Goal: Task Accomplishment & Management: Contribute content

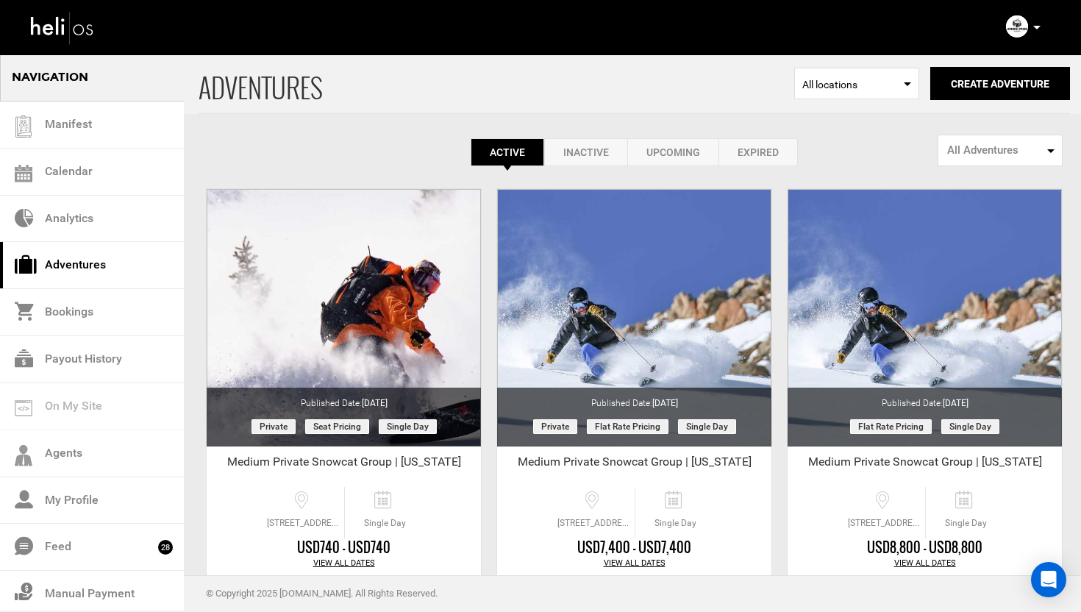
click at [1041, 29] on div "Account Settings Change Password Logout" at bounding box center [1025, 27] width 53 height 29
click at [1039, 26] on icon at bounding box center [1036, 28] width 7 height 4
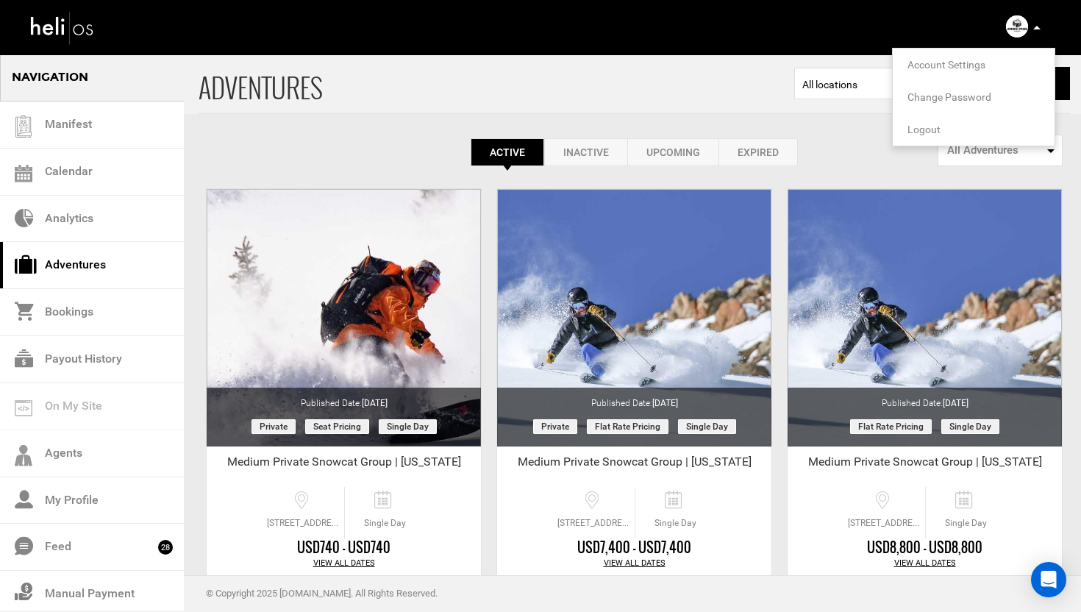
click at [922, 132] on span "Logout" at bounding box center [924, 130] width 33 height 12
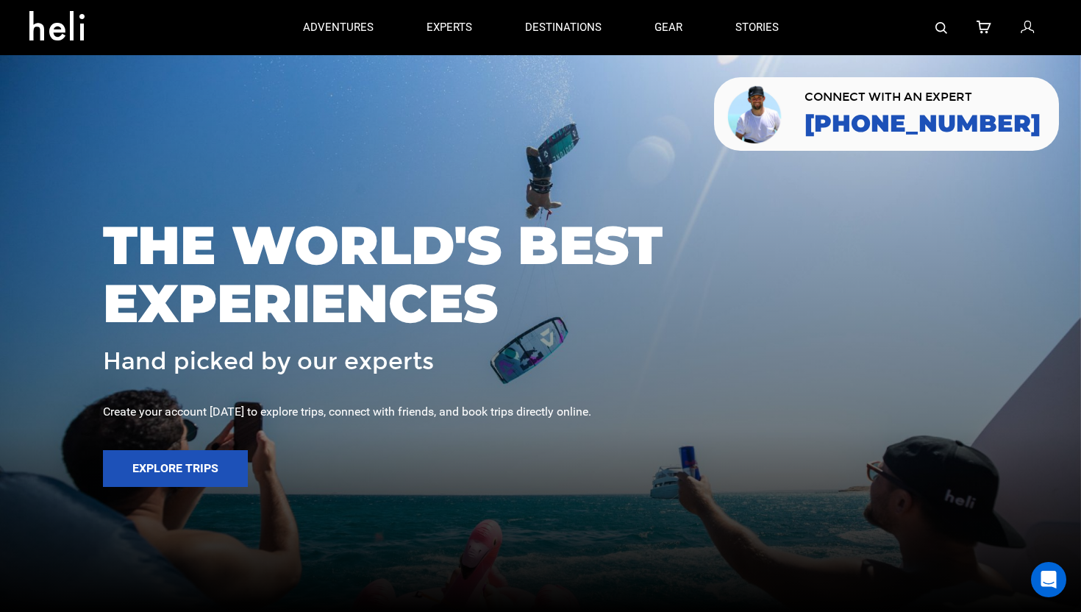
click at [1029, 32] on icon at bounding box center [1027, 27] width 13 height 19
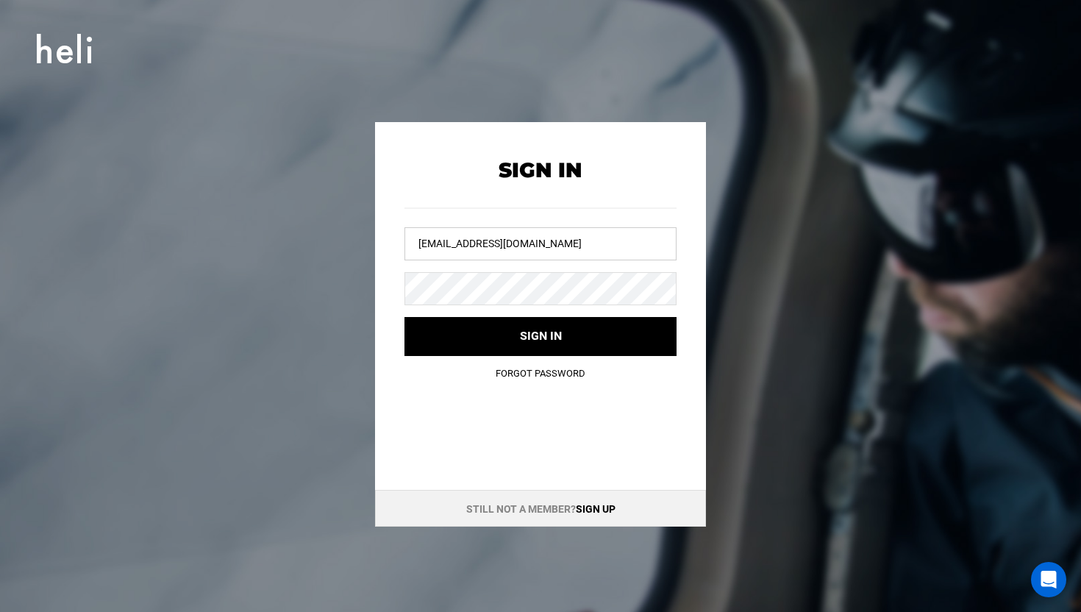
click at [526, 241] on input "jpg@heli.life" at bounding box center [541, 243] width 272 height 33
type input "w"
type input "n"
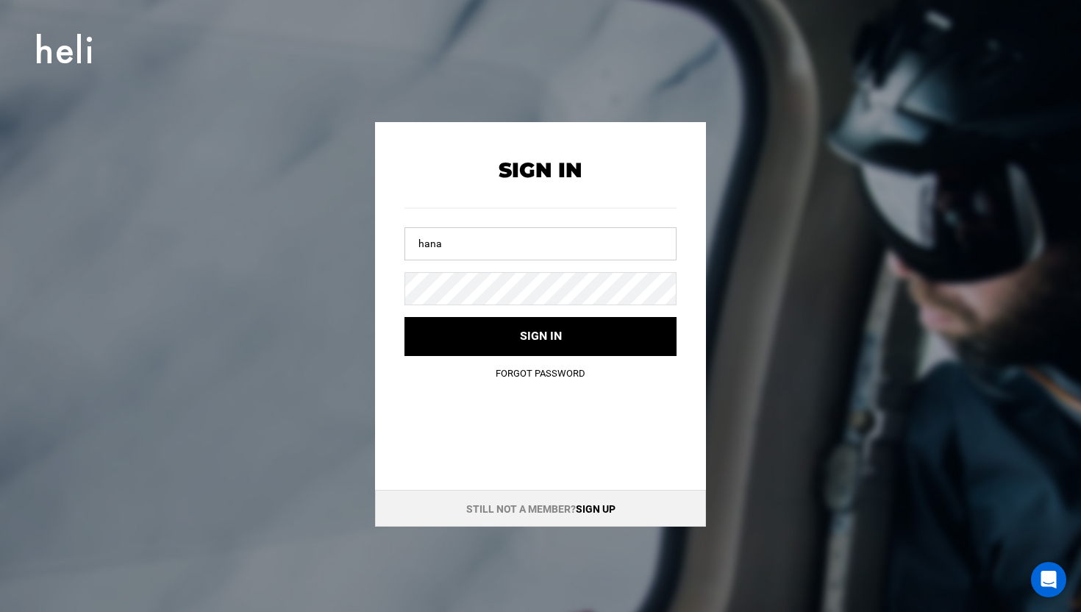
type input "hanazononiseko@yopmail.com"
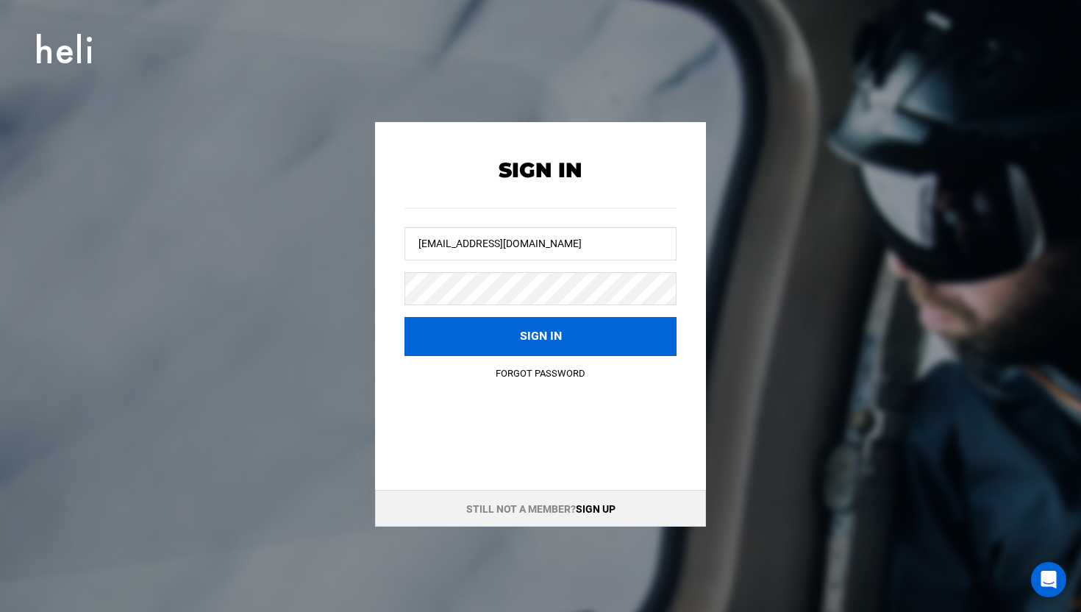
click at [502, 331] on button "Sign in" at bounding box center [541, 336] width 272 height 39
click at [534, 338] on button "Sign in" at bounding box center [541, 336] width 272 height 39
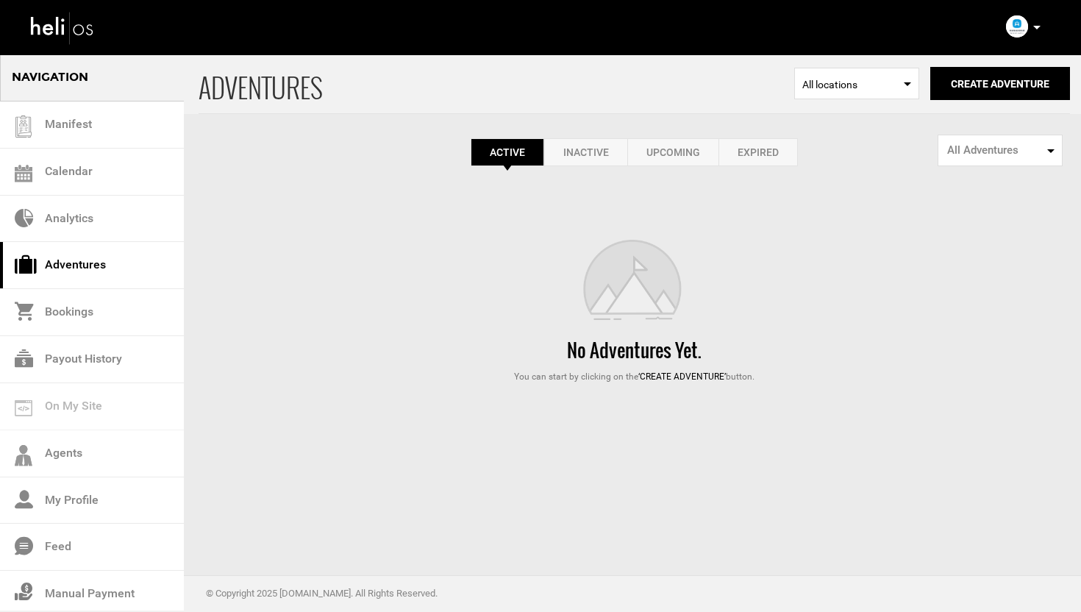
click at [87, 271] on link "Adventures" at bounding box center [92, 265] width 184 height 47
click at [772, 149] on link "Expired" at bounding box center [758, 152] width 79 height 28
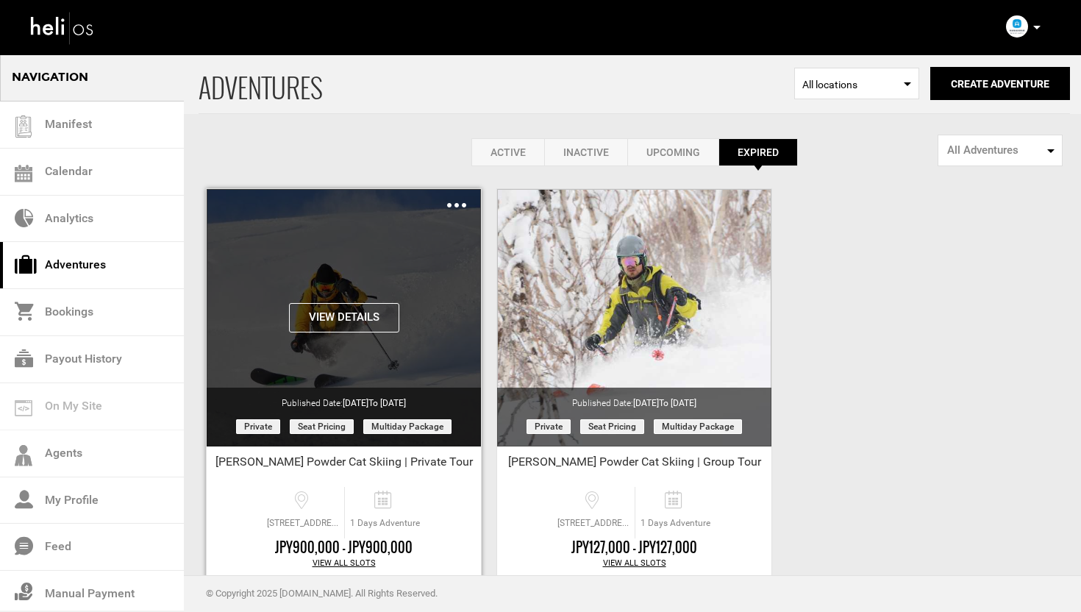
click at [451, 203] on img at bounding box center [456, 205] width 19 height 4
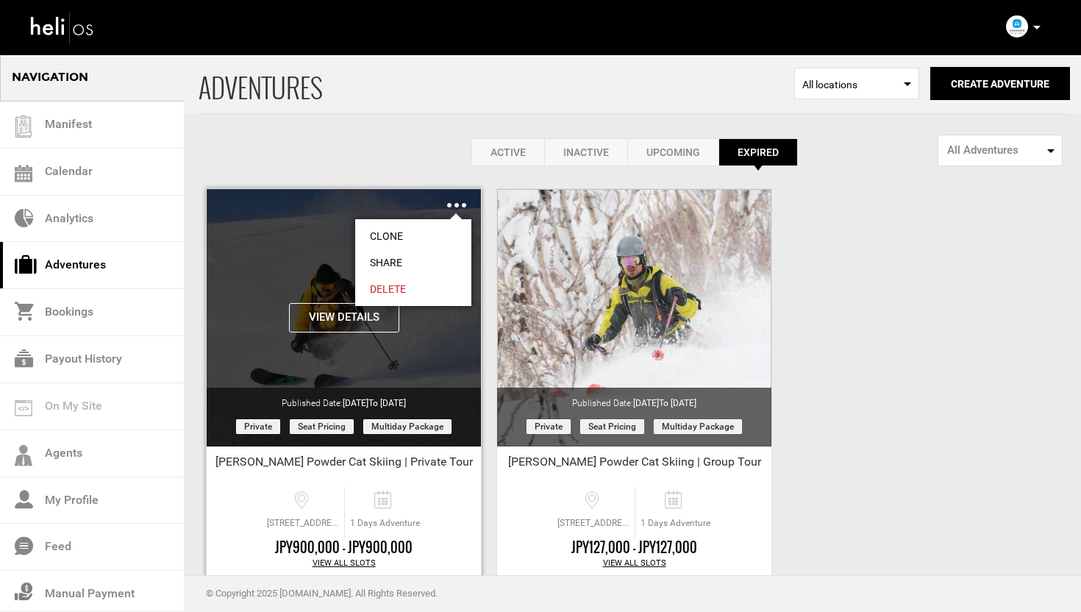
click at [388, 234] on link "Clone" at bounding box center [413, 236] width 116 height 26
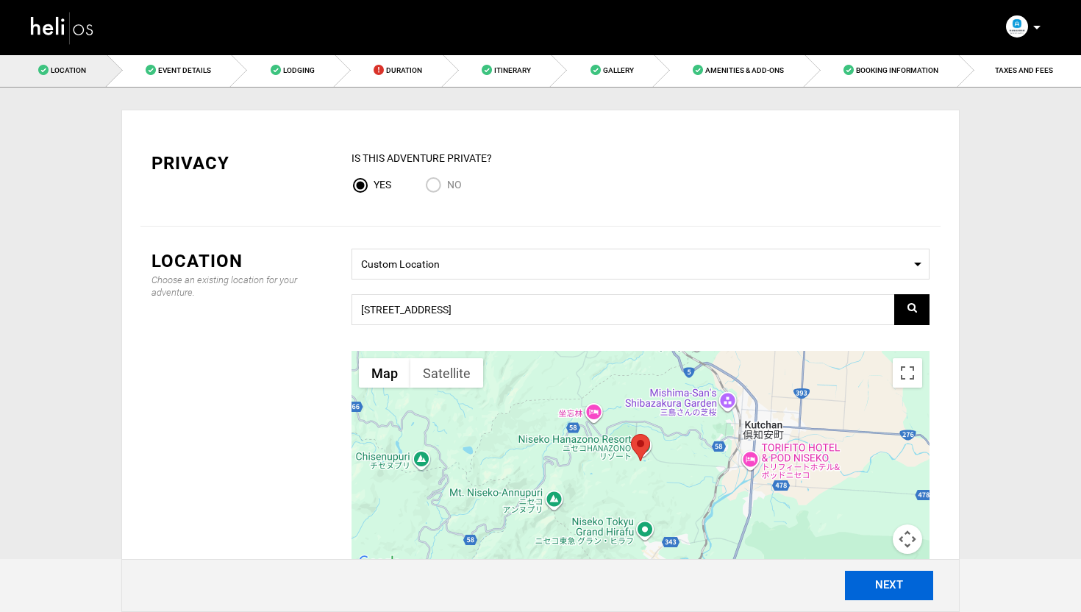
click at [894, 588] on button "NEXT" at bounding box center [889, 585] width 88 height 29
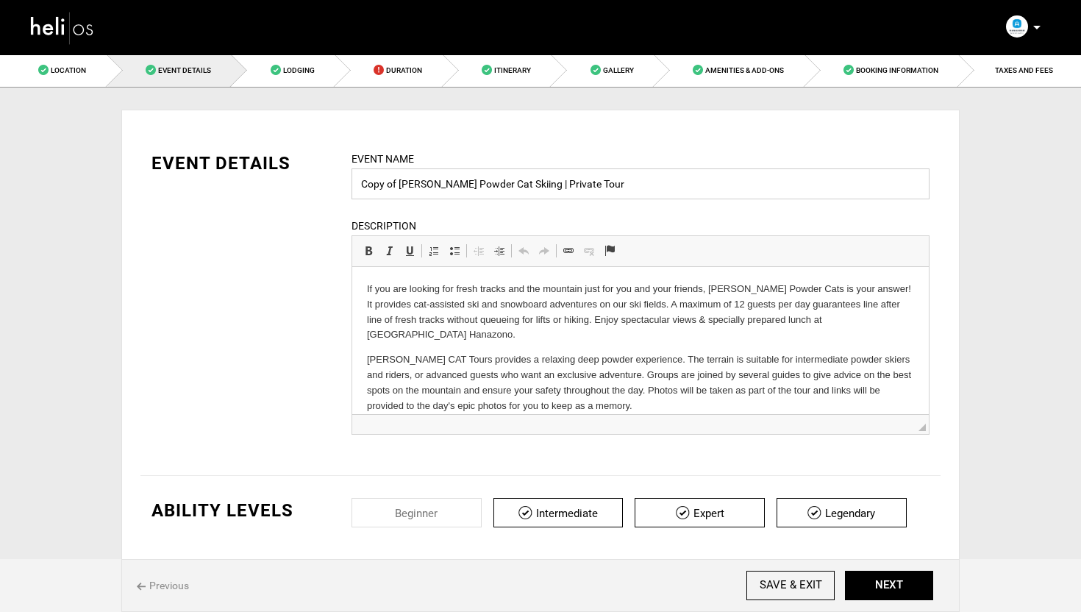
drag, startPoint x: 402, startPoint y: 188, endPoint x: 357, endPoint y: 188, distance: 44.1
click at [357, 188] on input "Copy of [PERSON_NAME] Powder Cat Skiing | Private Tour" at bounding box center [641, 183] width 578 height 31
click at [551, 182] on input "[PERSON_NAME] Powder Cat Skiing | Private Tour" at bounding box center [641, 183] width 578 height 31
type input "[PERSON_NAME] Powder Cat Skiing | Private Tour"
click at [305, 236] on div "EVENT DETAILS Event Name [PERSON_NAME] Powder Cat Skiing | Private Tour Event n…" at bounding box center [540, 302] width 800 height 302
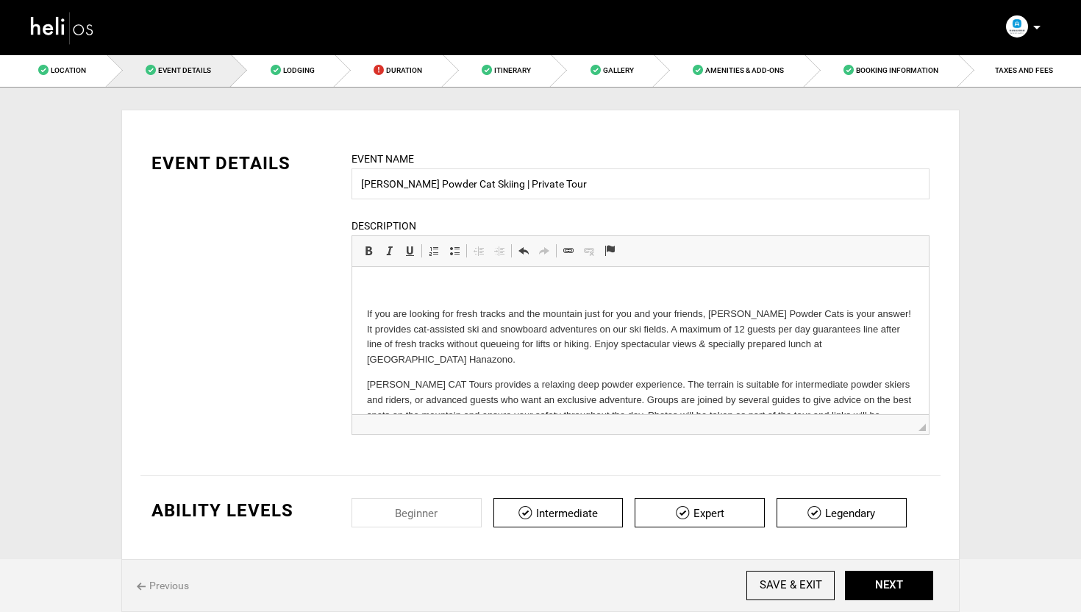
click at [373, 286] on p at bounding box center [640, 289] width 547 height 15
drag, startPoint x: 439, startPoint y: 292, endPoint x: 368, endPoint y: 291, distance: 70.6
click at [368, 291] on p "December 30th" at bounding box center [640, 289] width 547 height 15
click at [368, 260] on link "Bold Keyboard shortcut Command+B" at bounding box center [368, 250] width 21 height 19
click at [310, 272] on div "EVENT DETAILS Event Name Weiss Powder Cat Skiing | Private Tour Event name can …" at bounding box center [540, 302] width 800 height 302
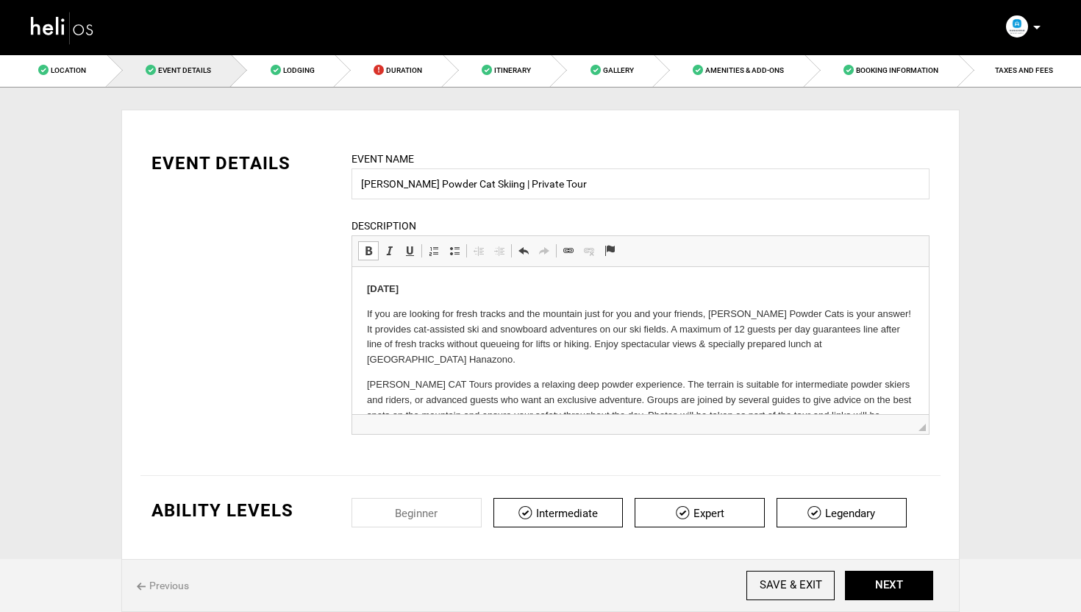
click at [310, 272] on div "EVENT DETAILS Event Name Weiss Powder Cat Skiing | Private Tour Event name can …" at bounding box center [540, 302] width 800 height 302
click at [437, 285] on p "December 30th" at bounding box center [640, 289] width 547 height 15
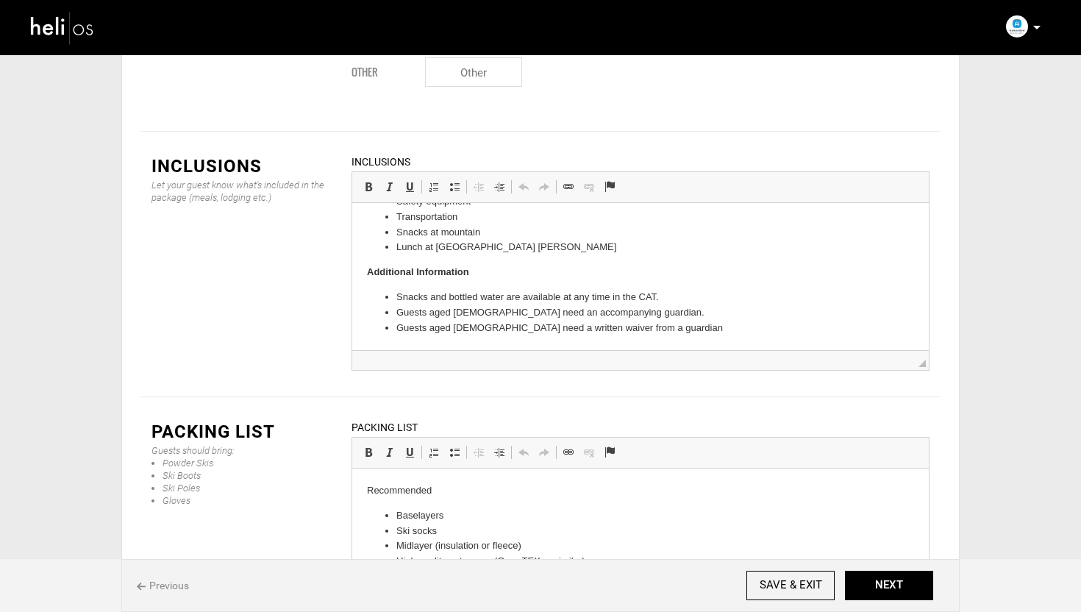
scroll to position [1851, 0]
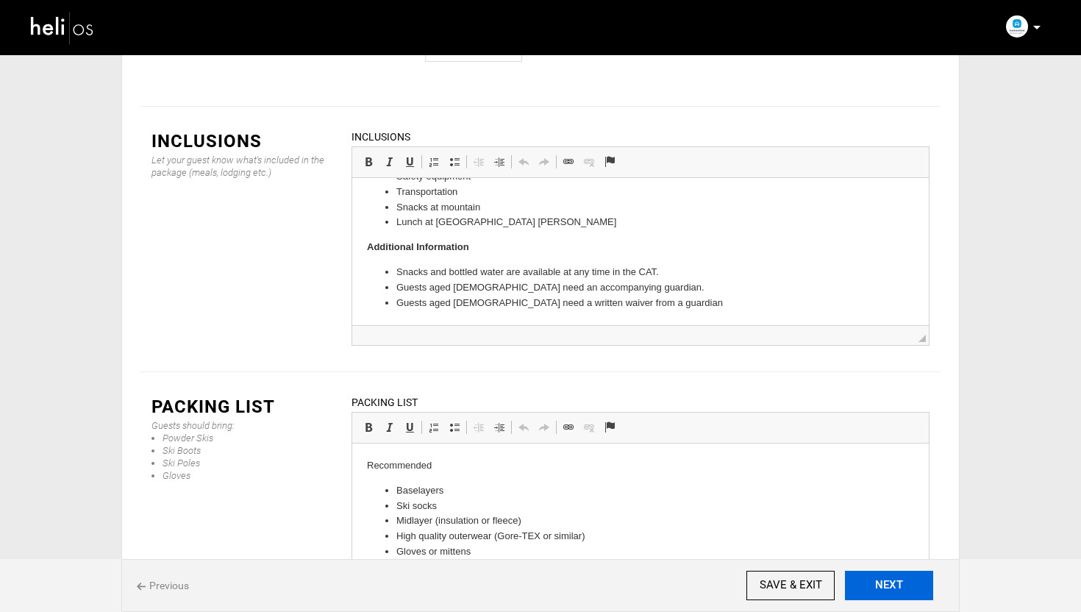
click at [902, 585] on button "NEXT" at bounding box center [889, 585] width 88 height 29
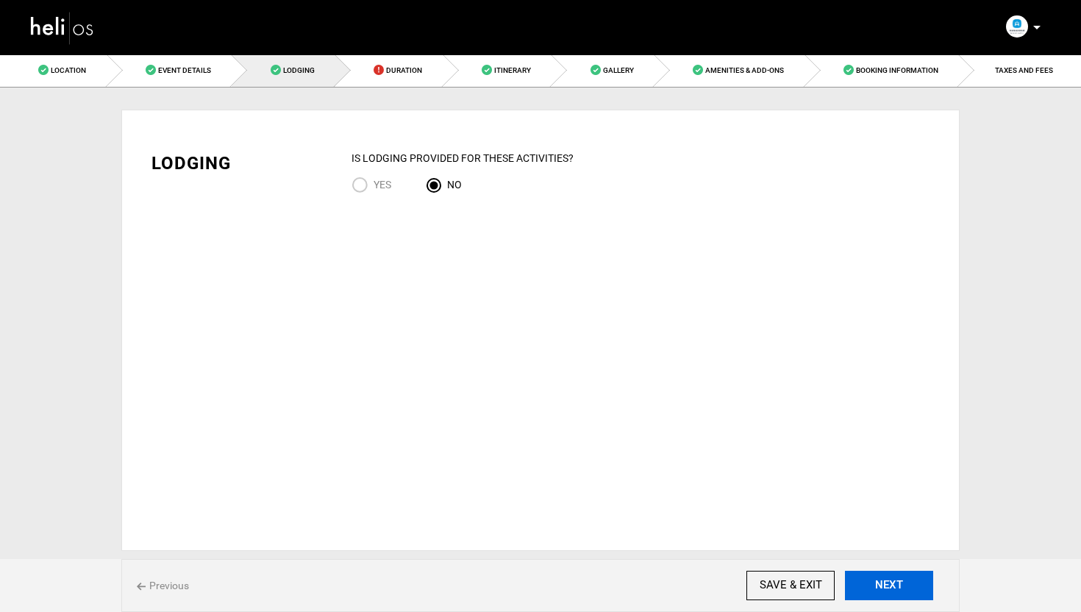
click at [869, 573] on button "NEXT" at bounding box center [889, 585] width 88 height 29
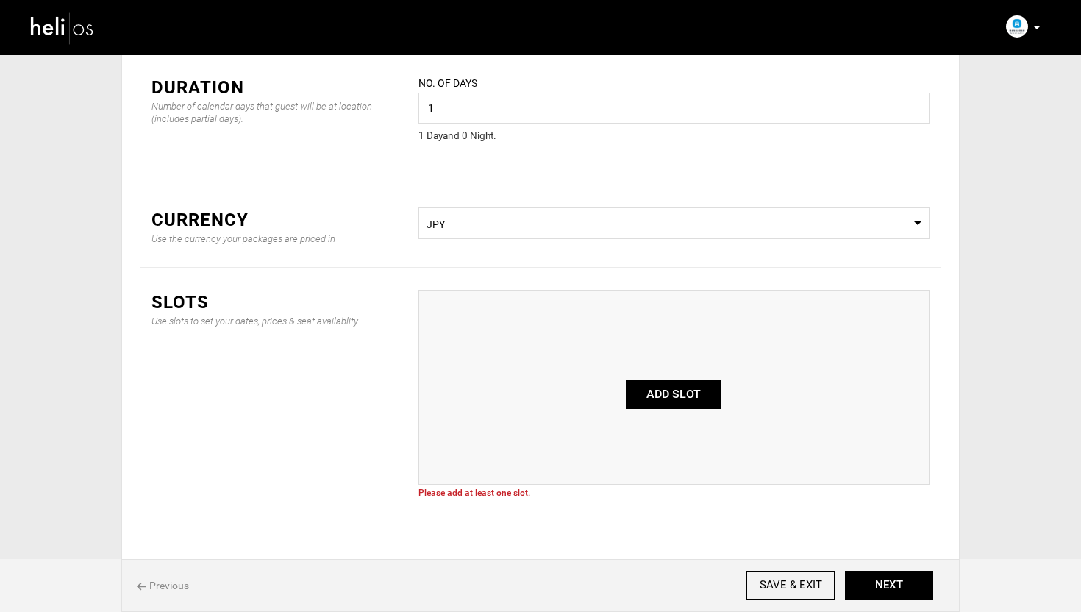
scroll to position [93, 0]
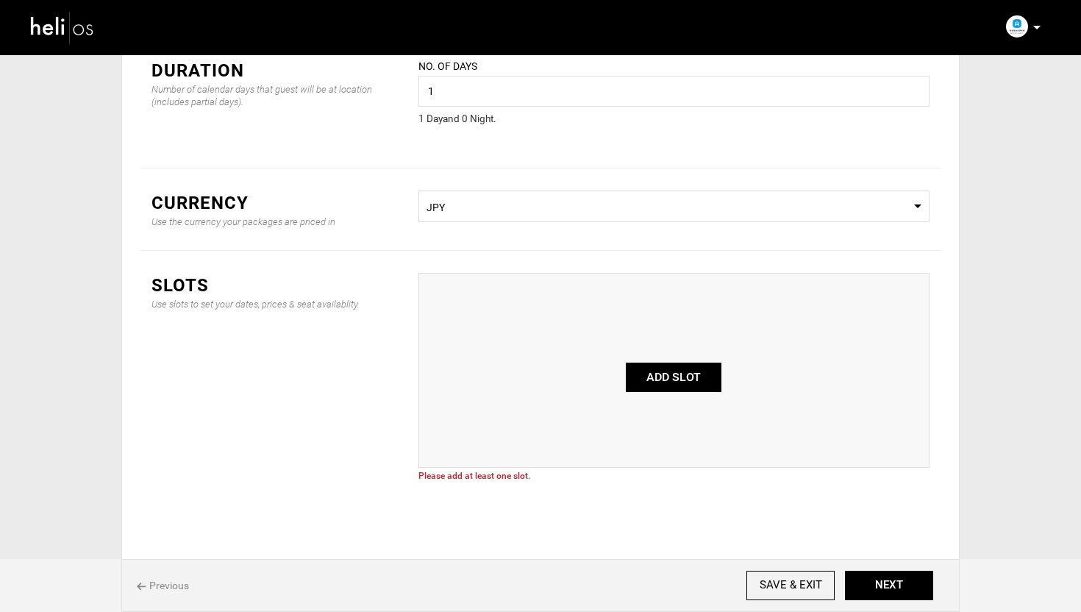
click at [688, 384] on button "ADD SLOT" at bounding box center [674, 377] width 96 height 29
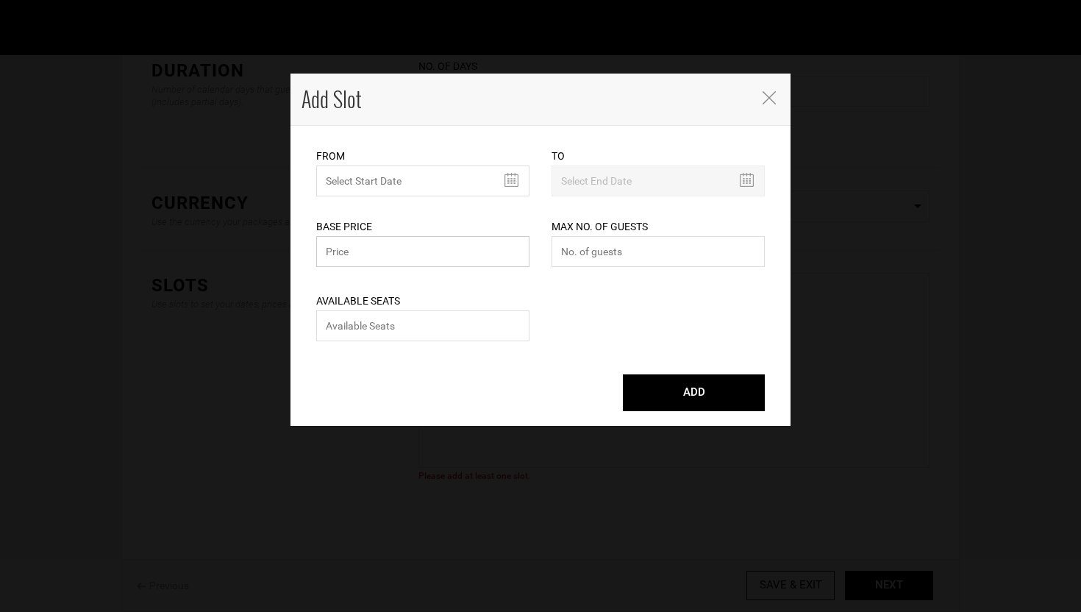
click at [384, 244] on input "text" at bounding box center [422, 251] width 213 height 31
type input "1400000"
click at [660, 249] on input "number" at bounding box center [658, 251] width 213 height 31
type input "12"
click at [427, 321] on input "number" at bounding box center [422, 325] width 213 height 31
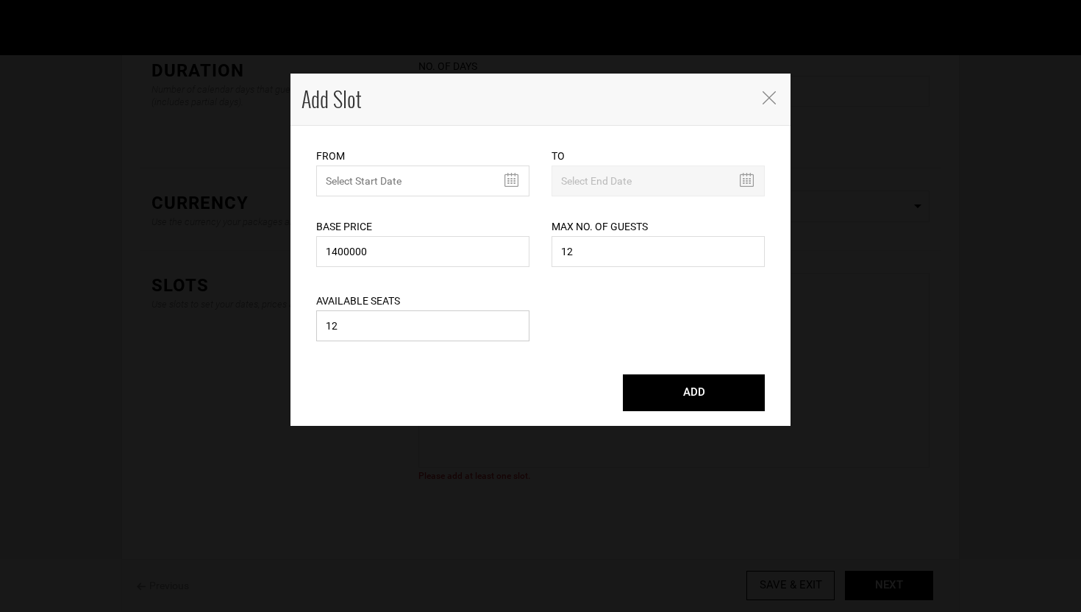
type input "12"
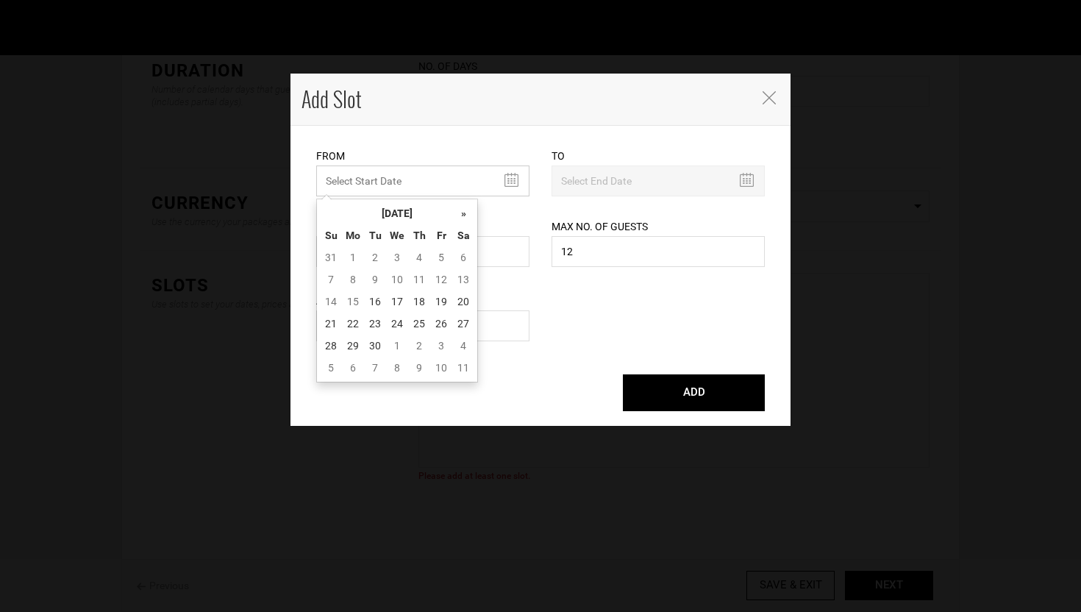
click at [423, 168] on input "MINIMUM NUMBER OF NIGHTS" at bounding box center [422, 180] width 213 height 31
click at [464, 213] on th "»" at bounding box center [463, 213] width 22 height 22
click at [373, 343] on td "30" at bounding box center [375, 346] width 22 height 22
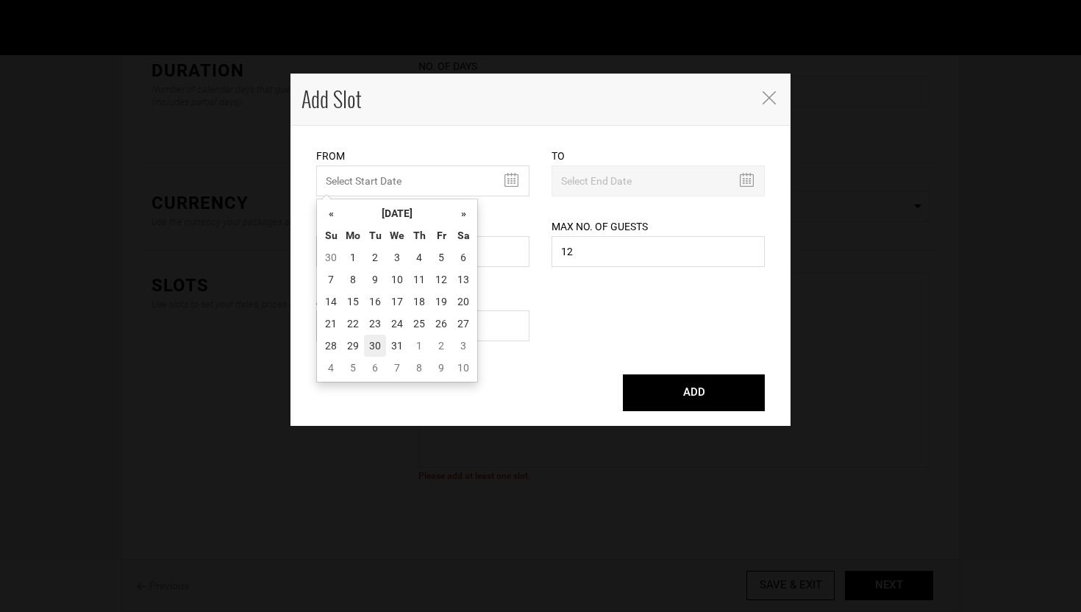
type input "12/30/2025"
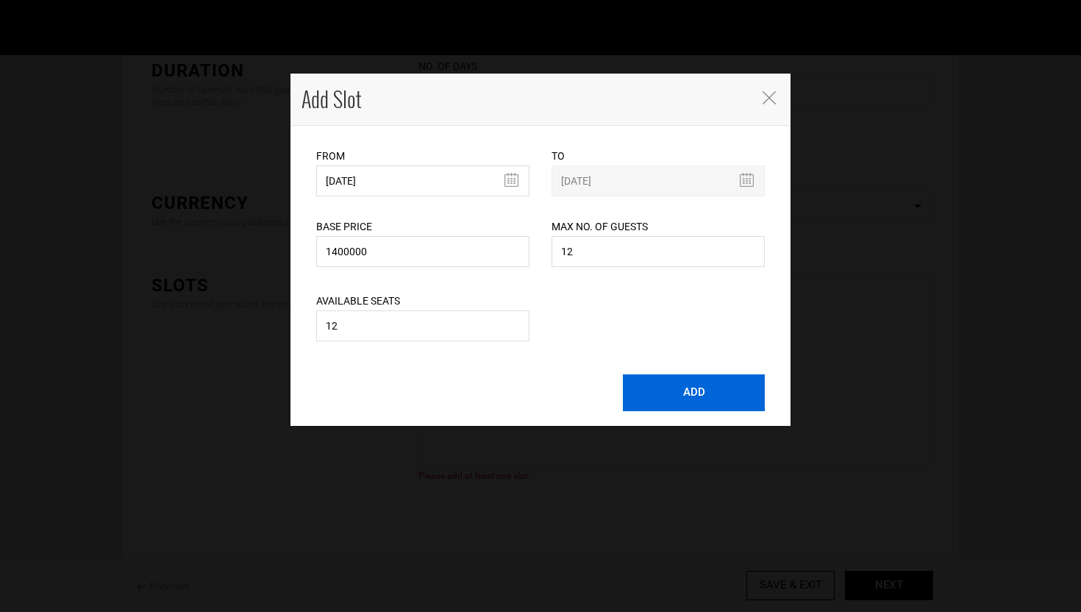
click at [635, 393] on button "ADD" at bounding box center [694, 392] width 142 height 37
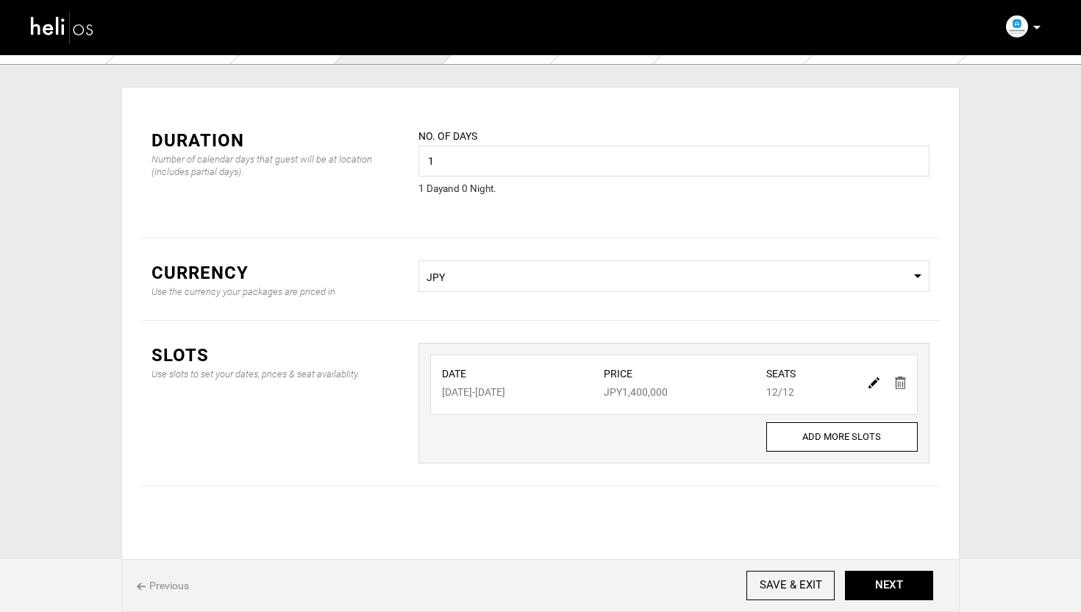
scroll to position [0, 0]
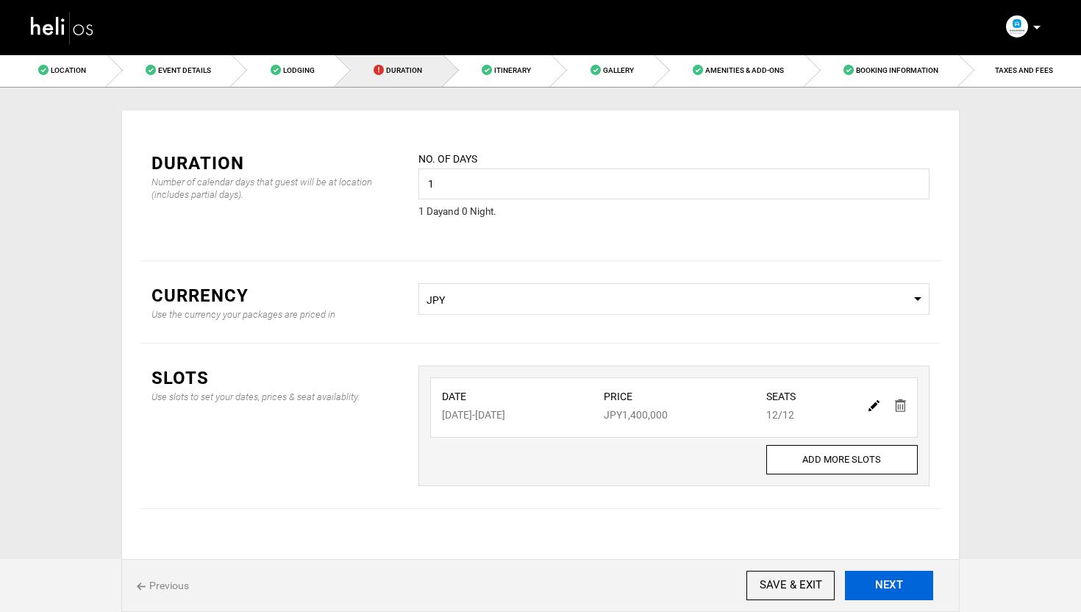
click at [894, 587] on button "NEXT" at bounding box center [889, 585] width 88 height 29
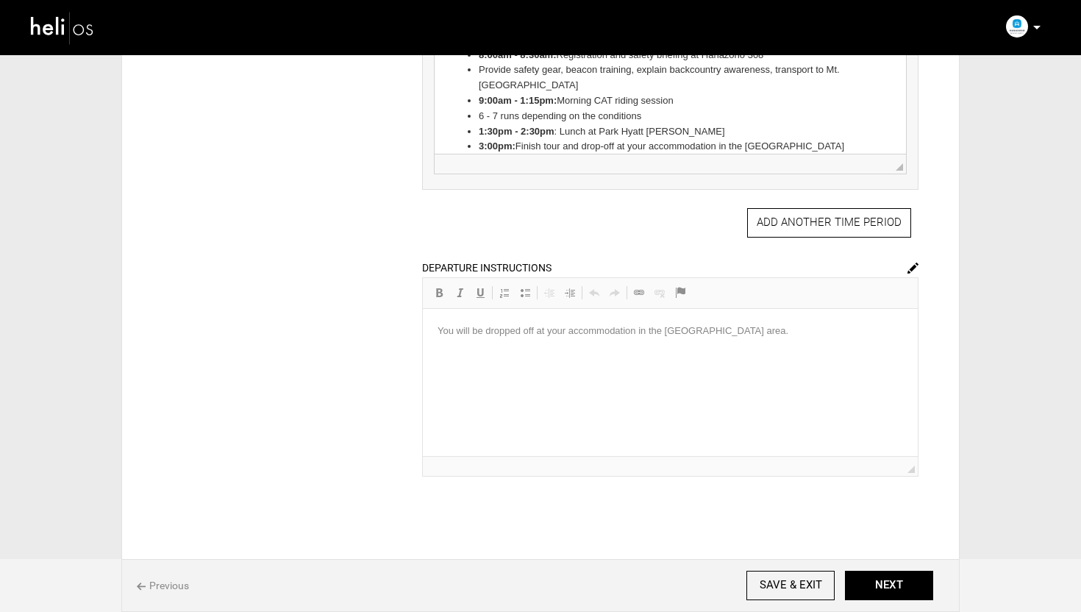
scroll to position [588, 0]
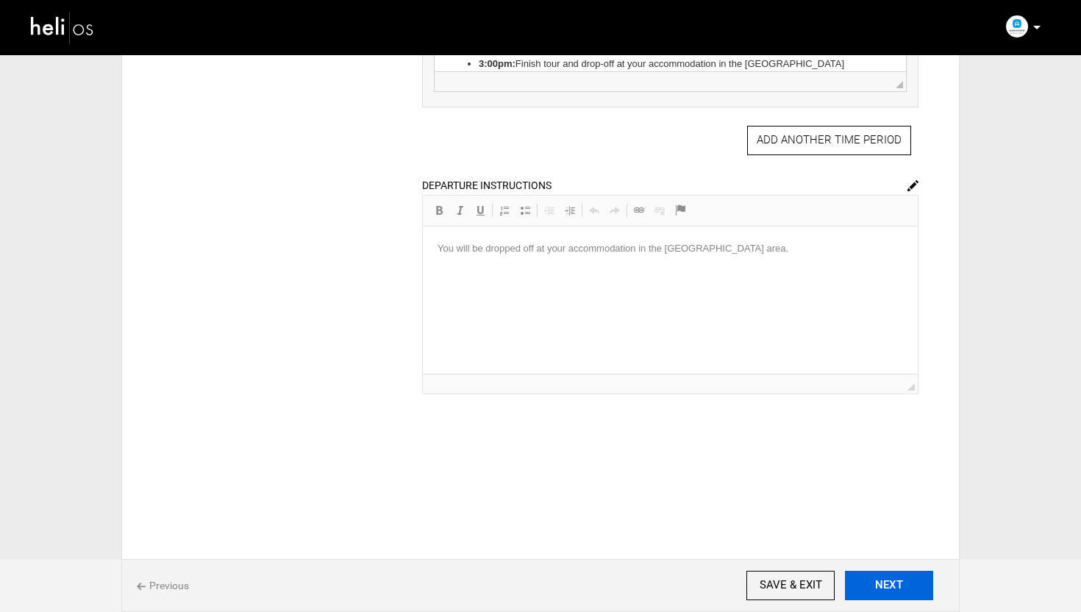
click at [894, 580] on button "NEXT" at bounding box center [889, 585] width 88 height 29
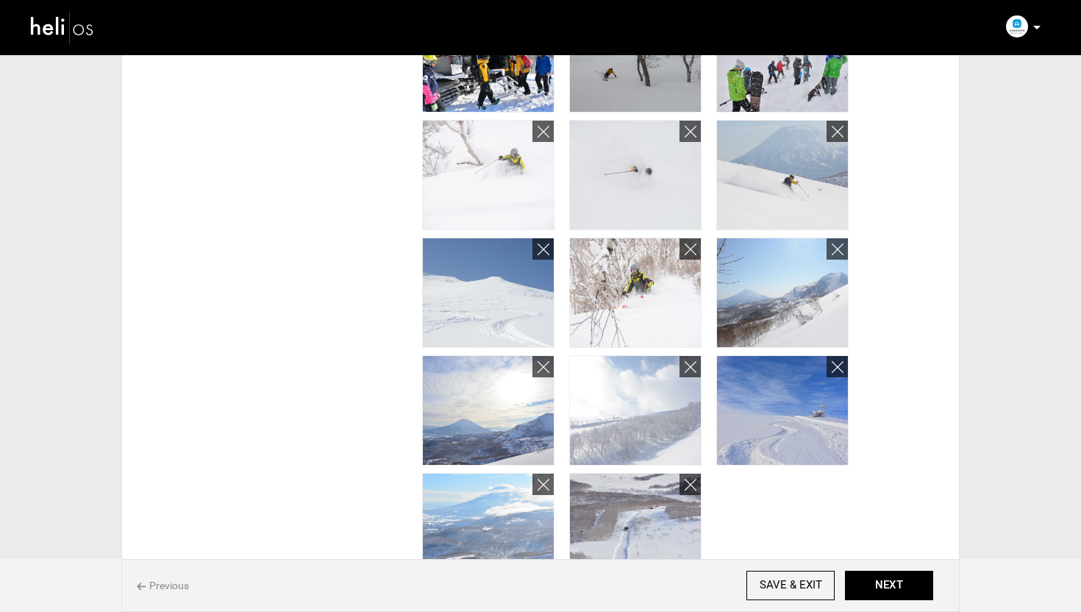
scroll to position [1093, 0]
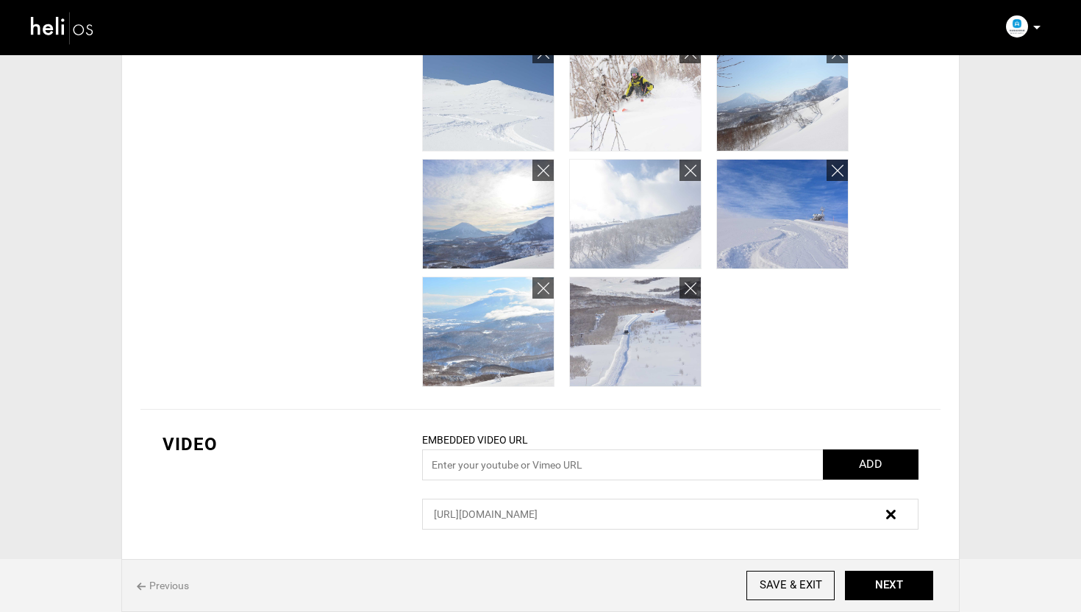
click at [538, 511] on span "[URL][DOMAIN_NAME]" at bounding box center [486, 514] width 104 height 12
copy div "[URL][DOMAIN_NAME]"
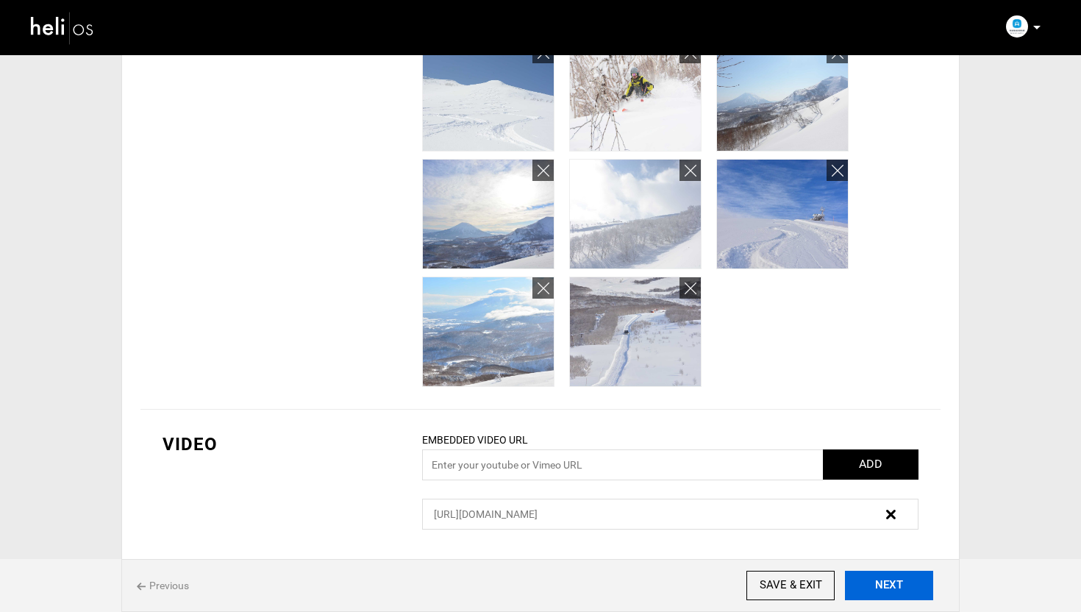
click at [893, 589] on button "NEXT" at bounding box center [889, 585] width 88 height 29
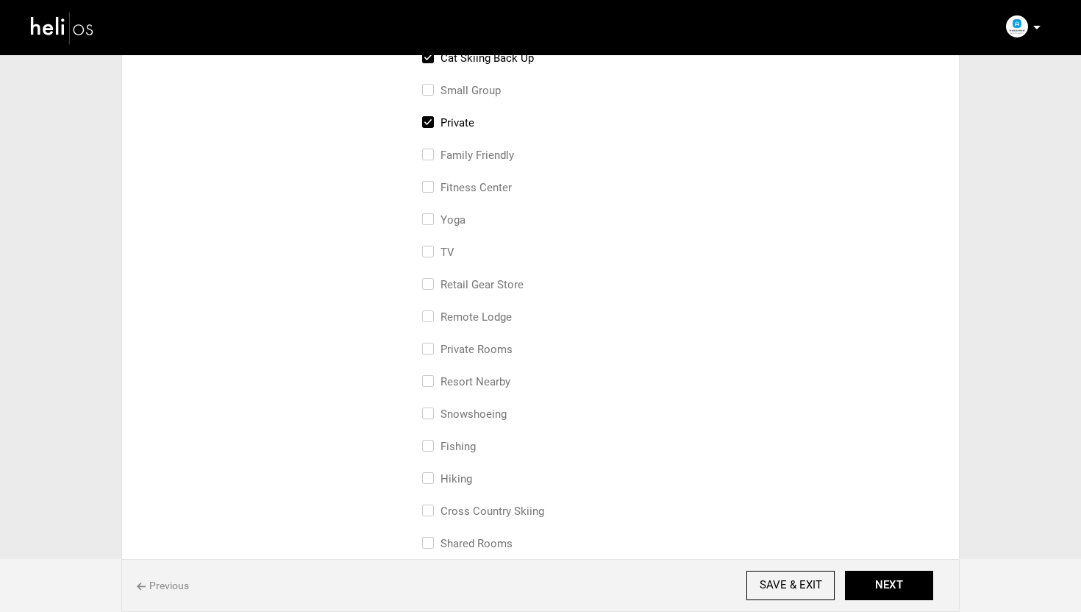
scroll to position [492, 0]
click at [425, 380] on input "resort nearby" at bounding box center [427, 390] width 10 height 32
checkbox input "true"
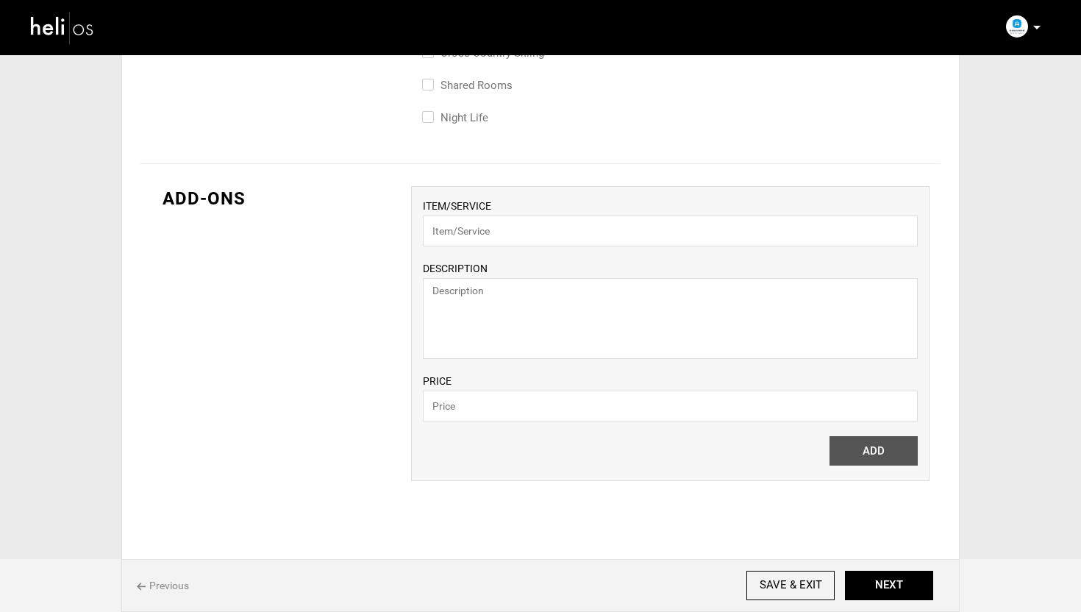
scroll to position [1027, 0]
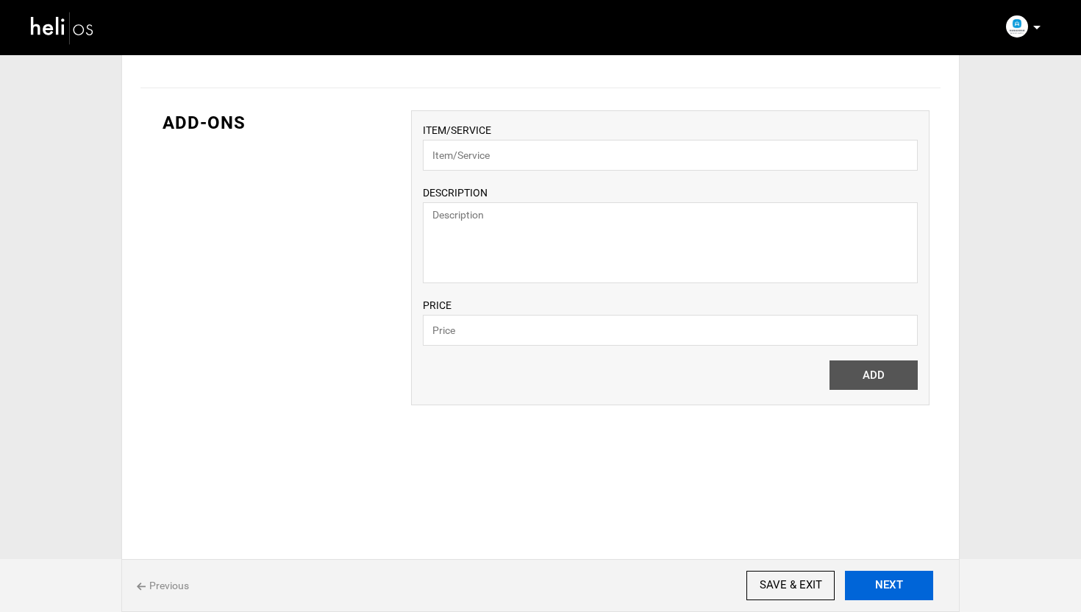
click at [917, 591] on button "NEXT" at bounding box center [889, 585] width 88 height 29
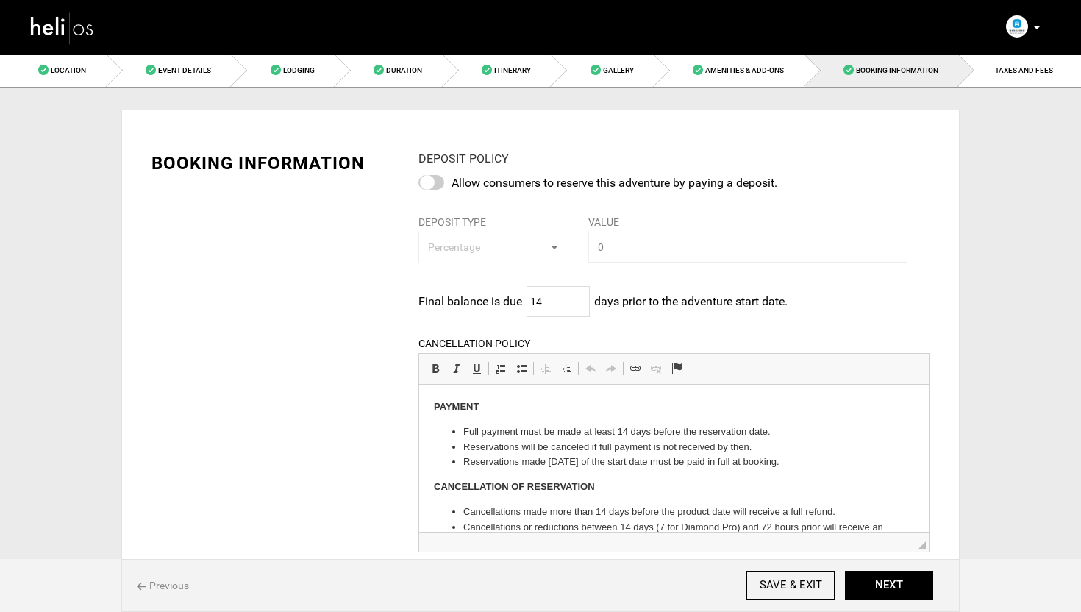
click at [428, 179] on div at bounding box center [431, 182] width 26 height 15
click at [0, 0] on input "checkbox" at bounding box center [0, 0] width 0 height 0
click at [478, 238] on button "Percentage" at bounding box center [492, 248] width 149 height 32
drag, startPoint x: 661, startPoint y: 249, endPoint x: 677, endPoint y: 168, distance: 83.1
click at [661, 242] on input "text" at bounding box center [747, 247] width 319 height 31
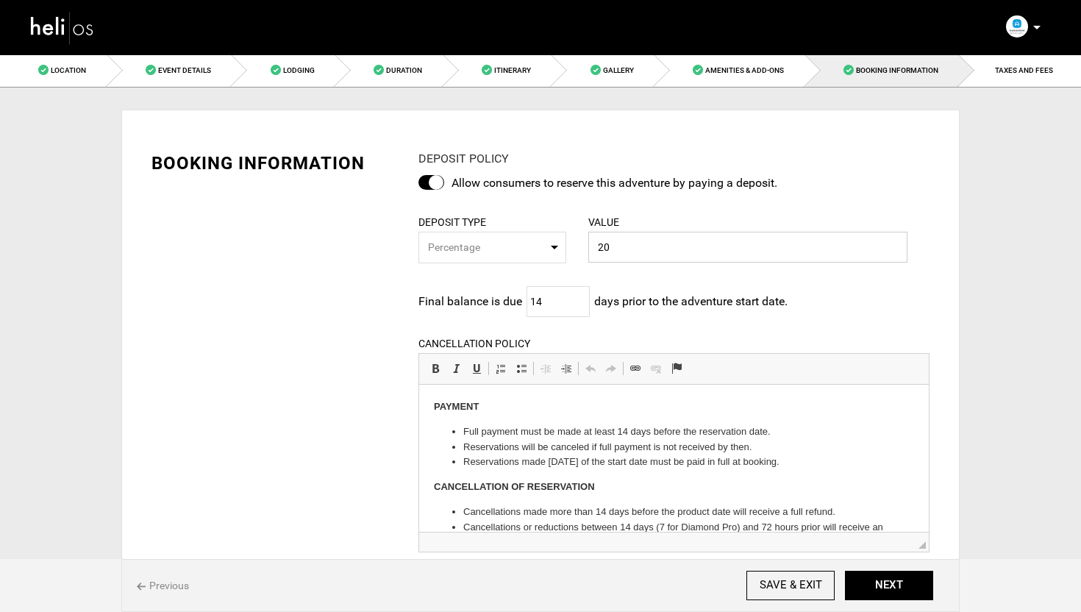
type input "20"
click at [342, 293] on div "BOOKING INFORMATION DEPOSIT POLICY Allow consumers to reserve this adventure by…" at bounding box center [540, 506] width 800 height 754
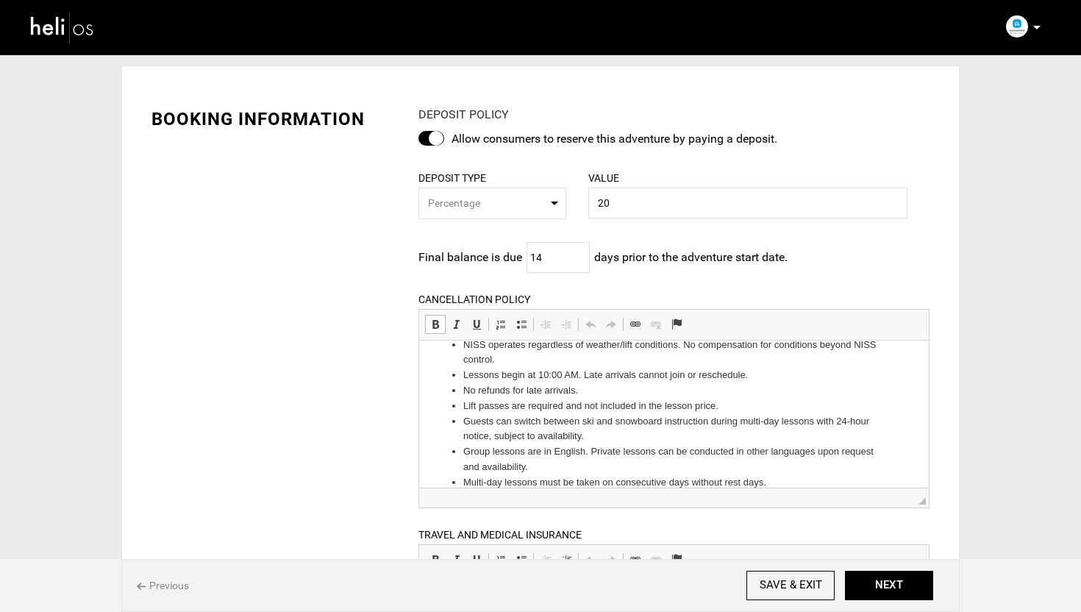
scroll to position [670, 0]
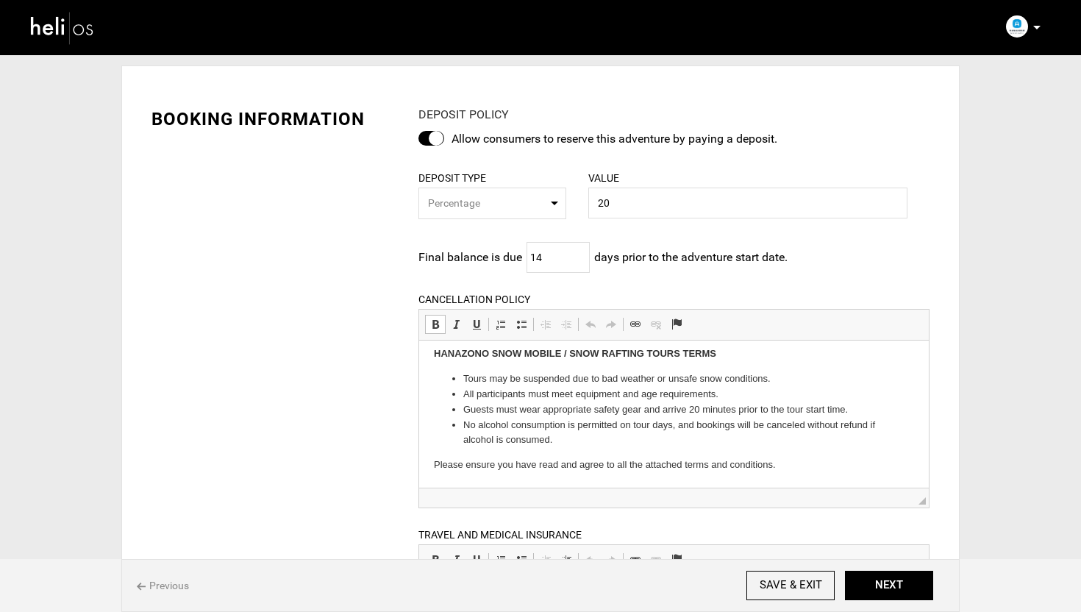
click at [837, 466] on p "Please ensure you have read and agree to all the attached terms and conditions." at bounding box center [673, 464] width 480 height 15
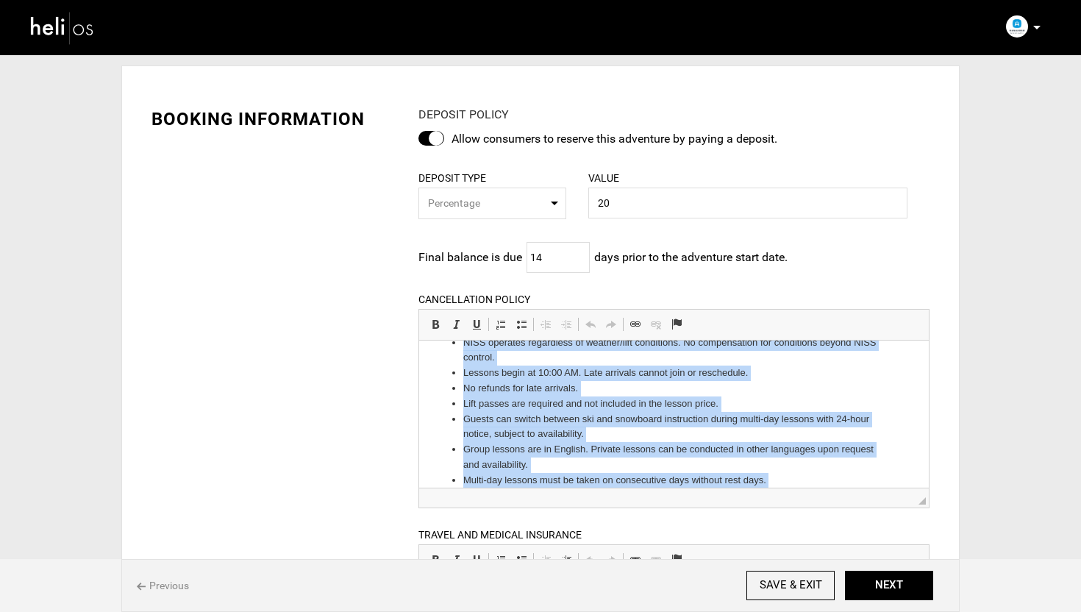
scroll to position [0, 0]
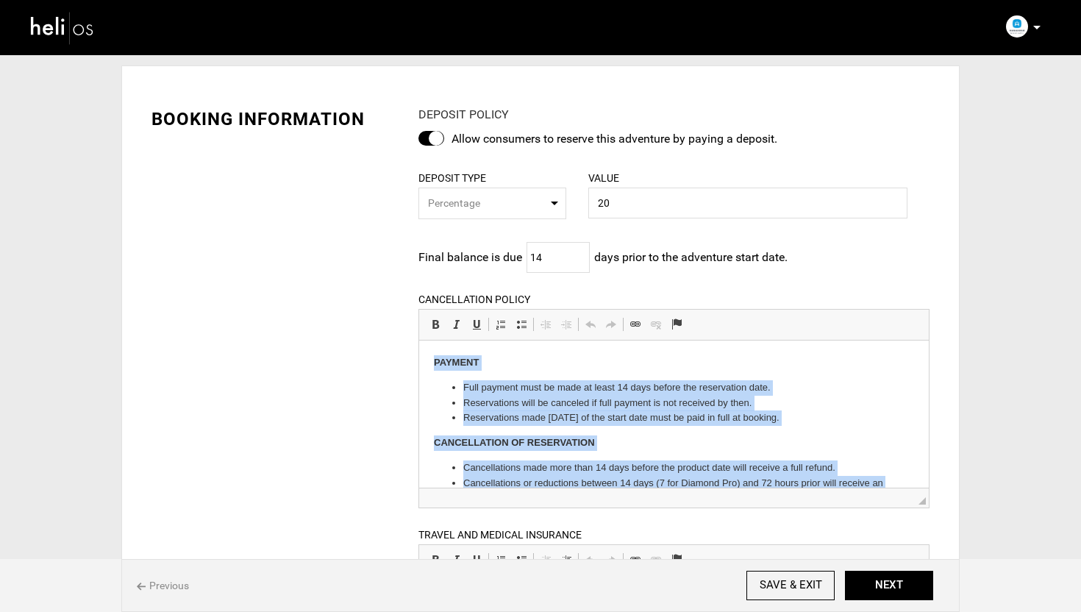
drag, startPoint x: 814, startPoint y: 466, endPoint x: 529, endPoint y: 281, distance: 339.9
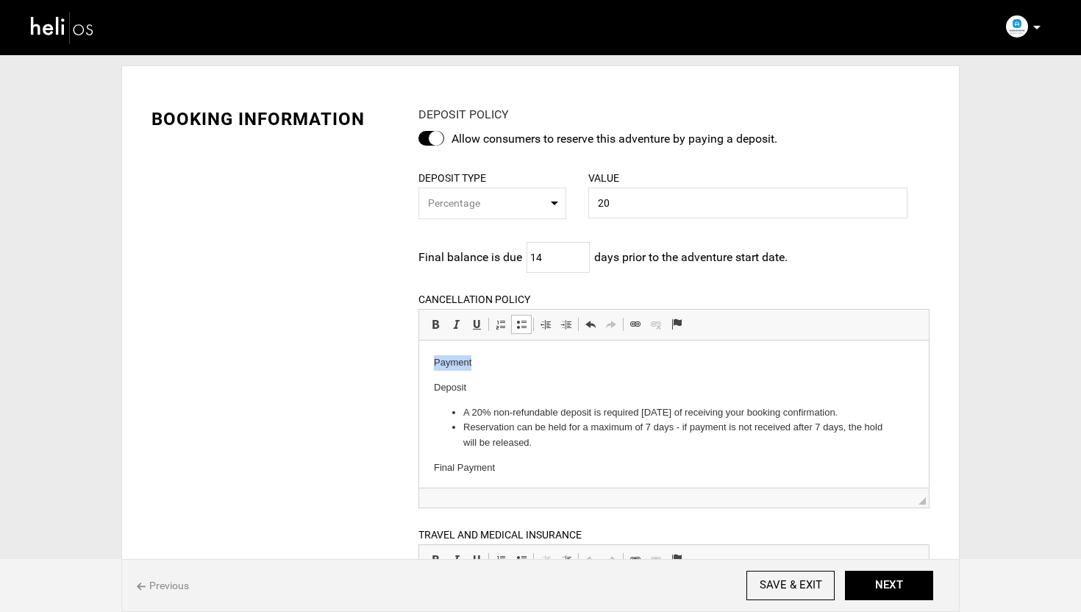
drag, startPoint x: 477, startPoint y: 363, endPoint x: 431, endPoint y: 360, distance: 45.7
click at [431, 360] on html "Payment Deposit A 20% non-refundable deposit is required within 7 days of recei…" at bounding box center [673, 567] width 510 height 454
click at [474, 370] on body "Payment Deposit A 20% non-refundable deposit is required within 7 days of recei…" at bounding box center [673, 567] width 480 height 424
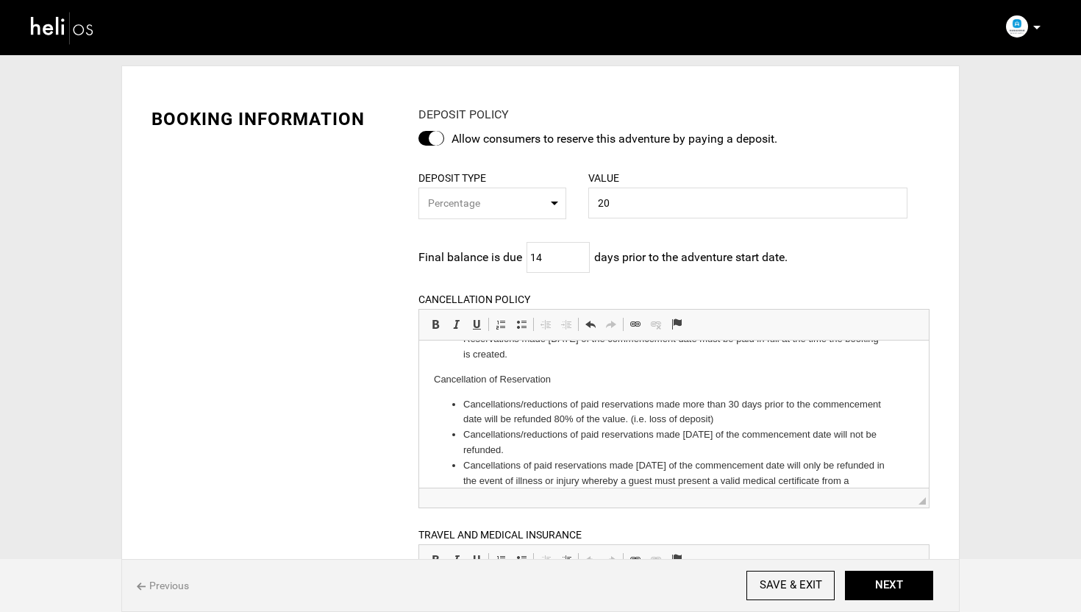
scroll to position [204, 0]
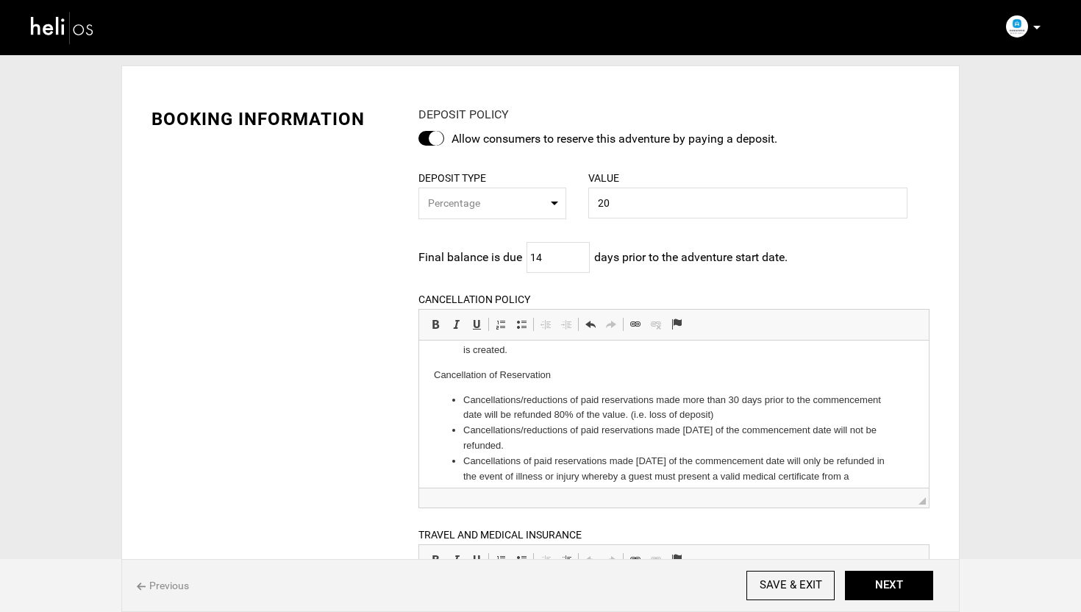
click at [471, 377] on p "Cancellation of Reservation" at bounding box center [673, 374] width 480 height 15
click at [441, 330] on link "Bold Keyboard shortcut Command+B" at bounding box center [435, 324] width 21 height 19
click at [482, 326] on link "Underline Keyboard shortcut Command+U" at bounding box center [476, 324] width 21 height 19
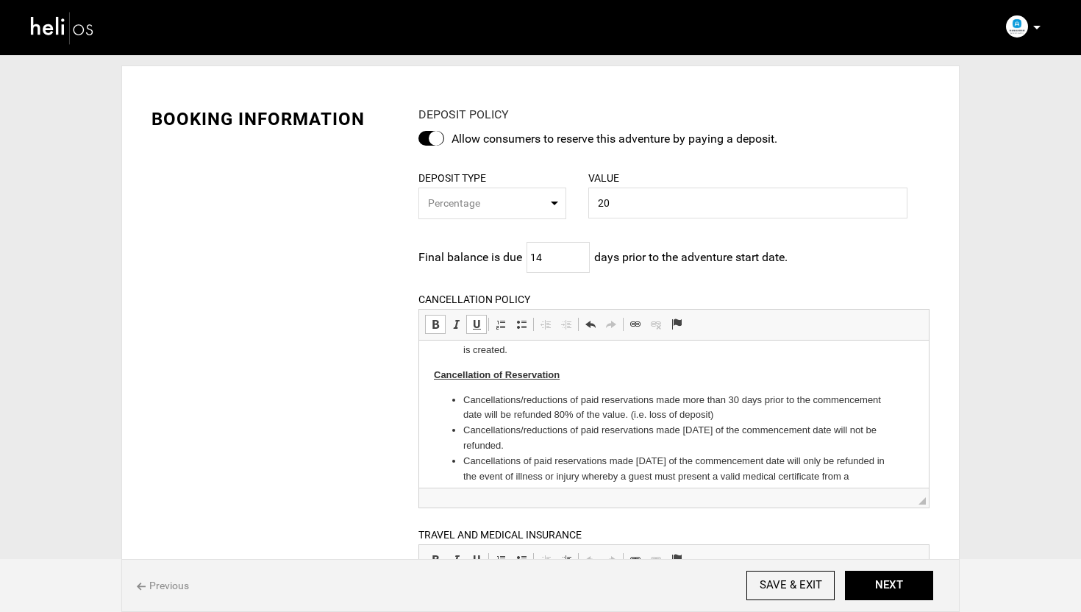
click at [626, 384] on body "Payment Deposit A 20% non-refundable deposit is required within 7 days of recei…" at bounding box center [673, 363] width 480 height 424
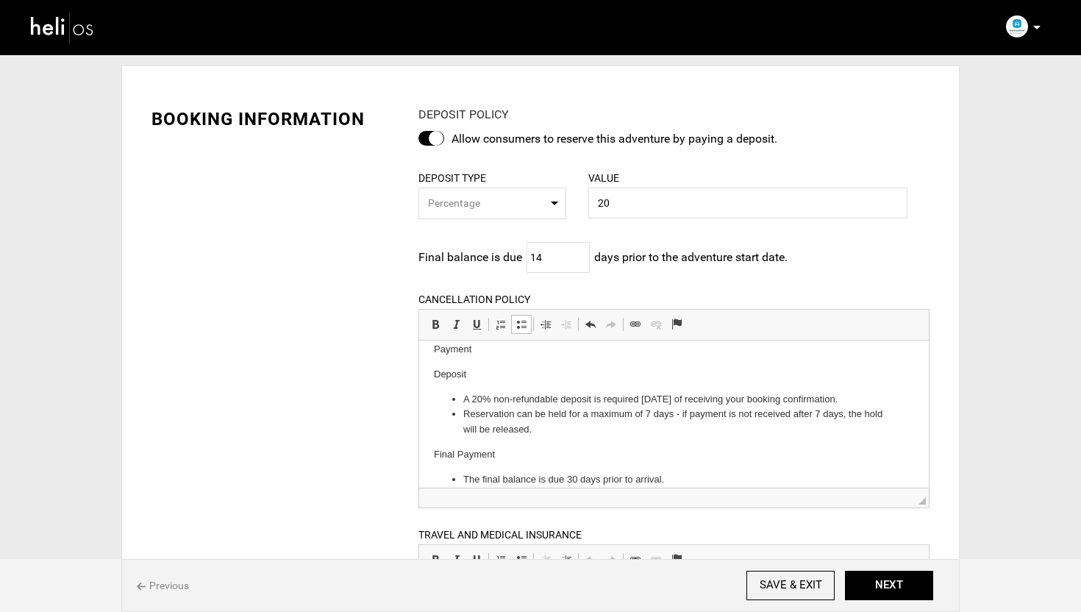
scroll to position [0, 0]
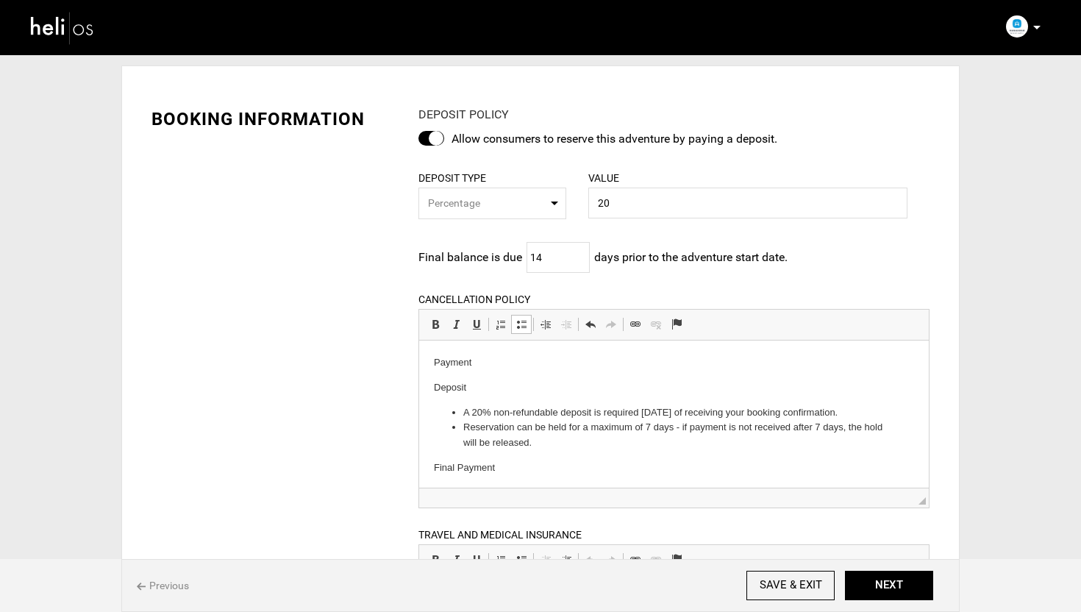
click at [460, 363] on p "Payment" at bounding box center [673, 362] width 480 height 15
click at [439, 330] on span at bounding box center [436, 324] width 12 height 12
click at [481, 330] on span at bounding box center [477, 324] width 12 height 12
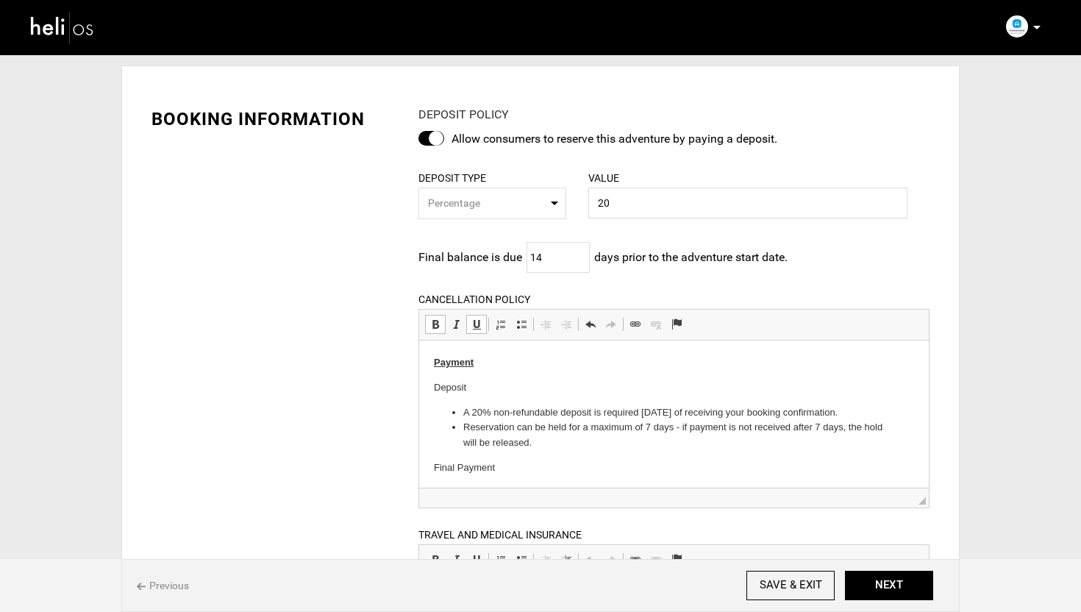
click at [526, 389] on p "Deposit" at bounding box center [673, 387] width 480 height 15
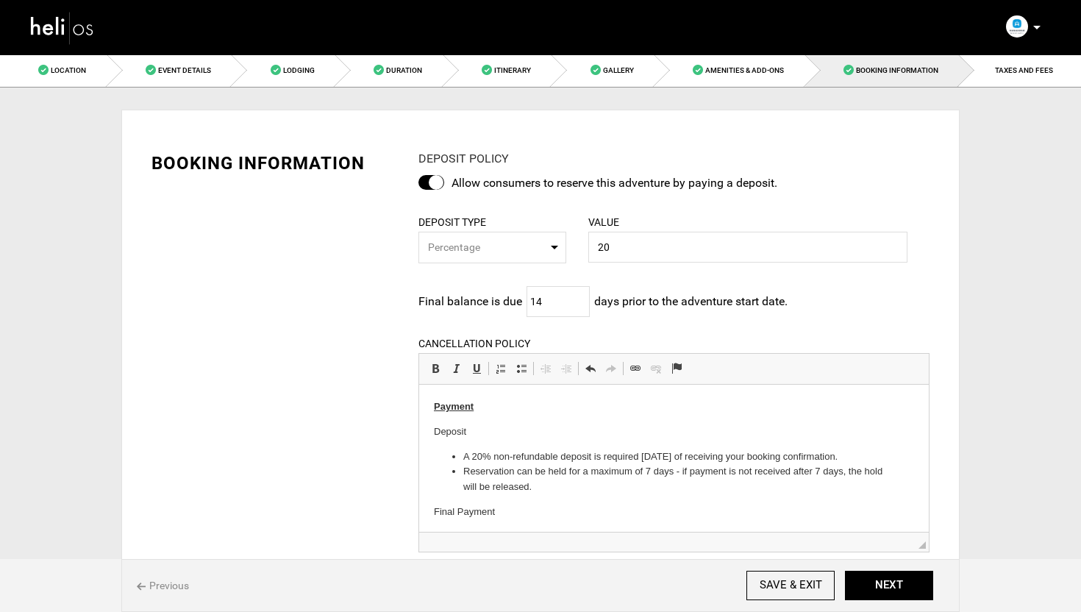
scroll to position [38, 0]
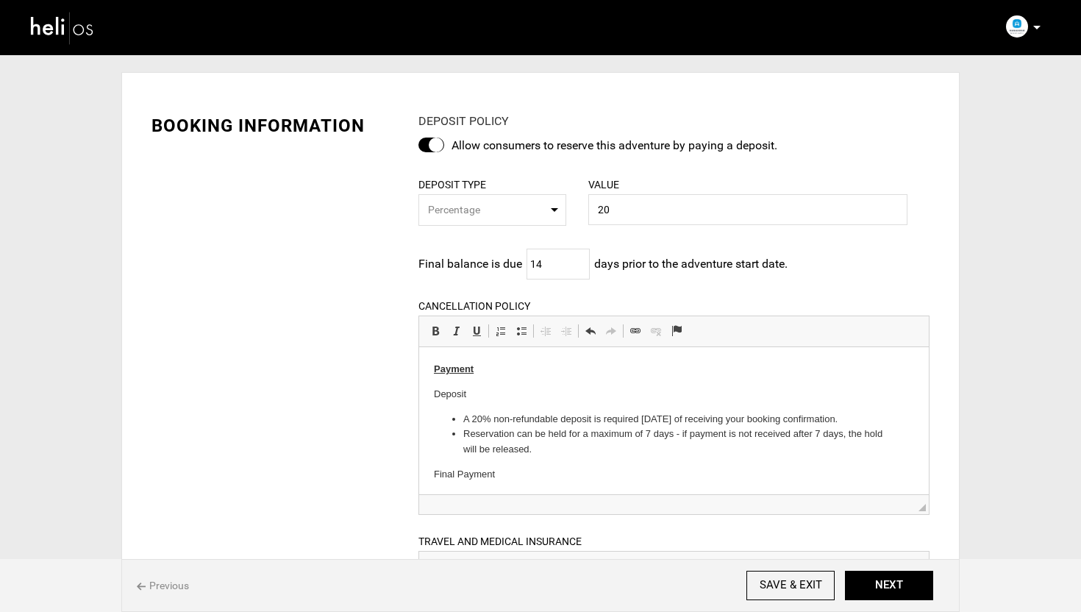
click at [377, 424] on div "BOOKING INFORMATION DEPOSIT POLICY Allow consumers to reserve this adventure by…" at bounding box center [540, 468] width 800 height 754
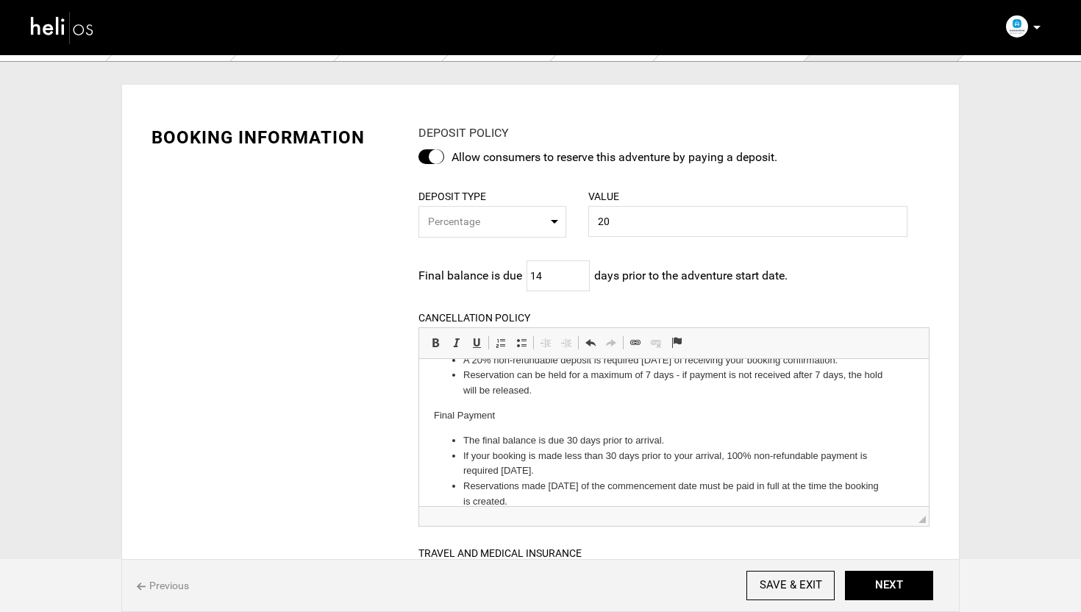
scroll to position [73, 0]
click at [555, 272] on input "14" at bounding box center [558, 275] width 63 height 31
type input "1"
type input "30"
click at [302, 324] on div "BOOKING INFORMATION DEPOSIT POLICY Allow consumers to reserve this adventure by…" at bounding box center [540, 480] width 800 height 754
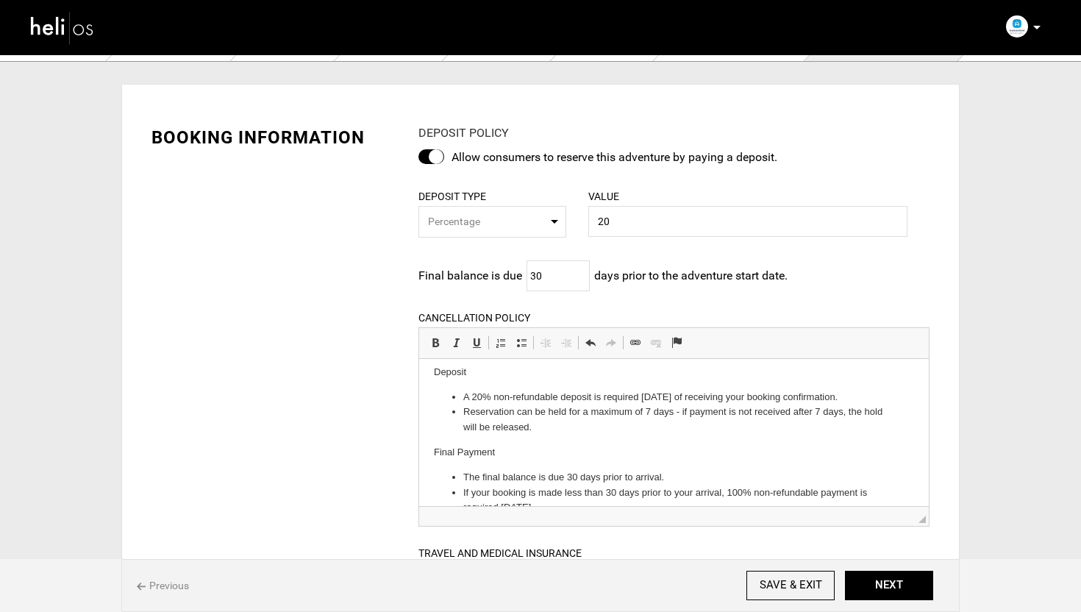
scroll to position [0, 0]
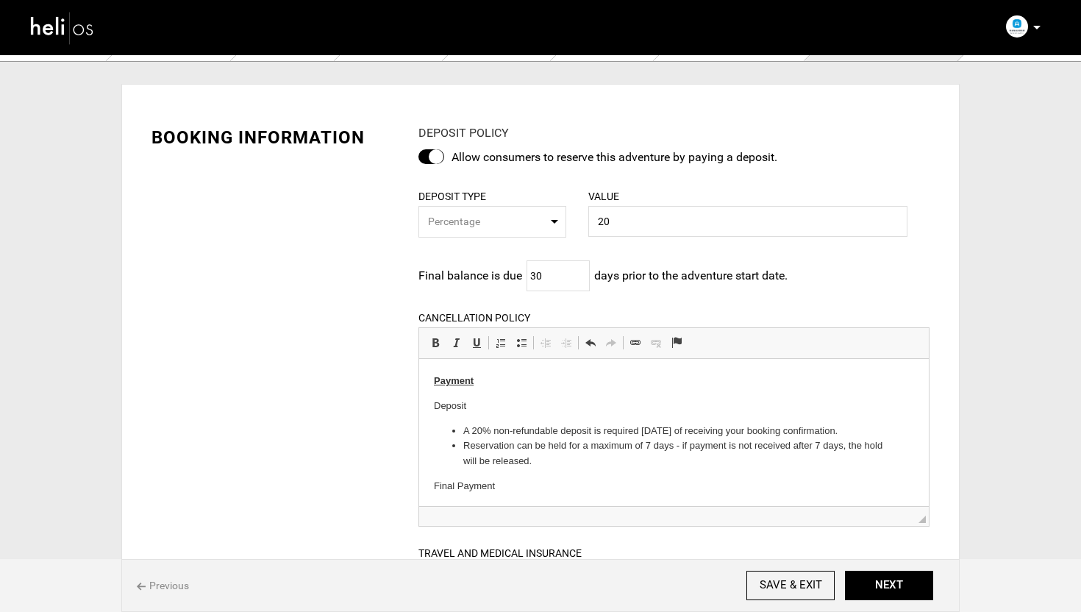
click at [350, 372] on div "BOOKING INFORMATION DEPOSIT POLICY Allow consumers to reserve this adventure by…" at bounding box center [540, 480] width 800 height 754
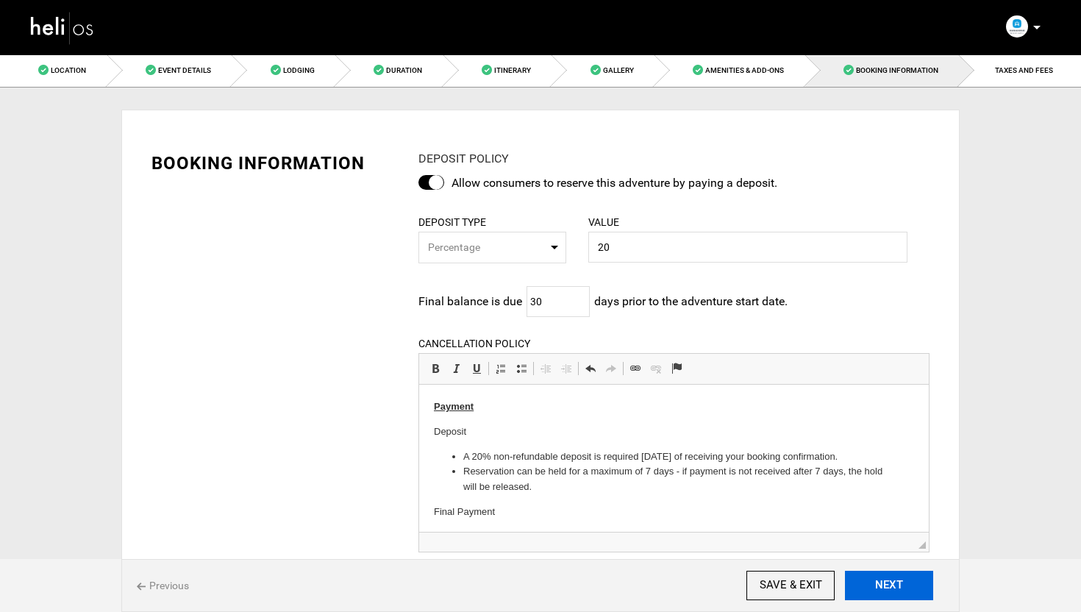
click at [877, 583] on button "NEXT" at bounding box center [889, 585] width 88 height 29
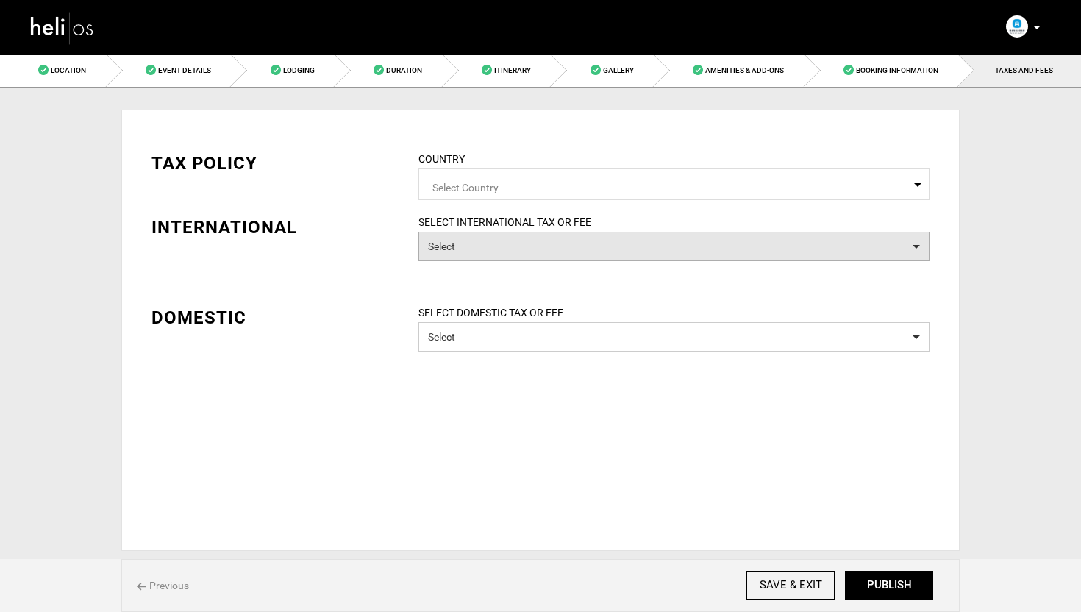
click at [477, 236] on button "Select" at bounding box center [673, 246] width 511 height 29
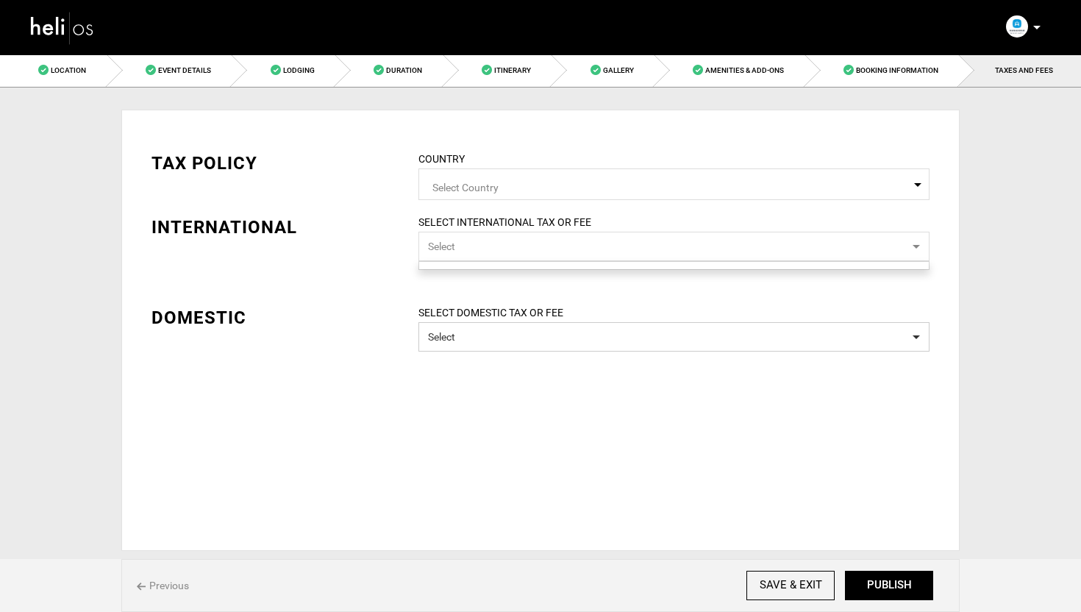
click at [474, 187] on span "Select Country" at bounding box center [673, 186] width 483 height 18
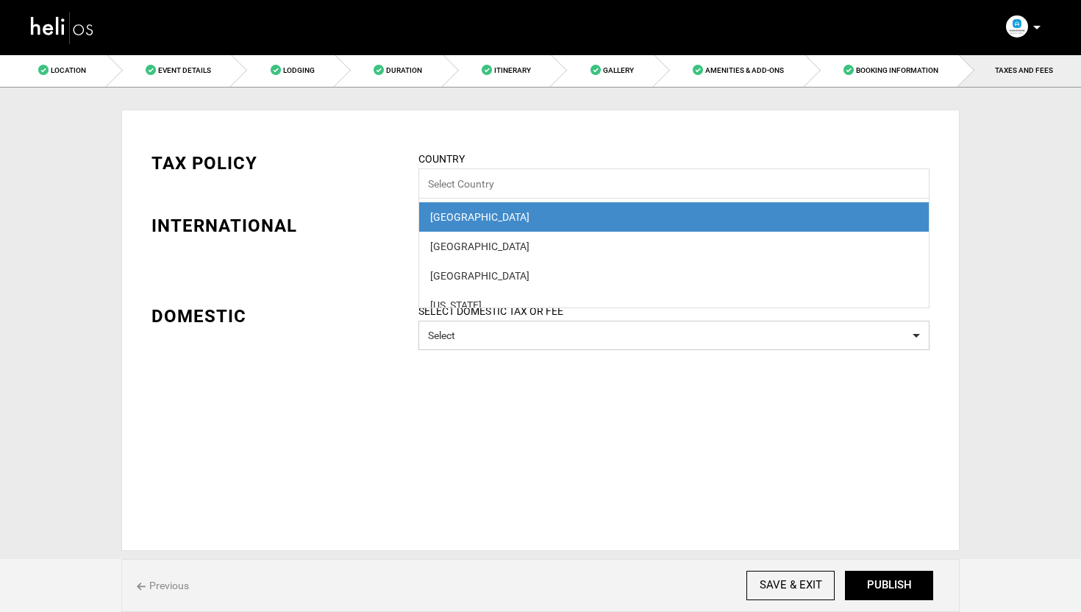
click at [380, 235] on div "INTERNATIONAL" at bounding box center [274, 225] width 245 height 25
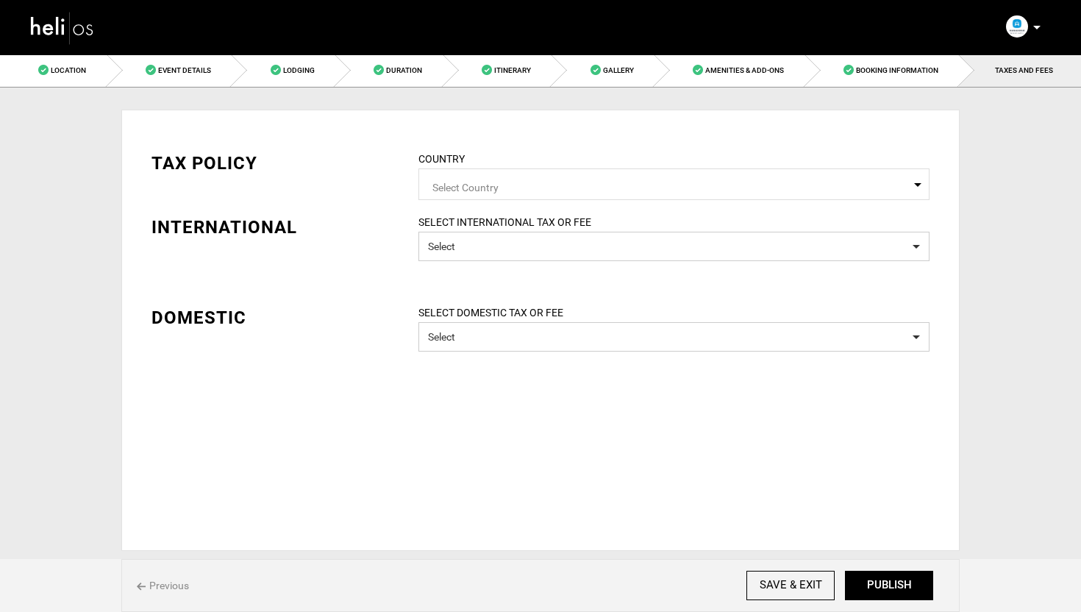
click at [508, 185] on span "Select Country" at bounding box center [673, 186] width 483 height 18
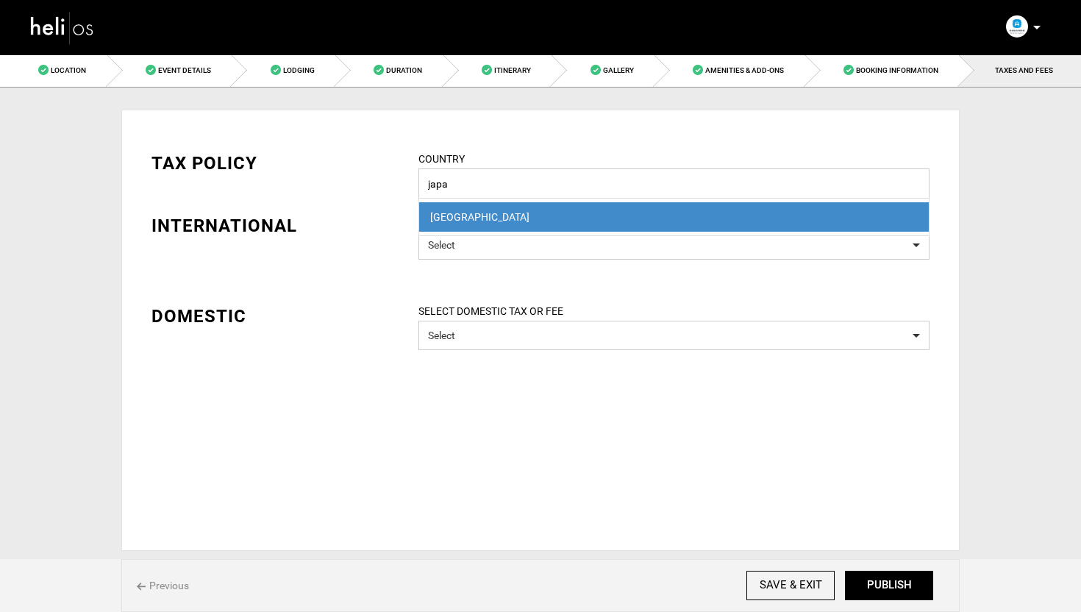
type input "japa"
click at [460, 224] on div "[GEOGRAPHIC_DATA]" at bounding box center [674, 217] width 488 height 15
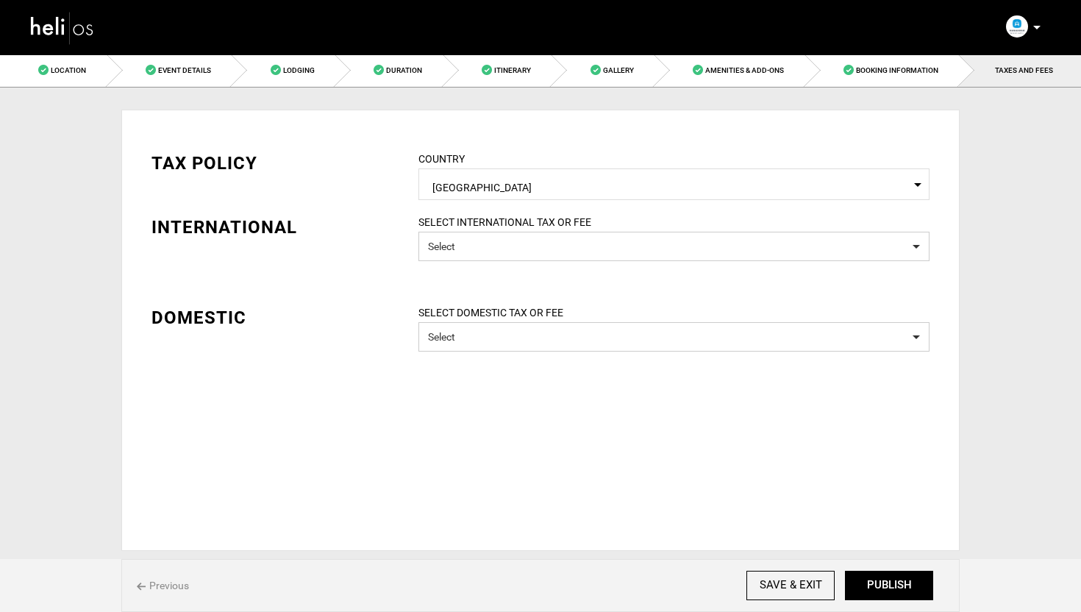
click at [391, 241] on div "TAX POLICY COUNTRY Select Country Japan Please select a country. INTERNATIONAL …" at bounding box center [540, 240] width 800 height 223
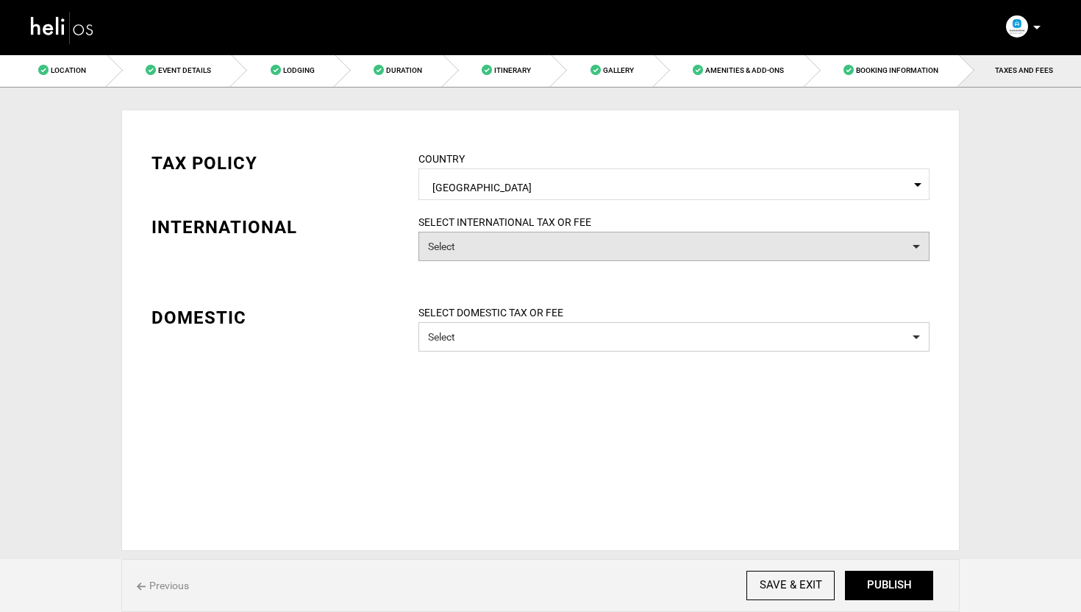
click at [463, 241] on button "Select" at bounding box center [673, 246] width 511 height 29
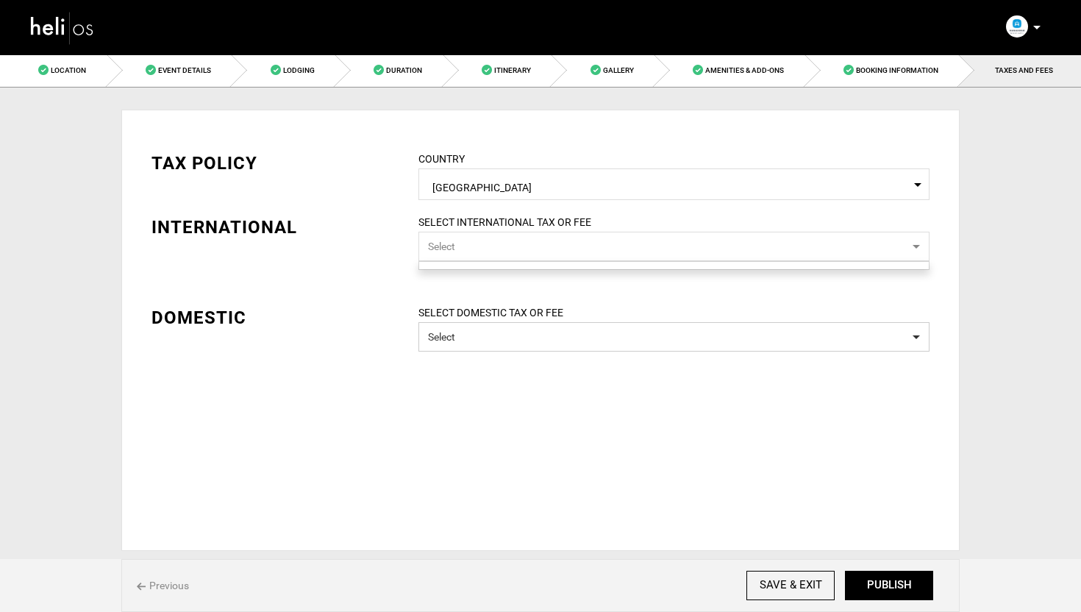
click at [341, 285] on div "TAX POLICY COUNTRY Select Country Japan Please select a country. INTERNATIONAL …" at bounding box center [540, 240] width 800 height 223
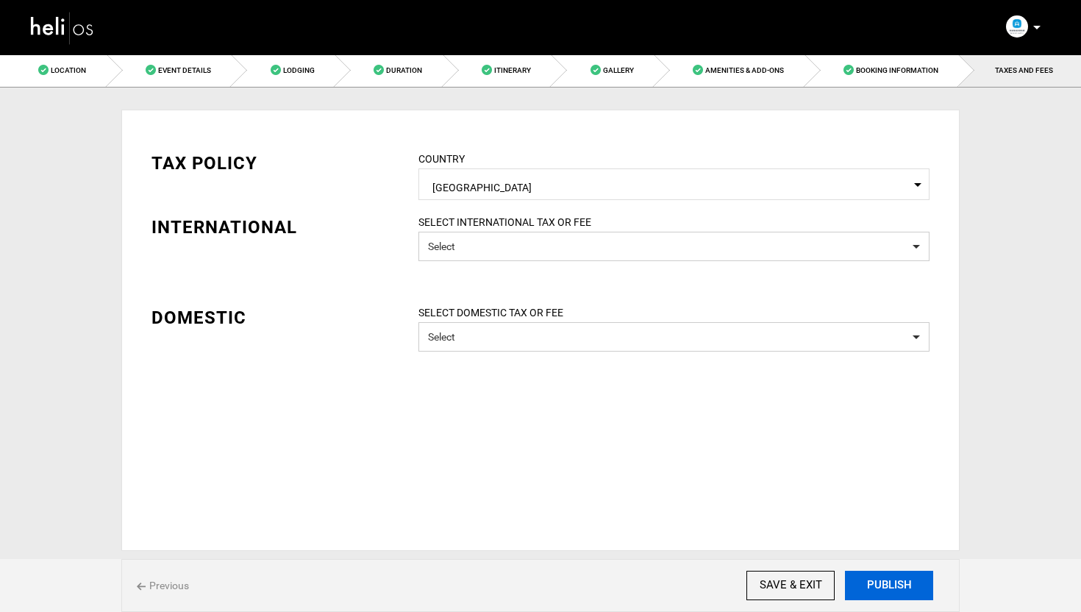
click at [899, 585] on button "PUBLISH" at bounding box center [889, 585] width 88 height 29
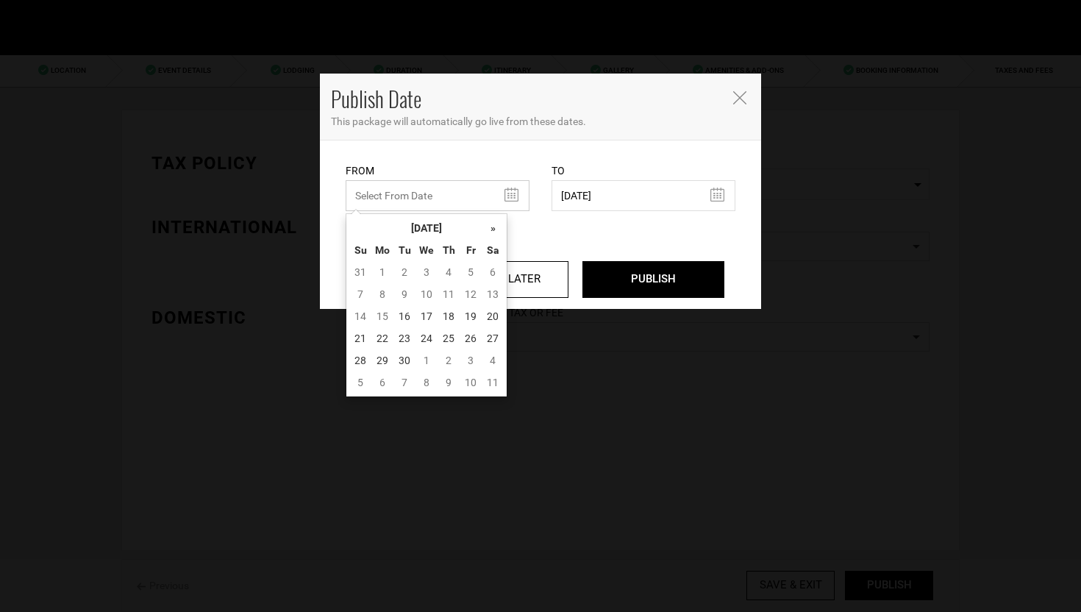
click at [447, 188] on input "text" at bounding box center [438, 195] width 184 height 31
click at [399, 313] on td "16" at bounding box center [404, 316] width 22 height 22
type input "[DATE]"
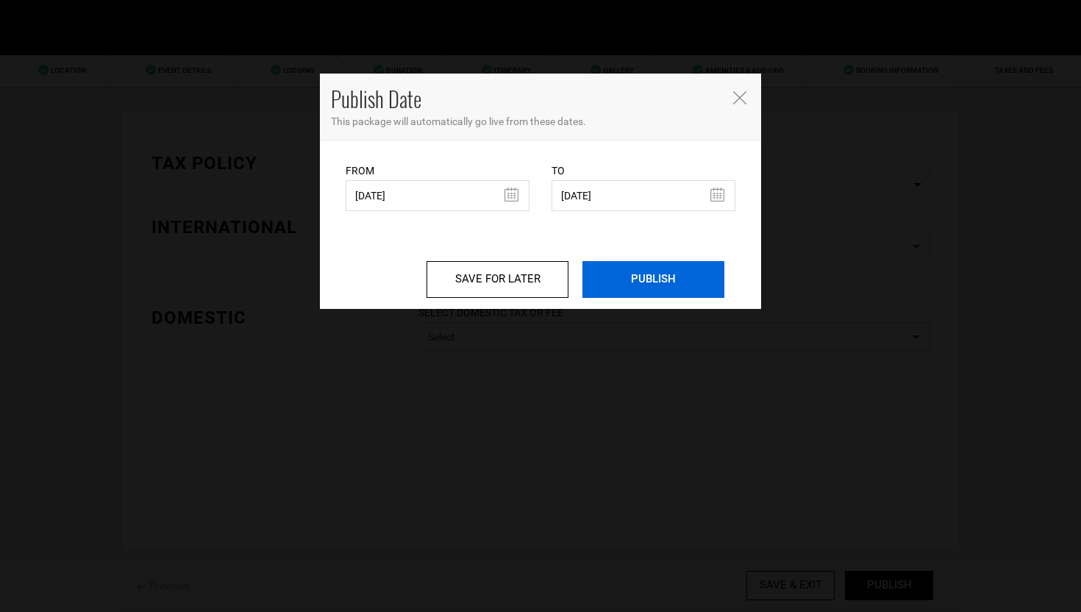
click at [687, 282] on input "PUBLISH" at bounding box center [654, 279] width 142 height 37
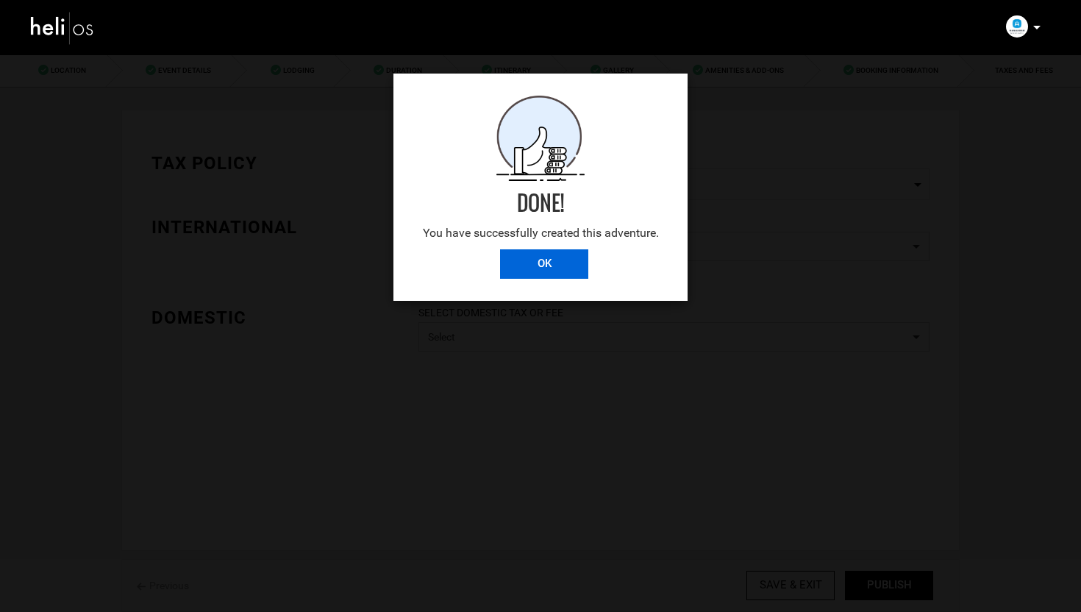
click at [519, 260] on input "OK" at bounding box center [544, 263] width 88 height 29
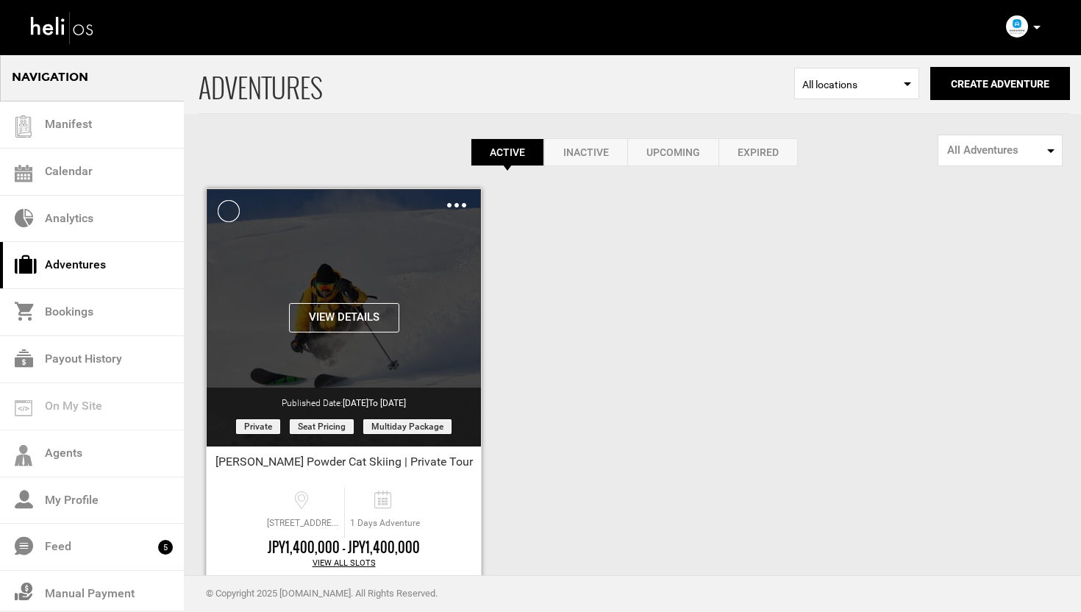
click at [450, 206] on img at bounding box center [456, 205] width 19 height 4
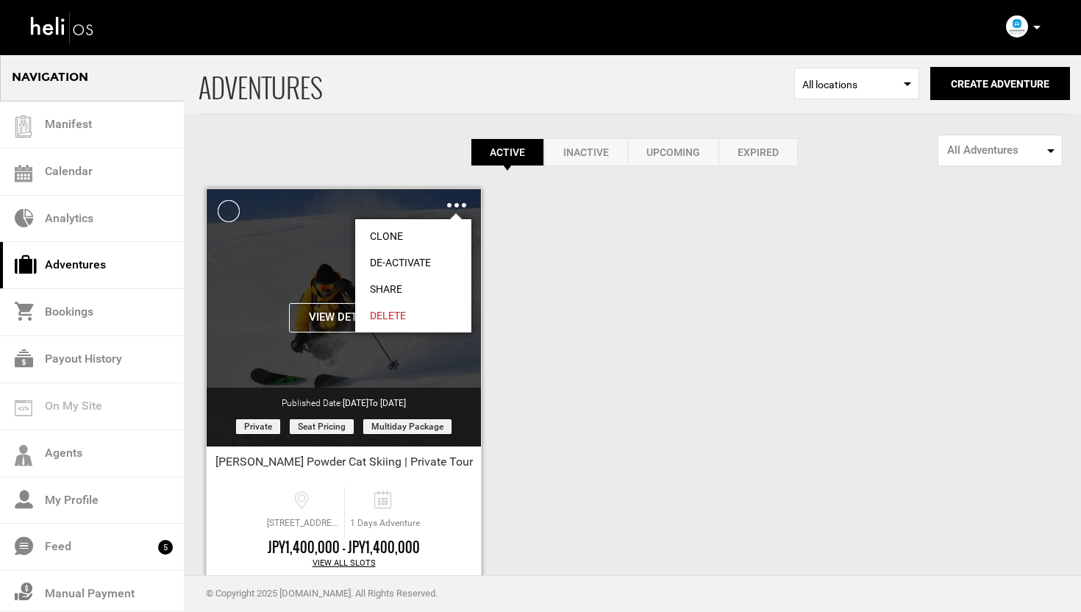
click at [389, 286] on link "Share" at bounding box center [413, 289] width 116 height 26
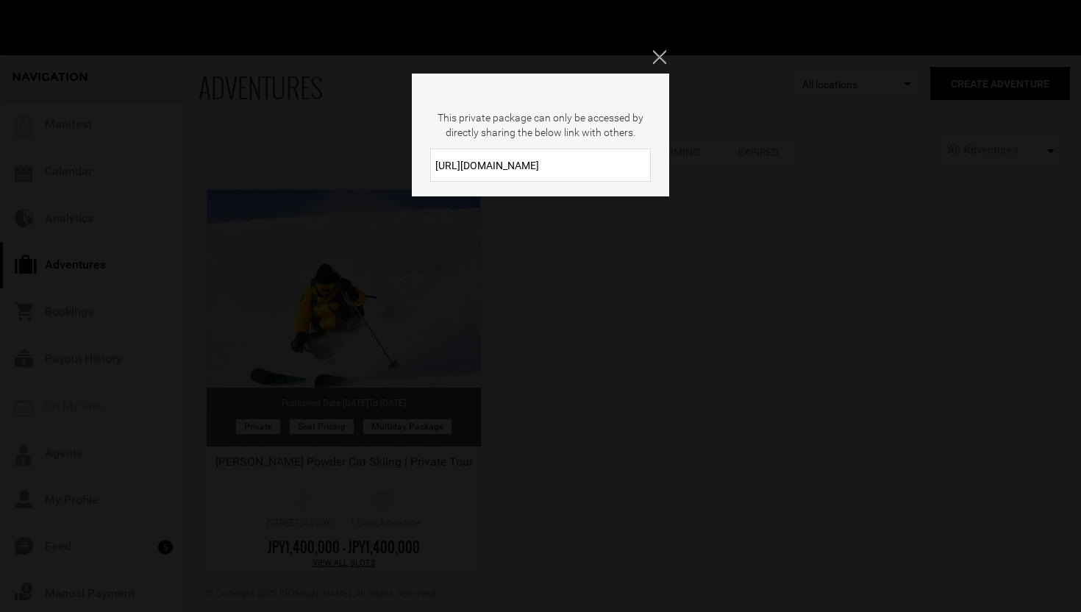
click at [530, 171] on input "https://heli.life/BZwDEh" at bounding box center [540, 165] width 221 height 33
click at [663, 54] on icon "Close" at bounding box center [659, 56] width 13 height 13
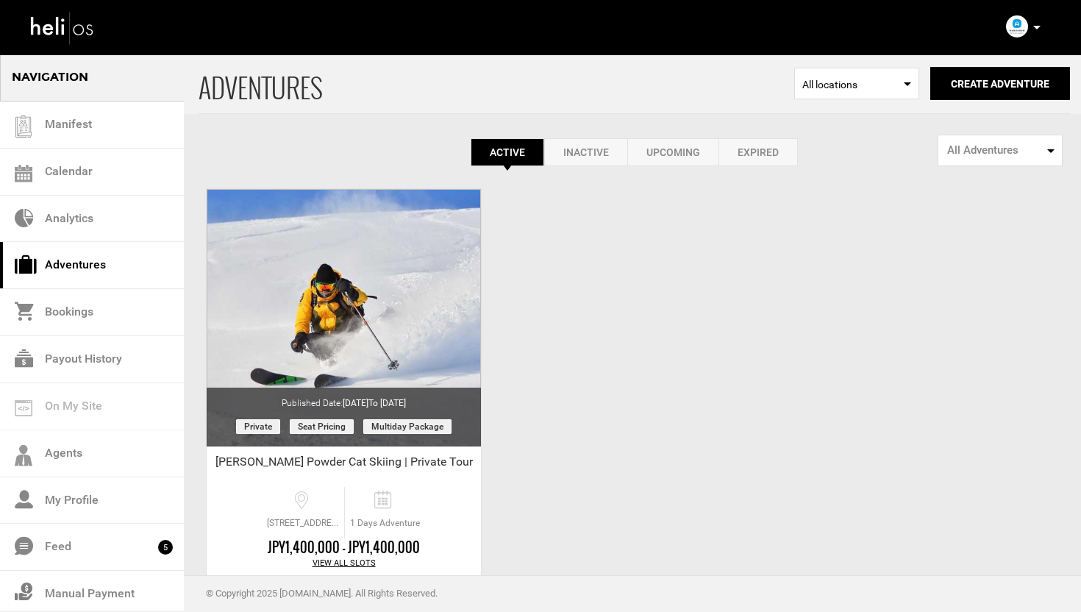
scroll to position [82, 0]
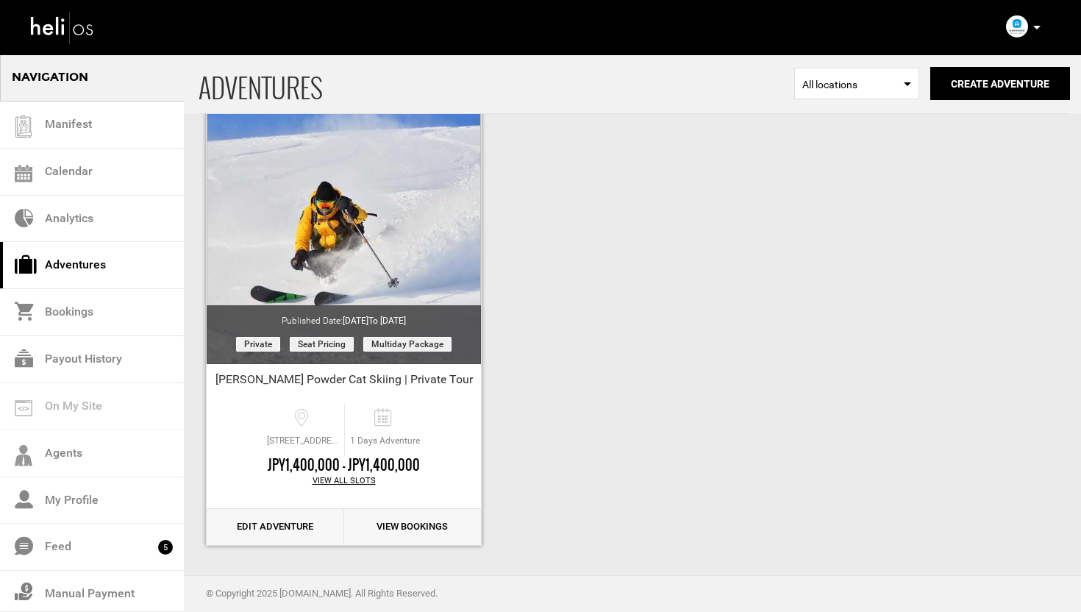
click at [255, 526] on link "Edit Adventure" at bounding box center [276, 527] width 138 height 36
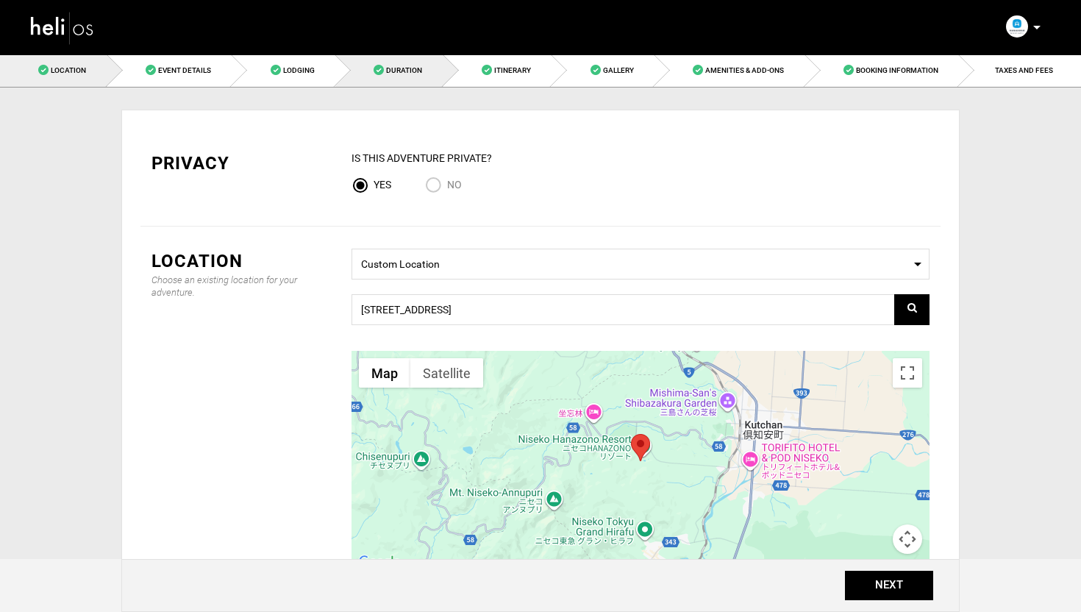
click at [412, 60] on link "Duration" at bounding box center [389, 70] width 108 height 33
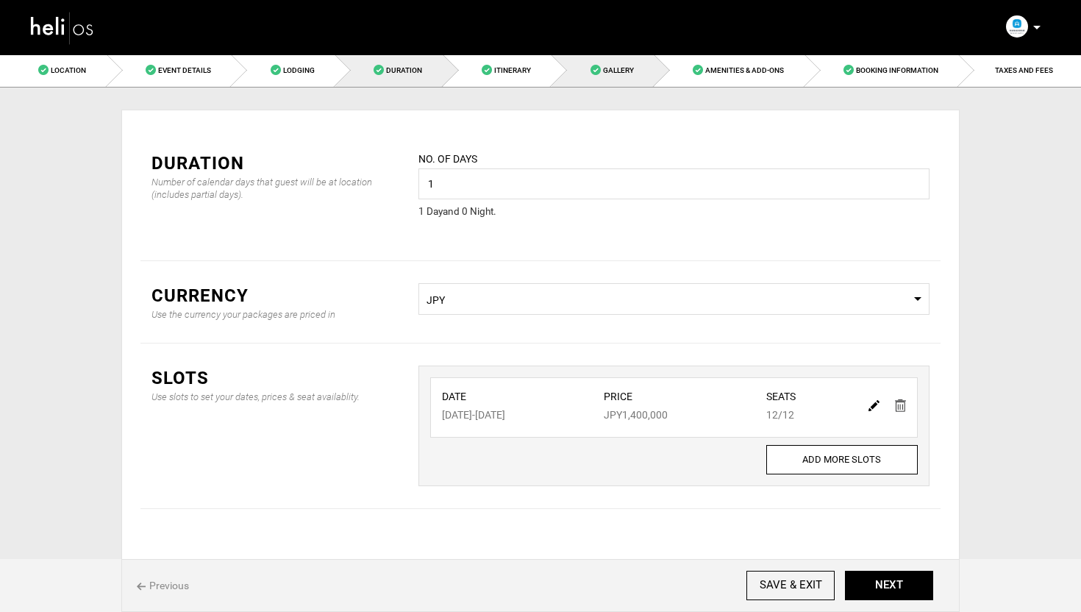
click at [606, 68] on span "Gallery" at bounding box center [618, 70] width 31 height 8
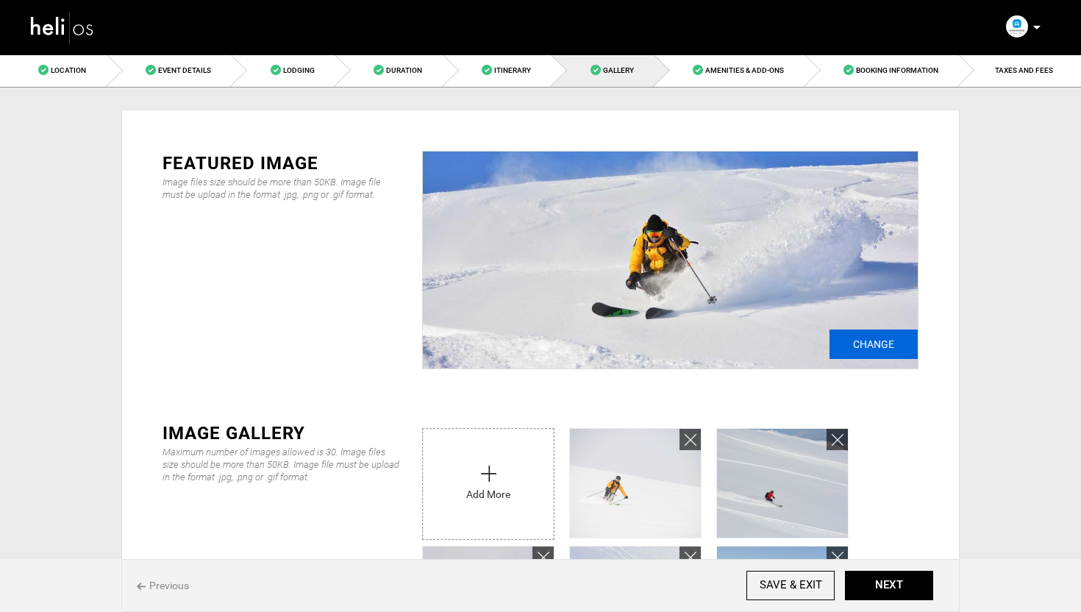
click at [883, 336] on input "Change" at bounding box center [874, 344] width 88 height 29
type input "C:\fakepath\weiss header photo.jpg"
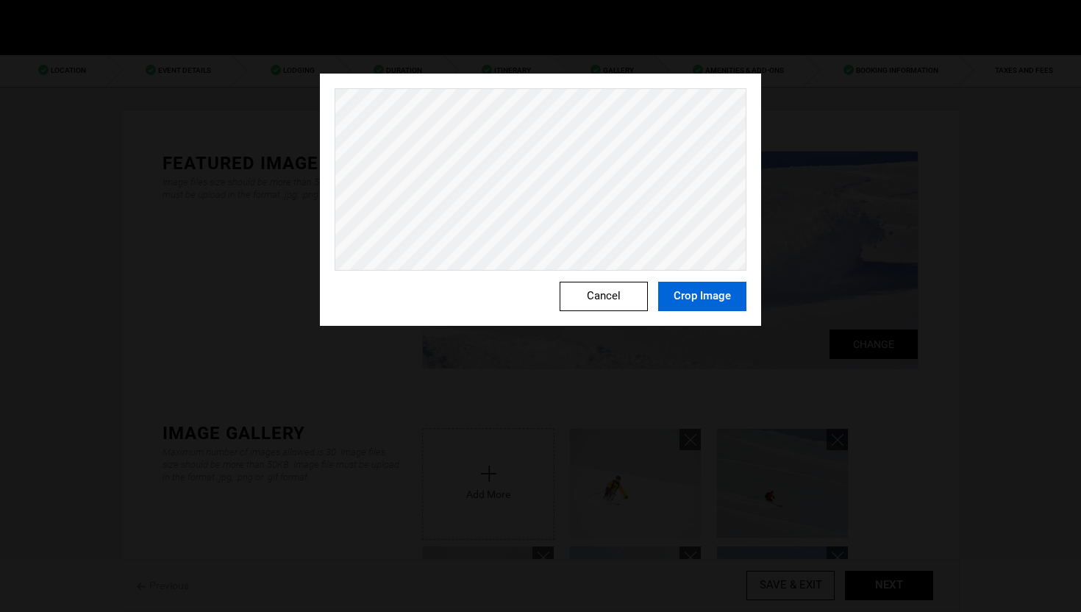
click at [689, 294] on button "Crop Image" at bounding box center [702, 296] width 88 height 29
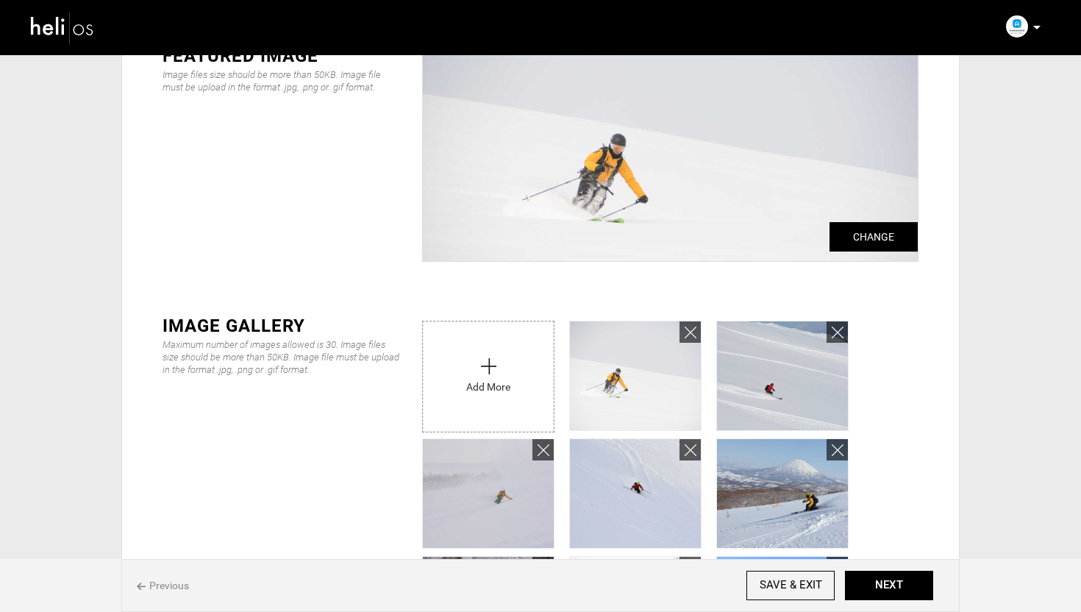
scroll to position [139, 0]
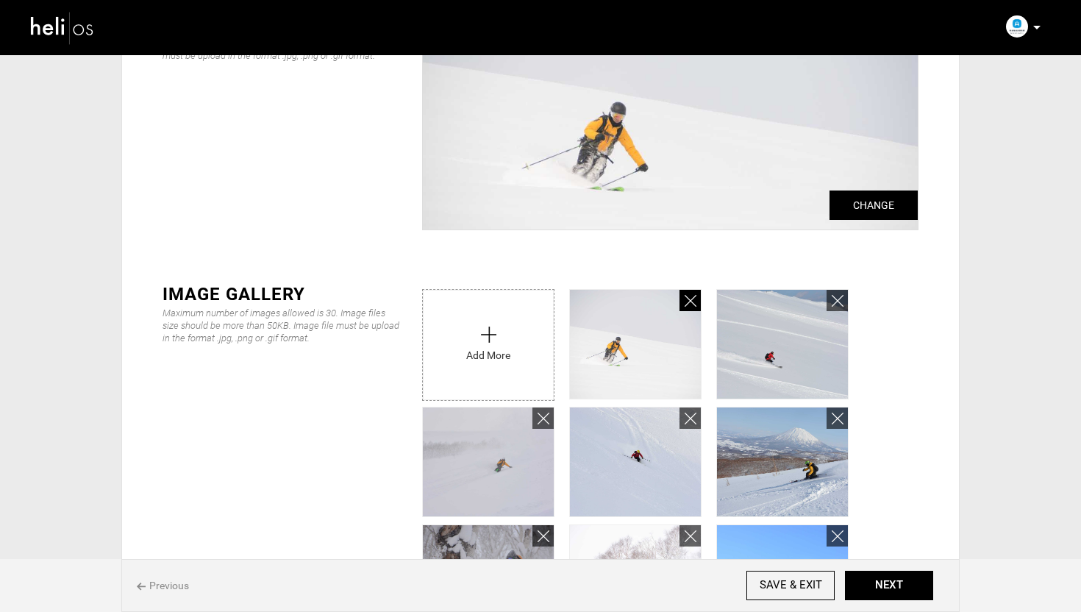
click at [694, 299] on icon at bounding box center [691, 301] width 12 height 17
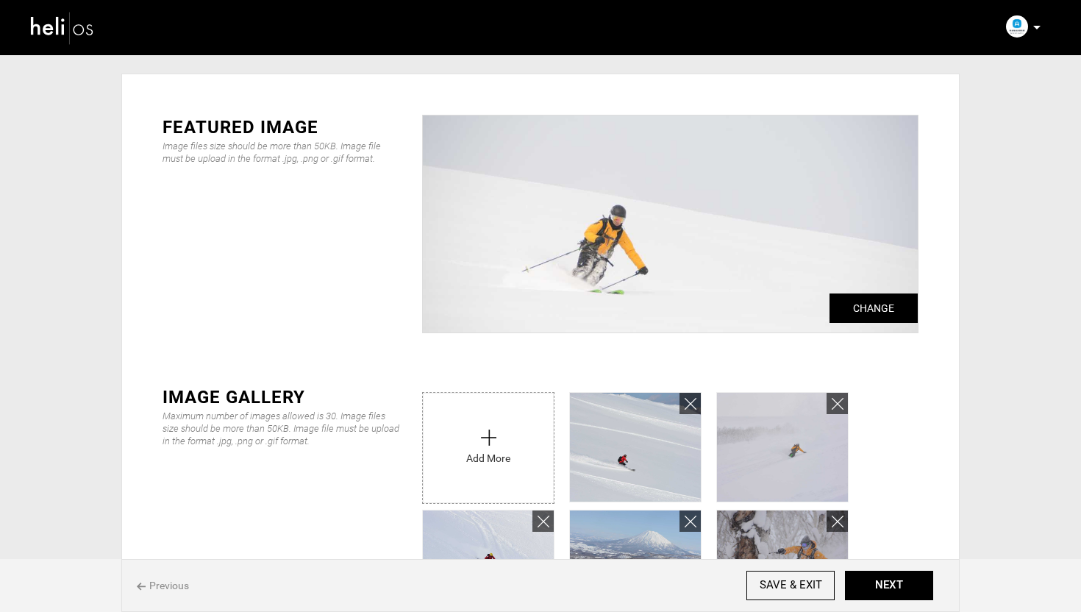
scroll to position [0, 0]
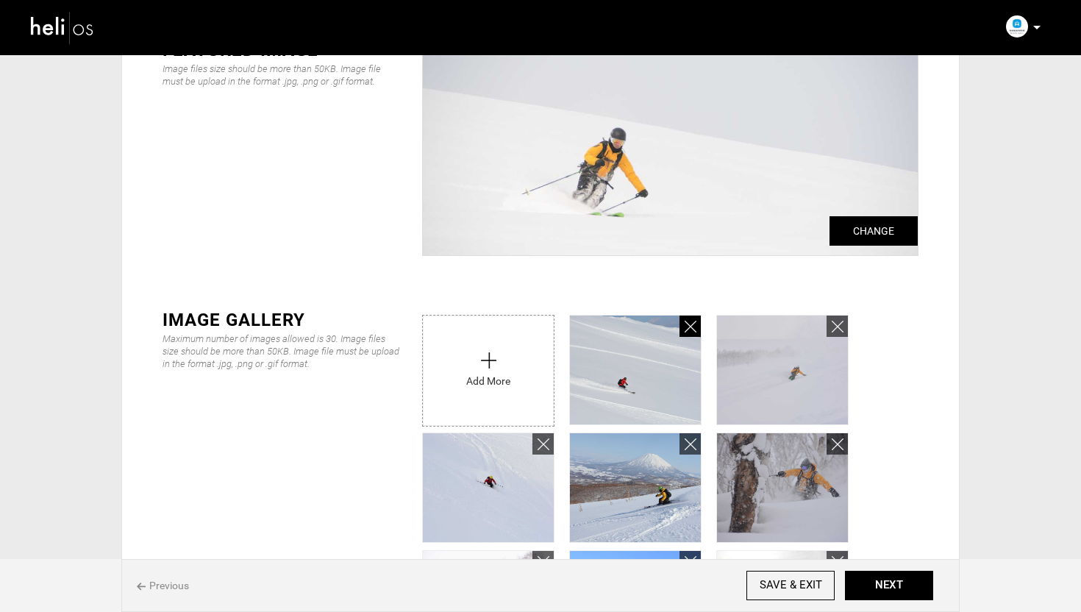
click at [689, 307] on ul "Add More" at bounding box center [667, 307] width 504 height 0
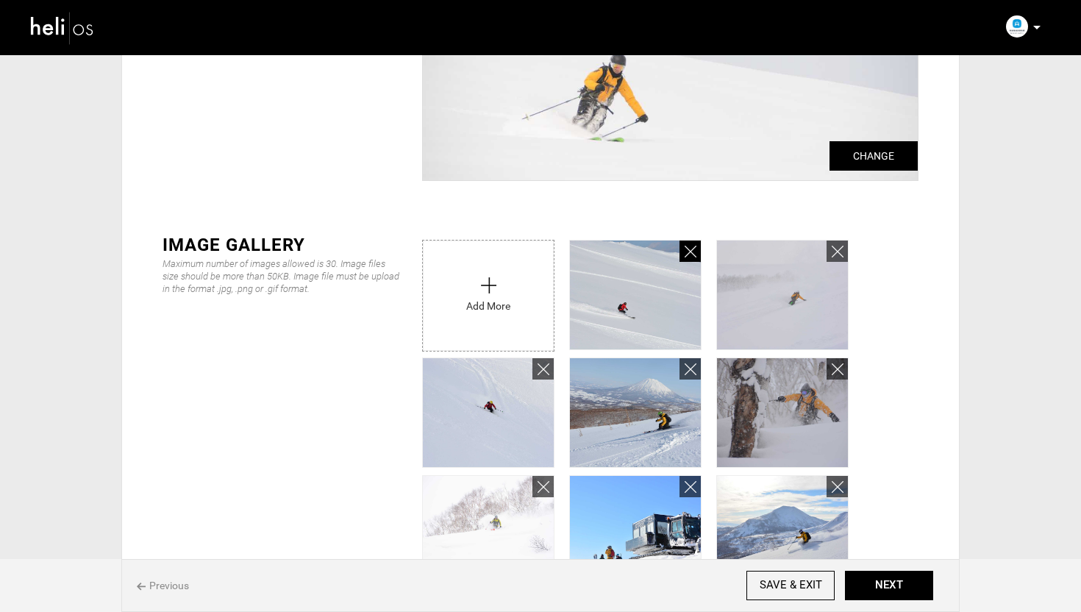
scroll to position [189, 0]
click at [689, 246] on icon at bounding box center [691, 251] width 12 height 17
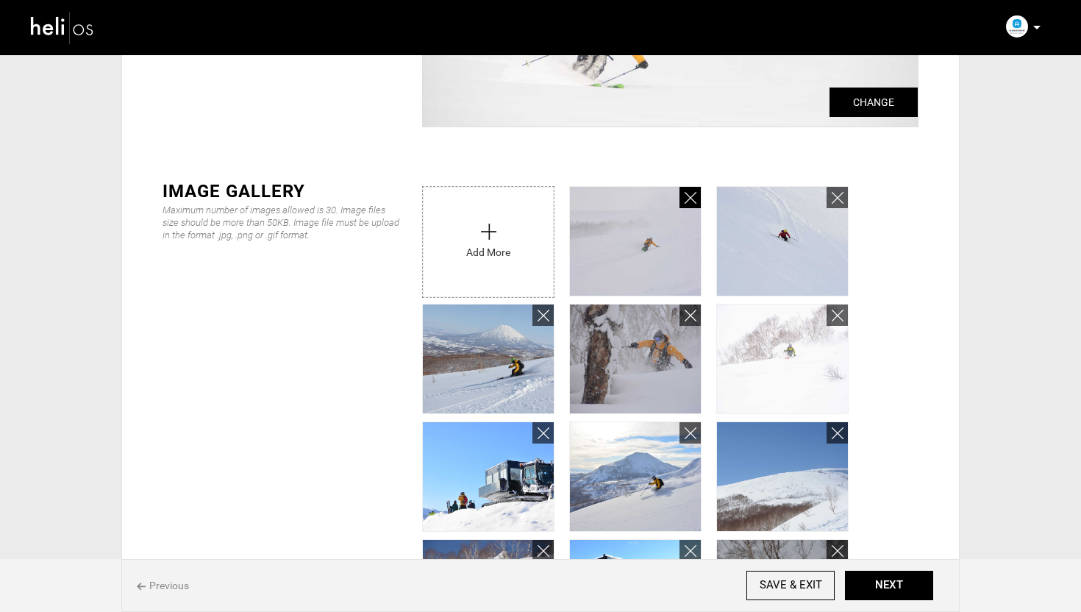
scroll to position [251, 0]
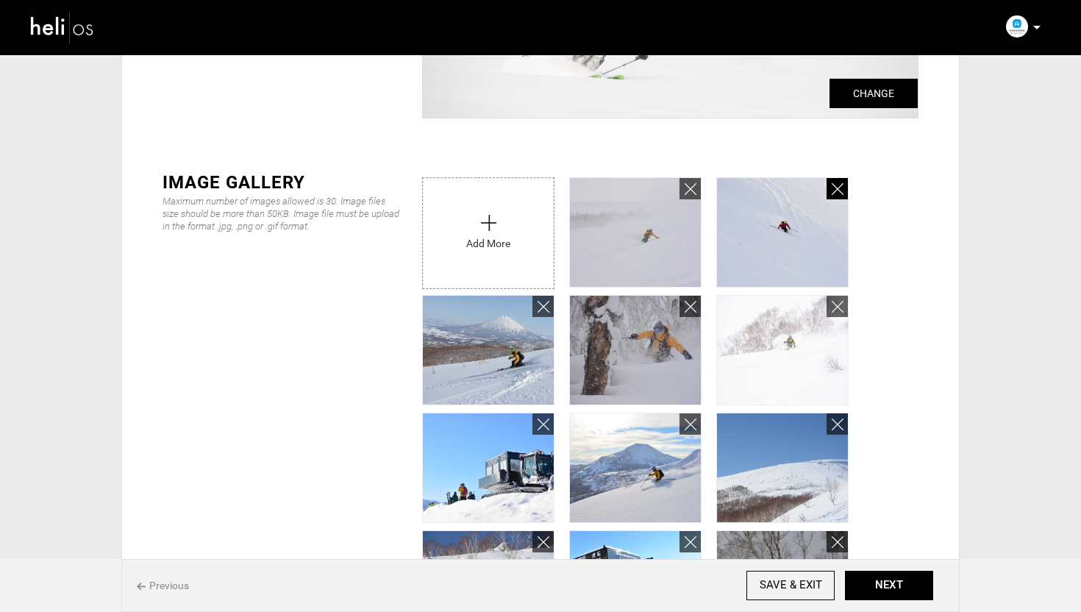
click at [836, 188] on icon at bounding box center [838, 189] width 12 height 17
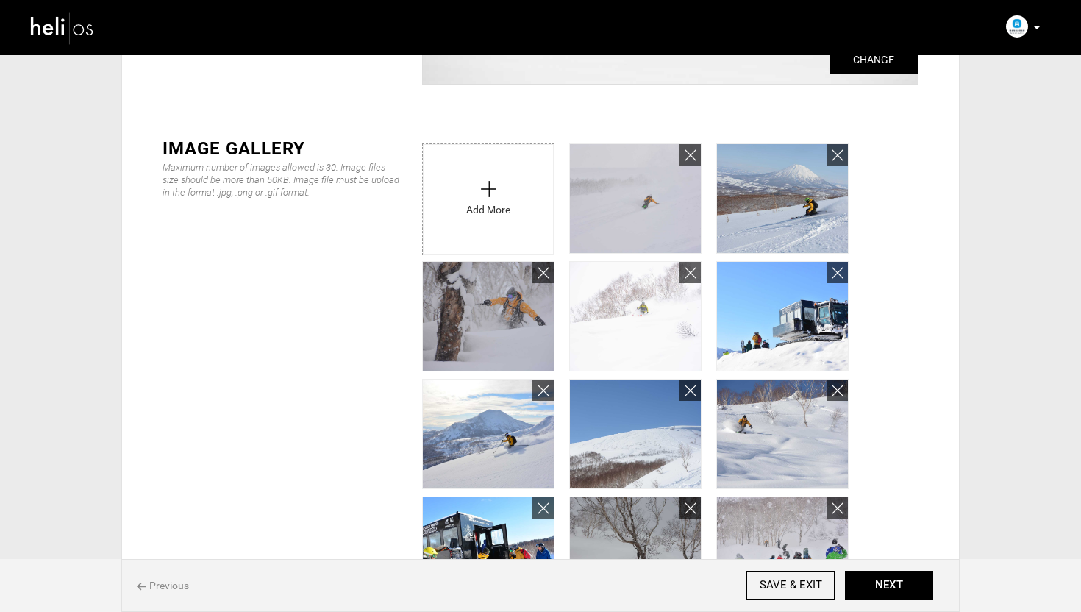
scroll to position [321, 0]
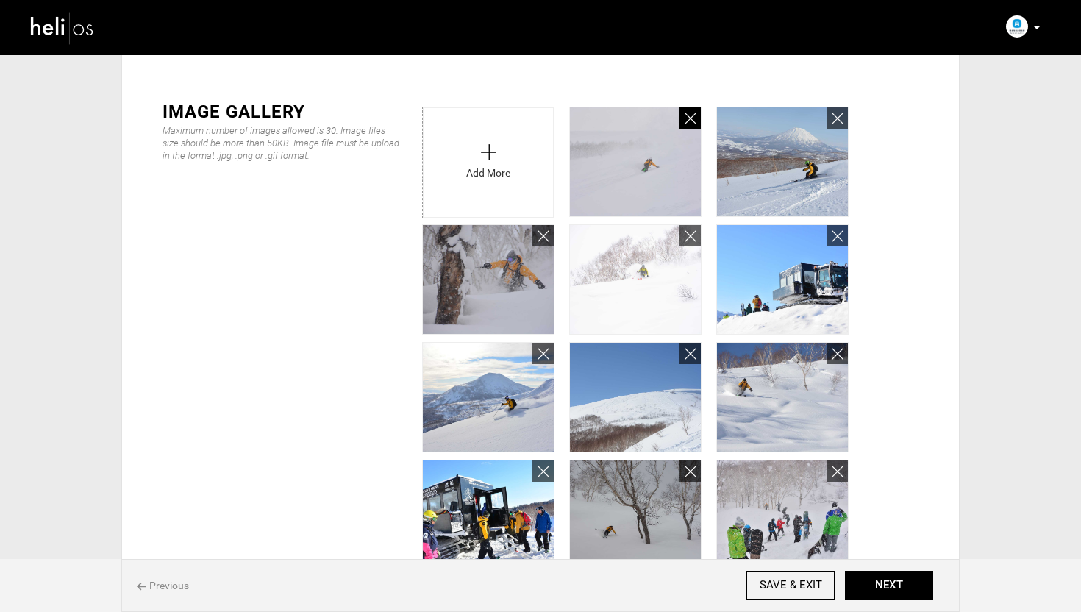
click at [687, 123] on icon at bounding box center [691, 118] width 12 height 17
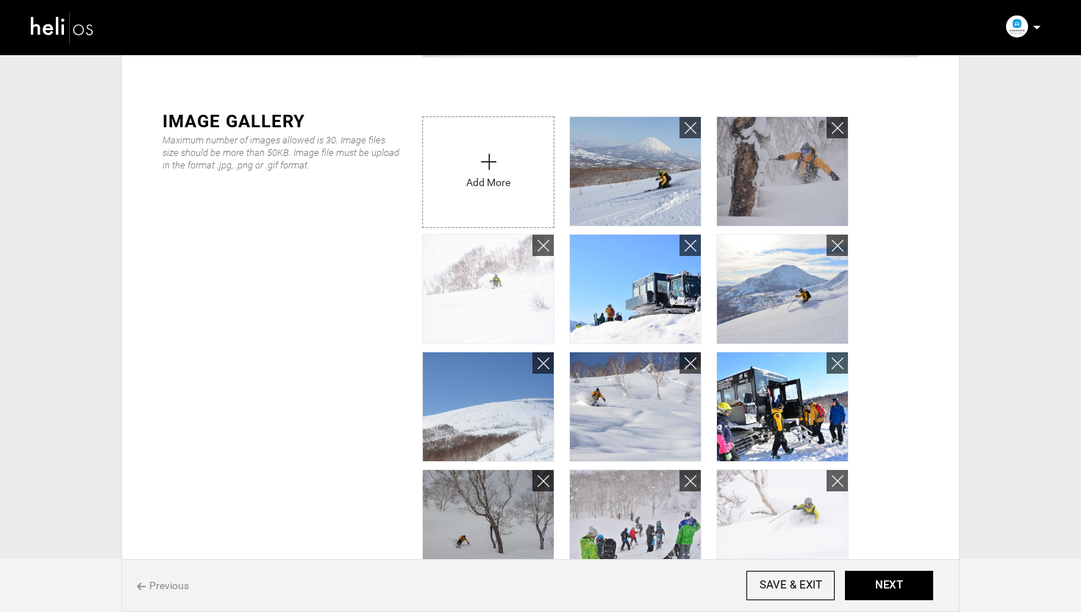
scroll to position [366, 0]
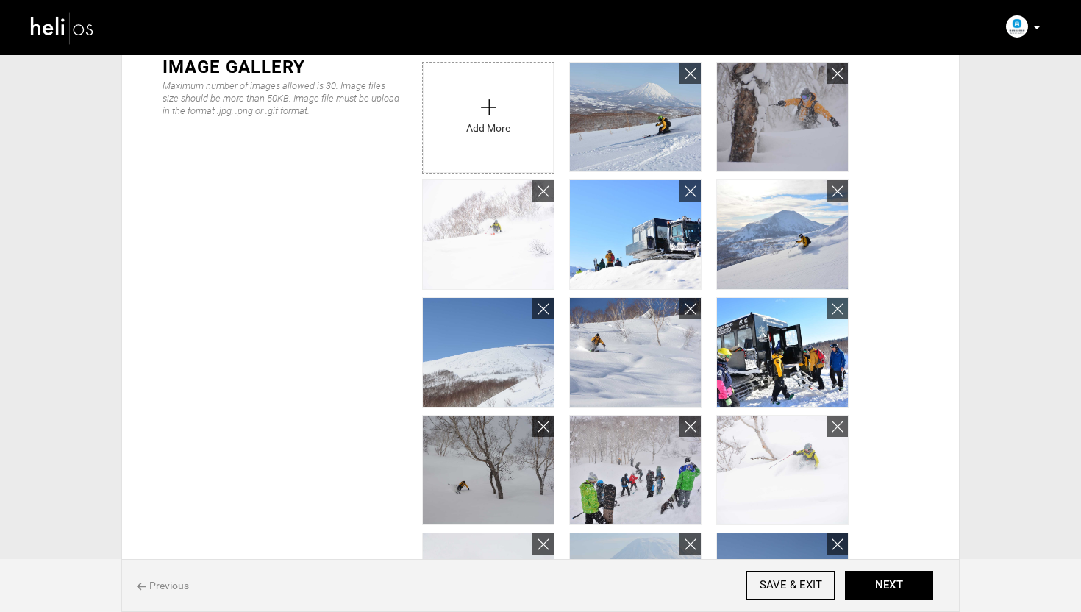
click at [391, 231] on div "IMAGE GALLERY Maximum number of images allowed is 30. Image files size should b…" at bounding box center [540, 525] width 800 height 986
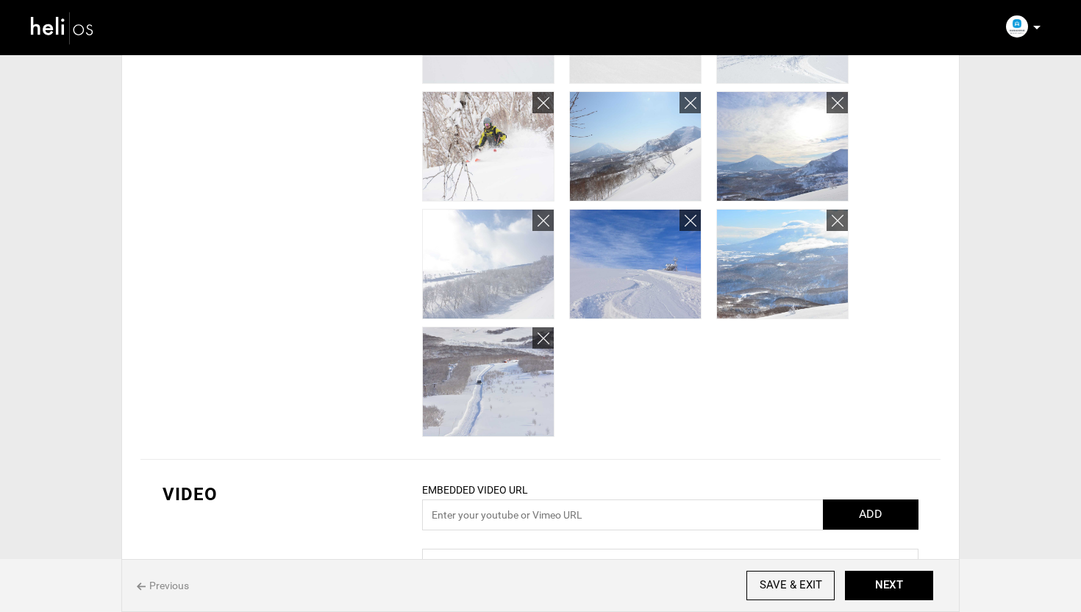
scroll to position [975, 0]
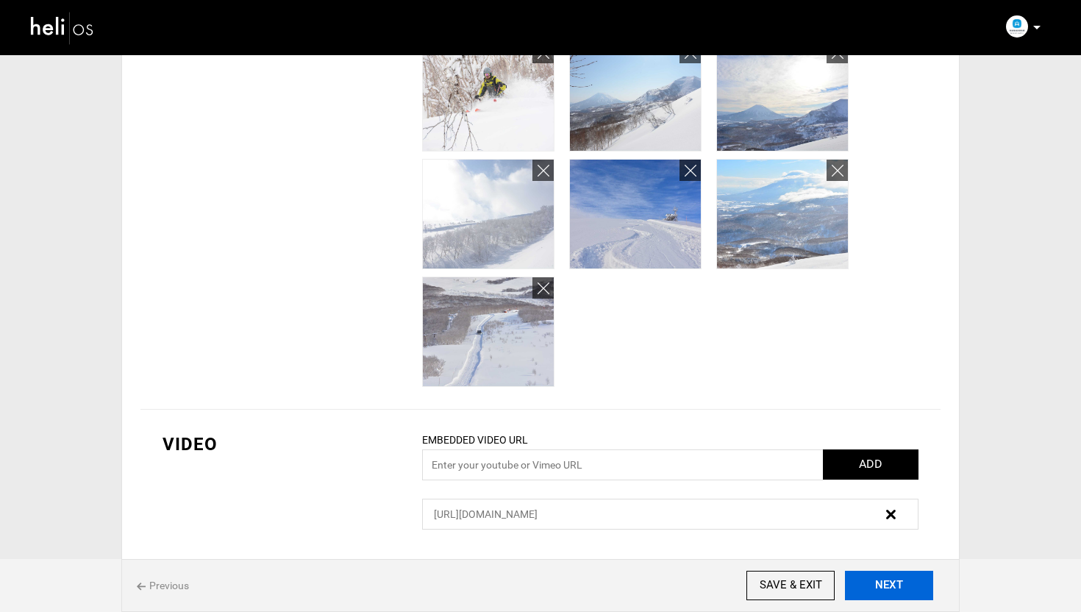
click at [883, 581] on button "NEXT" at bounding box center [889, 585] width 88 height 29
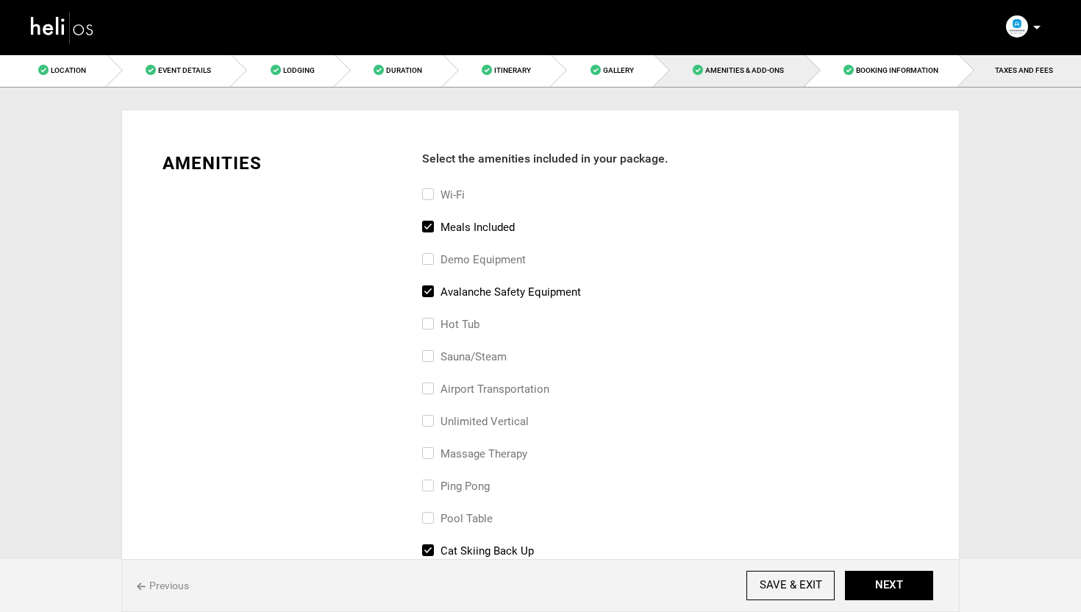
click at [1035, 78] on link "TAXES AND FEES" at bounding box center [1020, 70] width 122 height 33
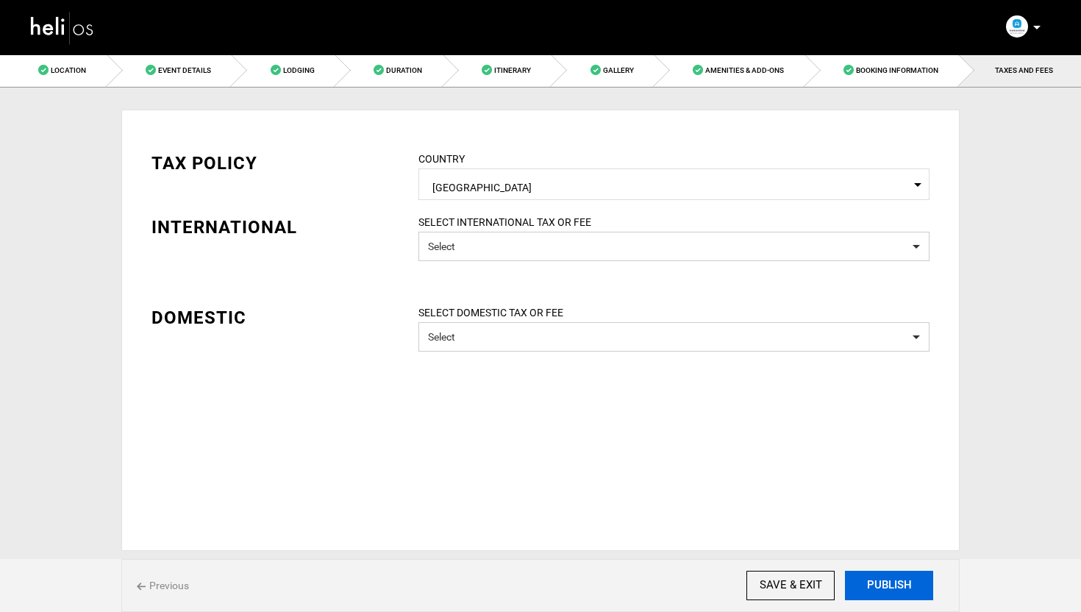
click at [894, 574] on button "PUBLISH" at bounding box center [889, 585] width 88 height 29
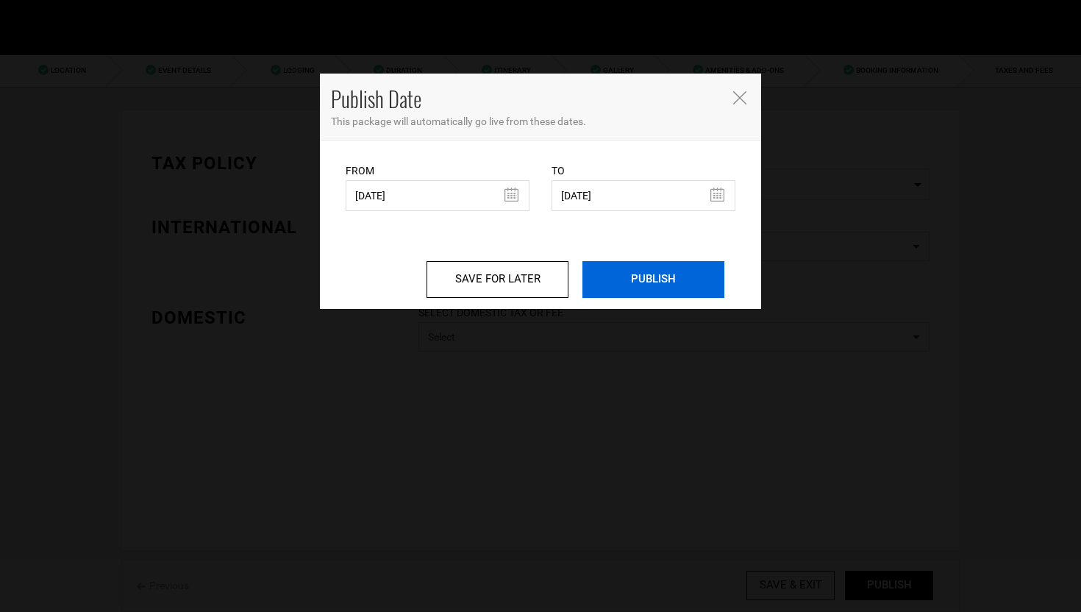
click at [660, 278] on input "PUBLISH" at bounding box center [654, 279] width 142 height 37
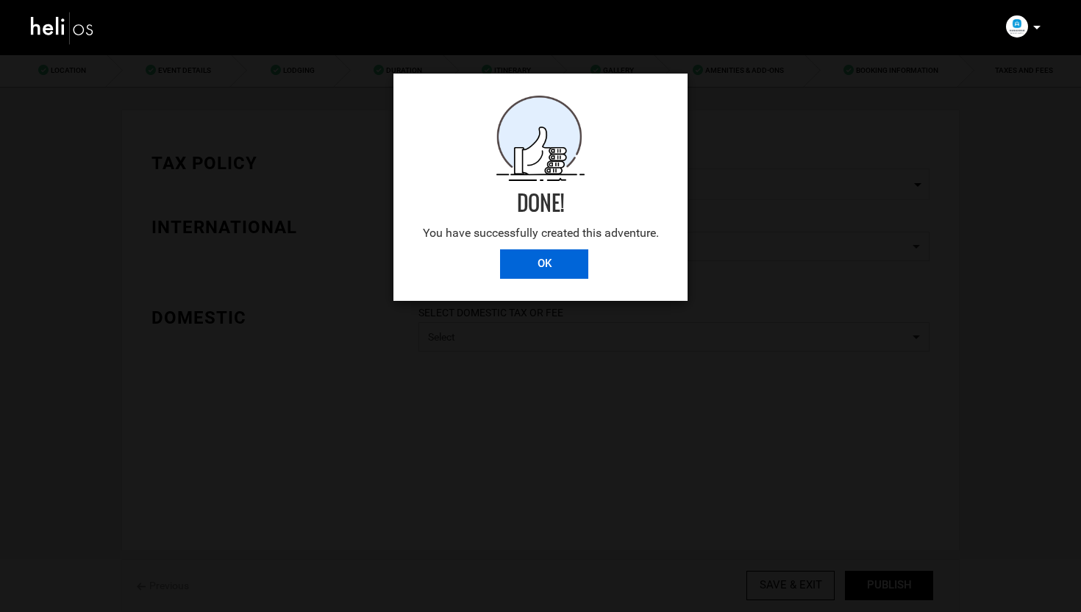
click at [552, 268] on input "OK" at bounding box center [544, 263] width 88 height 29
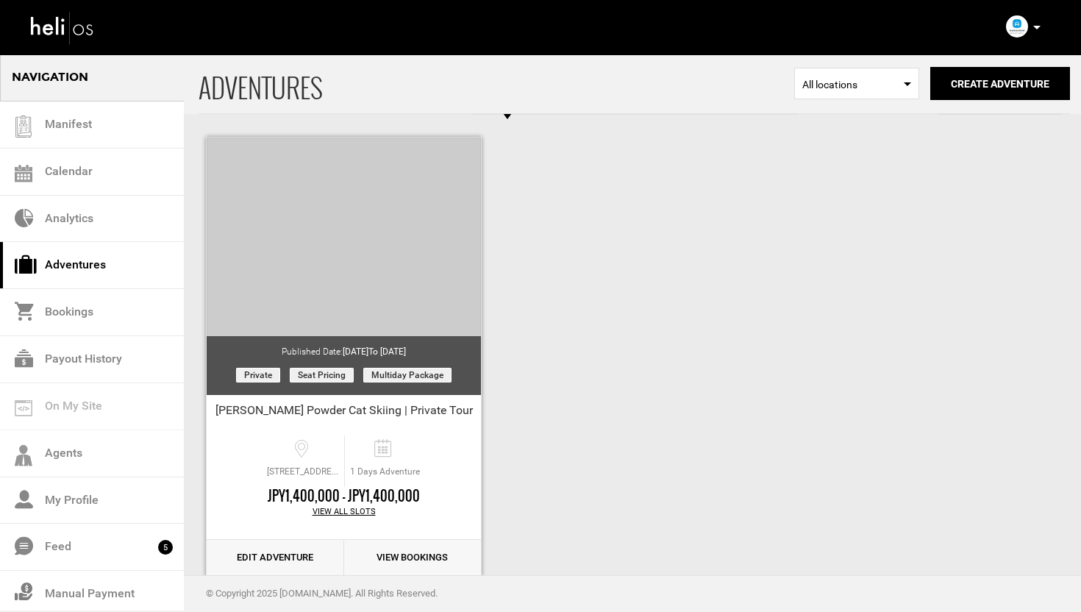
scroll to position [57, 0]
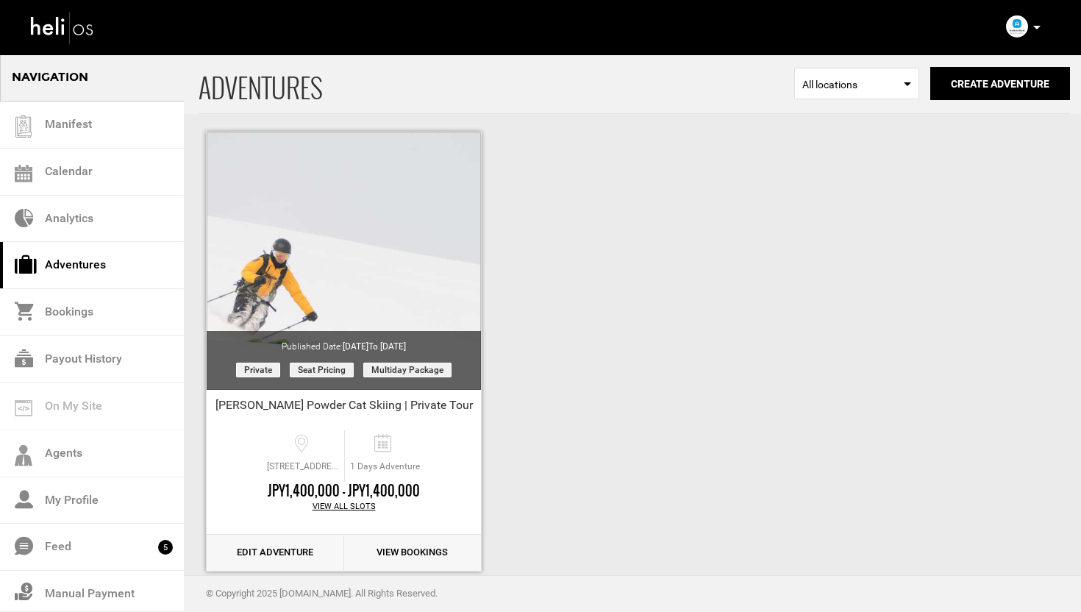
click at [245, 552] on link "Edit Adventure" at bounding box center [276, 553] width 138 height 36
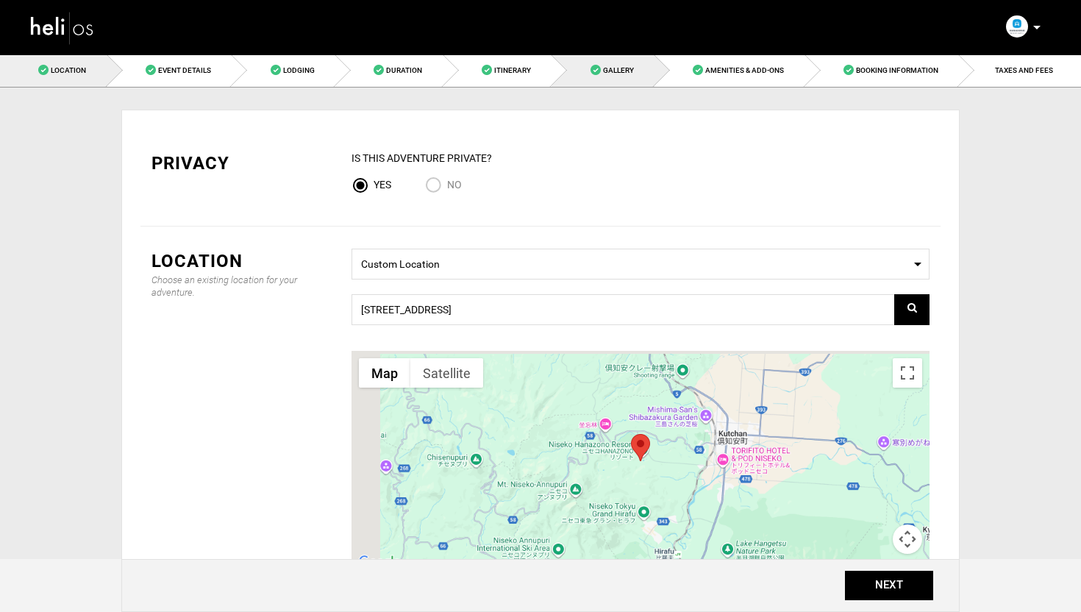
click at [627, 79] on link "Gallery" at bounding box center [603, 70] width 103 height 33
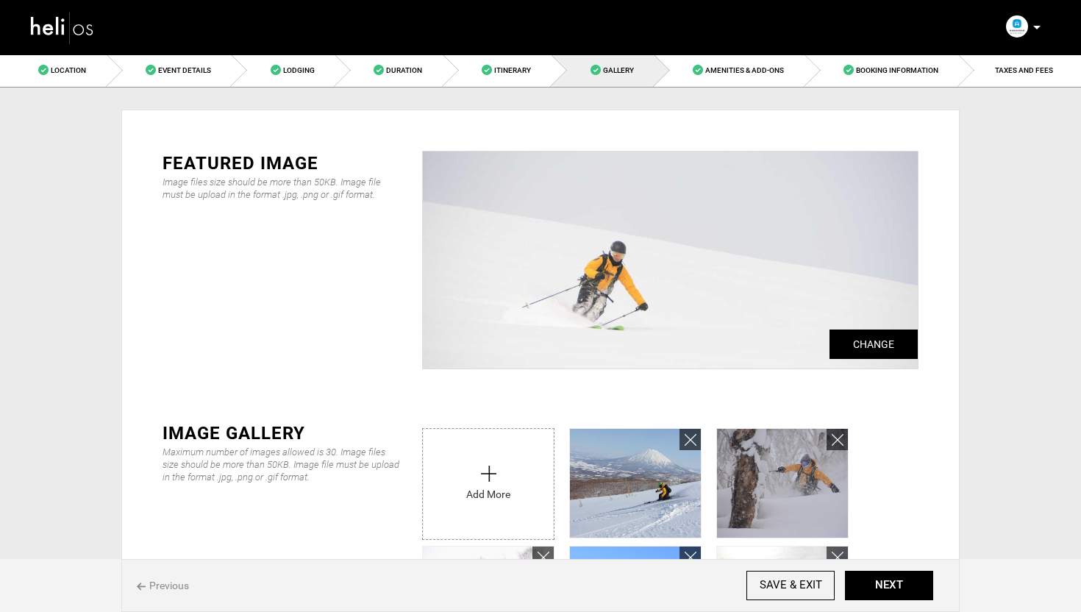
scroll to position [106, 0]
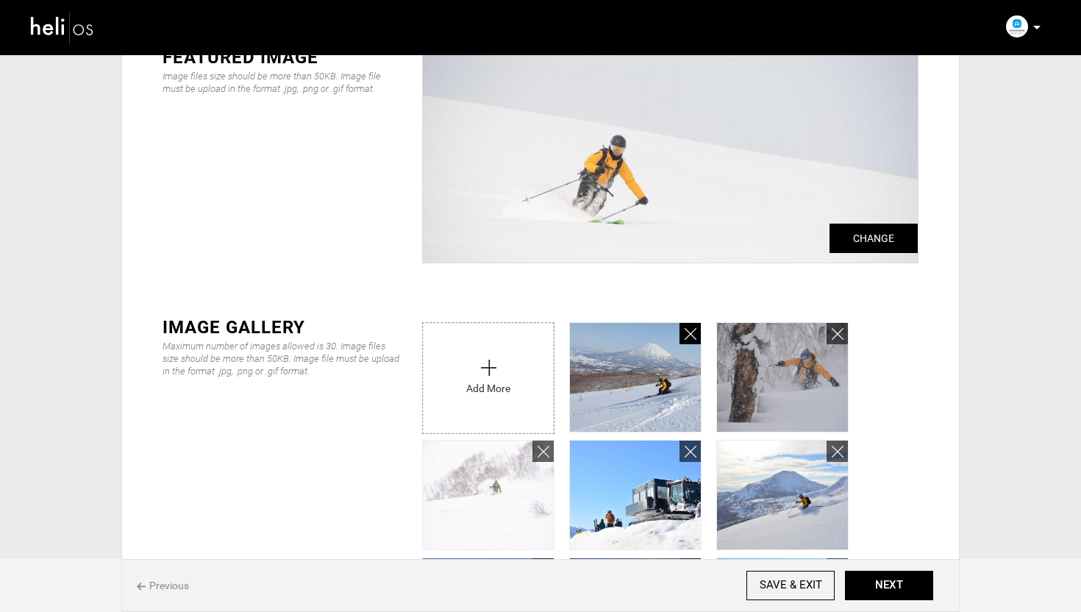
click at [694, 329] on icon at bounding box center [691, 334] width 12 height 17
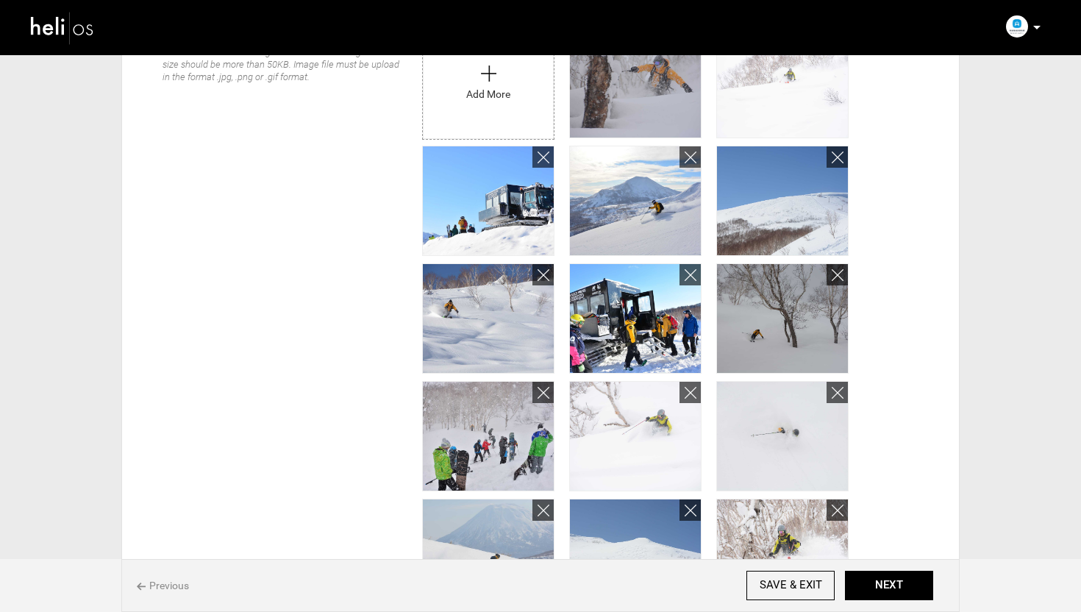
scroll to position [0, 0]
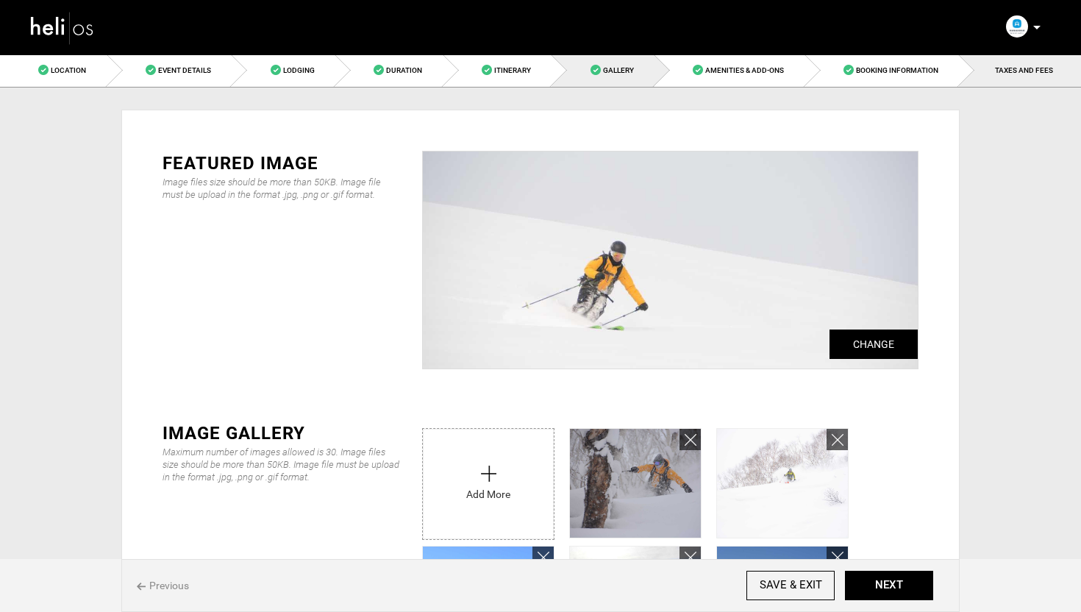
click at [1022, 69] on span "TAXES AND FEES" at bounding box center [1024, 70] width 58 height 8
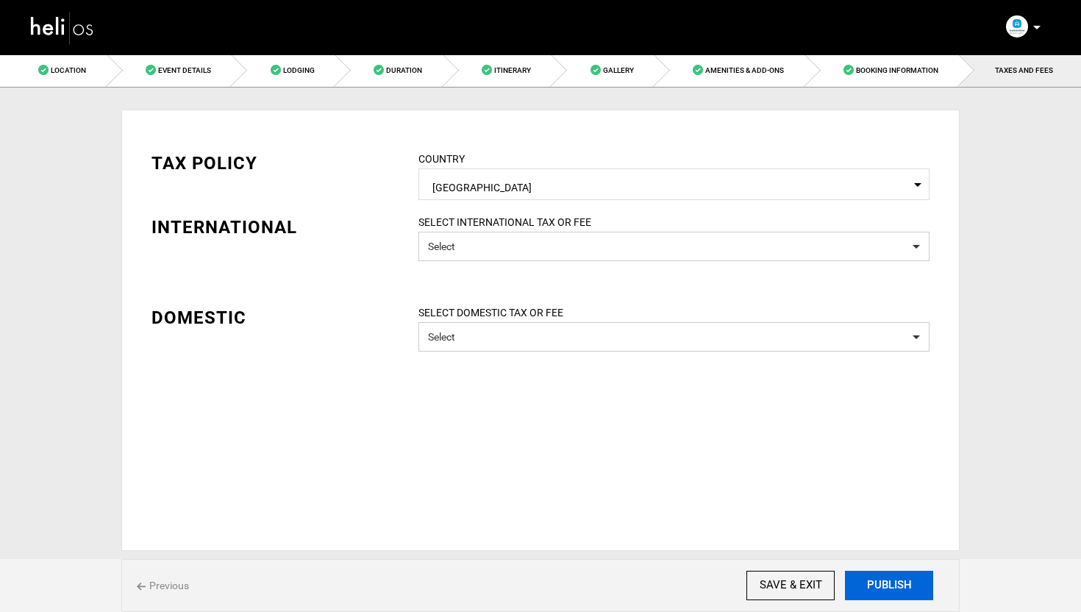
click at [911, 583] on button "PUBLISH" at bounding box center [889, 585] width 88 height 29
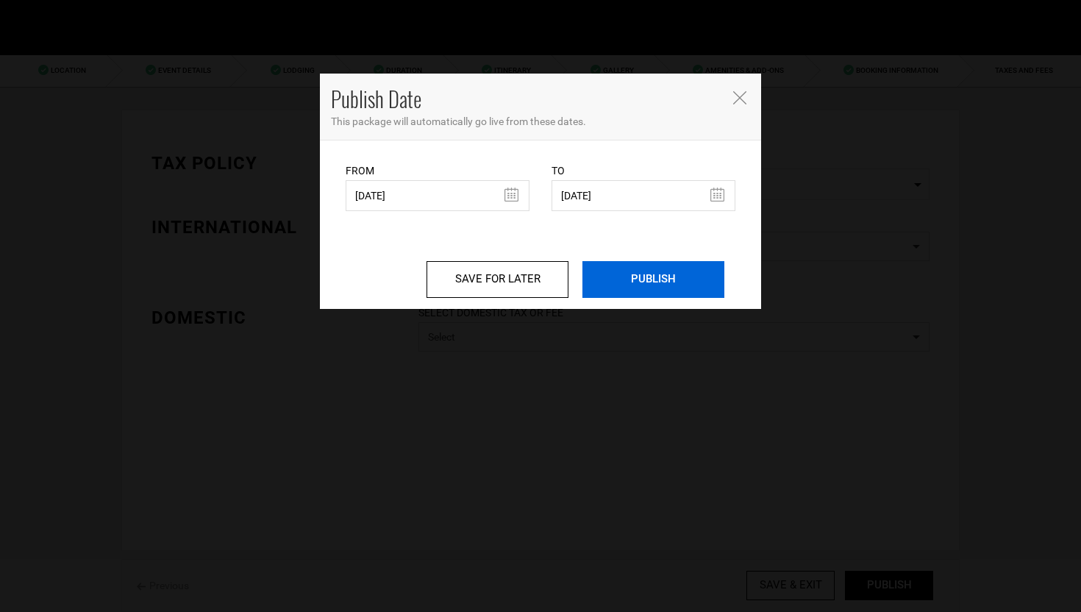
click at [653, 286] on input "PUBLISH" at bounding box center [654, 279] width 142 height 37
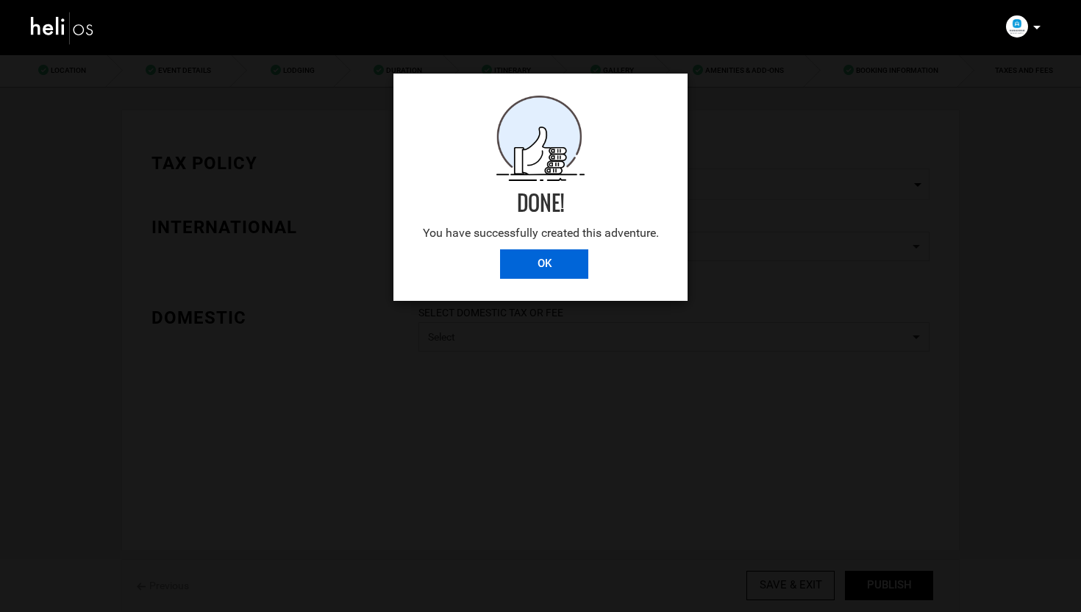
click at [557, 264] on input "OK" at bounding box center [544, 263] width 88 height 29
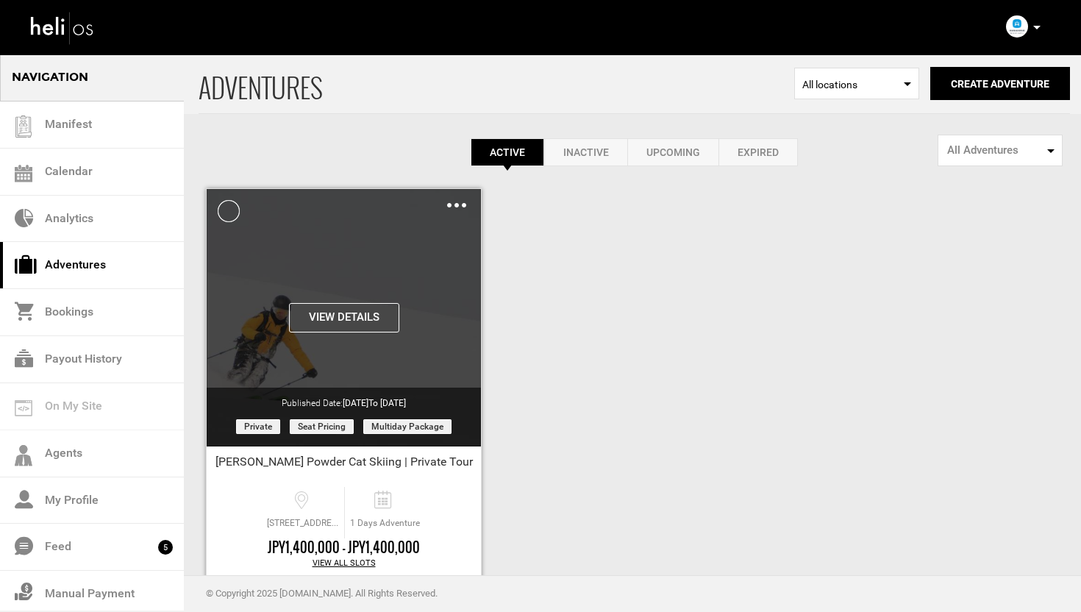
scroll to position [82, 0]
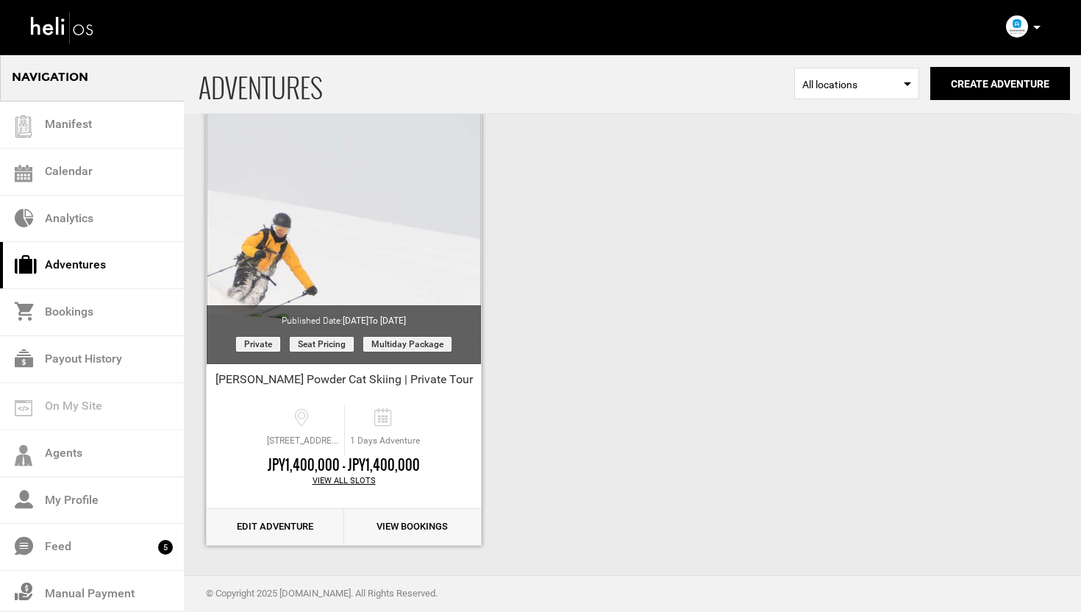
click at [268, 524] on link "Edit Adventure" at bounding box center [276, 527] width 138 height 36
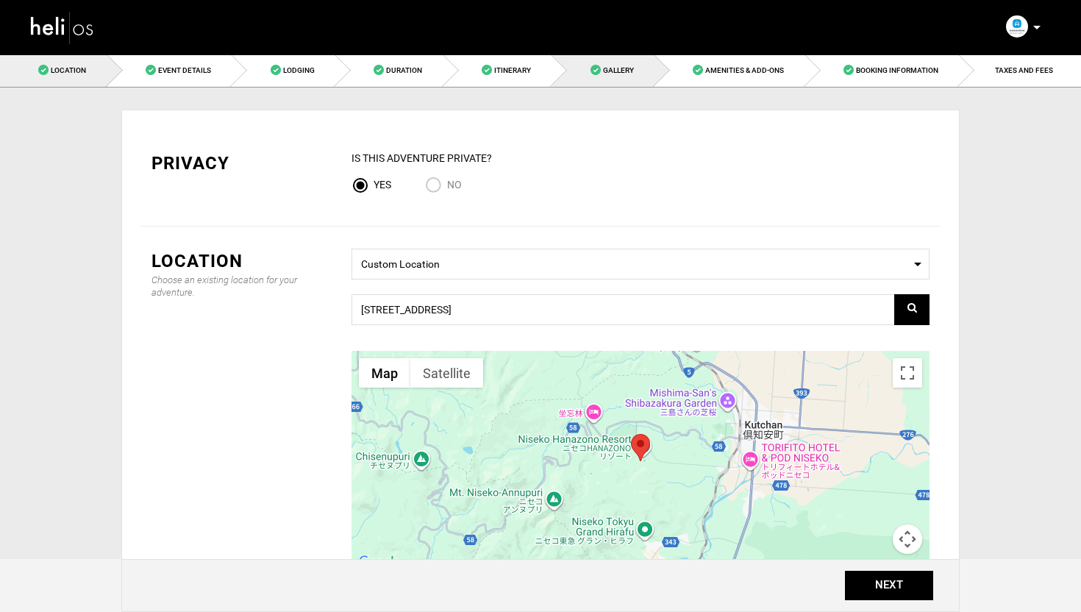
click at [586, 73] on link "Gallery" at bounding box center [603, 70] width 103 height 33
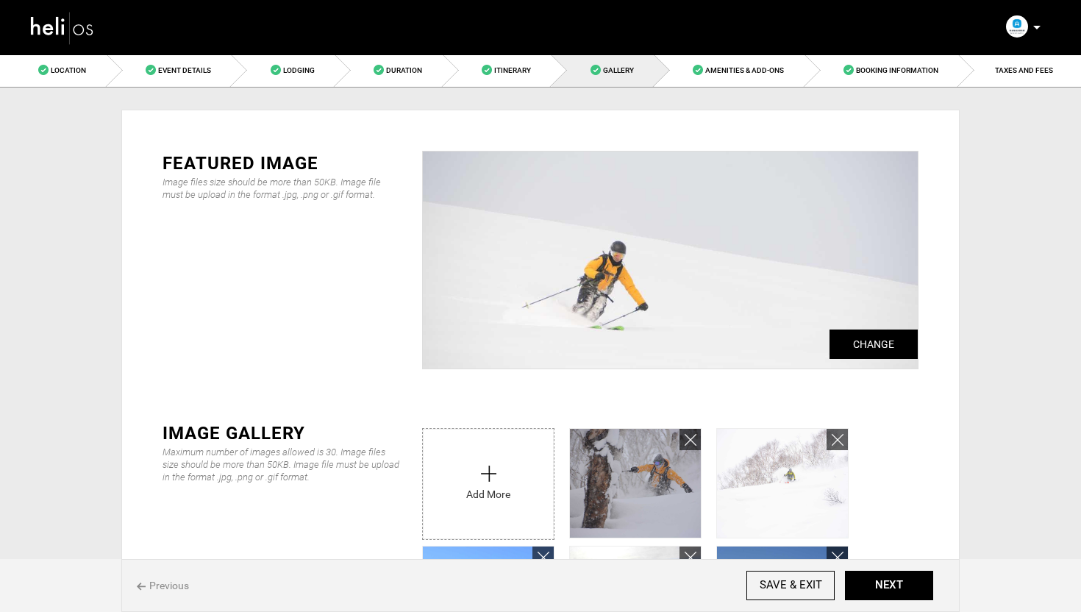
scroll to position [181, 0]
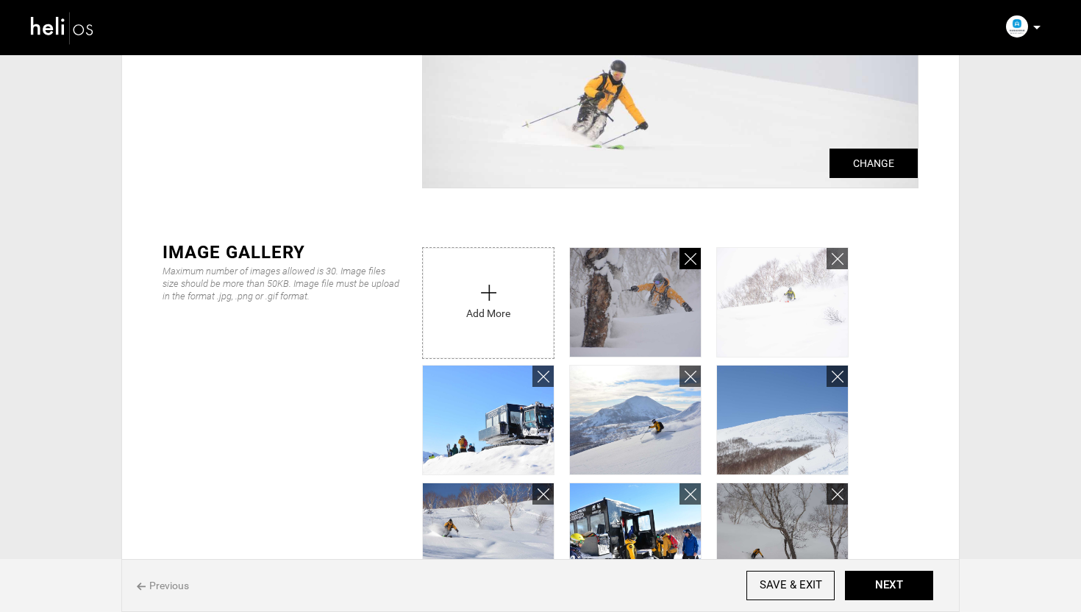
click at [689, 261] on icon at bounding box center [691, 259] width 12 height 17
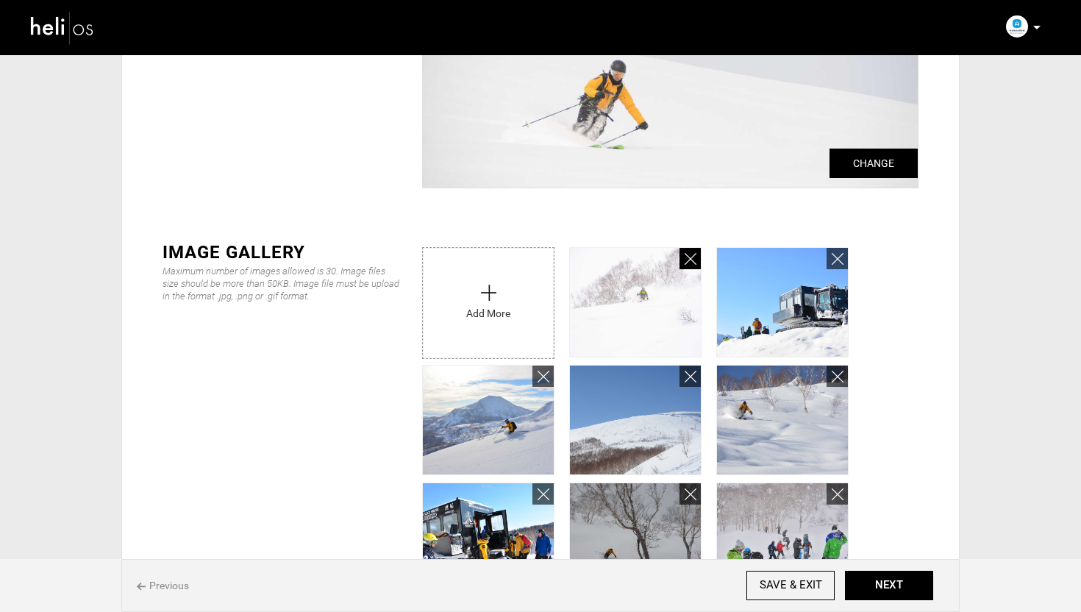
click at [689, 259] on icon at bounding box center [691, 259] width 12 height 17
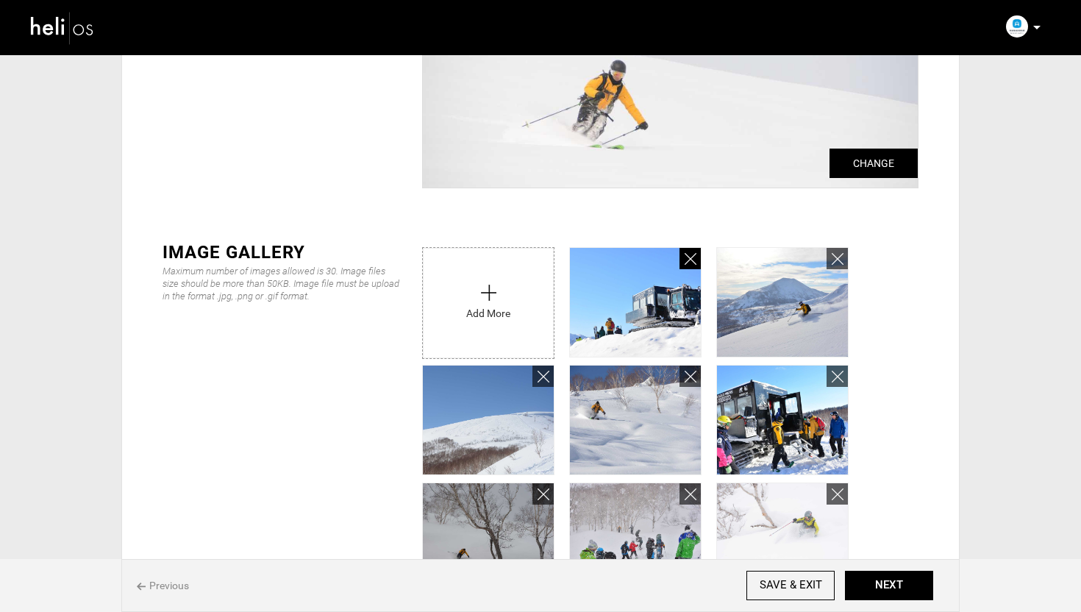
click at [689, 259] on icon at bounding box center [691, 259] width 12 height 17
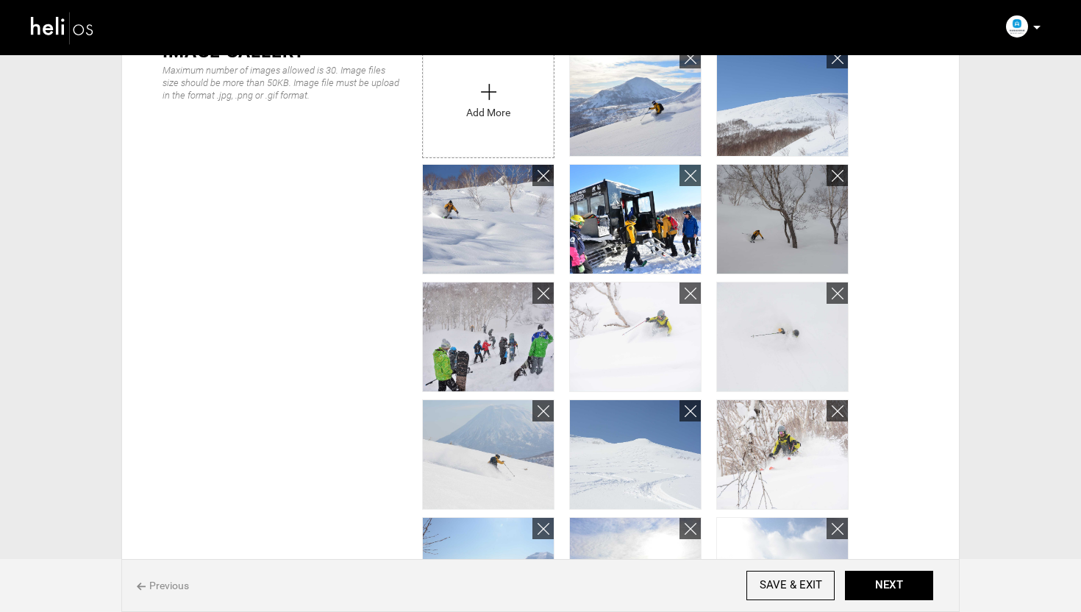
scroll to position [384, 0]
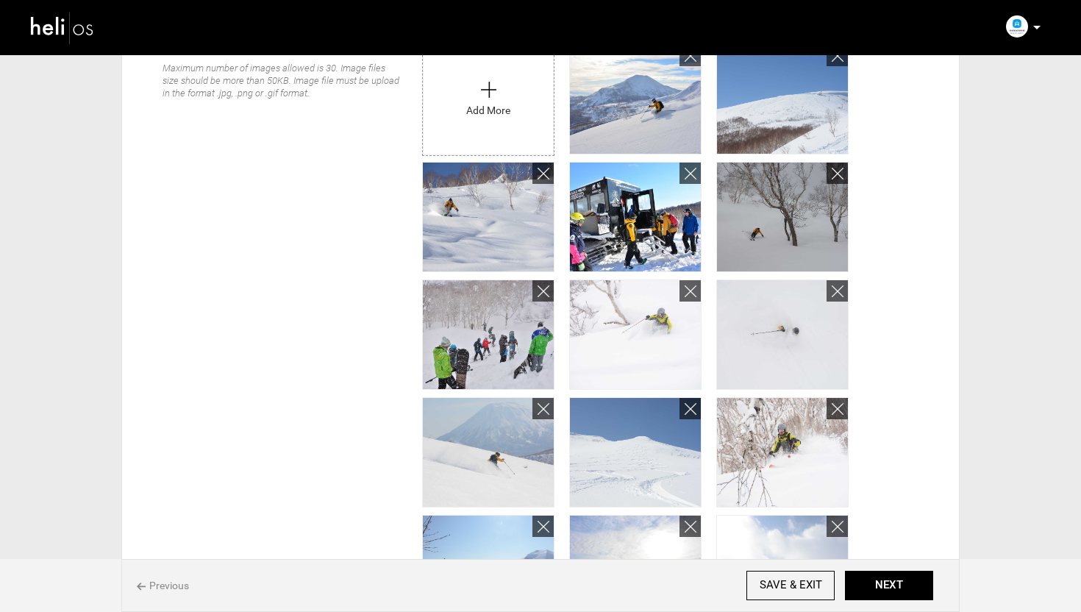
click at [915, 167] on div "UPLOAD IMAGE or Drag & Drop image here. Add More" at bounding box center [670, 390] width 519 height 706
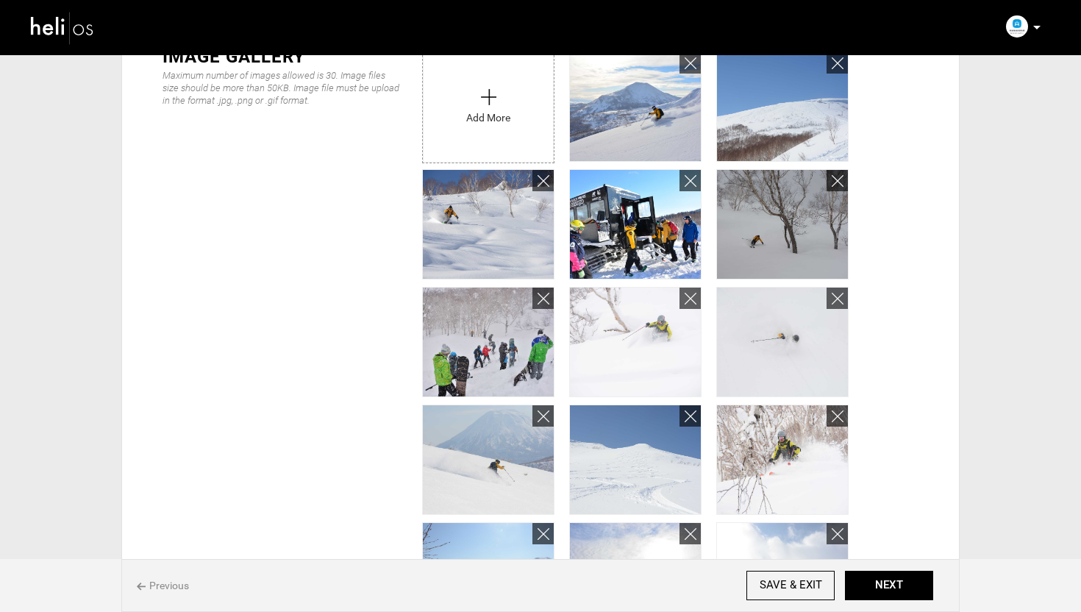
scroll to position [387, 0]
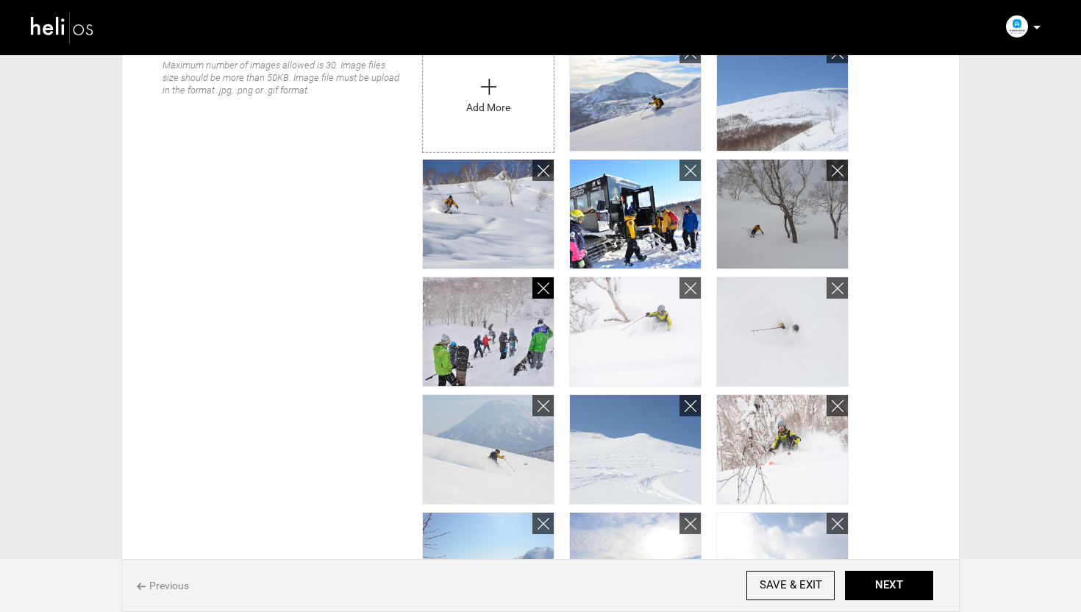
click at [541, 288] on icon at bounding box center [544, 288] width 12 height 17
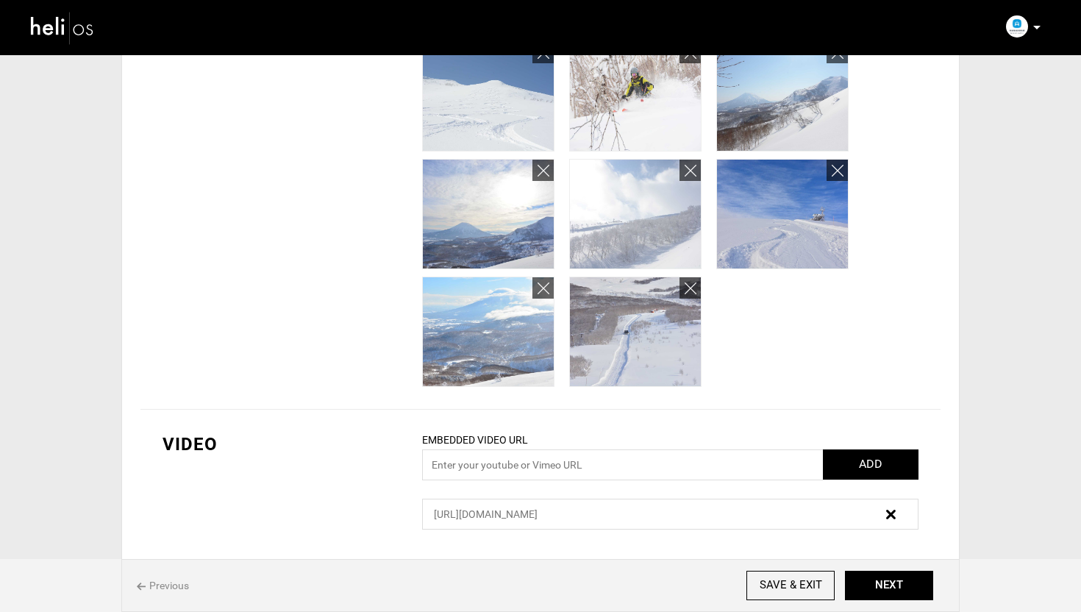
scroll to position [0, 0]
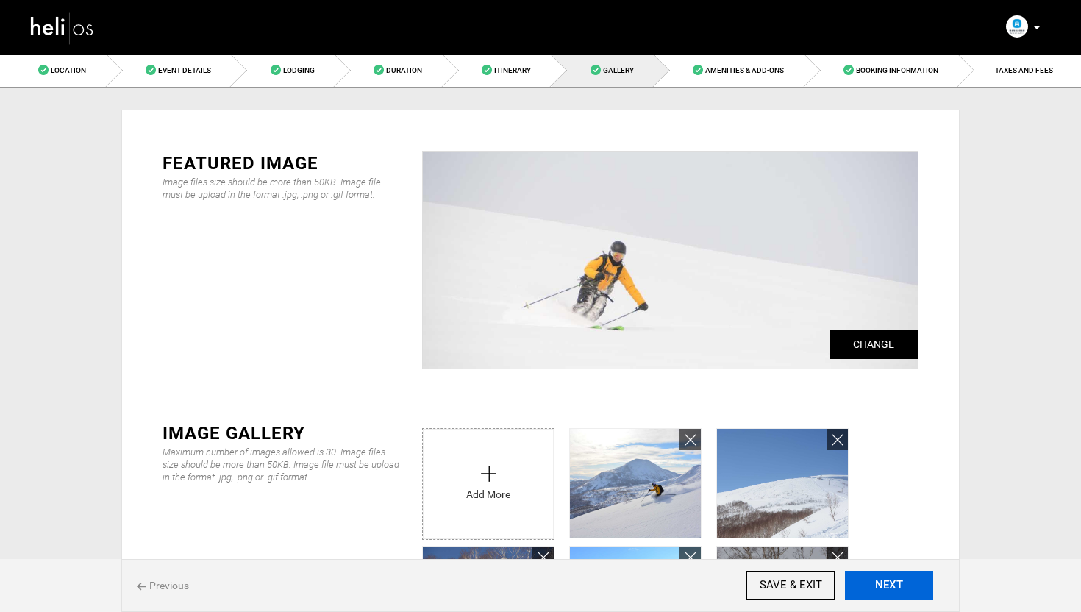
click at [886, 585] on button "NEXT" at bounding box center [889, 585] width 88 height 29
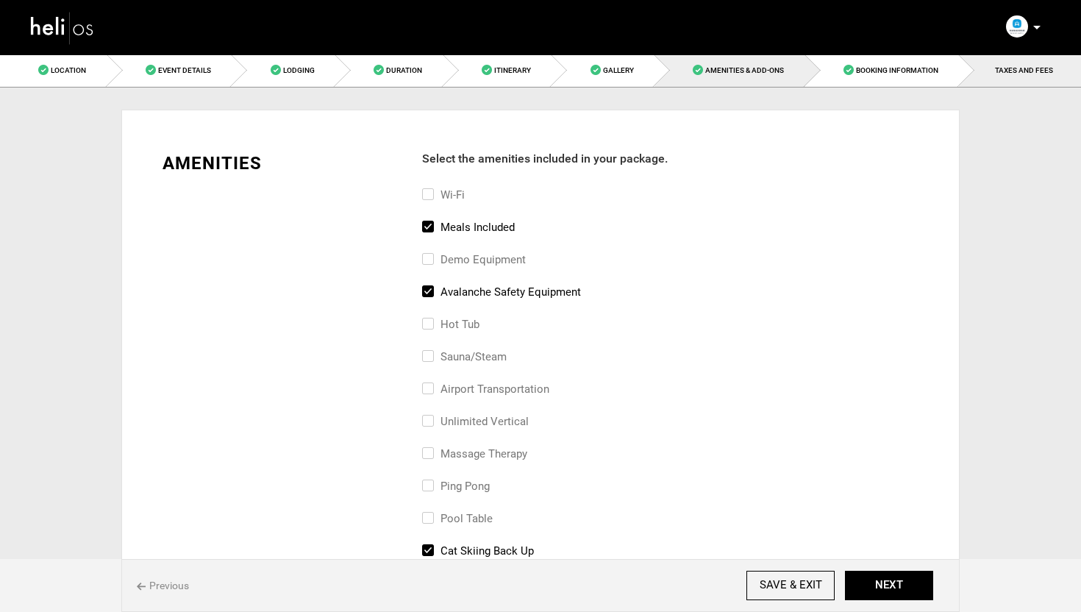
click at [1025, 74] on span "TAXES AND FEES" at bounding box center [1024, 70] width 58 height 8
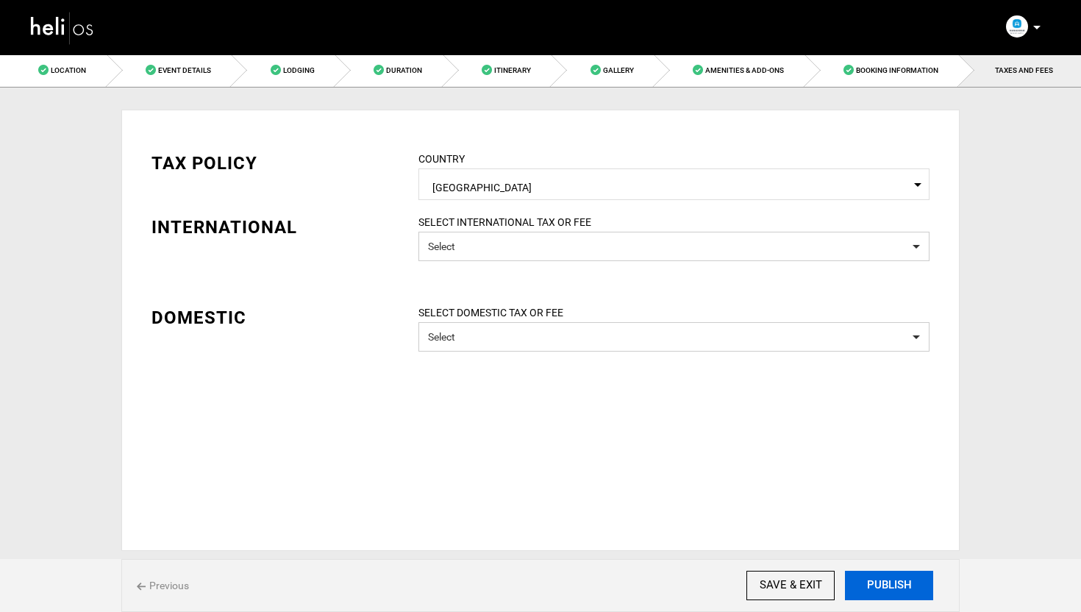
click at [897, 580] on button "PUBLISH" at bounding box center [889, 585] width 88 height 29
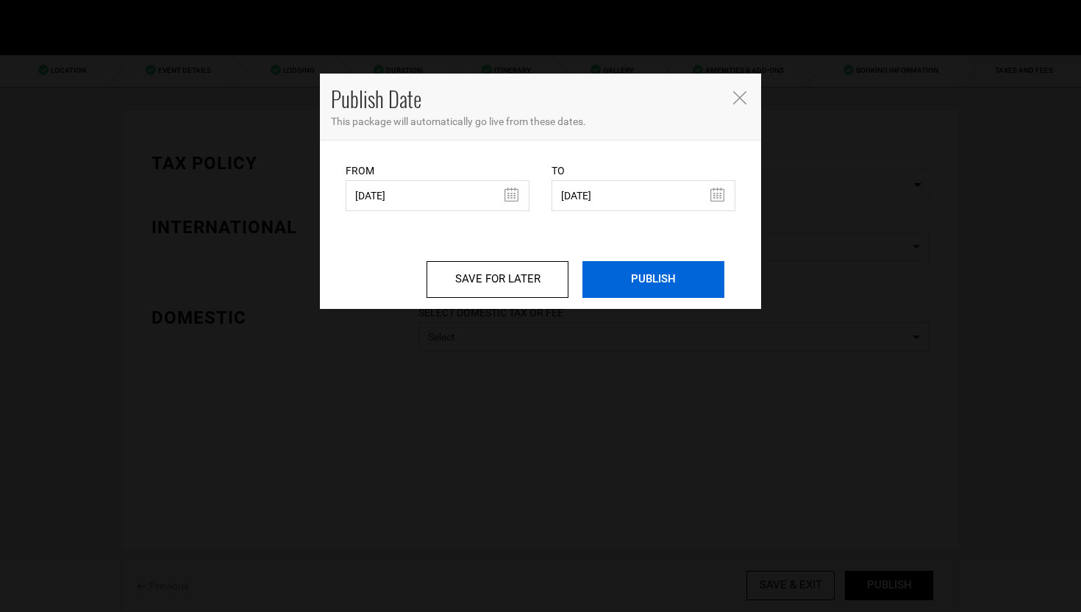
click at [637, 278] on input "PUBLISH" at bounding box center [654, 279] width 142 height 37
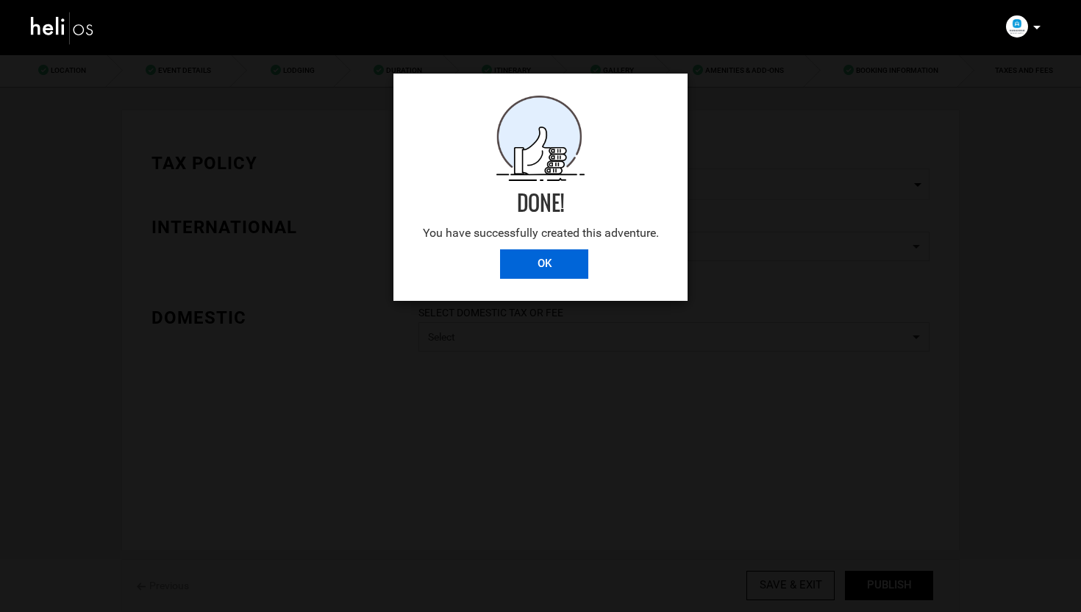
click at [513, 261] on input "OK" at bounding box center [544, 263] width 88 height 29
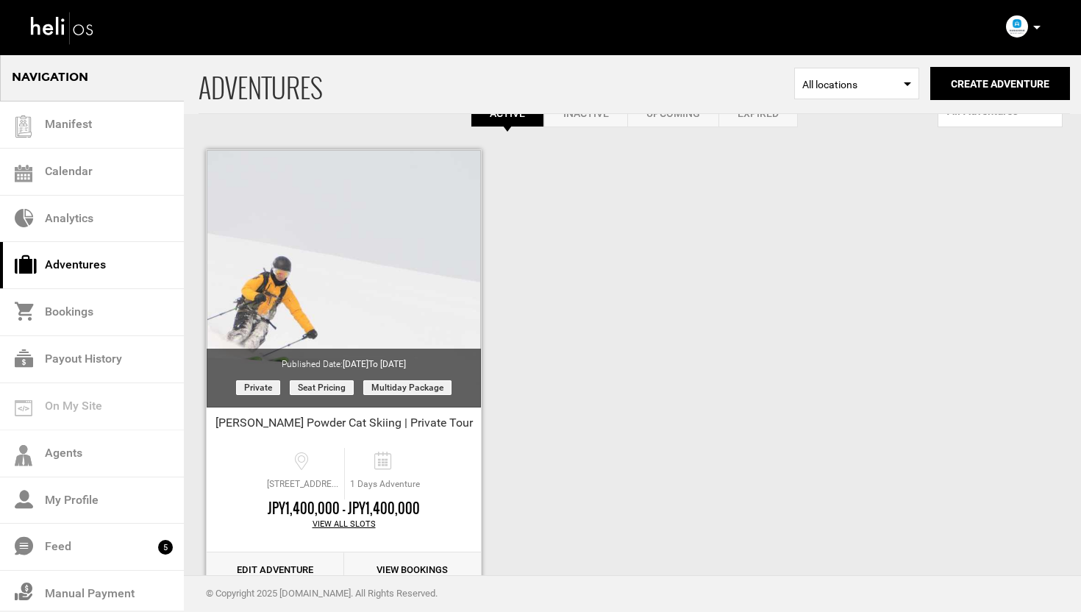
scroll to position [82, 0]
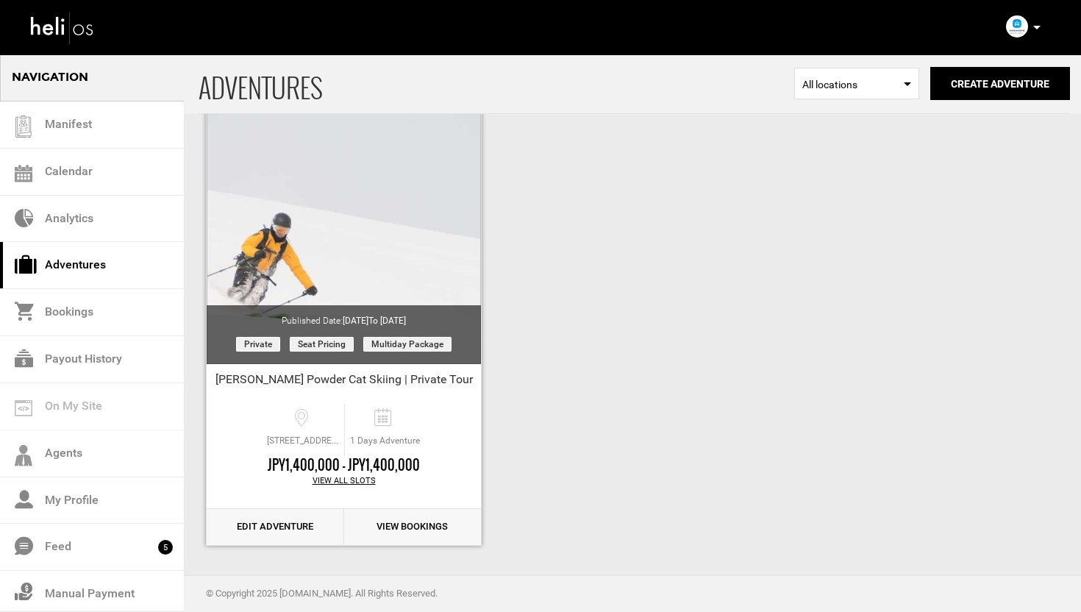
click at [259, 532] on link "Edit Adventure" at bounding box center [276, 527] width 138 height 36
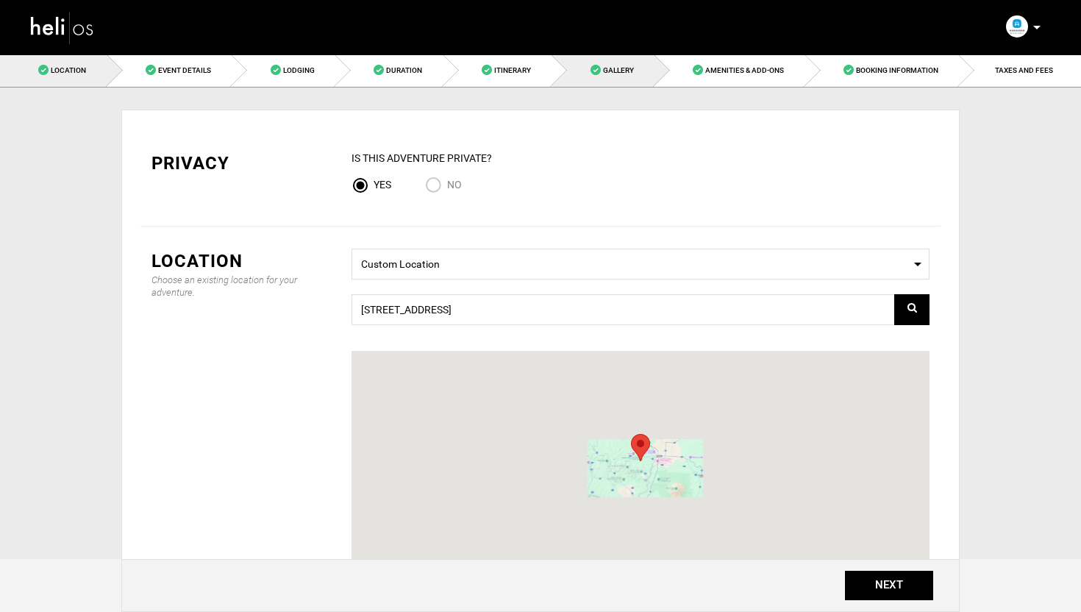
click at [616, 67] on span "Gallery" at bounding box center [618, 70] width 31 height 8
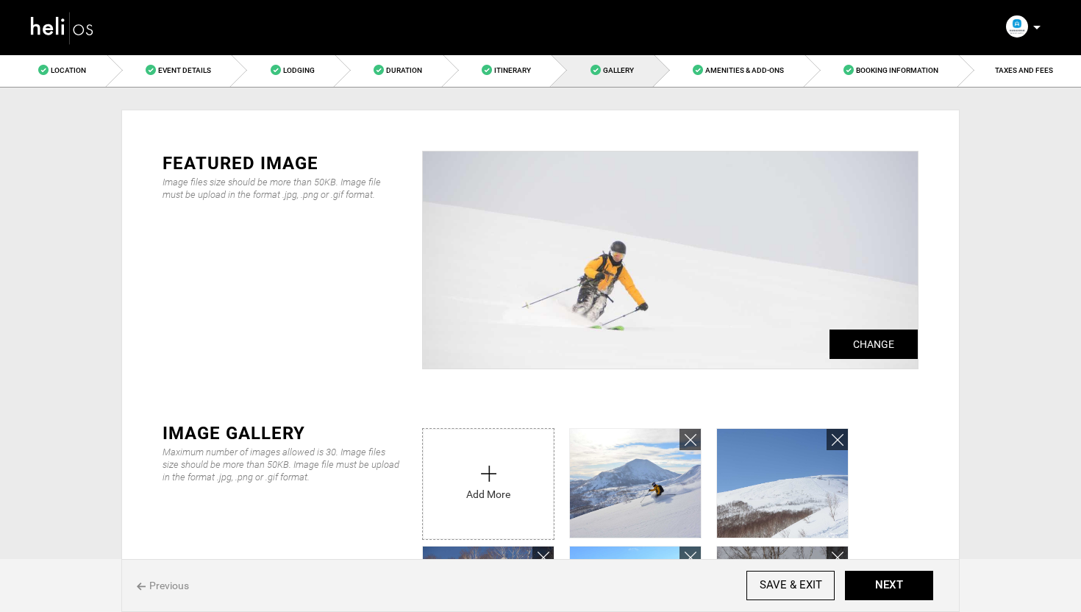
click at [55, 26] on img at bounding box center [62, 27] width 66 height 39
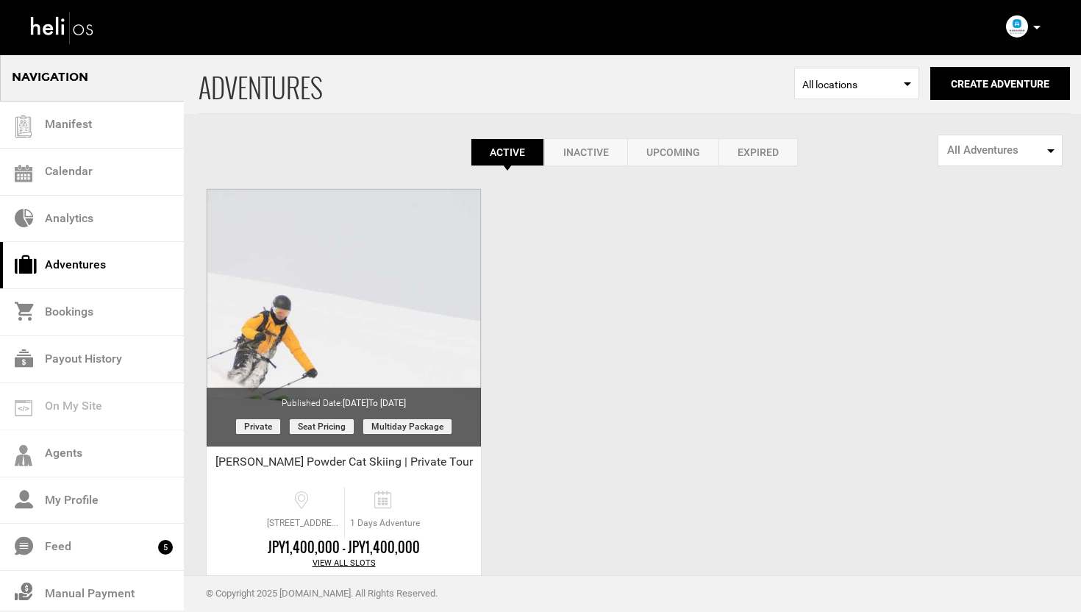
click at [765, 140] on link "Expired" at bounding box center [758, 152] width 79 height 28
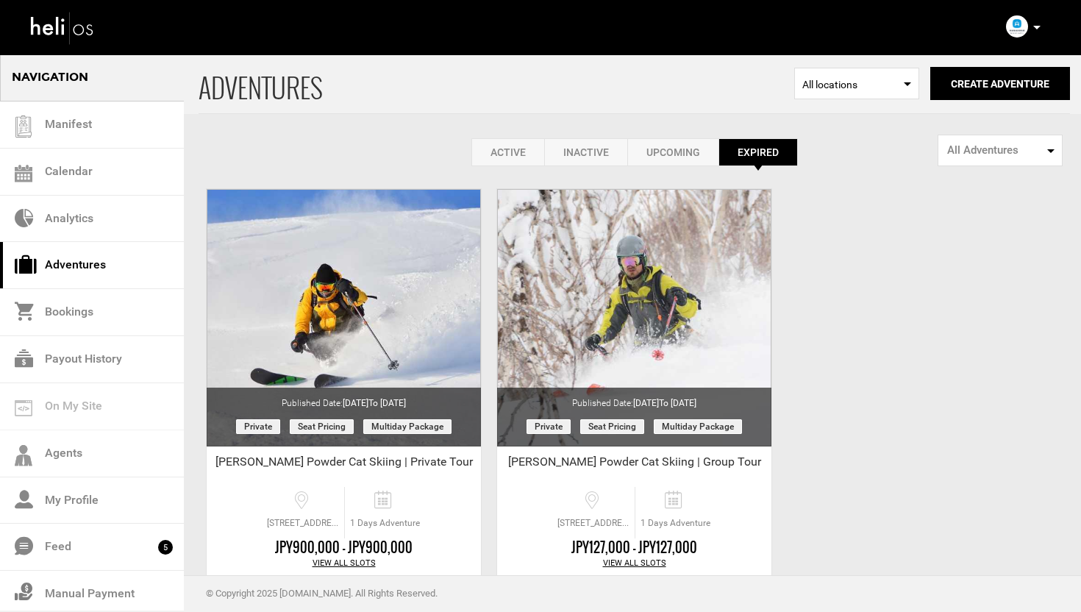
click at [591, 144] on link "Inactive" at bounding box center [585, 152] width 83 height 28
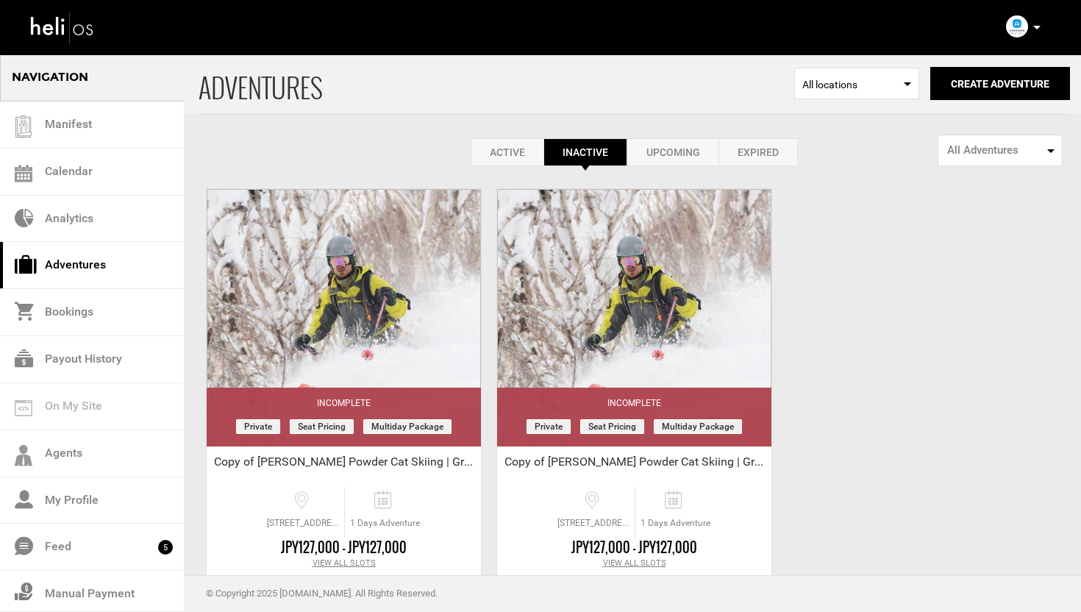
click at [652, 146] on link "Upcoming" at bounding box center [672, 152] width 91 height 28
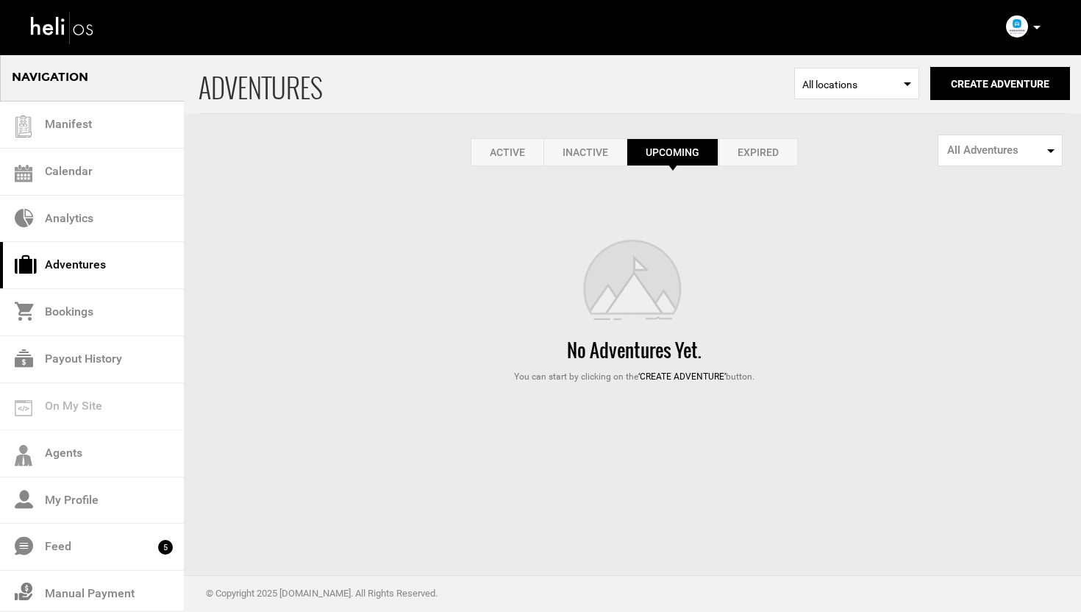
click at [750, 152] on link "Expired" at bounding box center [758, 152] width 79 height 28
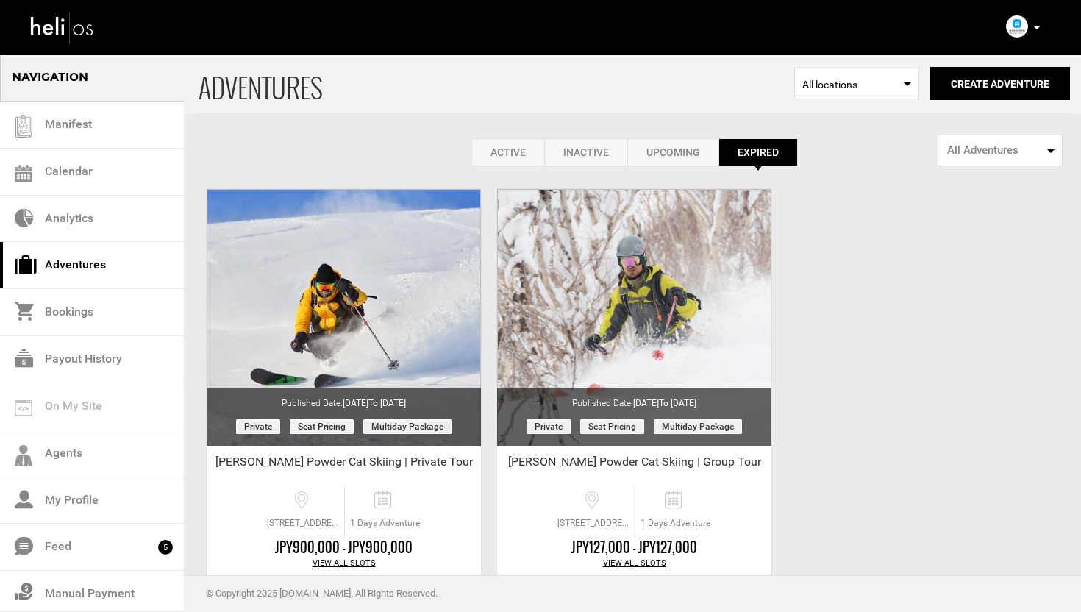
click at [619, 153] on link "Inactive" at bounding box center [585, 152] width 83 height 28
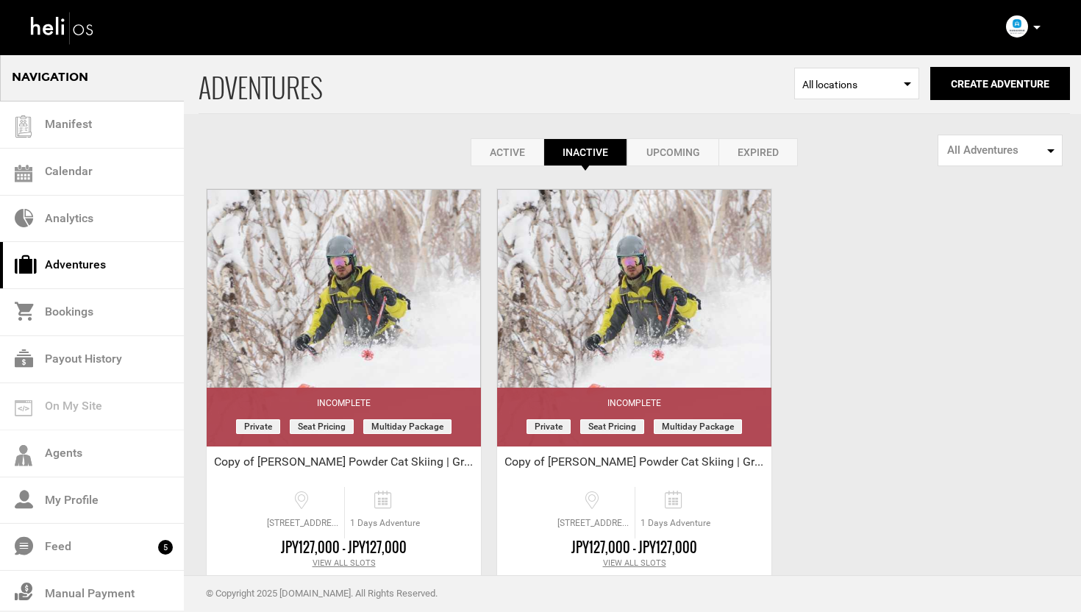
click at [657, 152] on link "Upcoming" at bounding box center [672, 152] width 91 height 28
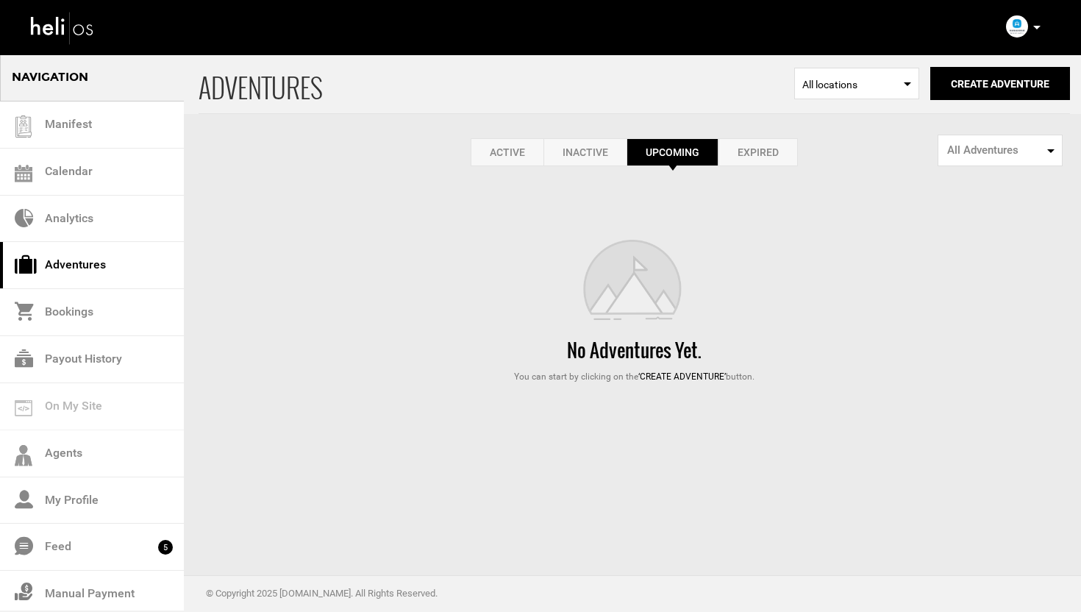
click at [503, 157] on link "Active" at bounding box center [507, 152] width 73 height 28
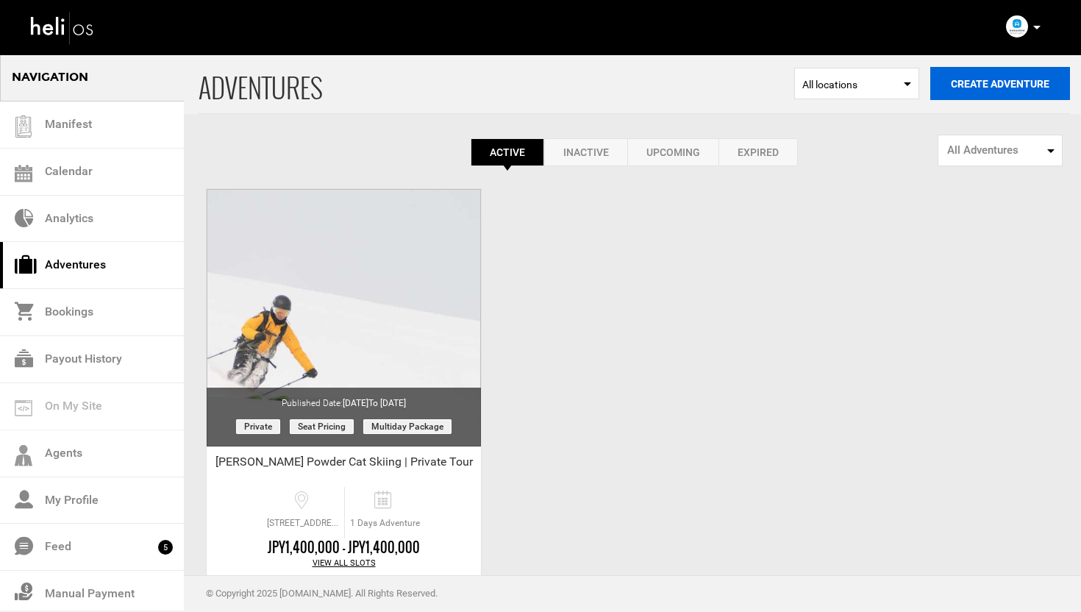
click at [998, 97] on button "Create Adventure" at bounding box center [1000, 83] width 140 height 33
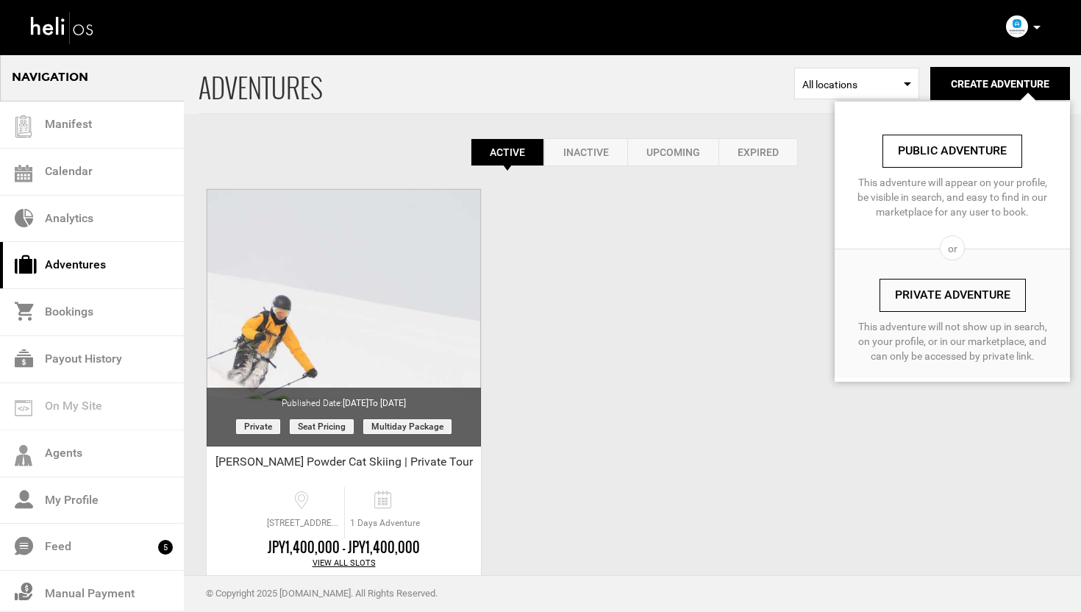
click at [963, 298] on link "Private Adventure" at bounding box center [953, 295] width 146 height 33
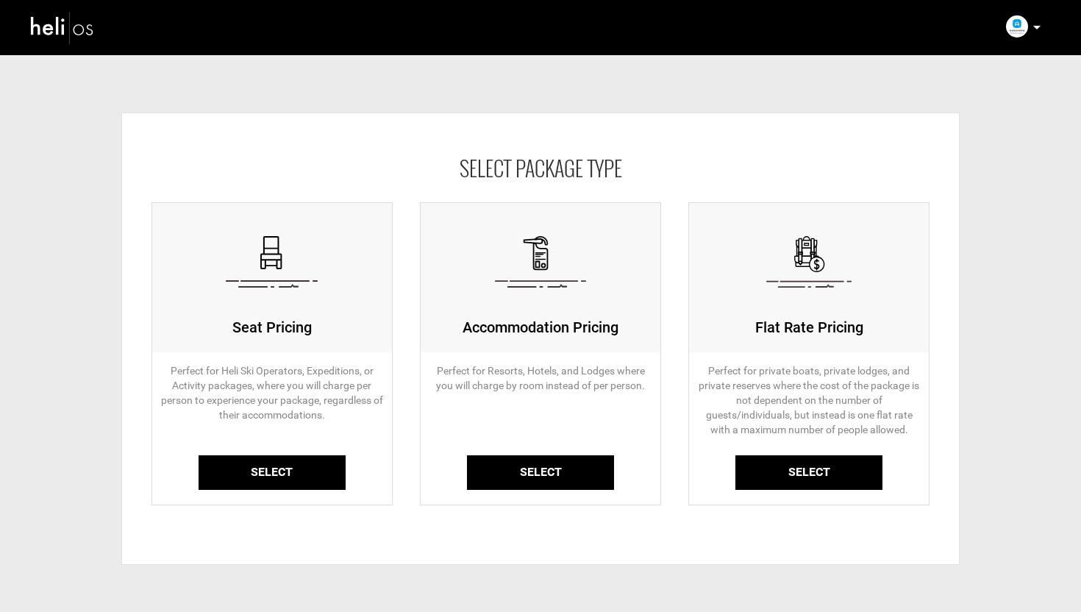
click at [788, 474] on link "Select" at bounding box center [808, 472] width 147 height 35
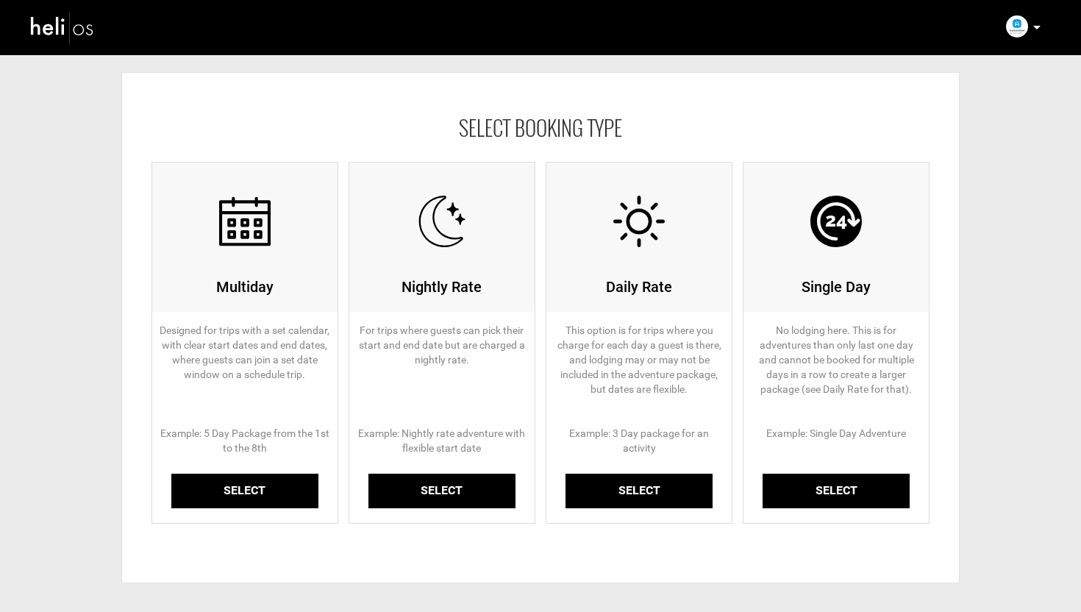
scroll to position [48, 0]
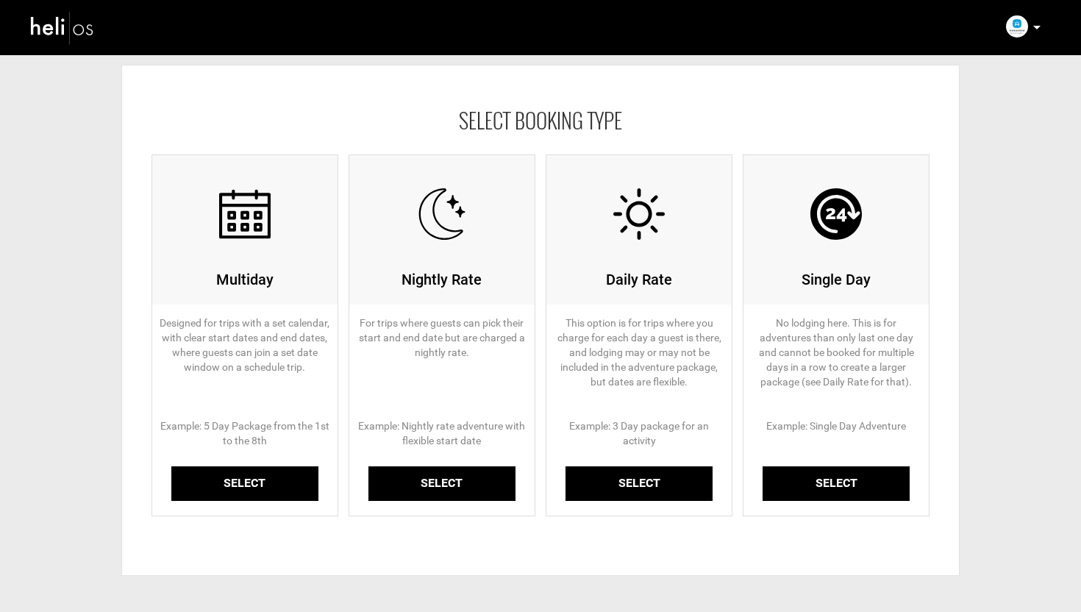
click at [849, 485] on link "Select" at bounding box center [836, 483] width 147 height 35
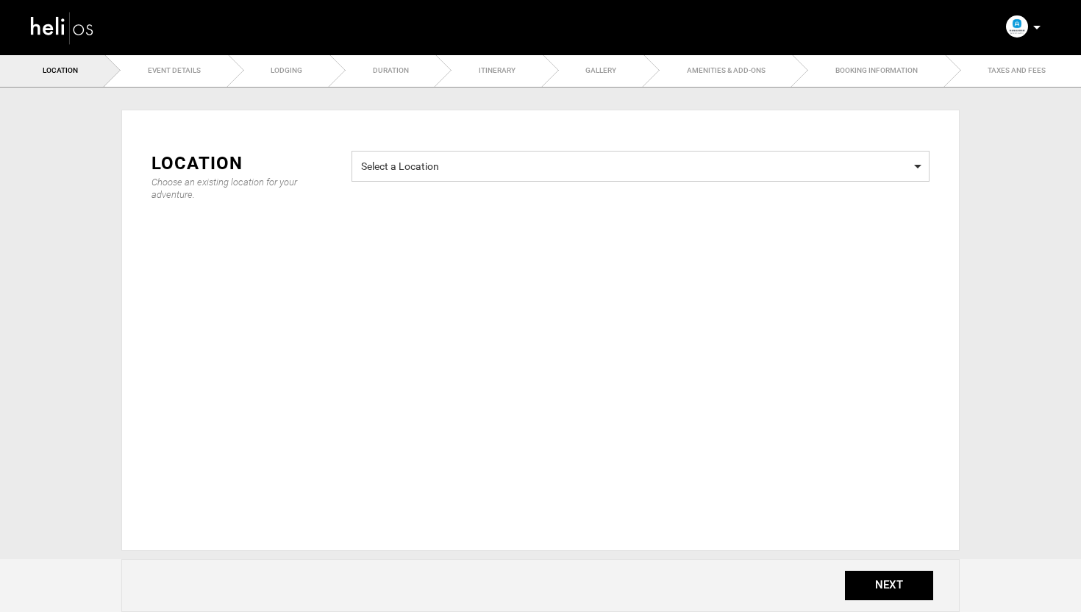
click at [431, 166] on span "Select a Location" at bounding box center [640, 164] width 559 height 18
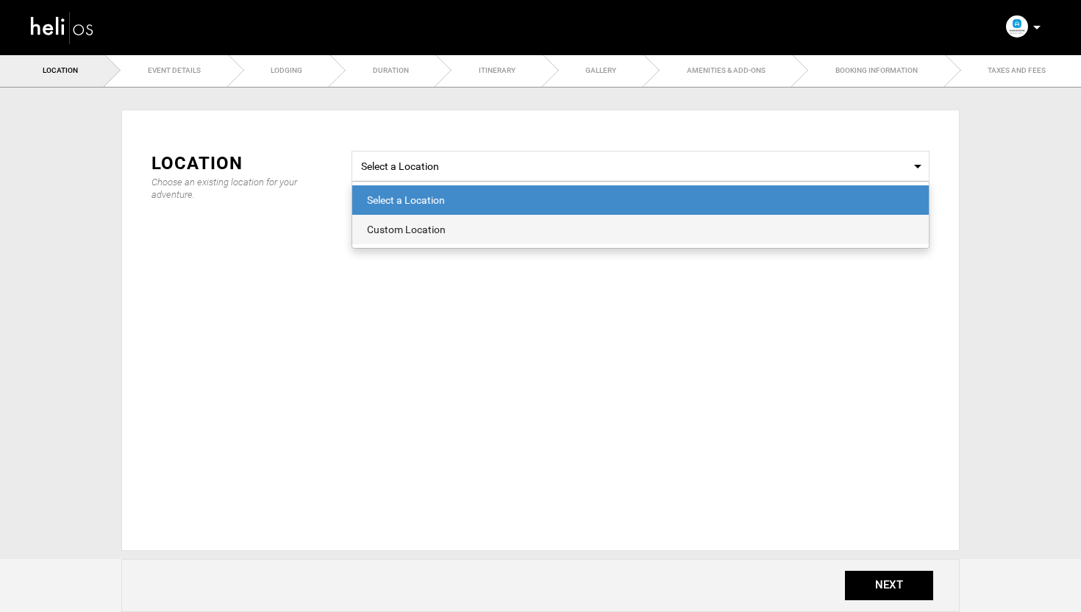
click at [415, 224] on div "Custom Location" at bounding box center [640, 229] width 547 height 15
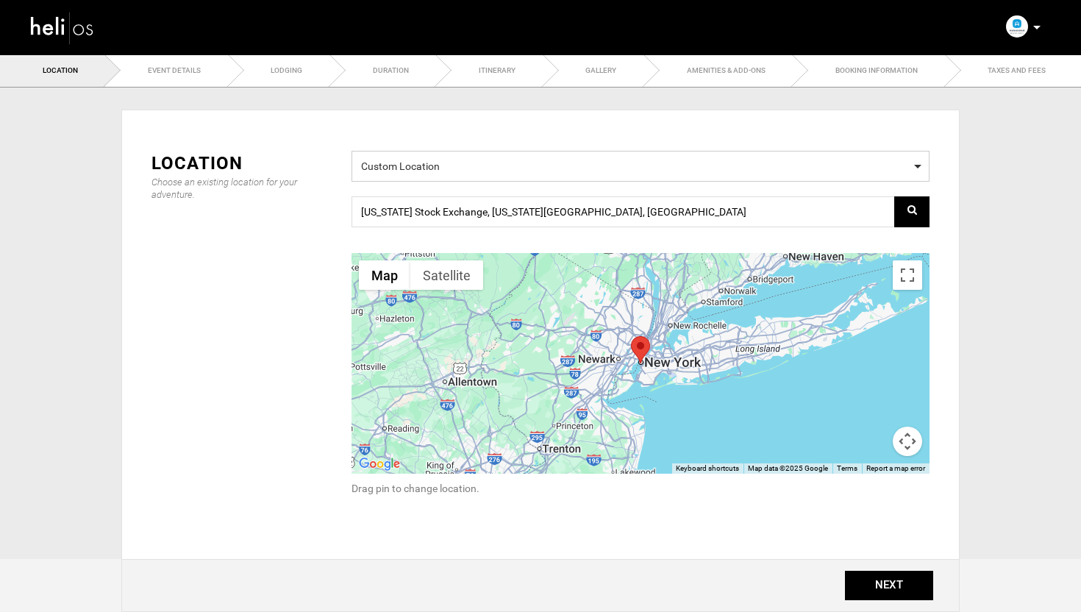
click at [432, 162] on span "Custom Location" at bounding box center [640, 164] width 559 height 18
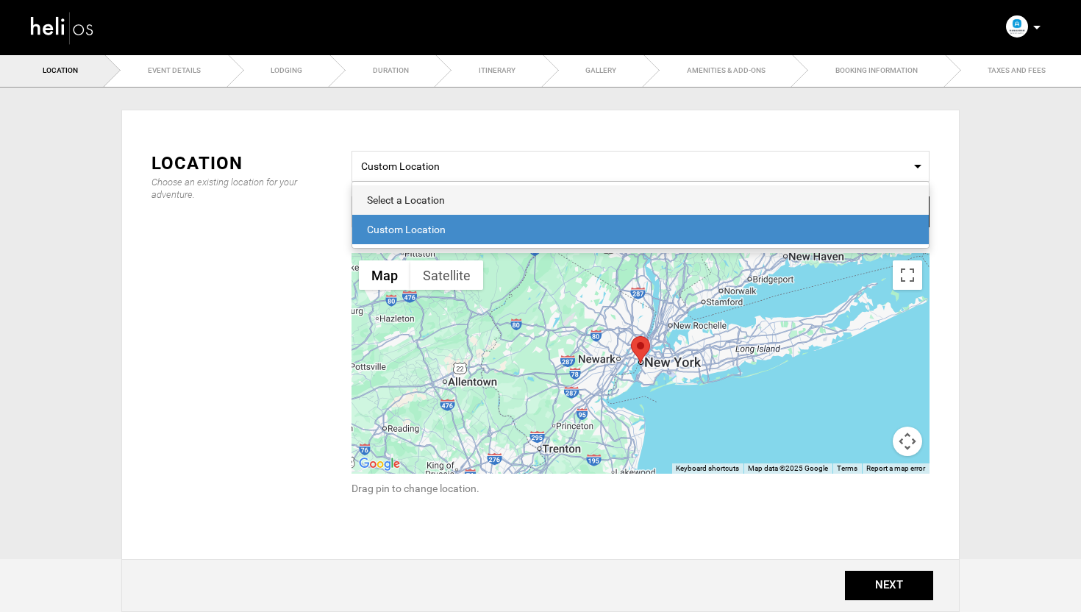
click at [410, 193] on div "Select a Location" at bounding box center [640, 200] width 547 height 15
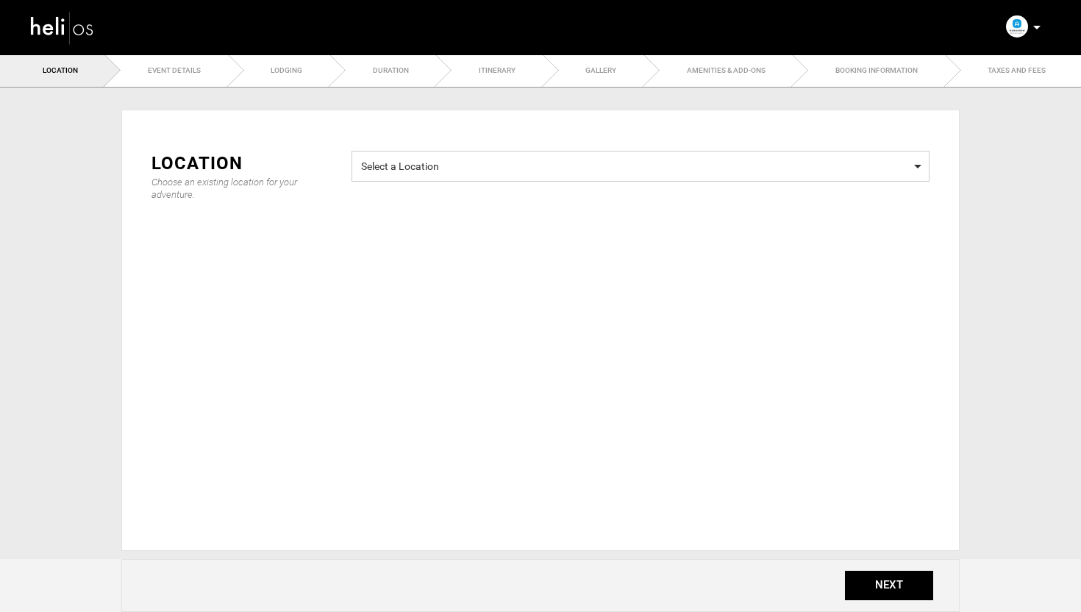
click at [416, 179] on span "Select a Location Select a Location" at bounding box center [641, 166] width 578 height 31
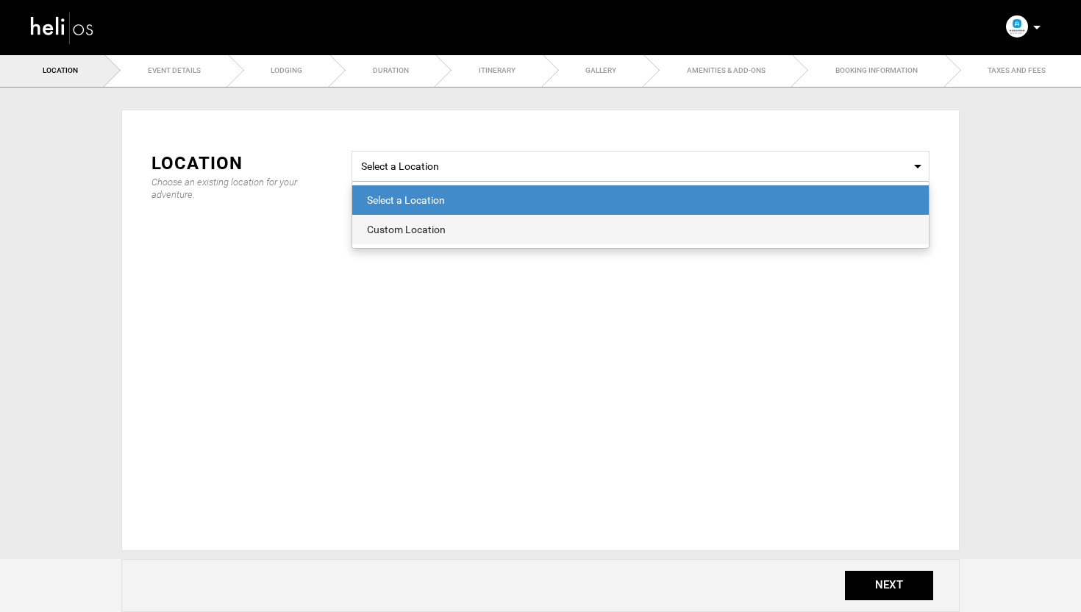
click at [434, 229] on div "Custom Location" at bounding box center [640, 229] width 547 height 15
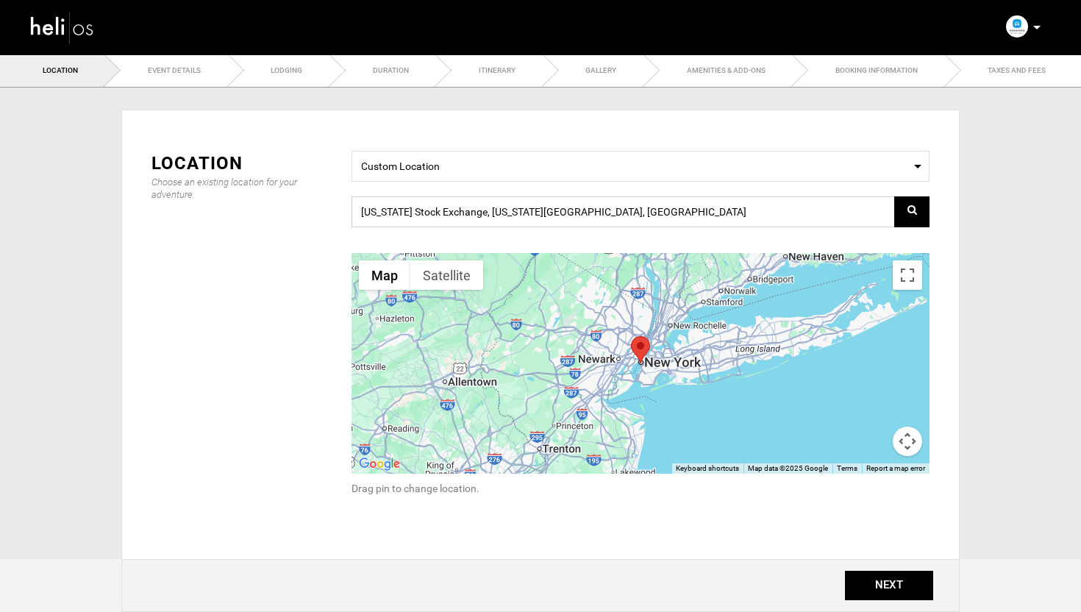
click at [419, 210] on input "New York Stock Exchange, New York, NY 10005, USA" at bounding box center [641, 211] width 578 height 31
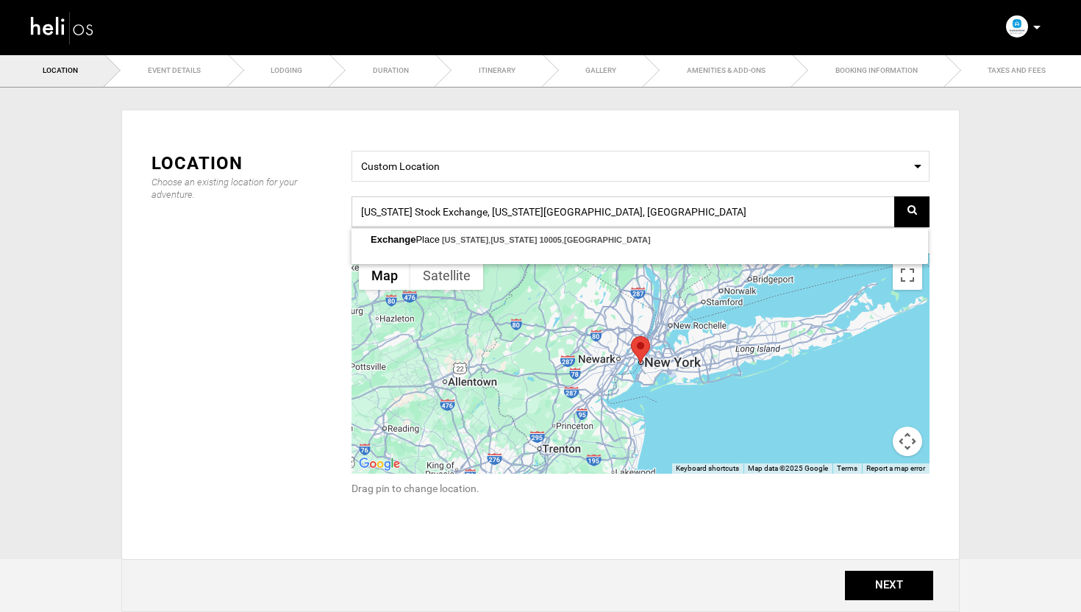
click at [419, 210] on input "New York Stock Exchange, New York, NY 10005, USA" at bounding box center [641, 211] width 578 height 31
paste input "[STREET_ADDRESS]"
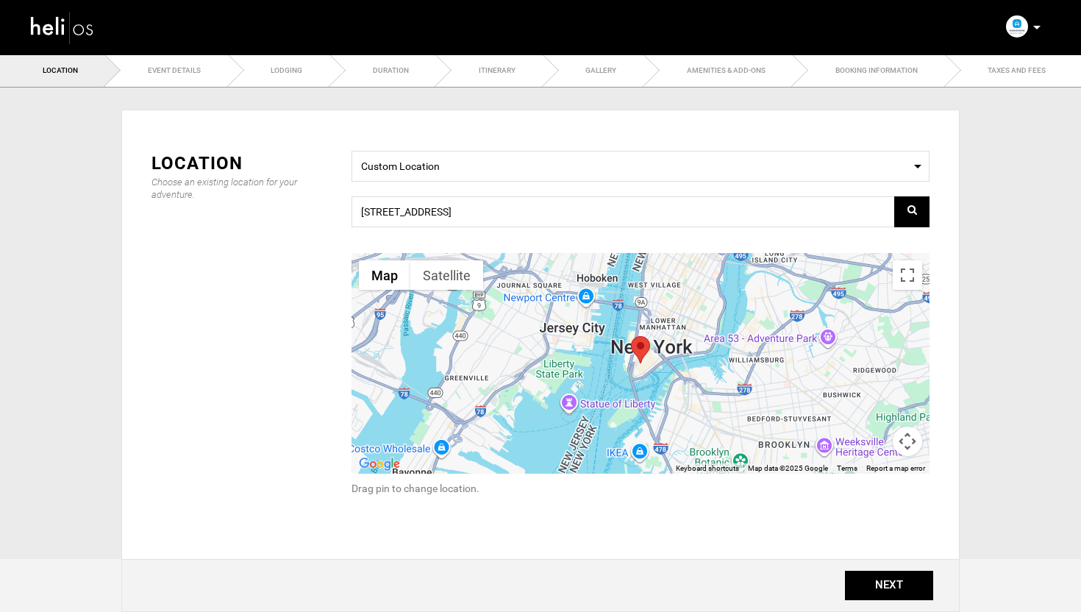
click at [910, 208] on icon at bounding box center [913, 209] width 10 height 10
click at [630, 208] on input "[STREET_ADDRESS]" at bounding box center [641, 211] width 578 height 31
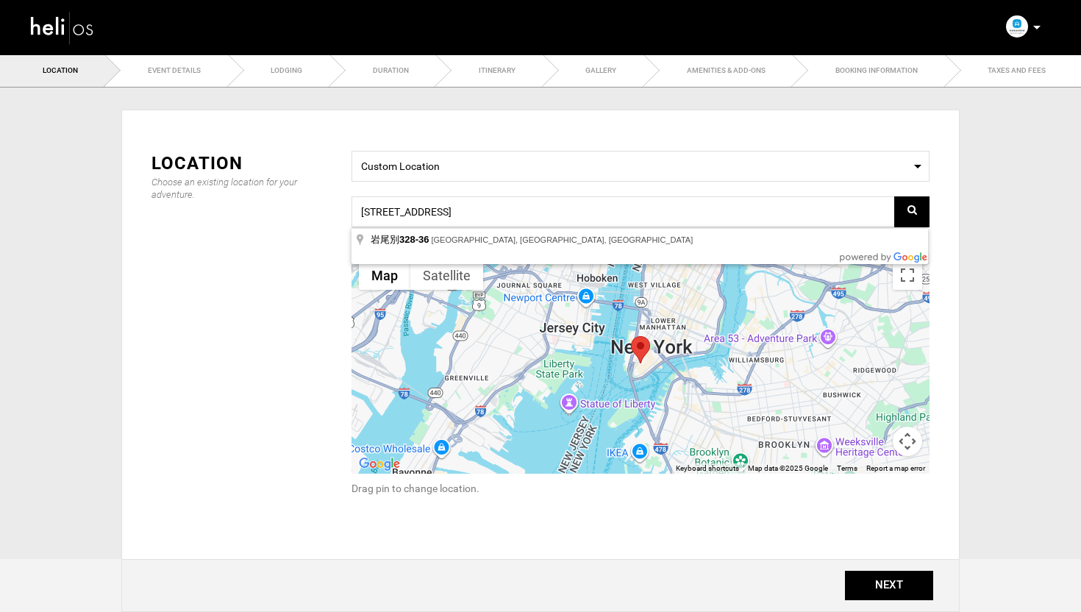
click at [917, 207] on span at bounding box center [911, 211] width 35 height 15
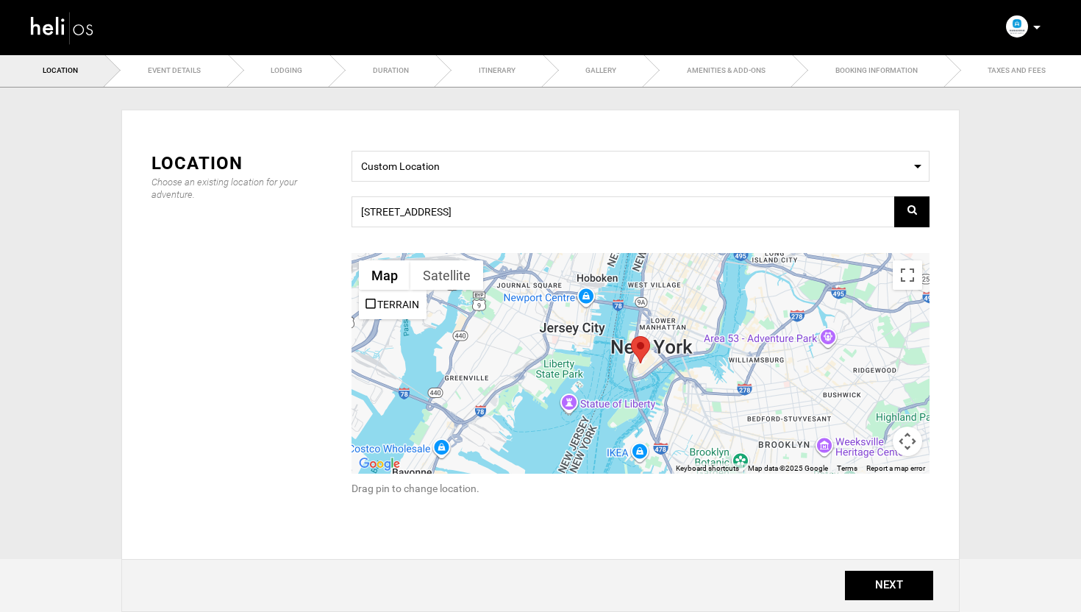
click at [271, 329] on div "Location Choose an existing location for your adventure. Select a Location Cust…" at bounding box center [540, 332] width 800 height 363
click at [454, 215] on input "[STREET_ADDRESS]" at bounding box center [641, 211] width 578 height 31
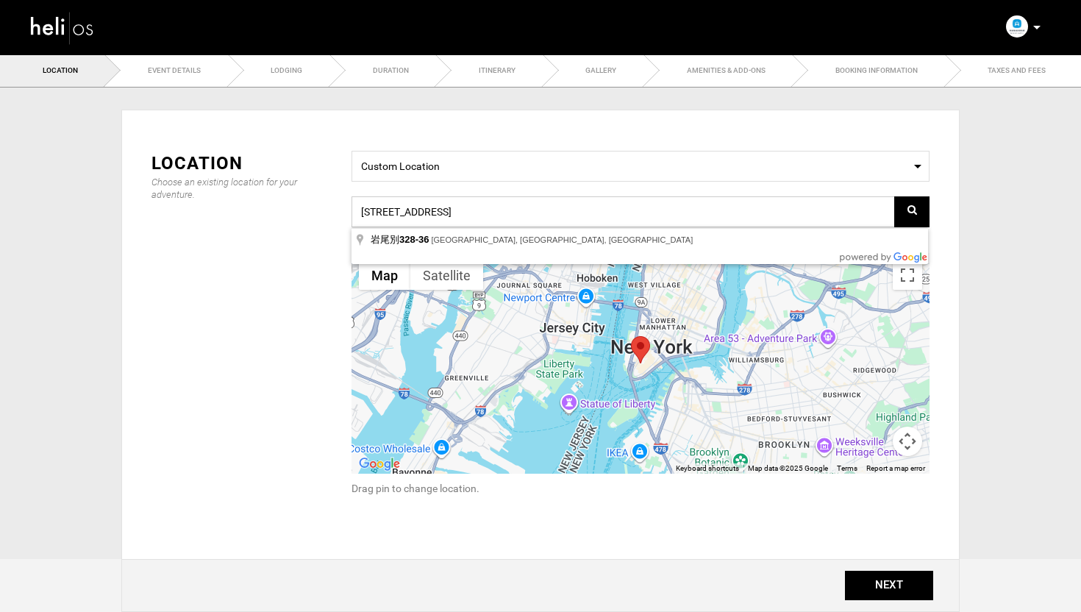
click at [454, 215] on input "[STREET_ADDRESS]" at bounding box center [641, 211] width 578 height 31
type input "[STREET_ADDRESS]"
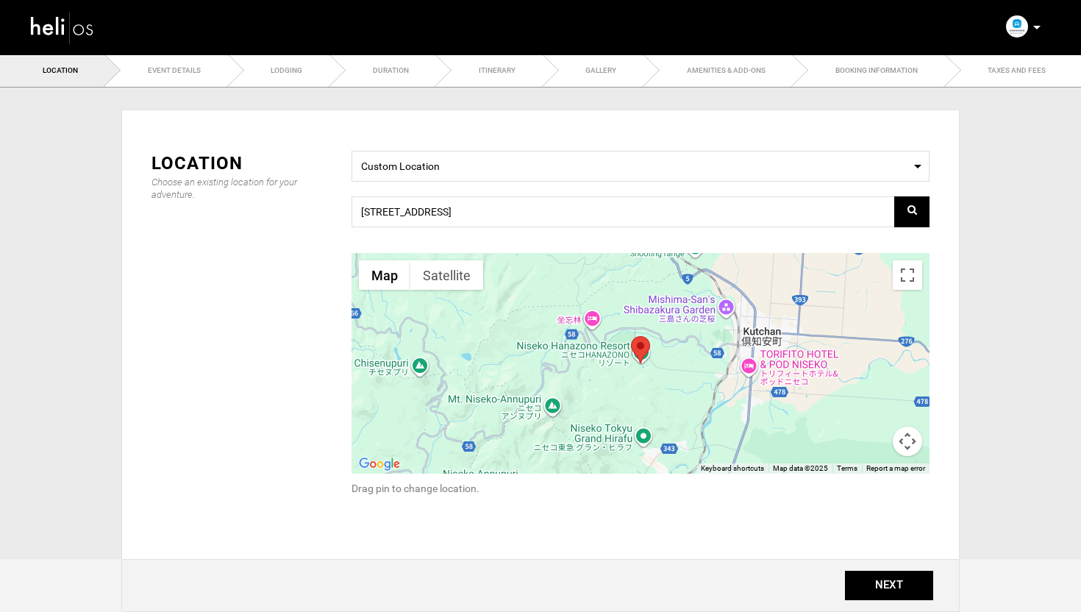
click at [662, 348] on div at bounding box center [641, 363] width 578 height 221
click at [907, 441] on button "Map camera controls" at bounding box center [907, 441] width 29 height 29
click at [870, 373] on button "Zoom in" at bounding box center [870, 367] width 29 height 29
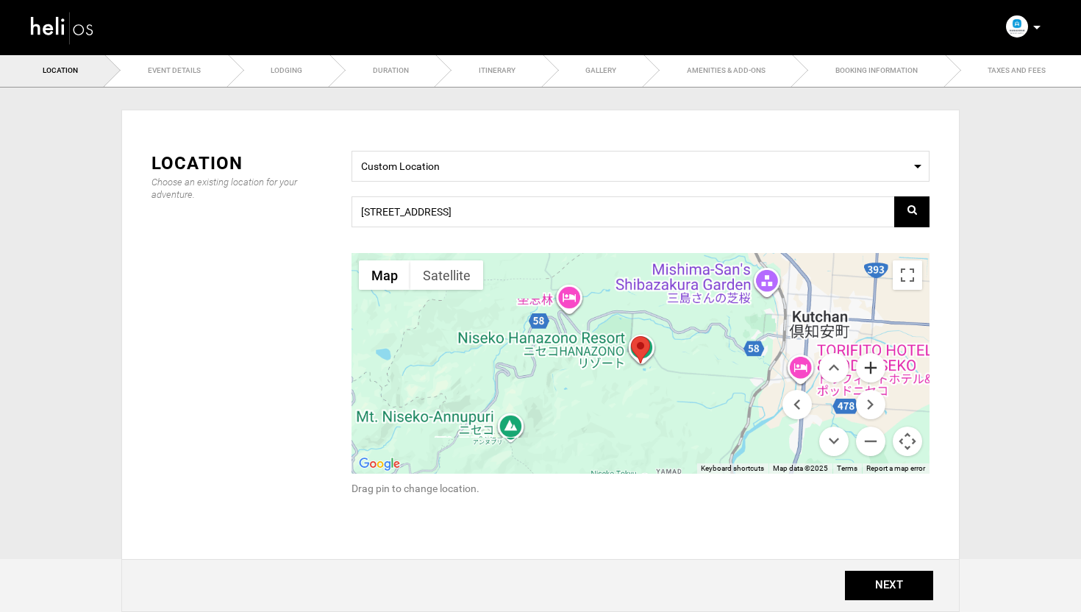
click at [870, 373] on button "Zoom in" at bounding box center [870, 367] width 29 height 29
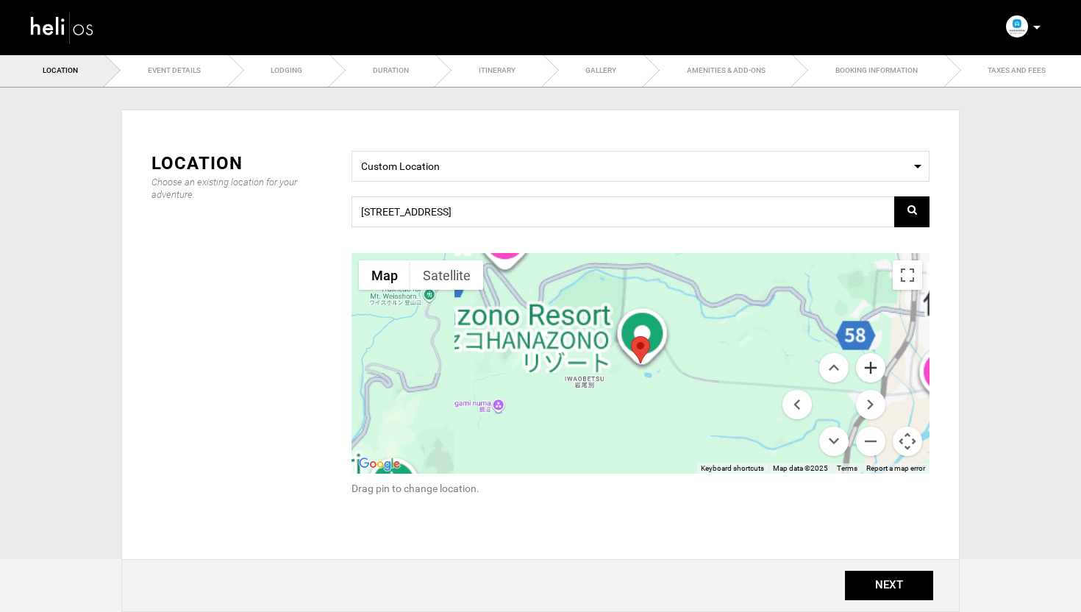
click at [870, 373] on button "Zoom in" at bounding box center [870, 367] width 29 height 29
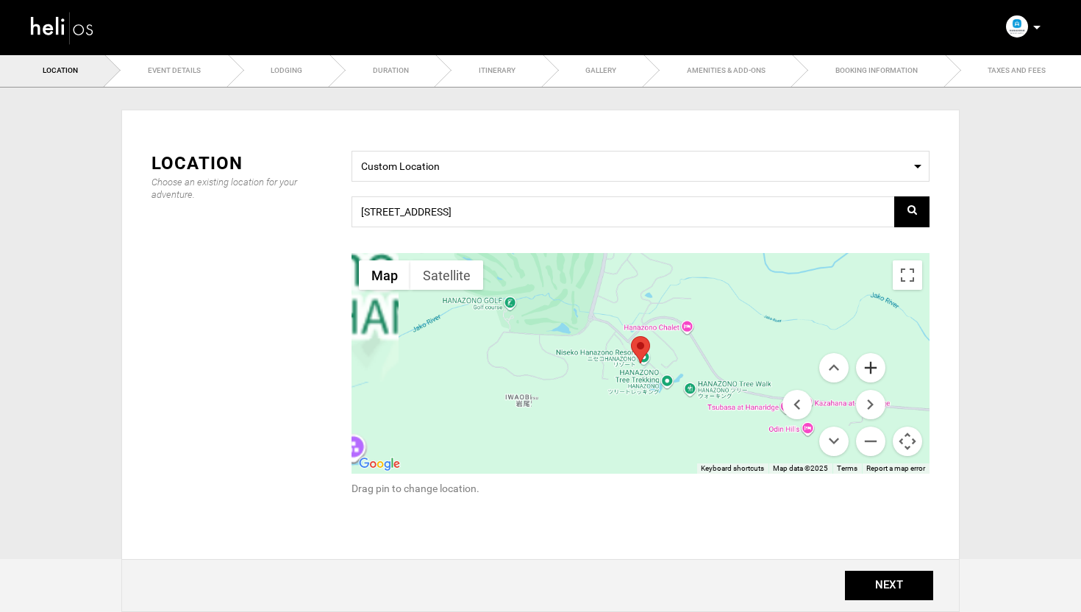
click at [870, 373] on button "Zoom in" at bounding box center [870, 367] width 29 height 29
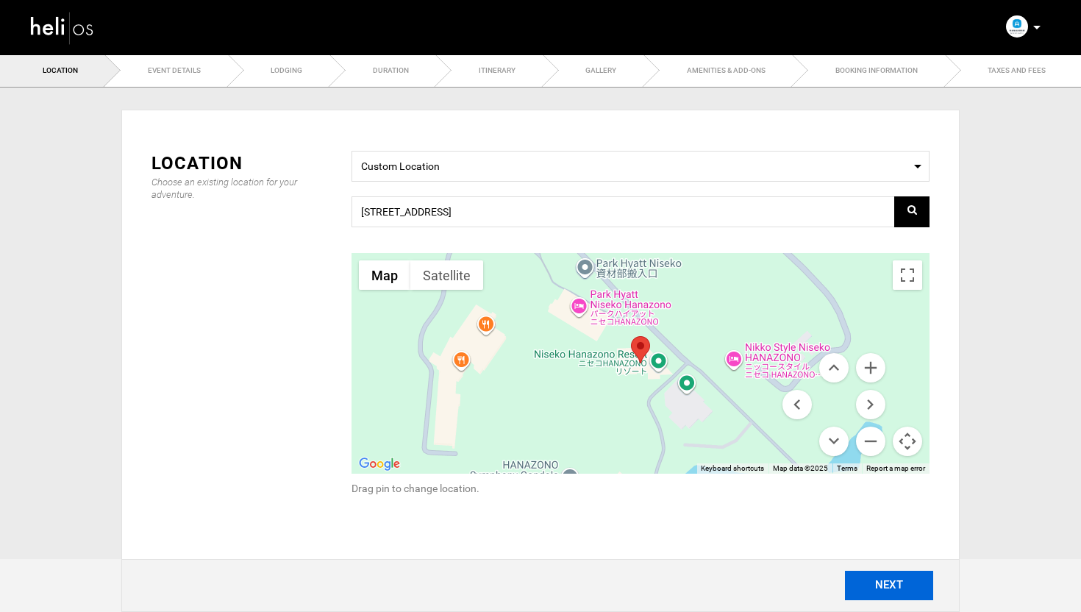
click at [887, 582] on button "NEXT" at bounding box center [889, 585] width 88 height 29
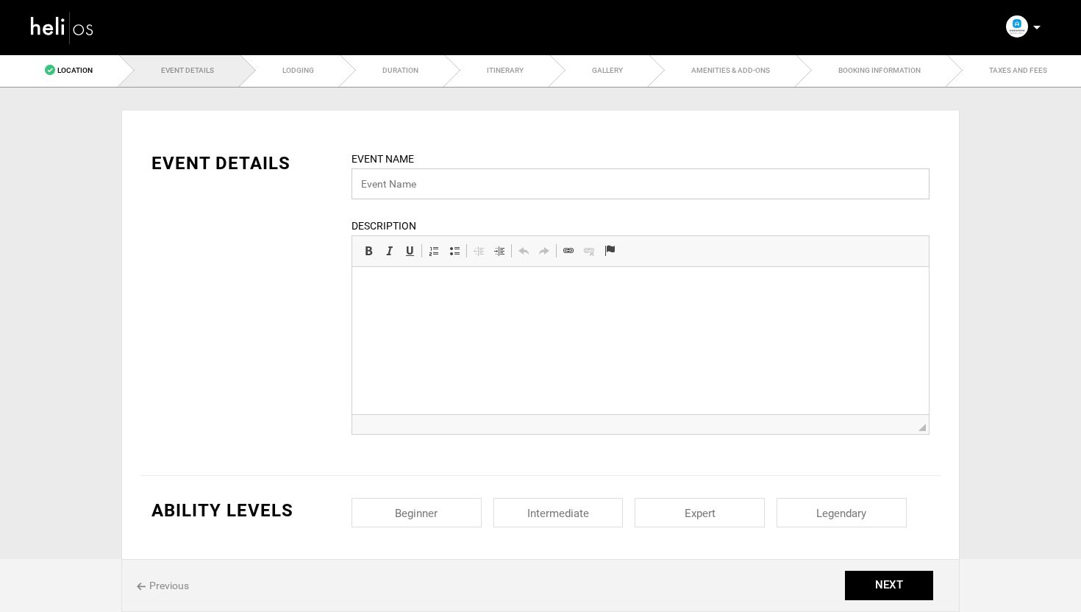
click at [465, 188] on input "text" at bounding box center [641, 183] width 578 height 31
paste input "[PERSON_NAME] Powder Cat Skiing | Private Tour"
type input "[PERSON_NAME] Powder Cat Skiing | Private Tour"
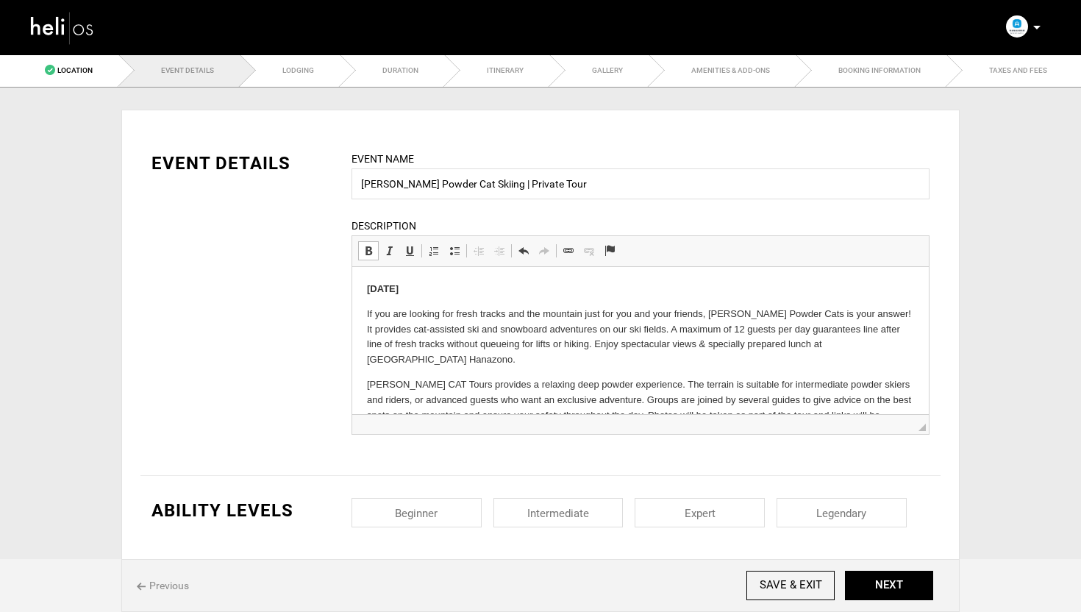
scroll to position [259, 0]
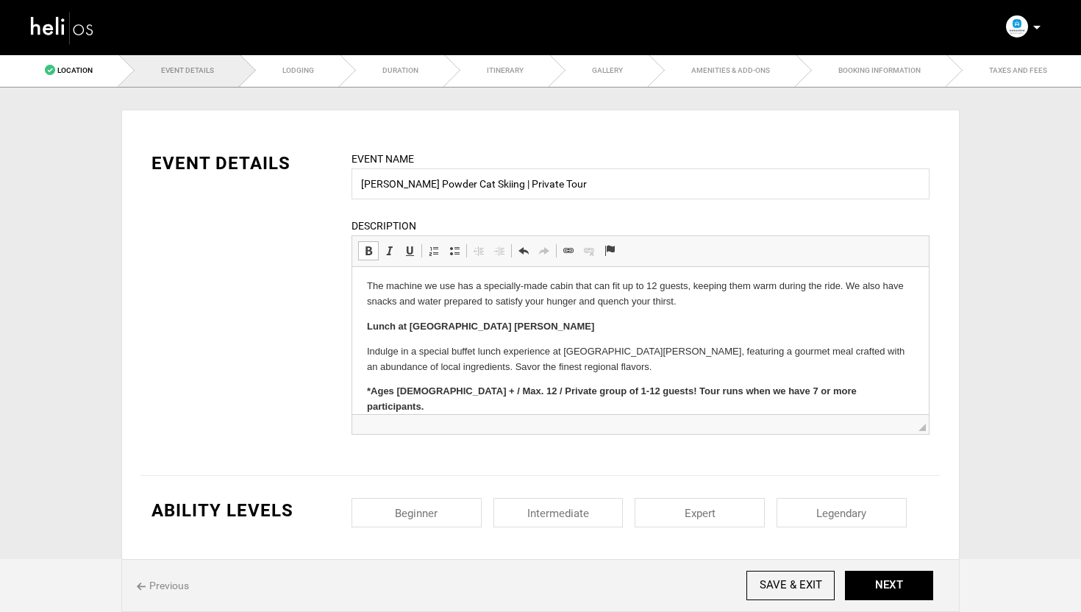
click at [591, 516] on input "checkbox" at bounding box center [559, 512] width 130 height 29
checkbox input "true"
click at [716, 517] on input "checkbox" at bounding box center [700, 512] width 130 height 29
checkbox input "true"
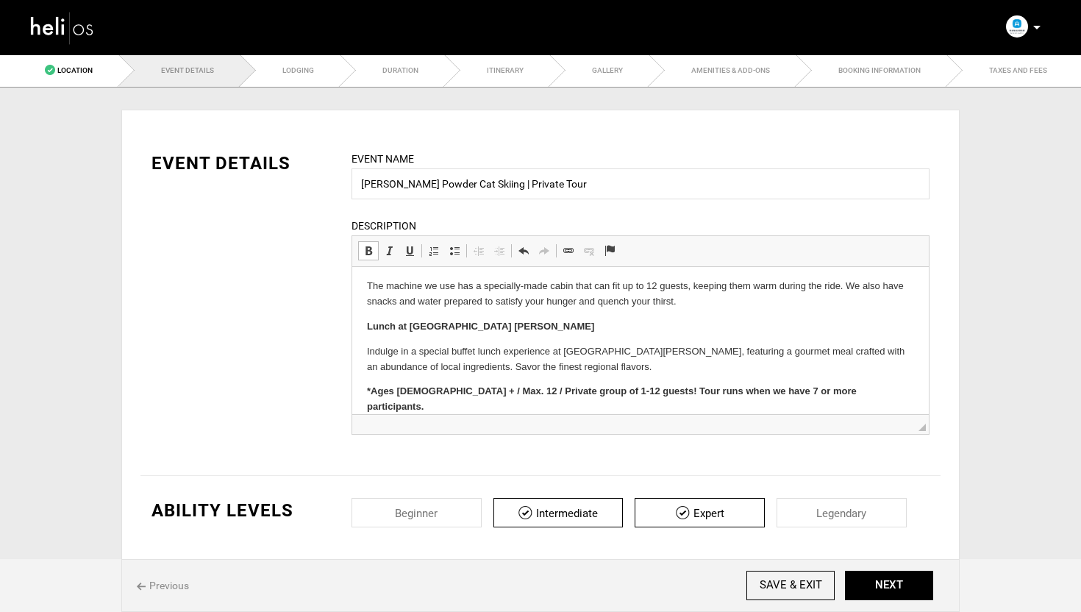
click at [842, 522] on input "checkbox" at bounding box center [842, 512] width 130 height 29
checkbox input "true"
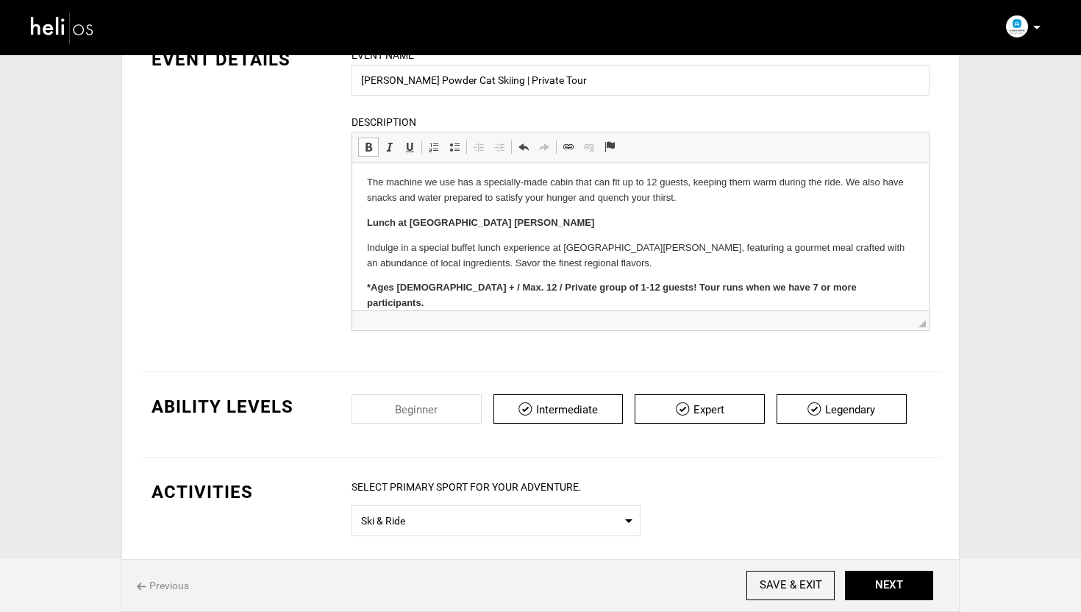
scroll to position [204, 0]
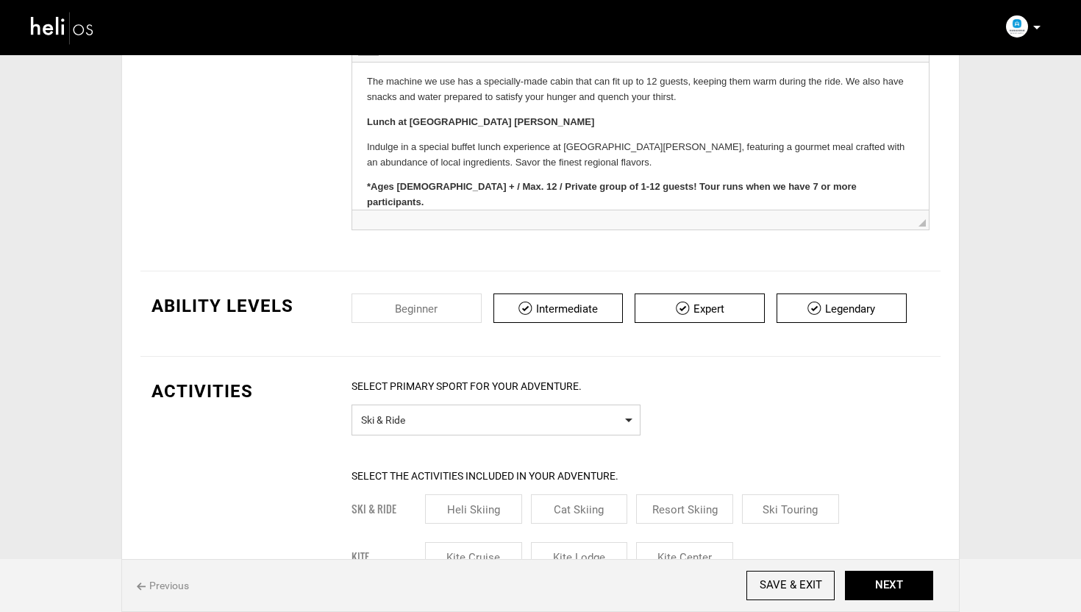
click at [407, 425] on span "Ski & Ride" at bounding box center [496, 418] width 270 height 18
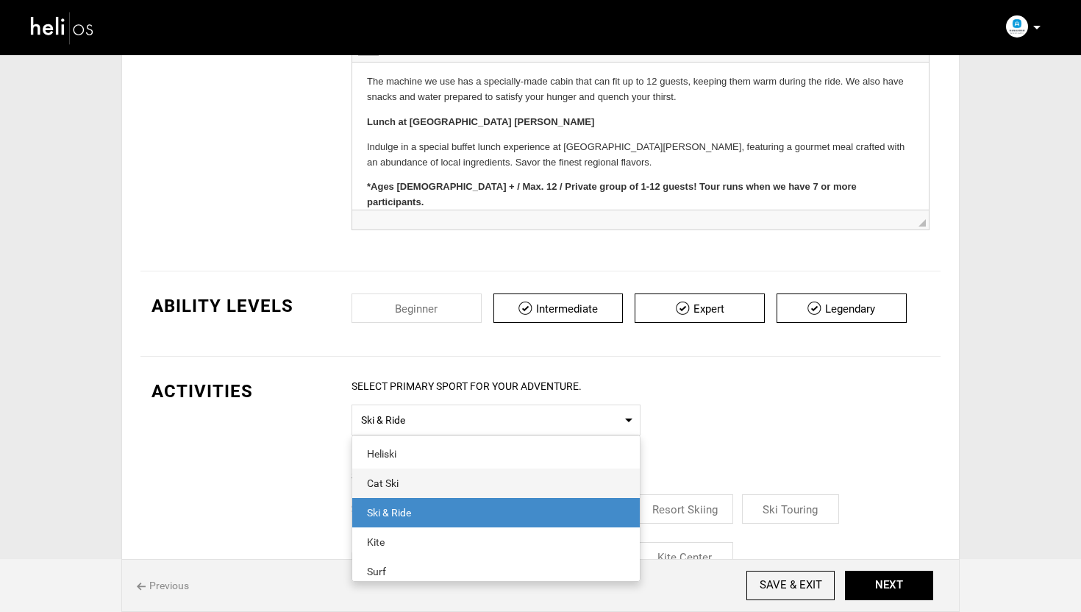
click at [391, 477] on span "Cat Ski" at bounding box center [496, 483] width 288 height 29
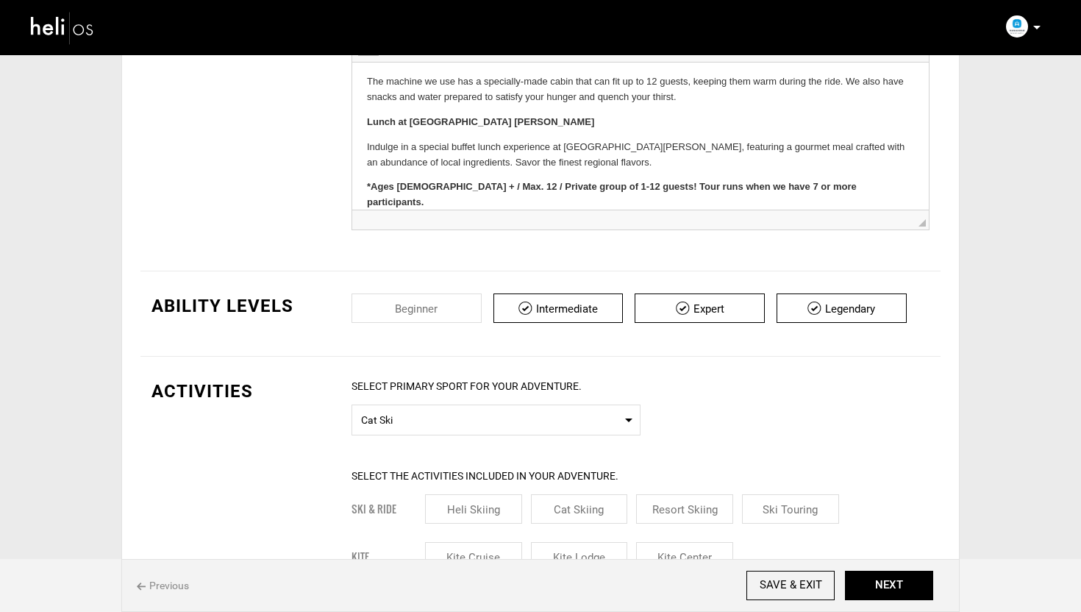
scroll to position [260, 0]
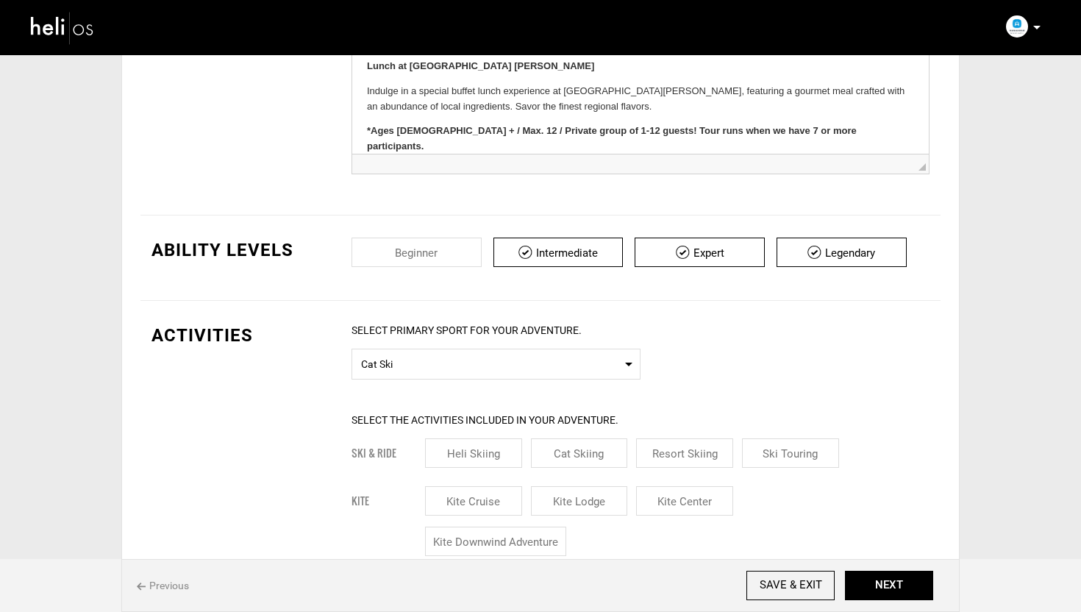
click at [599, 446] on input "Cat Skiing" at bounding box center [579, 452] width 97 height 29
checkbox input "true"
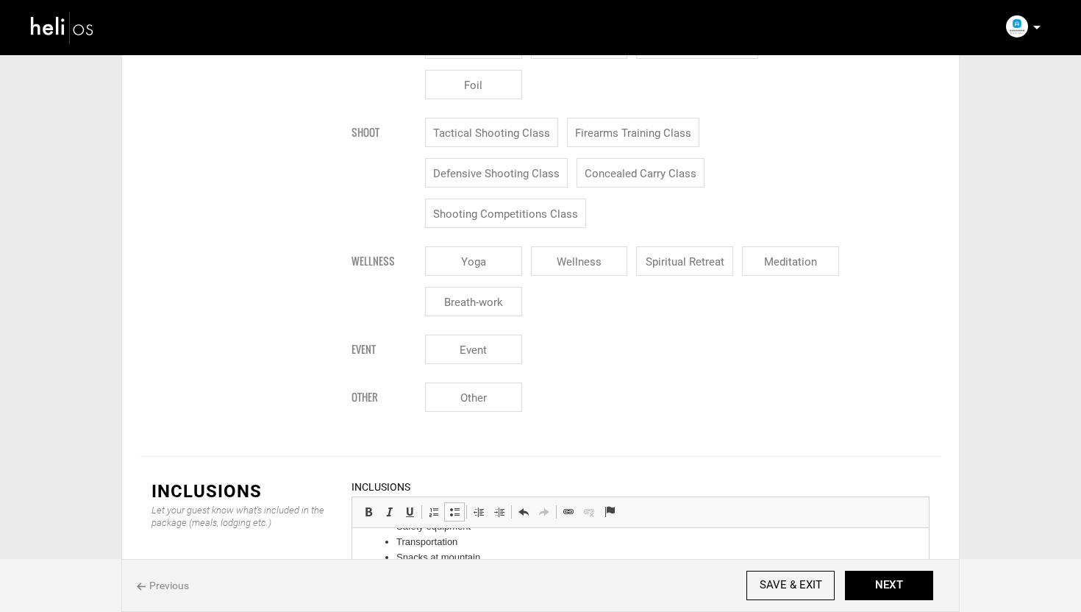
scroll to position [1851, 0]
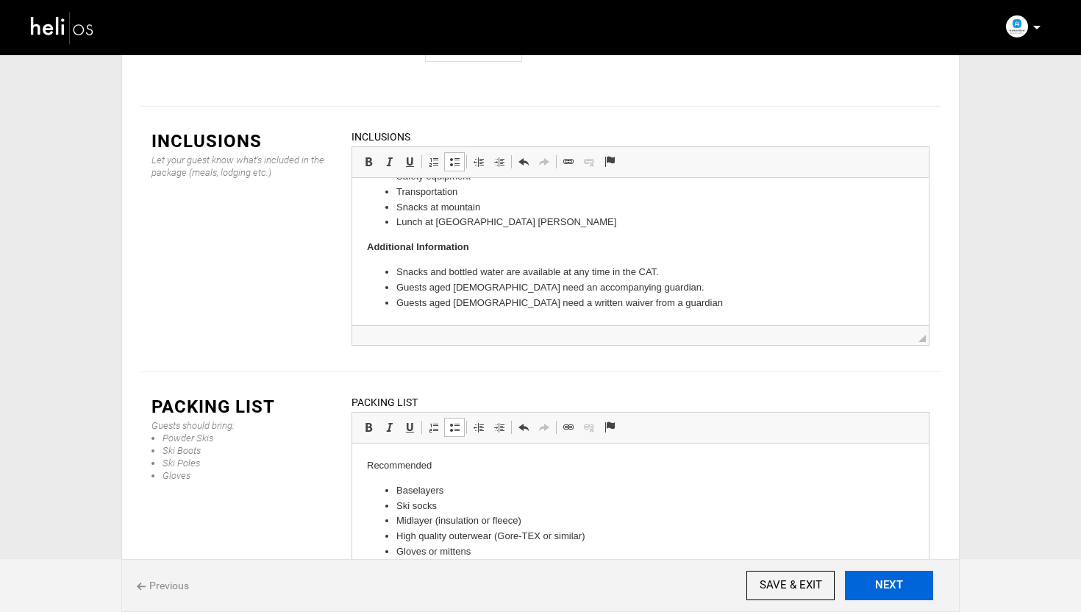
click at [905, 576] on button "NEXT" at bounding box center [889, 585] width 88 height 29
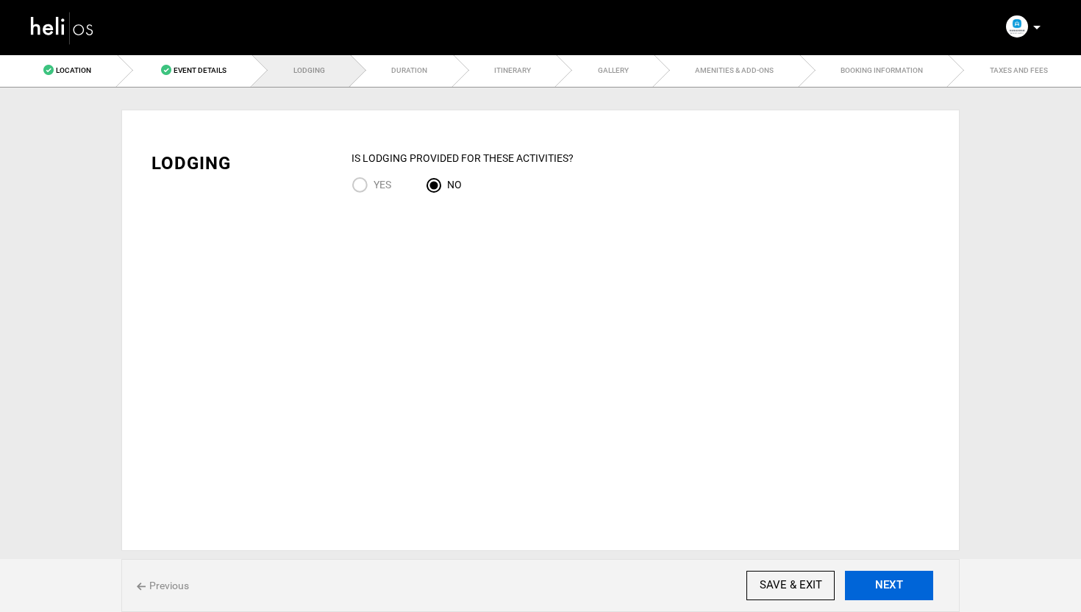
click at [883, 582] on button "NEXT" at bounding box center [889, 585] width 88 height 29
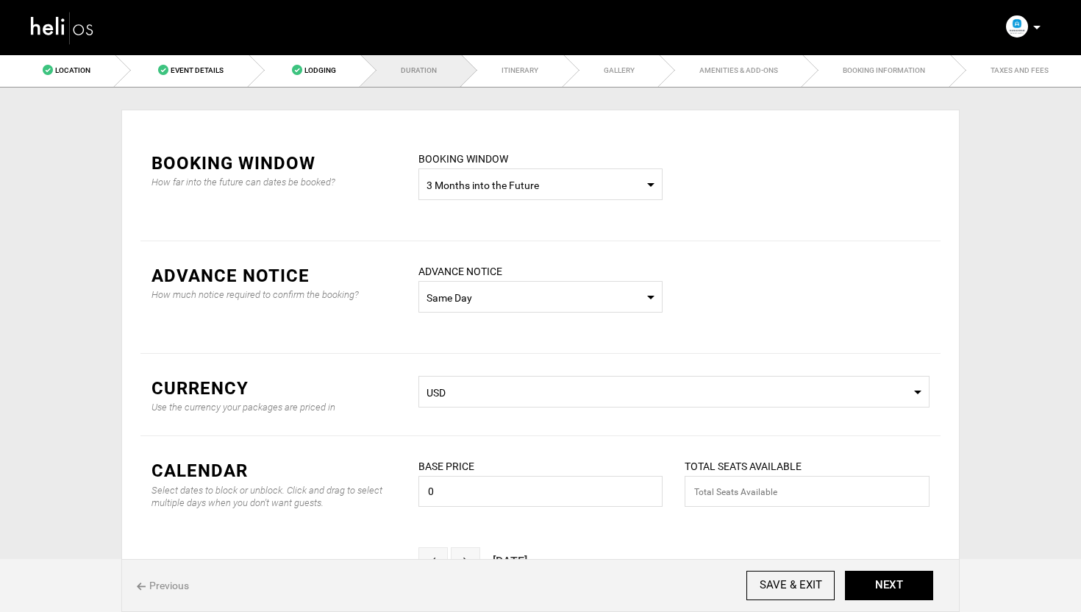
click at [489, 178] on span "Select Booking Window 3 Months into the Future" at bounding box center [540, 184] width 245 height 32
click at [458, 283] on div "Custom Dates" at bounding box center [540, 290] width 221 height 15
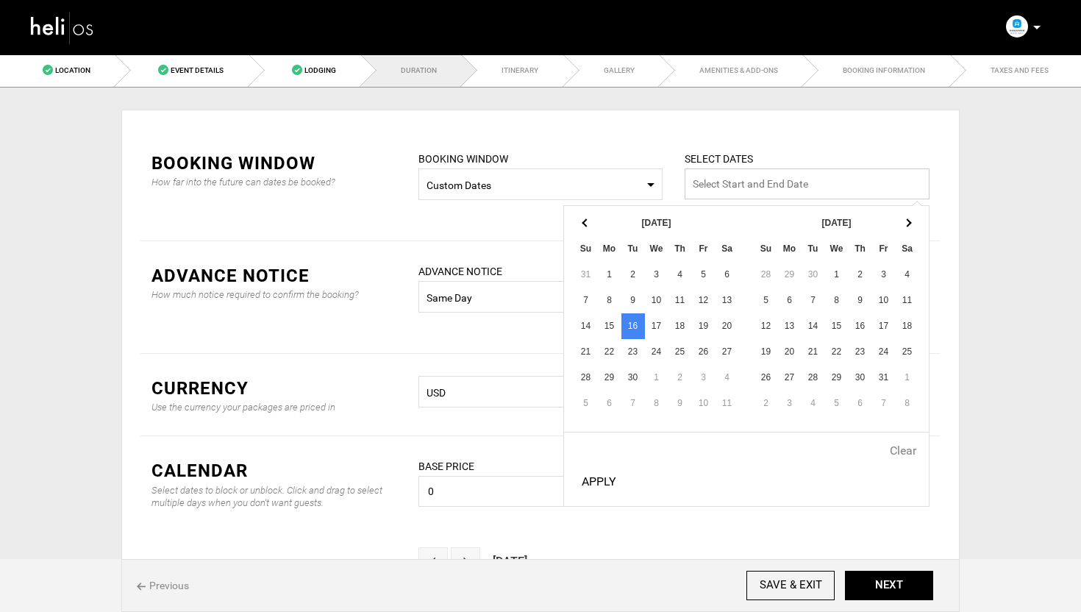
click at [749, 171] on input "text" at bounding box center [807, 183] width 245 height 31
click at [914, 225] on th at bounding box center [908, 223] width 24 height 26
click at [607, 478] on button "Apply" at bounding box center [599, 481] width 46 height 37
type input "[DATE] - [DATE]"
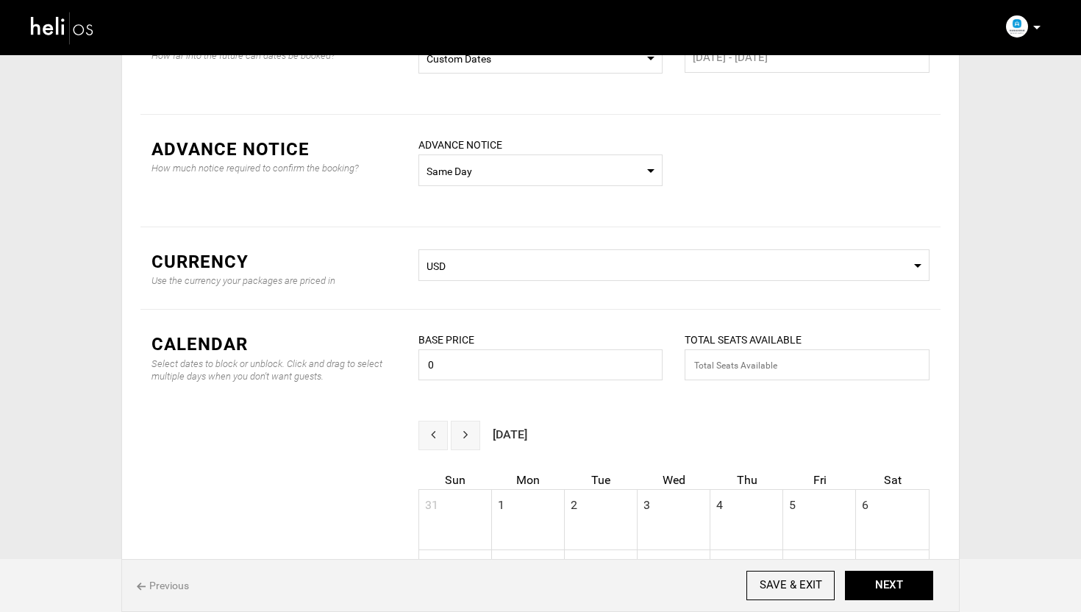
scroll to position [152, 0]
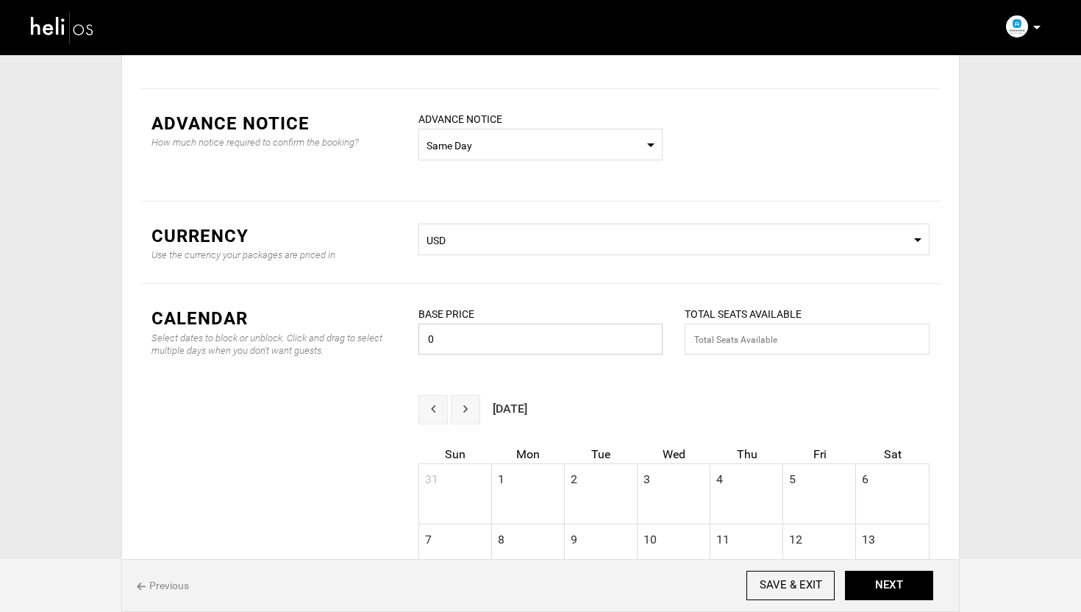
click at [504, 345] on input "0" at bounding box center [540, 339] width 245 height 31
type input "1400000"
click at [745, 342] on input "text" at bounding box center [807, 339] width 245 height 31
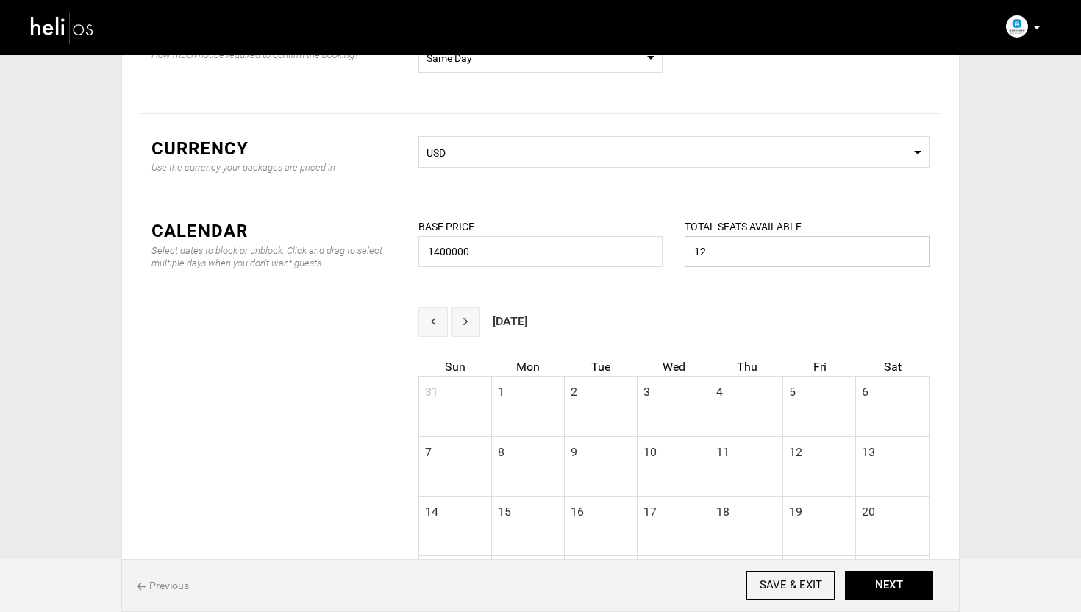
type input "12"
click at [375, 386] on div "September 2025 Sun Mon Tue Wed Thu Fri Sat 31 1 2 3 4 5 6 7 8 9 10 11 12 13 14 …" at bounding box center [540, 533] width 800 height 453
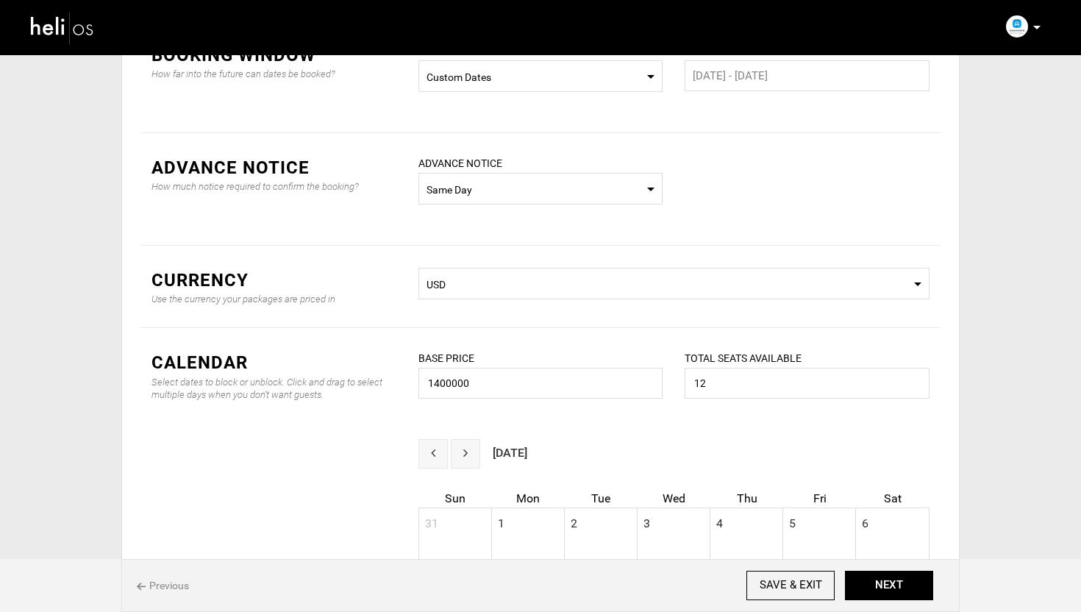
scroll to position [220, 0]
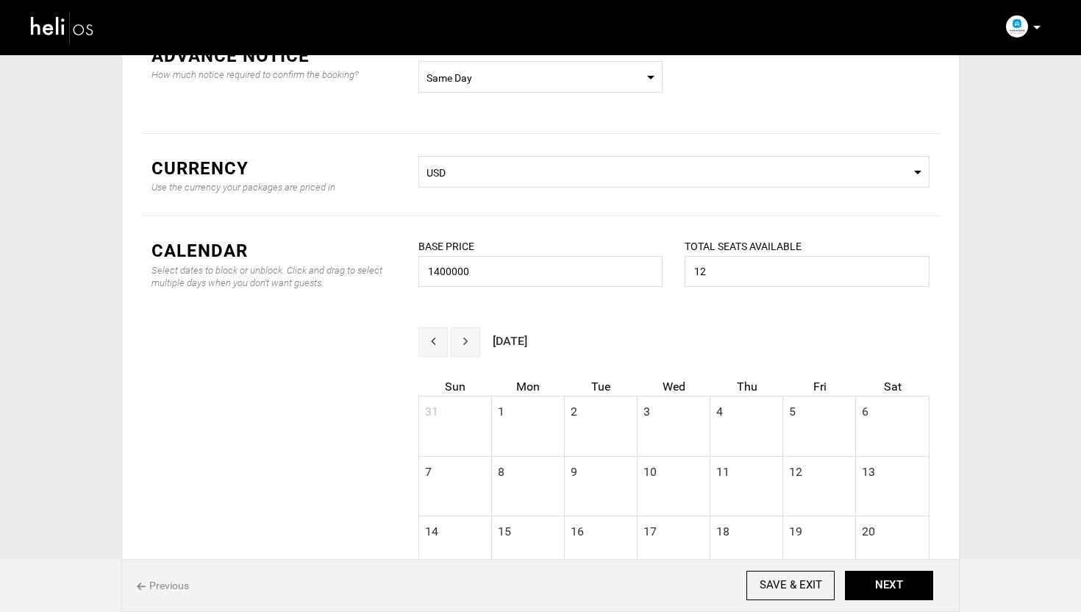
click at [487, 163] on span "Select Currency USD" at bounding box center [673, 172] width 511 height 32
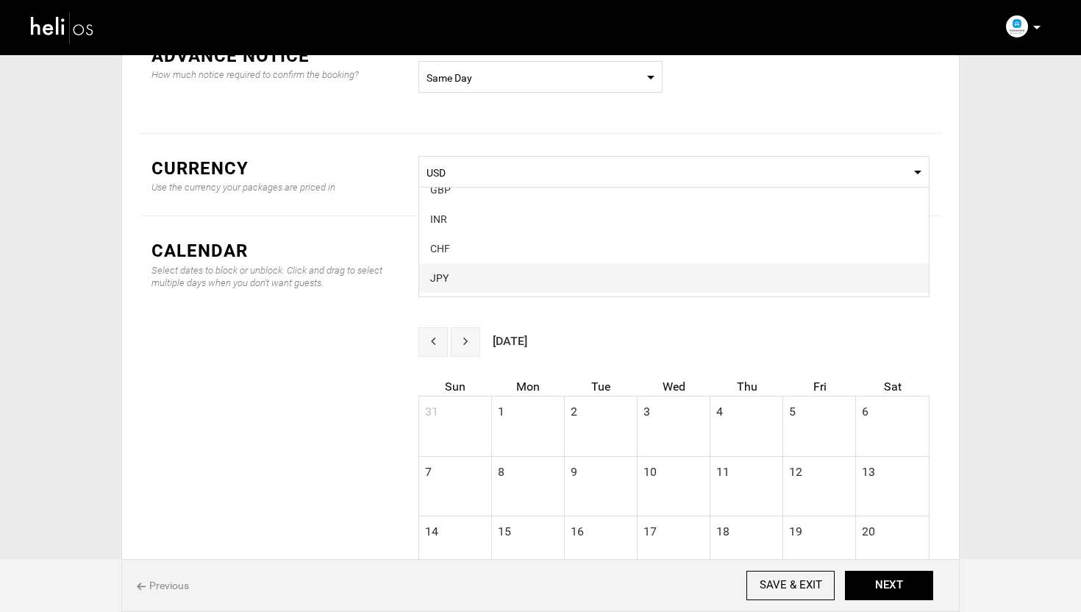
click at [474, 270] on span "JPY" at bounding box center [674, 277] width 510 height 29
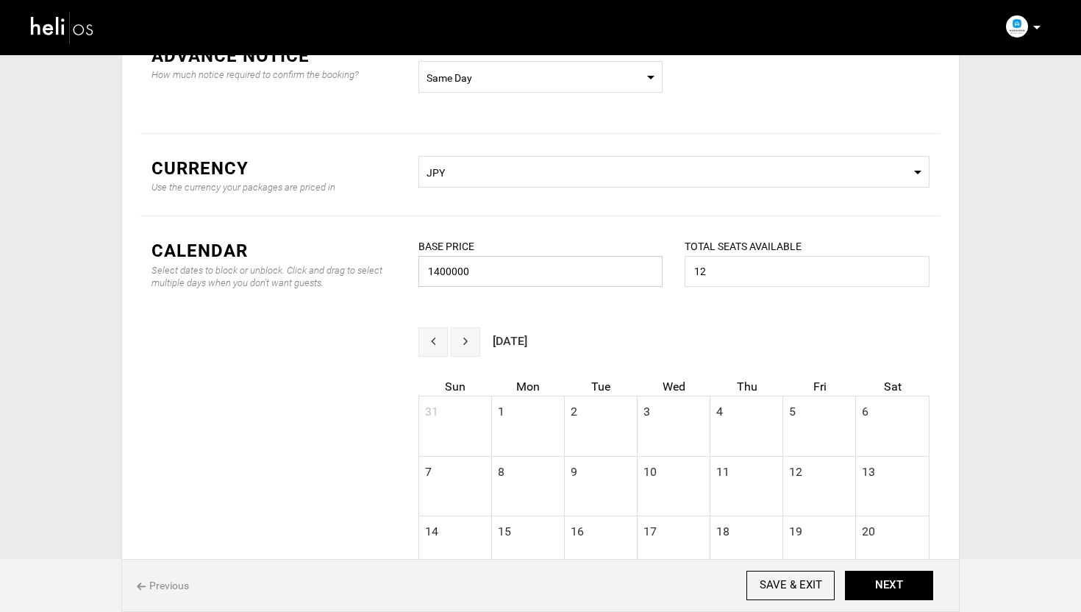
click at [499, 266] on input "1400000" at bounding box center [540, 271] width 245 height 31
type input "1400000"
click at [391, 343] on div "September 2025 Sun Mon Tue Wed Thu Fri Sat 31 1 2 3 4 5 6 7 8 9 10 11 12 13 14 …" at bounding box center [540, 553] width 800 height 453
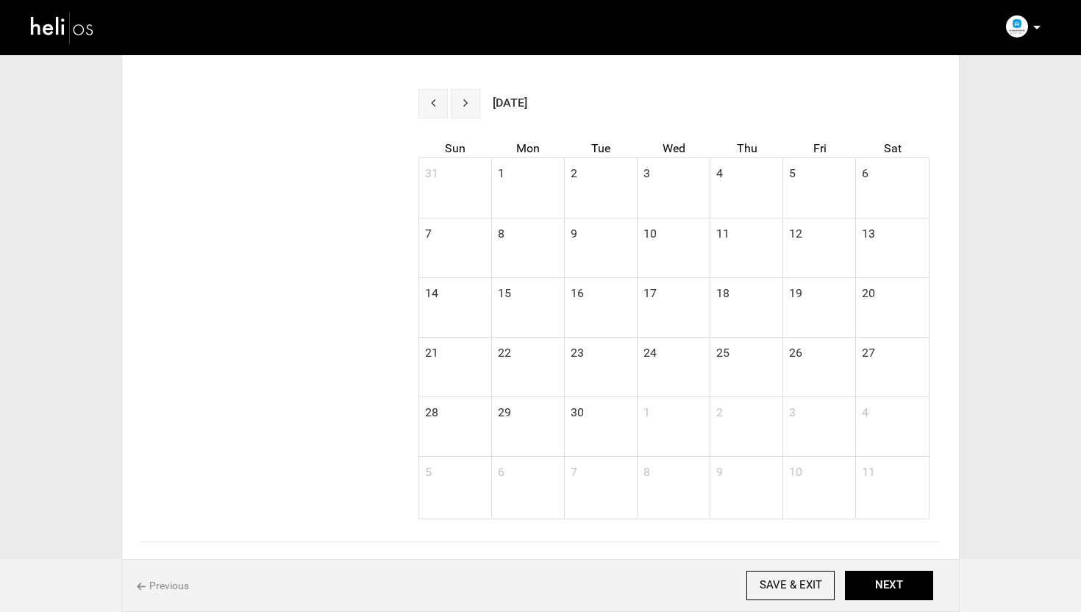
scroll to position [516, 0]
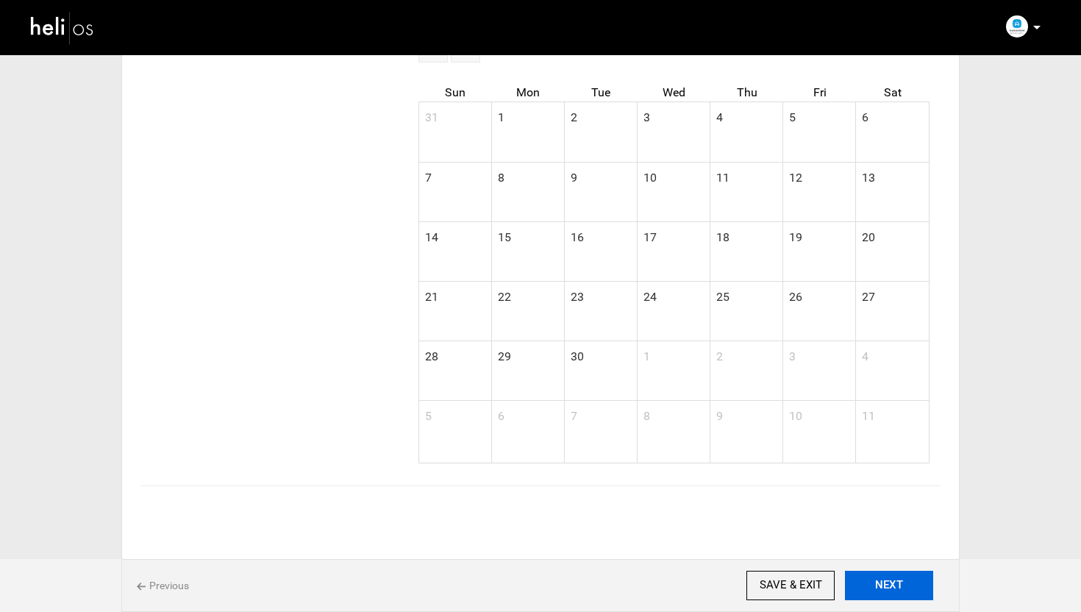
click at [900, 584] on button "NEXT" at bounding box center [889, 585] width 88 height 29
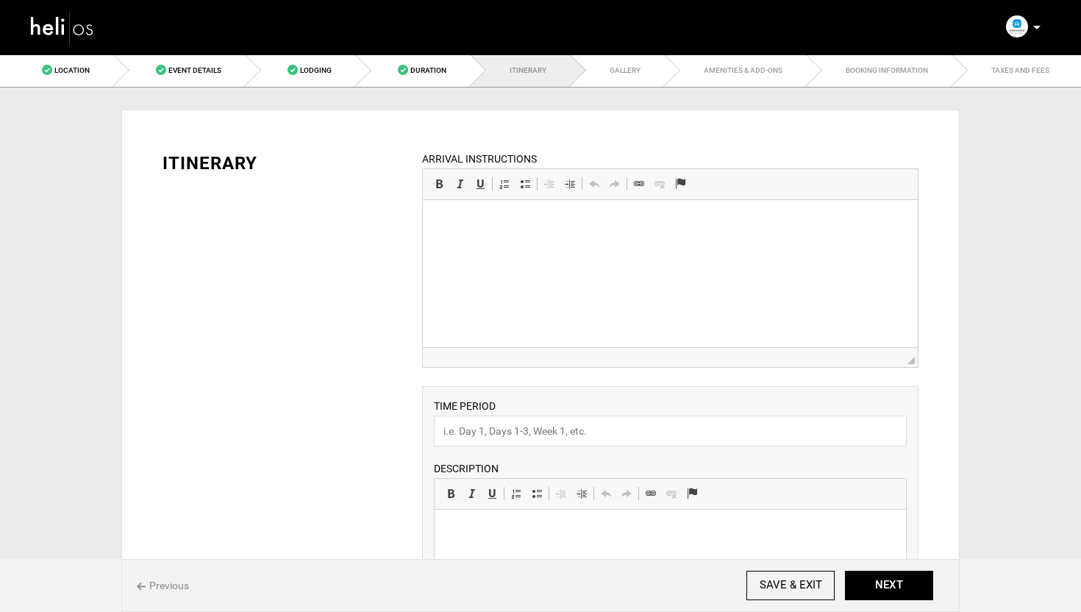
click at [518, 217] on p at bounding box center [670, 222] width 466 height 15
click at [547, 437] on input "text" at bounding box center [670, 431] width 473 height 31
type input "Schedule"
click at [361, 421] on div "ITINERARY ARRIVAL INSTRUCTIONS Rich Text Editor, editor93 Editor toolbars Basic…" at bounding box center [540, 600] width 800 height 943
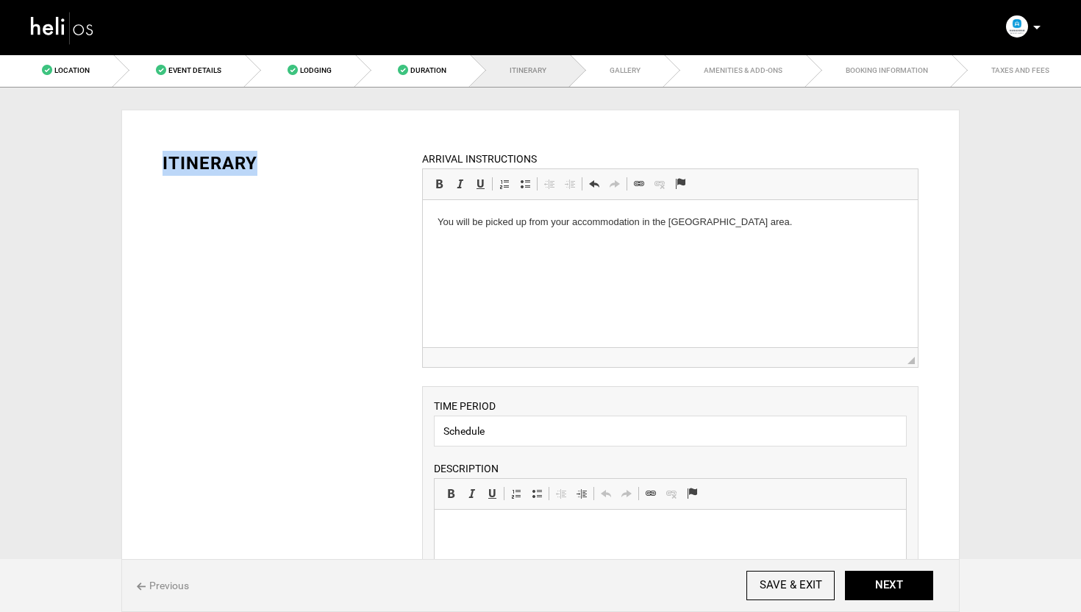
drag, startPoint x: 361, startPoint y: 421, endPoint x: 358, endPoint y: 402, distance: 19.3
click at [359, 404] on div "ITINERARY ARRIVAL INSTRUCTIONS Rich Text Editor, editor93 Editor toolbars Basic…" at bounding box center [540, 600] width 800 height 943
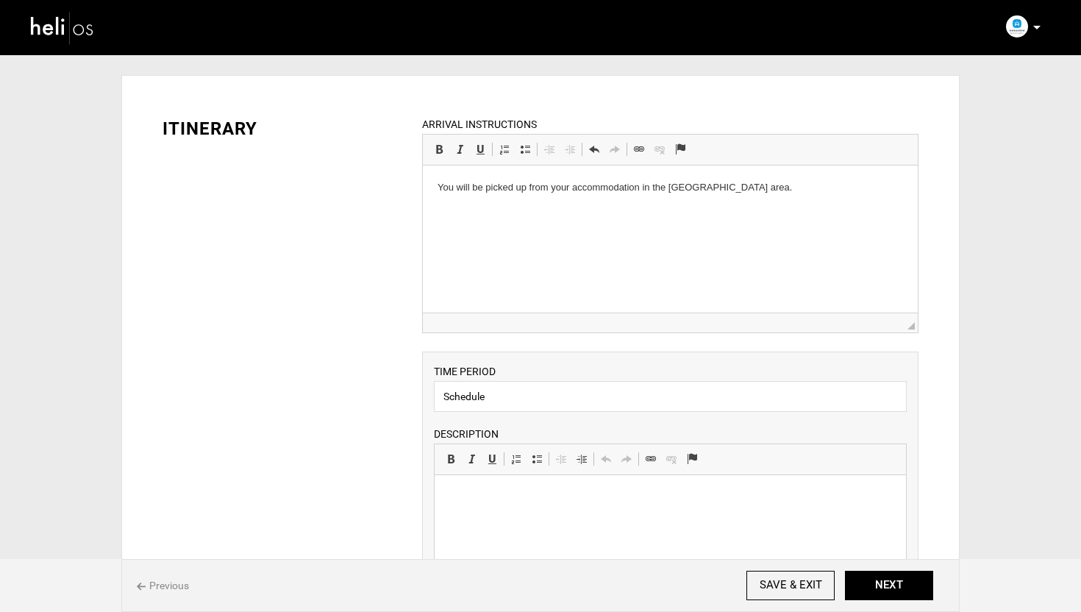
click at [358, 402] on div "ITINERARY ARRIVAL INSTRUCTIONS Rich Text Editor, editor93 Editor toolbars Basic…" at bounding box center [540, 565] width 800 height 943
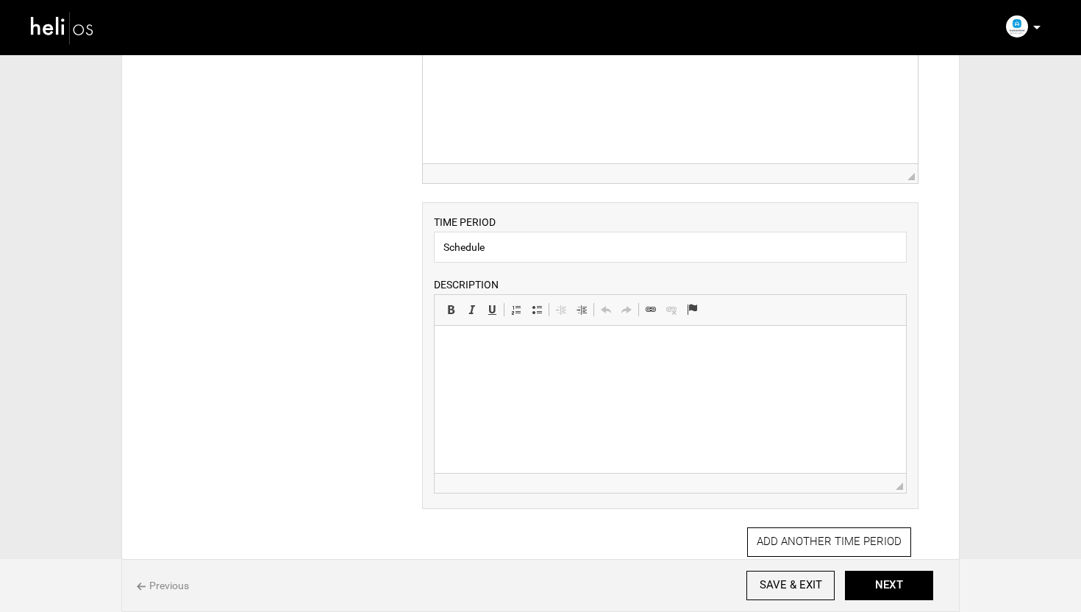
scroll to position [209, 0]
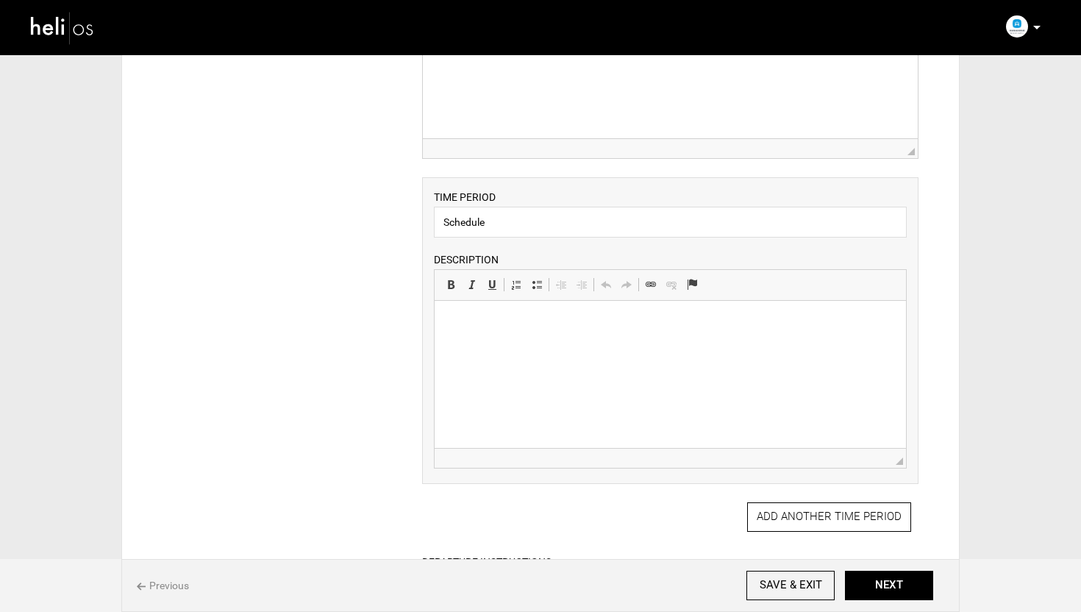
click at [524, 330] on p at bounding box center [670, 323] width 442 height 15
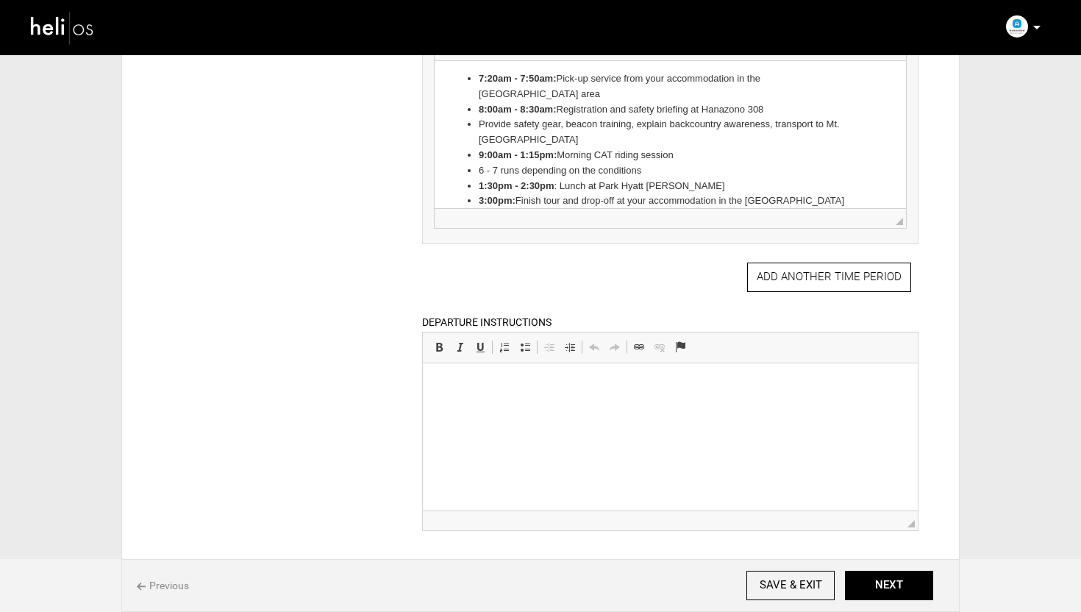
scroll to position [462, 0]
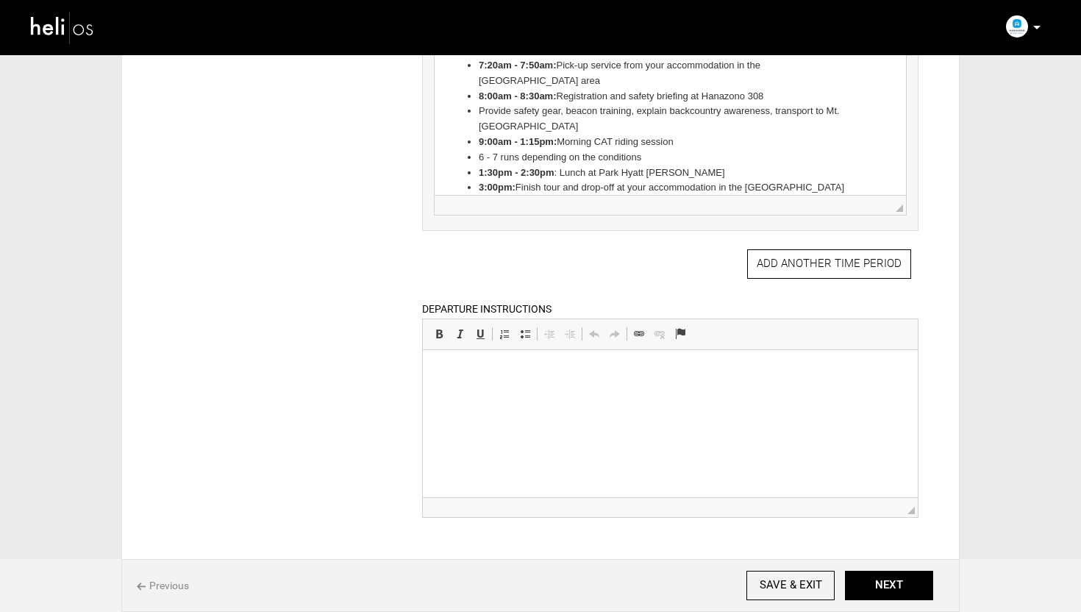
click at [552, 372] on p at bounding box center [670, 372] width 466 height 15
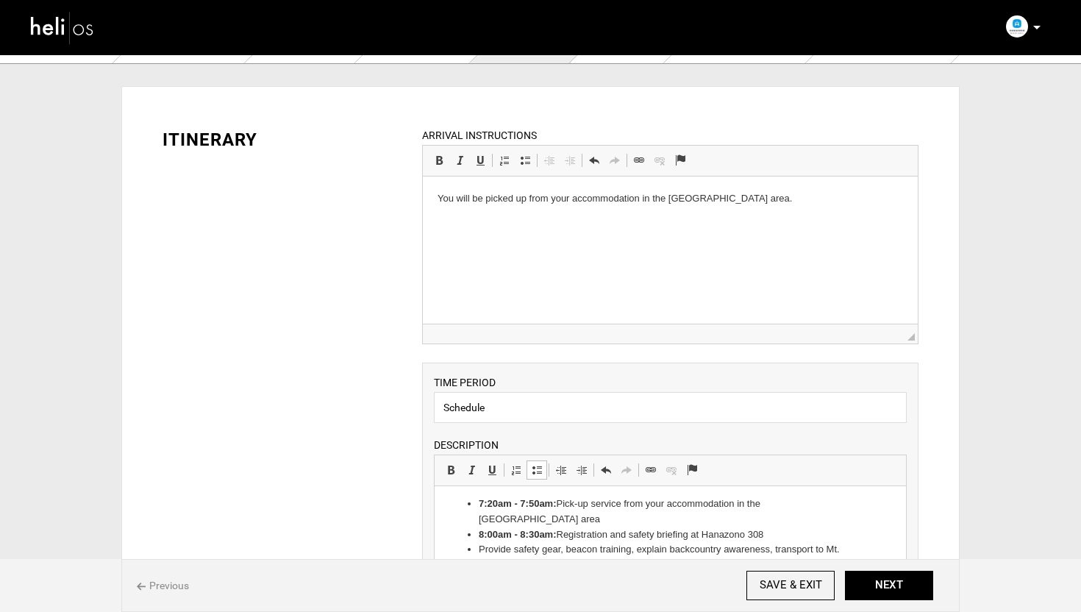
scroll to position [0, 0]
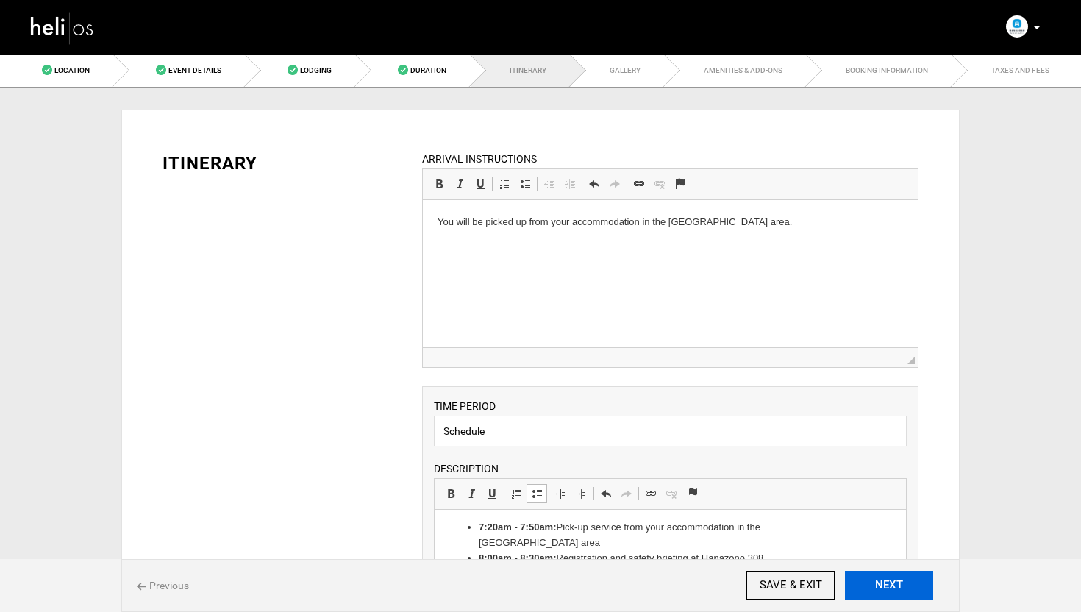
click at [917, 598] on button "NEXT" at bounding box center [889, 585] width 88 height 29
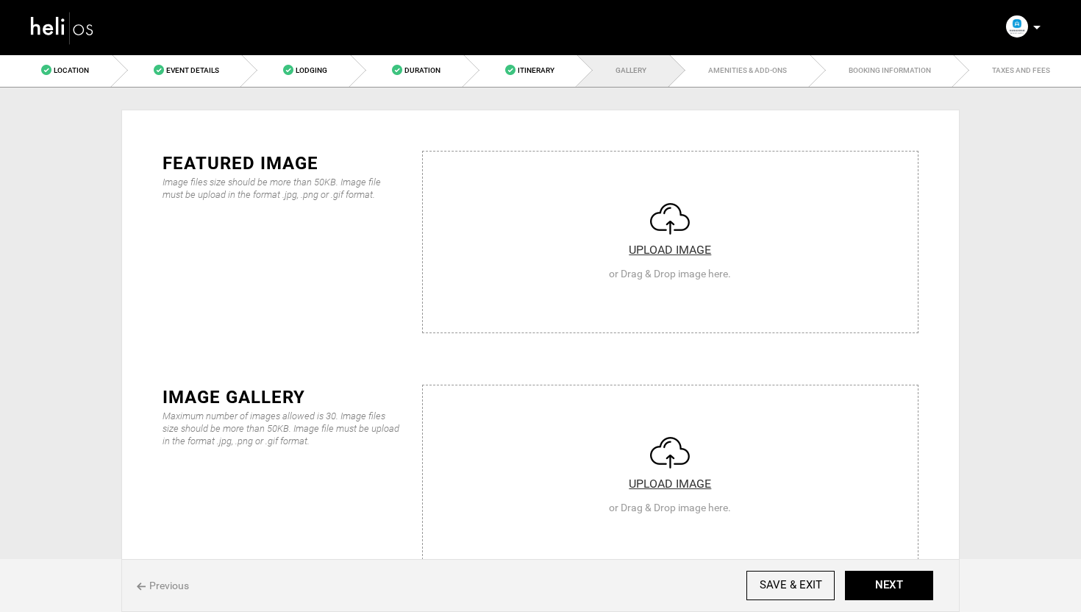
click at [674, 223] on input "file" at bounding box center [670, 240] width 495 height 177
type input "C:\fakepath\weiss header photo.jpg"
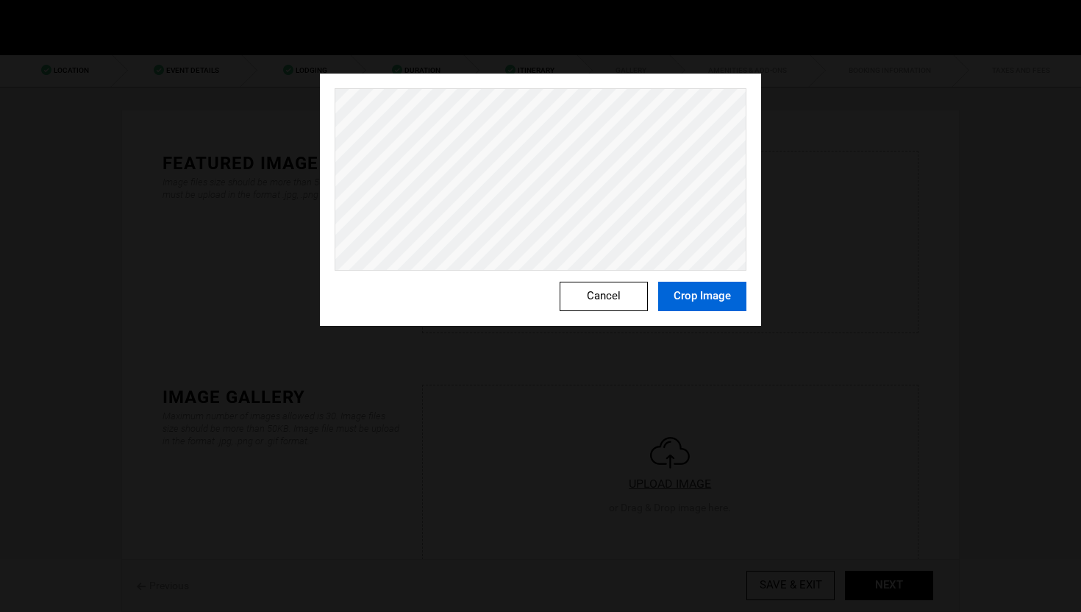
click at [670, 282] on button "Crop Image" at bounding box center [702, 296] width 88 height 29
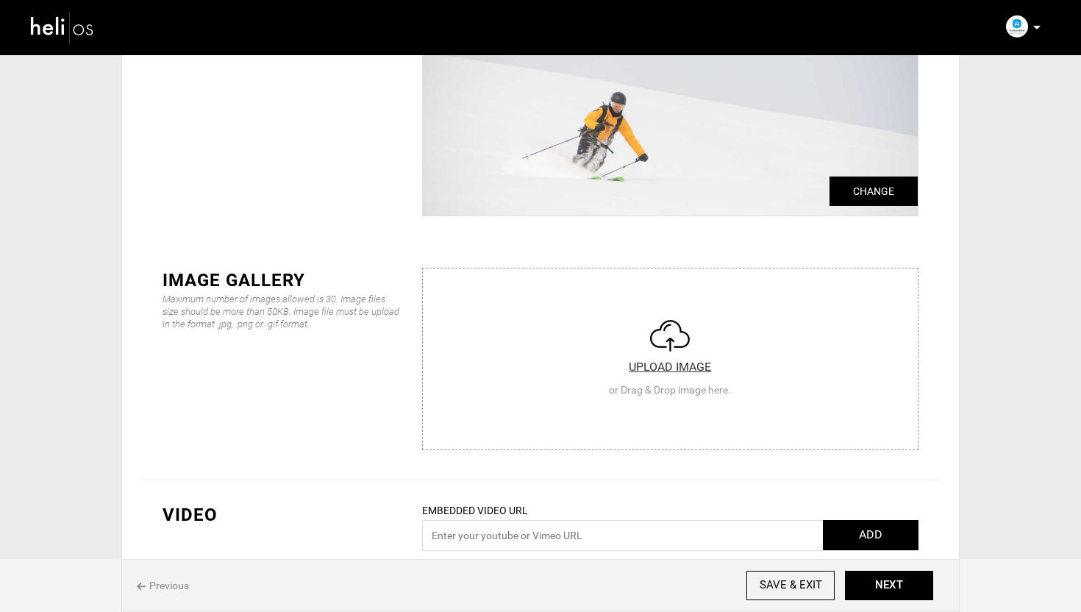
scroll to position [186, 0]
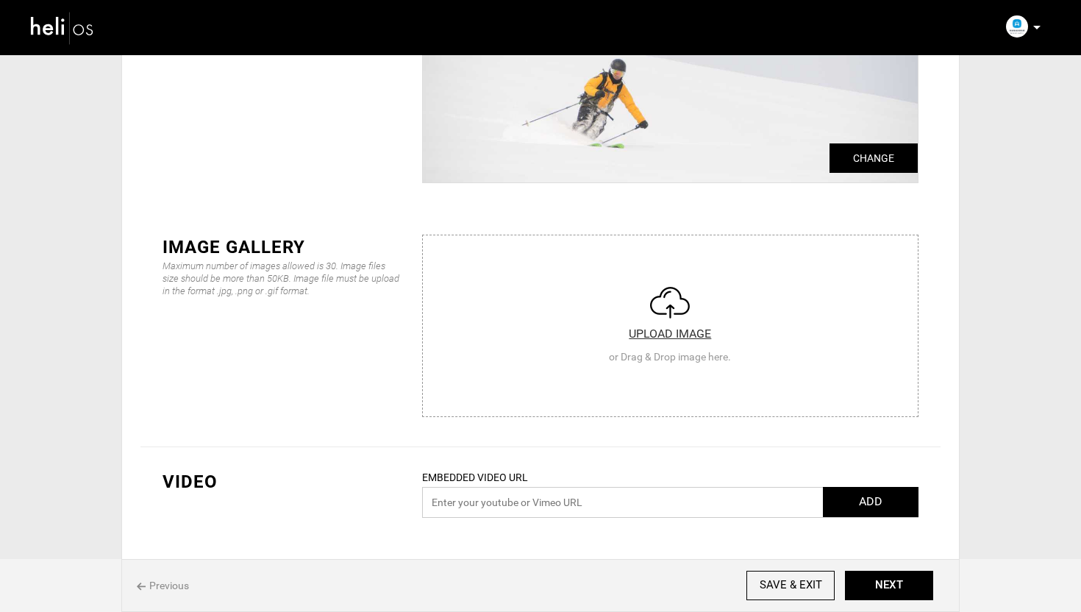
click at [513, 496] on input "text" at bounding box center [670, 502] width 496 height 31
paste input "[URL][DOMAIN_NAME]"
type input "[URL][DOMAIN_NAME]"
click at [880, 500] on button "ADD" at bounding box center [871, 502] width 96 height 30
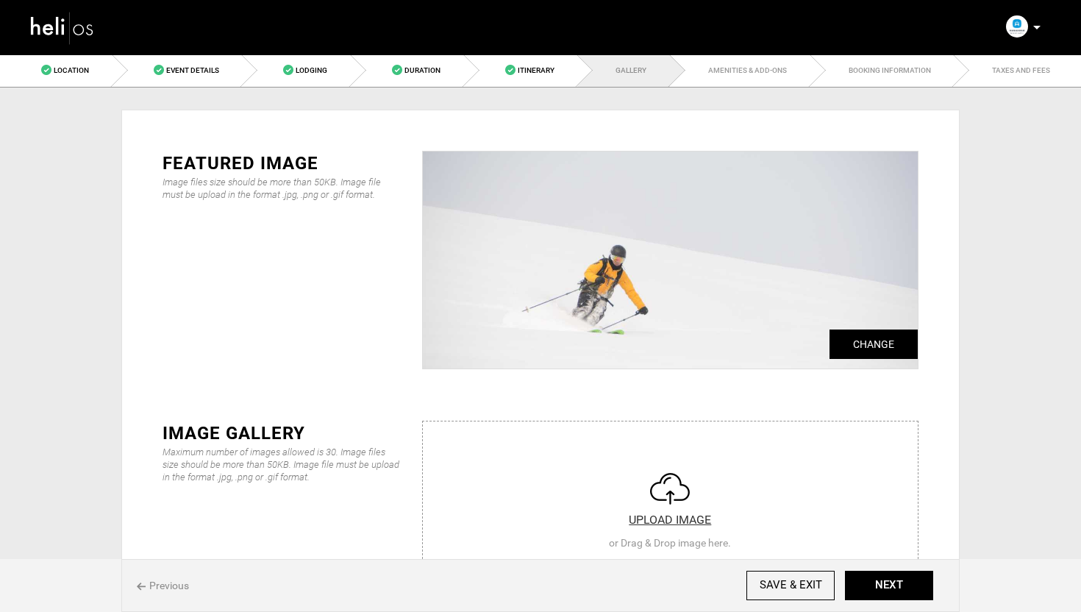
click at [674, 494] on input "file" at bounding box center [670, 509] width 495 height 177
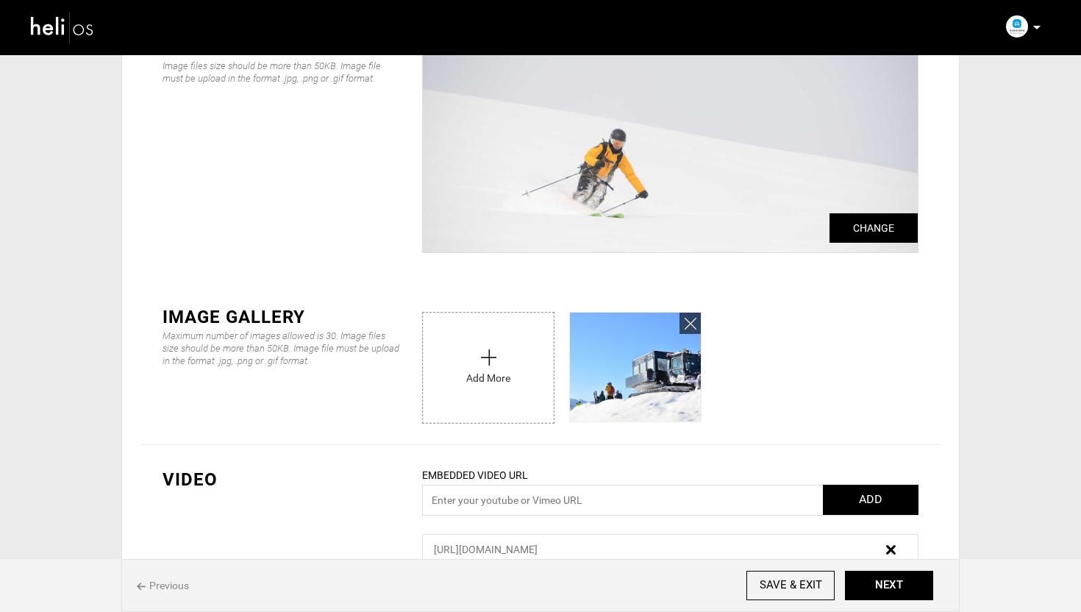
scroll to position [118, 0]
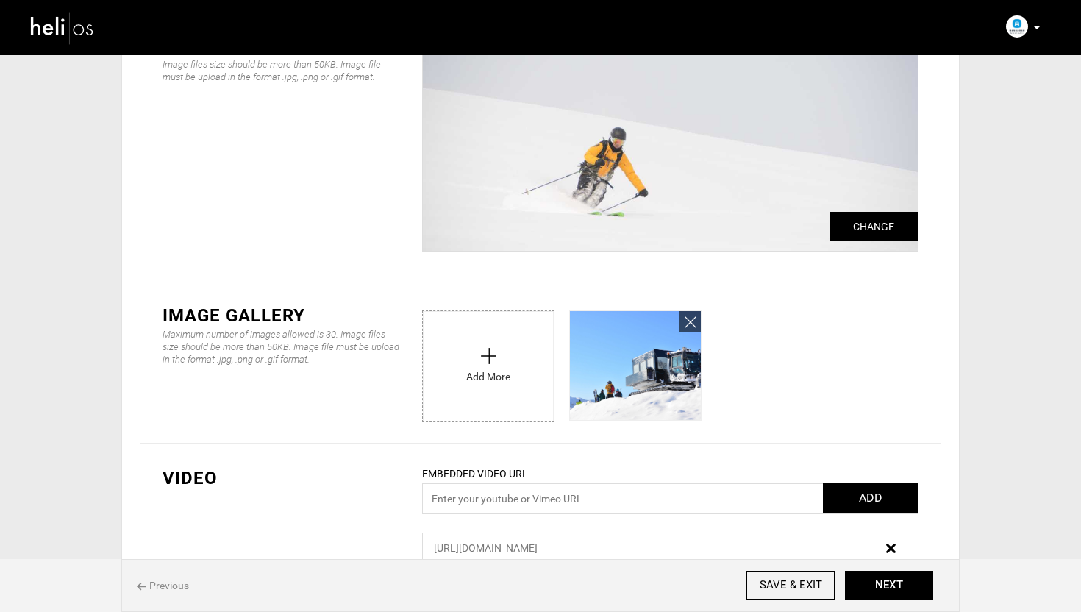
click at [499, 373] on input "file" at bounding box center [488, 362] width 131 height 103
type input "C:\fakepath\weiss 3.jpg"
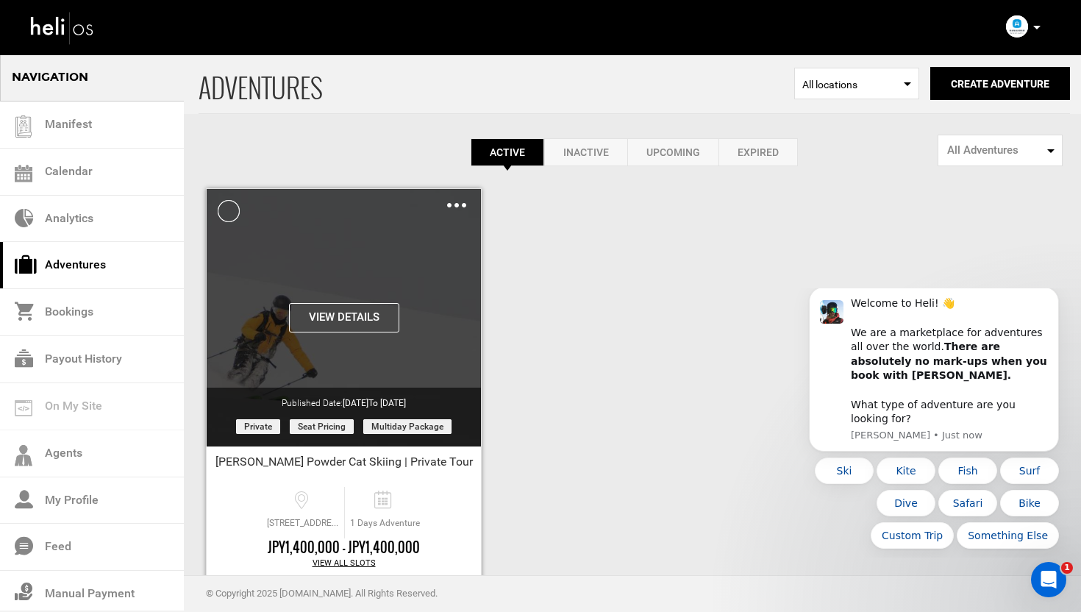
scroll to position [82, 0]
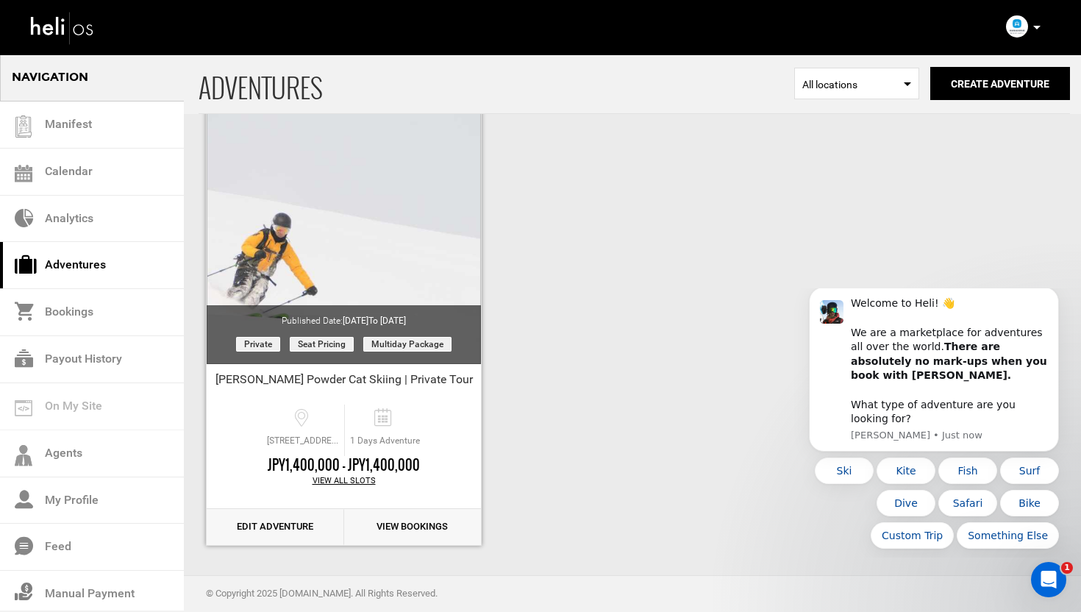
click at [259, 520] on link "Edit Adventure" at bounding box center [276, 527] width 138 height 36
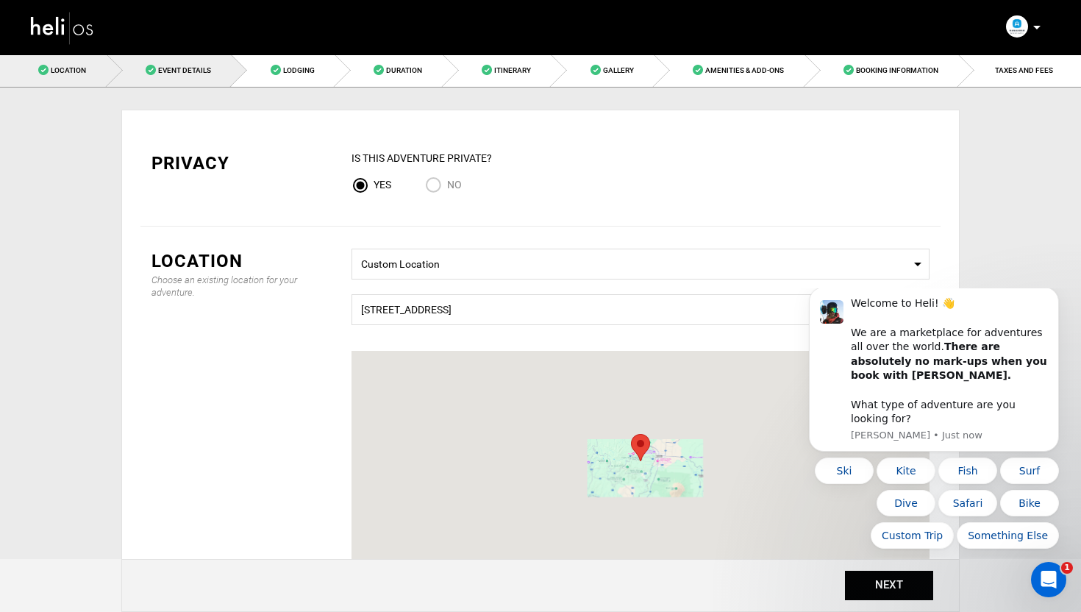
click at [181, 71] on span "Event Details" at bounding box center [184, 70] width 53 height 8
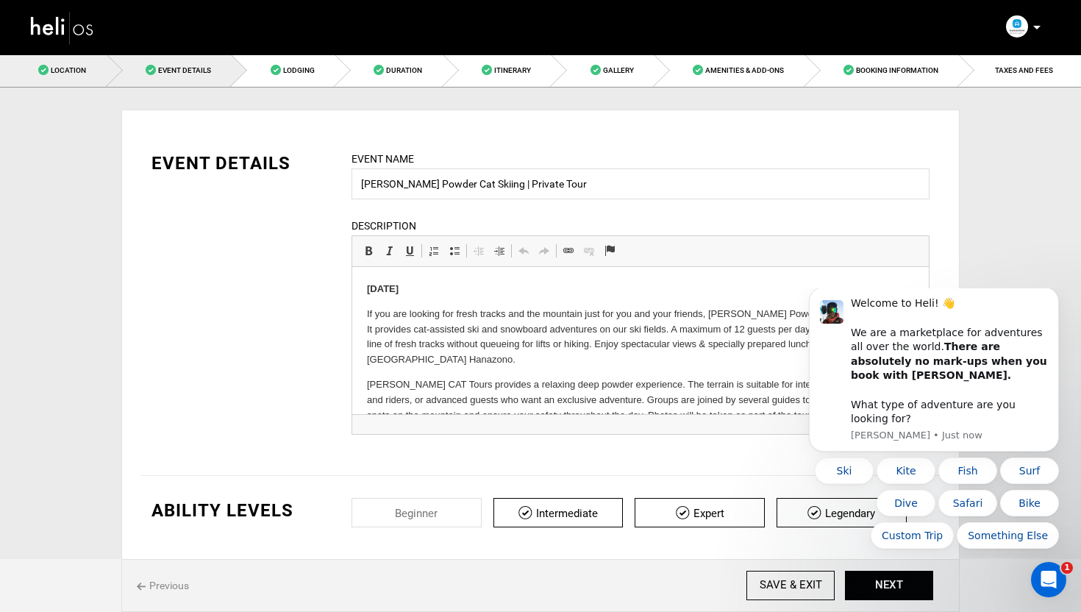
click at [90, 68] on link "Location" at bounding box center [53, 70] width 107 height 33
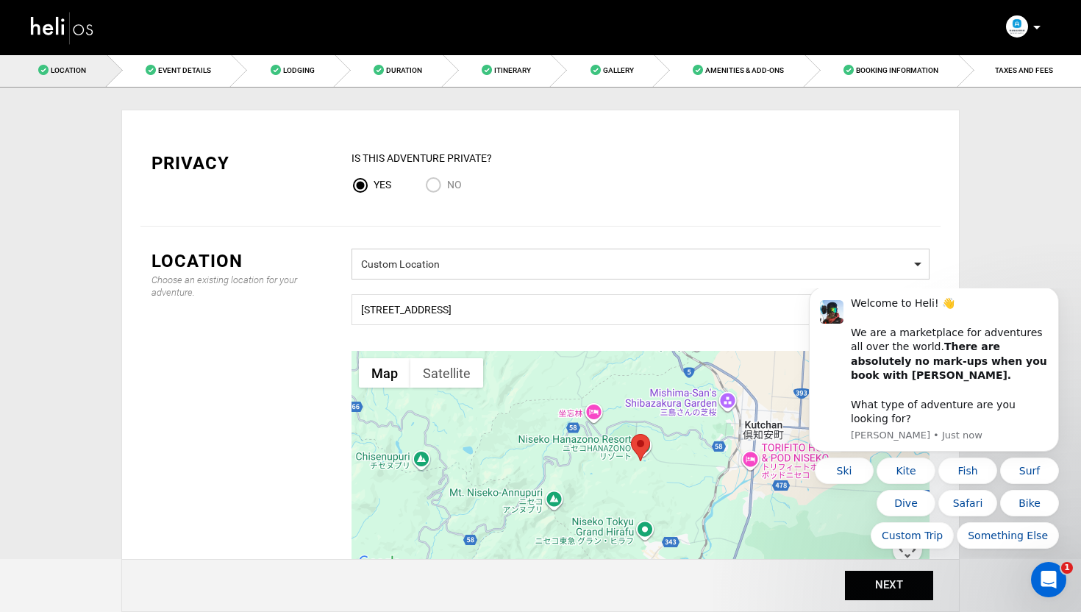
click at [452, 257] on span "Custom Location" at bounding box center [640, 262] width 559 height 18
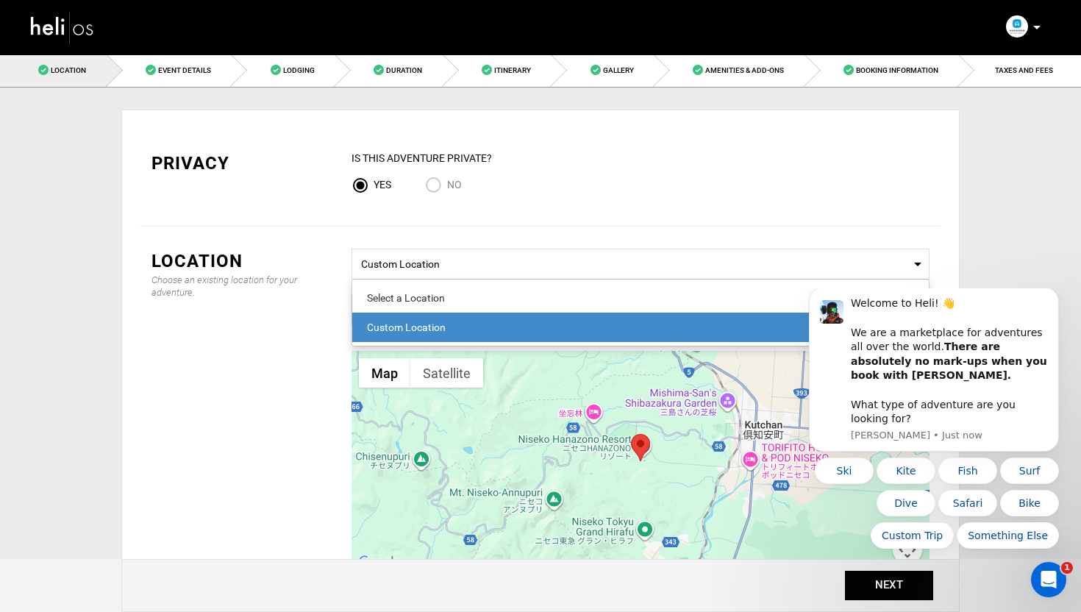
click at [316, 330] on div "Location Choose an existing location for your adventure. Select a Location Cust…" at bounding box center [540, 430] width 800 height 363
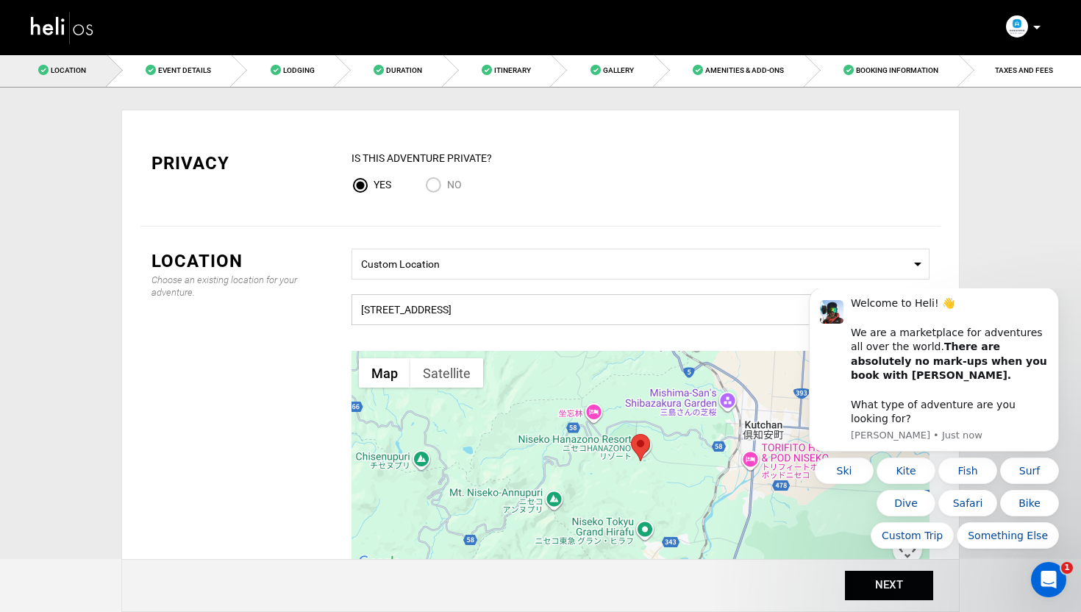
click at [436, 300] on input "[STREET_ADDRESS]" at bounding box center [641, 309] width 578 height 31
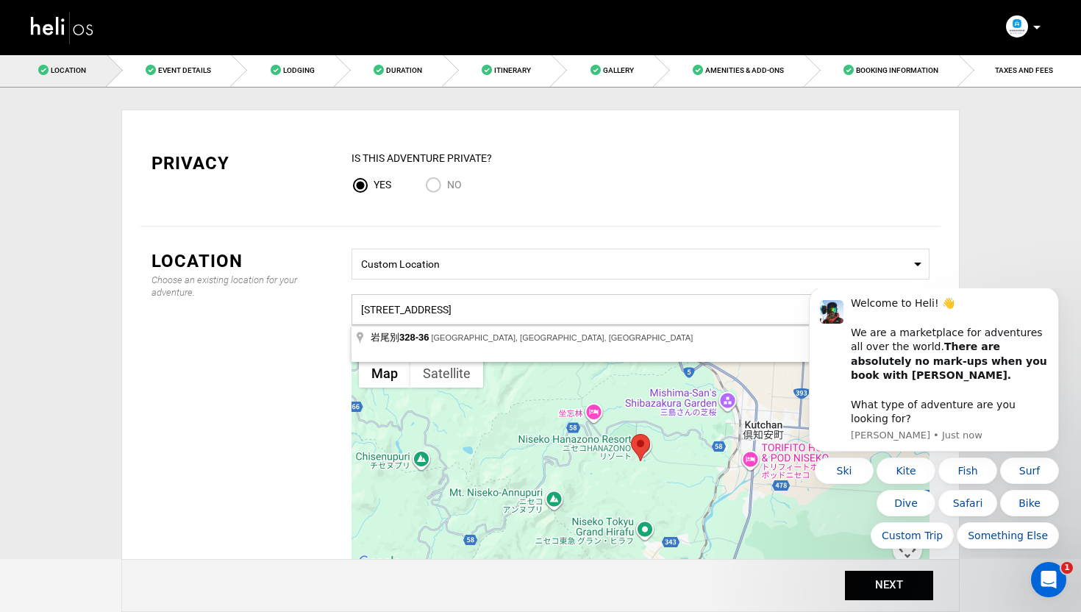
click at [436, 300] on input "[STREET_ADDRESS]" at bounding box center [641, 309] width 578 height 31
click at [891, 587] on button "NEXT" at bounding box center [889, 585] width 88 height 29
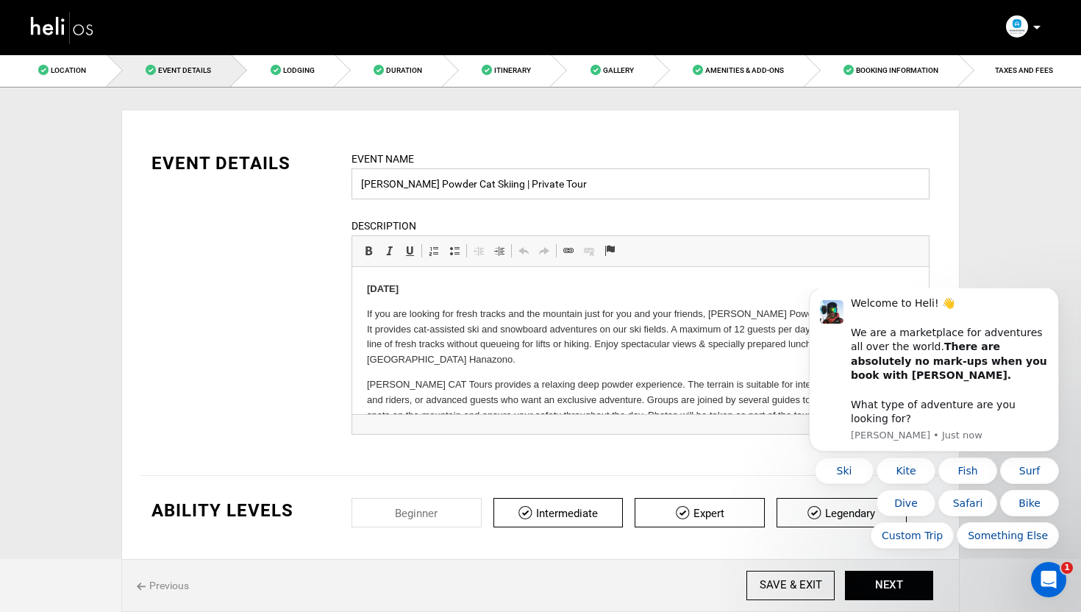
click at [512, 183] on input "[PERSON_NAME] Powder Cat Skiing | Private Tour" at bounding box center [641, 183] width 578 height 31
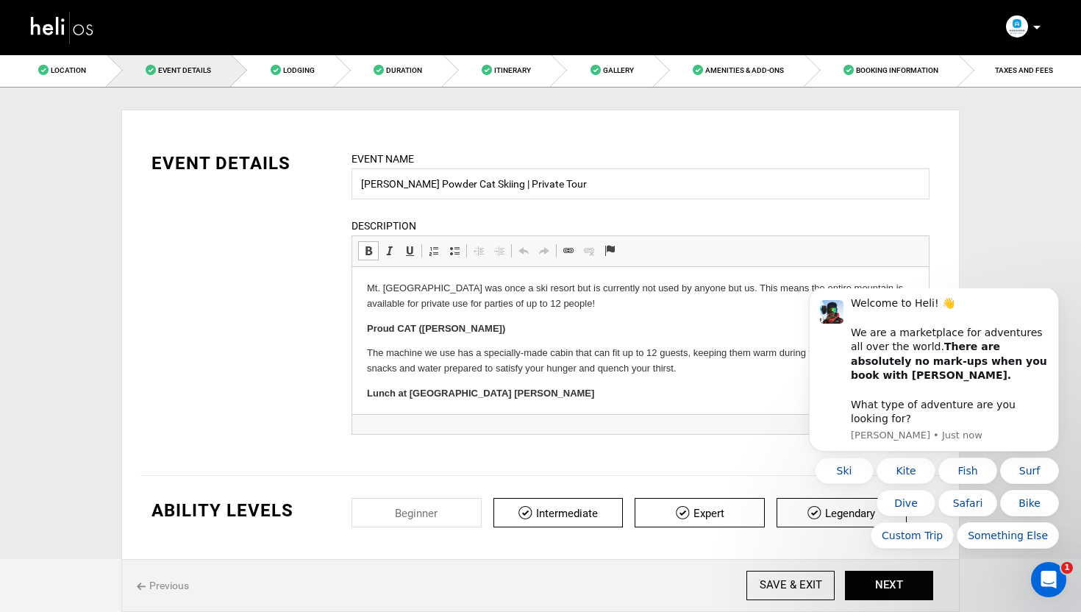
scroll to position [259, 0]
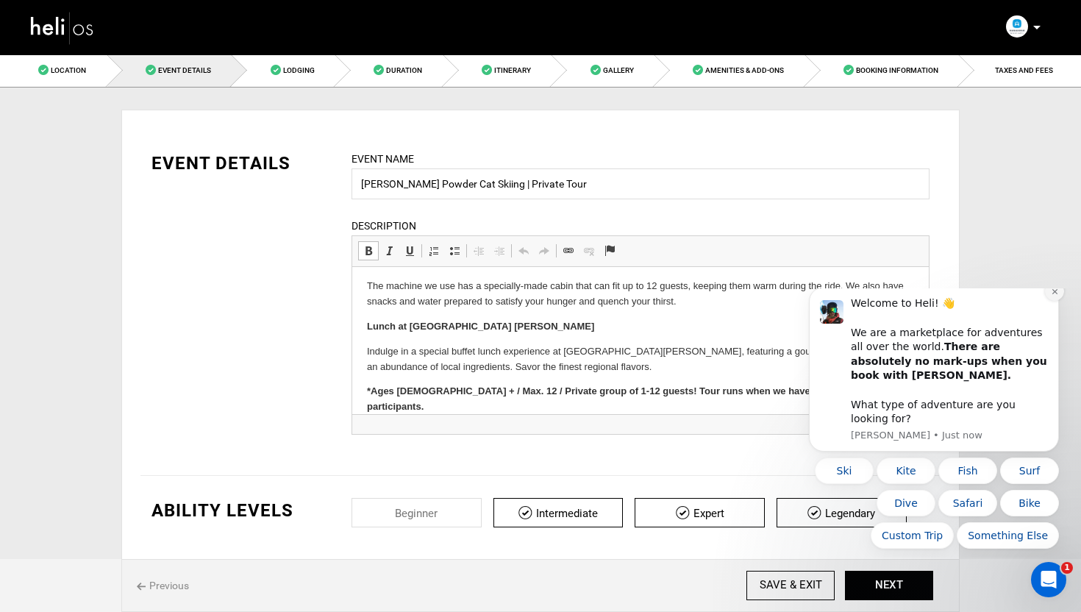
click at [1052, 296] on icon "Dismiss notification" at bounding box center [1055, 292] width 8 height 8
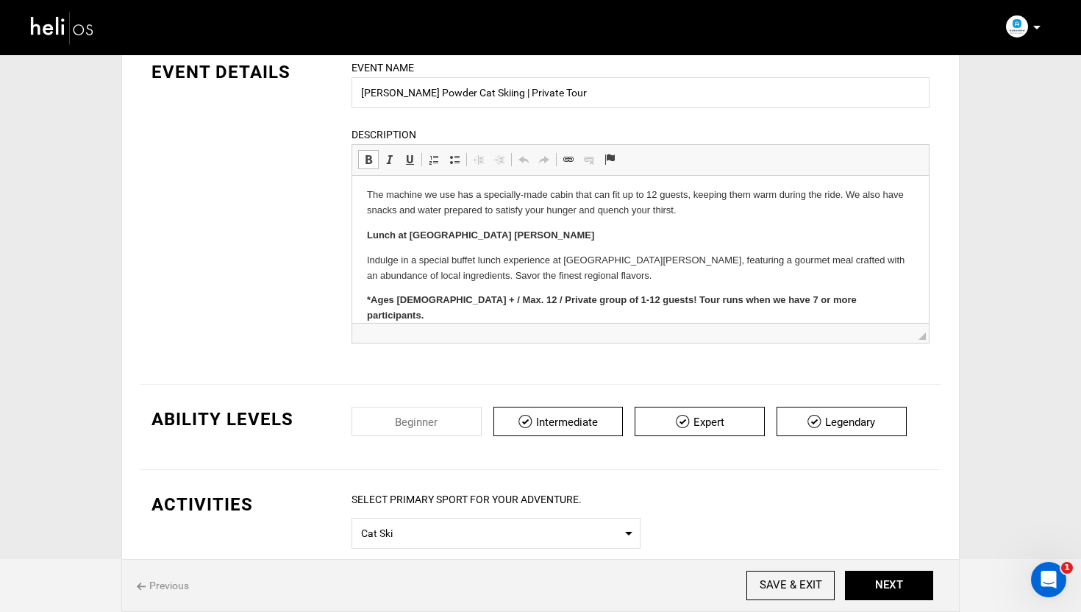
click at [839, 301] on p "*Ages [DEMOGRAPHIC_DATA] + / Max. 12 / Private group of 1-12 guests! Tour runs …" at bounding box center [640, 308] width 547 height 31
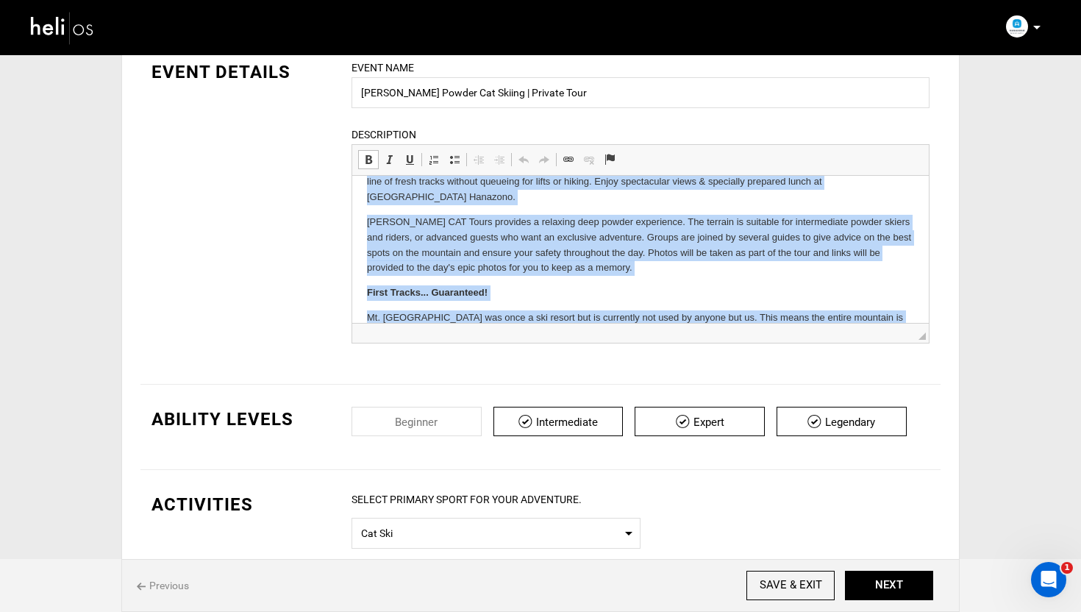
scroll to position [0, 0]
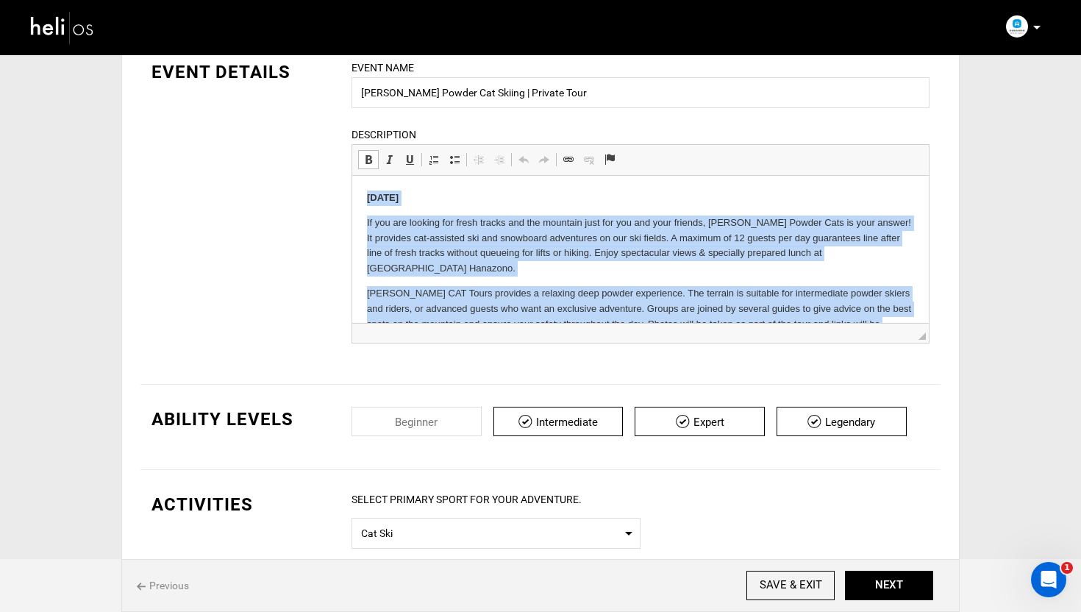
drag, startPoint x: 831, startPoint y: 301, endPoint x: 510, endPoint y: 161, distance: 349.8
click at [510, 176] on html "December 30th If you are looking for fresh tracks and the mountain just for you…" at bounding box center [640, 386] width 577 height 421
copy body "December 30th If you are looking for fresh tracks and the mountain just for you…"
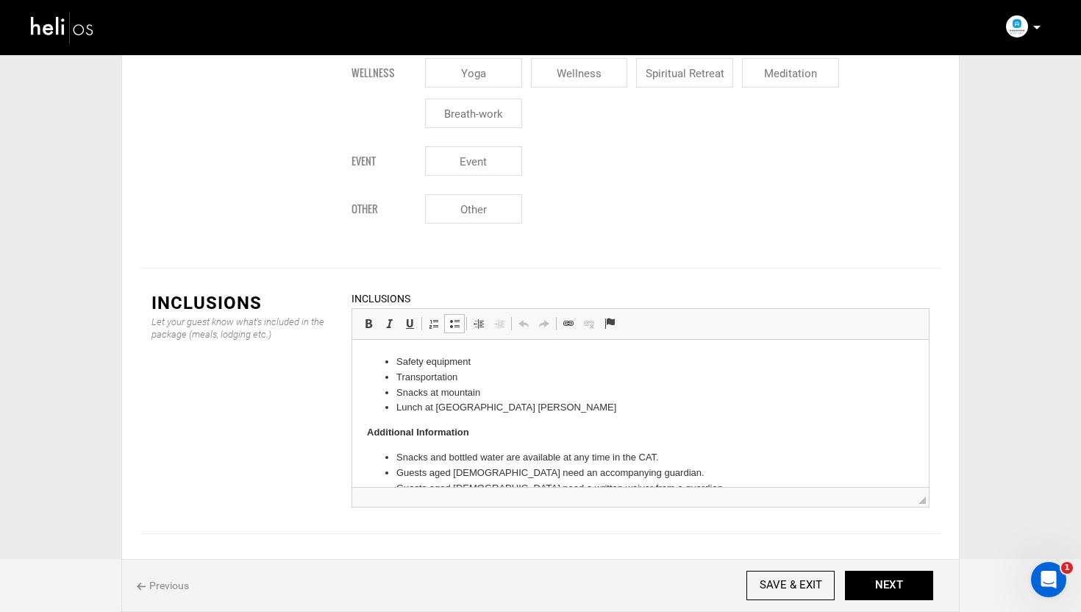
scroll to position [24, 0]
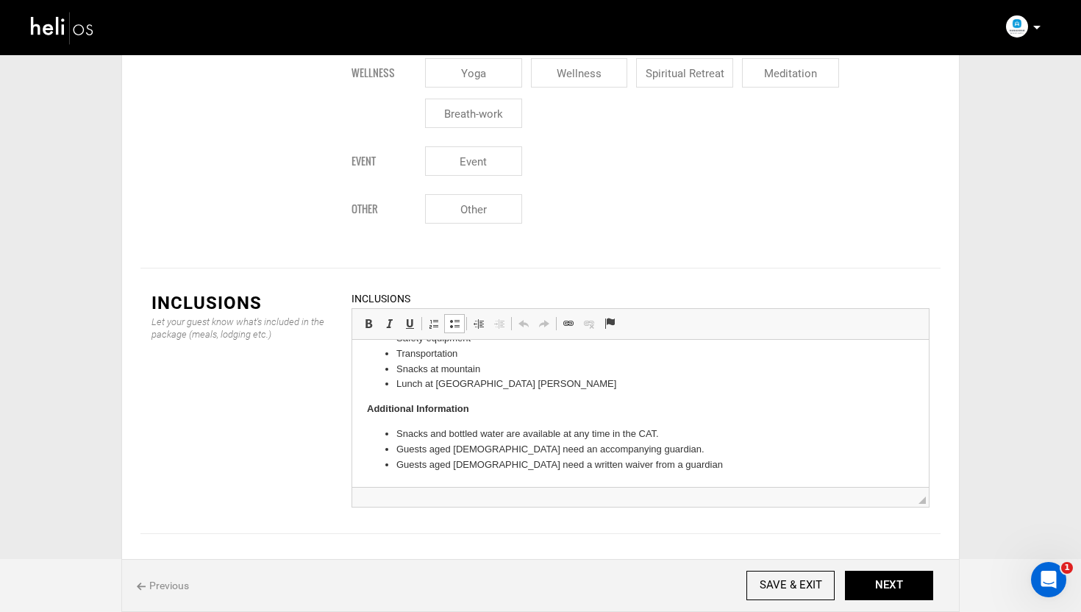
click at [653, 468] on li "Guests aged [DEMOGRAPHIC_DATA] need a written waiver from a guardian" at bounding box center [640, 464] width 488 height 15
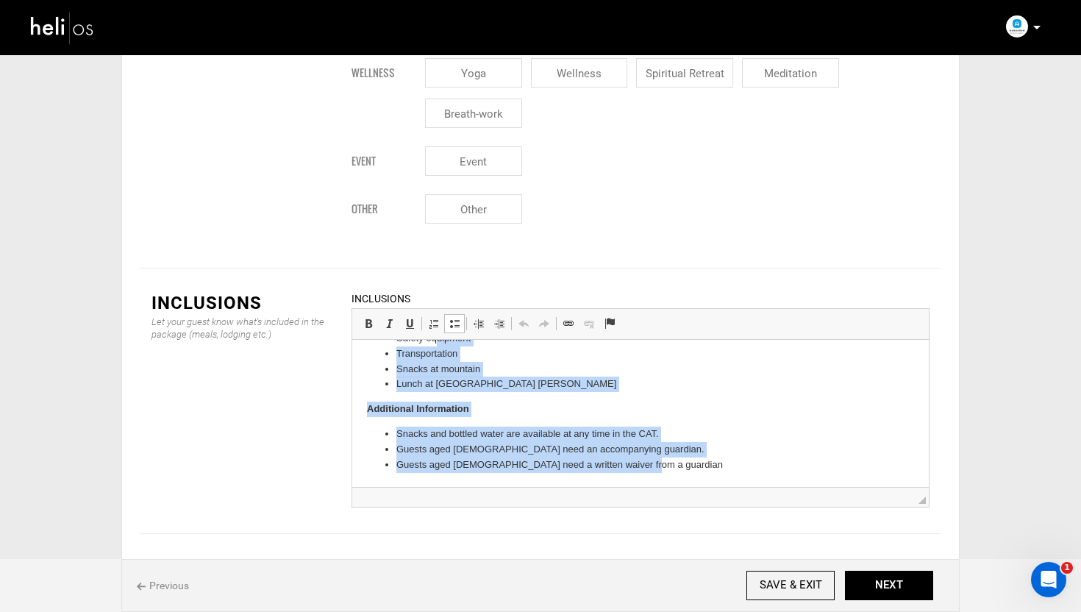
scroll to position [0, 0]
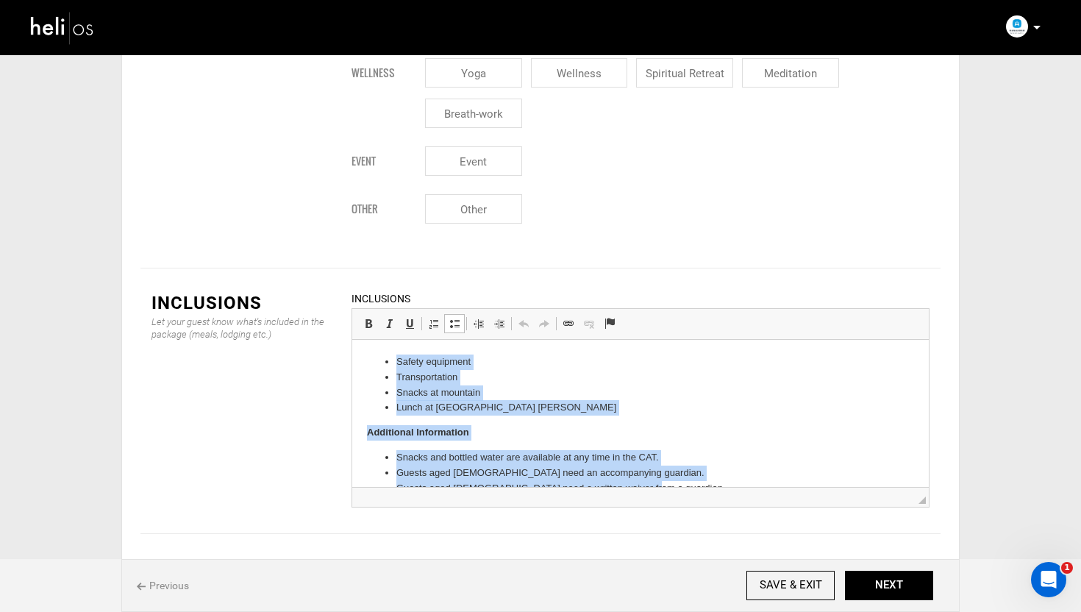
drag, startPoint x: 678, startPoint y: 463, endPoint x: 433, endPoint y: 335, distance: 276.7
click at [433, 340] on html "Safety equipment Transportation Snacks at mountain Lunch at Park Hyatt Niseko H…" at bounding box center [640, 425] width 577 height 171
copy body "Safety equipment Transportation Snacks at mountain Lunch at Park Hyatt Niseko H…"
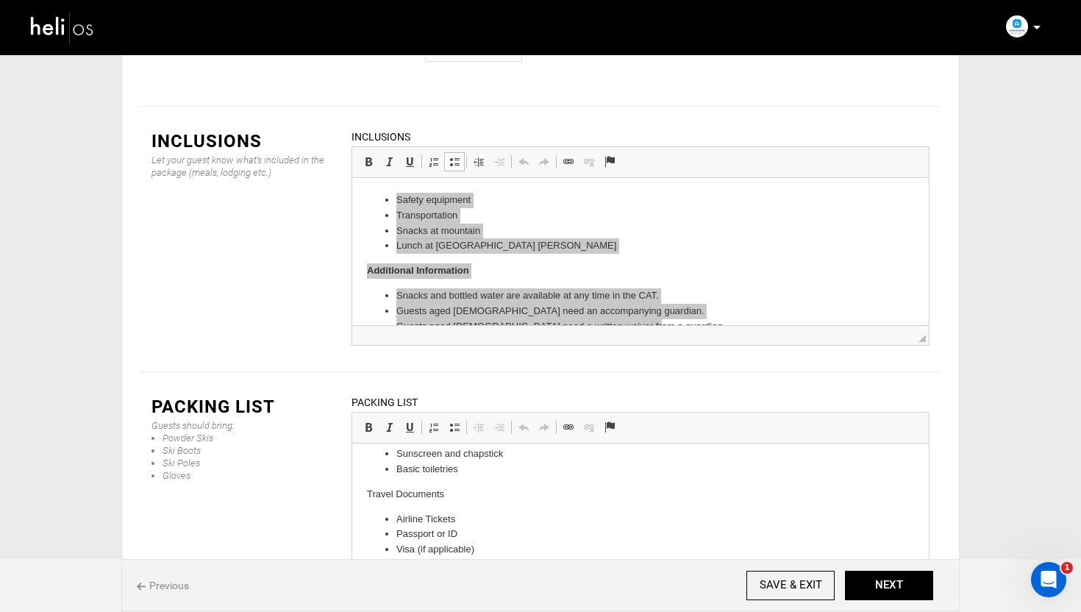
scroll to position [450, 0]
click at [499, 577] on html "Recommended Baselayers Ski socks Midlayer (insulation or fleece) High quality o…" at bounding box center [640, 291] width 577 height 597
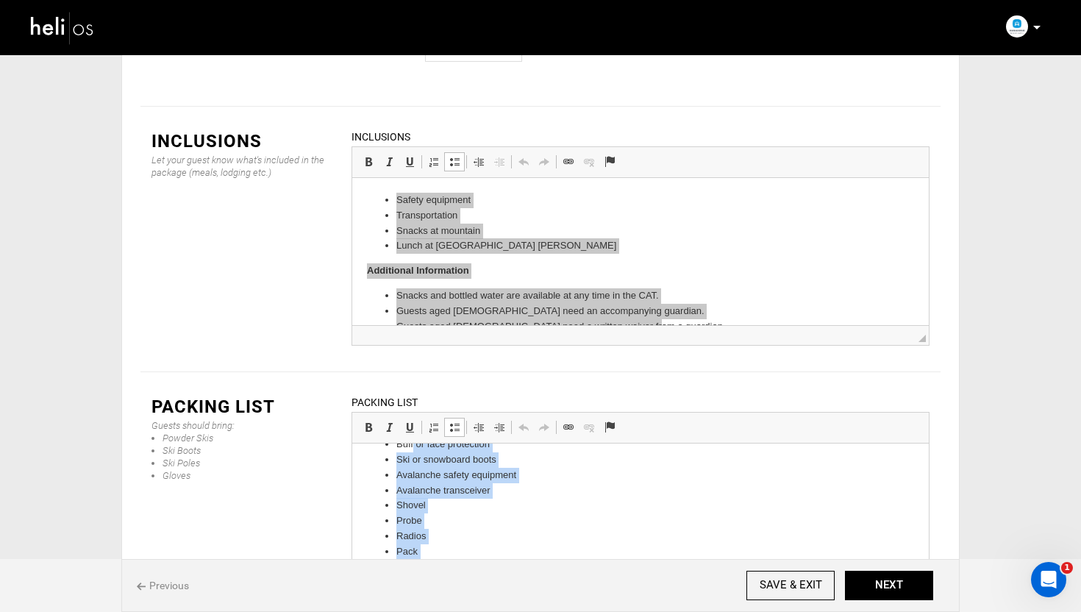
scroll to position [0, 0]
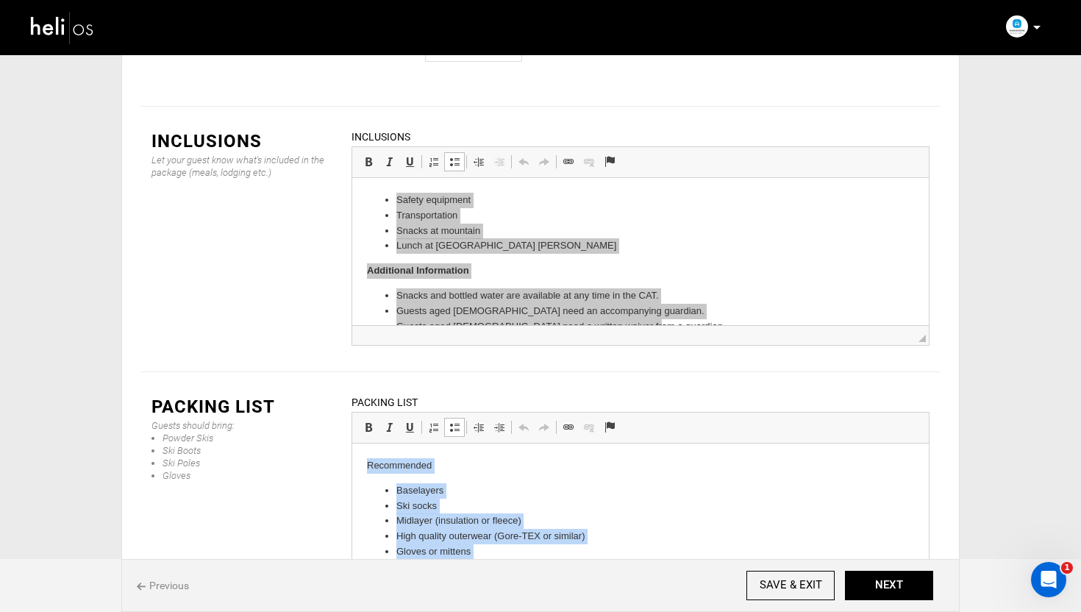
drag, startPoint x: 508, startPoint y: 574, endPoint x: 412, endPoint y: 405, distance: 194.0
copy body "Recommended Baselayers Ski socks Midlayer (insulation or fleece) High quality o…"
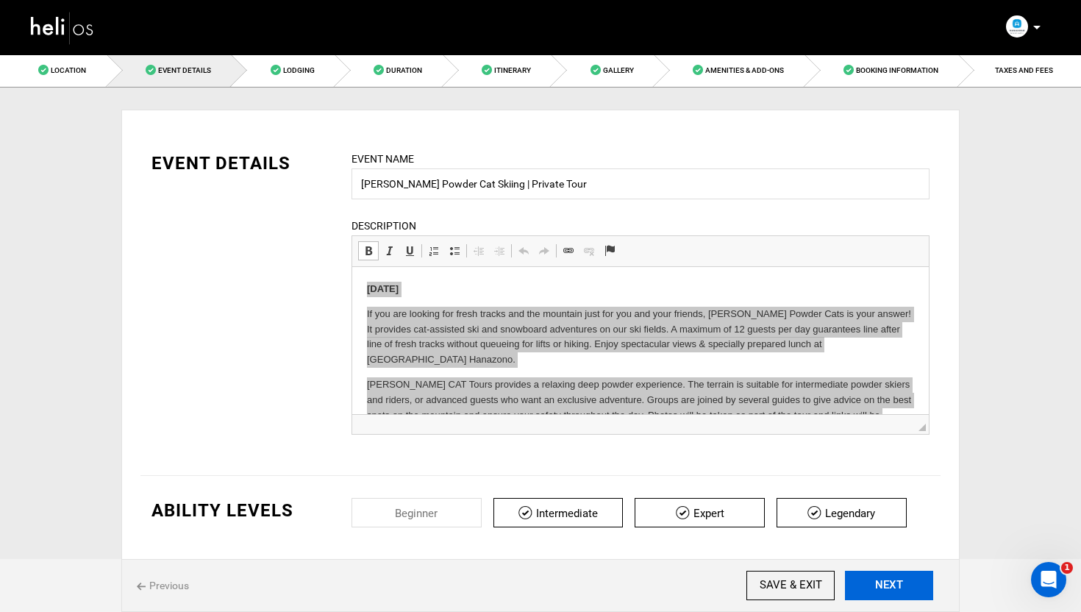
click at [894, 585] on button "NEXT" at bounding box center [889, 585] width 88 height 29
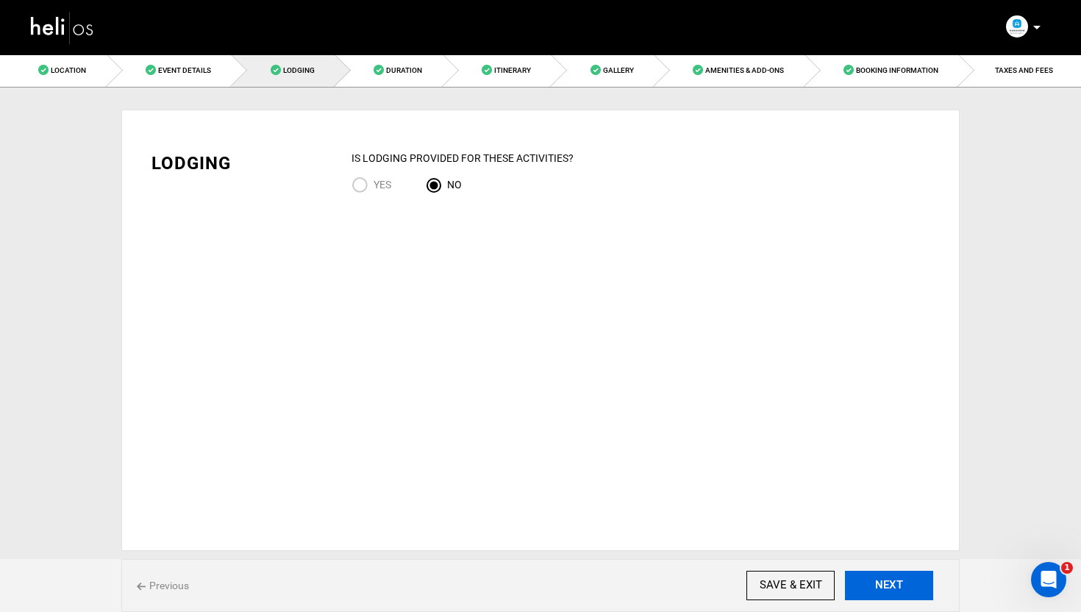
click at [894, 585] on button "NEXT" at bounding box center [889, 585] width 88 height 29
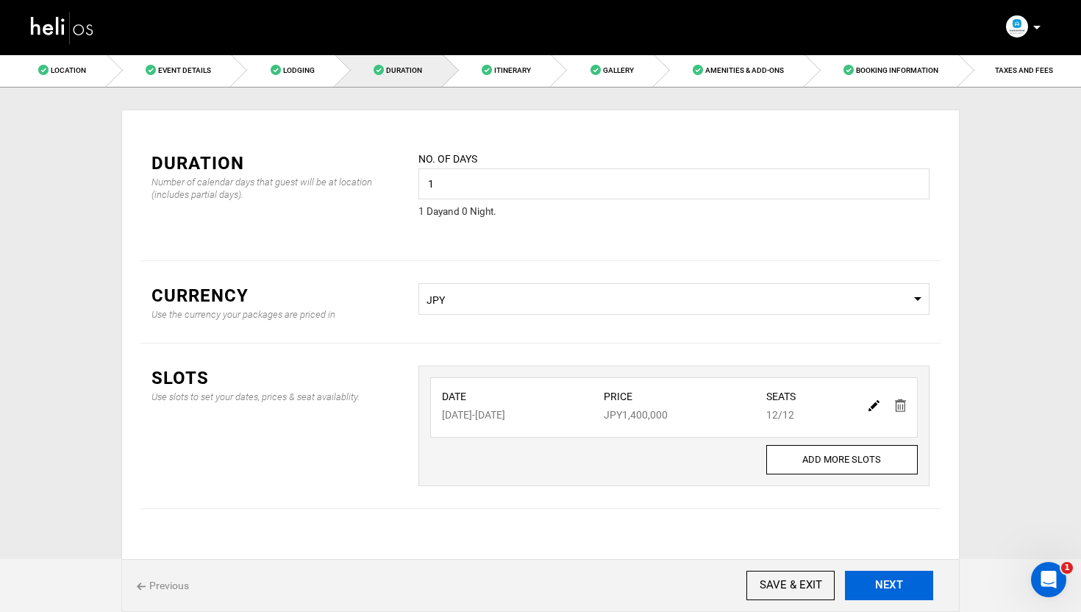
click at [901, 585] on button "NEXT" at bounding box center [889, 585] width 88 height 29
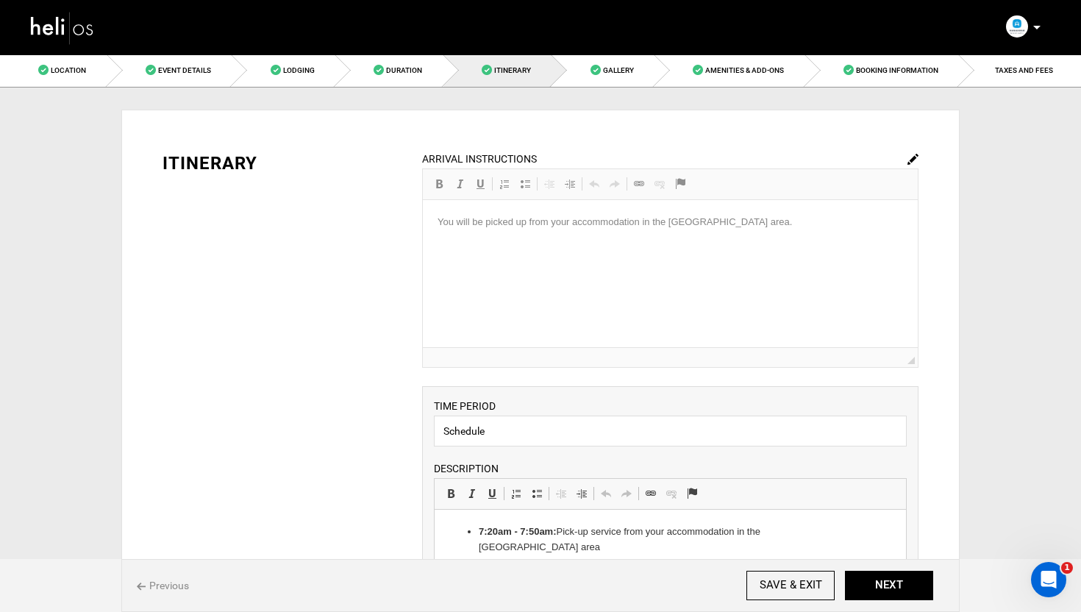
click at [917, 157] on img at bounding box center [913, 159] width 11 height 11
click at [625, 215] on p "You will be picked up from your accommodation in the [GEOGRAPHIC_DATA] area." at bounding box center [670, 222] width 466 height 15
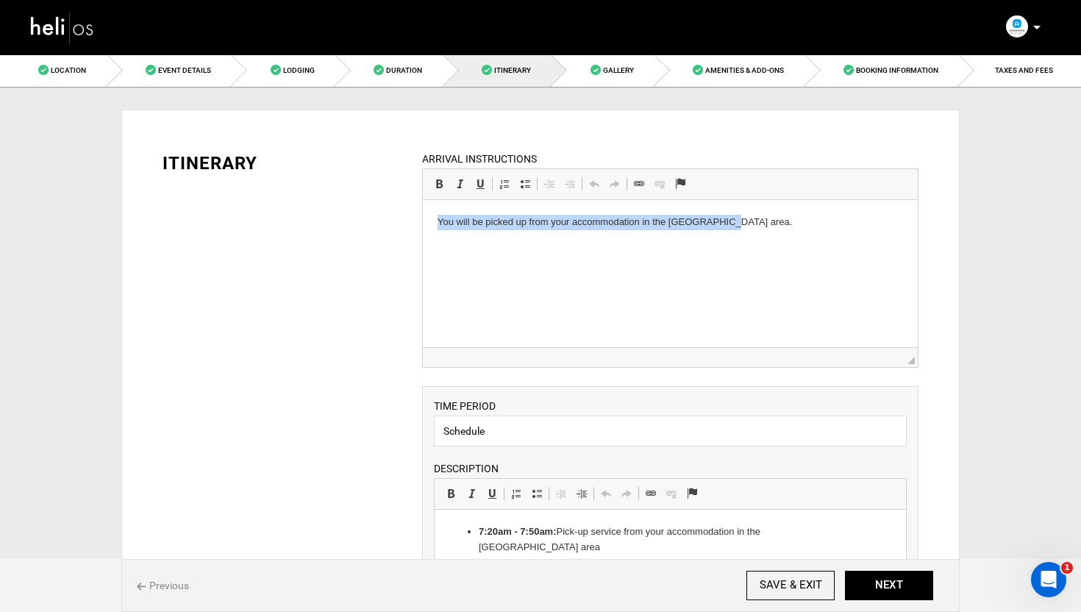
drag, startPoint x: 625, startPoint y: 215, endPoint x: 1061, endPoint y: 396, distance: 471.5
click at [625, 215] on p "You will be picked up from your accommodation in the [GEOGRAPHIC_DATA] area." at bounding box center [670, 222] width 466 height 15
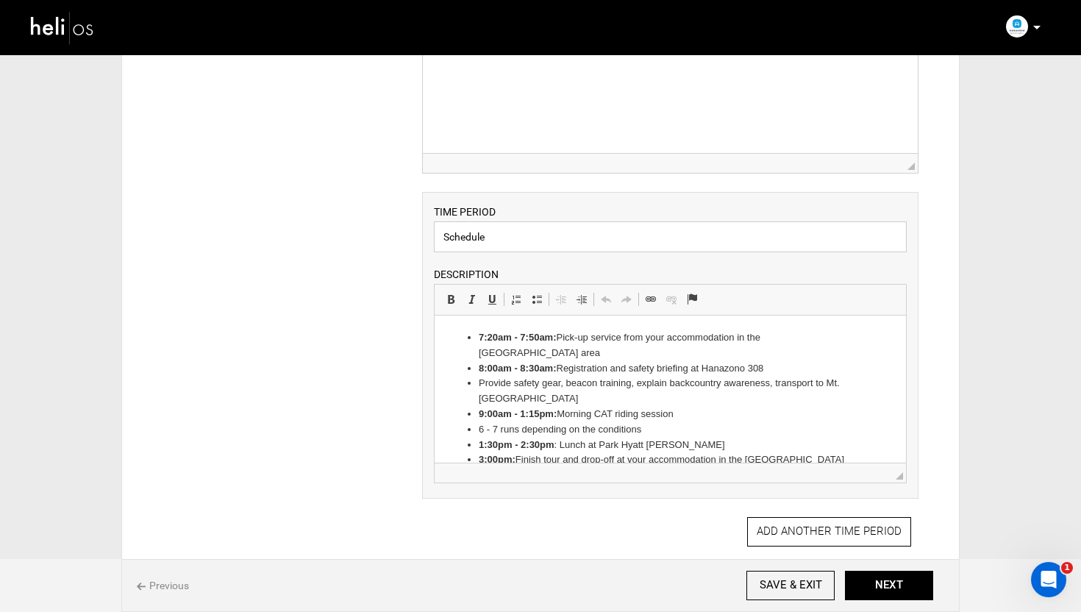
click at [550, 243] on input "Schedule" at bounding box center [670, 236] width 473 height 31
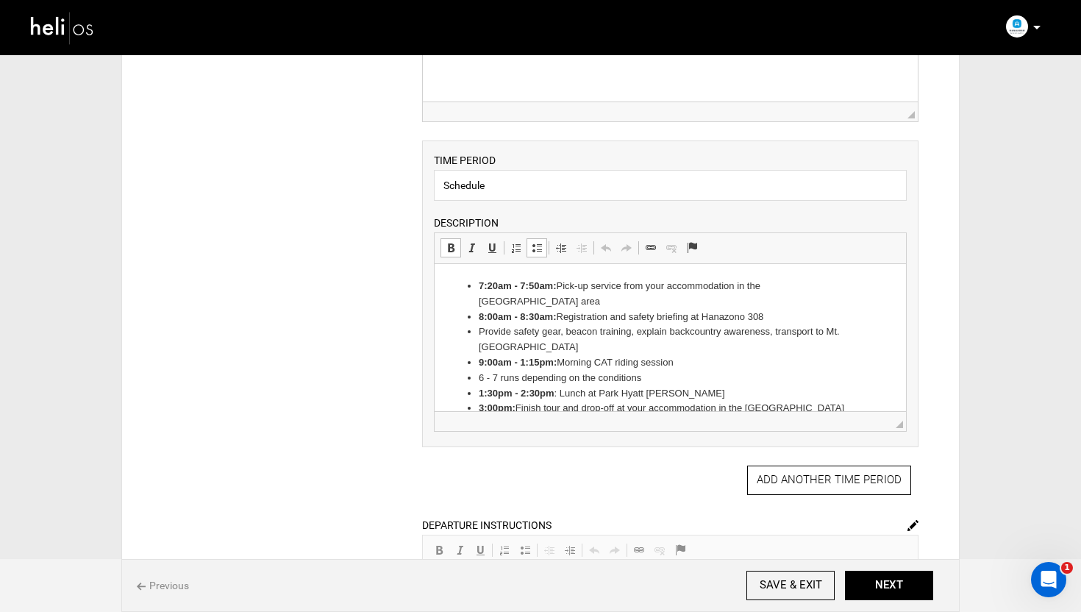
click at [644, 324] on li "Provide safety gear, beacon training, explain backcountry awareness, transport …" at bounding box center [669, 339] width 383 height 31
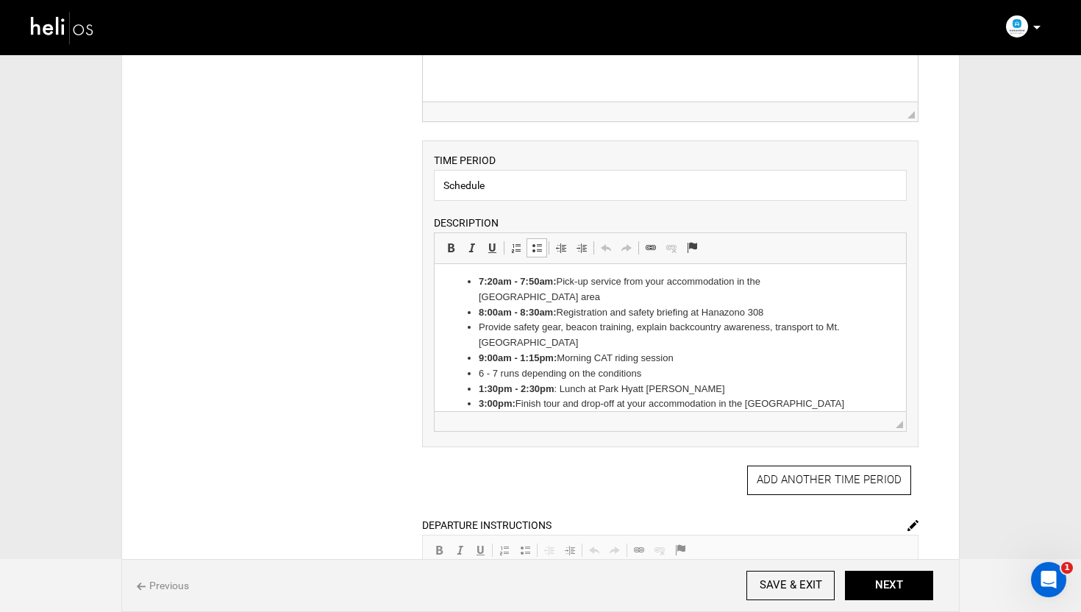
click at [812, 396] on li "3:00pm: Finish tour and drop-off at your accommodation in the Niseko area" at bounding box center [669, 411] width 383 height 31
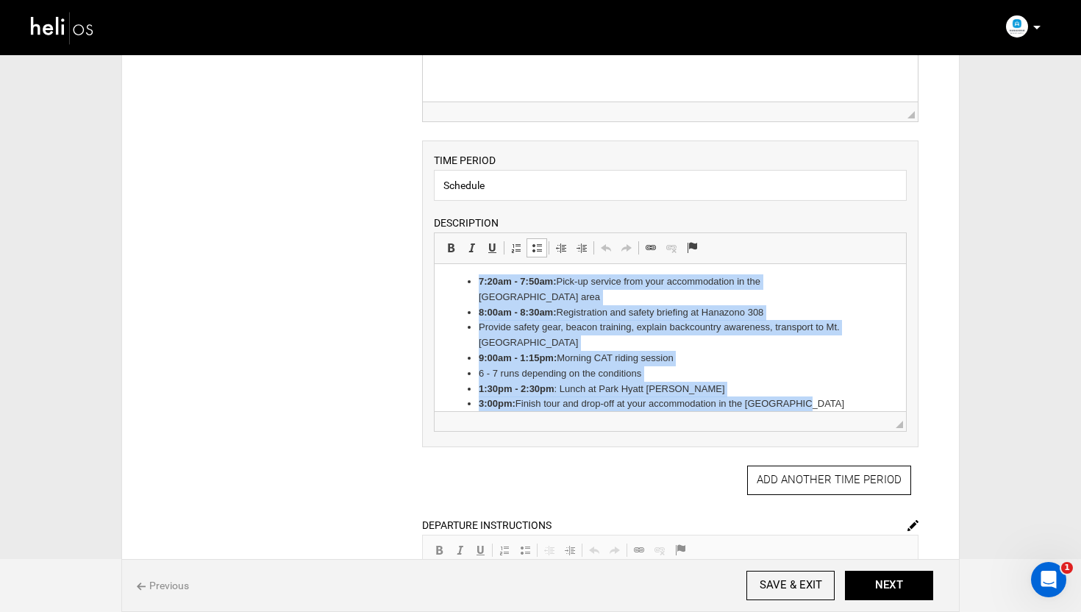
drag, startPoint x: 809, startPoint y: 388, endPoint x: 465, endPoint y: 273, distance: 362.8
click at [465, 273] on html "7:20am - 7:50am: Pick-up service from your accommodation in the Niseko area 8:0…" at bounding box center [669, 351] width 471 height 182
copy ul "7:20am - 7:50am: Pick-up service from your accommodation in the Niseko area 8:0…"
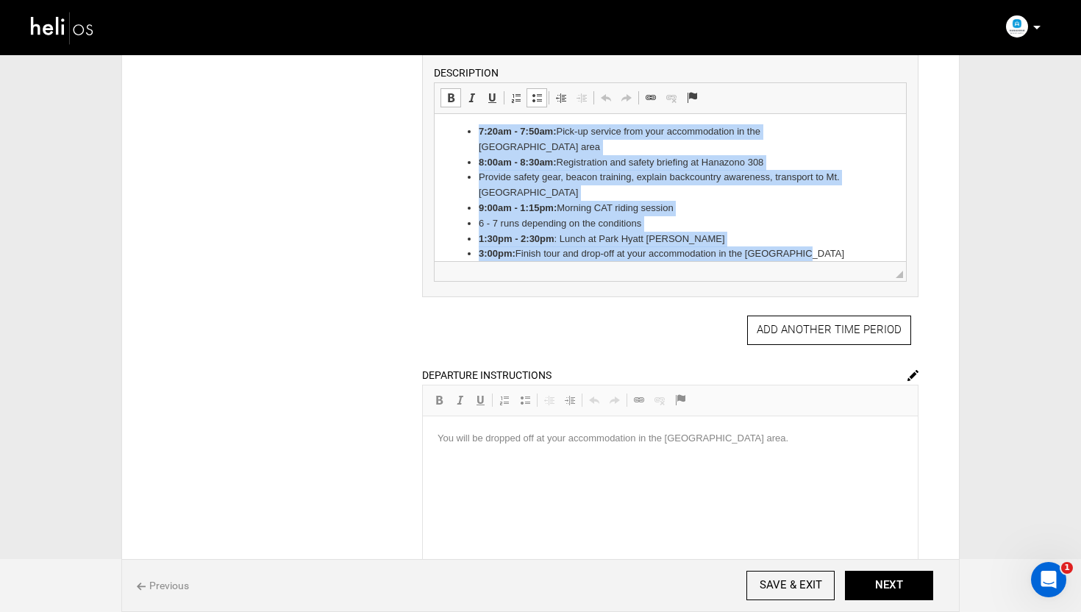
scroll to position [588, 0]
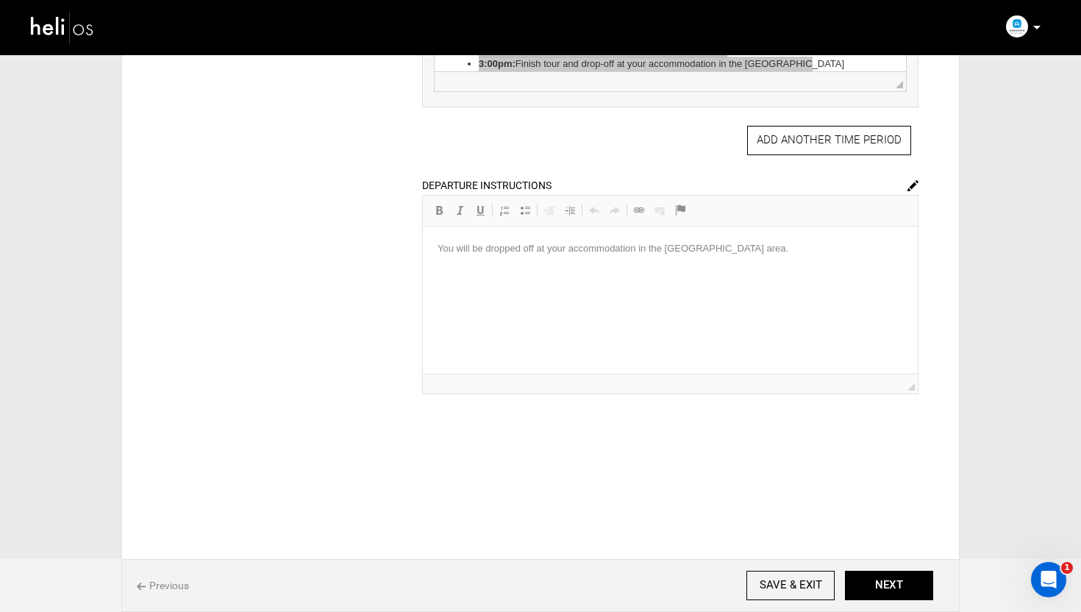
click at [910, 186] on img at bounding box center [913, 185] width 11 height 11
click at [602, 249] on p "You will be dropped off at your accommodation in the [GEOGRAPHIC_DATA] area." at bounding box center [670, 248] width 466 height 15
copy p "You will be dropped off at your accommodation in the [GEOGRAPHIC_DATA] area."
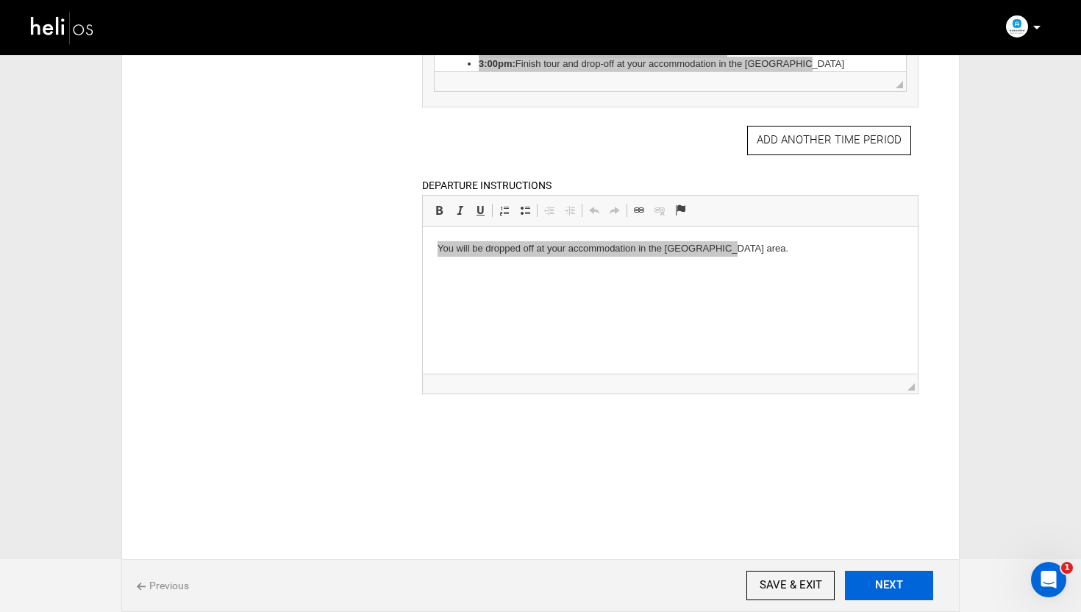
click at [875, 582] on button "NEXT" at bounding box center [889, 585] width 88 height 29
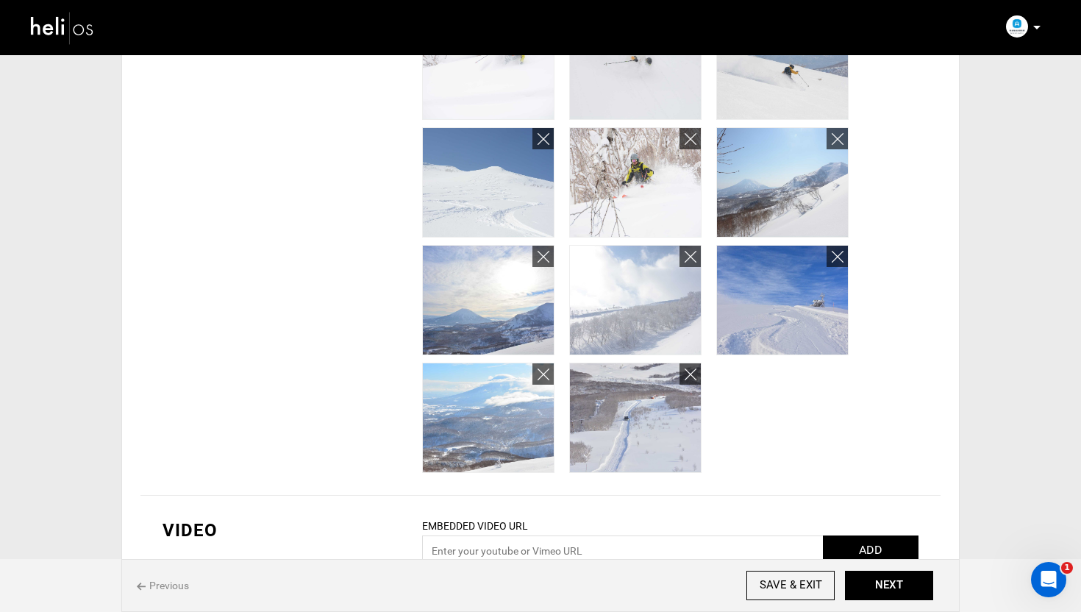
scroll to position [740, 0]
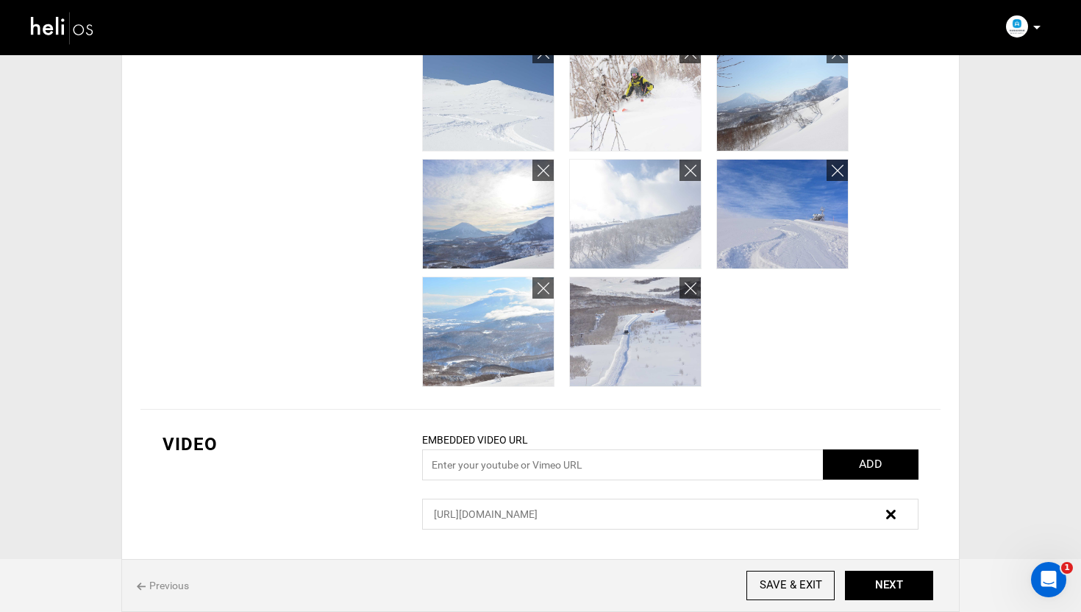
click at [506, 507] on div "https://youtu.be/D_Pw5aiQGZY" at bounding box center [629, 514] width 413 height 15
copy div "https://youtu.be/D_Pw5aiQGZY"
click at [888, 581] on button "NEXT" at bounding box center [889, 585] width 88 height 29
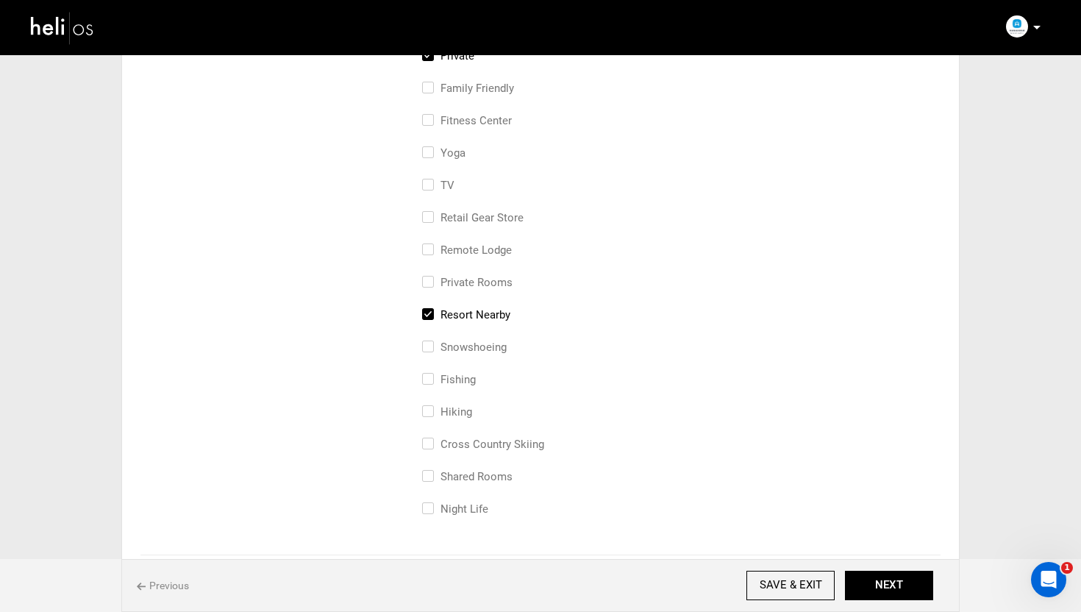
scroll to position [547, 0]
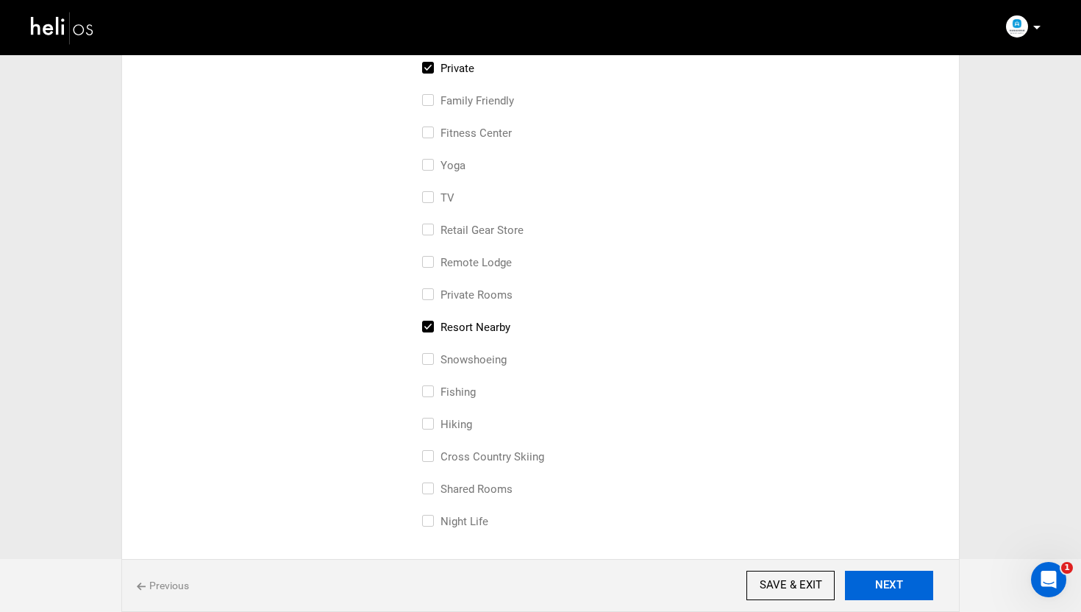
click at [876, 575] on button "NEXT" at bounding box center [889, 585] width 88 height 29
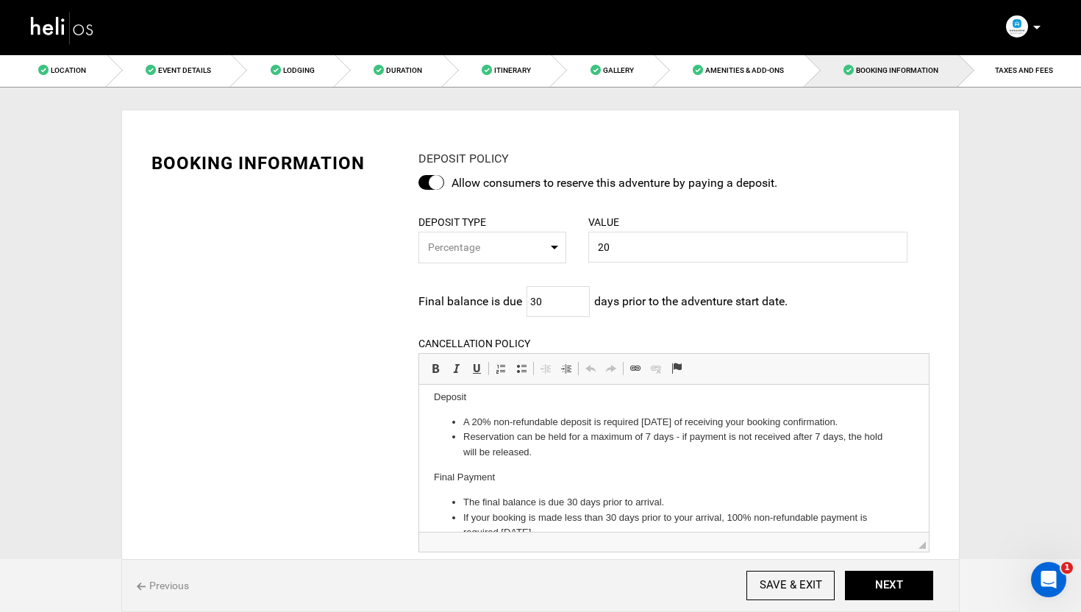
scroll to position [322, 0]
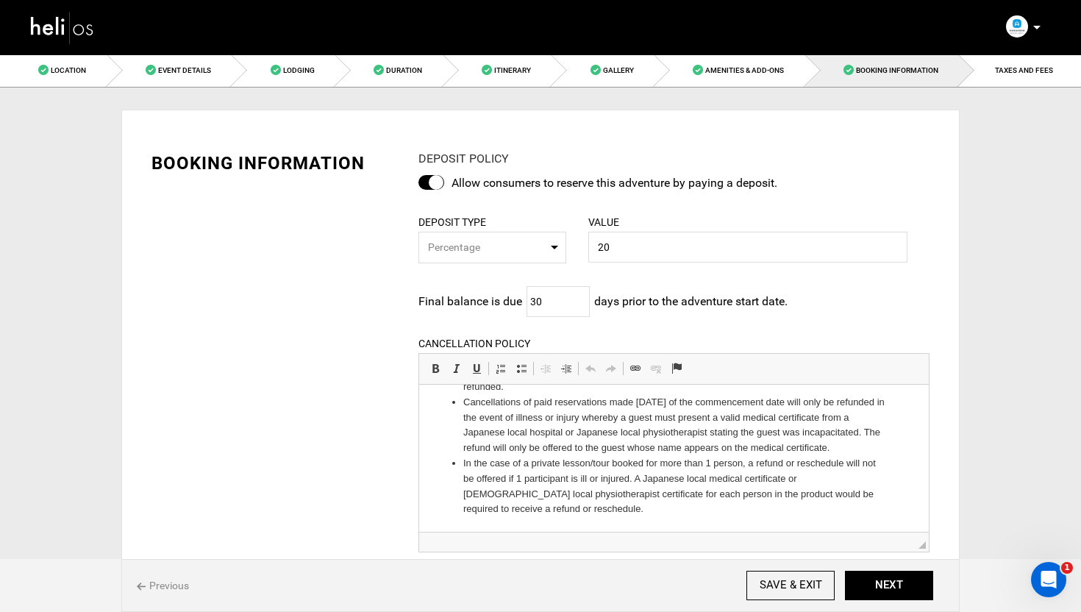
click at [619, 497] on li "In the case of a private lesson/tour booked for more than 1 person, a refund or…" at bounding box center [673, 485] width 421 height 61
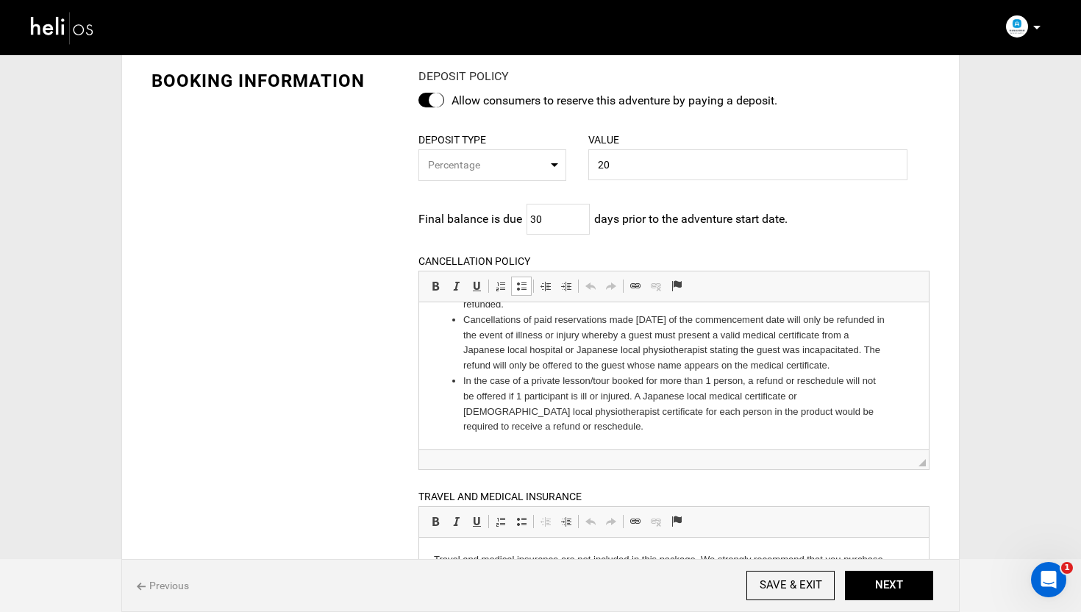
scroll to position [170, 0]
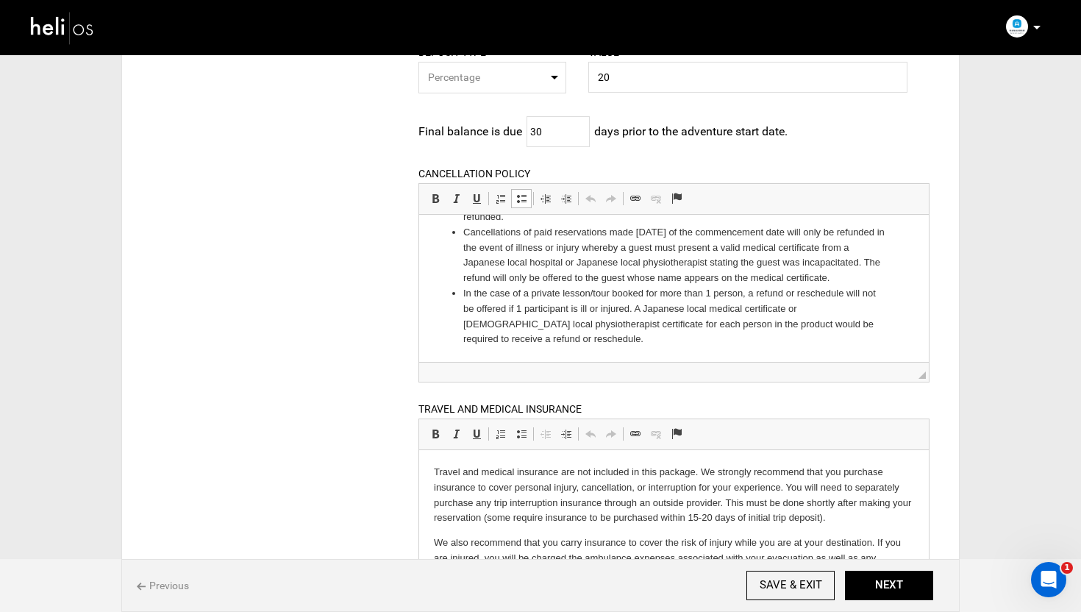
click at [546, 343] on li "In the case of a private lesson/tour booked for more than 1 person, a refund or…" at bounding box center [673, 315] width 421 height 61
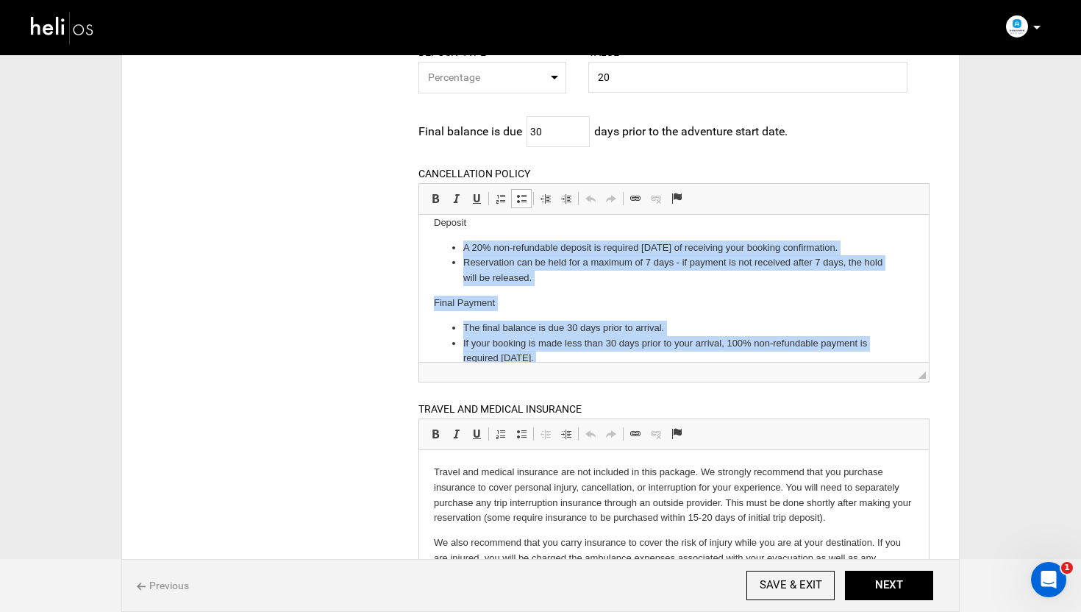
scroll to position [0, 0]
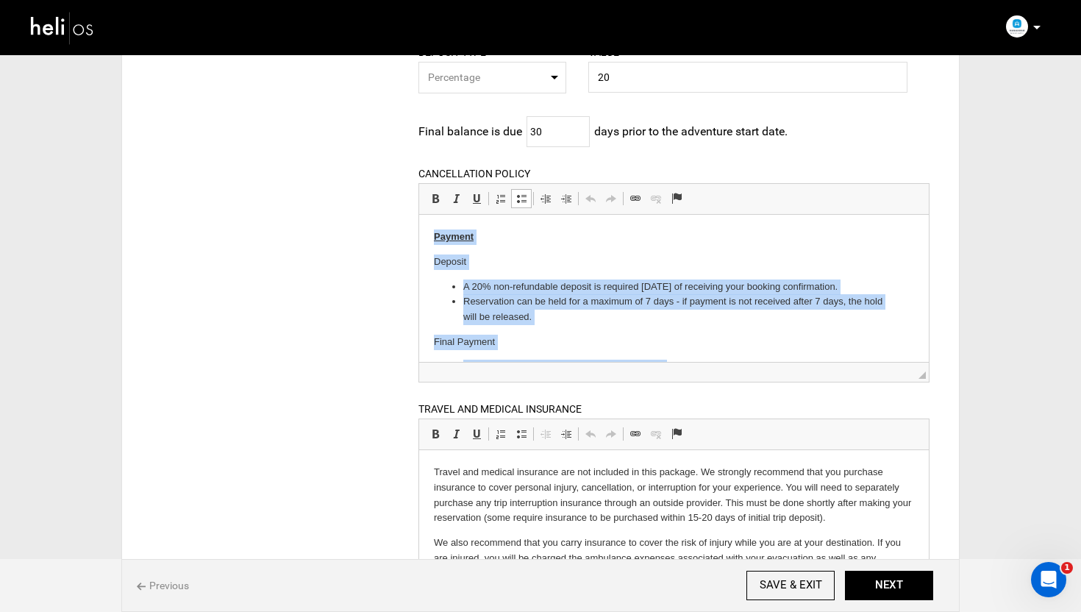
drag, startPoint x: 532, startPoint y: 341, endPoint x: 467, endPoint y: 207, distance: 149.7
click at [467, 214] on html "Payment Deposit A 20% non-refundable deposit is required within 7 days of recei…" at bounding box center [673, 441] width 510 height 454
copy body "Payment Deposit A 20% non-refundable deposit is required within 7 days of recei…"
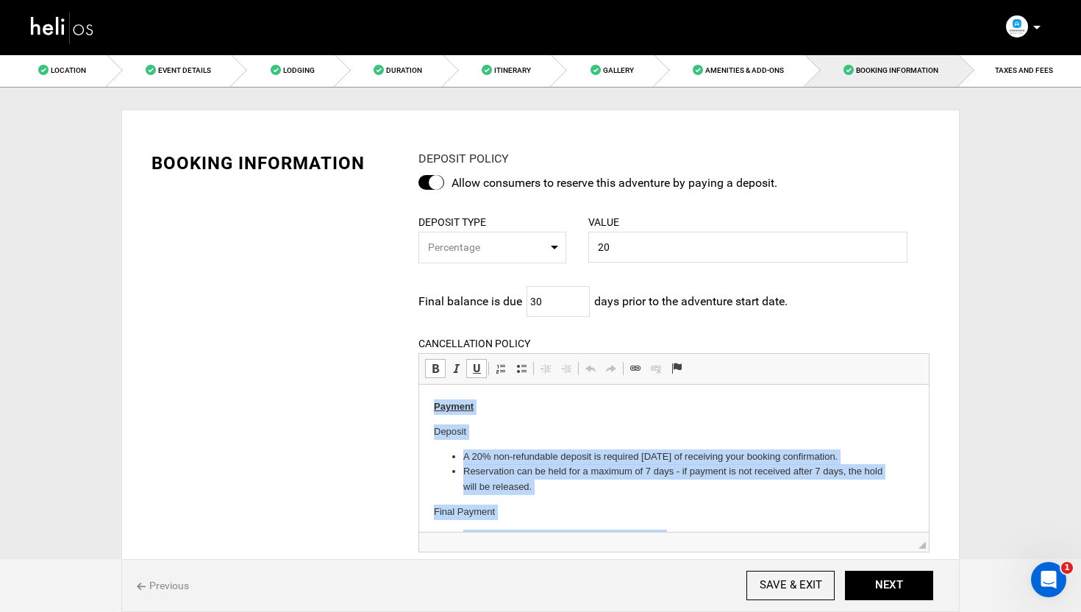
click at [555, 437] on p "Deposit" at bounding box center [673, 431] width 480 height 15
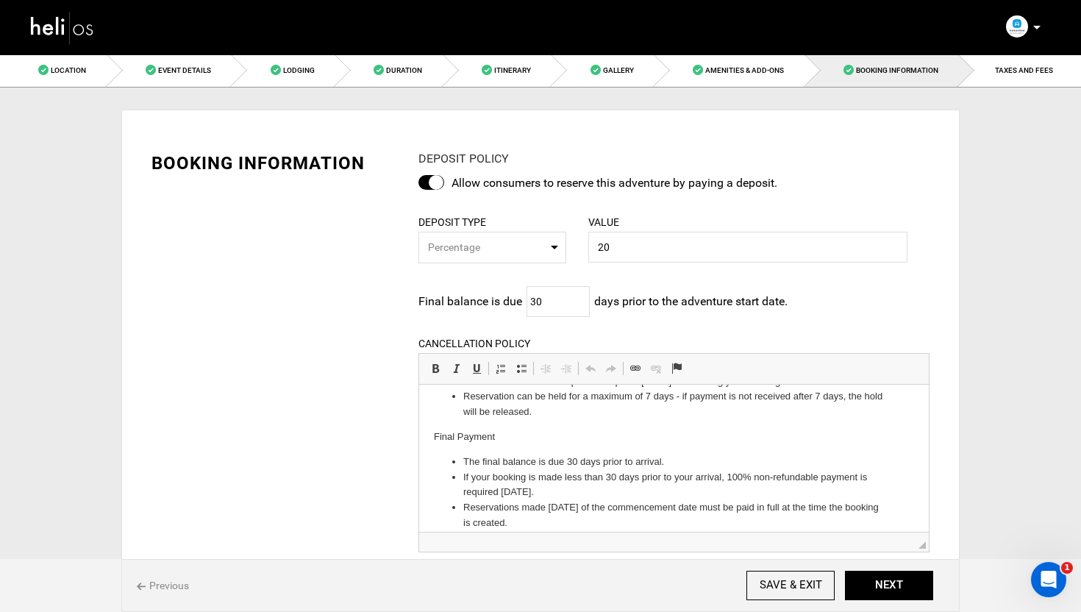
click at [895, 605] on div "Previous SAVE & EXIT NEXT" at bounding box center [540, 585] width 838 height 53
click at [900, 591] on button "NEXT" at bounding box center [889, 585] width 88 height 29
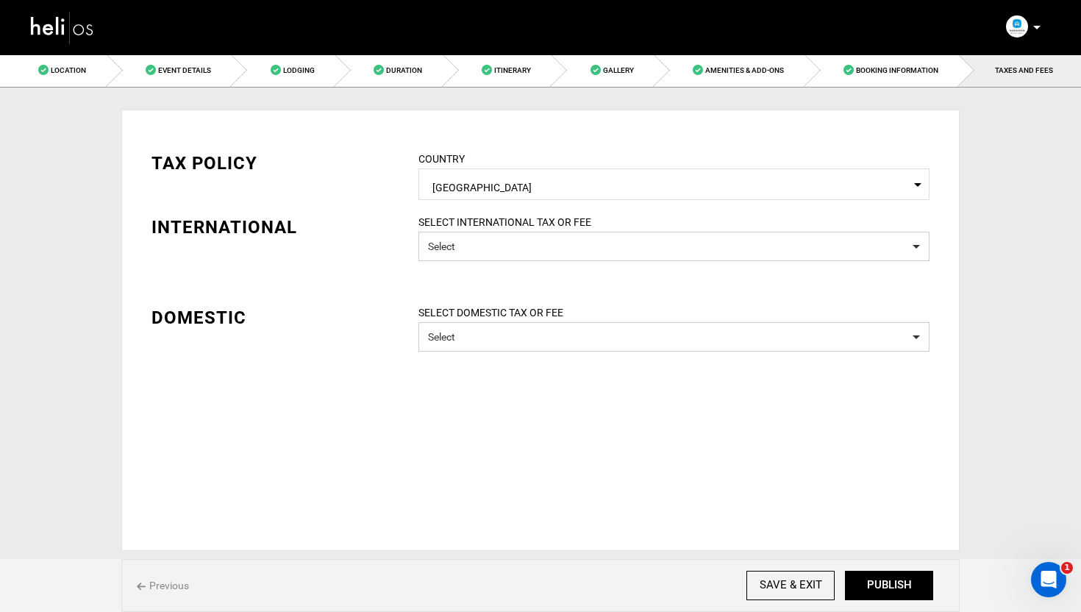
click at [56, 20] on img at bounding box center [62, 27] width 66 height 39
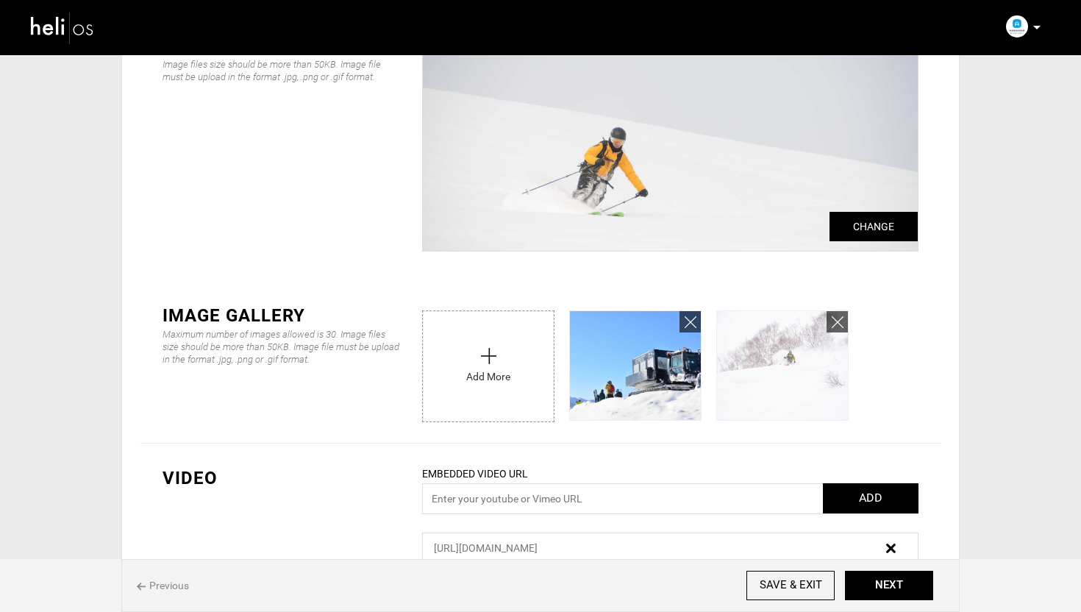
click at [488, 376] on input "file" at bounding box center [488, 362] width 131 height 103
type input "C:\fakepath\weiss 4.jpg"
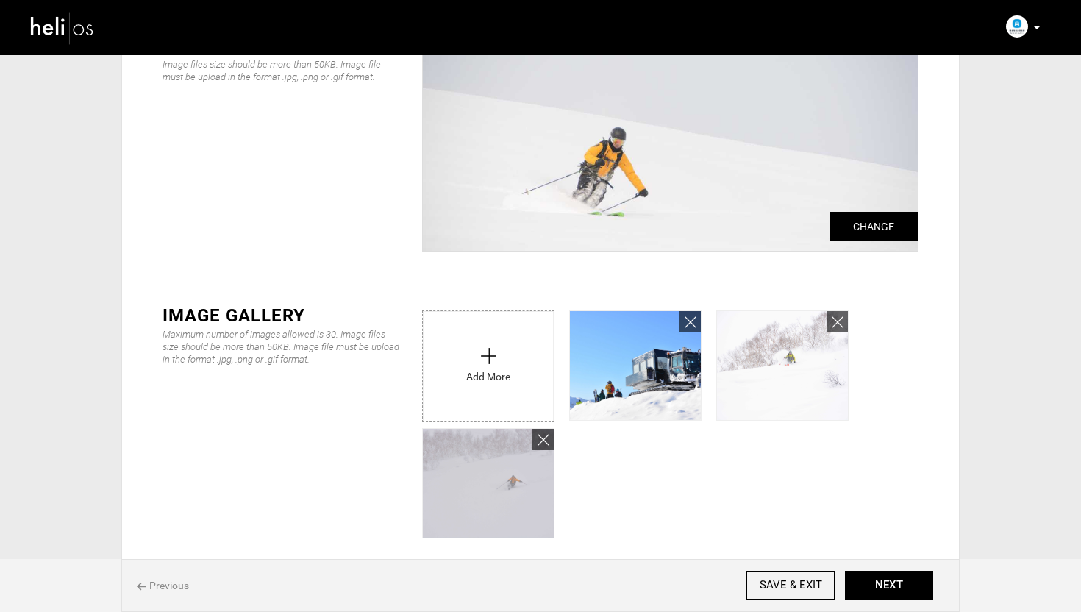
click at [498, 365] on input "file" at bounding box center [488, 362] width 131 height 103
type input "C:\fakepath\weiss 5.jpg"
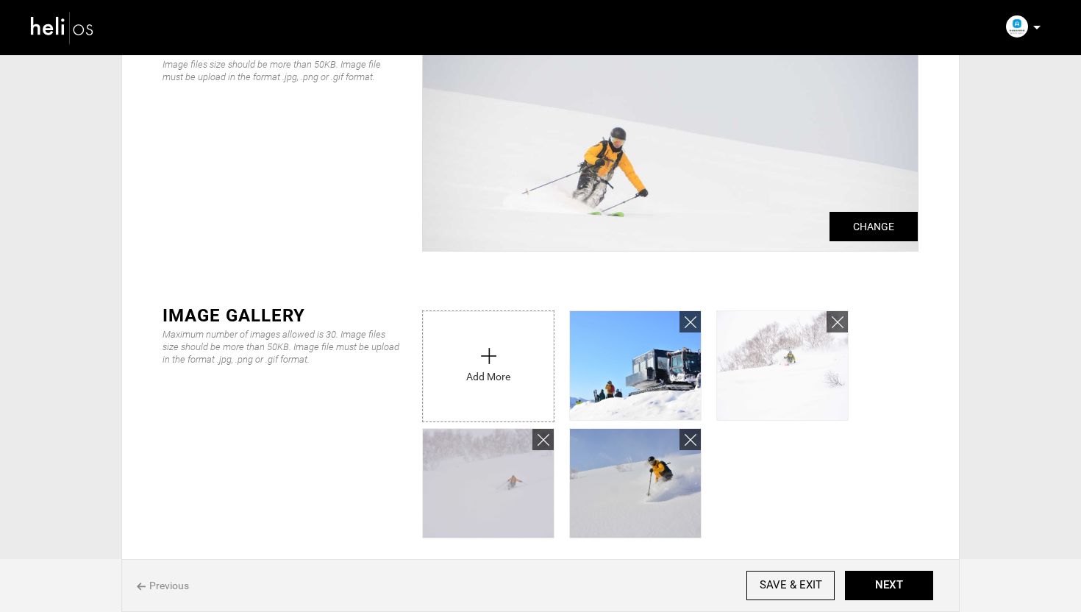
click at [506, 341] on input "file" at bounding box center [488, 362] width 131 height 103
type input "C:\fakepath\weiss 6.jpg"
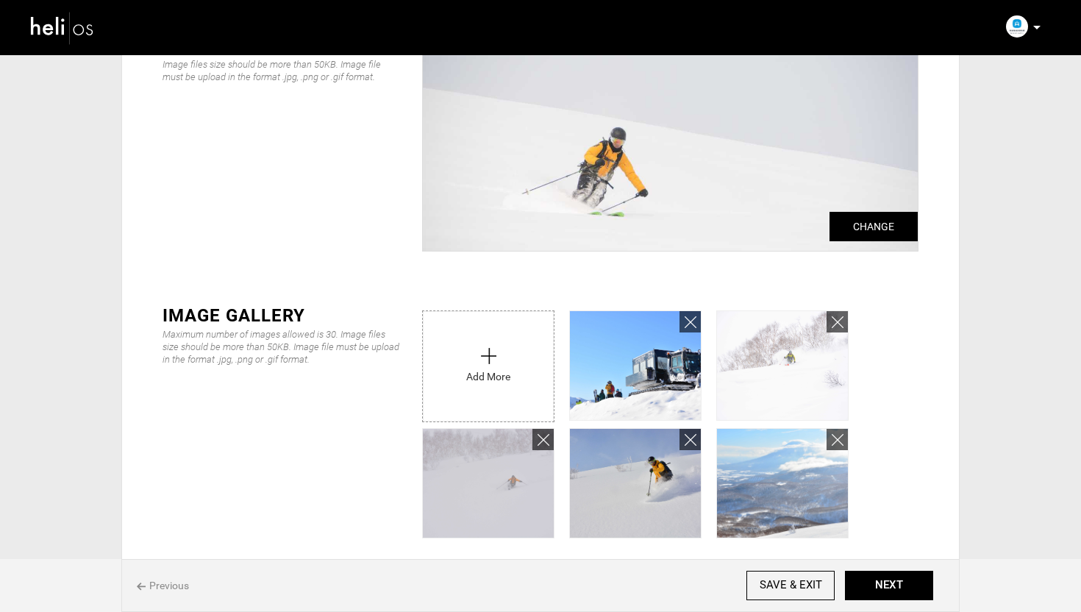
click at [482, 351] on input "file" at bounding box center [488, 362] width 131 height 103
type input "C:\fakepath\weiss 7.jpg"
type input "C:\fakepath\[PERSON_NAME] 8.jpg"
click at [502, 380] on input "file" at bounding box center [488, 362] width 131 height 103
type input "C:\fakepath\[PERSON_NAME] 9.jpg"
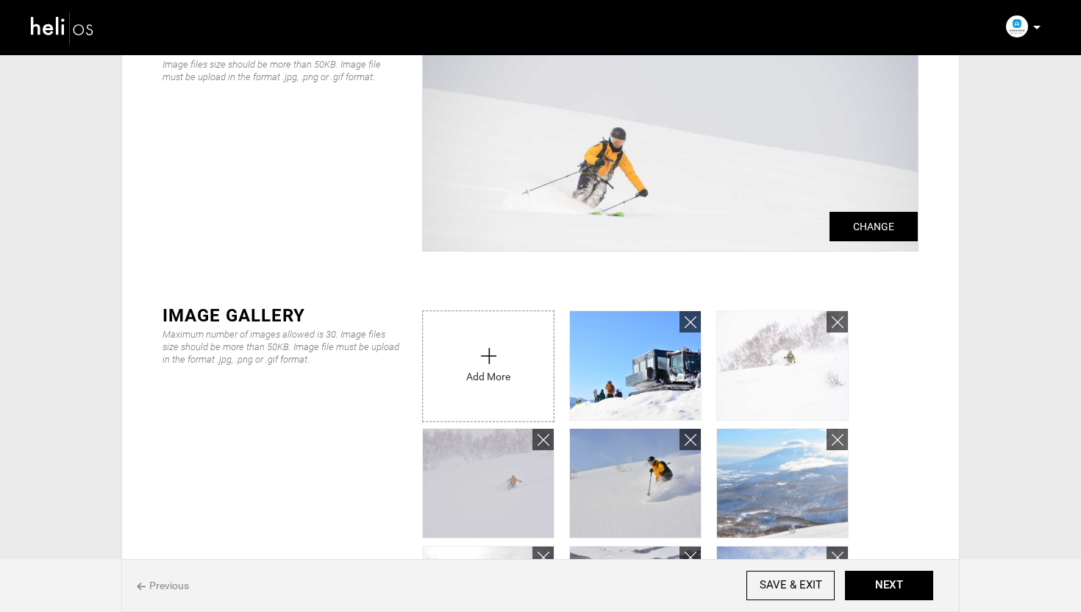
click at [476, 368] on input "file" at bounding box center [488, 362] width 131 height 103
type input "C:\fakepath\weiss 10.jpg"
click at [513, 315] on input "file" at bounding box center [488, 362] width 131 height 103
type input "C:\fakepath\weiss 11.jpg"
click at [480, 349] on input "file" at bounding box center [488, 362] width 131 height 103
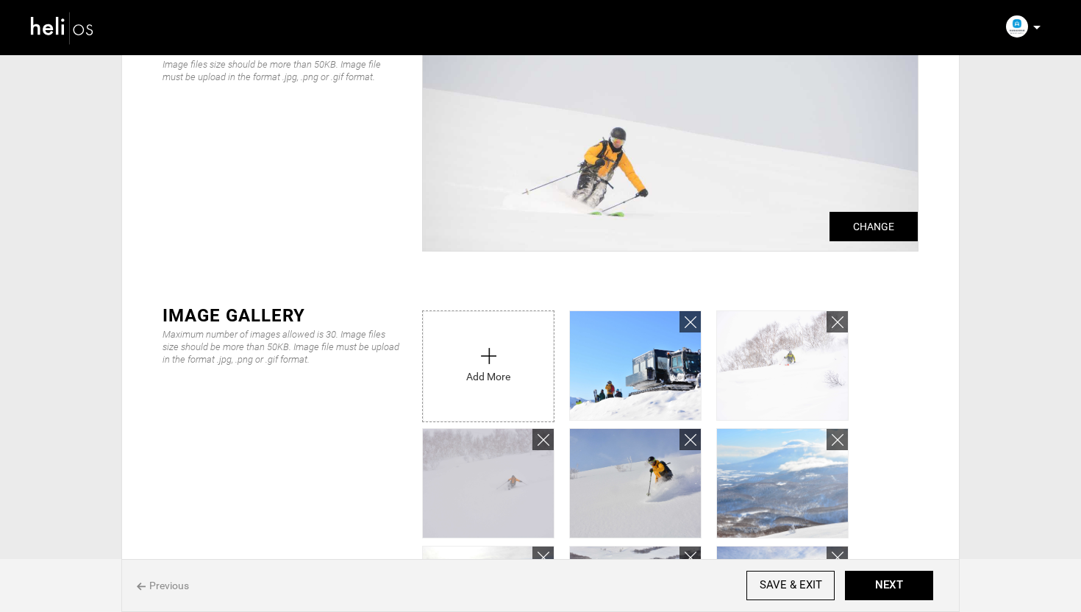
type input "C:\fakepath\[PERSON_NAME] 12.jpg"
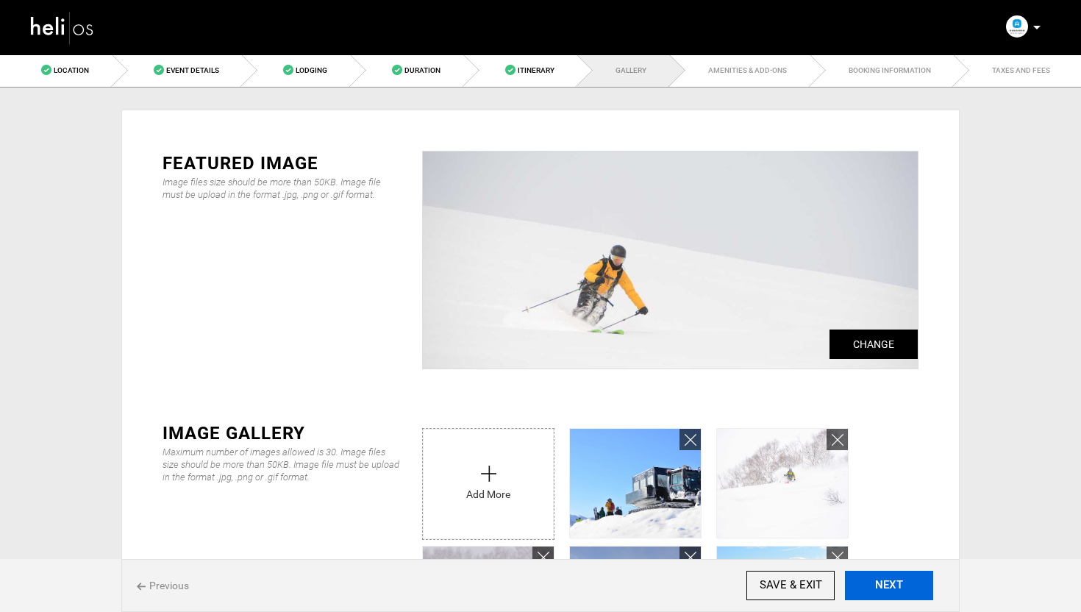
click at [911, 582] on button "NEXT" at bounding box center [889, 585] width 88 height 29
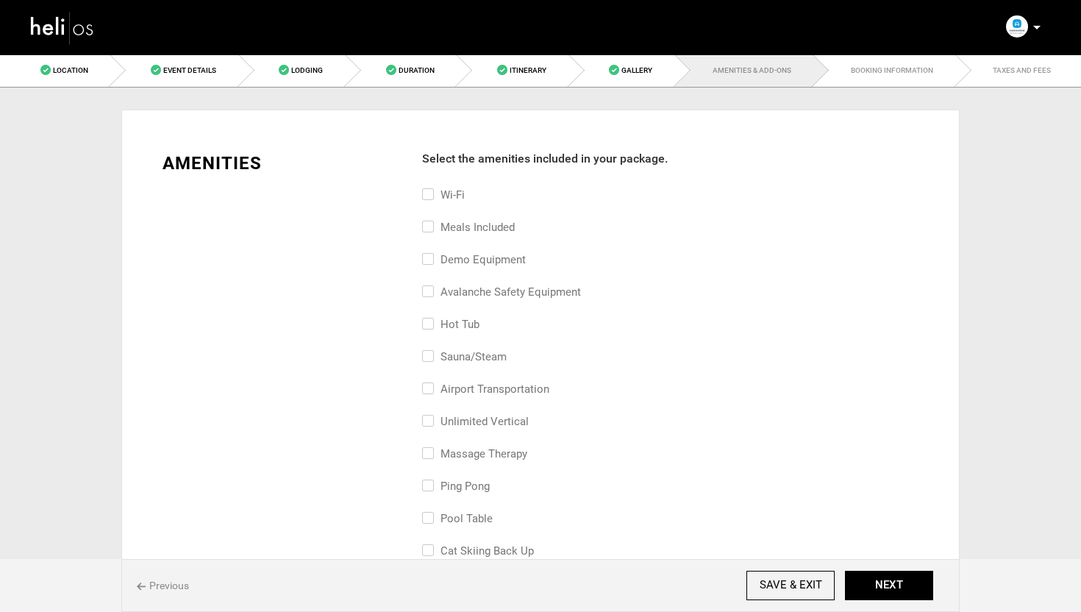
click at [427, 232] on input "Meals included" at bounding box center [427, 234] width 10 height 32
checkbox input "true"
click at [426, 289] on input "avalanche safety equipment" at bounding box center [427, 299] width 10 height 32
checkbox input "true"
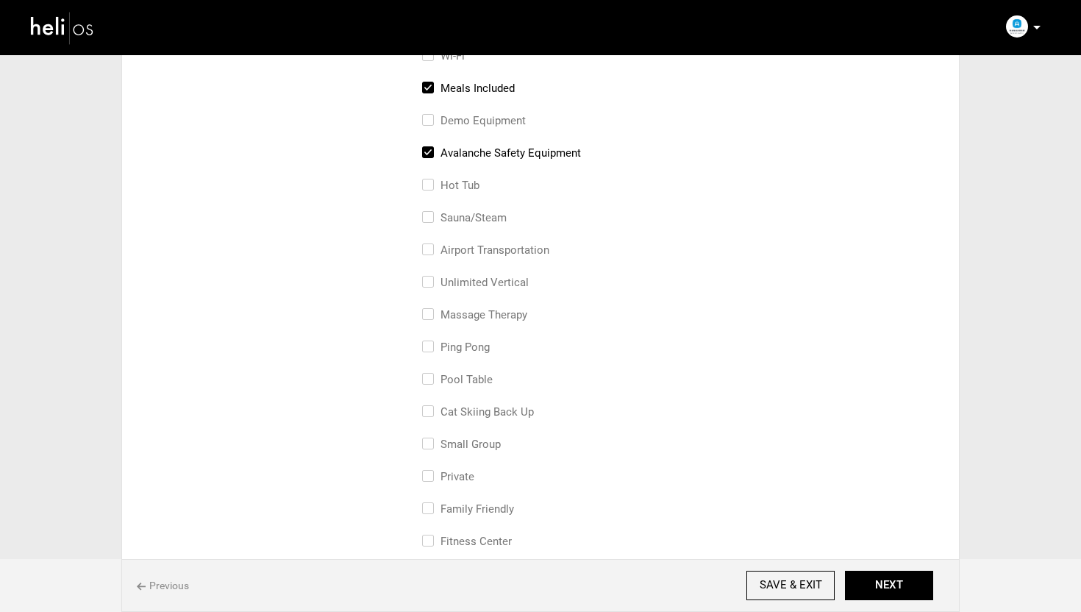
scroll to position [174, 0]
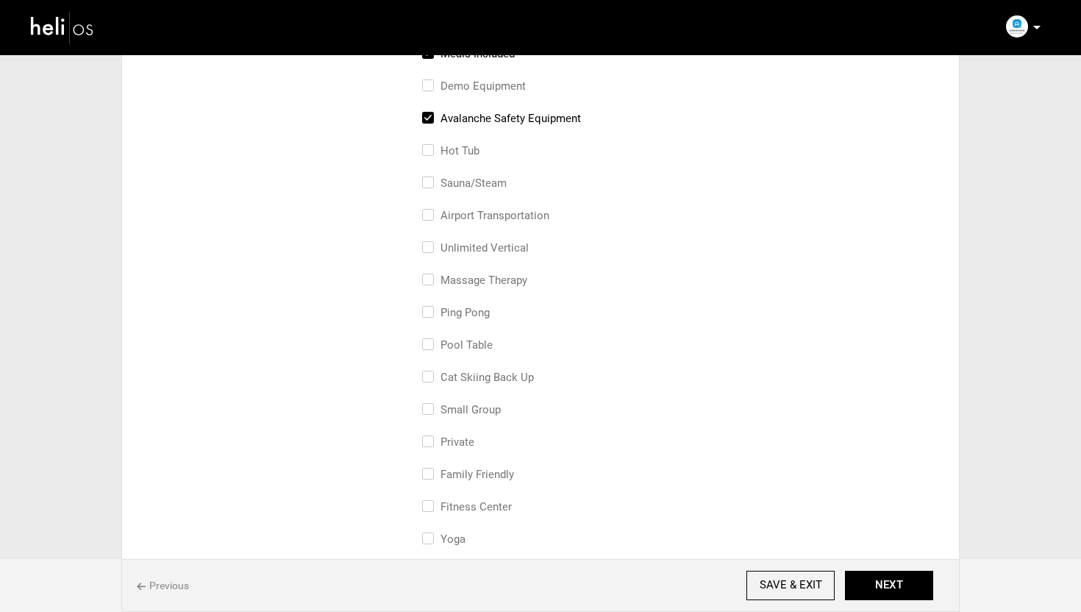
click at [425, 438] on input "Private" at bounding box center [427, 449] width 10 height 32
checkbox input "true"
click at [426, 377] on input "cat skiing back up" at bounding box center [427, 384] width 10 height 32
checkbox input "true"
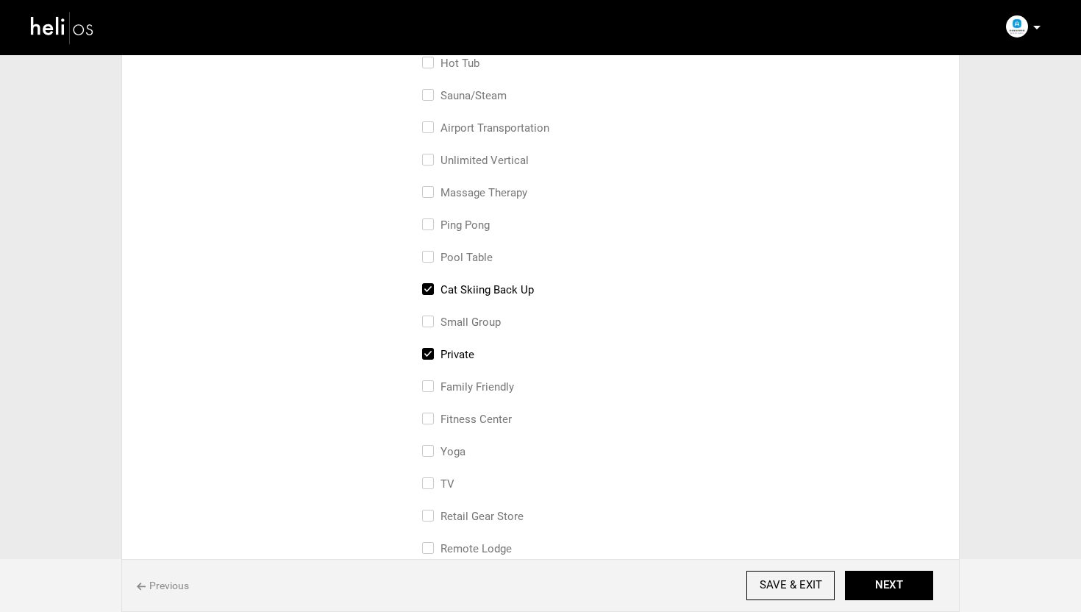
scroll to position [469, 0]
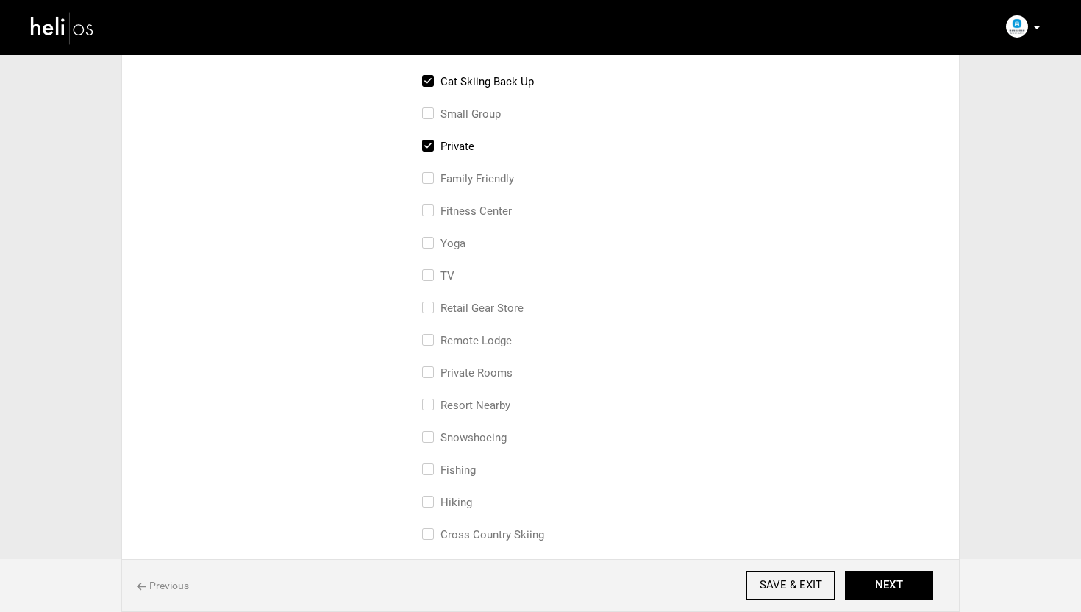
click at [423, 403] on input "resort nearby" at bounding box center [427, 412] width 10 height 32
checkbox input "true"
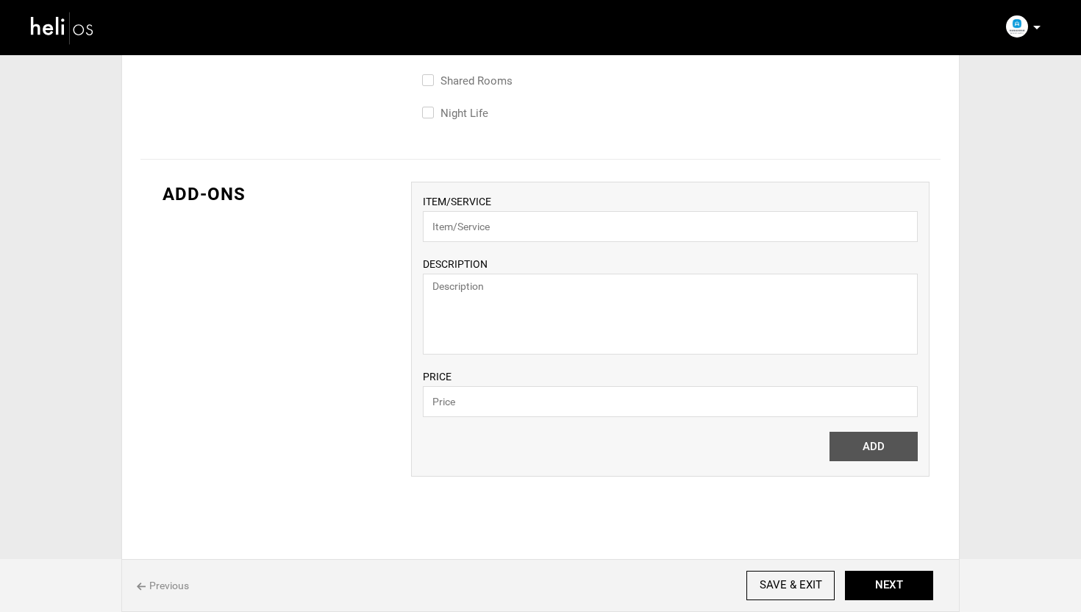
scroll to position [1027, 0]
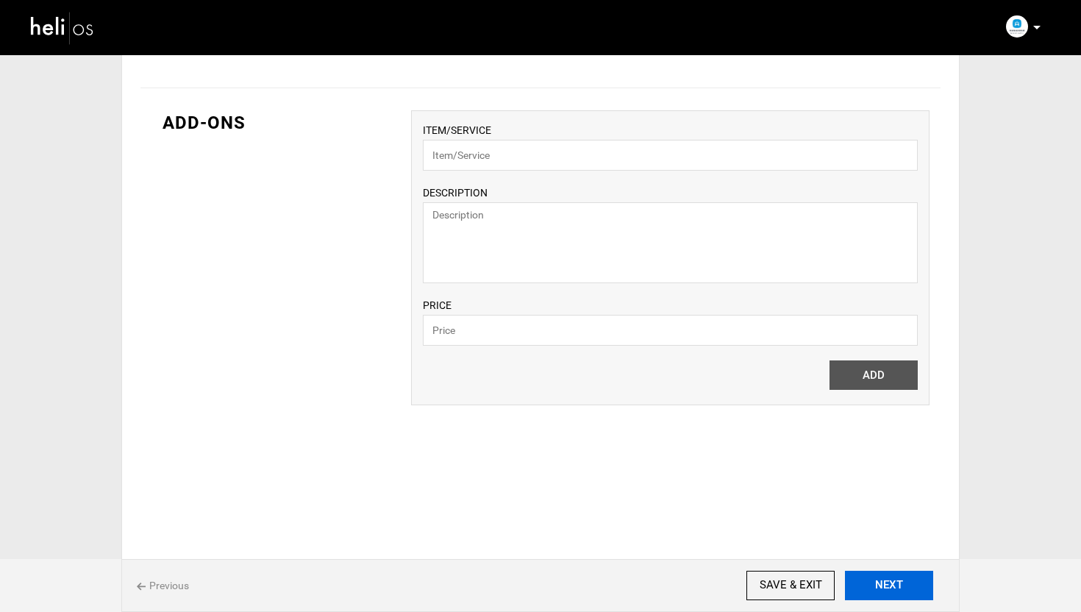
click at [896, 582] on button "NEXT" at bounding box center [889, 585] width 88 height 29
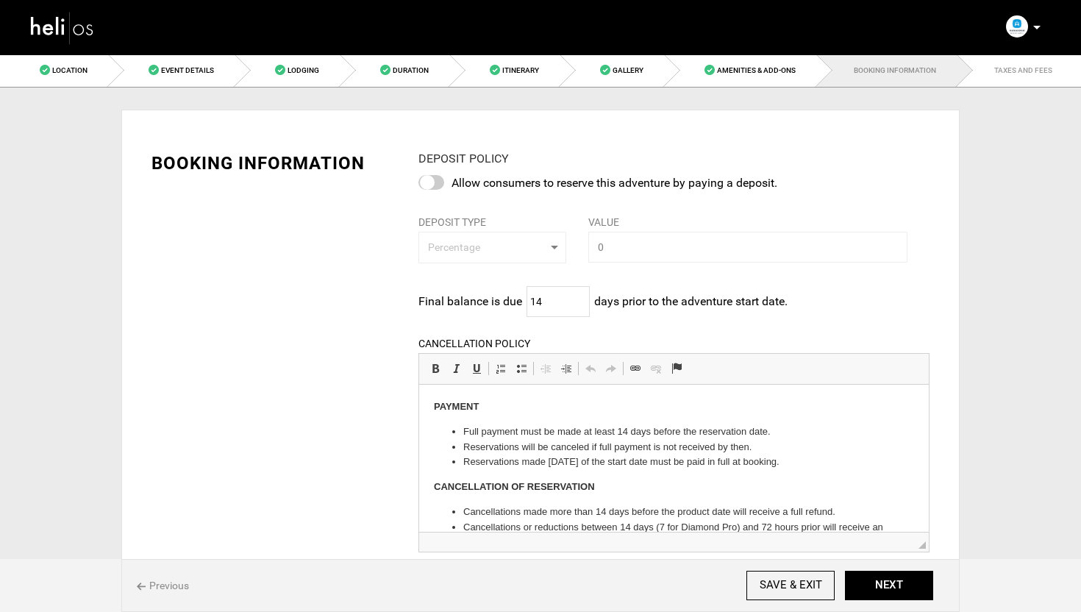
click at [432, 188] on div at bounding box center [431, 182] width 26 height 15
click at [0, 0] on input "checkbox" at bounding box center [0, 0] width 0 height 0
type input "20"
click at [519, 252] on span "Percentage" at bounding box center [488, 247] width 120 height 15
click at [462, 281] on span "Percentage" at bounding box center [453, 281] width 52 height 15
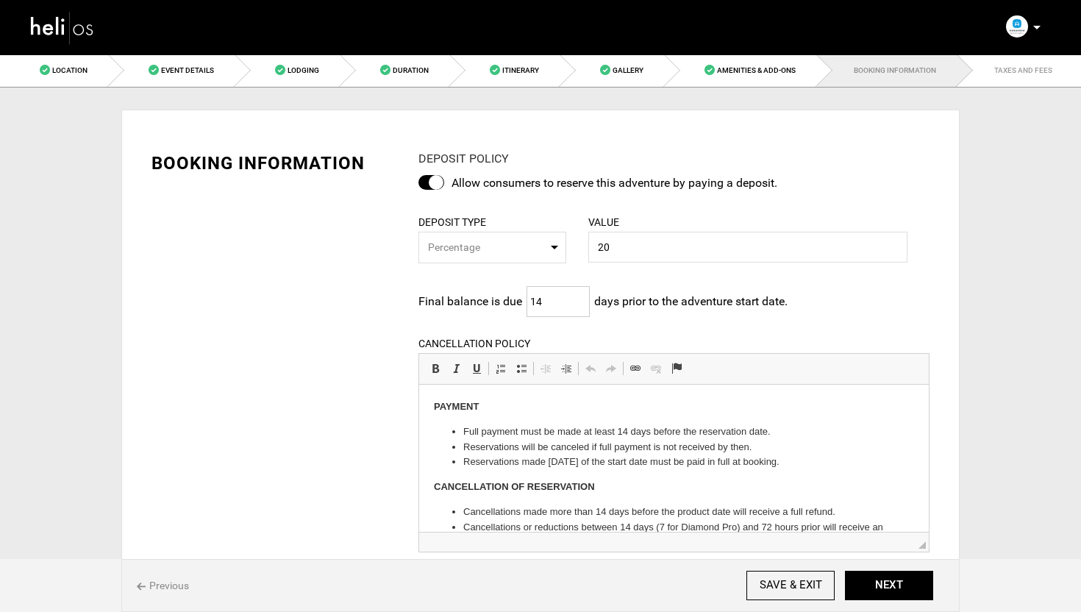
click at [548, 295] on input "14" at bounding box center [558, 301] width 63 height 31
type input "1"
type input "30"
click at [381, 323] on div "BOOKING INFORMATION DEPOSIT POLICY Allow consumers to reserve this adventure by…" at bounding box center [540, 506] width 800 height 754
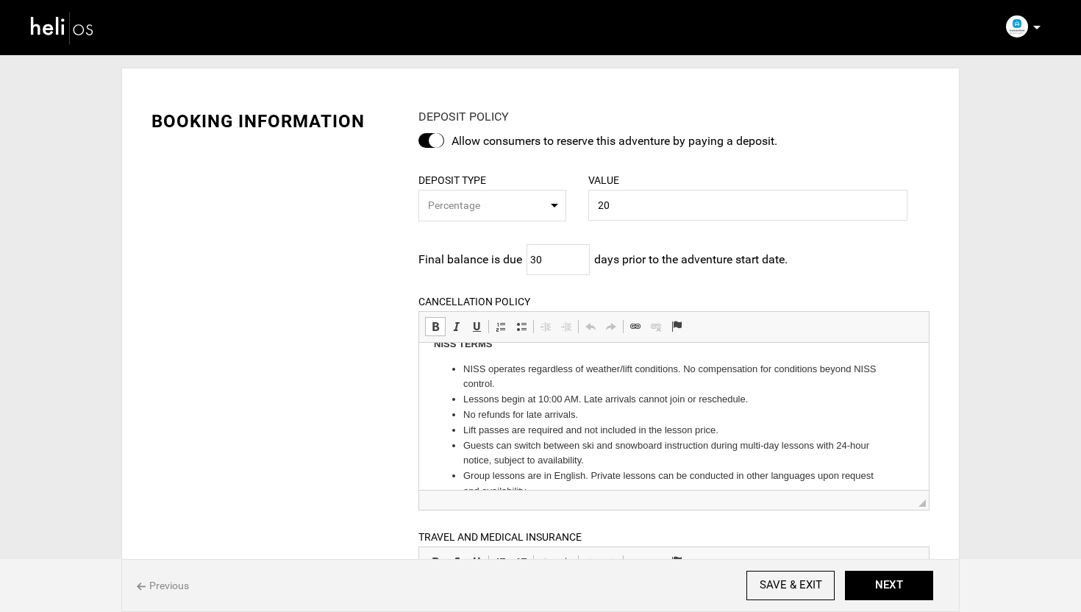
scroll to position [670, 0]
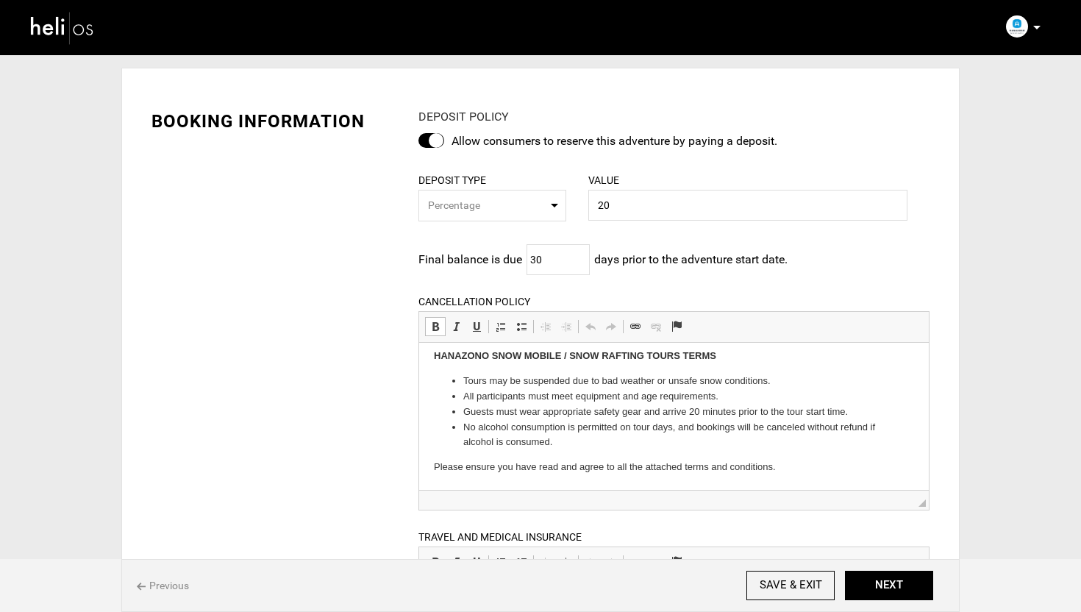
click at [807, 463] on p "Please ensure you have read and agree to all the attached terms and conditions." at bounding box center [673, 466] width 480 height 15
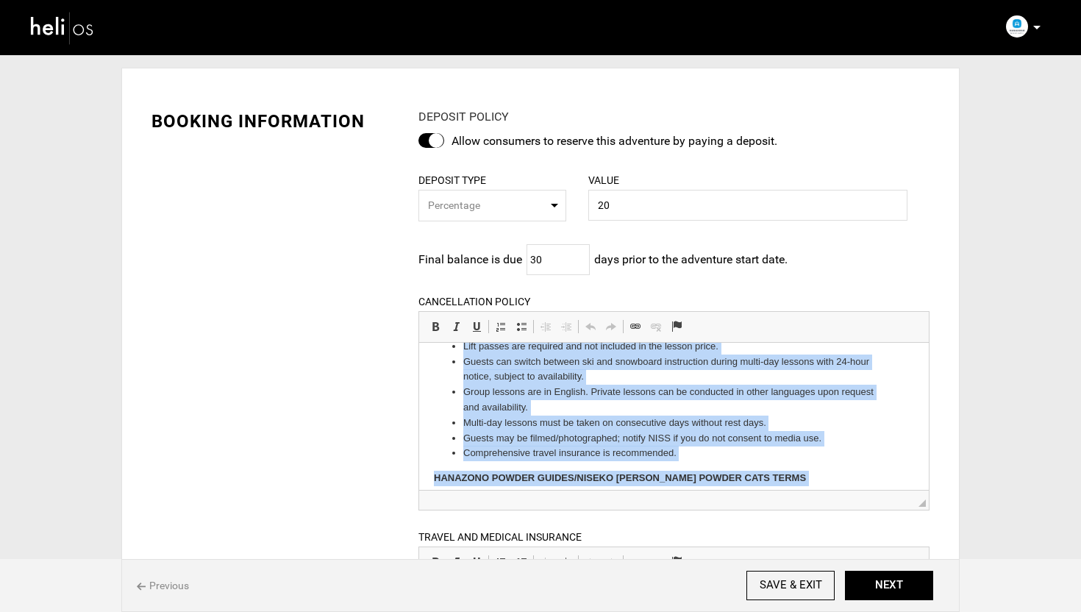
scroll to position [0, 0]
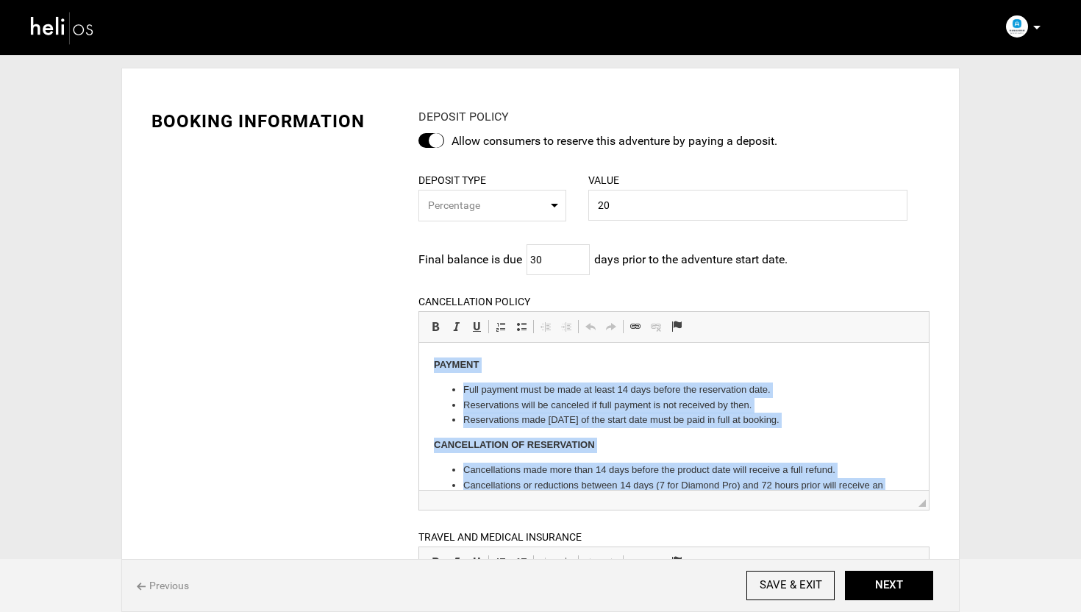
drag, startPoint x: 794, startPoint y: 464, endPoint x: 606, endPoint y: 290, distance: 256.0
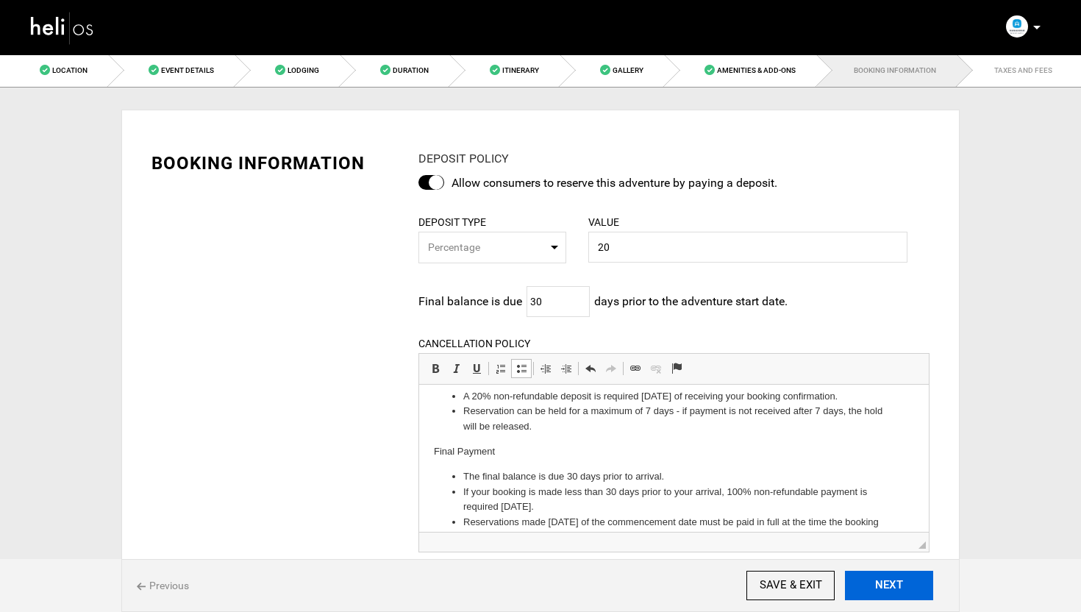
click at [880, 585] on button "NEXT" at bounding box center [889, 585] width 88 height 29
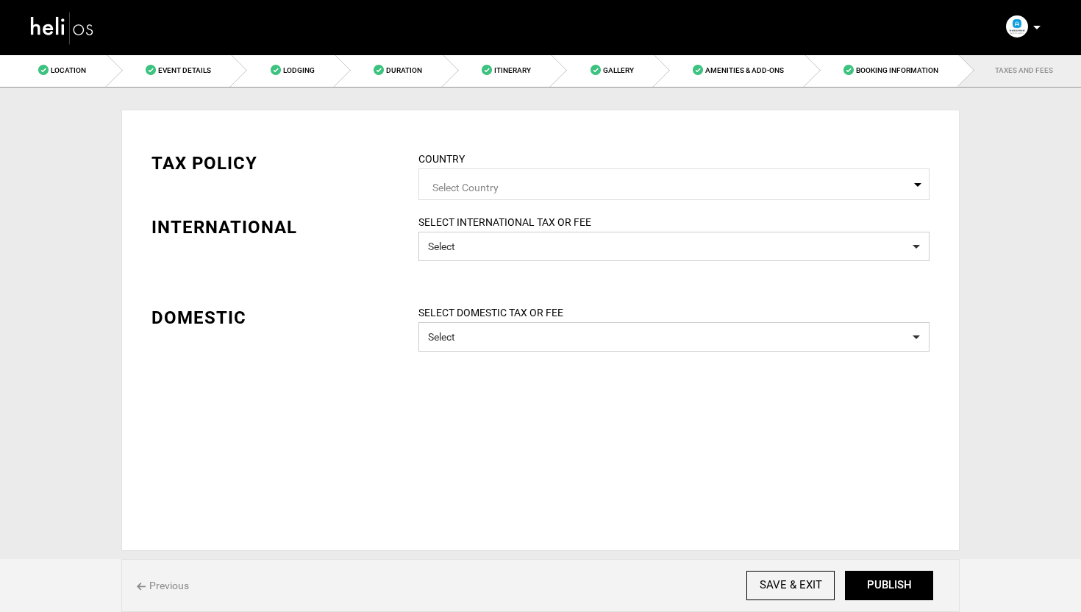
click at [480, 186] on span "Select Country" at bounding box center [673, 186] width 483 height 18
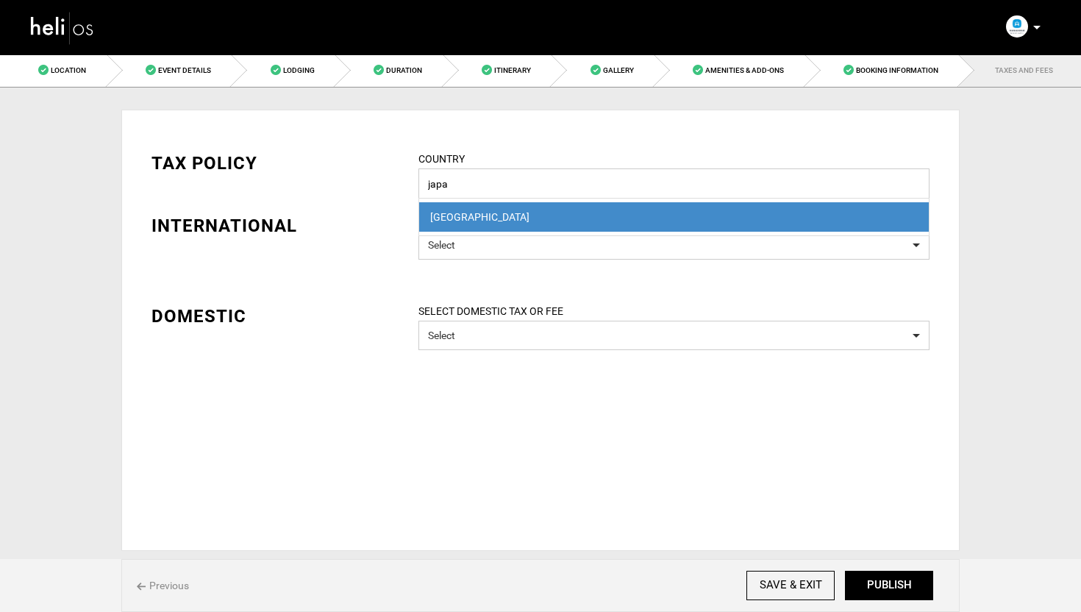
type input "japa"
click at [469, 223] on div "[GEOGRAPHIC_DATA]" at bounding box center [674, 217] width 488 height 15
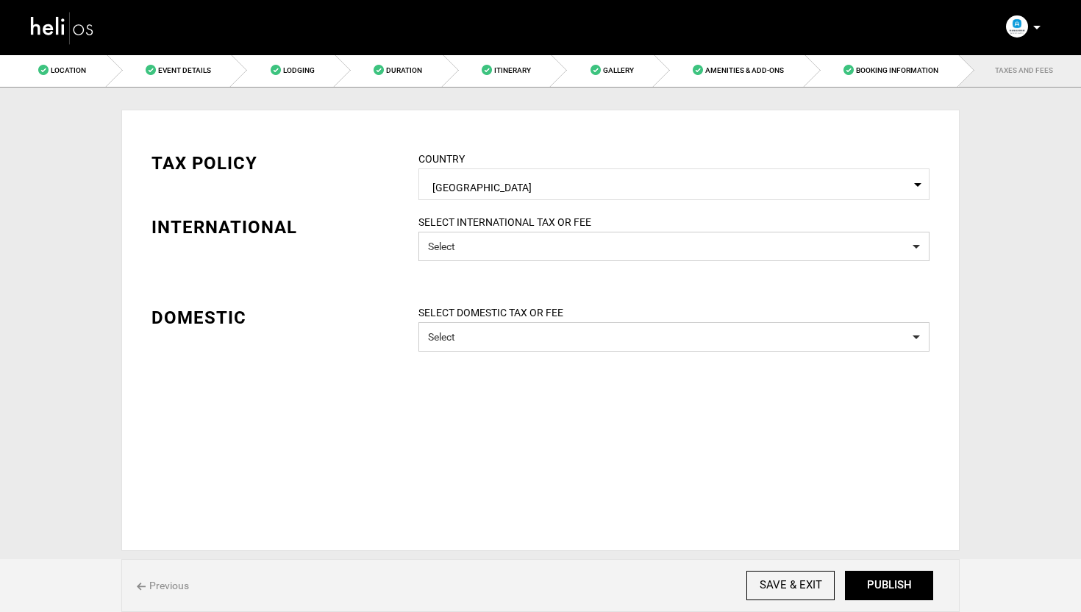
click at [377, 255] on div "TAX POLICY COUNTRY Select Country Japan Please select a country. INTERNATIONAL …" at bounding box center [540, 240] width 800 height 223
click at [911, 587] on button "PUBLISH" at bounding box center [889, 585] width 88 height 29
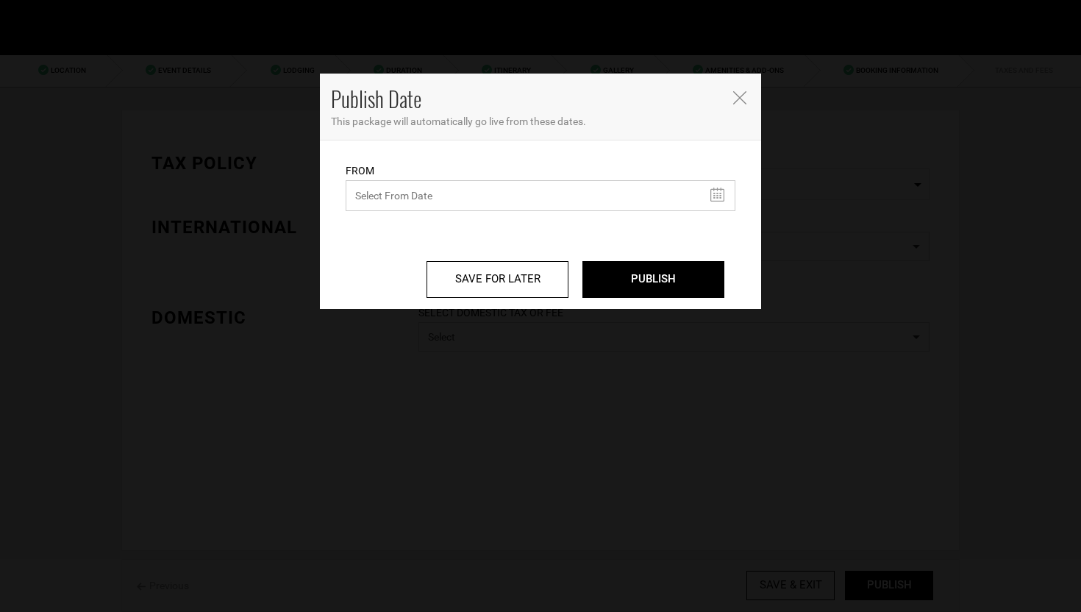
click at [479, 191] on input "text" at bounding box center [541, 195] width 390 height 31
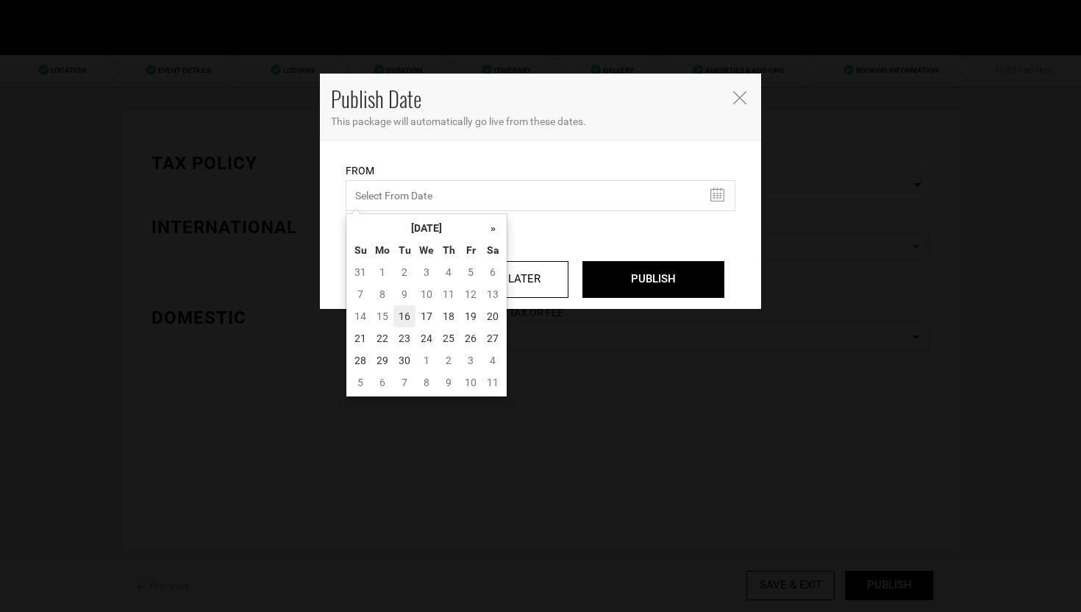
click at [393, 314] on td "16" at bounding box center [404, 316] width 22 height 22
type input "[DATE]"
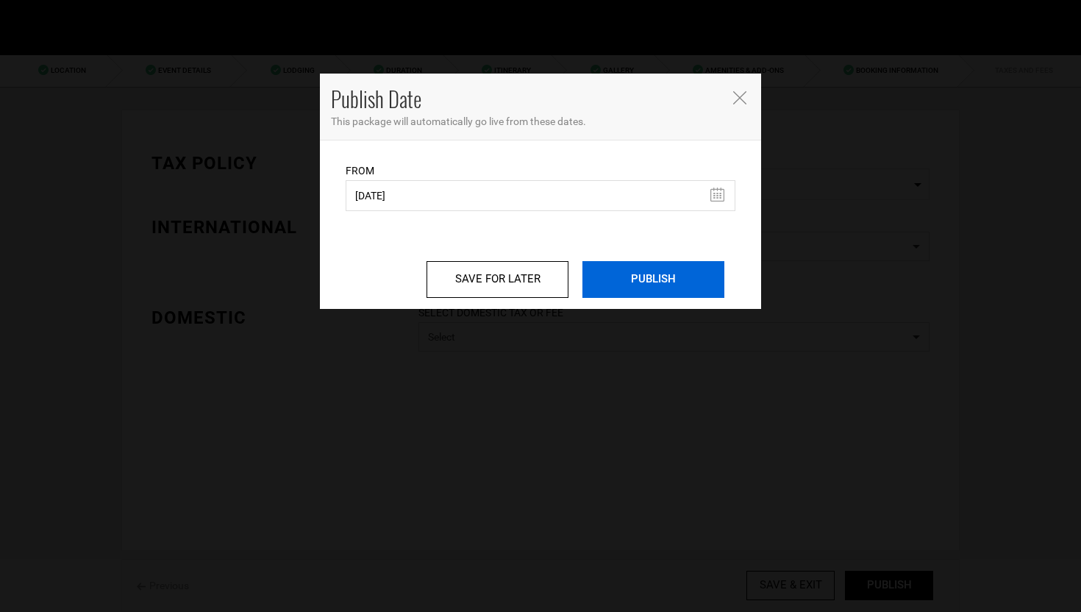
click at [683, 277] on input "PUBLISH" at bounding box center [654, 279] width 142 height 37
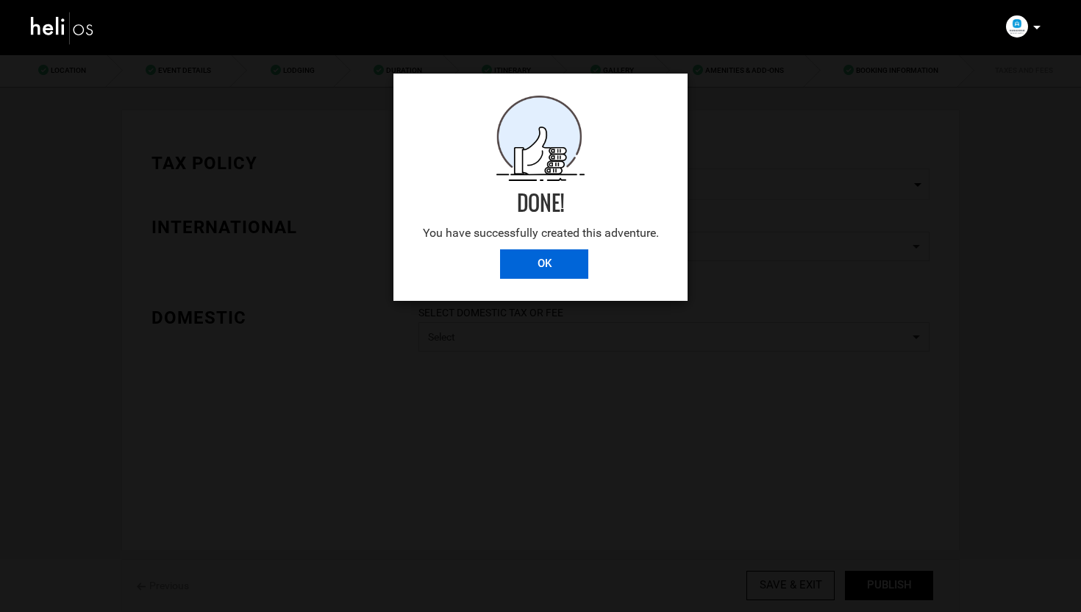
click at [540, 264] on input "OK" at bounding box center [544, 263] width 88 height 29
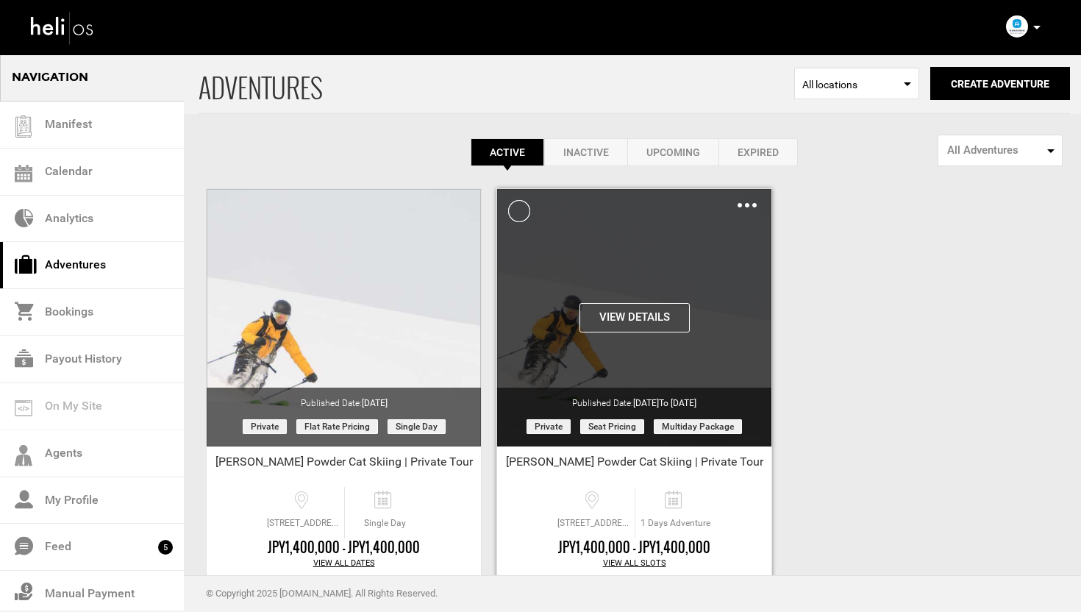
click at [751, 203] on img at bounding box center [747, 205] width 19 height 4
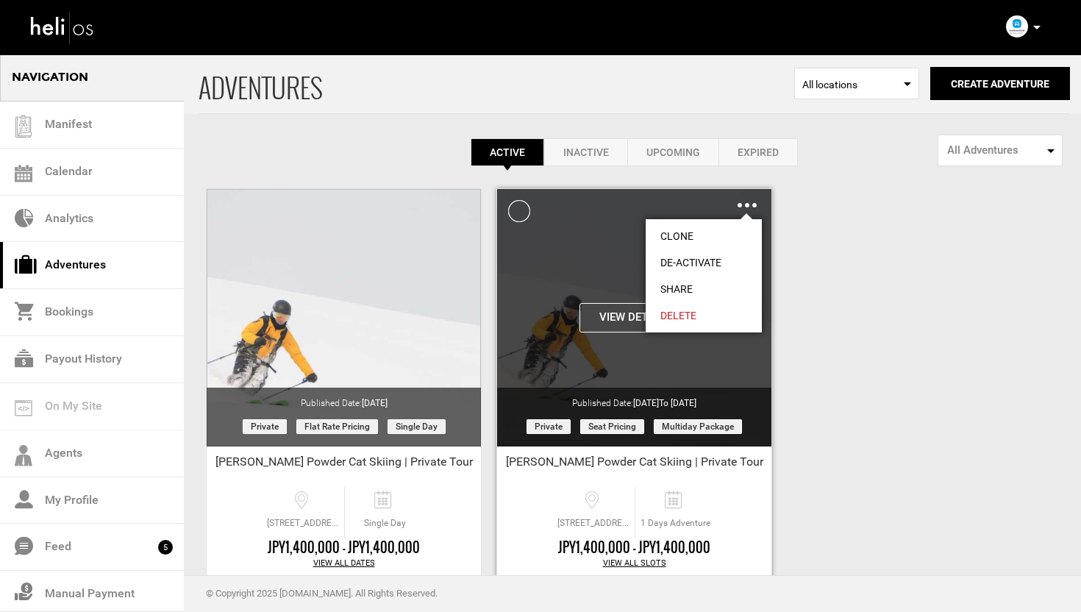
click at [692, 257] on link "De-Activate" at bounding box center [704, 262] width 116 height 26
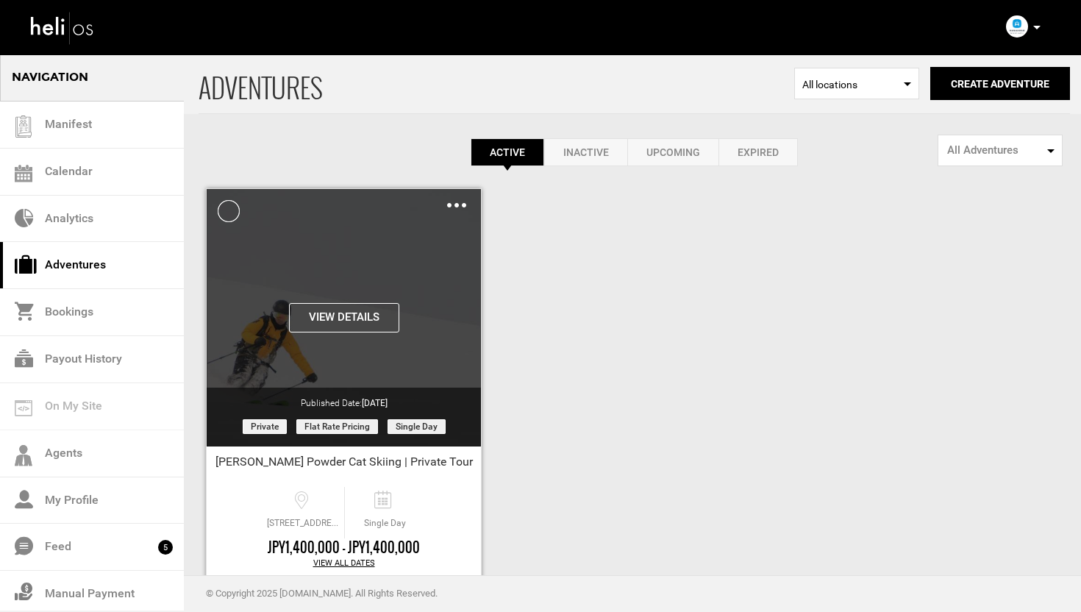
click at [458, 202] on div "Clone De-Activate Share Delete" at bounding box center [456, 204] width 19 height 17
click at [456, 205] on img at bounding box center [456, 205] width 19 height 4
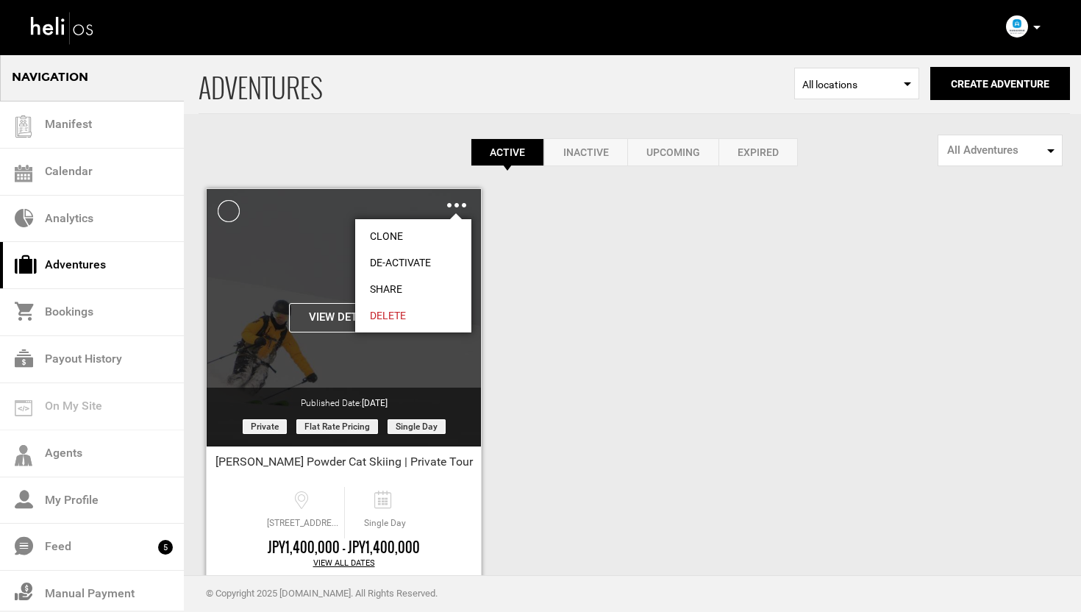
click at [393, 283] on link "Share" at bounding box center [413, 289] width 116 height 26
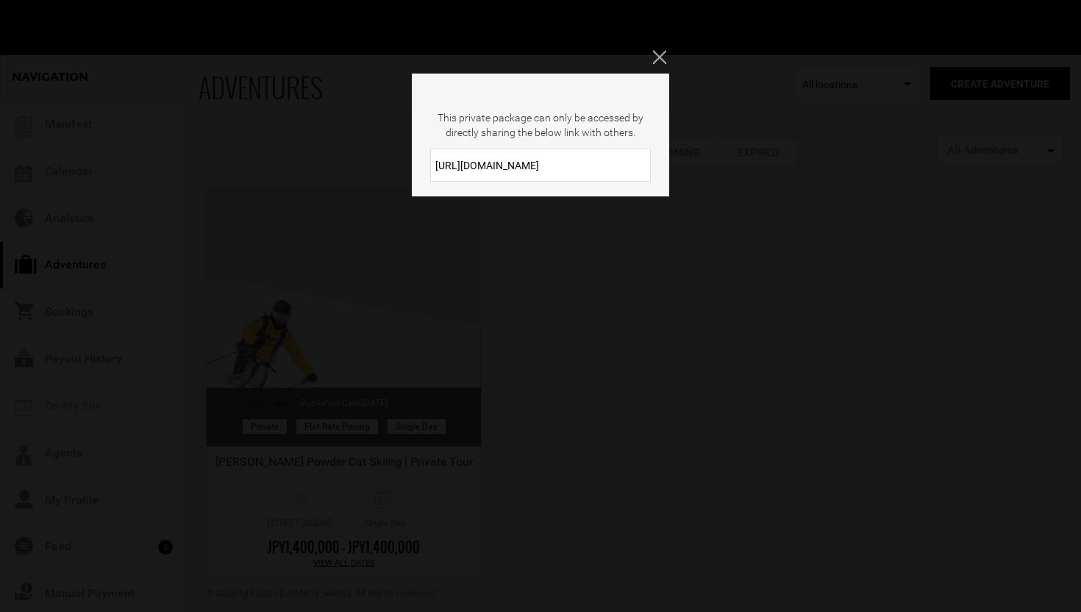
click at [584, 175] on input "[URL][DOMAIN_NAME]" at bounding box center [540, 165] width 221 height 33
click at [663, 54] on icon "Close" at bounding box center [659, 56] width 13 height 13
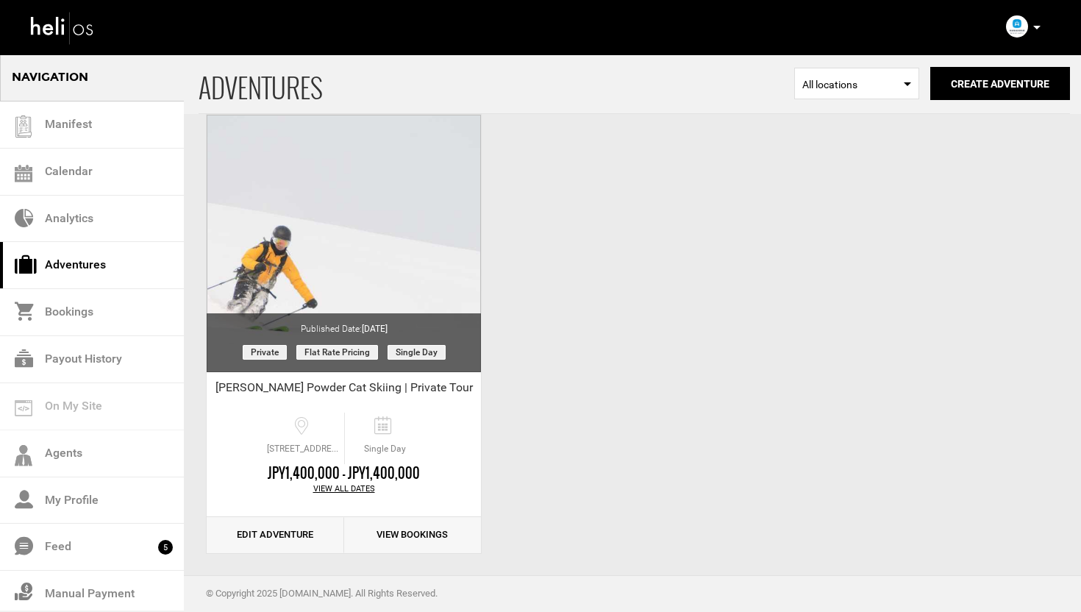
scroll to position [82, 0]
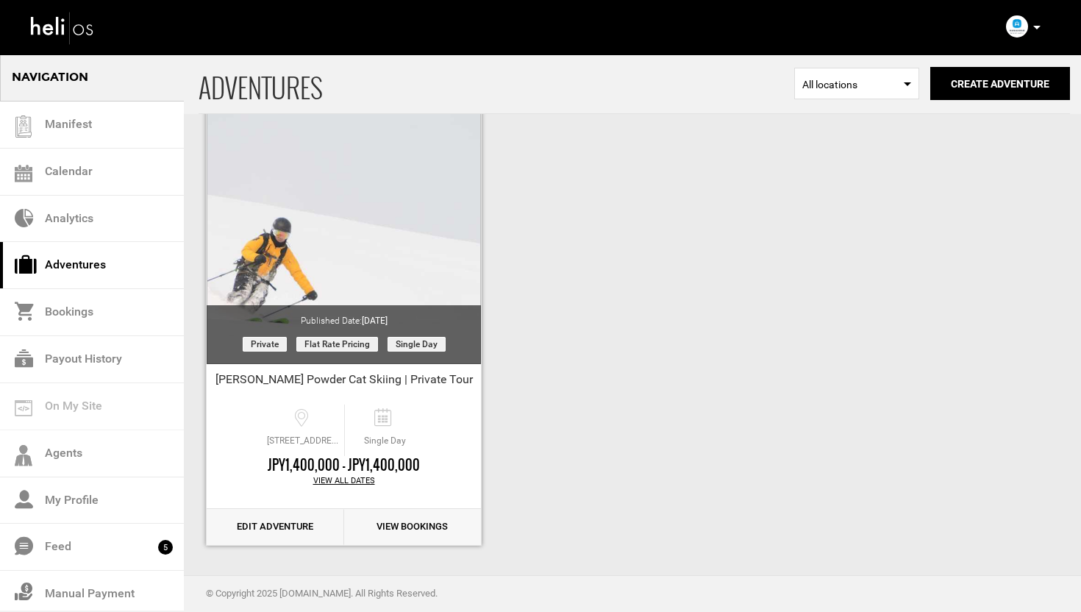
click at [254, 528] on link "Edit Adventure" at bounding box center [276, 527] width 138 height 36
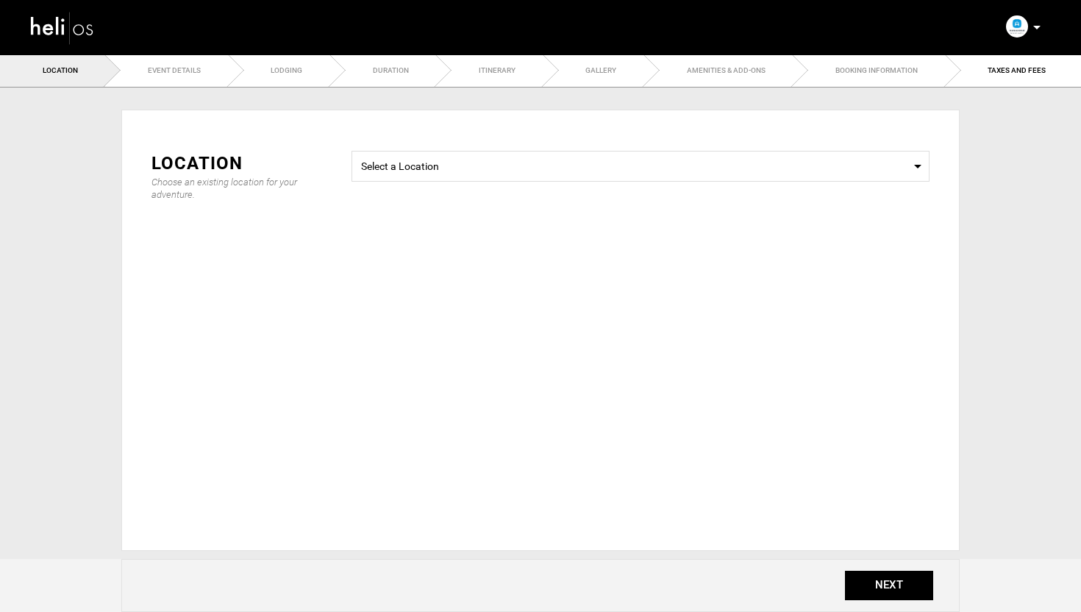
type input "[PERSON_NAME] Powder Cat Skiing | Private Tour"
checkbox input "true"
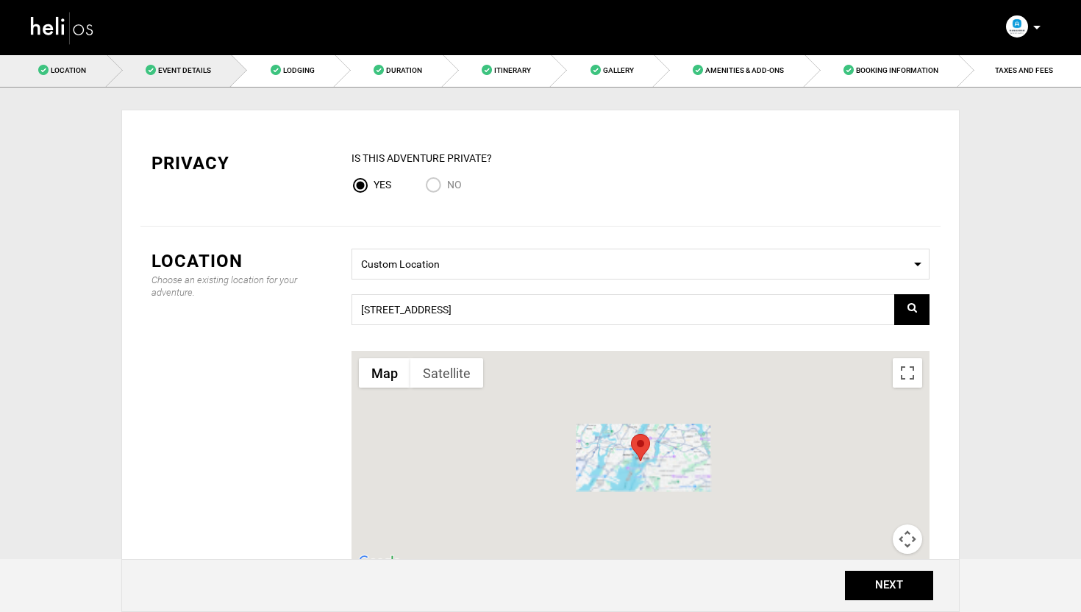
click at [194, 71] on span "Event Details" at bounding box center [184, 70] width 53 height 8
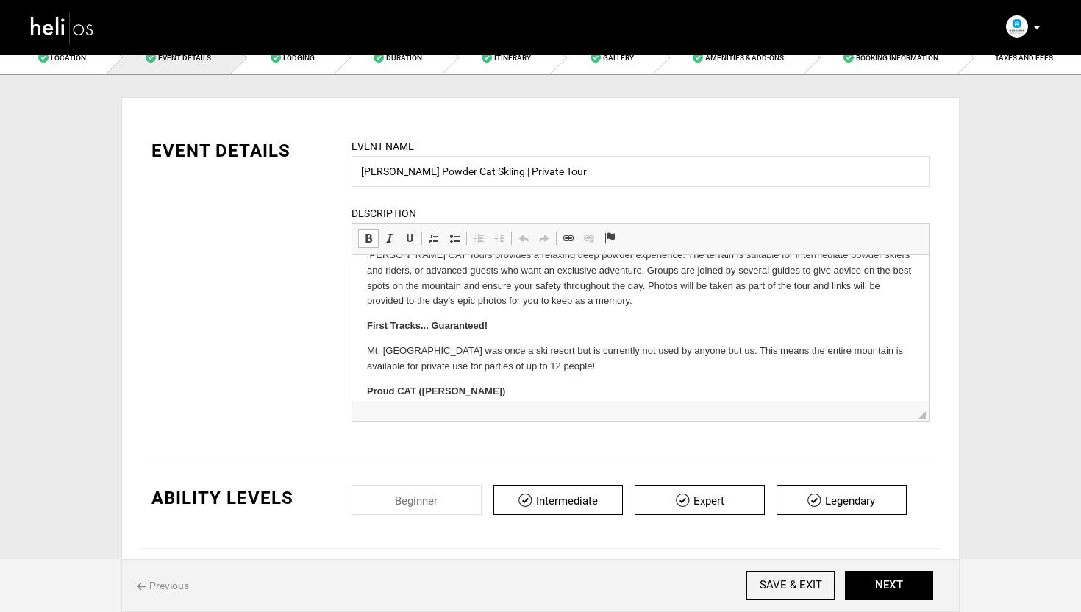
scroll to position [132, 0]
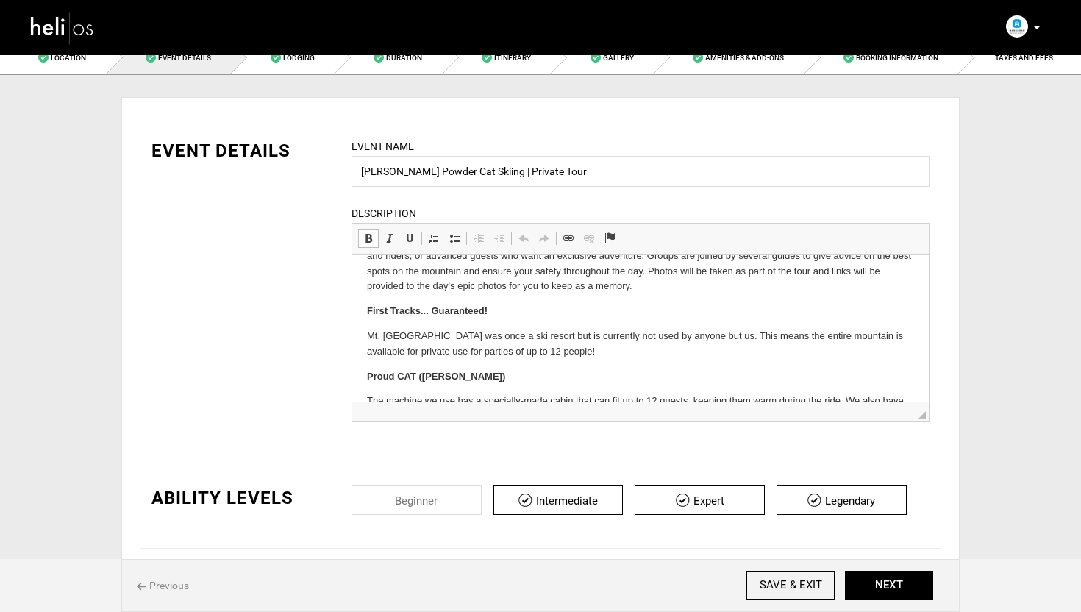
click at [432, 315] on strong "First Tracks... Guaranteed!" at bounding box center [427, 310] width 121 height 11
click at [510, 313] on p "First Tracks... Guaranteed!" at bounding box center [640, 311] width 547 height 15
click at [920, 587] on button "NEXT" at bounding box center [889, 585] width 88 height 29
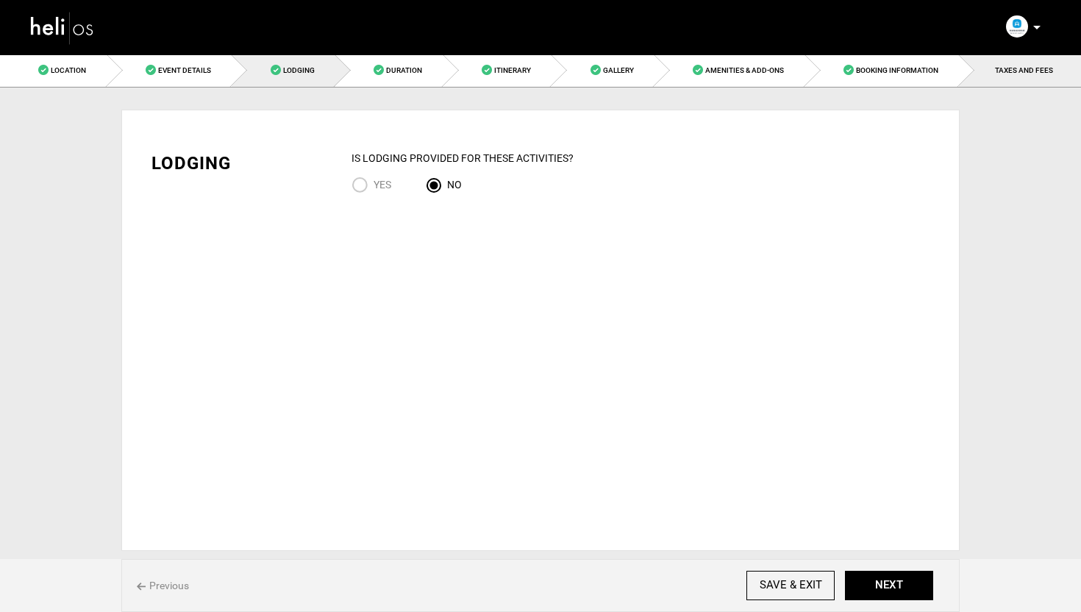
click at [1014, 67] on span "TAXES AND FEES" at bounding box center [1024, 70] width 58 height 8
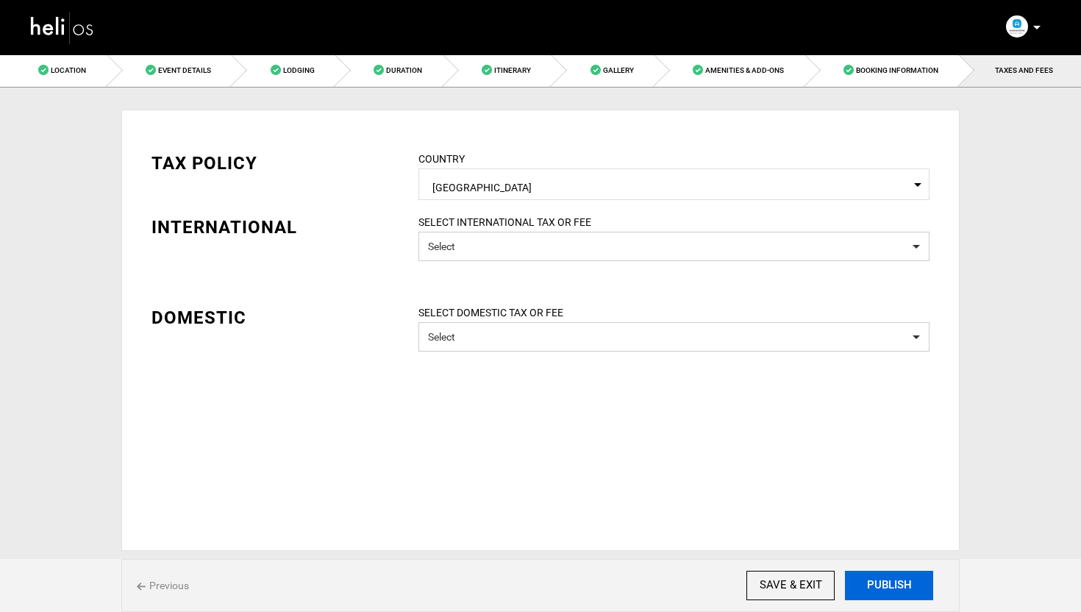
click at [872, 580] on button "PUBLISH" at bounding box center [889, 585] width 88 height 29
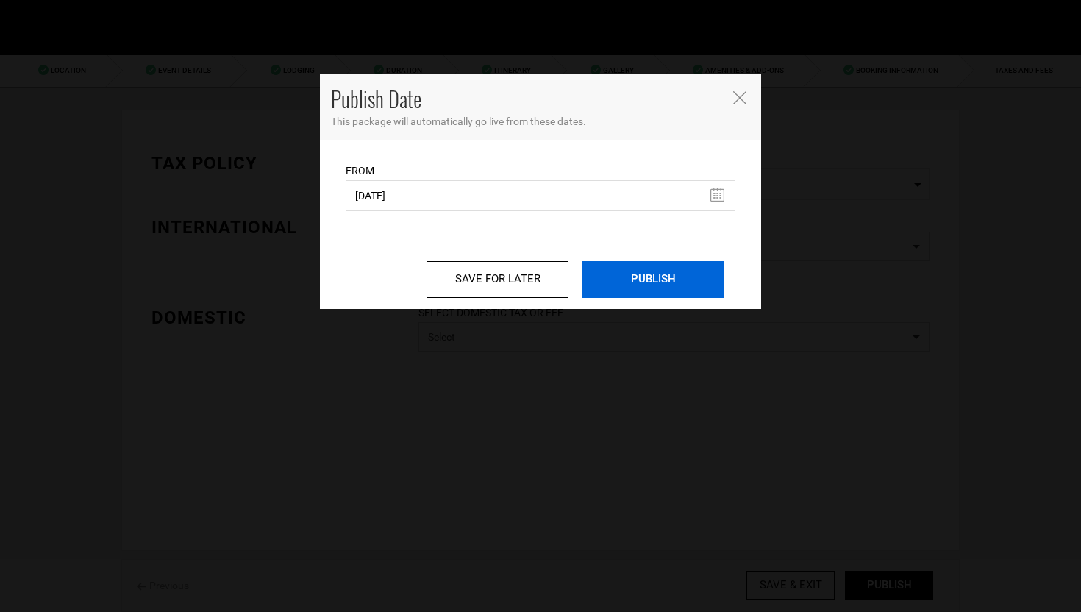
click at [609, 276] on input "PUBLISH" at bounding box center [654, 279] width 142 height 37
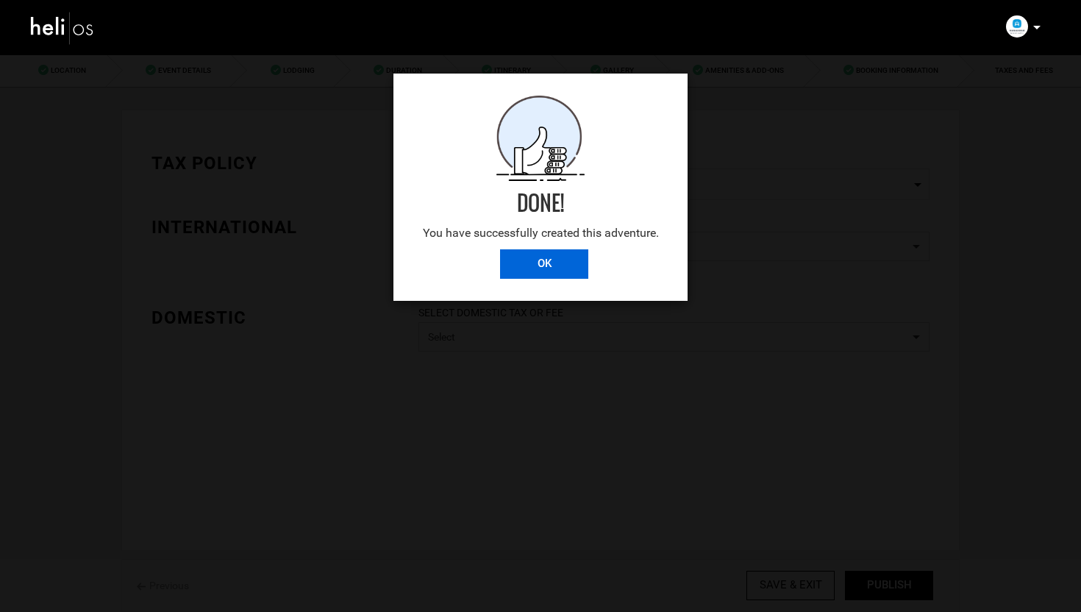
click at [532, 268] on input "OK" at bounding box center [544, 263] width 88 height 29
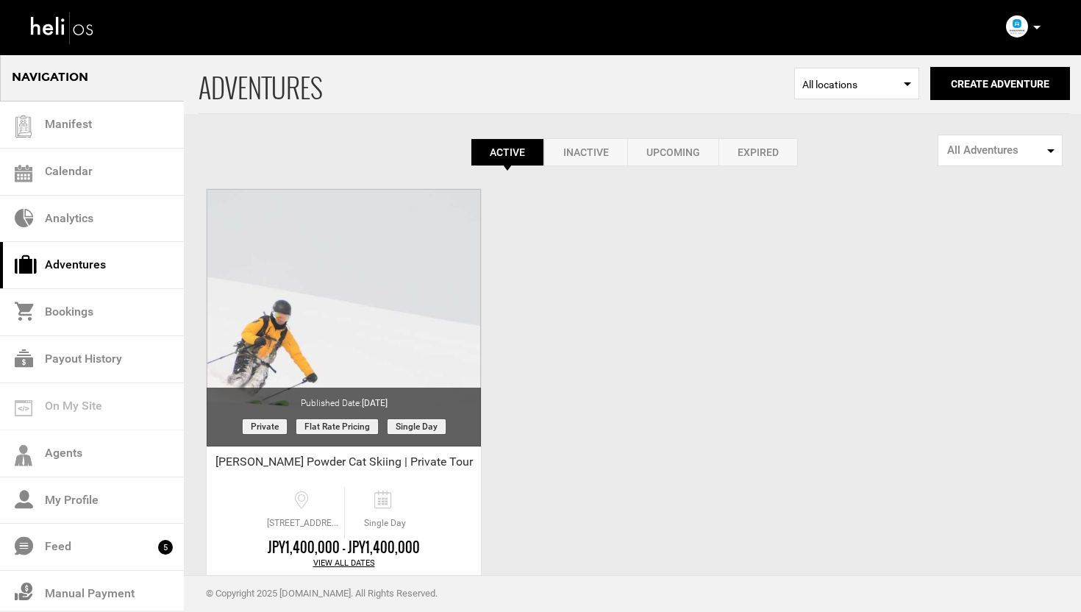
scroll to position [48, 0]
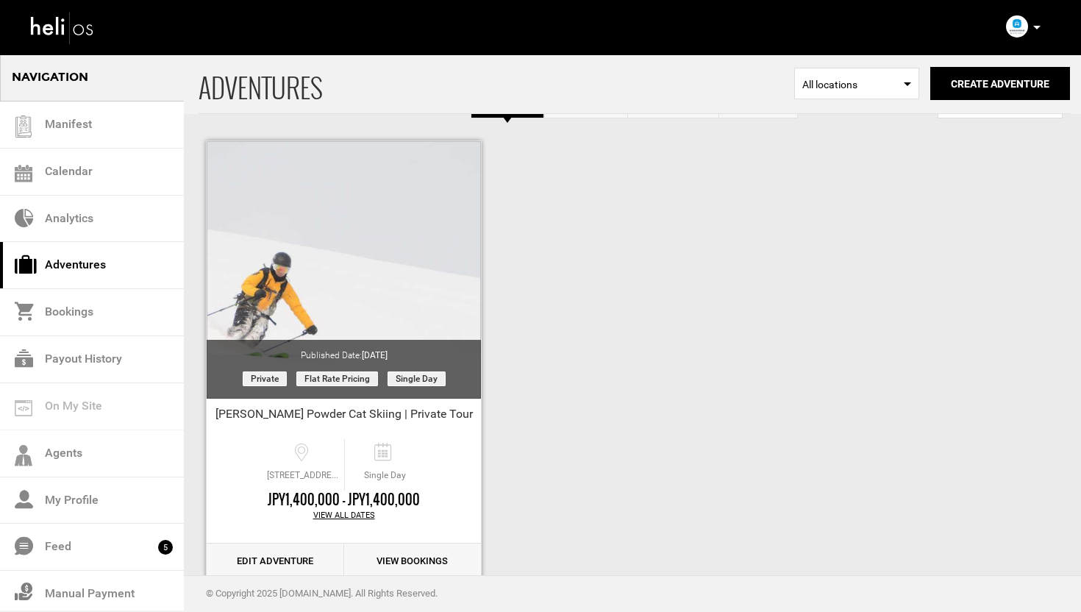
click at [250, 561] on link "Edit Adventure" at bounding box center [276, 562] width 138 height 36
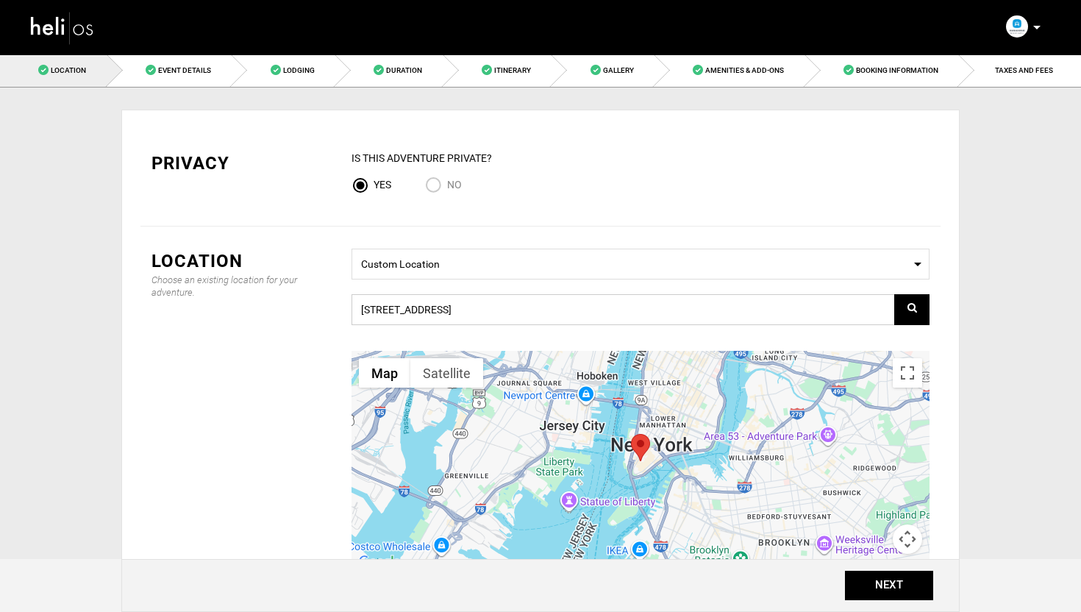
click at [541, 306] on input "[STREET_ADDRESS]" at bounding box center [641, 309] width 578 height 31
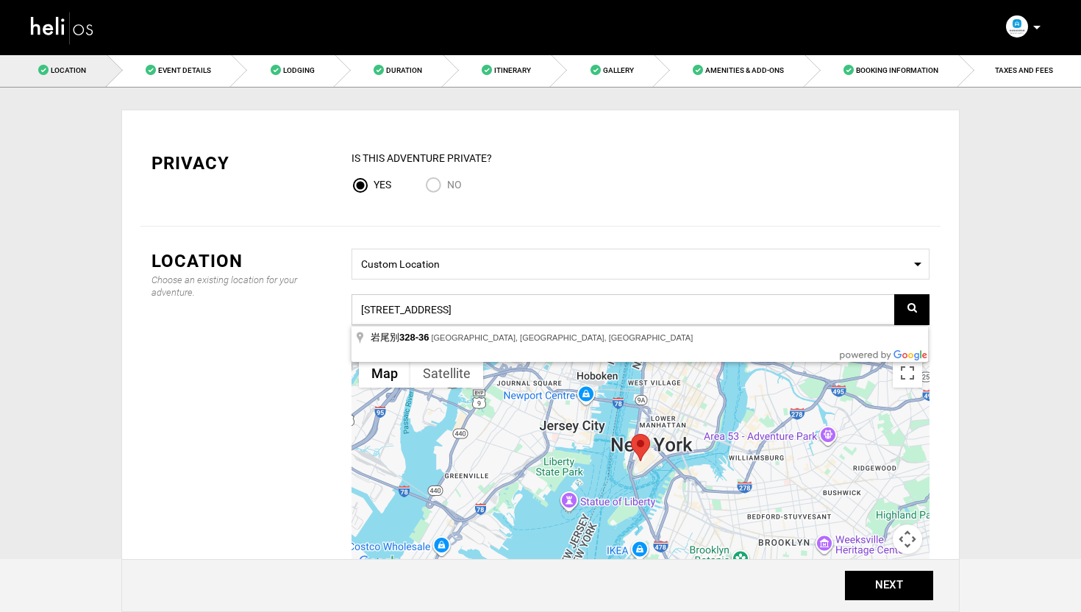
click at [541, 306] on input "328-36 Iwaobetsu, Kutchan, Abuta District, Hokkaido 044-0082, Japan" at bounding box center [641, 309] width 578 height 31
type input "328-36 Iwaobetsu, Kutchan, Abuta District, Hokkaido 044-0082, Japan"
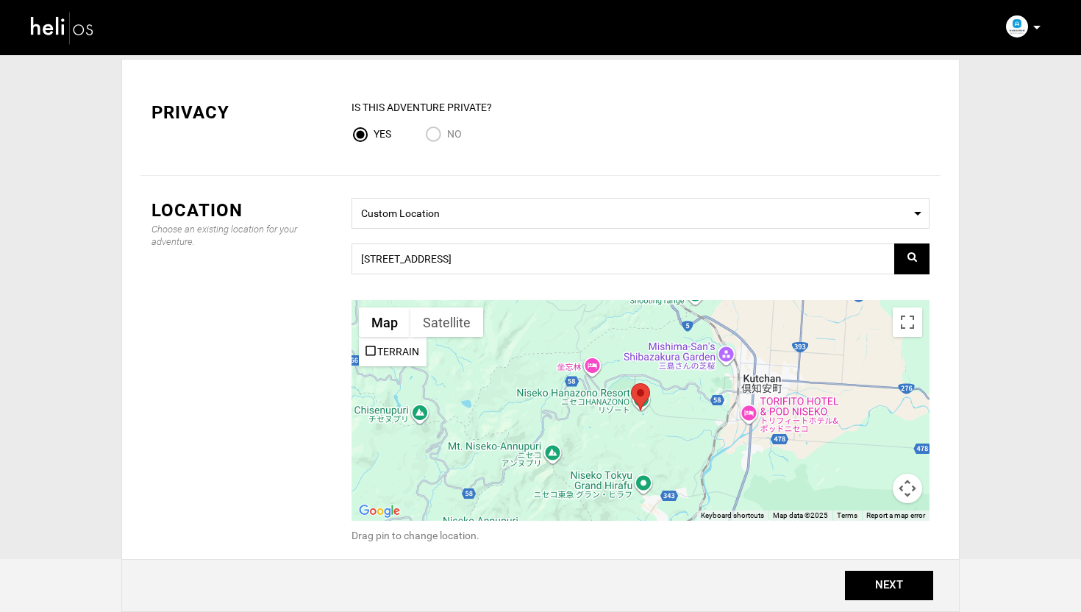
scroll to position [54, 0]
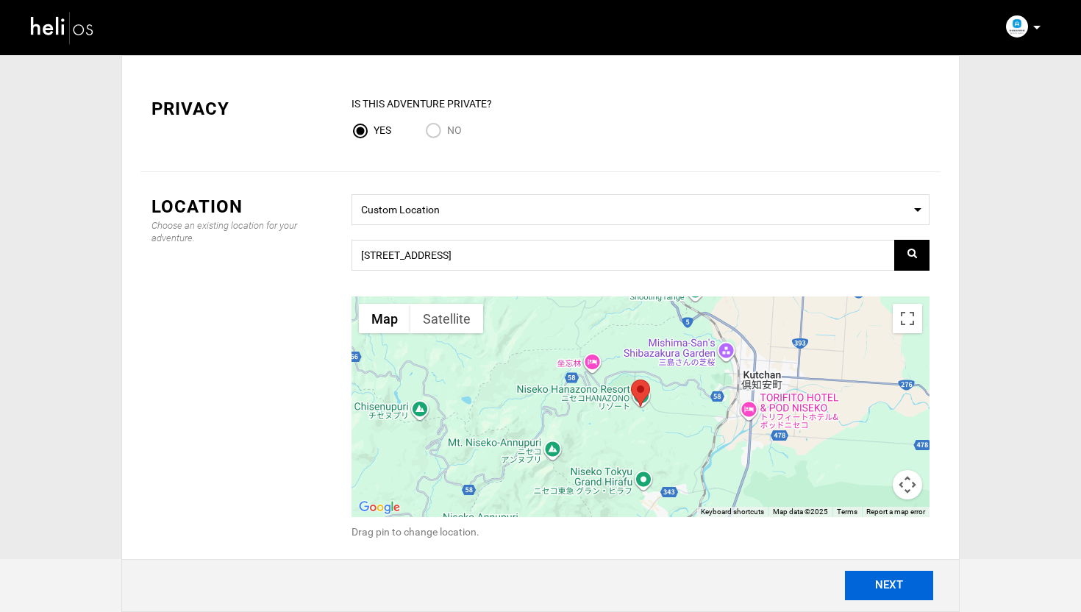
click at [915, 589] on button "NEXT" at bounding box center [889, 585] width 88 height 29
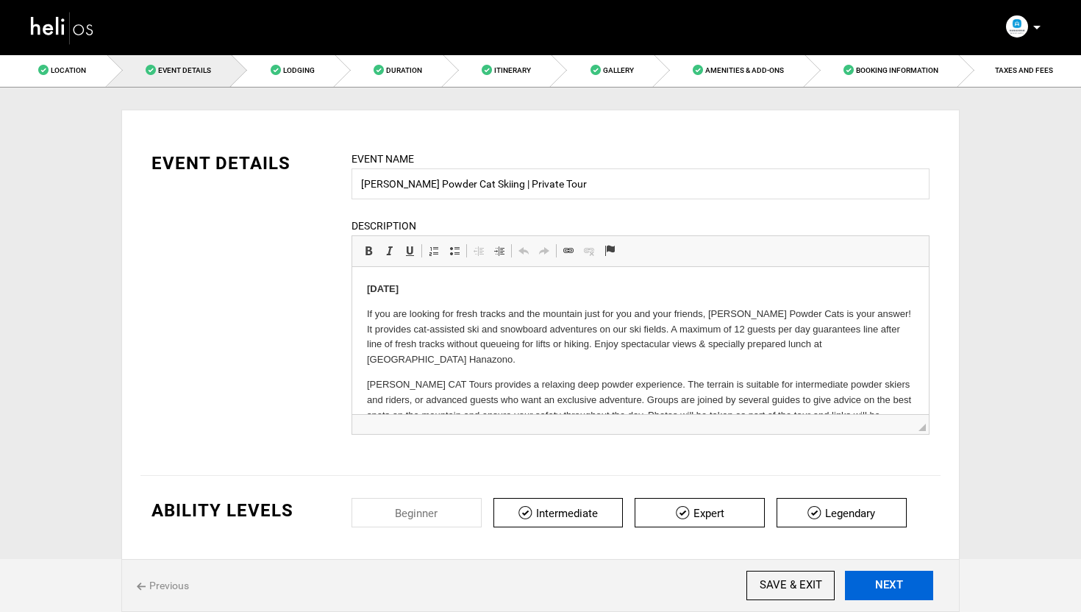
click at [905, 591] on button "NEXT" at bounding box center [889, 585] width 88 height 29
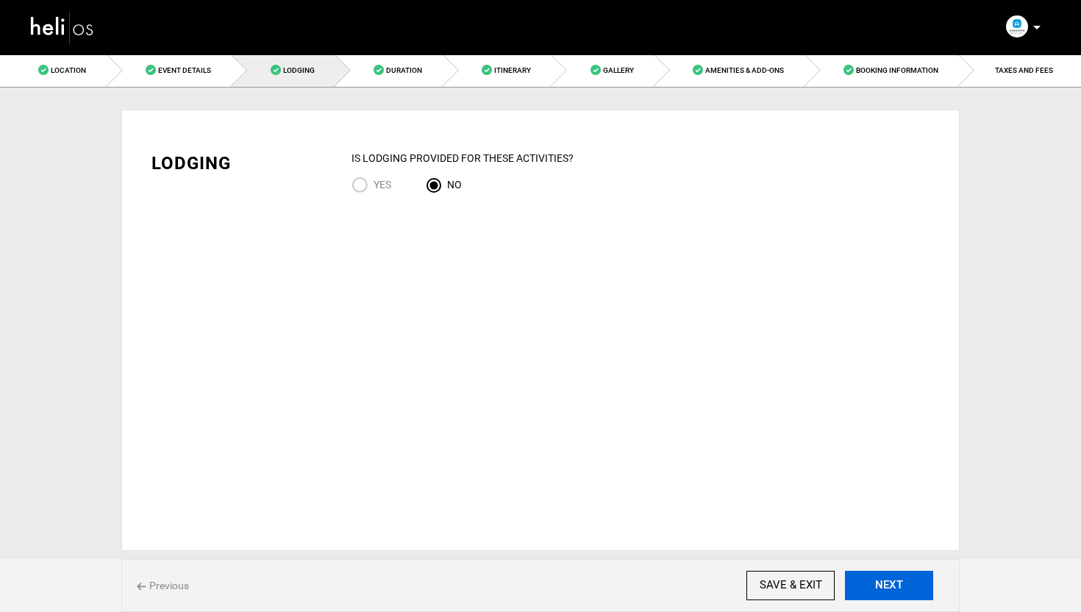
click at [897, 594] on button "NEXT" at bounding box center [889, 585] width 88 height 29
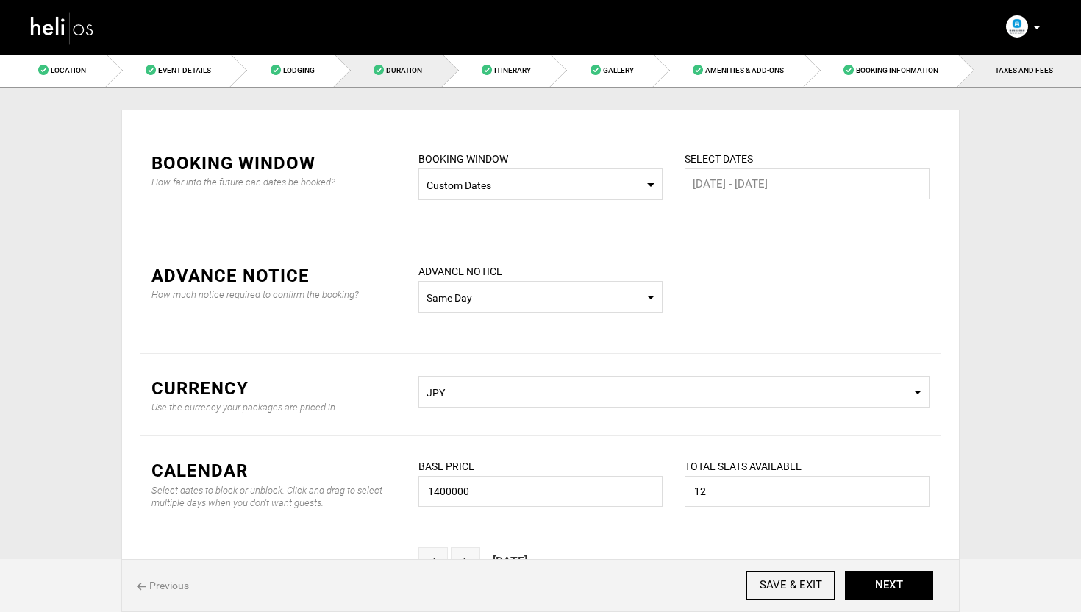
click at [1019, 79] on link "TAXES AND FEES" at bounding box center [1020, 70] width 122 height 33
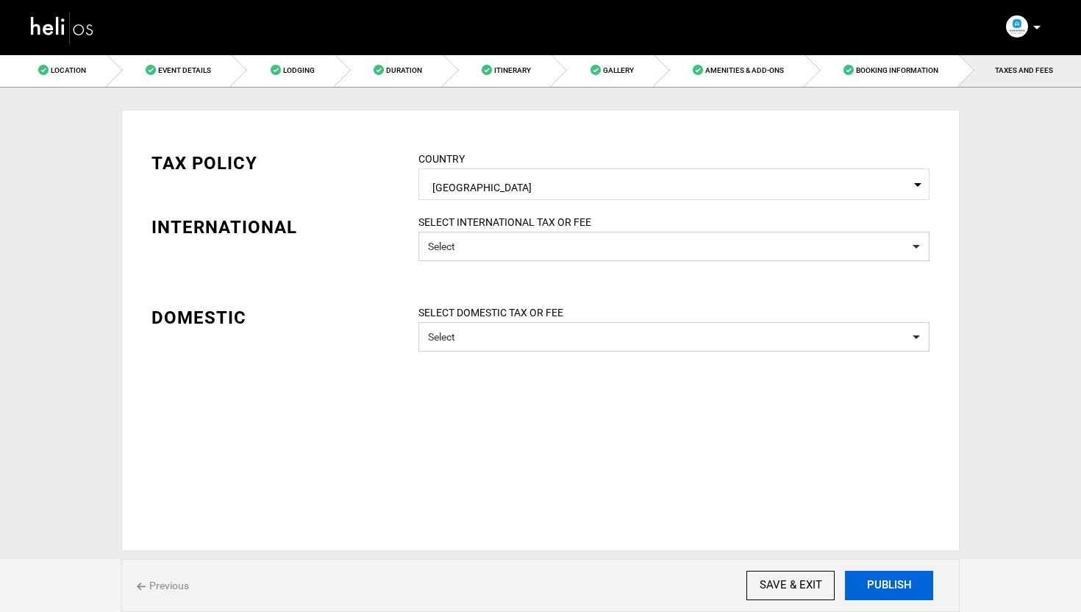
click at [903, 586] on button "PUBLISH" at bounding box center [889, 585] width 88 height 29
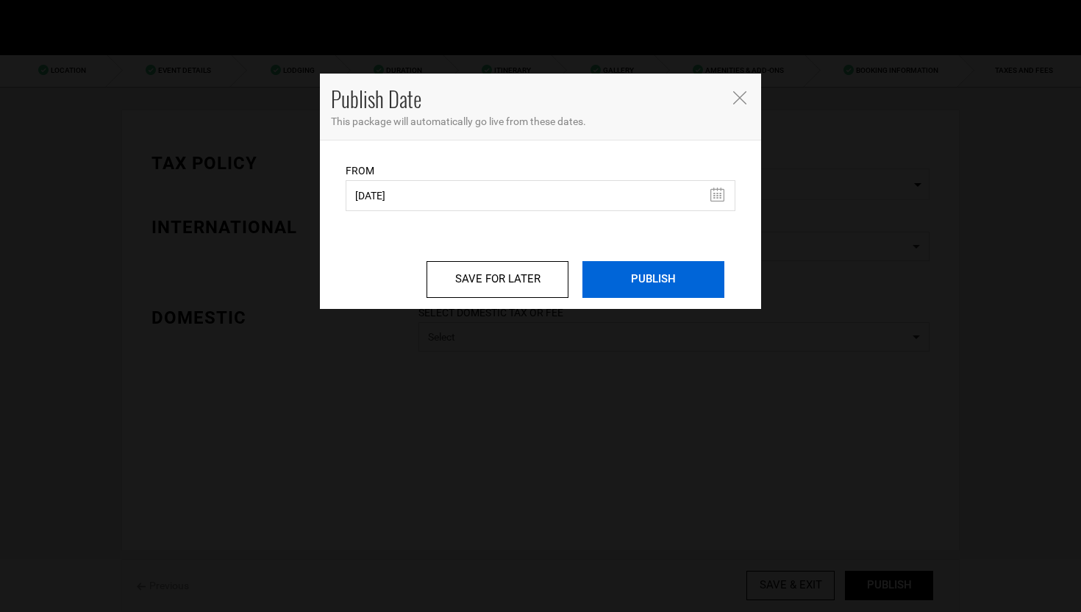
click at [630, 263] on input "PUBLISH" at bounding box center [654, 279] width 142 height 37
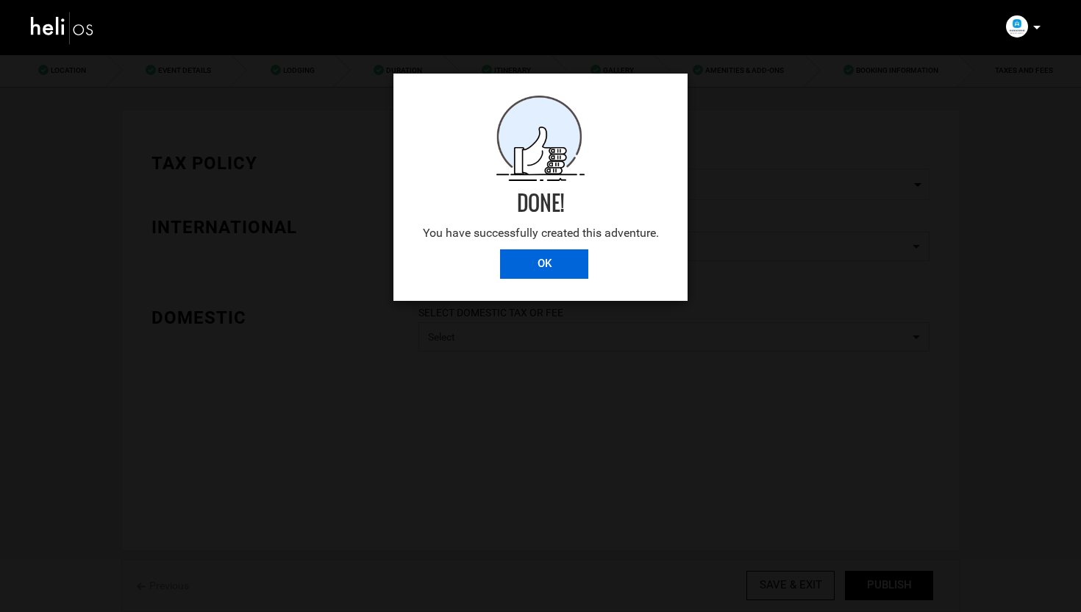
click at [547, 268] on input "OK" at bounding box center [544, 263] width 88 height 29
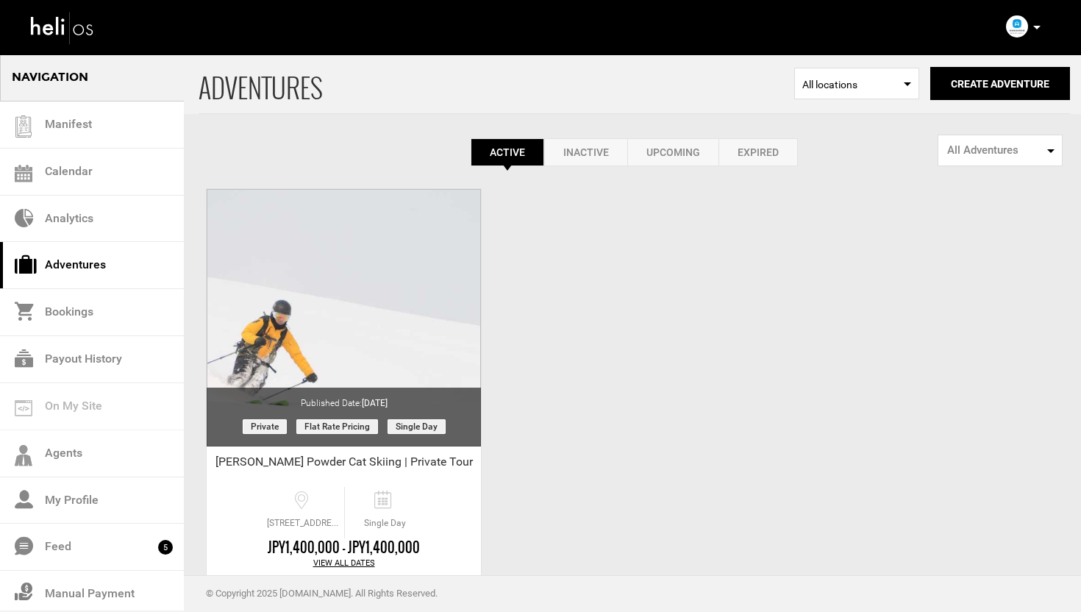
click at [1035, 26] on icon at bounding box center [1036, 28] width 7 height 4
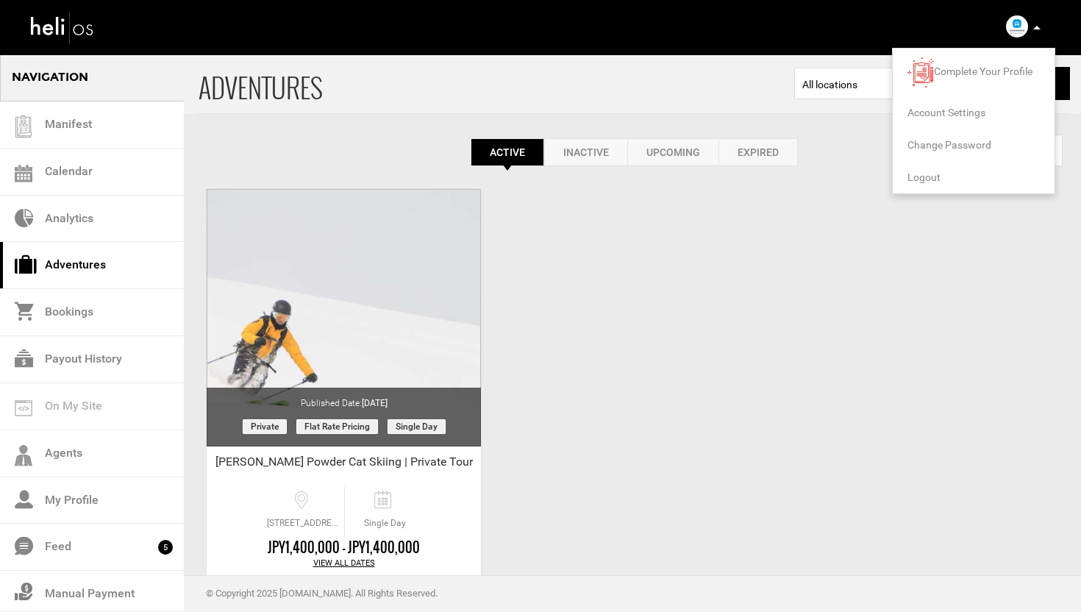
click at [922, 173] on span "Logout" at bounding box center [924, 177] width 33 height 12
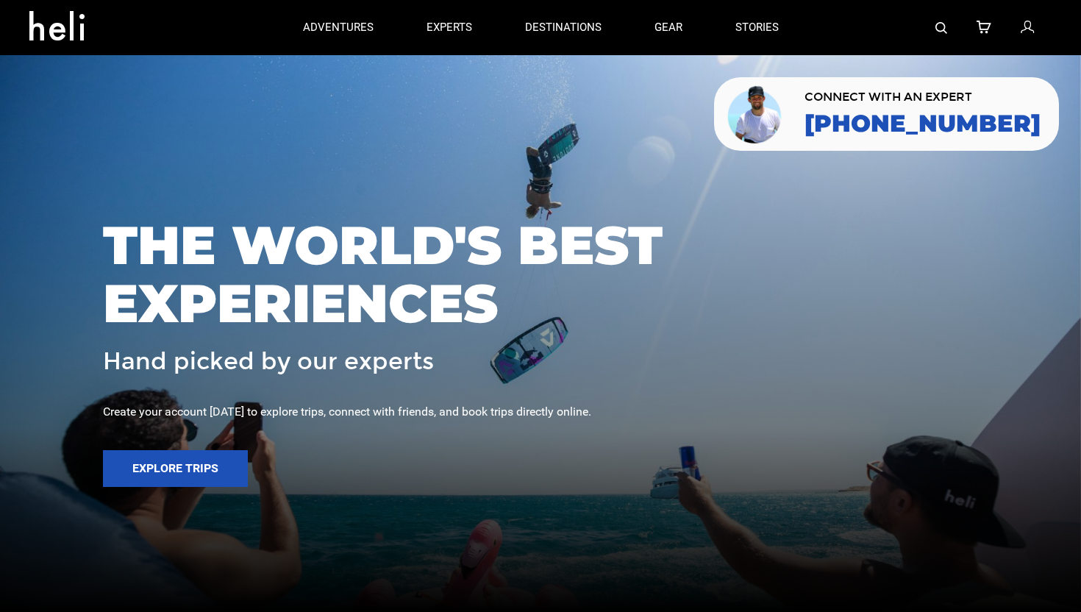
click at [1031, 24] on icon at bounding box center [1027, 27] width 13 height 19
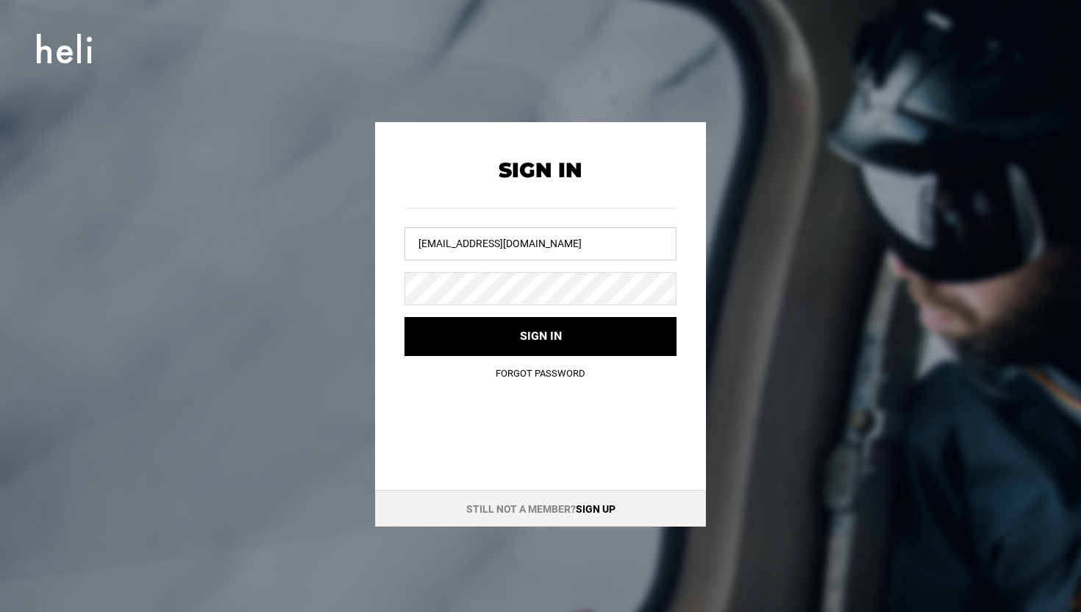
click at [507, 249] on input "jpg@heli.life" at bounding box center [541, 243] width 272 height 33
type input "hanazononiseko@yopmail.com"
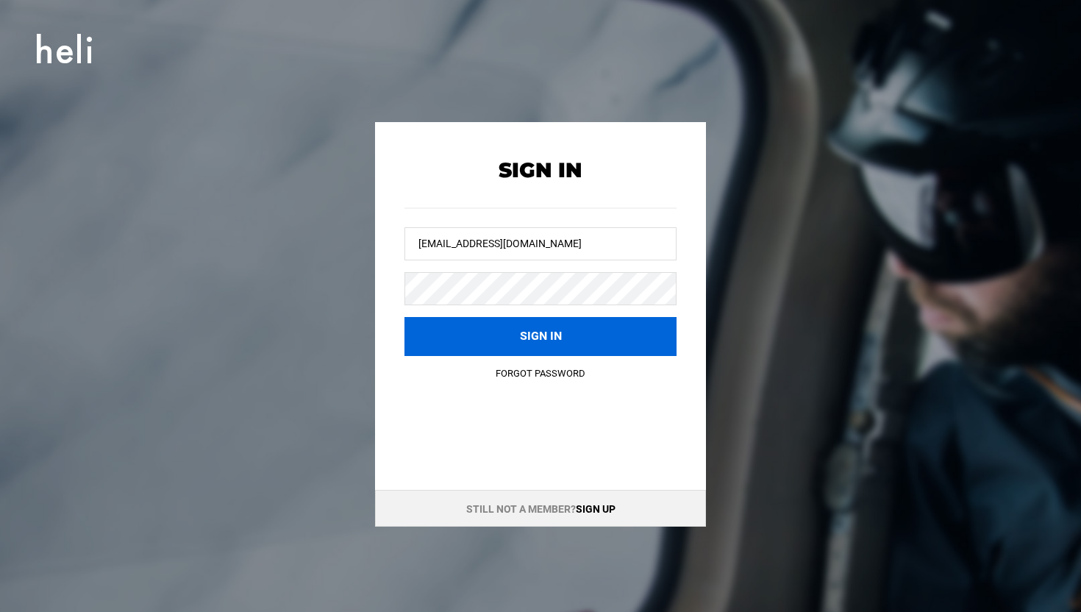
click at [526, 332] on button "Sign in" at bounding box center [541, 336] width 272 height 39
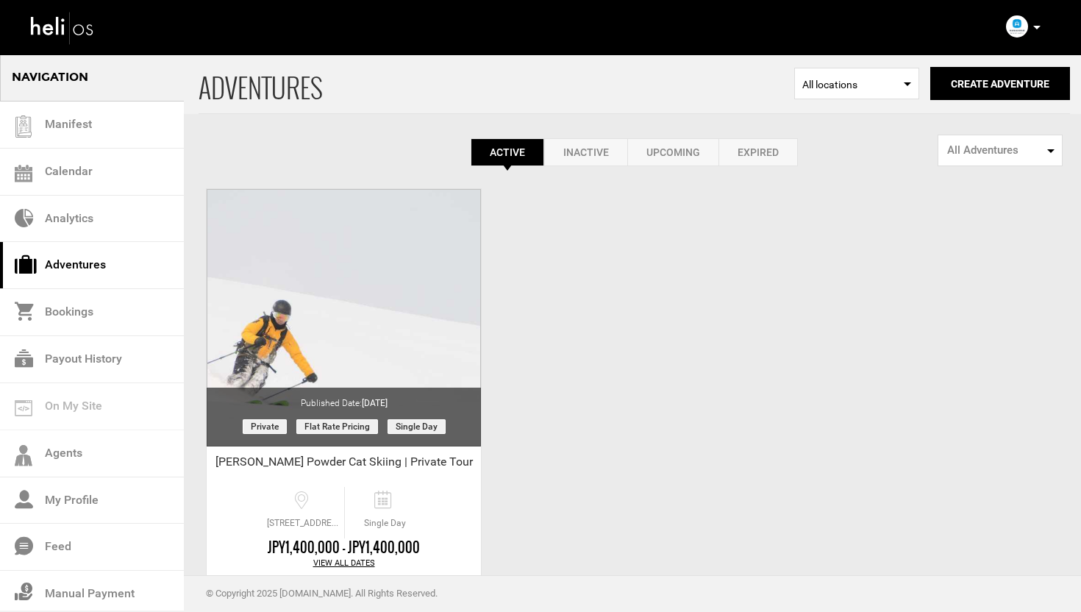
click at [97, 264] on link "Adventures" at bounding box center [92, 265] width 184 height 47
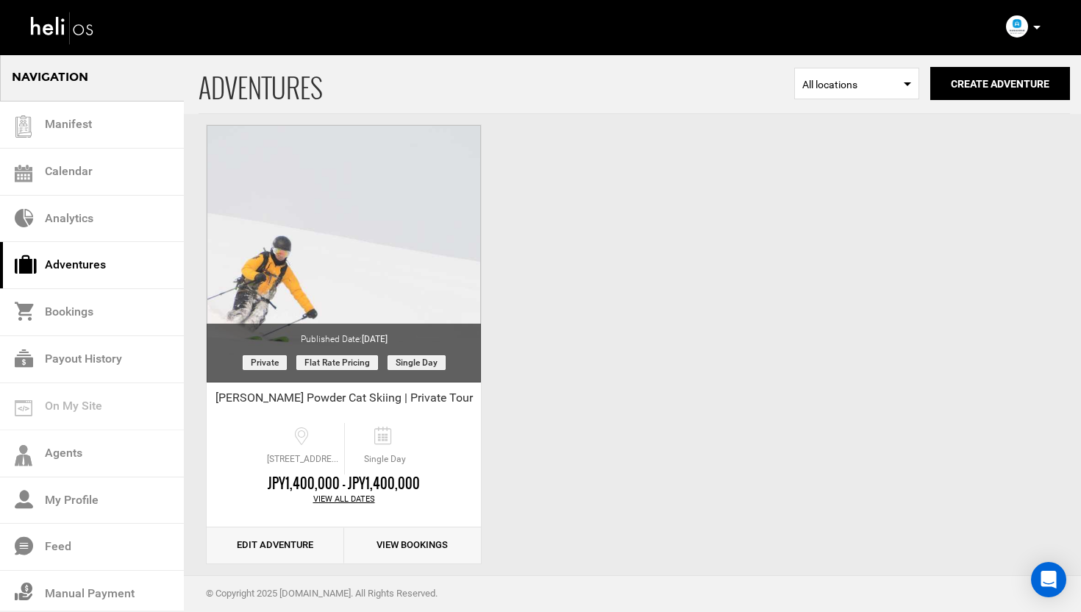
scroll to position [75, 0]
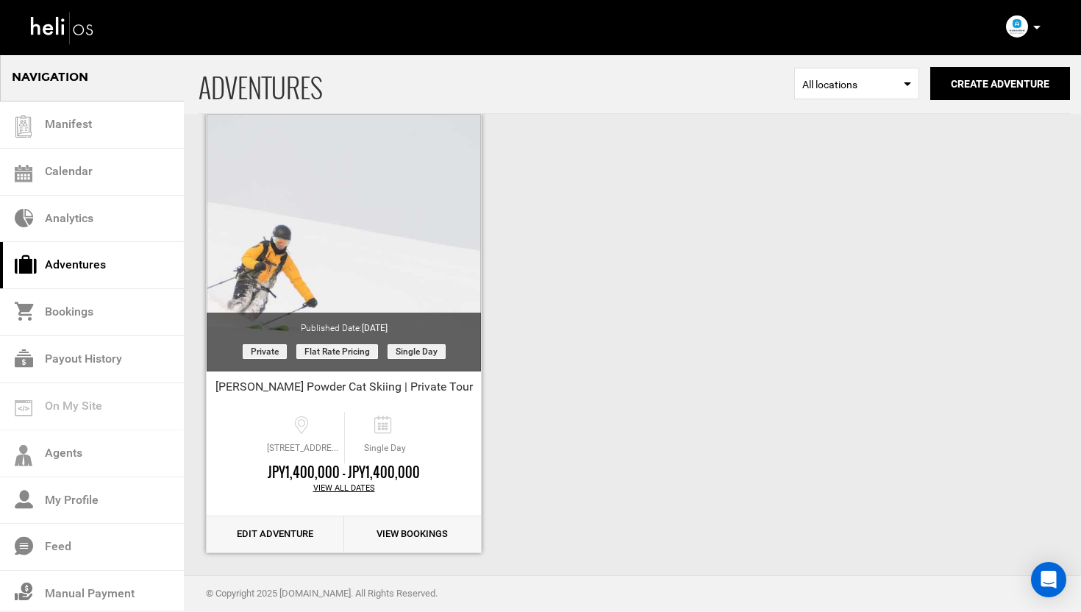
click at [244, 532] on link "Edit Adventure" at bounding box center [276, 534] width 138 height 36
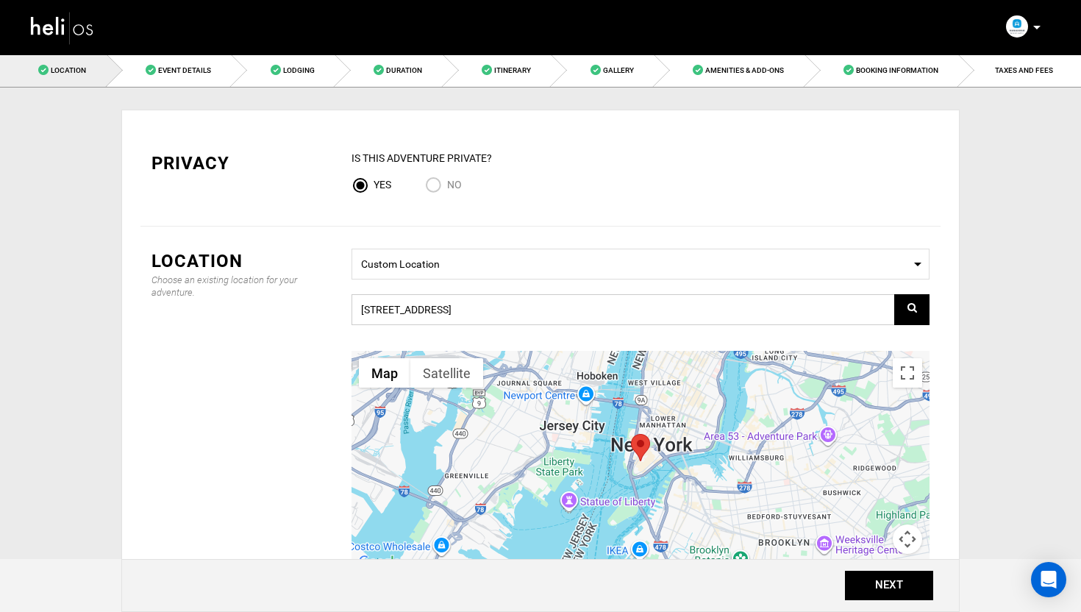
click at [453, 304] on input "[STREET_ADDRESS]" at bounding box center [641, 309] width 578 height 31
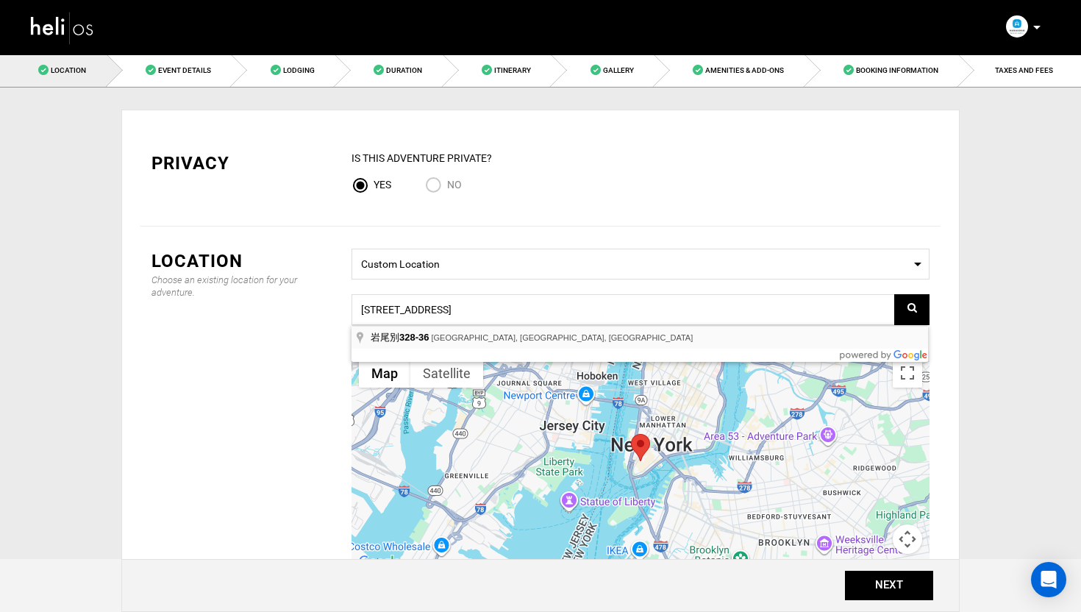
type input "[STREET_ADDRESS]"
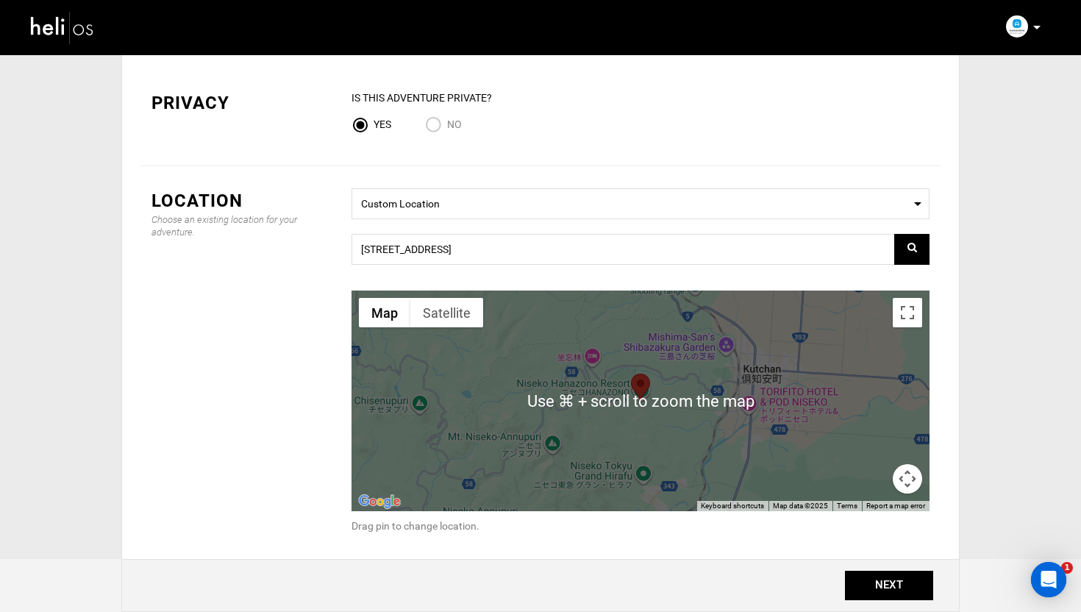
click at [631, 374] on area at bounding box center [631, 374] width 0 height 0
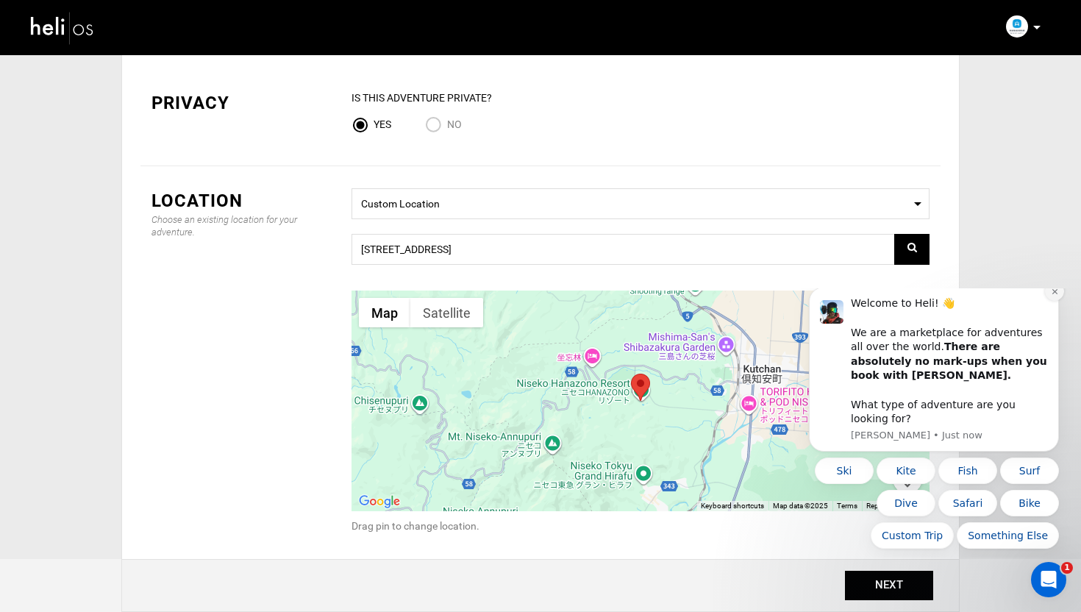
click at [1053, 301] on button "Dismiss notification" at bounding box center [1054, 291] width 19 height 19
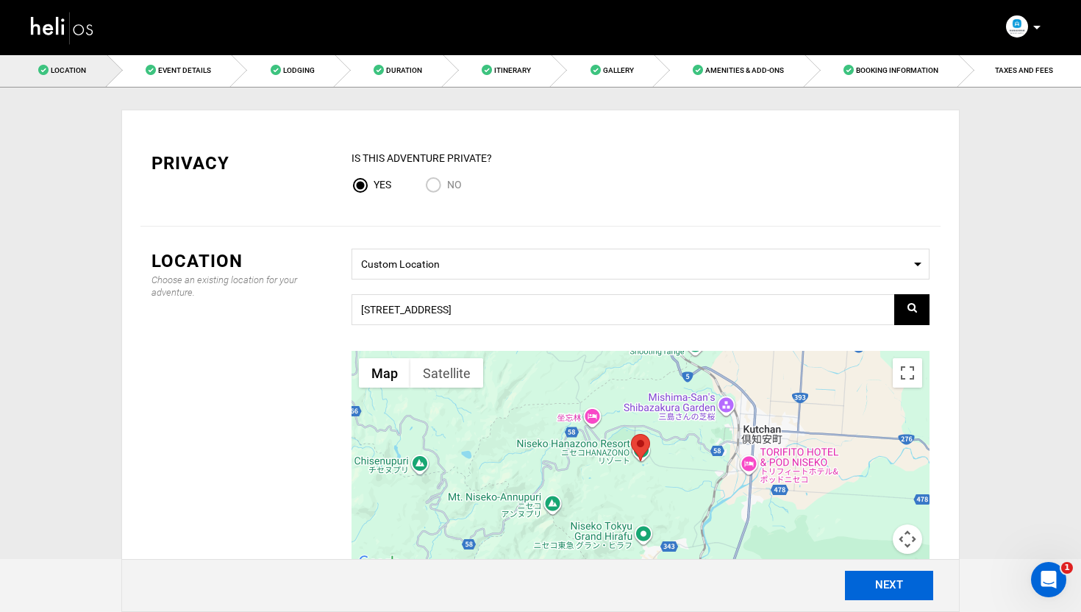
click at [885, 586] on button "NEXT" at bounding box center [889, 585] width 88 height 29
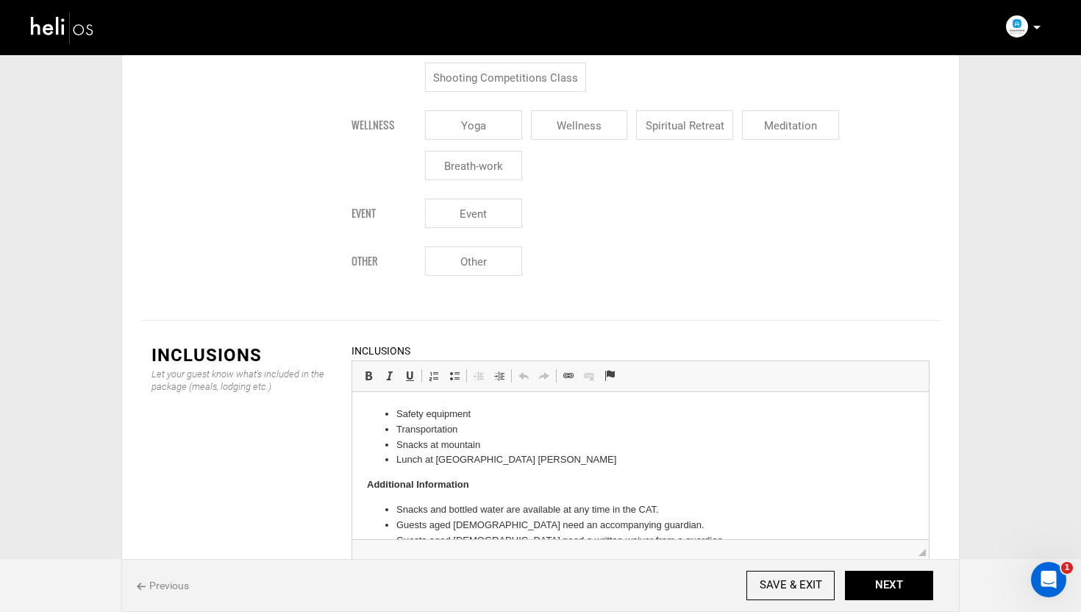
scroll to position [1851, 0]
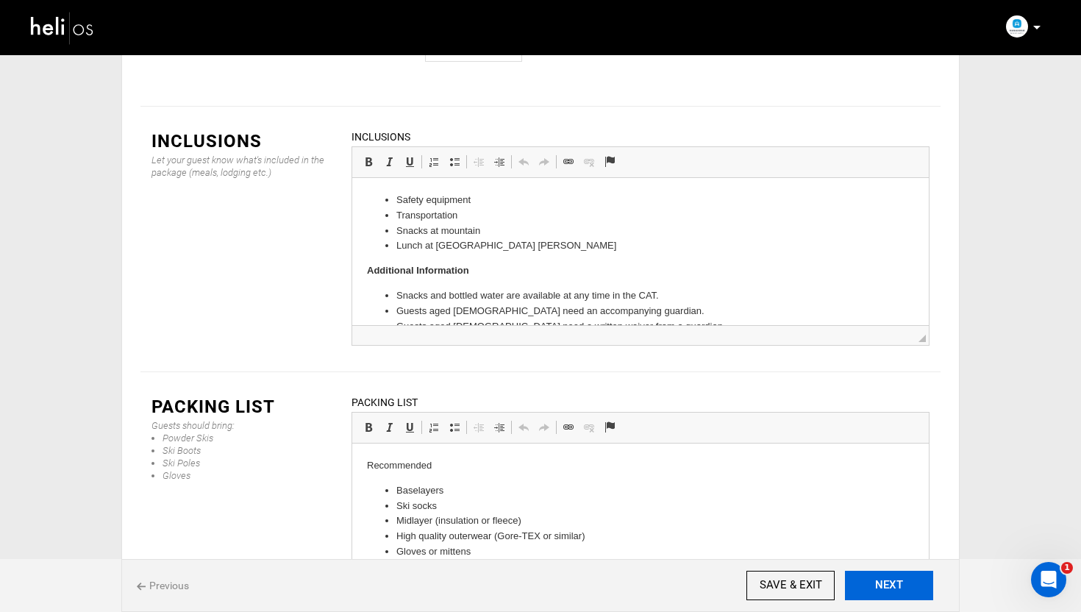
click at [888, 583] on button "NEXT" at bounding box center [889, 585] width 88 height 29
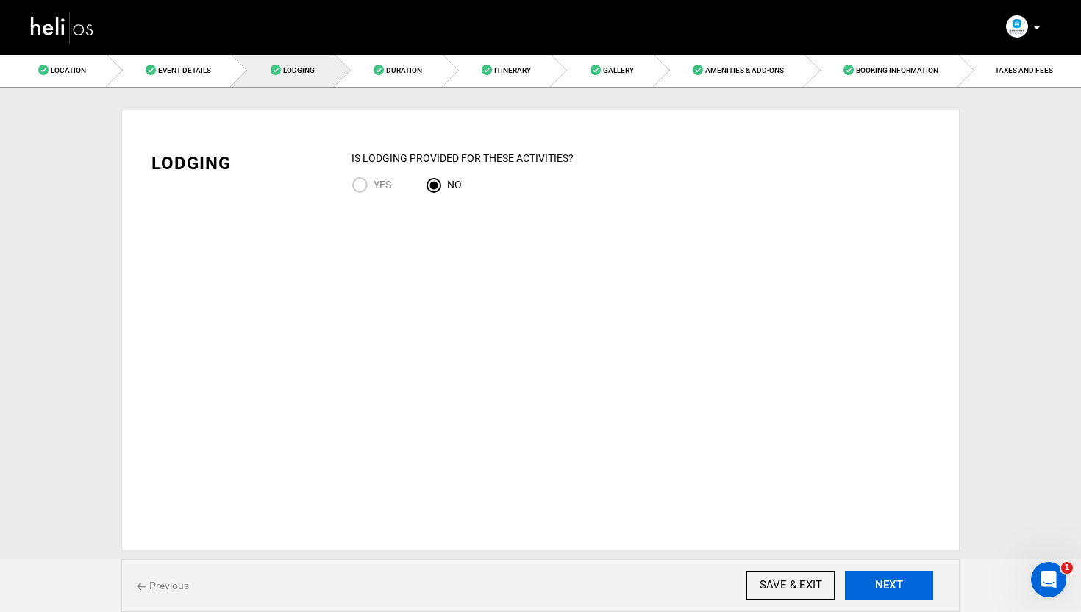
click at [888, 583] on button "NEXT" at bounding box center [889, 585] width 88 height 29
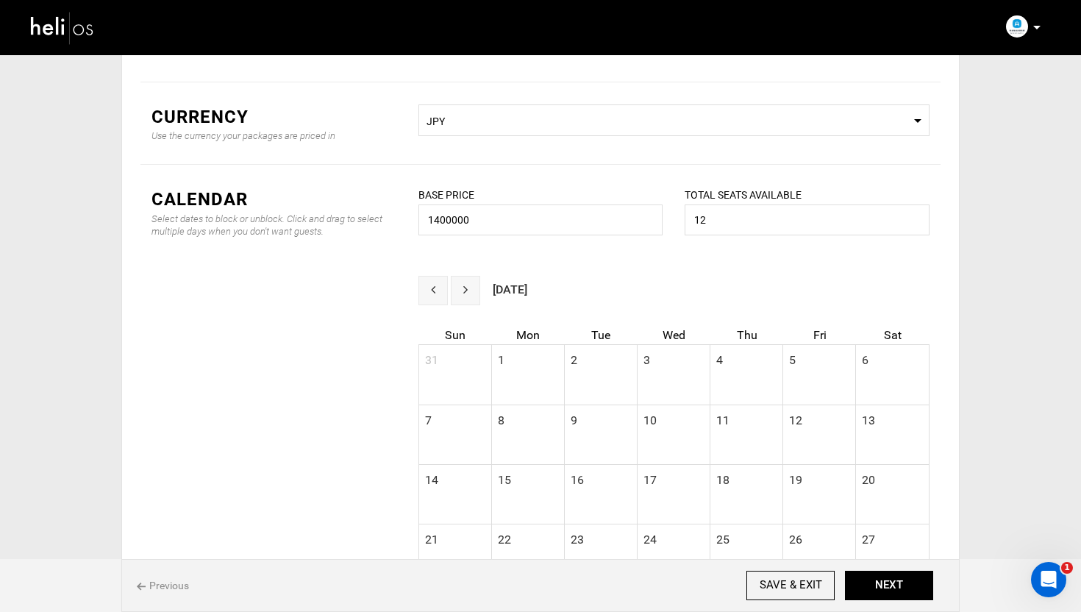
scroll to position [516, 0]
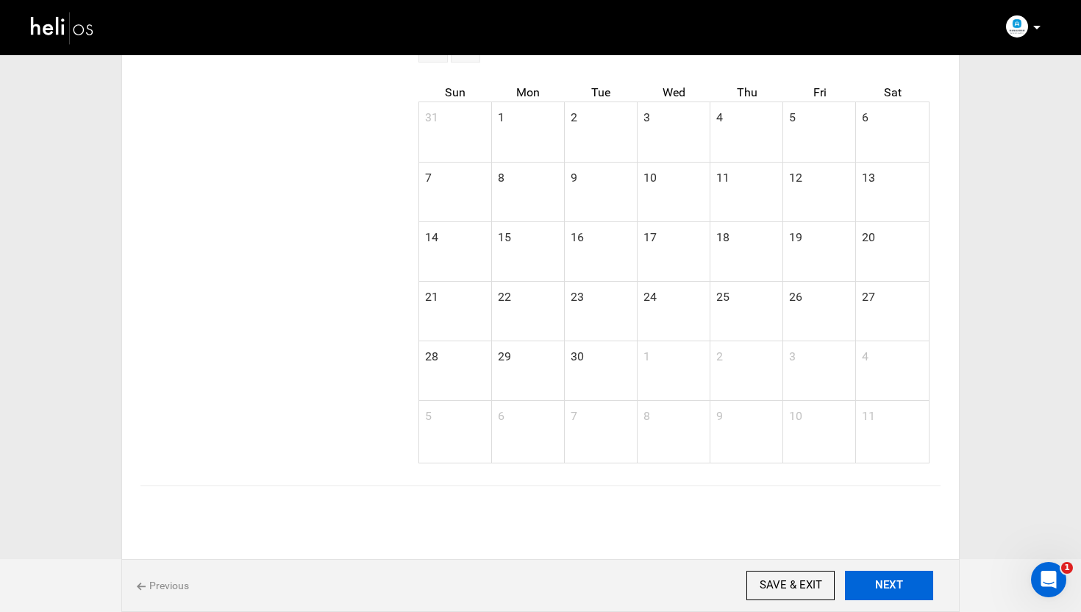
click at [885, 584] on button "NEXT" at bounding box center [889, 585] width 88 height 29
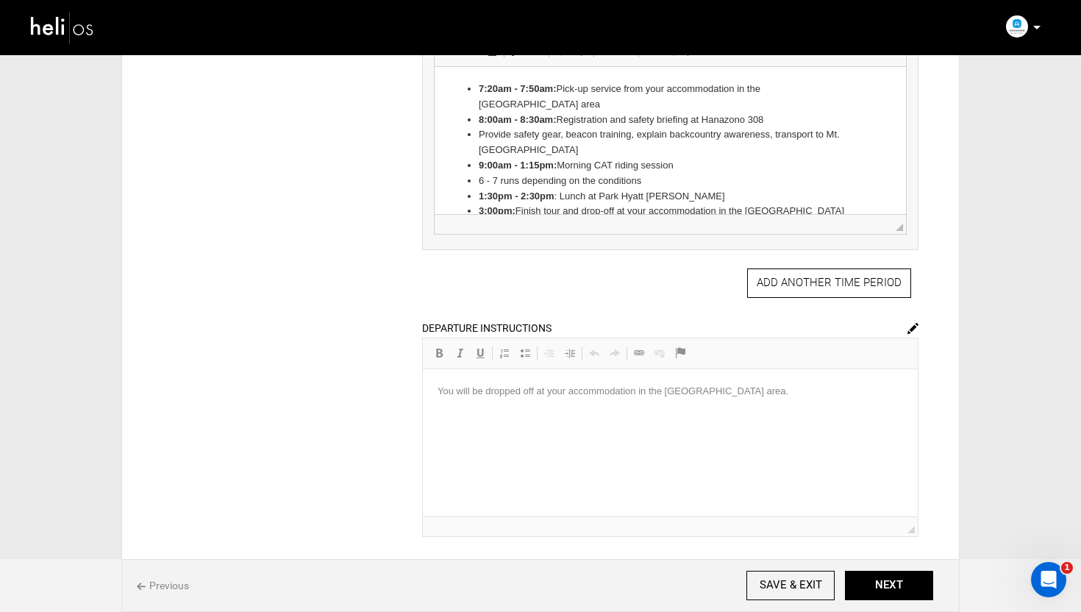
scroll to position [588, 0]
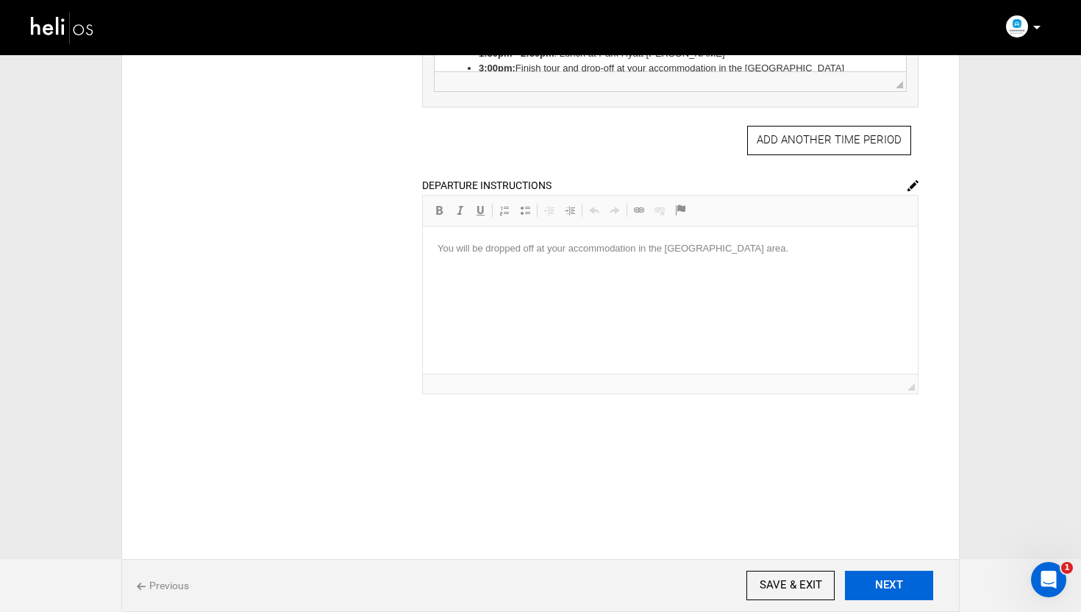
click at [905, 589] on button "NEXT" at bounding box center [889, 585] width 88 height 29
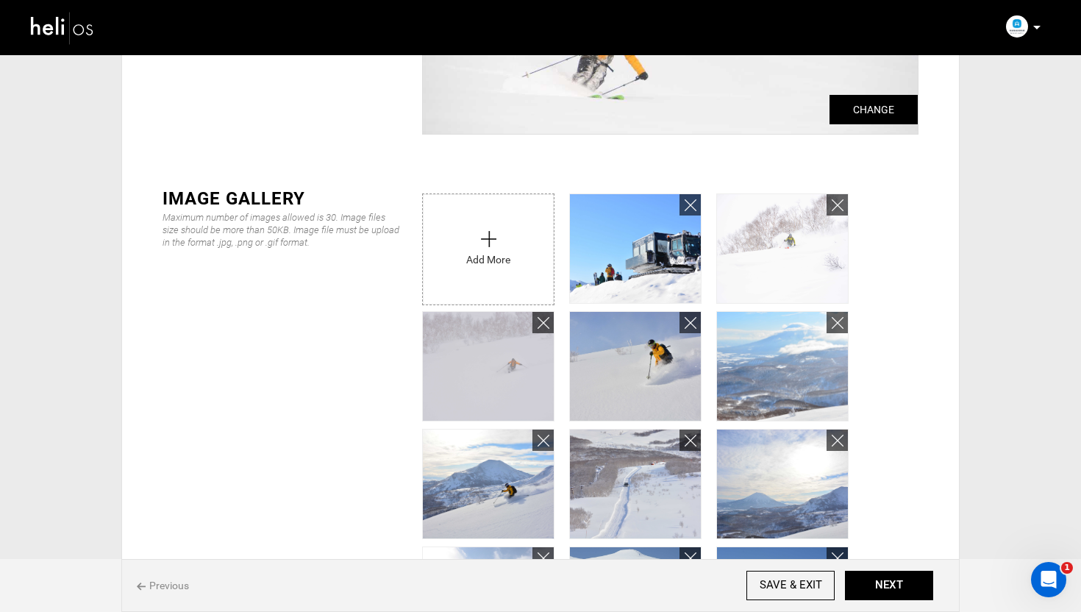
scroll to position [105, 0]
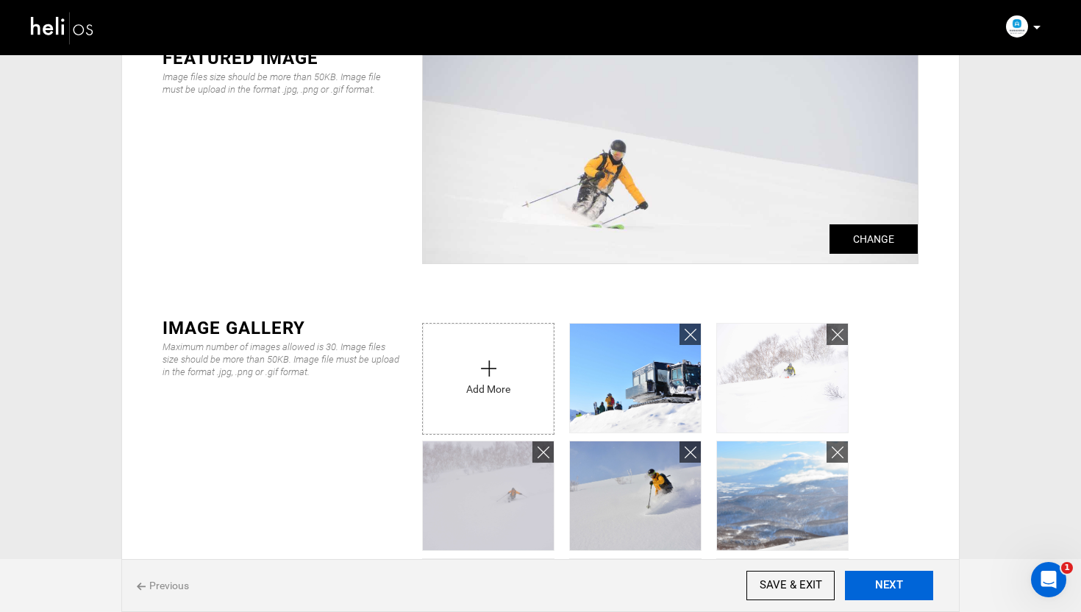
click at [900, 592] on button "NEXT" at bounding box center [889, 585] width 88 height 29
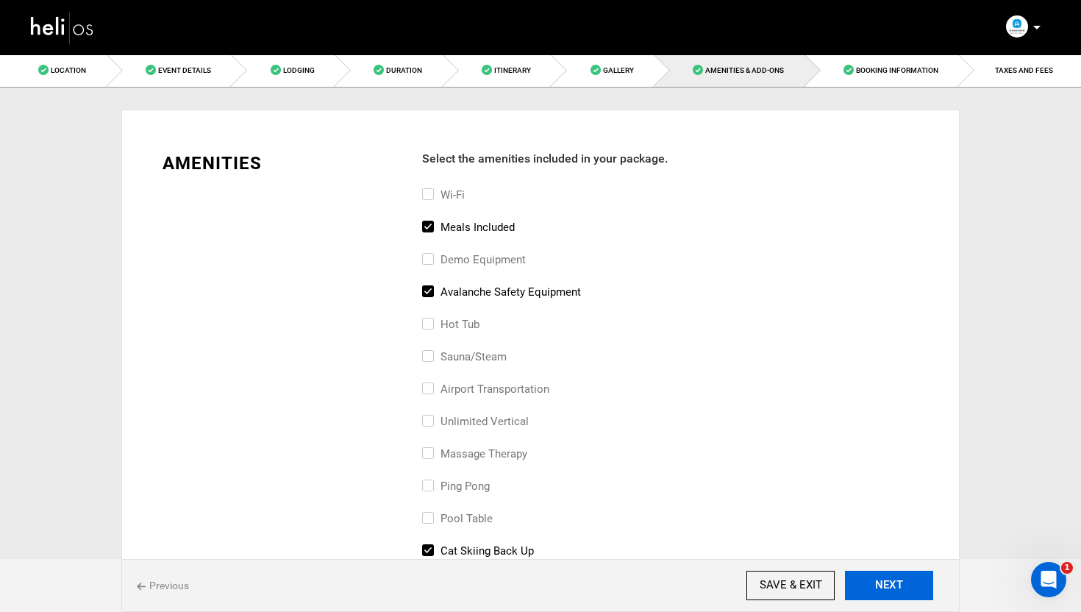
click at [901, 576] on button "NEXT" at bounding box center [889, 585] width 88 height 29
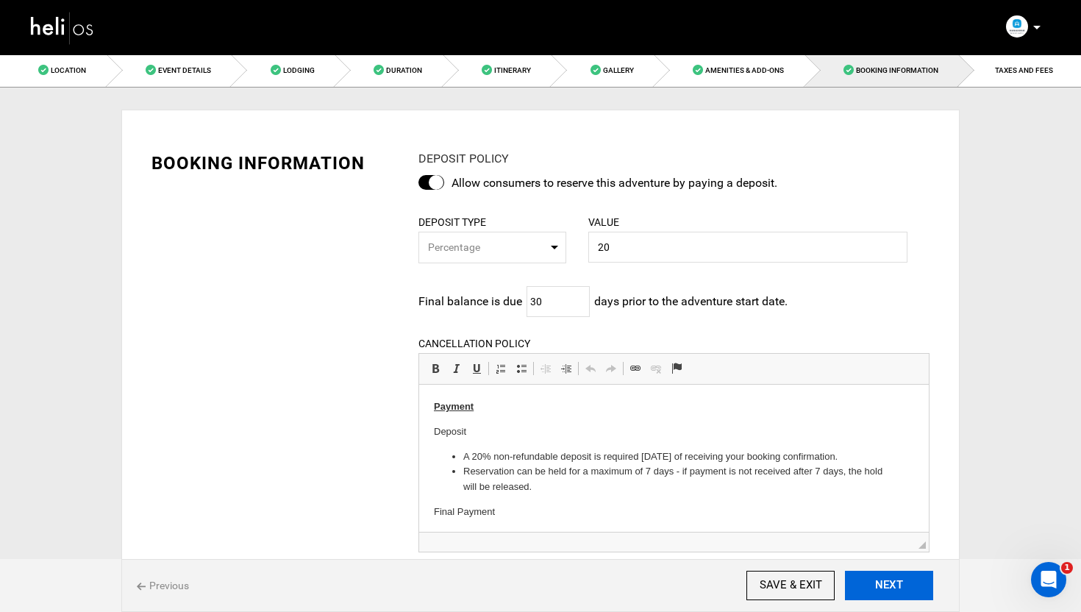
click at [888, 581] on button "NEXT" at bounding box center [889, 585] width 88 height 29
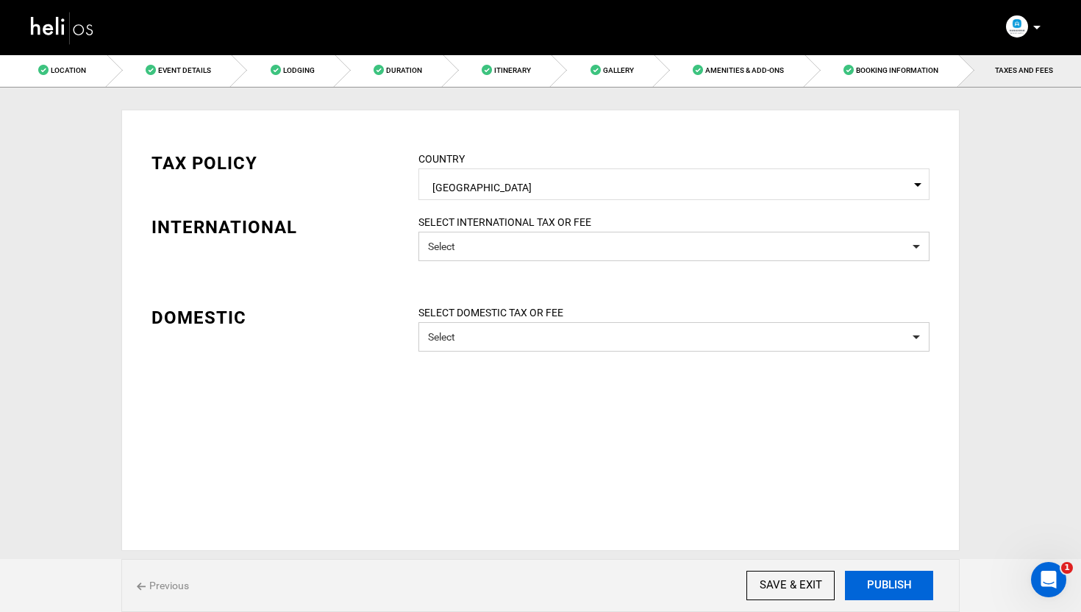
click at [888, 581] on button "PUBLISH" at bounding box center [889, 585] width 88 height 29
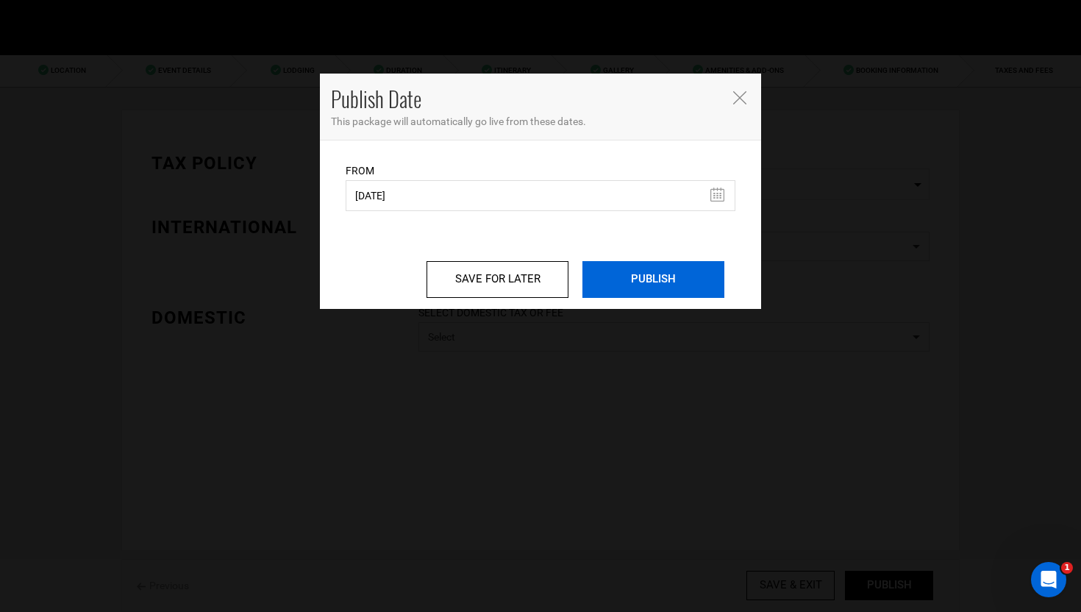
click at [608, 279] on input "PUBLISH" at bounding box center [654, 279] width 142 height 37
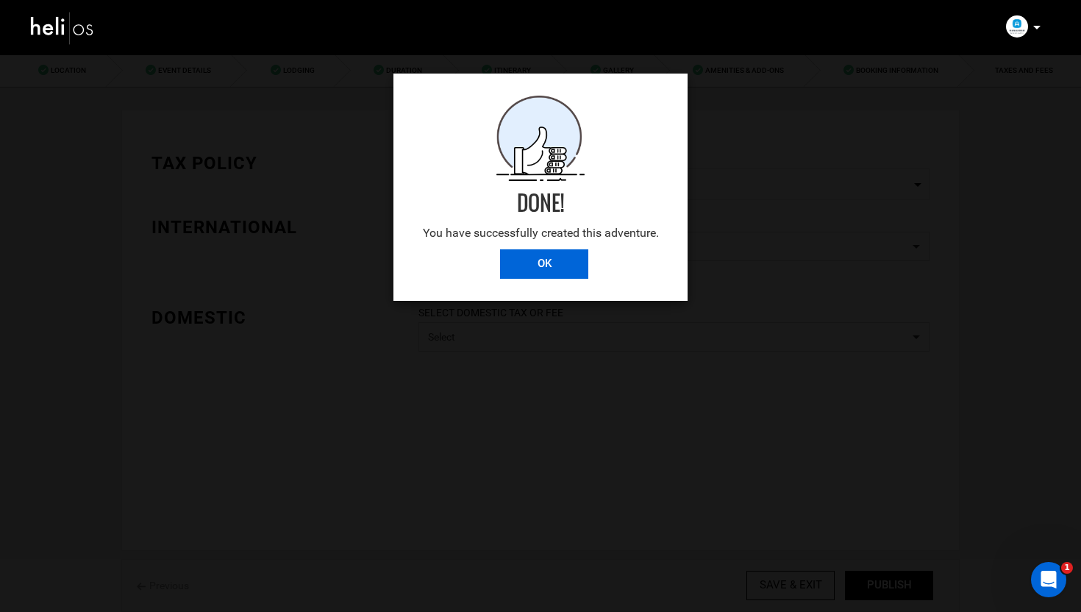
click at [558, 266] on input "OK" at bounding box center [544, 263] width 88 height 29
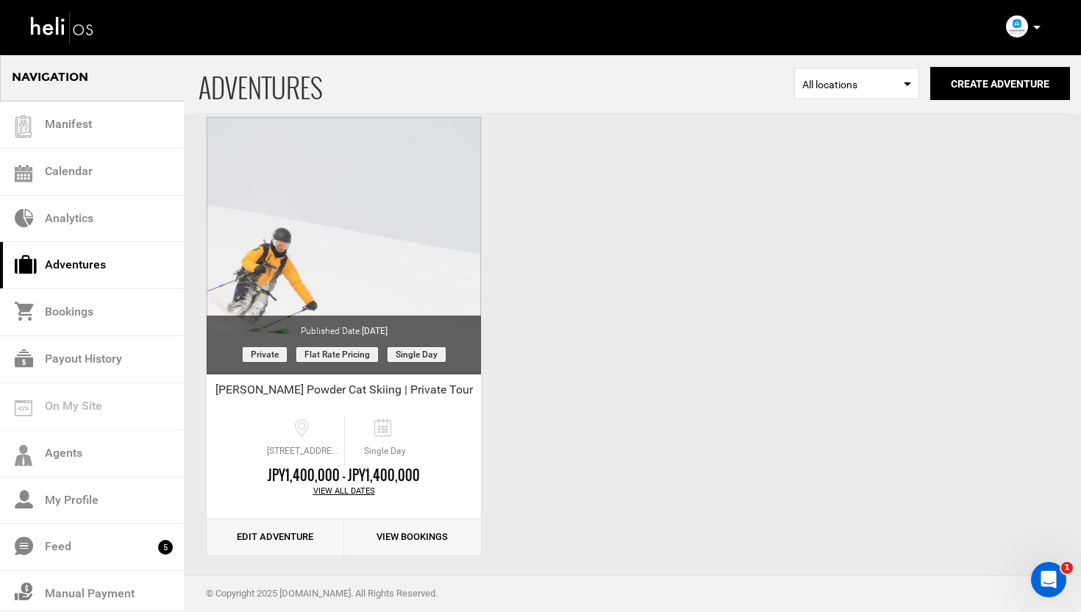
scroll to position [82, 0]
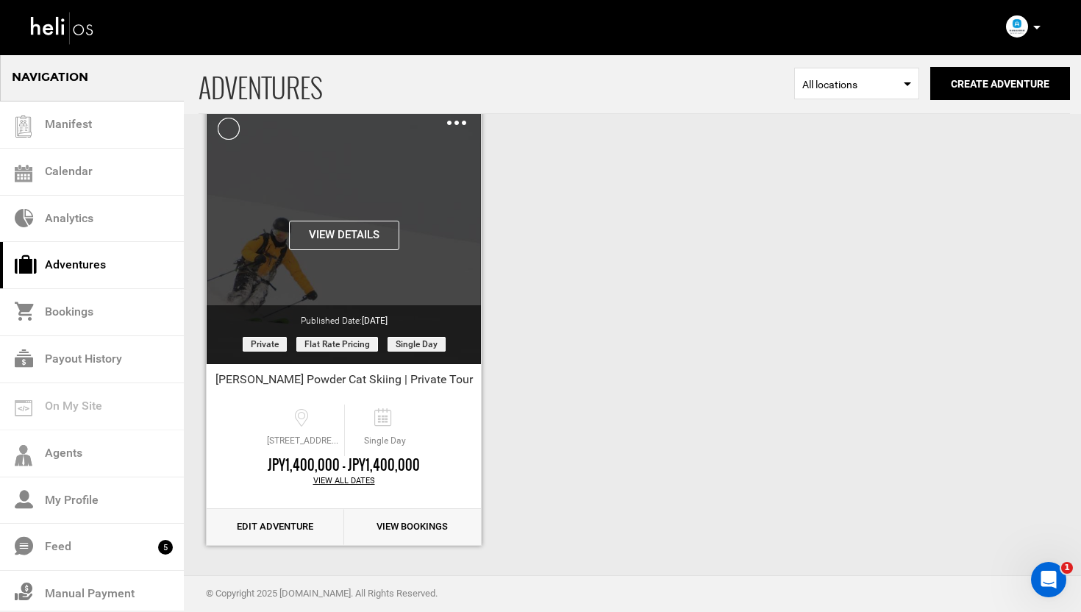
click at [343, 229] on button "View Details" at bounding box center [344, 235] width 110 height 29
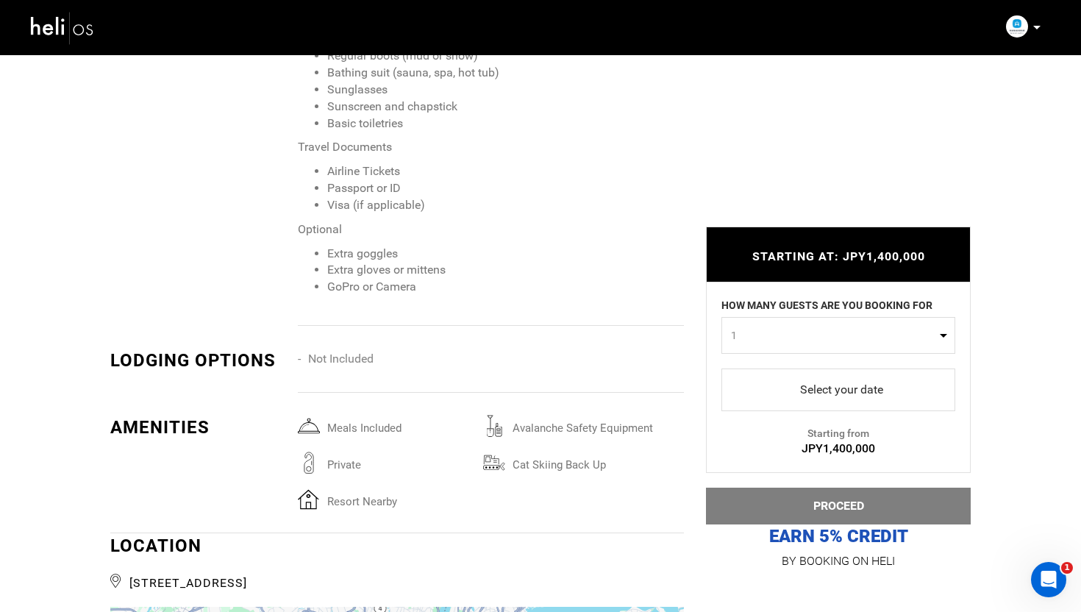
scroll to position [3012, 0]
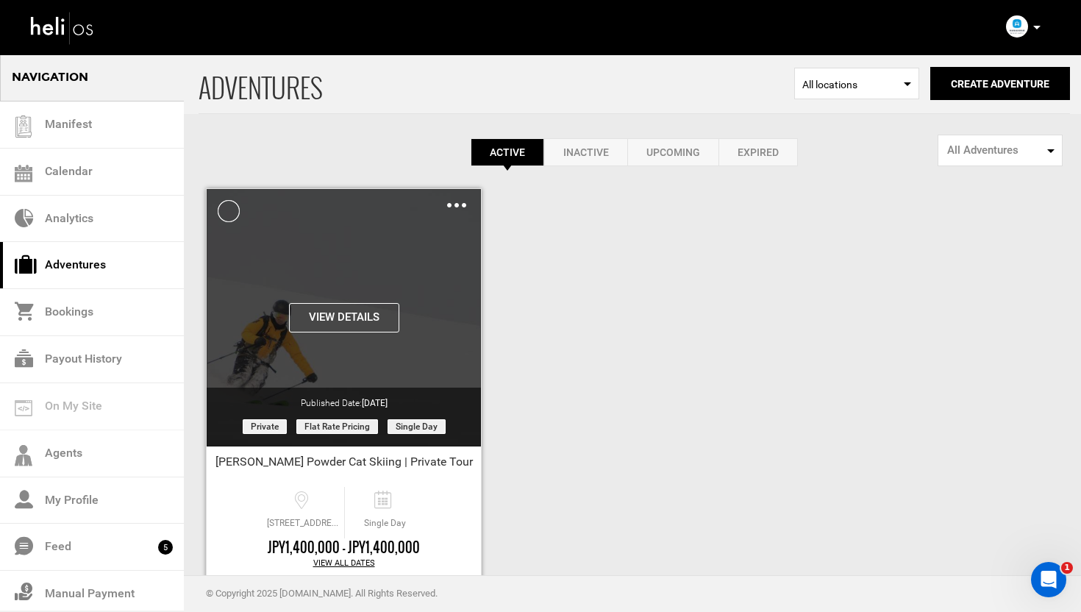
scroll to position [82, 0]
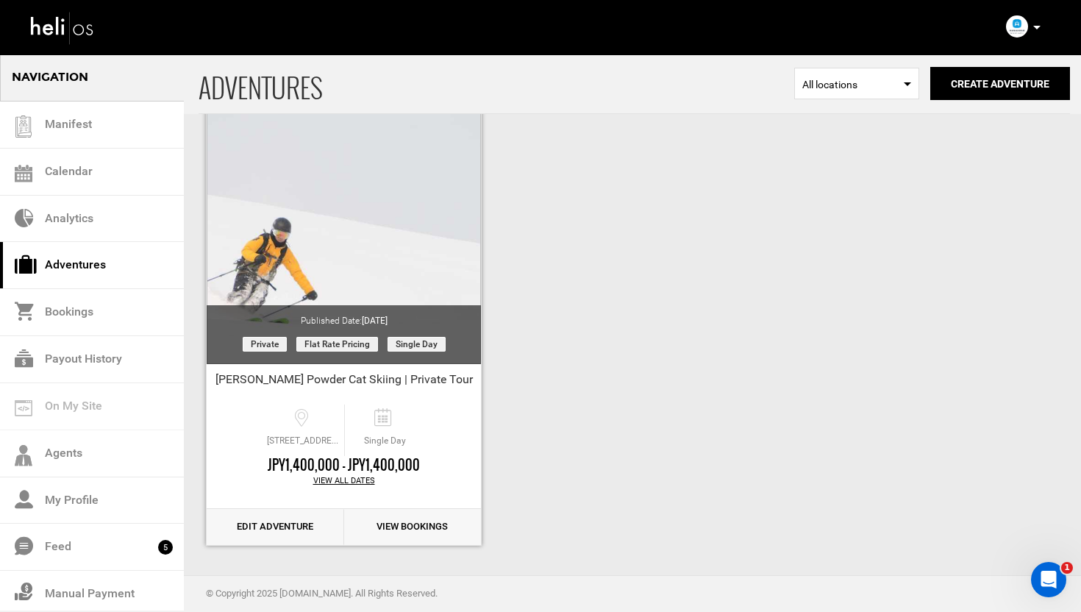
click at [247, 541] on link "Edit Adventure" at bounding box center [276, 527] width 138 height 36
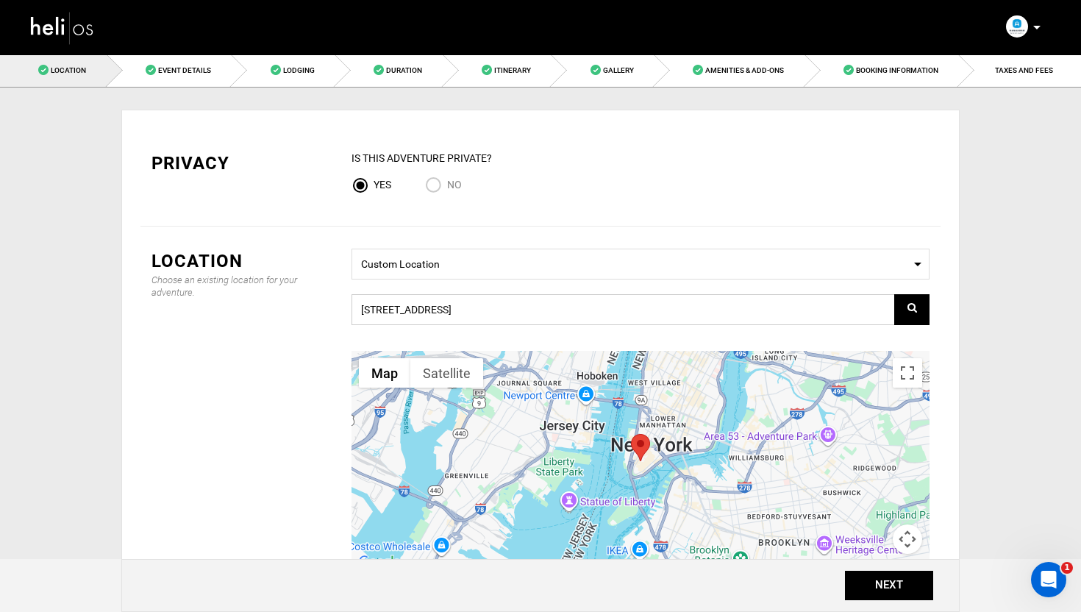
click at [556, 304] on input "[STREET_ADDRESS]" at bounding box center [641, 309] width 578 height 31
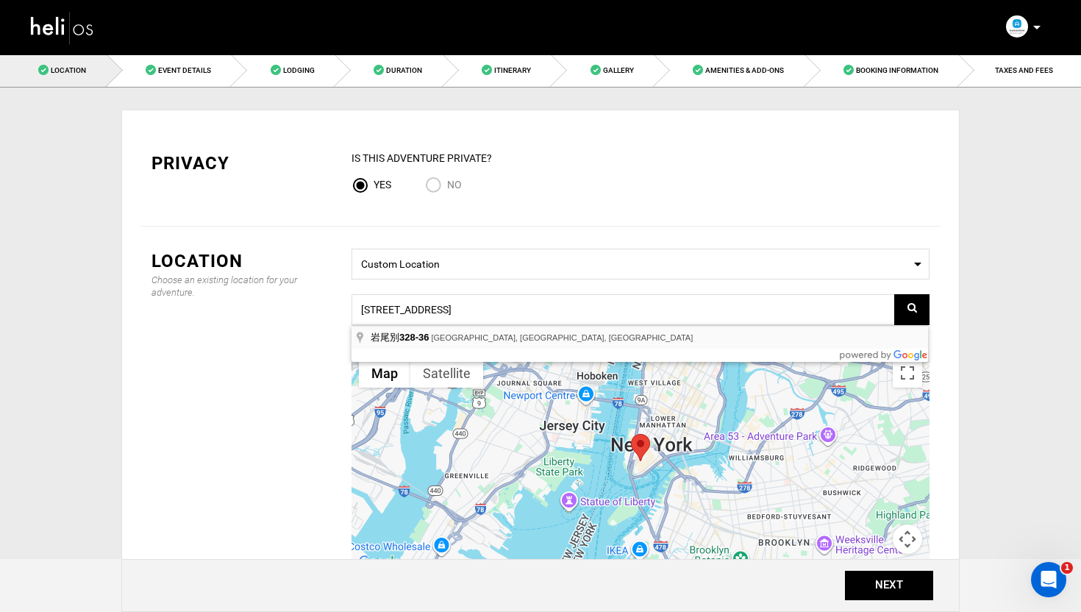
type input "[STREET_ADDRESS]"
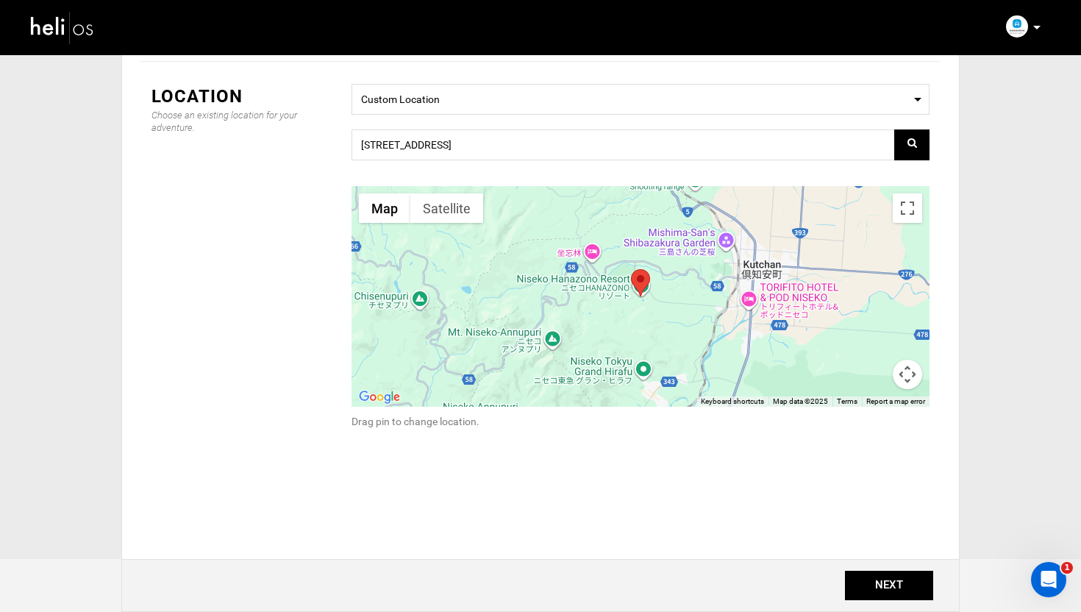
scroll to position [199, 0]
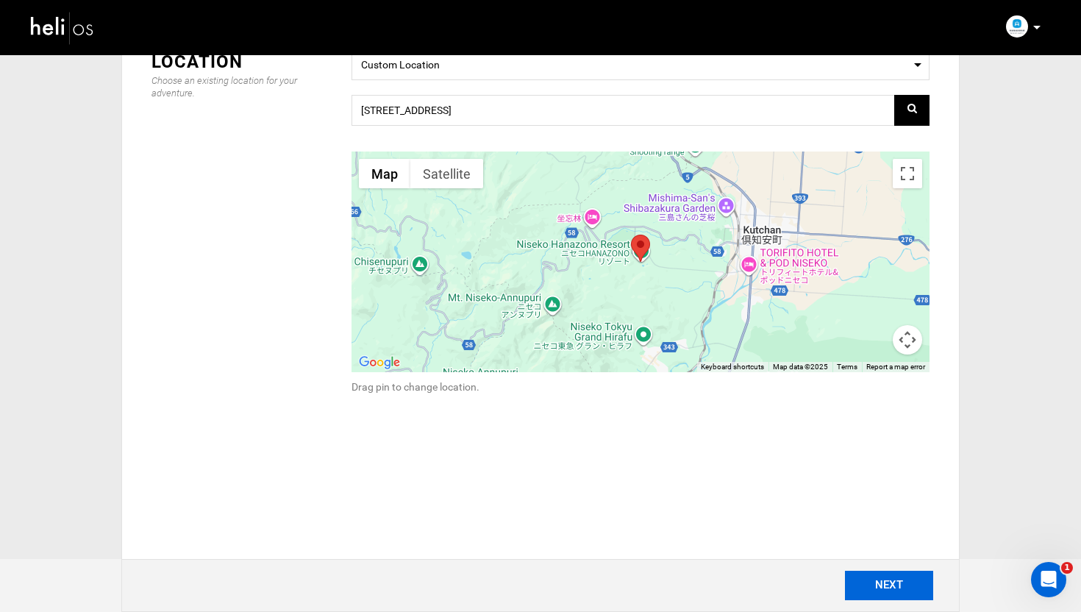
click at [907, 591] on button "NEXT" at bounding box center [889, 585] width 88 height 29
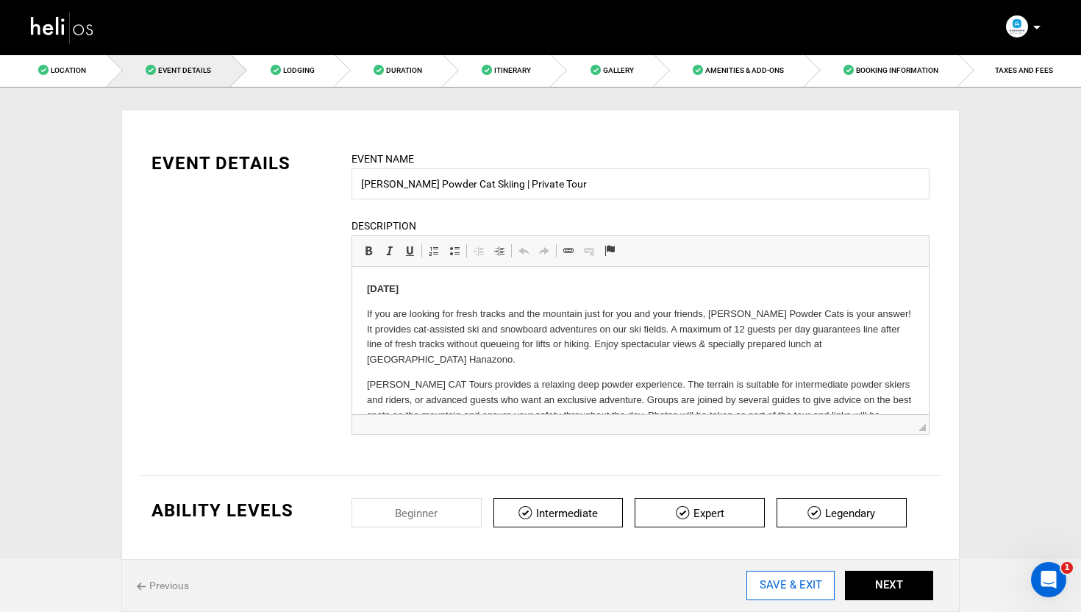
click at [813, 589] on input "SAVE & EXIT" at bounding box center [791, 585] width 88 height 29
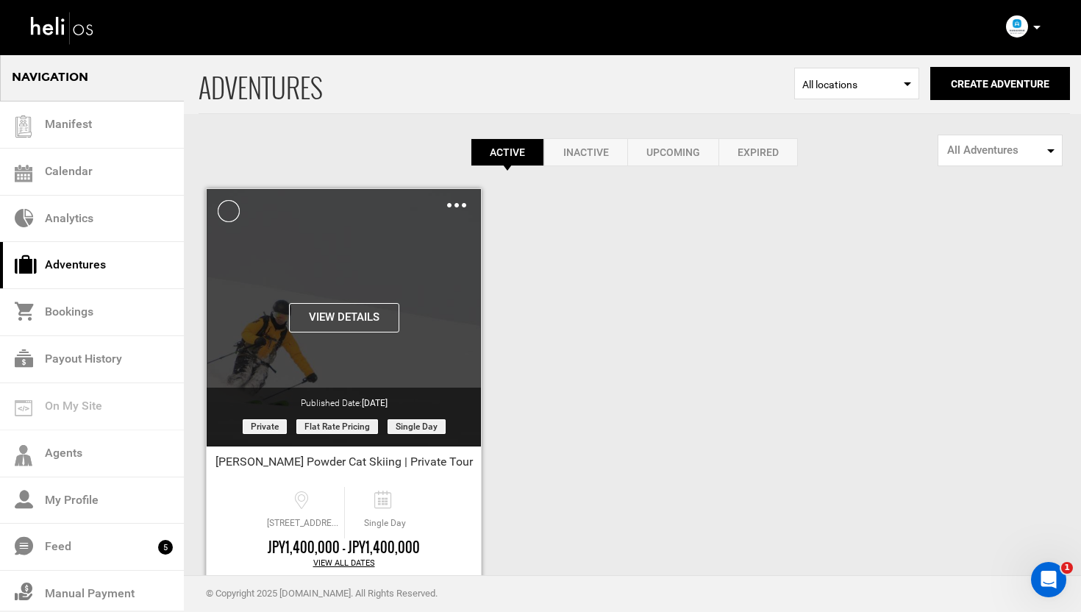
scroll to position [82, 0]
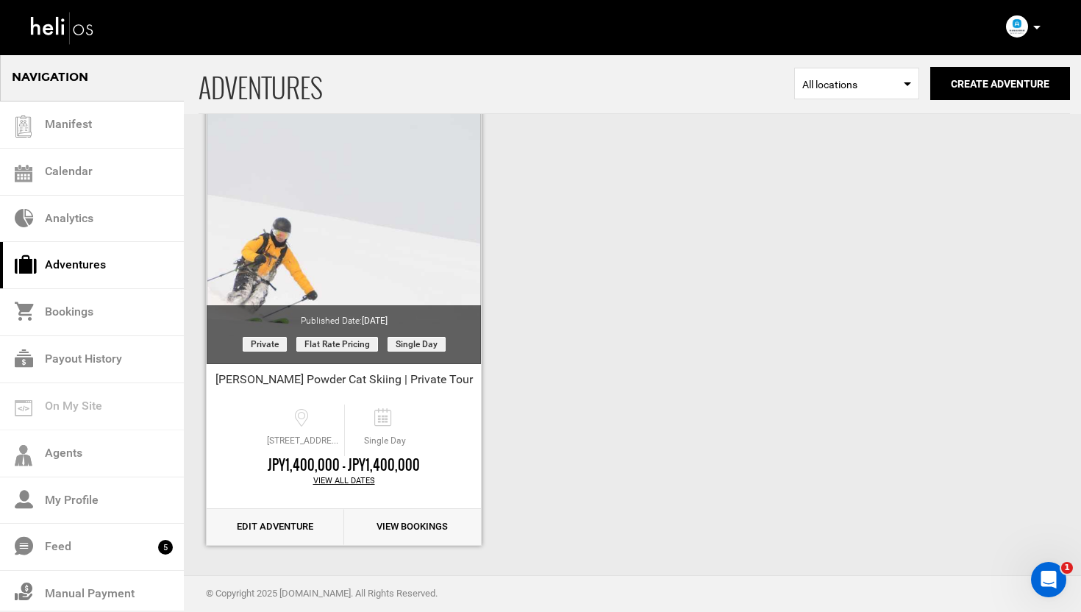
click at [272, 527] on link "Edit Adventure" at bounding box center [276, 527] width 138 height 36
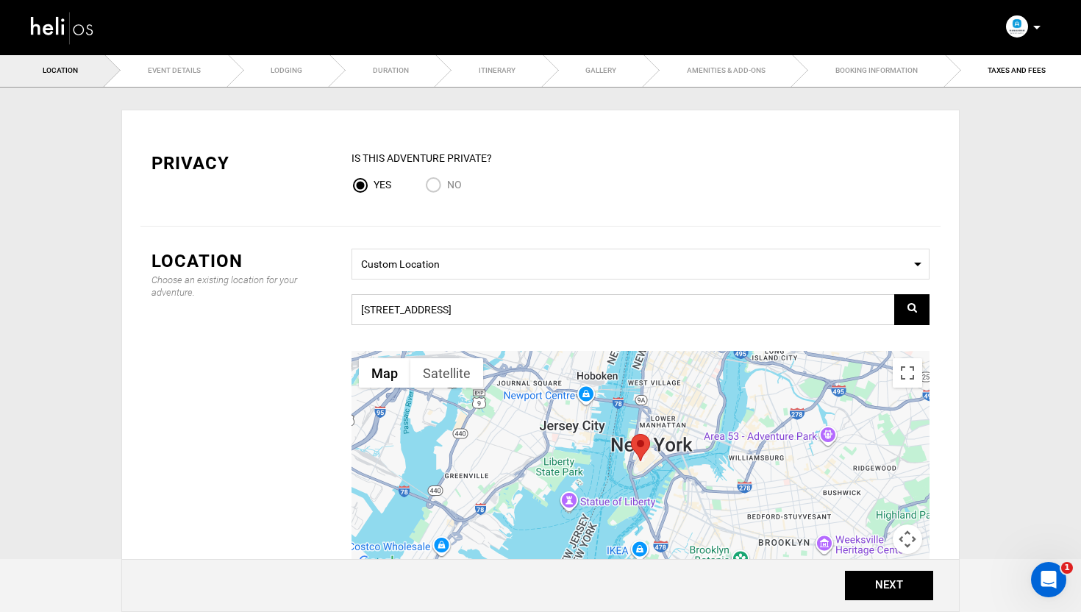
click at [504, 304] on input "[STREET_ADDRESS]" at bounding box center [641, 309] width 578 height 31
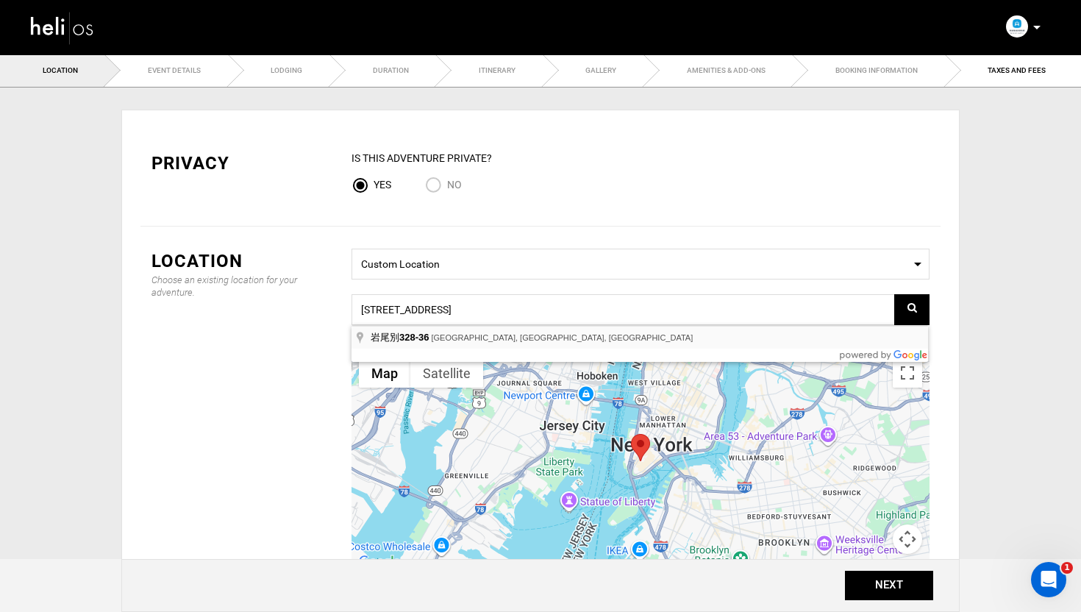
type input "[STREET_ADDRESS]"
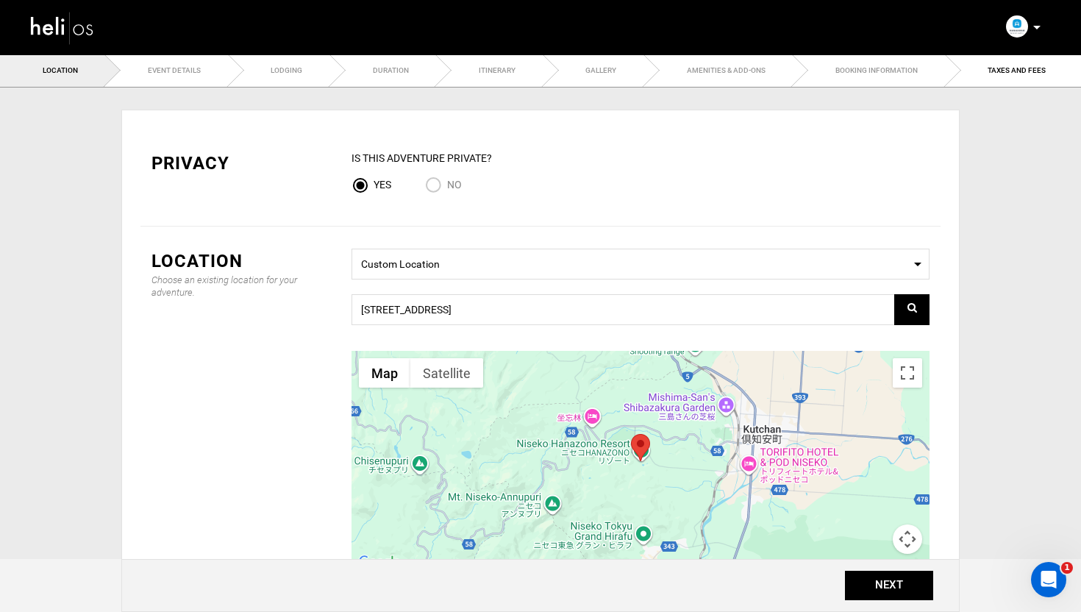
scroll to position [101, 0]
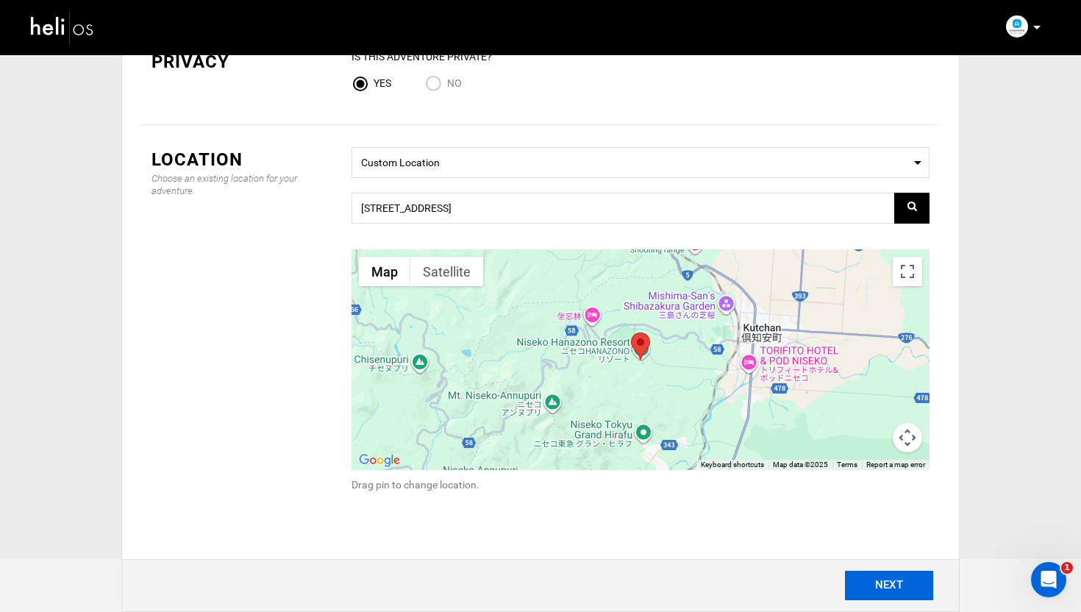
click at [872, 580] on button "NEXT" at bounding box center [889, 585] width 88 height 29
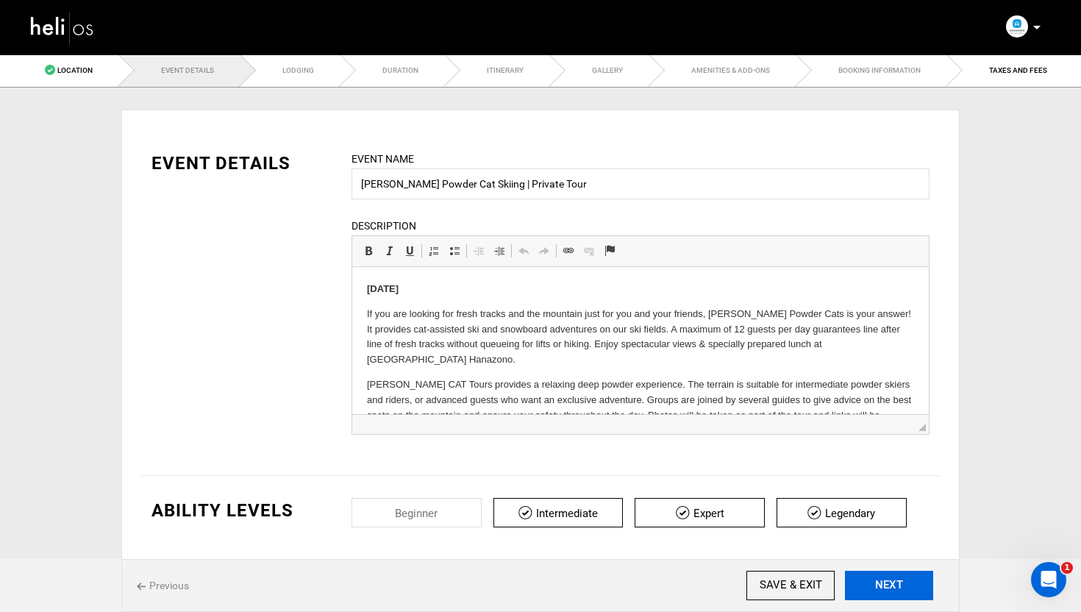
click at [872, 580] on button "NEXT" at bounding box center [889, 585] width 88 height 29
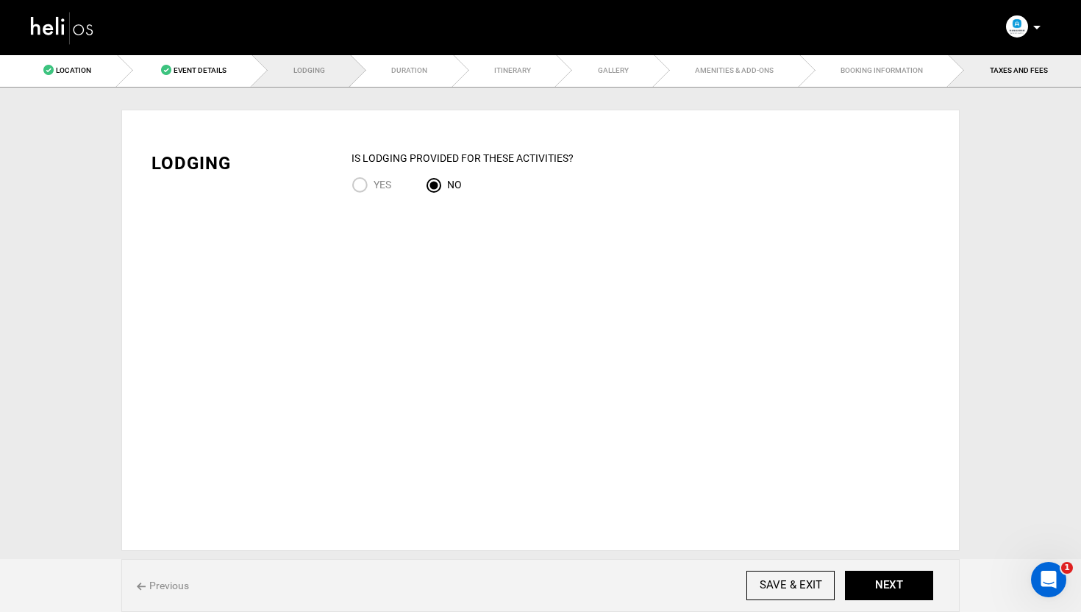
click at [1025, 71] on span "TAXES AND FEES" at bounding box center [1019, 70] width 58 height 8
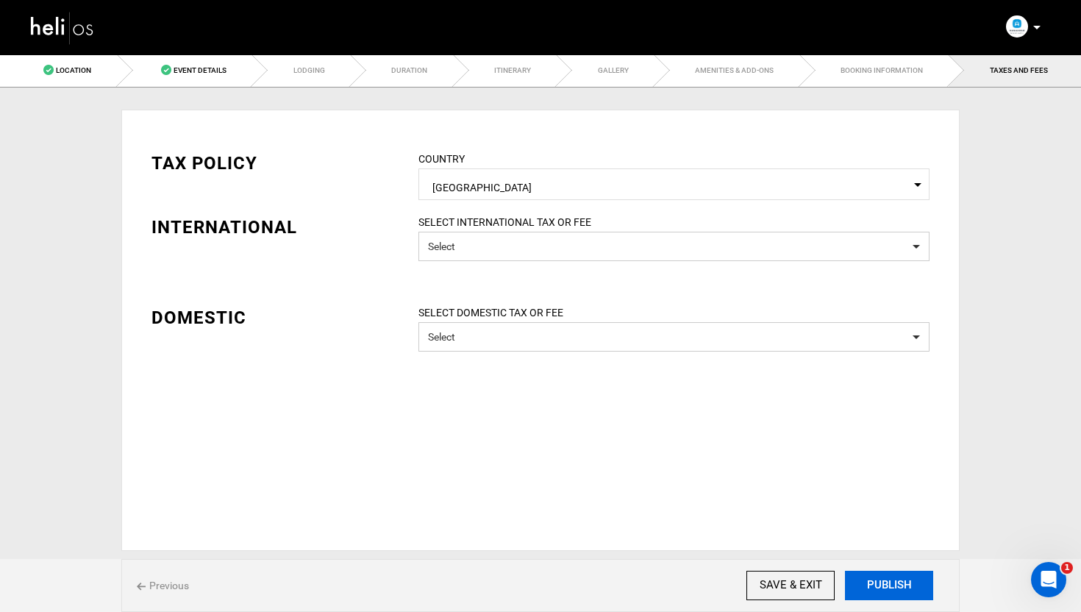
click at [890, 587] on button "PUBLISH" at bounding box center [889, 585] width 88 height 29
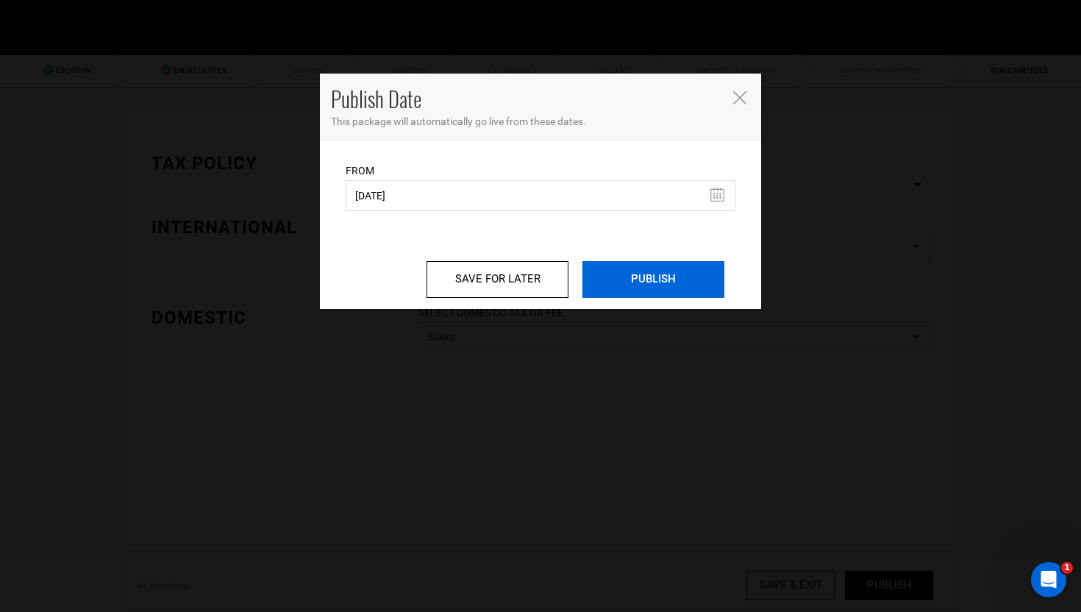
click at [672, 285] on input "PUBLISH" at bounding box center [654, 279] width 142 height 37
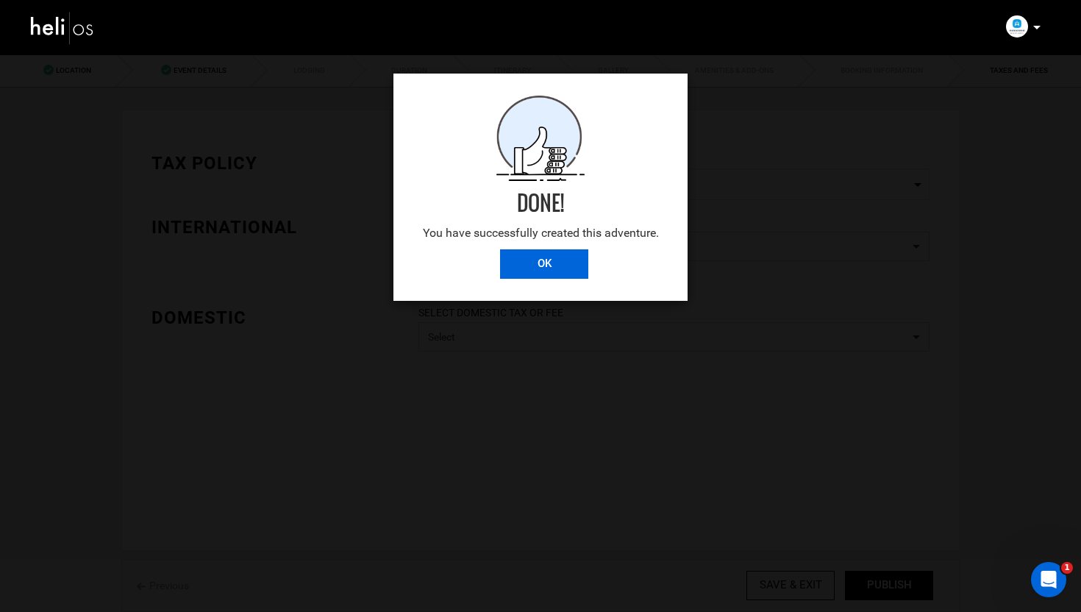
click at [560, 260] on input "OK" at bounding box center [544, 263] width 88 height 29
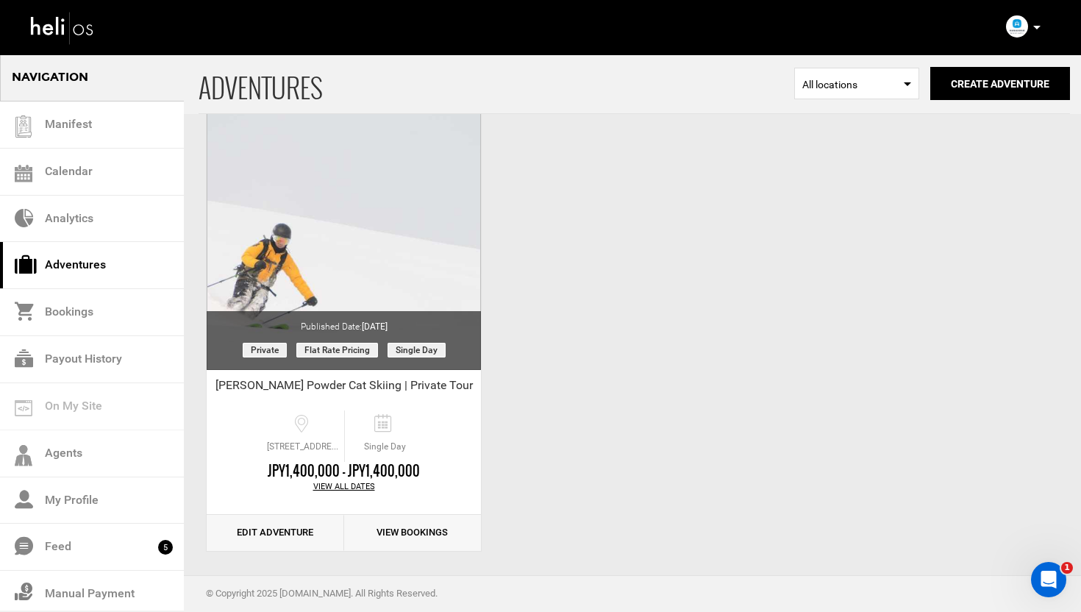
scroll to position [82, 0]
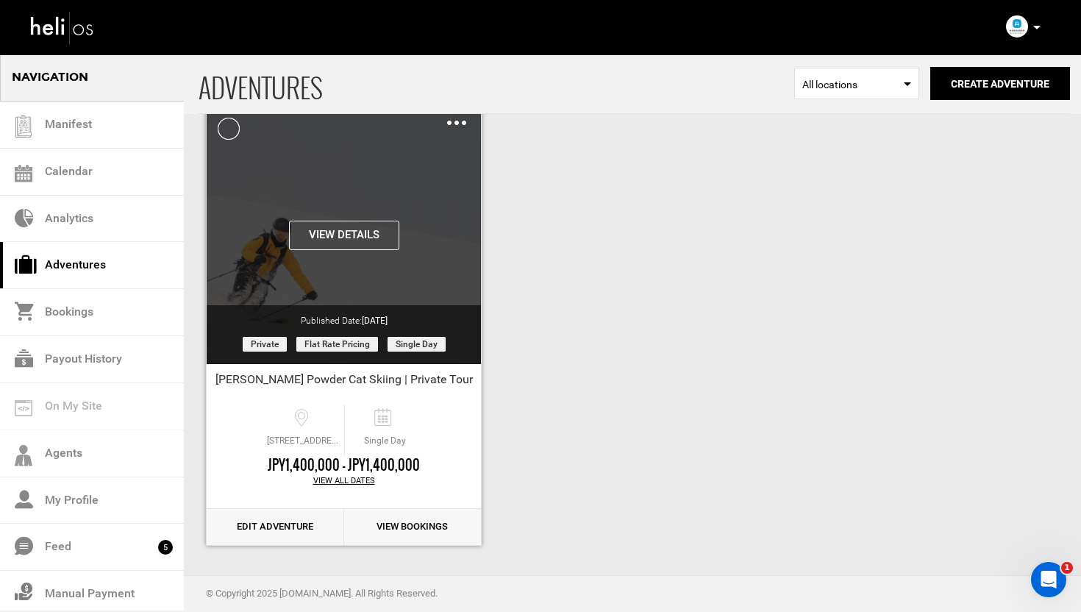
click at [332, 224] on button "View Details" at bounding box center [344, 235] width 110 height 29
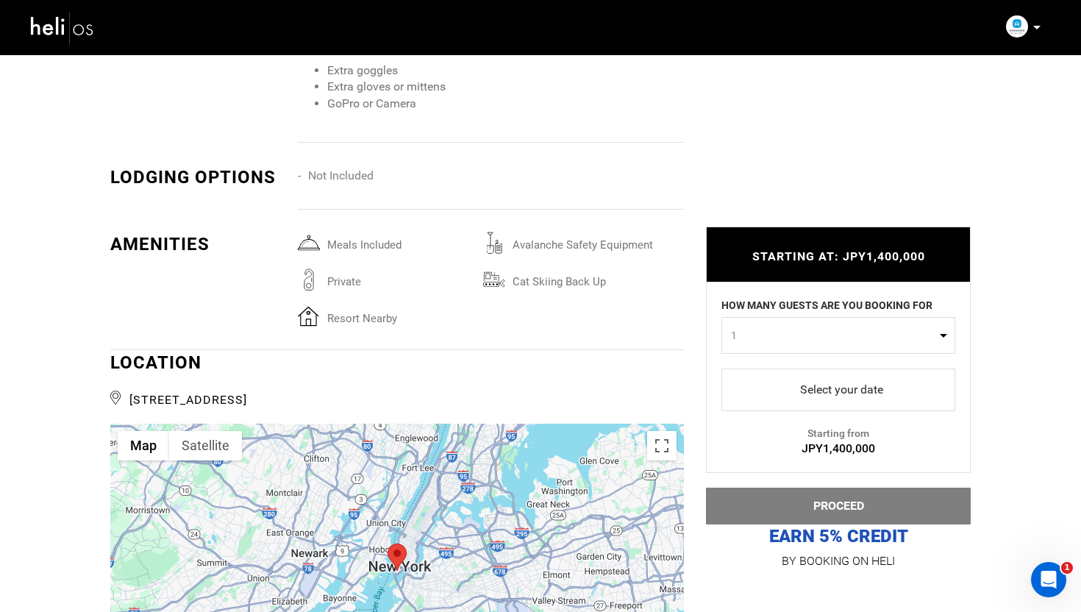
scroll to position [3035, 0]
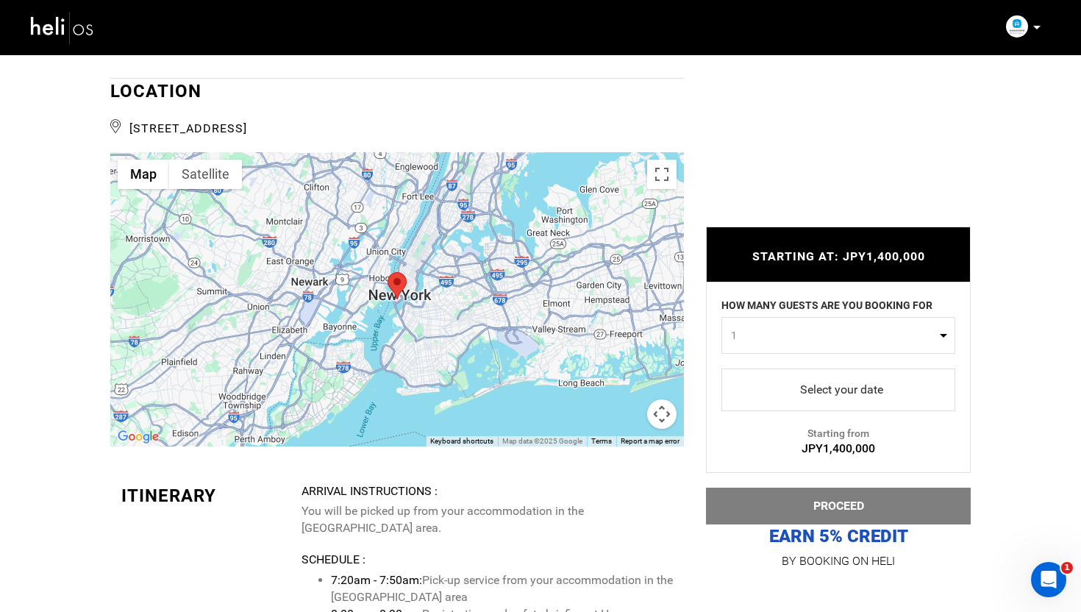
click at [63, 39] on img at bounding box center [62, 27] width 66 height 39
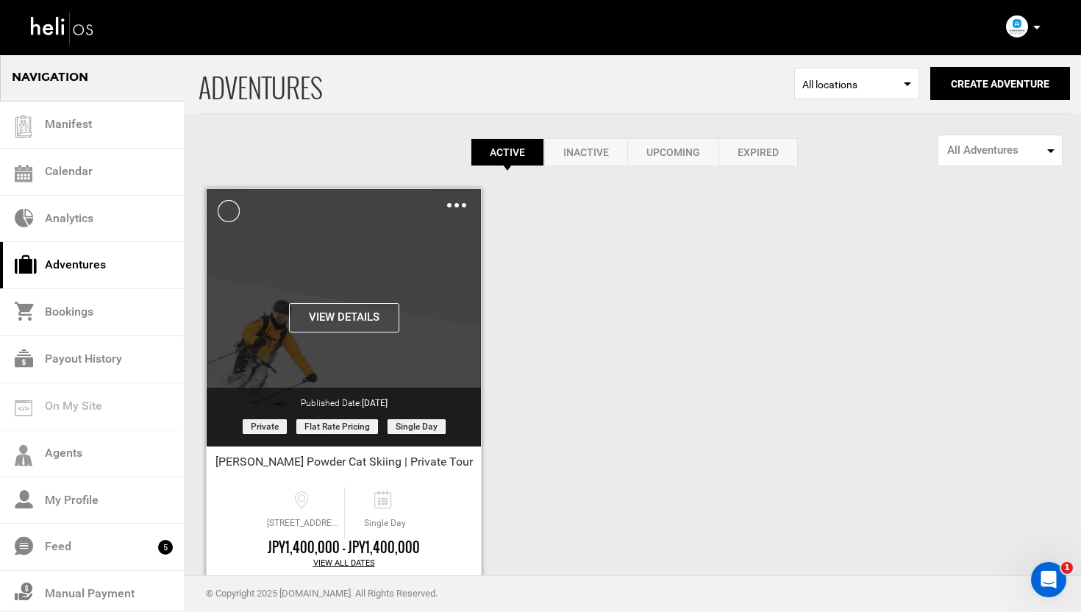
click at [457, 204] on img at bounding box center [456, 205] width 19 height 4
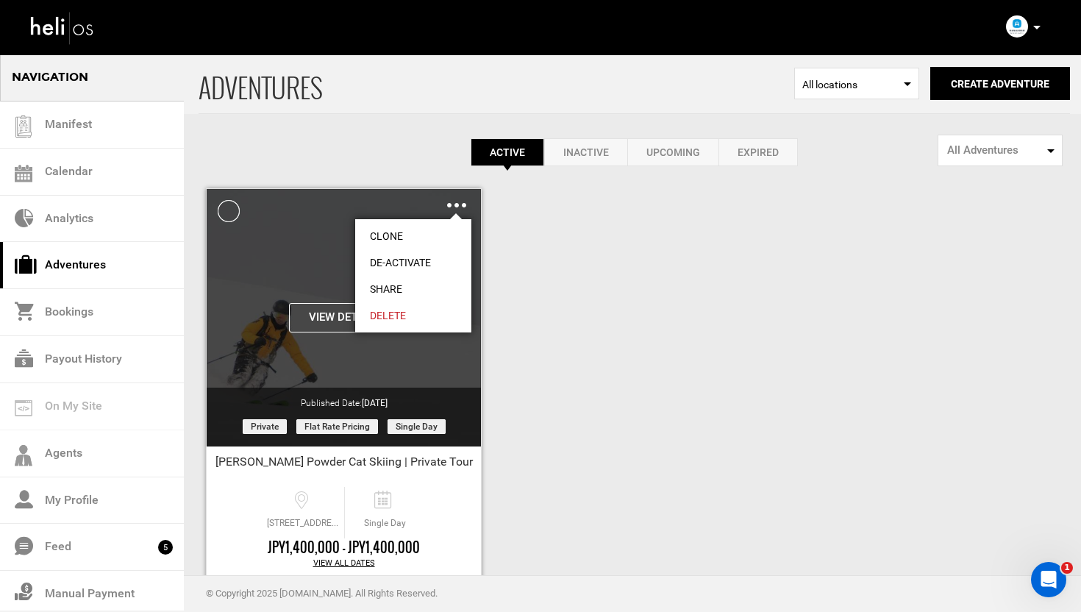
click at [395, 289] on link "Share" at bounding box center [413, 289] width 116 height 26
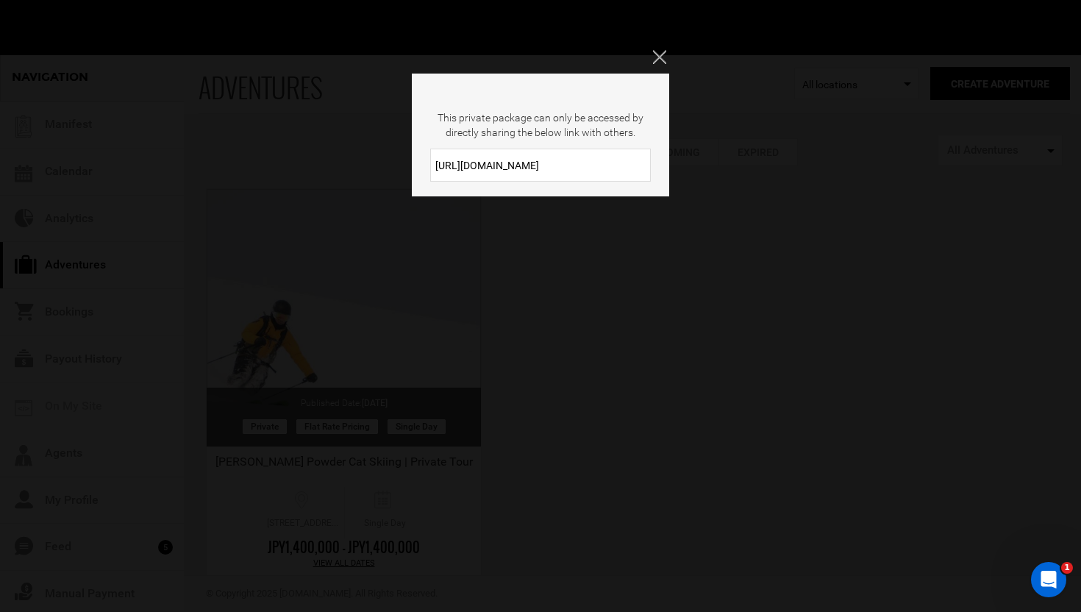
click at [526, 165] on input "[URL][DOMAIN_NAME]" at bounding box center [540, 165] width 221 height 33
click at [662, 51] on icon "Close" at bounding box center [659, 56] width 13 height 13
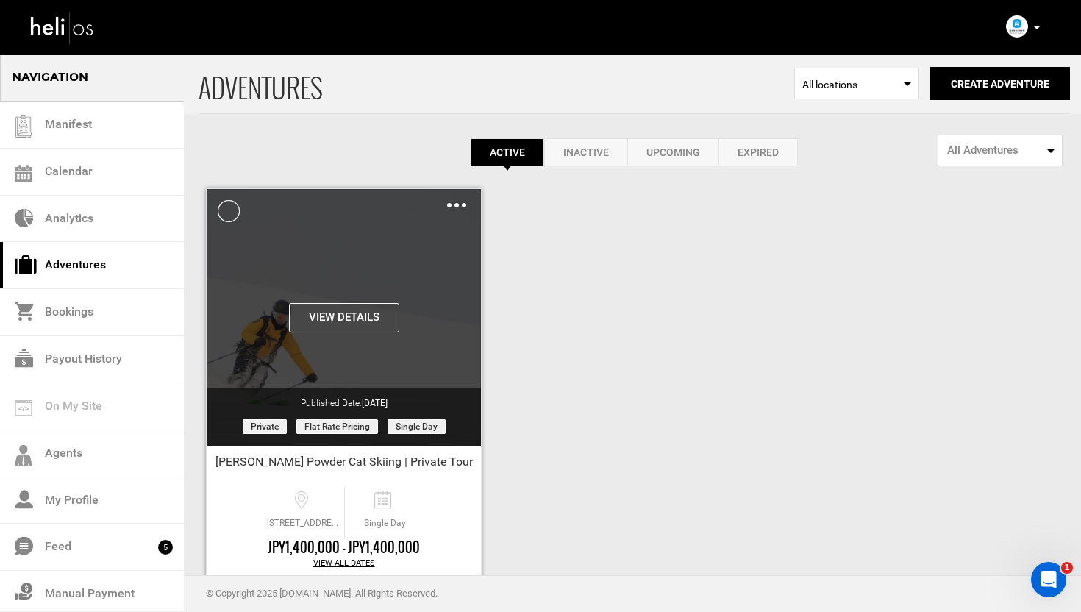
click at [357, 317] on button "View Details" at bounding box center [344, 317] width 110 height 29
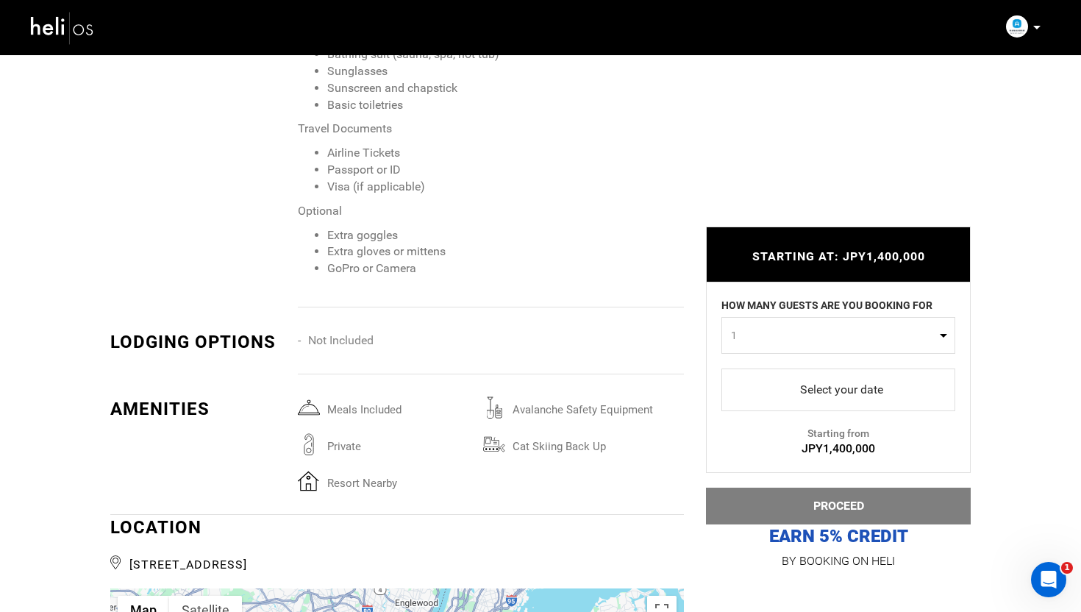
scroll to position [2998, 0]
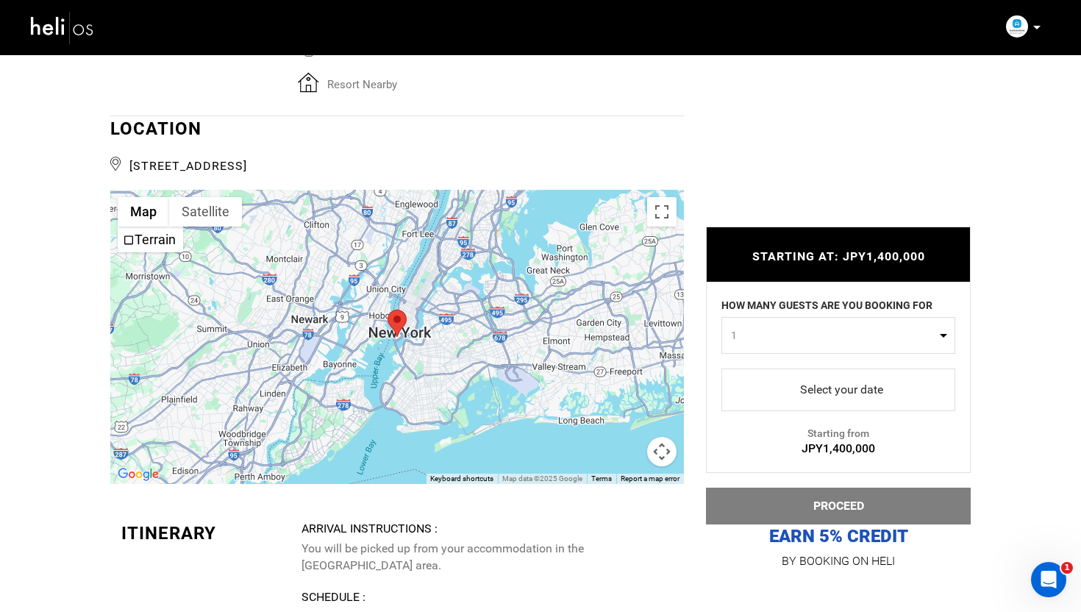
click at [71, 21] on img at bounding box center [62, 27] width 66 height 39
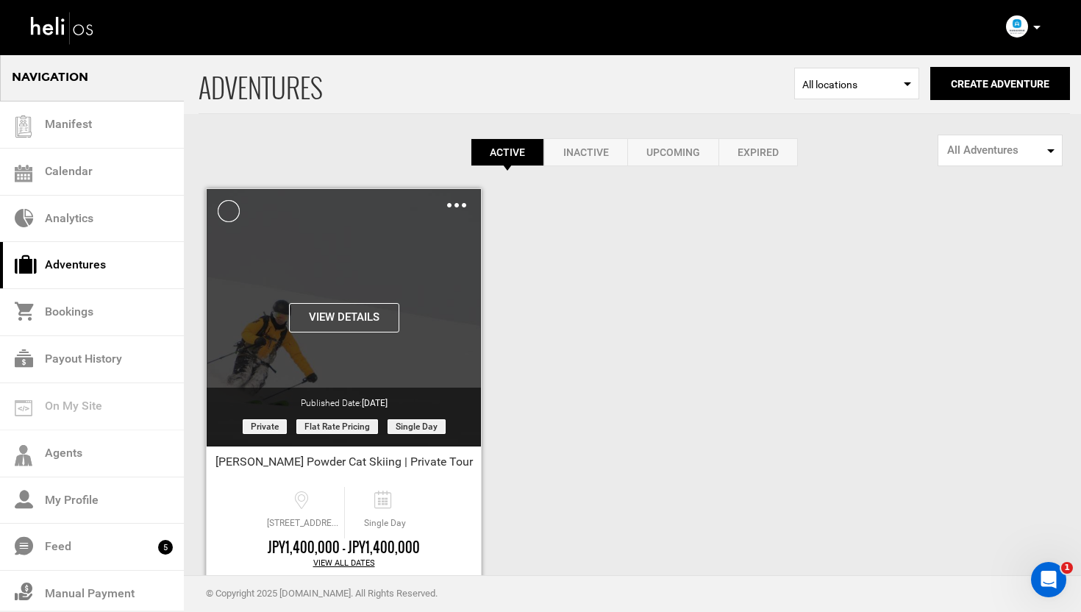
scroll to position [82, 0]
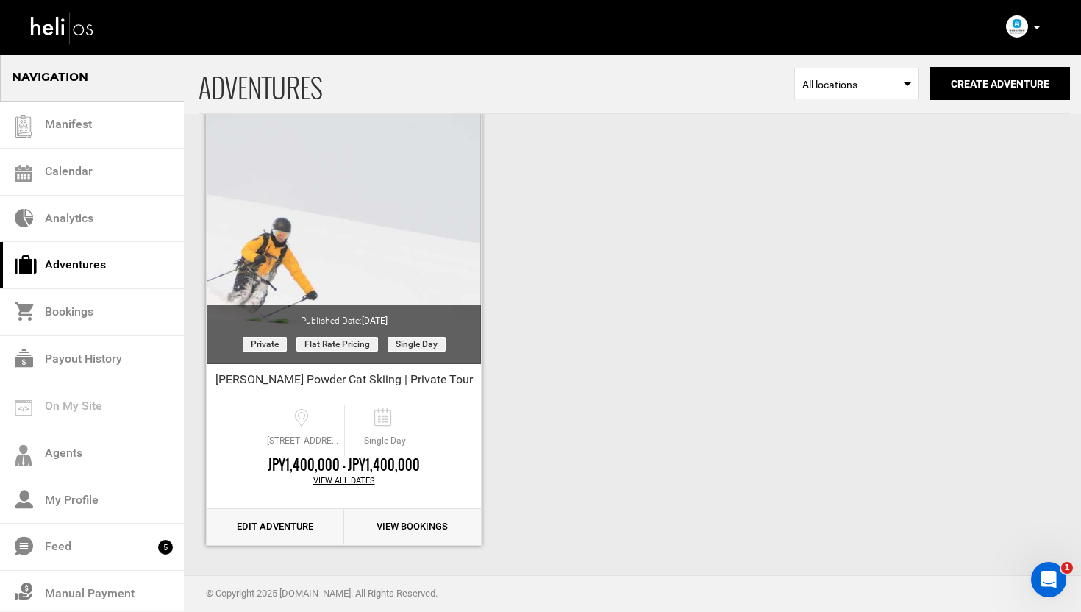
click at [267, 528] on link "Edit Adventure" at bounding box center [276, 527] width 138 height 36
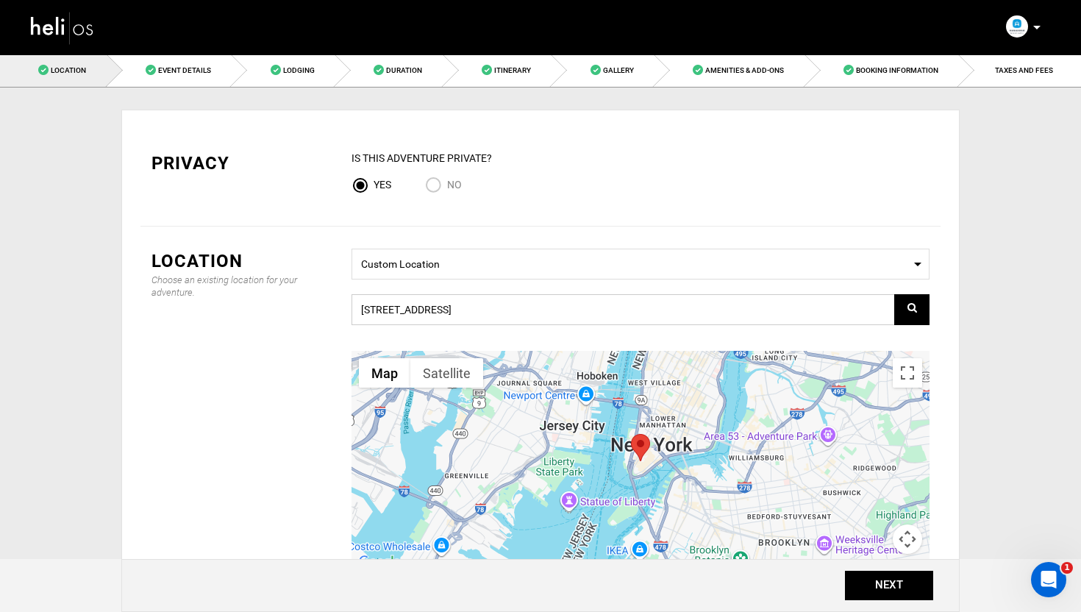
click at [500, 310] on input "328-36 Iwaobetsu, Kutchan, Abuta District, Hokkaido 044-0082, Japan" at bounding box center [641, 309] width 578 height 31
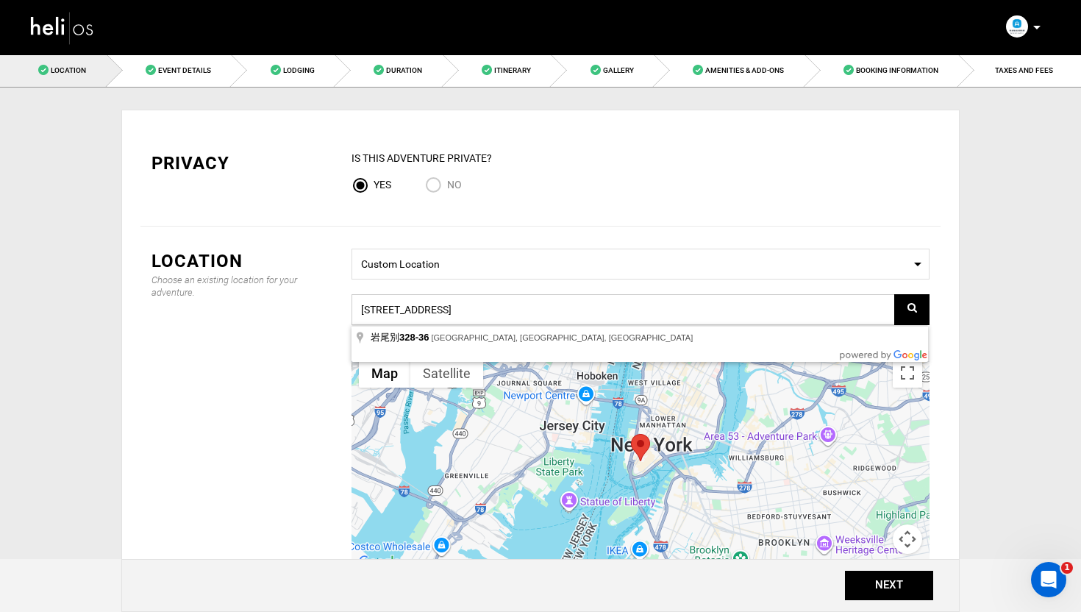
click at [500, 310] on input "328-36 Iwaobetsu, Kutchan, Abuta District, Hokkaido 044-0082, Japan" at bounding box center [641, 309] width 578 height 31
paste input "VPV2+63 Kutchan, Hokkaido"
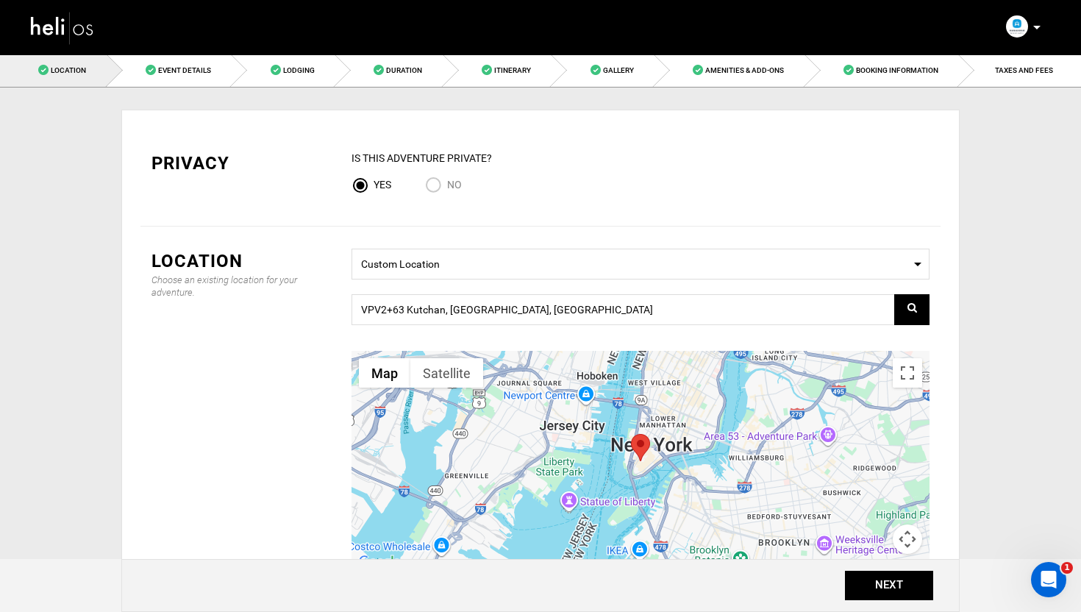
type input "VPV2+63, Kutchan, [GEOGRAPHIC_DATA], [GEOGRAPHIC_DATA], [GEOGRAPHIC_DATA]"
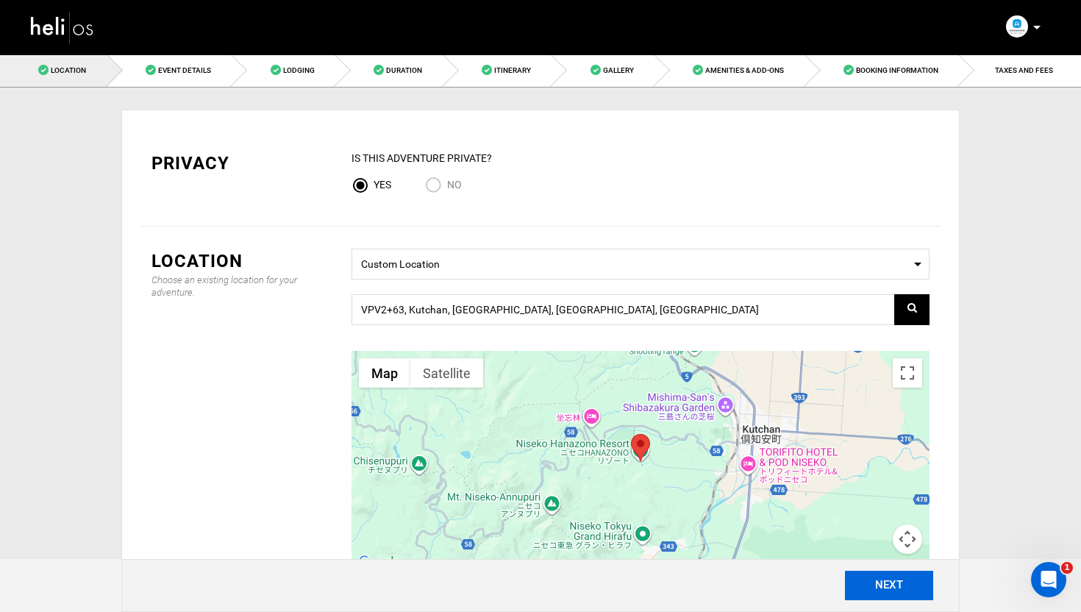
click at [893, 591] on button "NEXT" at bounding box center [889, 585] width 88 height 29
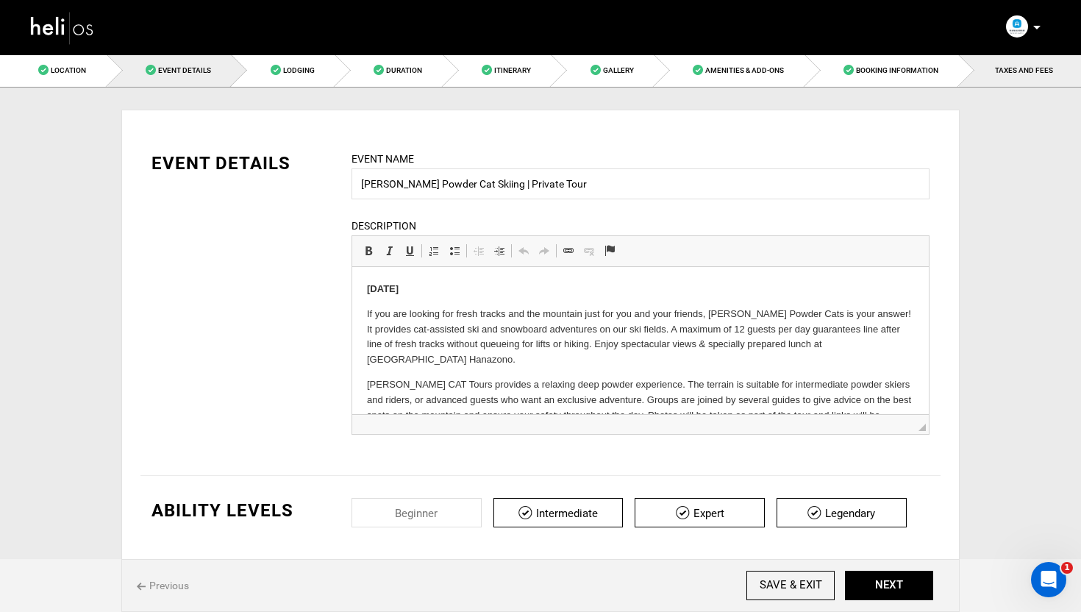
click at [1015, 64] on link "TAXES AND FEES" at bounding box center [1020, 70] width 122 height 33
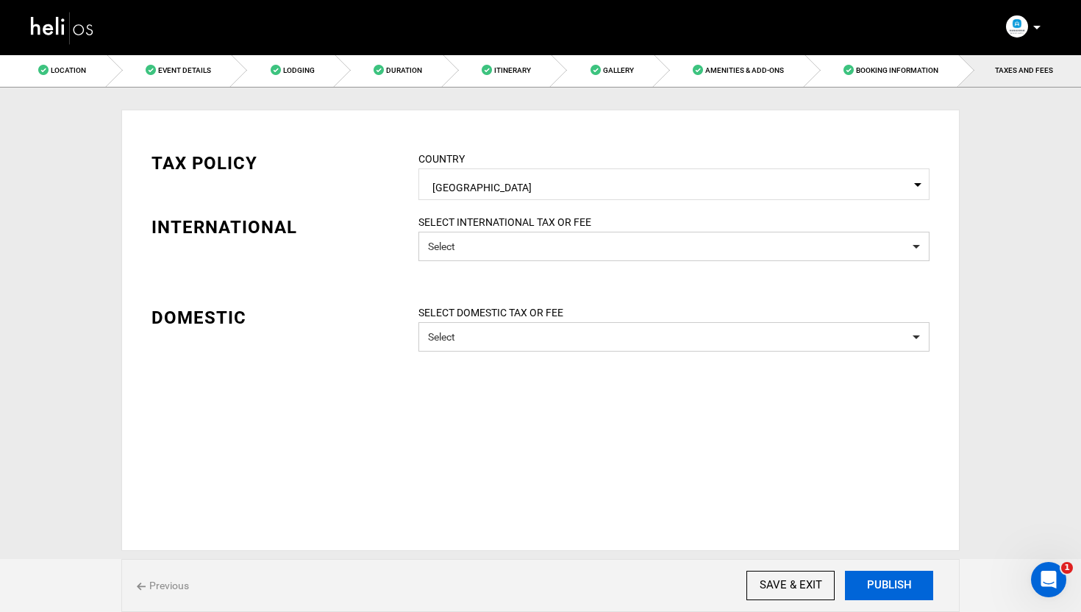
click at [889, 583] on button "PUBLISH" at bounding box center [889, 585] width 88 height 29
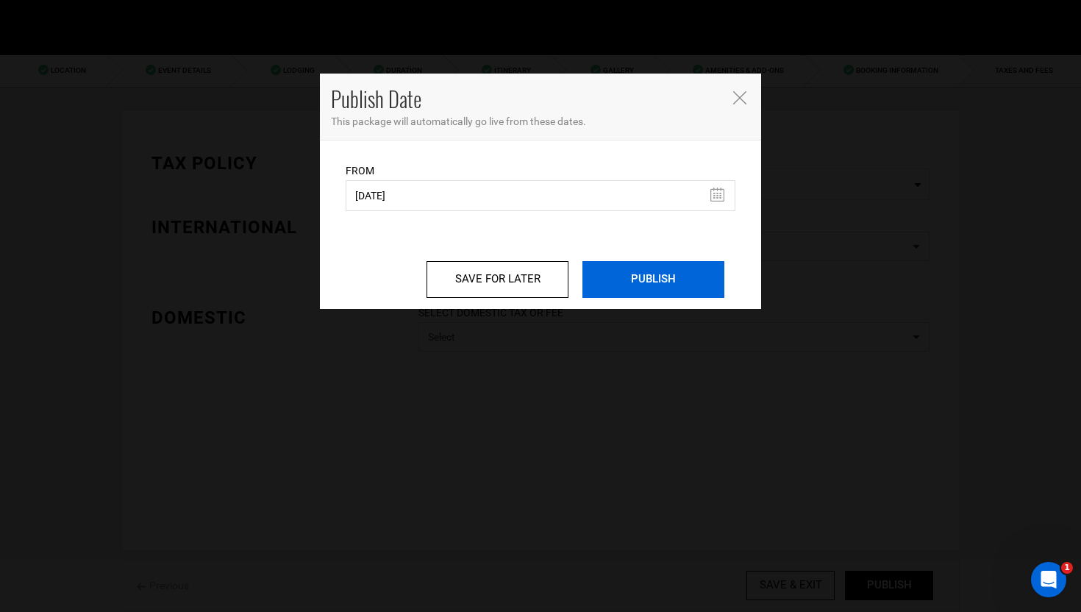
click at [680, 263] on input "PUBLISH" at bounding box center [654, 279] width 142 height 37
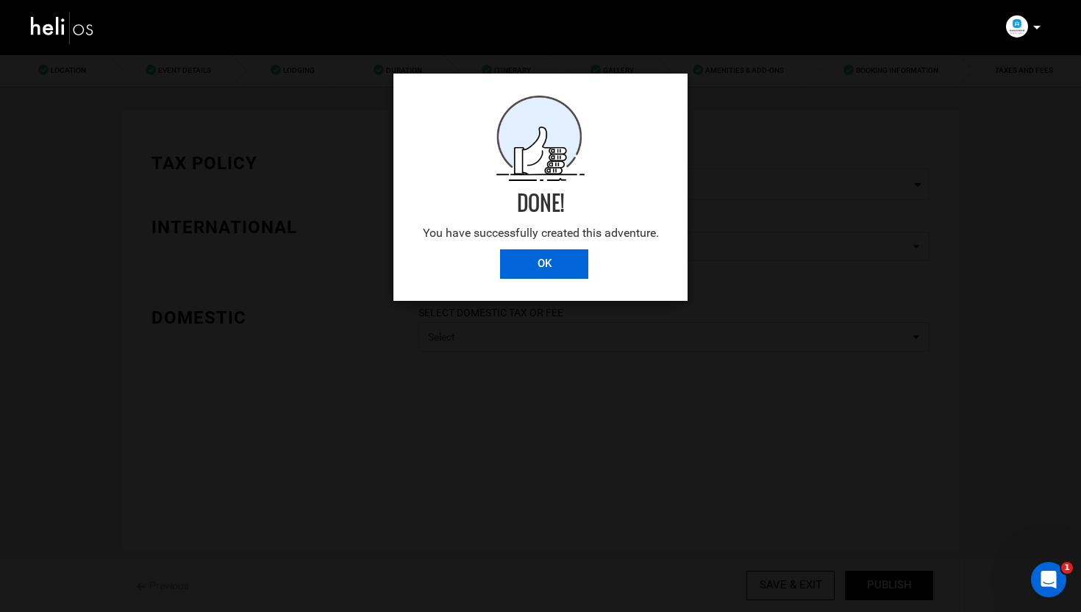
click at [535, 252] on input "OK" at bounding box center [544, 263] width 88 height 29
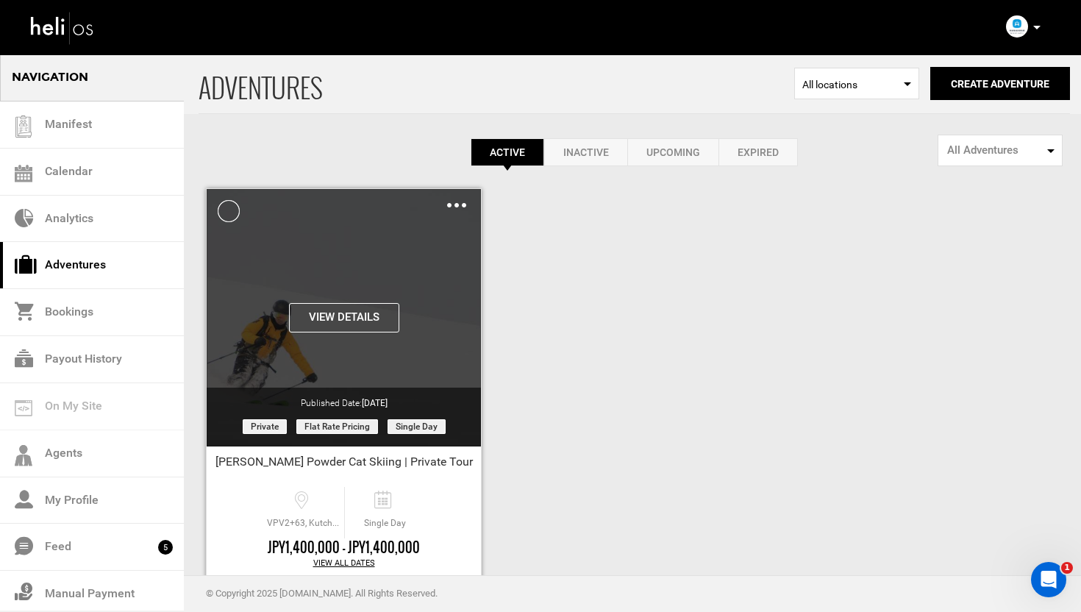
click at [349, 318] on button "View Details" at bounding box center [344, 317] width 110 height 29
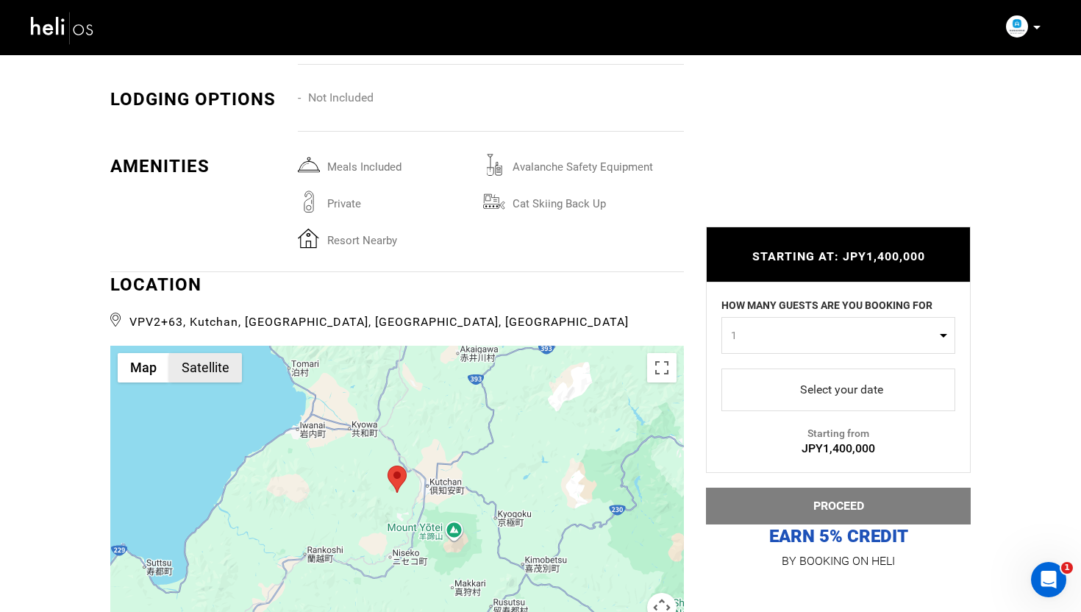
scroll to position [2855, 0]
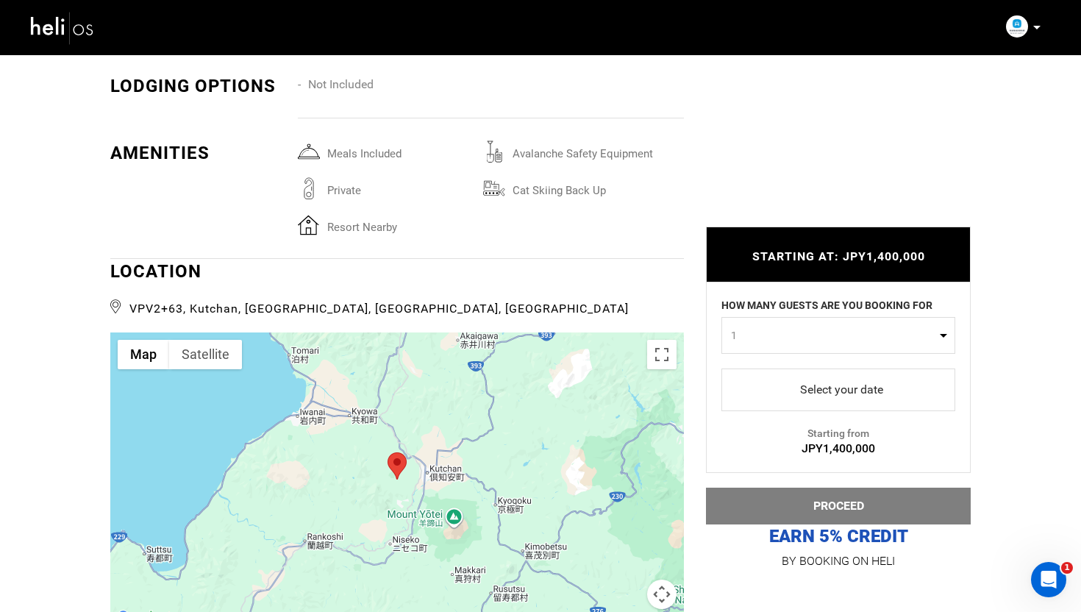
click at [441, 414] on div at bounding box center [397, 479] width 574 height 294
click at [408, 396] on div at bounding box center [397, 479] width 574 height 294
click at [670, 580] on button "Map camera controls" at bounding box center [661, 594] width 29 height 29
click at [630, 506] on button "Zoom in" at bounding box center [624, 520] width 29 height 29
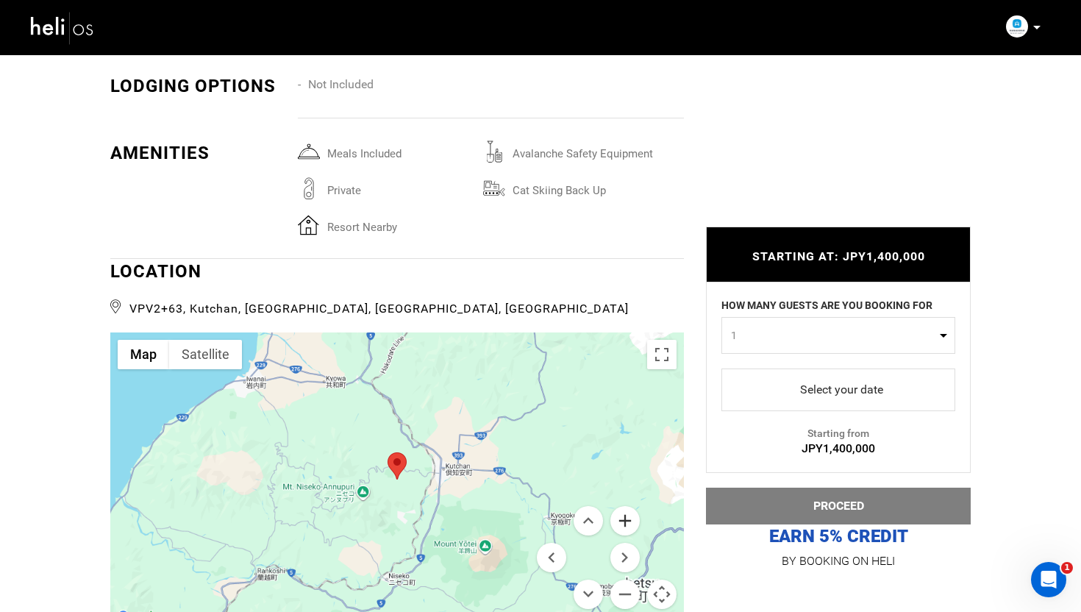
click at [630, 506] on button "Zoom in" at bounding box center [624, 520] width 29 height 29
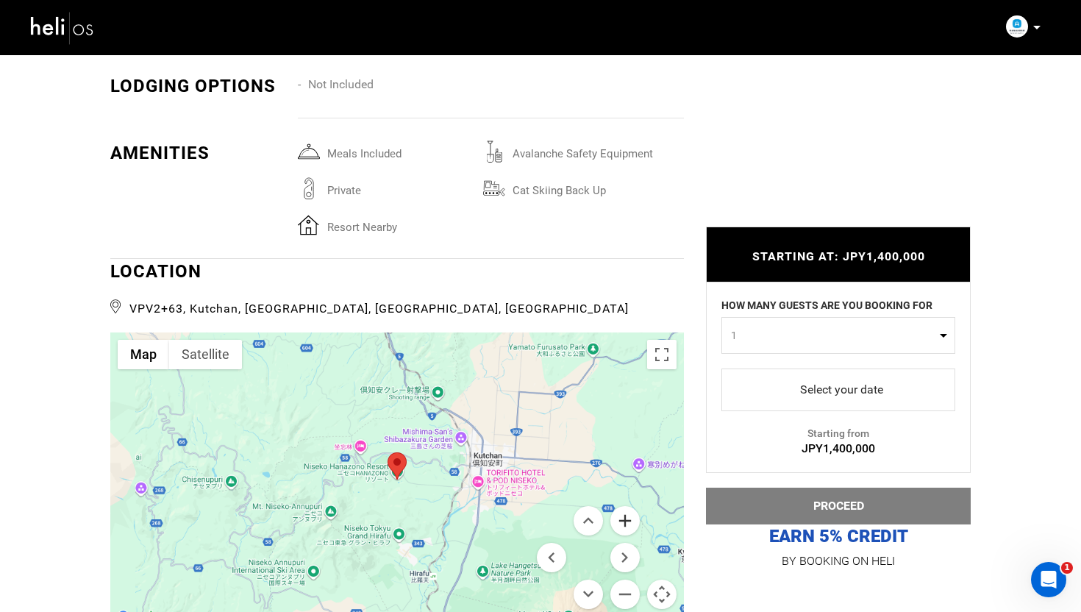
click at [630, 506] on button "Zoom in" at bounding box center [624, 520] width 29 height 29
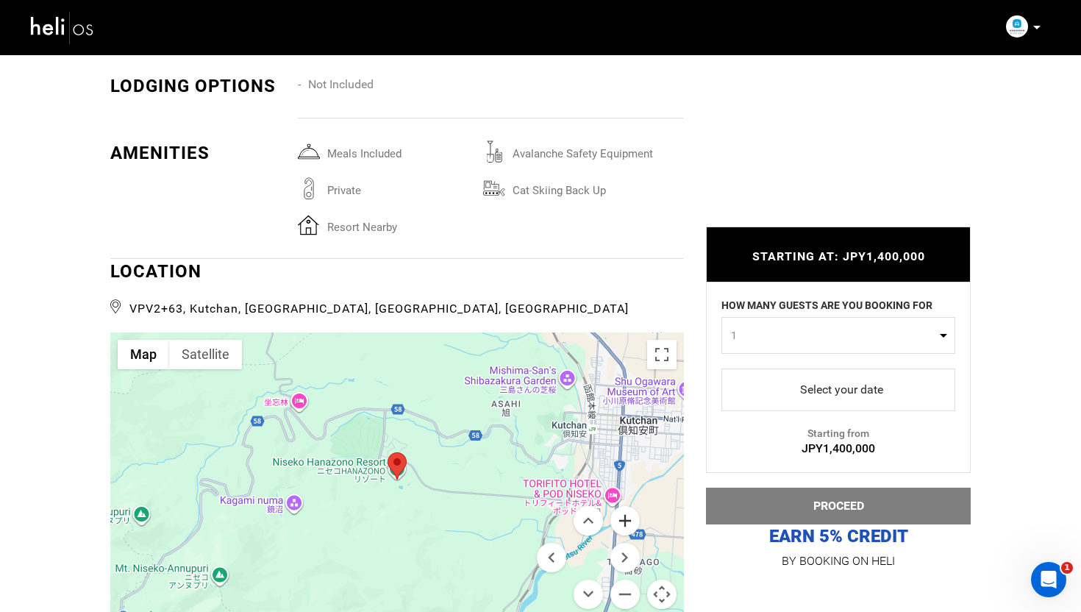
click at [630, 506] on button "Zoom in" at bounding box center [624, 520] width 29 height 29
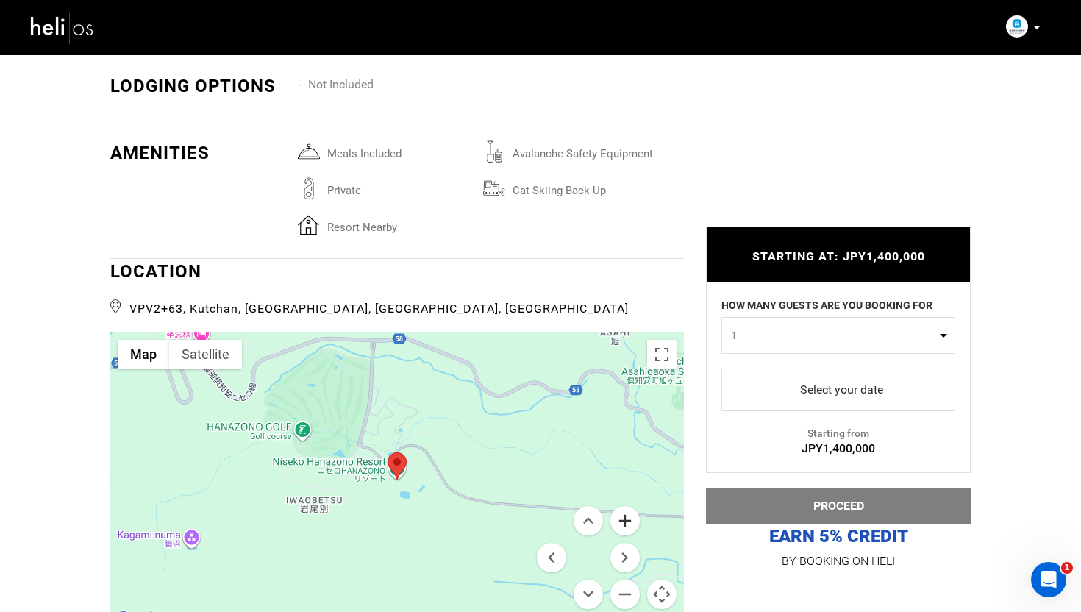
click at [630, 506] on button "Zoom in" at bounding box center [624, 520] width 29 height 29
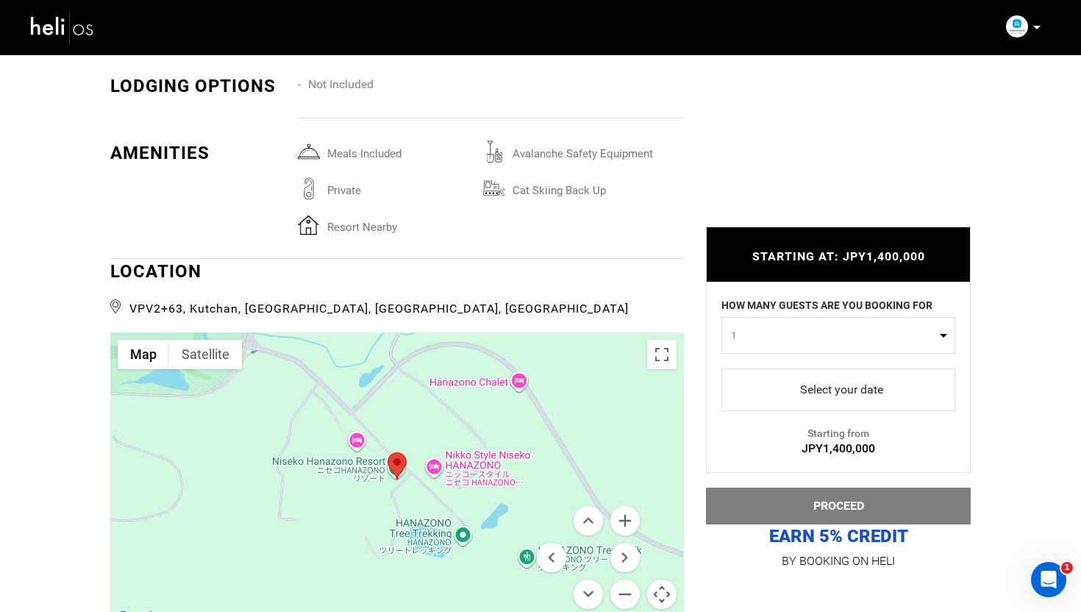
click at [76, 24] on img at bounding box center [62, 27] width 66 height 39
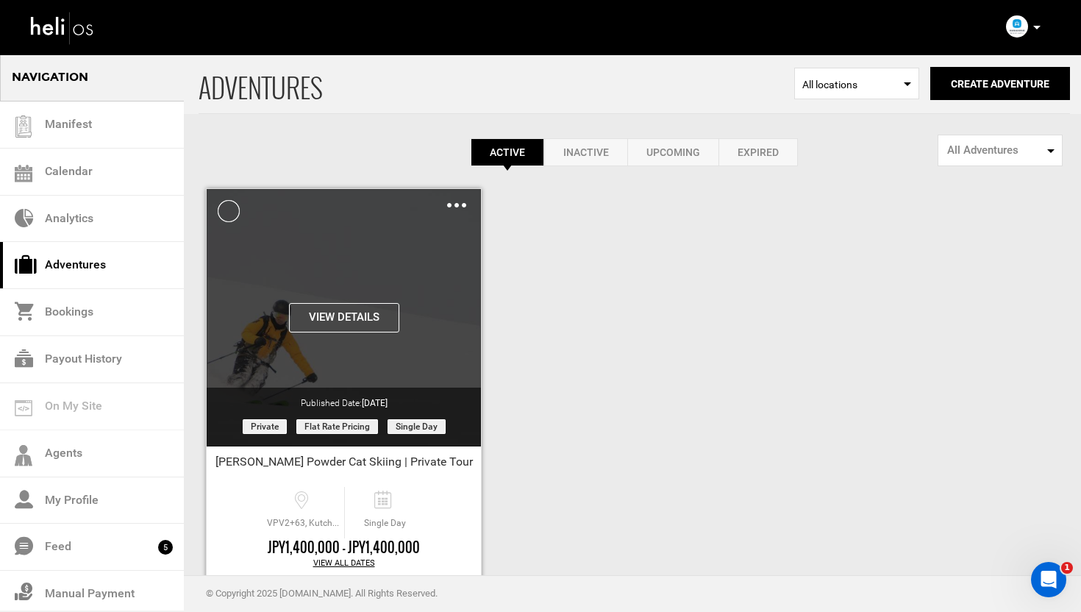
click at [457, 203] on img at bounding box center [456, 205] width 19 height 4
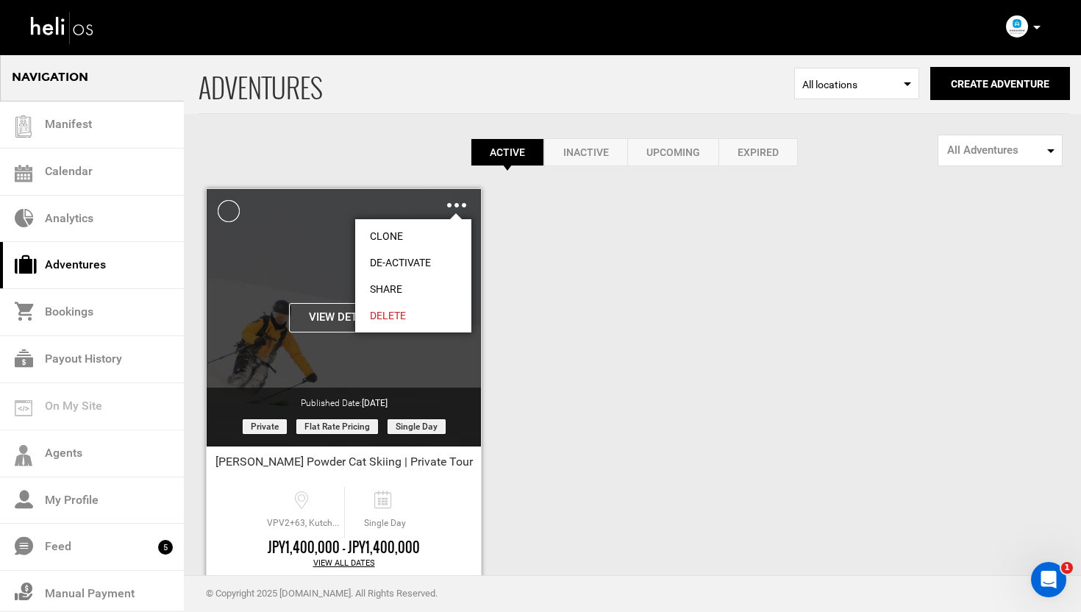
click at [391, 286] on link "Share" at bounding box center [413, 289] width 116 height 26
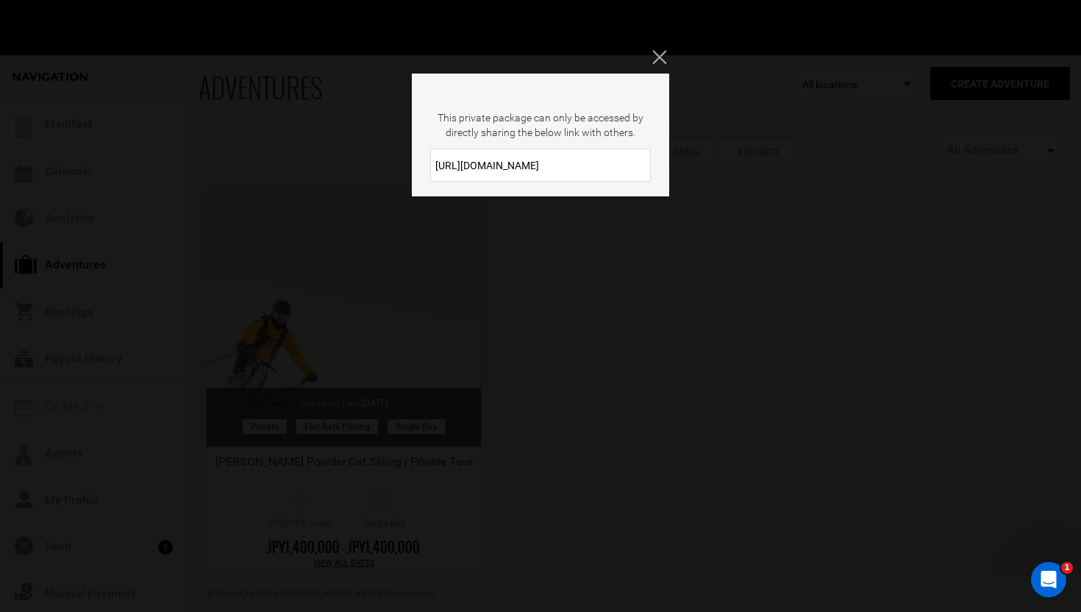
click at [563, 163] on input "https://heli.life/1kjXr5" at bounding box center [540, 165] width 221 height 33
click at [663, 51] on icon "Close" at bounding box center [659, 56] width 13 height 13
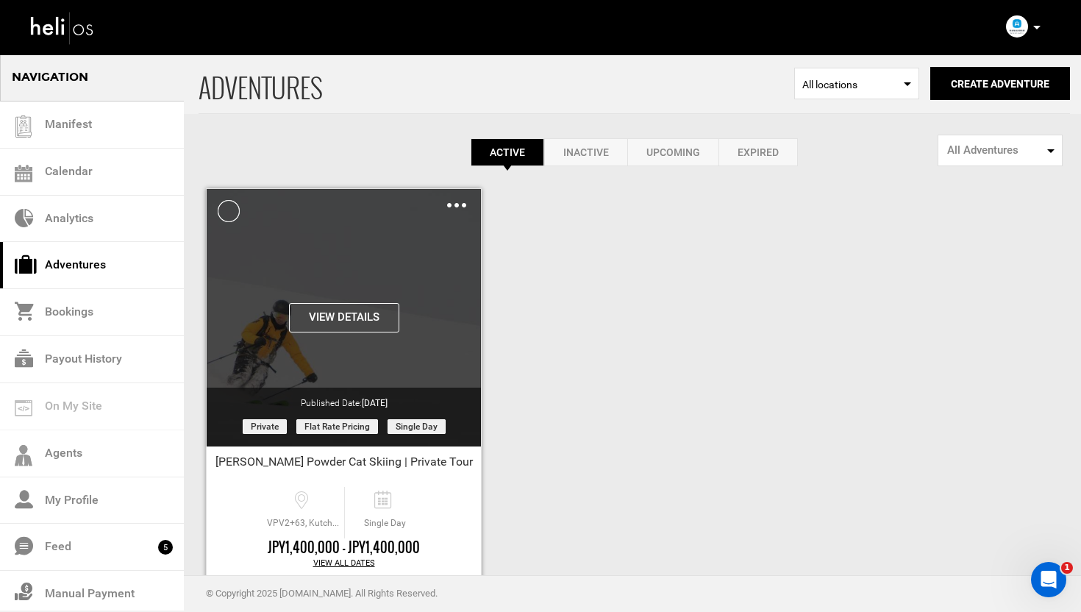
click at [459, 206] on img at bounding box center [456, 205] width 19 height 4
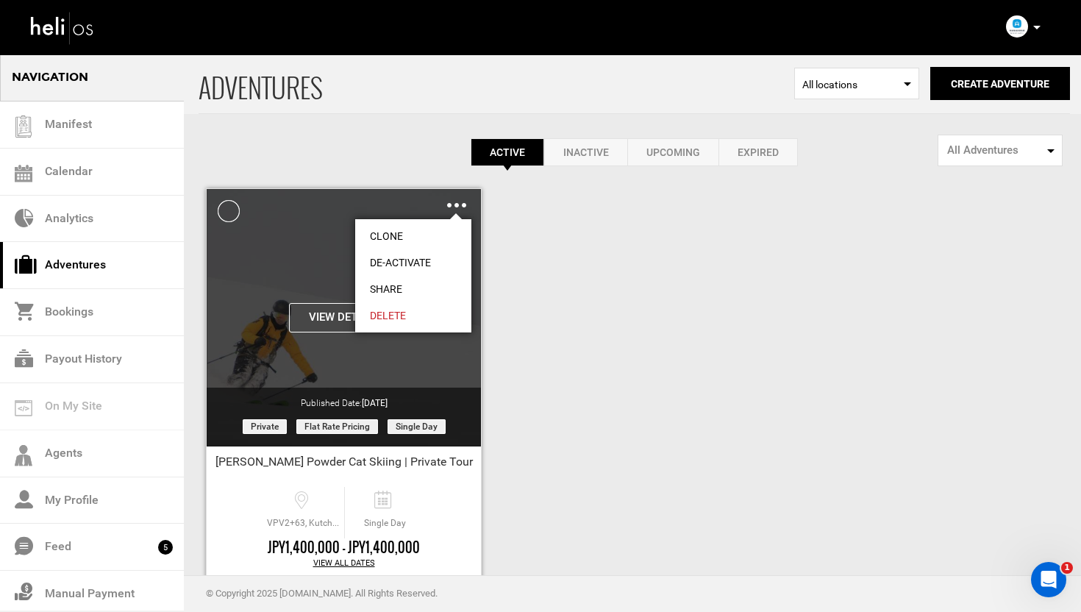
click at [396, 285] on link "Share" at bounding box center [413, 289] width 116 height 26
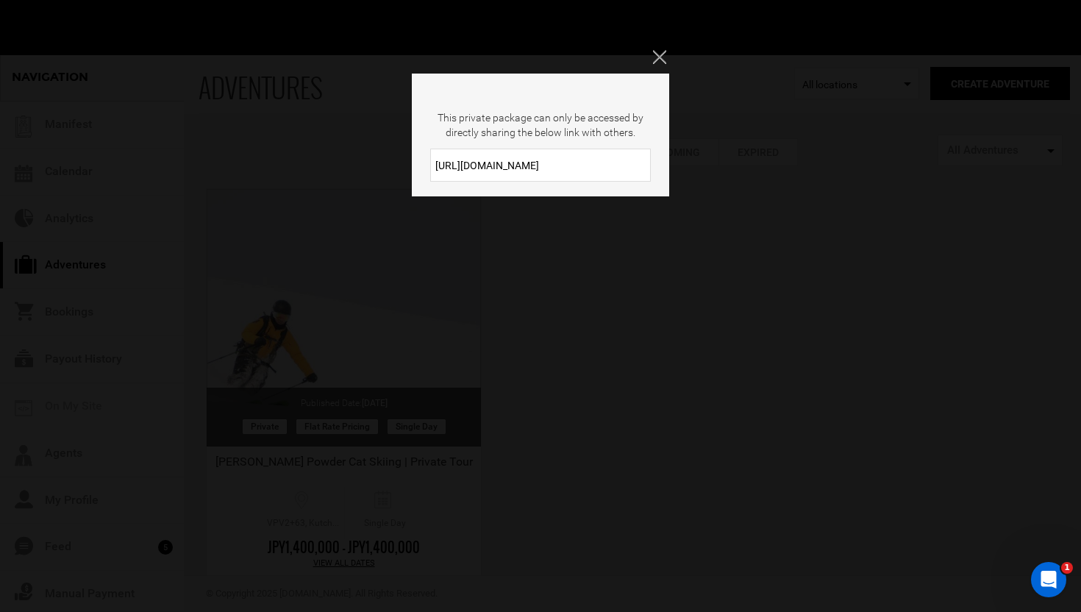
click at [530, 177] on input "[URL][DOMAIN_NAME]" at bounding box center [540, 165] width 221 height 33
click at [662, 54] on icon "Close" at bounding box center [659, 56] width 13 height 13
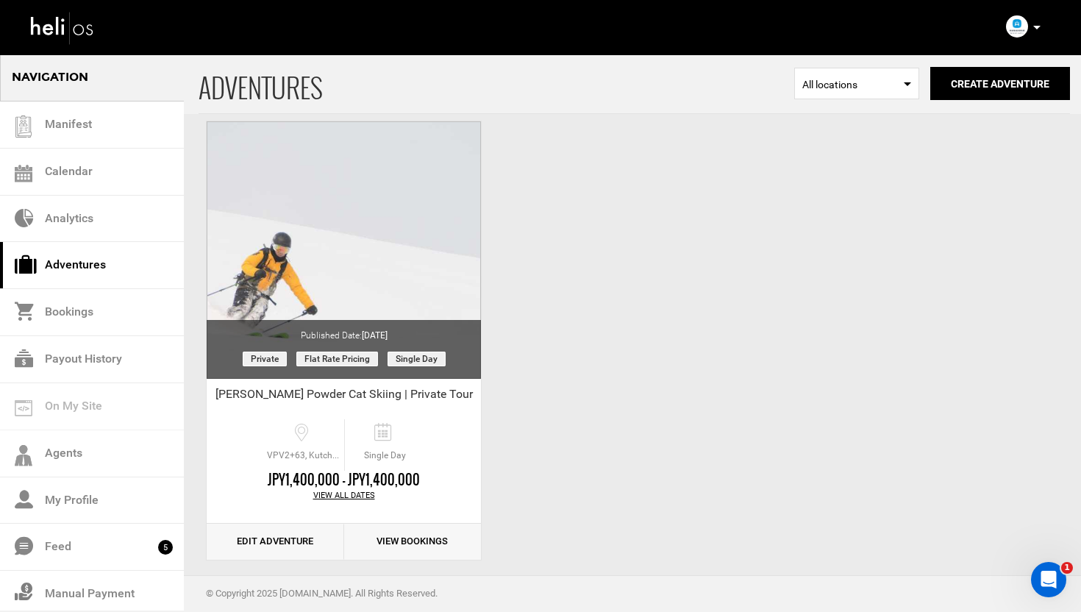
scroll to position [82, 0]
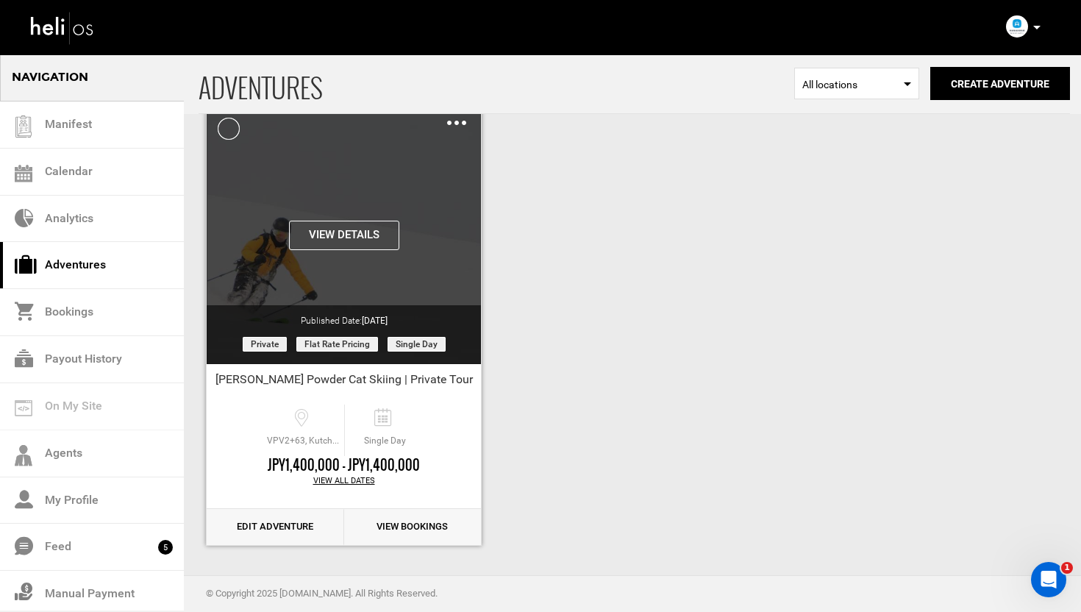
click at [362, 231] on button "View Details" at bounding box center [344, 235] width 110 height 29
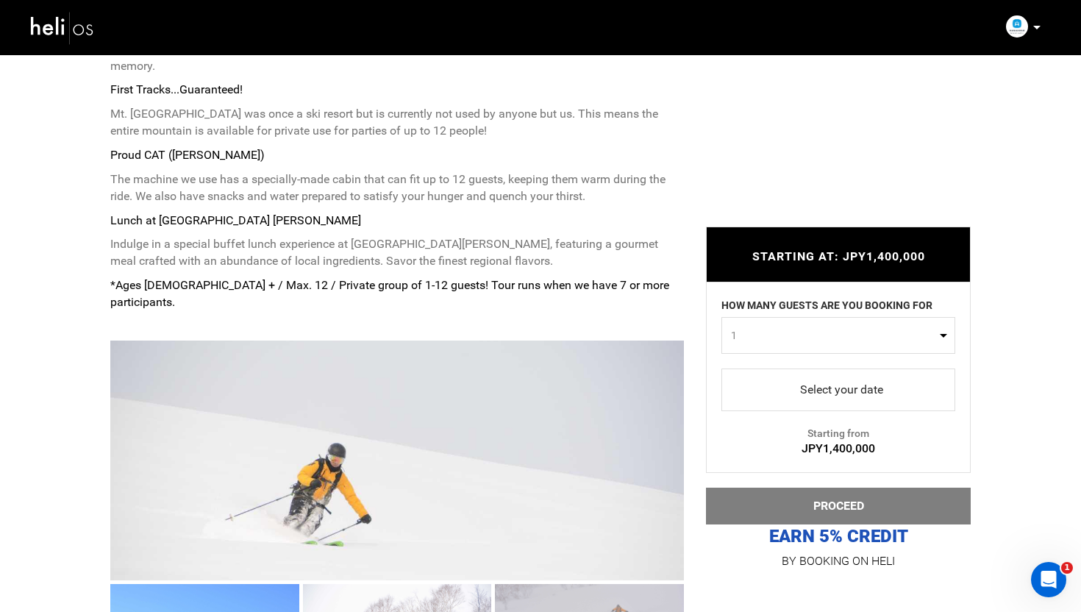
scroll to position [768, 0]
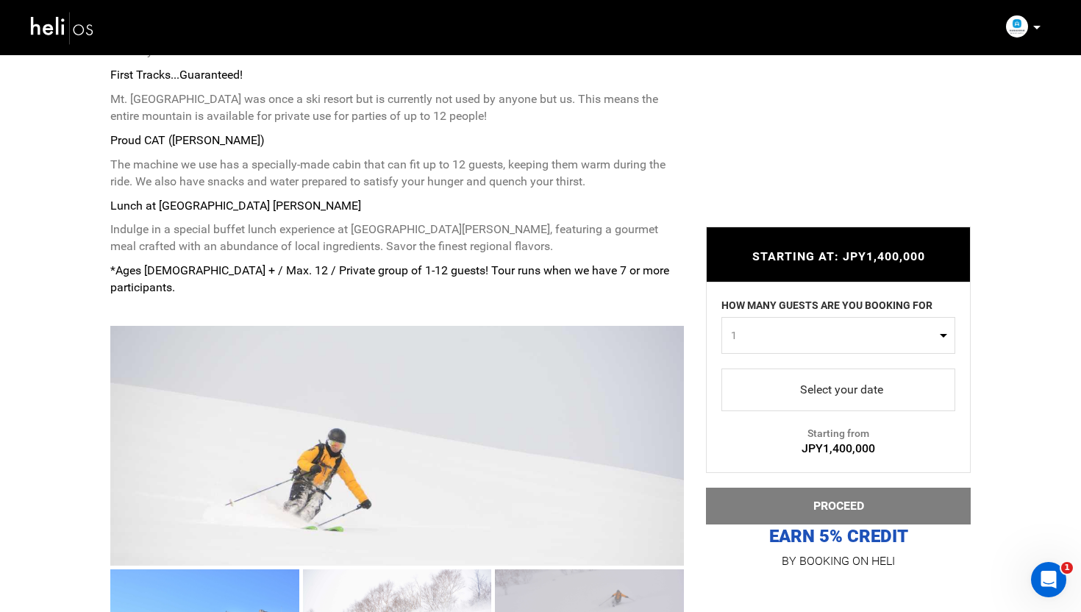
click at [789, 383] on span "select" at bounding box center [838, 390] width 210 height 24
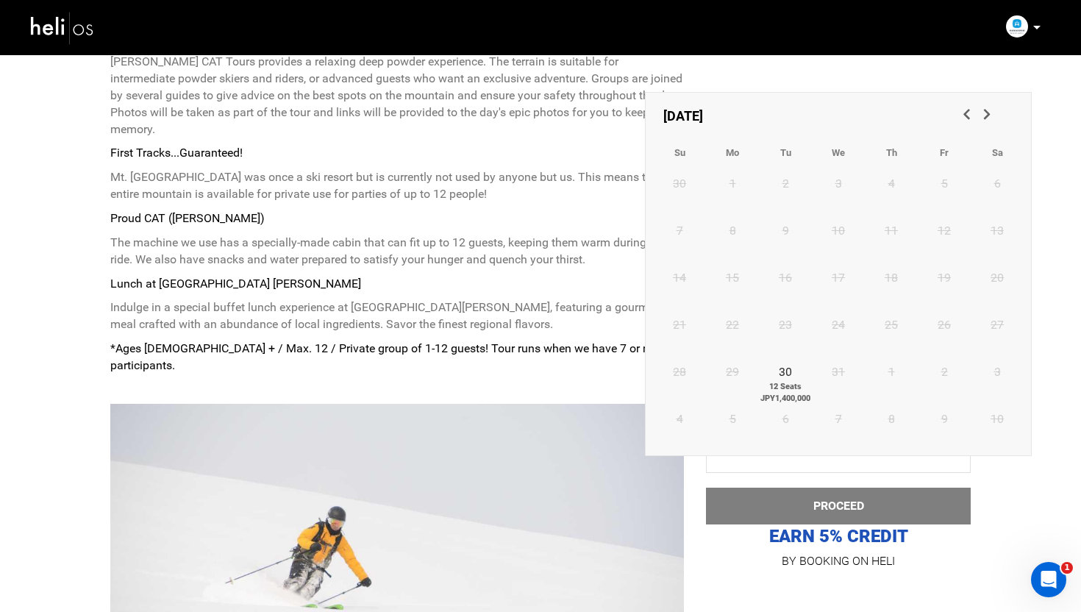
scroll to position [673, 0]
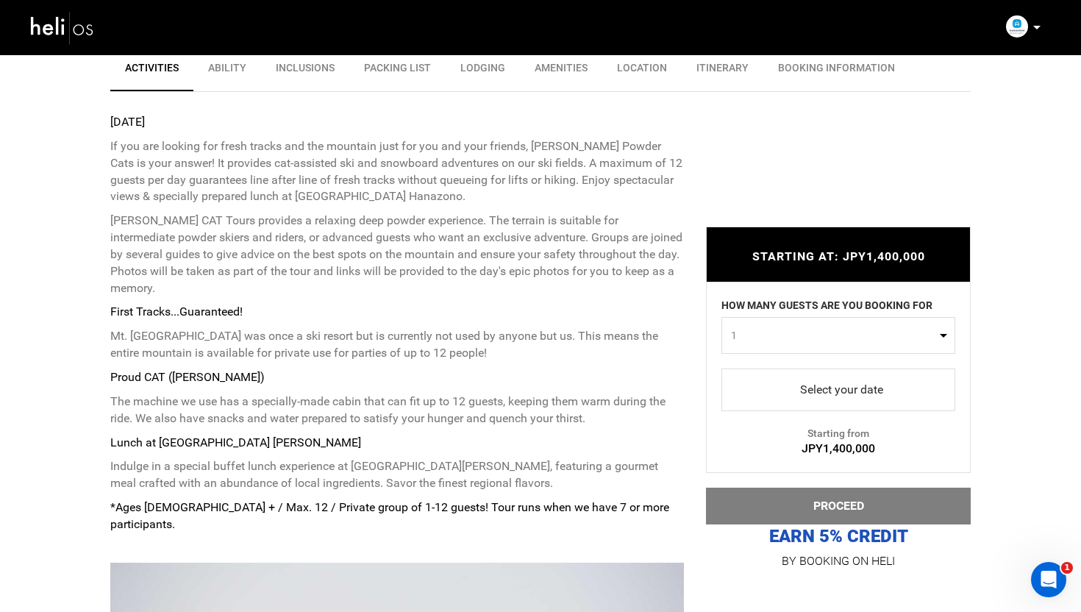
scroll to position [541, 0]
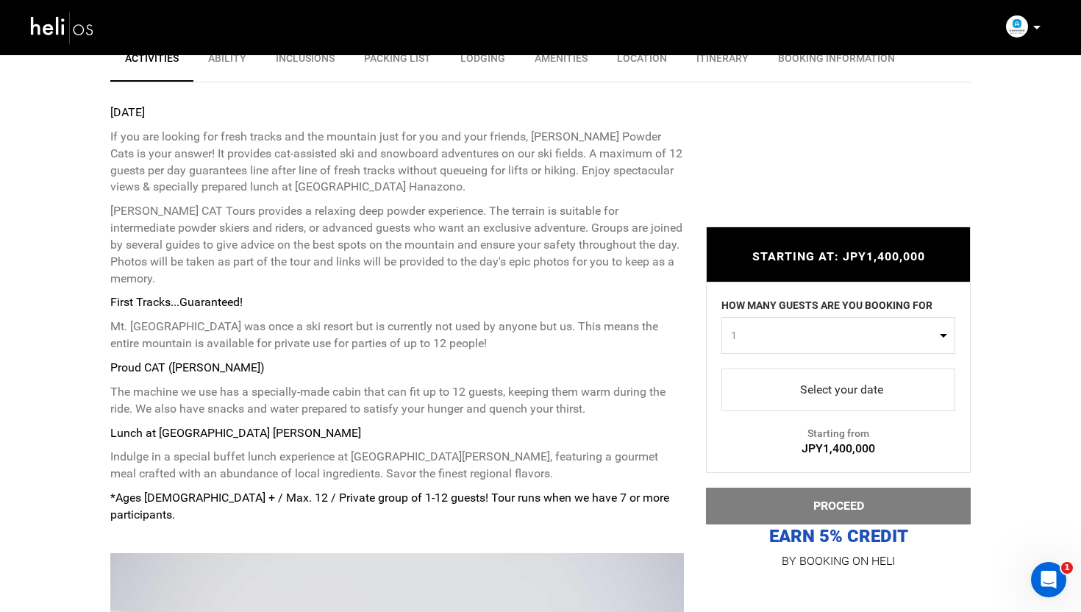
click at [755, 330] on span "1" at bounding box center [833, 335] width 205 height 15
click at [744, 445] on link "12" at bounding box center [838, 455] width 232 height 26
select select "12"
click at [798, 381] on span "select" at bounding box center [838, 390] width 210 height 24
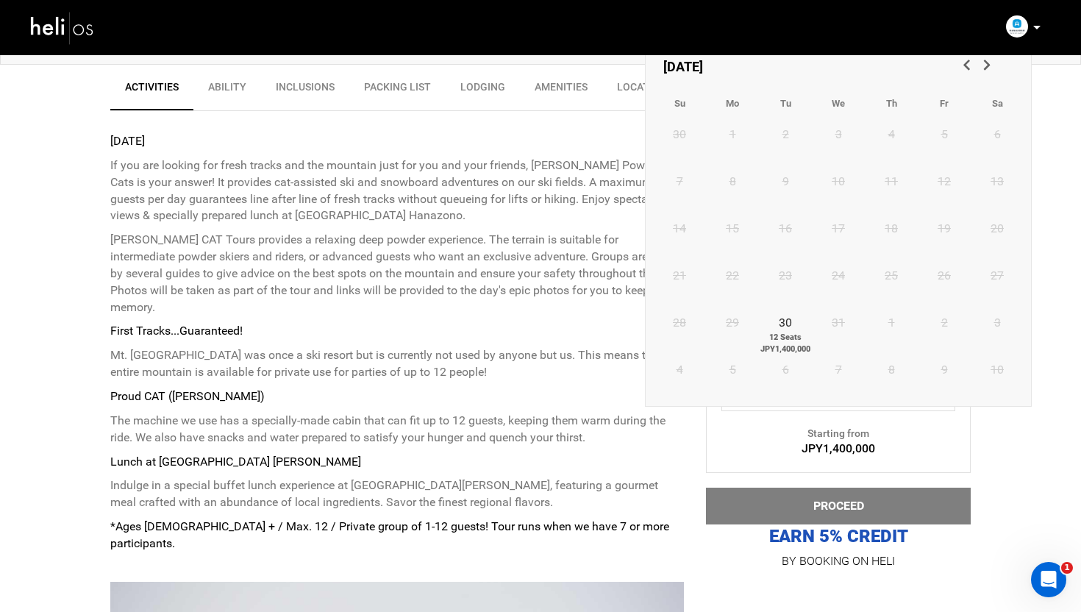
scroll to position [510, 0]
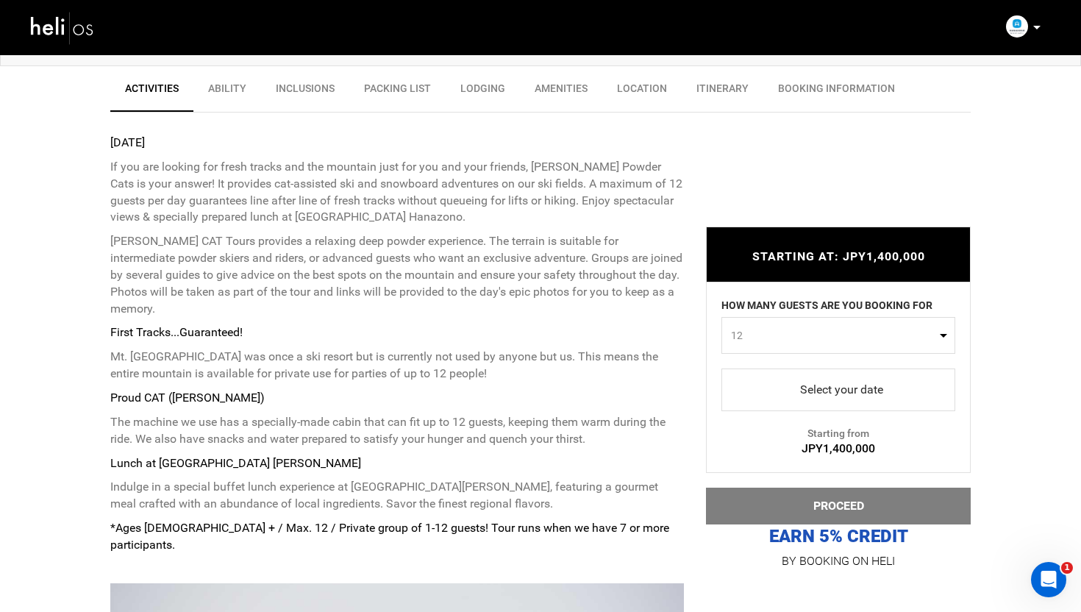
click at [630, 300] on div "[DATE] If you are looking for fresh tracks and the mountain just for you and yo…" at bounding box center [397, 344] width 574 height 419
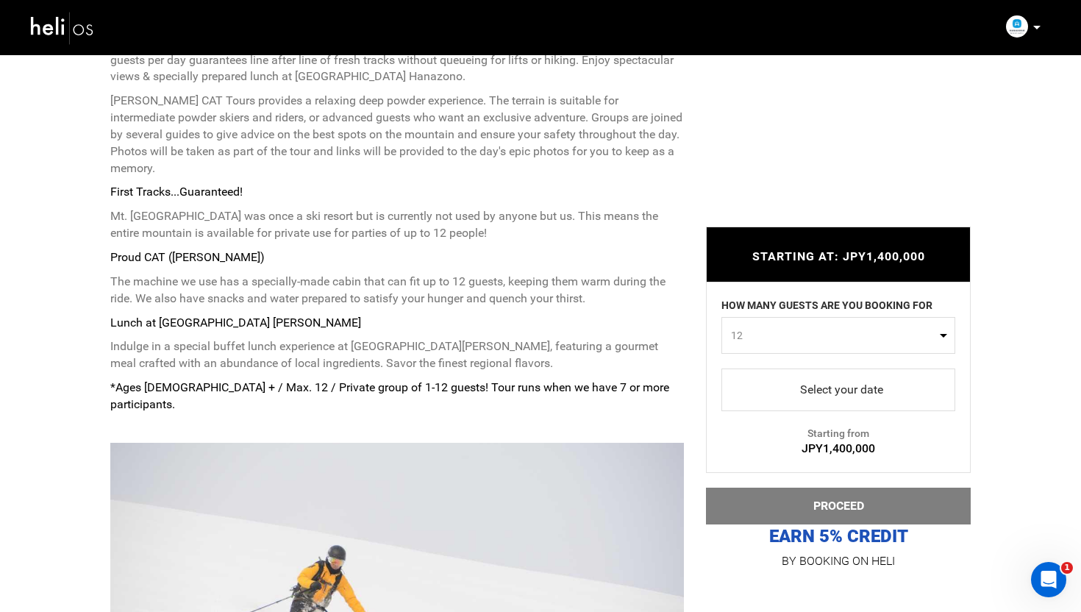
scroll to position [610, 0]
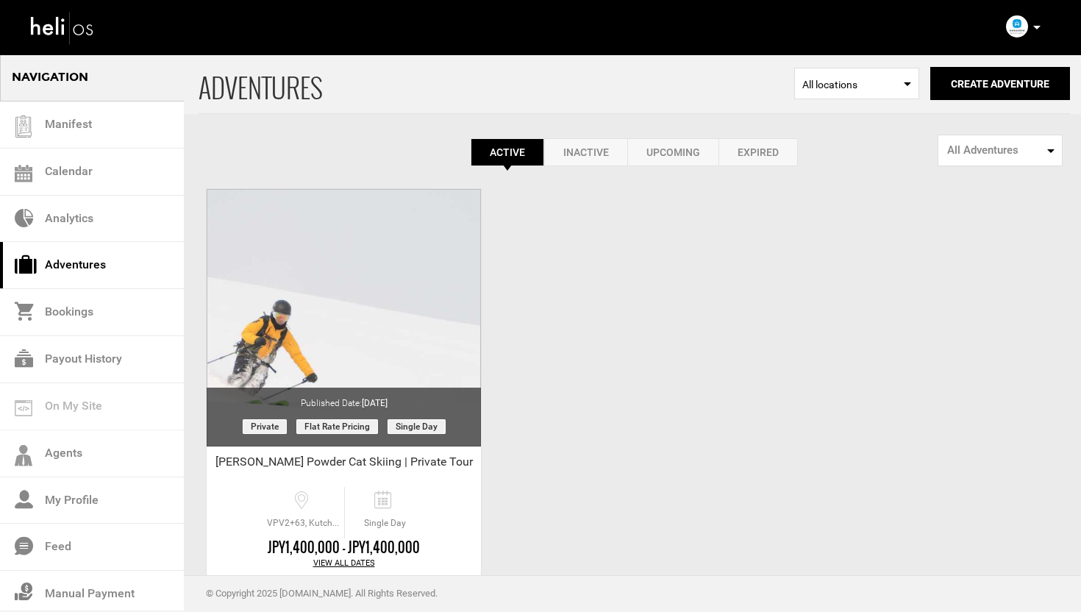
click at [755, 146] on link "Expired" at bounding box center [758, 152] width 79 height 28
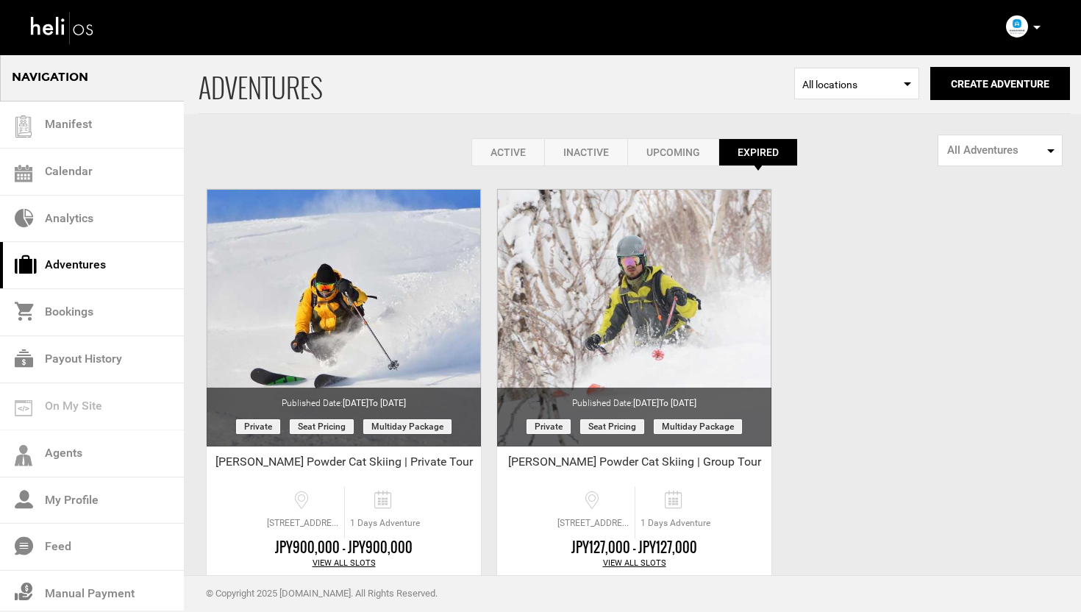
click at [502, 161] on link "Active" at bounding box center [507, 152] width 73 height 28
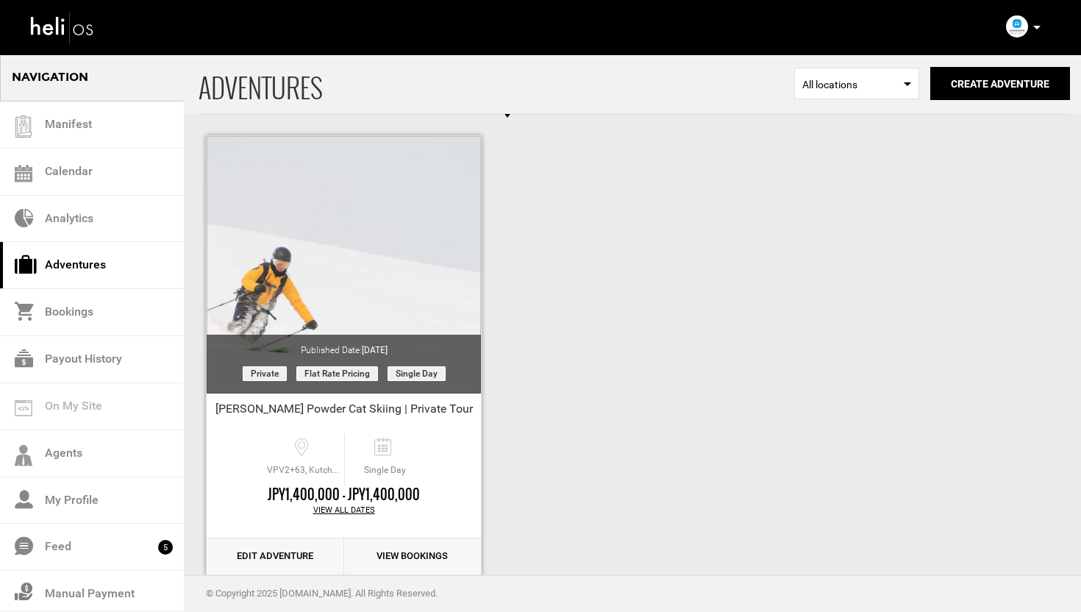
scroll to position [54, 0]
click at [261, 539] on link "Edit Adventure" at bounding box center [276, 556] width 138 height 36
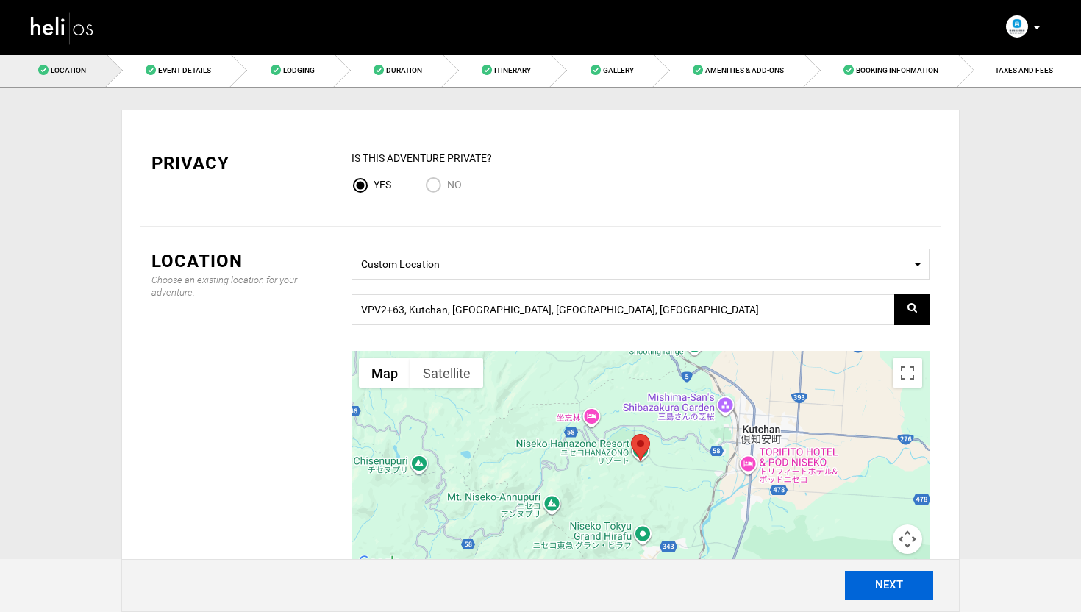
click at [900, 591] on button "NEXT" at bounding box center [889, 585] width 88 height 29
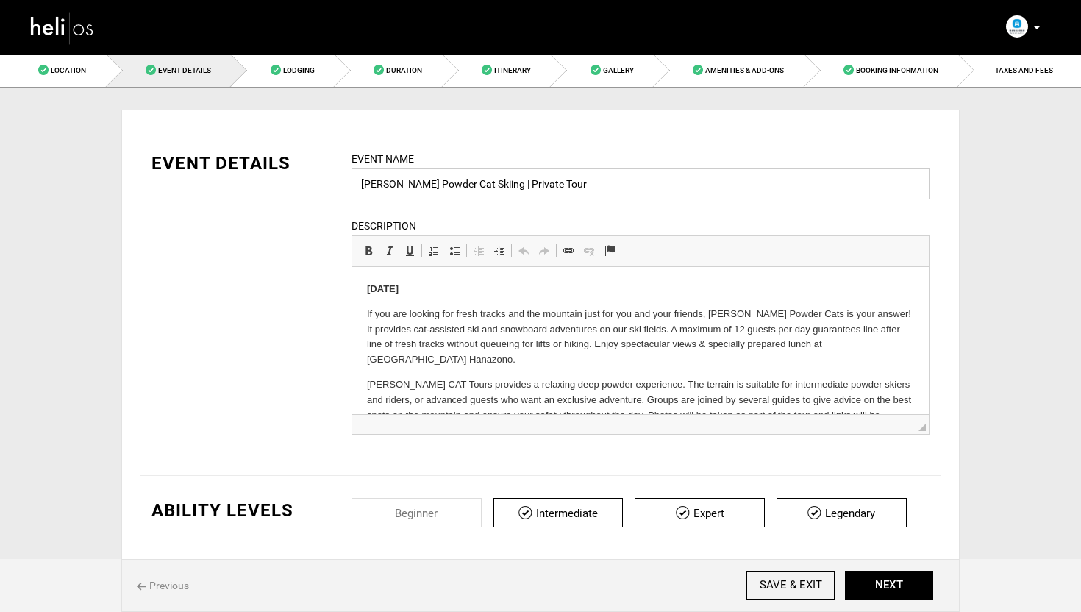
click at [360, 183] on input "[PERSON_NAME] Powder Cat Skiing | Private Tour" at bounding box center [641, 183] width 578 height 31
click at [574, 179] on input "[PERSON_NAME] Powder Cat Skiing | Private Tour" at bounding box center [641, 183] width 578 height 31
click at [356, 185] on input "[PERSON_NAME] Powder Cat Skiing | Private Tour" at bounding box center [641, 183] width 578 height 31
click at [362, 185] on input "O'Hara) Weiss Powder Cat Skiing | Private Tour" at bounding box center [641, 183] width 578 height 31
click at [362, 187] on input "(O'Hara) Weiss Powder Cat Skiing | Private Tour" at bounding box center [641, 183] width 578 height 31
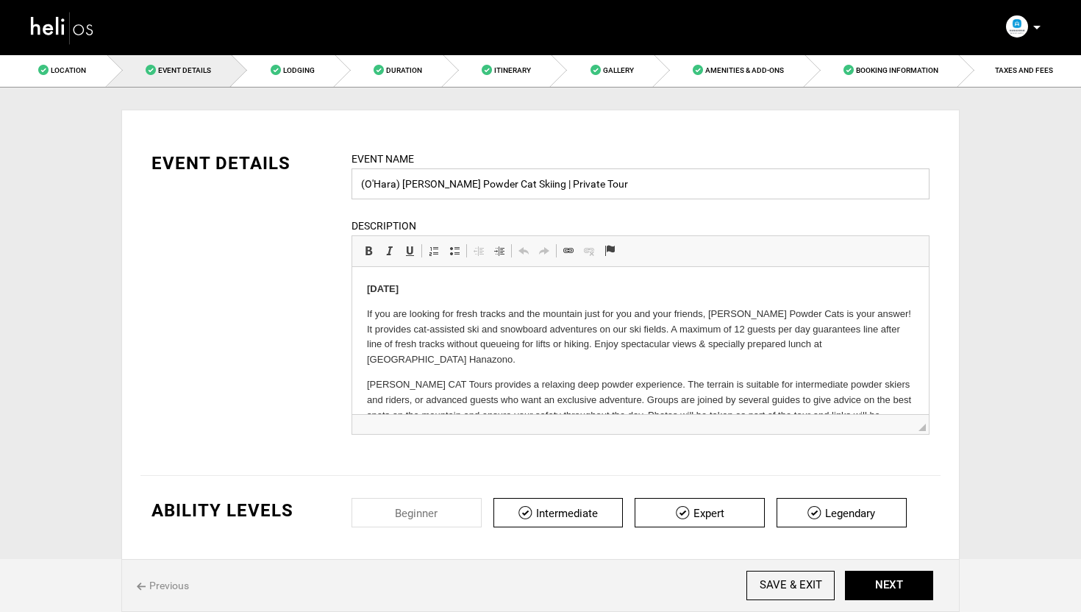
click at [624, 182] on input "(O'Hara) Weiss Powder Cat Skiing | Private Tour" at bounding box center [641, 183] width 578 height 31
click at [395, 187] on input "(O'Hara) Weiss Powder Cat Skiing | Private Tour" at bounding box center [641, 183] width 578 height 31
type input "(O'Hara) Weiss Powder Cat Skiing | Private Tour"
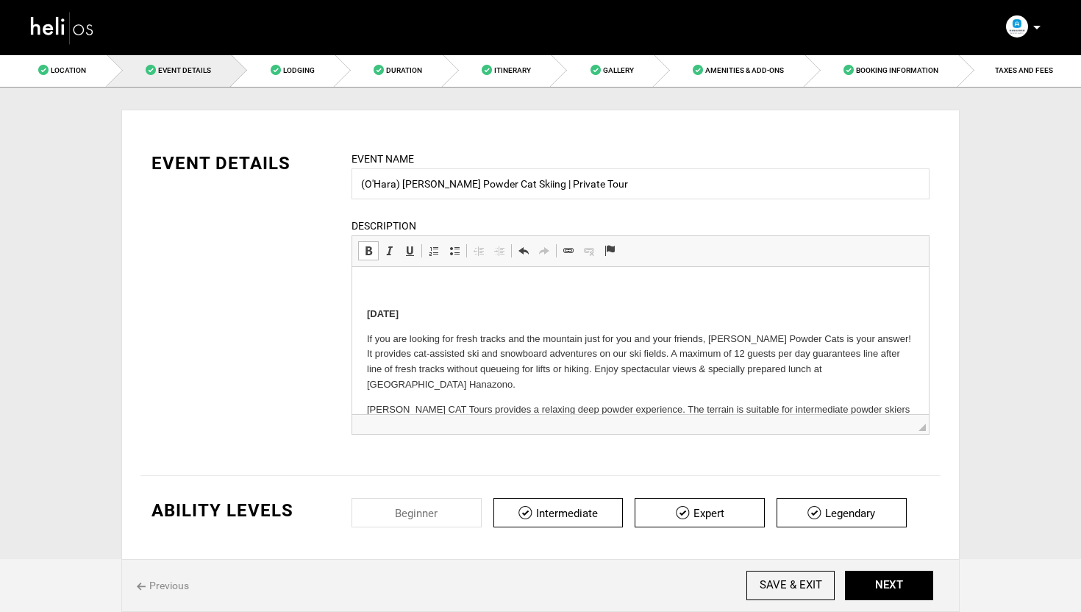
click at [397, 285] on p at bounding box center [640, 289] width 547 height 15
drag, startPoint x: 448, startPoint y: 314, endPoint x: 360, endPoint y: 313, distance: 87.5
click at [360, 313] on html "This is December 30th If you are looking for fresh tracks and the mountain just…" at bounding box center [640, 490] width 577 height 446
click at [370, 246] on span at bounding box center [369, 251] width 12 height 12
click at [404, 285] on p "This is" at bounding box center [640, 289] width 547 height 15
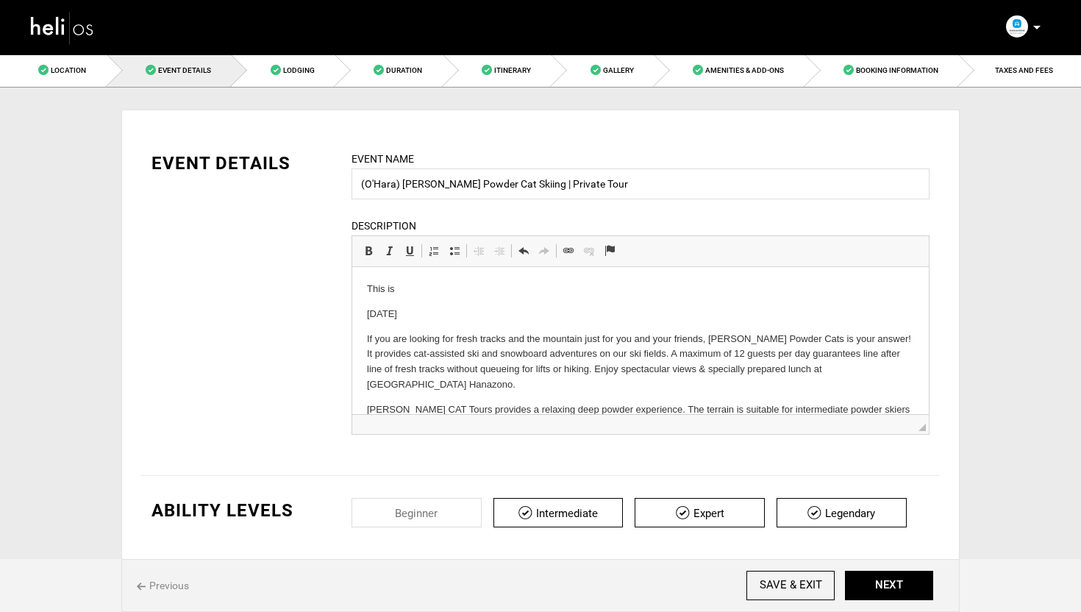
click at [404, 285] on p "This is" at bounding box center [640, 289] width 547 height 15
click at [365, 246] on span at bounding box center [369, 251] width 12 height 12
click at [408, 286] on p "This is" at bounding box center [640, 289] width 547 height 15
drag, startPoint x: 556, startPoint y: 290, endPoint x: 396, endPoint y: 288, distance: 159.6
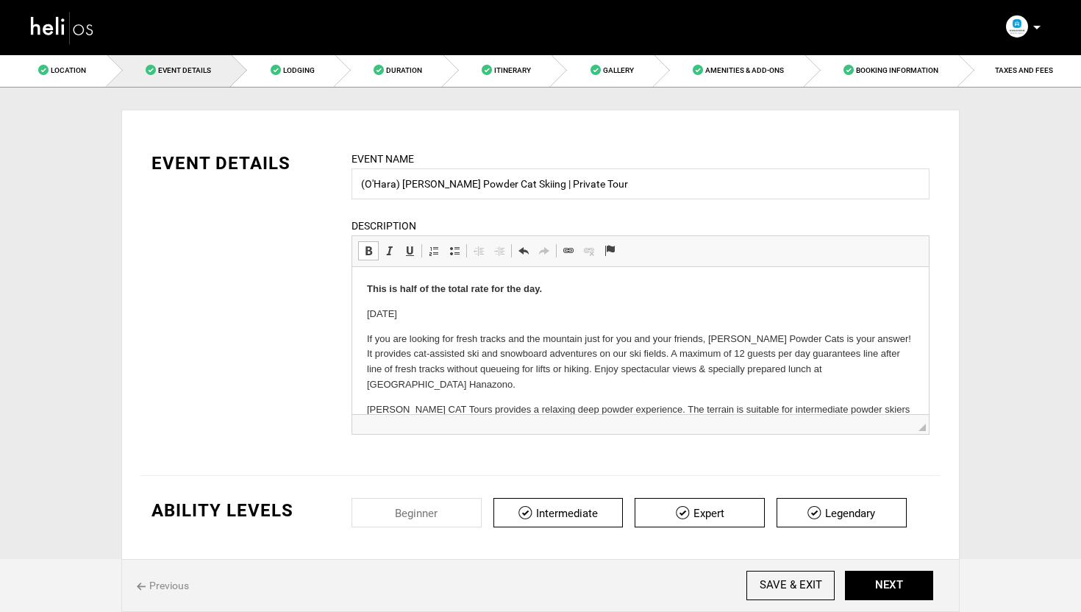
click at [396, 288] on p "This is half of the total rate for the day." at bounding box center [640, 289] width 547 height 15
drag, startPoint x: 504, startPoint y: 288, endPoint x: 407, endPoint y: 288, distance: 96.4
click at [407, 288] on p "This is half of the total rate" at bounding box center [640, 289] width 547 height 15
click at [396, 186] on input "(O'Hara) Weiss Powder Cat Skiing | Private Tour" at bounding box center [641, 183] width 578 height 31
click at [513, 288] on p "This is half of the total rate. In" at bounding box center [640, 289] width 547 height 15
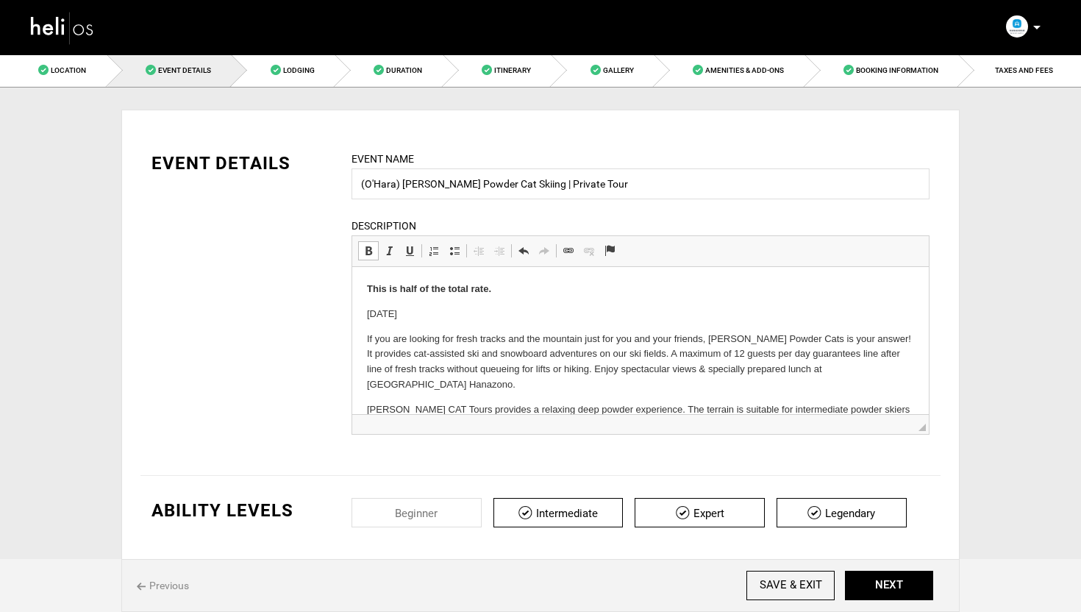
click at [363, 288] on html "This is half of the total rate. December 30th If you are looking for fresh trac…" at bounding box center [640, 490] width 577 height 446
click at [521, 287] on p "This is half of the total rate." at bounding box center [640, 289] width 547 height 15
click at [396, 186] on input "(O'Hara) Weiss Powder Cat Skiing | Private Tour" at bounding box center [641, 183] width 578 height 31
type input "(O'Hara Half) [PERSON_NAME] Powder Cat Skiing | Private Tour"
click at [295, 299] on div "EVENT DETAILS Event Name (O'Hara Half) Weiss Powder Cat Skiing | Private Tour E…" at bounding box center [540, 302] width 800 height 302
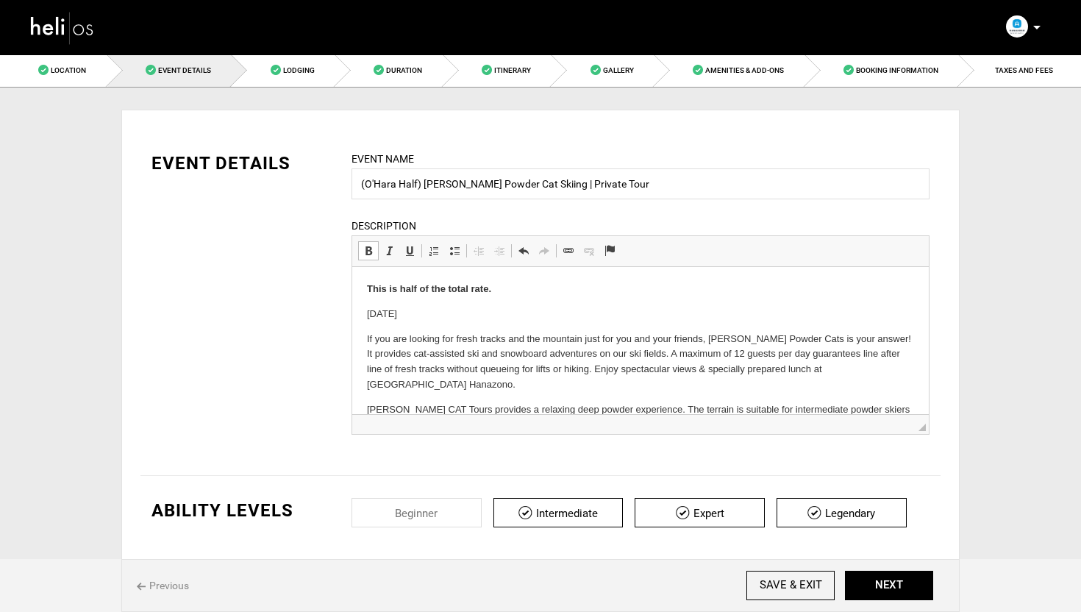
click at [507, 285] on p "This is half of the total rate." at bounding box center [640, 289] width 547 height 15
click at [505, 288] on p "This is half of the total rate." at bounding box center [640, 289] width 547 height 15
click at [897, 590] on button "NEXT" at bounding box center [889, 585] width 88 height 29
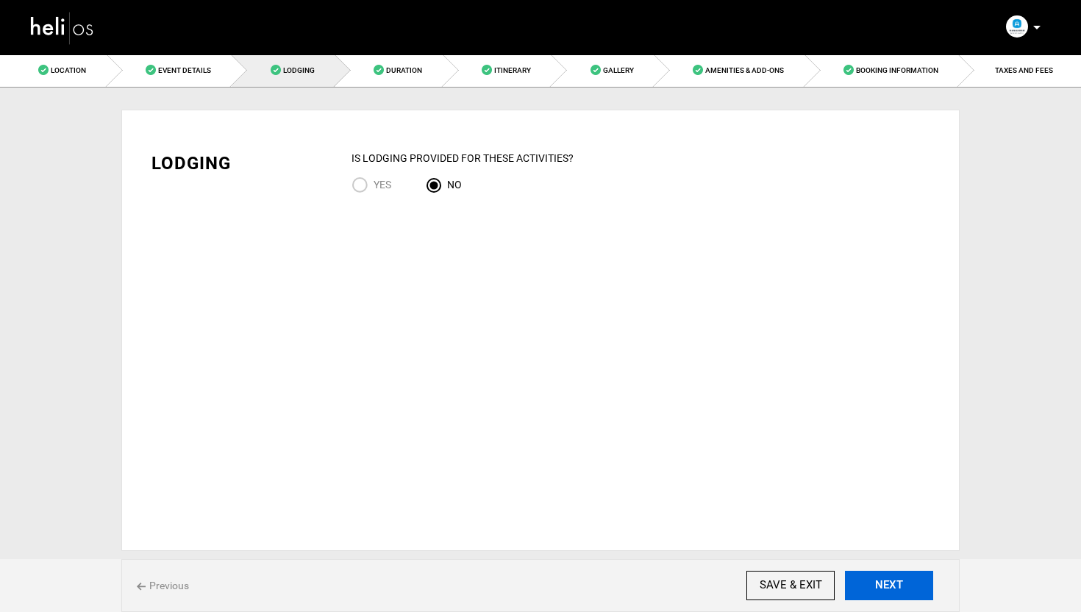
click at [905, 591] on button "NEXT" at bounding box center [889, 585] width 88 height 29
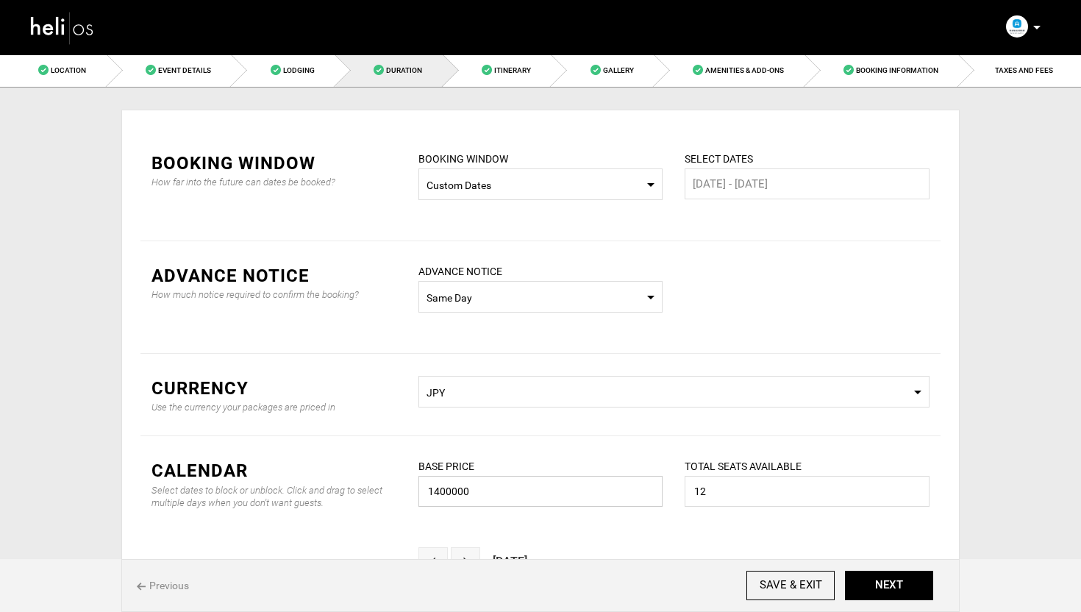
click at [507, 505] on input "1400000" at bounding box center [540, 491] width 245 height 31
type input "700000"
click at [727, 495] on input "12" at bounding box center [807, 491] width 245 height 31
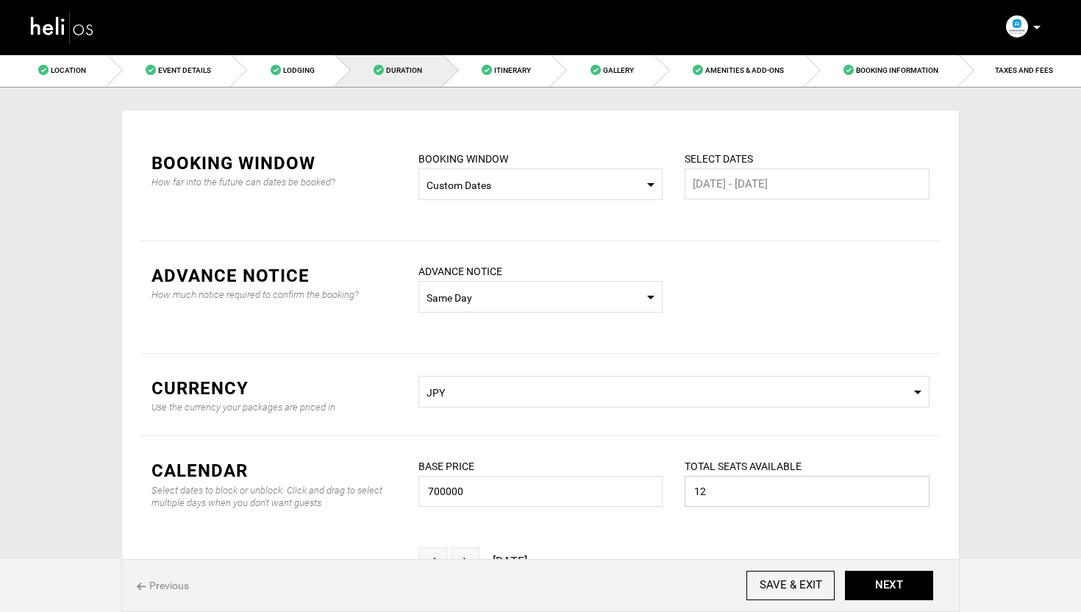
click at [727, 495] on input "12" at bounding box center [807, 491] width 245 height 31
type input "6"
click at [374, 410] on div "Currency Use the currency your packages are priced in" at bounding box center [273, 395] width 267 height 38
click at [465, 491] on input "700000" at bounding box center [540, 491] width 245 height 31
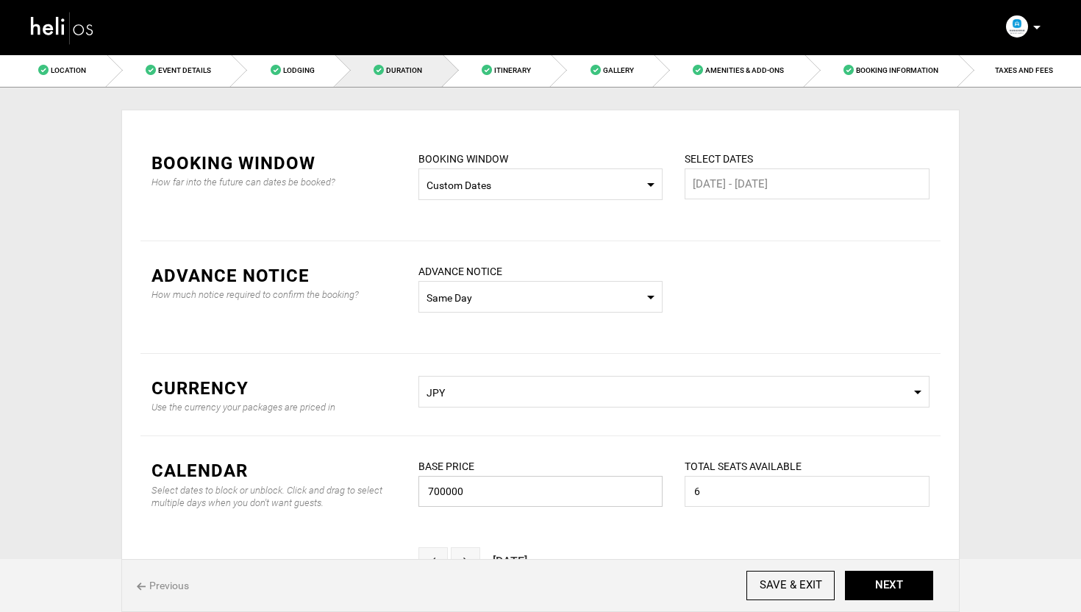
drag, startPoint x: 444, startPoint y: 495, endPoint x: 427, endPoint y: 495, distance: 16.9
click at [427, 495] on input "700000" at bounding box center [540, 491] width 245 height 31
click at [500, 489] on input "700000" at bounding box center [540, 491] width 245 height 31
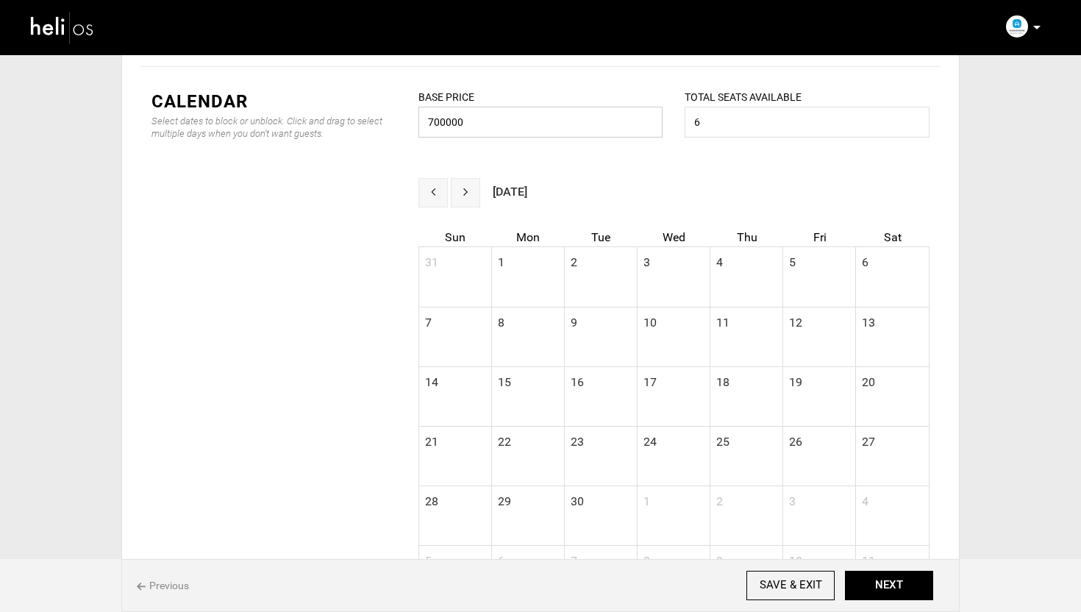
scroll to position [516, 0]
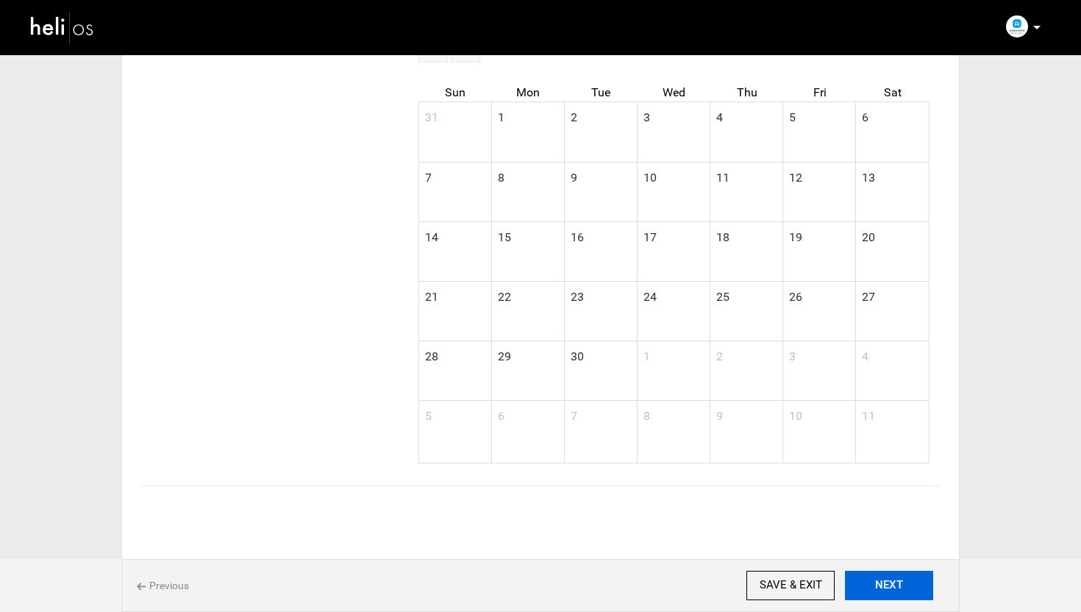
click at [904, 583] on button "NEXT" at bounding box center [889, 585] width 88 height 29
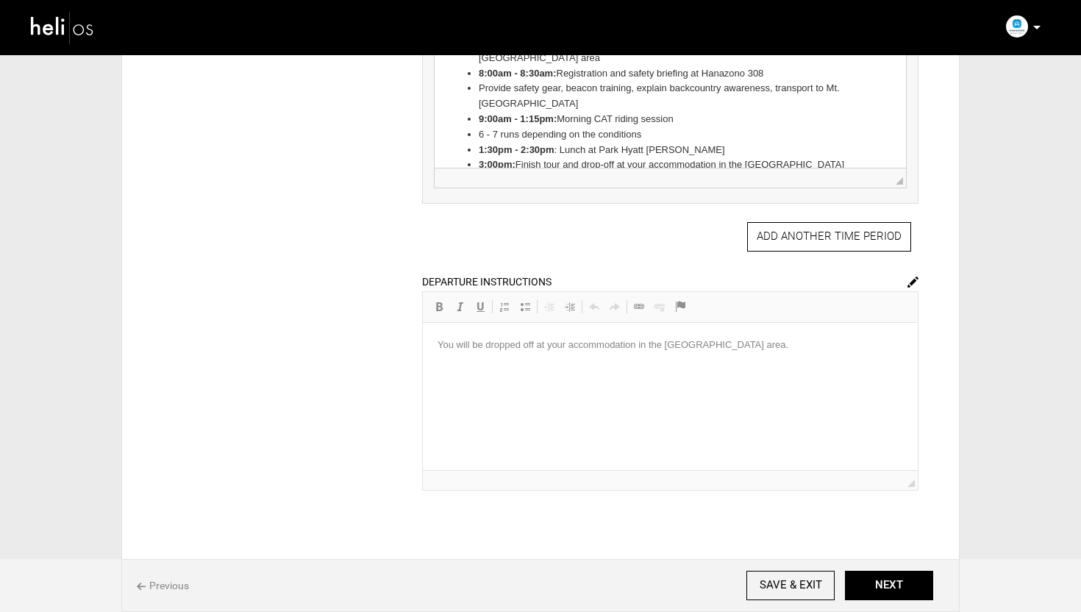
scroll to position [588, 0]
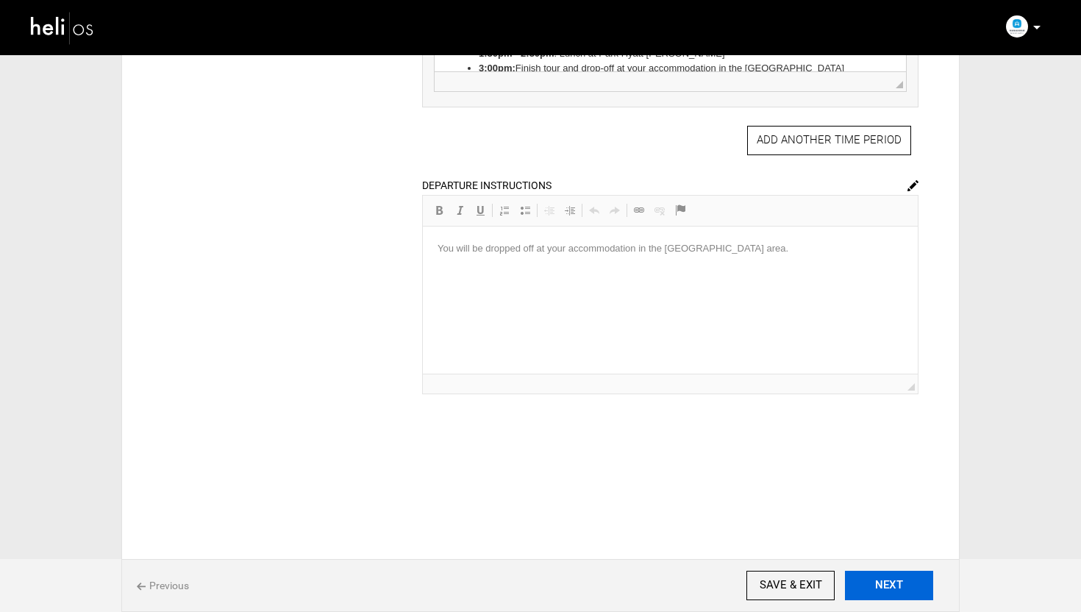
click at [874, 583] on button "NEXT" at bounding box center [889, 585] width 88 height 29
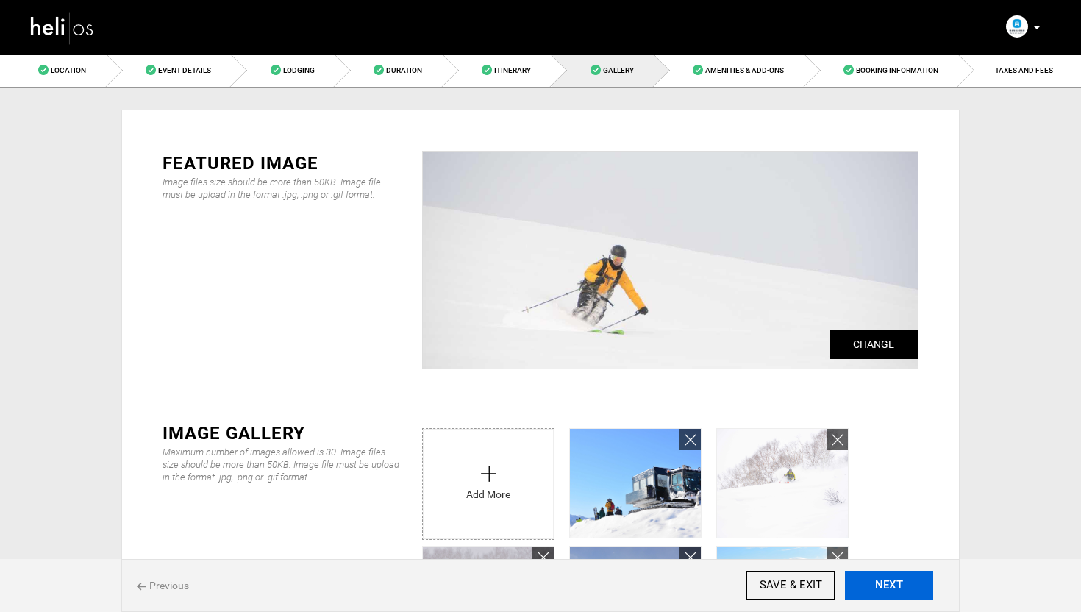
click at [913, 587] on button "NEXT" at bounding box center [889, 585] width 88 height 29
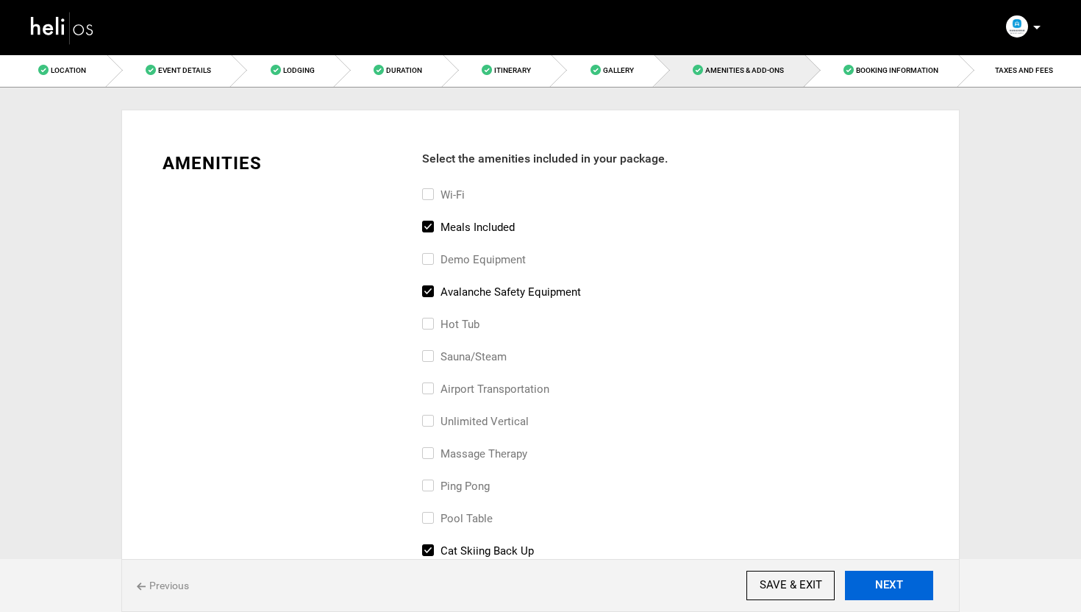
click at [894, 580] on button "NEXT" at bounding box center [889, 585] width 88 height 29
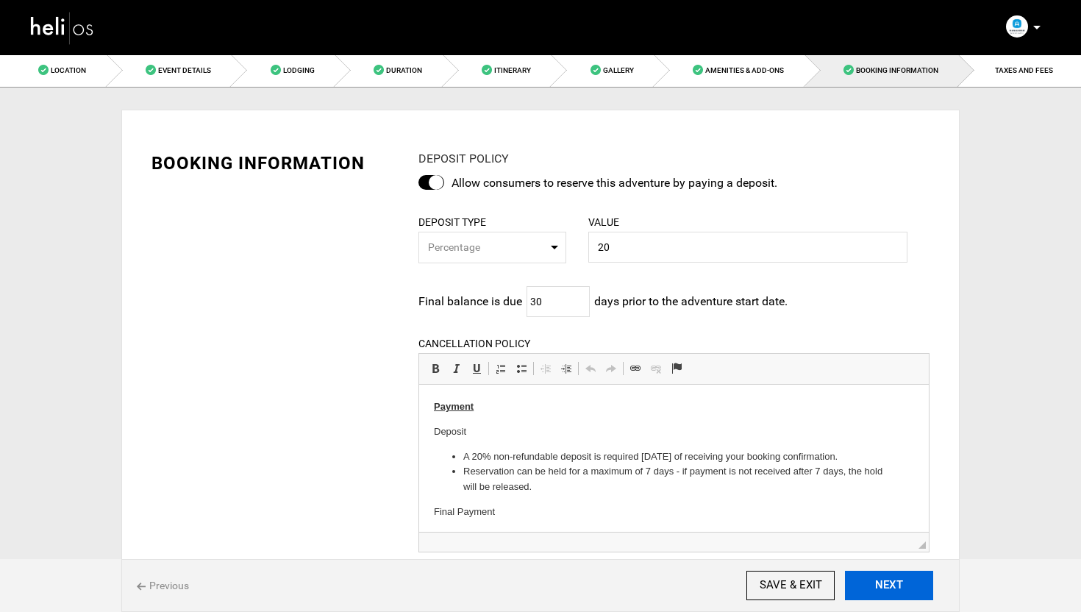
click at [898, 589] on button "NEXT" at bounding box center [889, 585] width 88 height 29
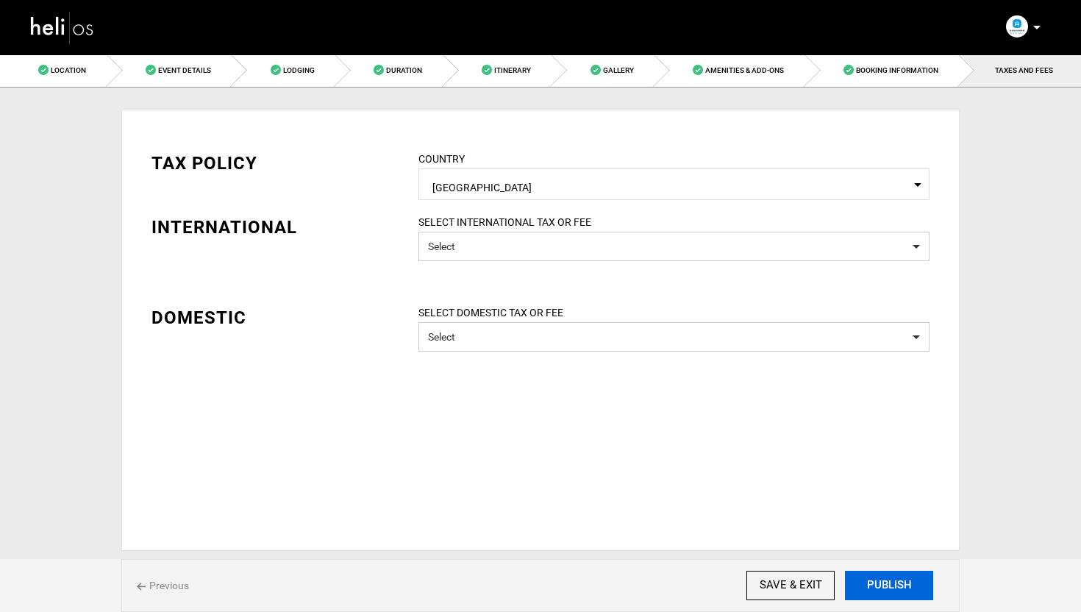
click at [898, 589] on button "PUBLISH" at bounding box center [889, 585] width 88 height 29
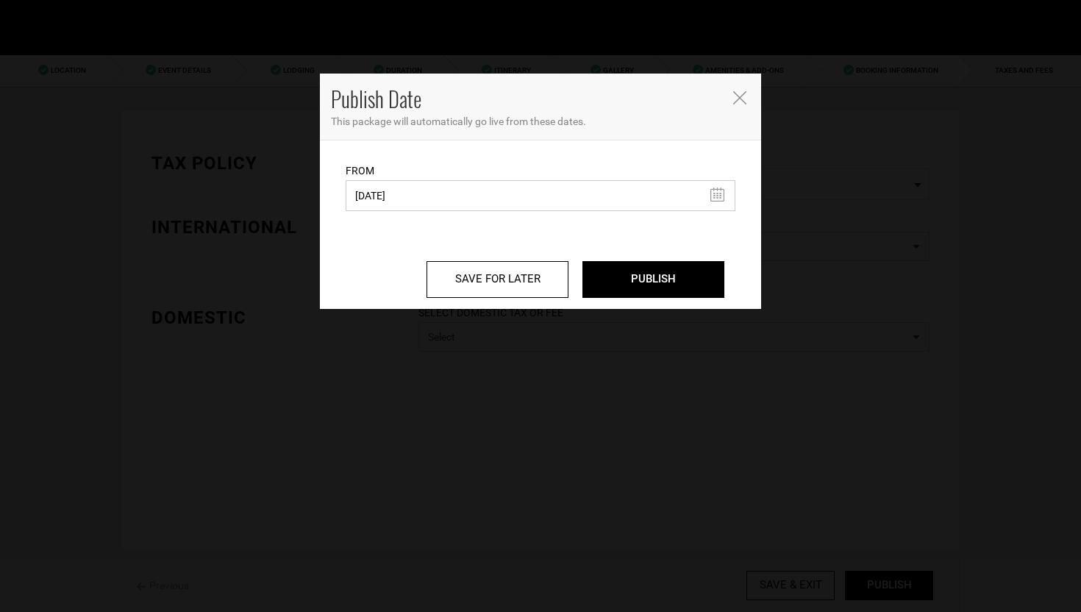
click at [509, 206] on input "[DATE]" at bounding box center [541, 195] width 390 height 31
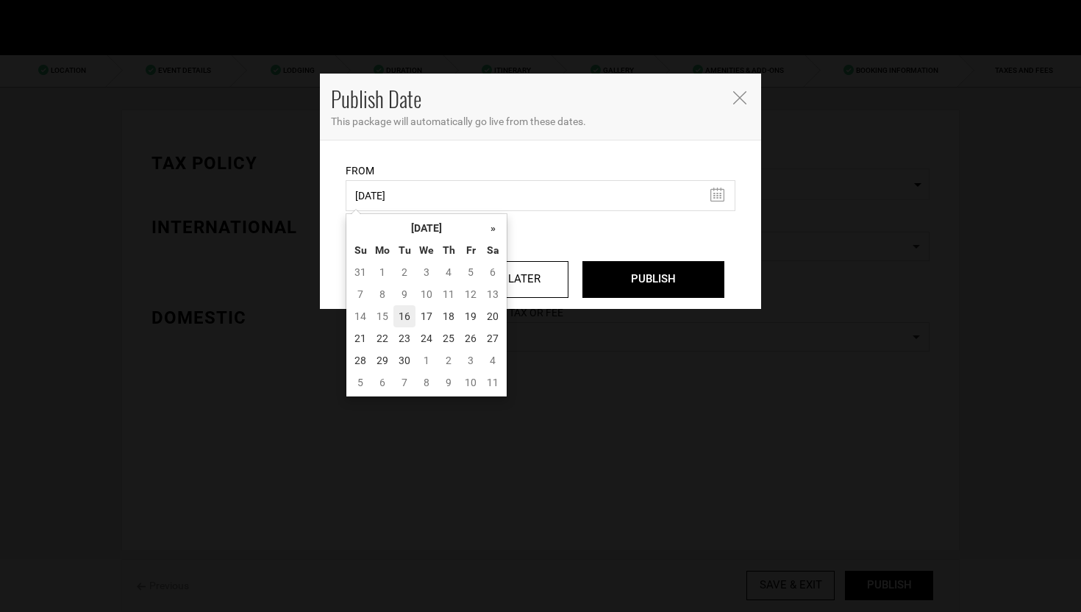
click at [403, 313] on td "16" at bounding box center [404, 316] width 22 height 22
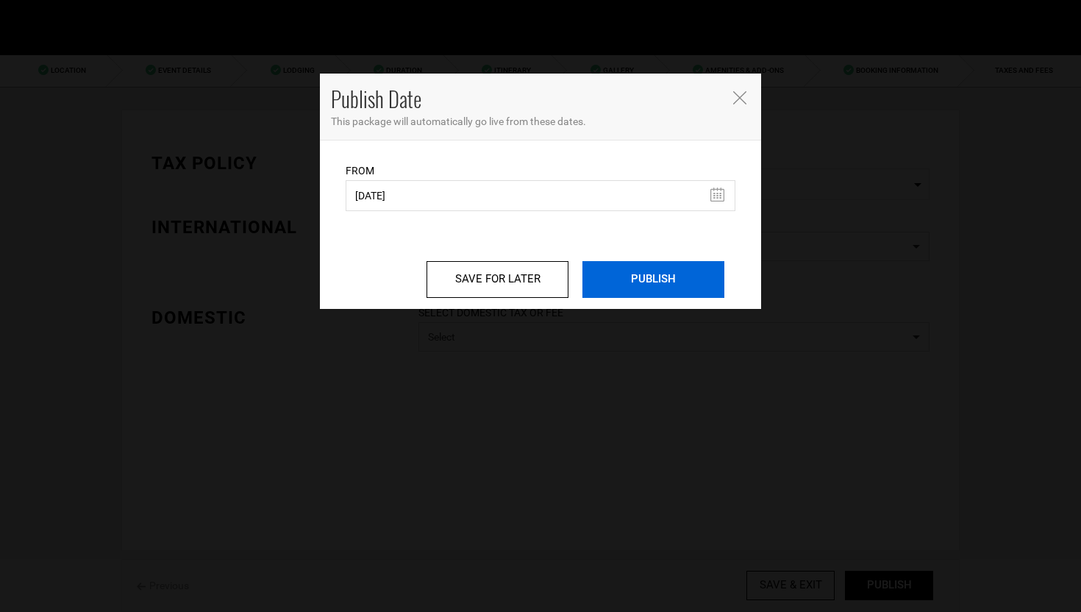
click at [658, 279] on input "PUBLISH" at bounding box center [654, 279] width 142 height 37
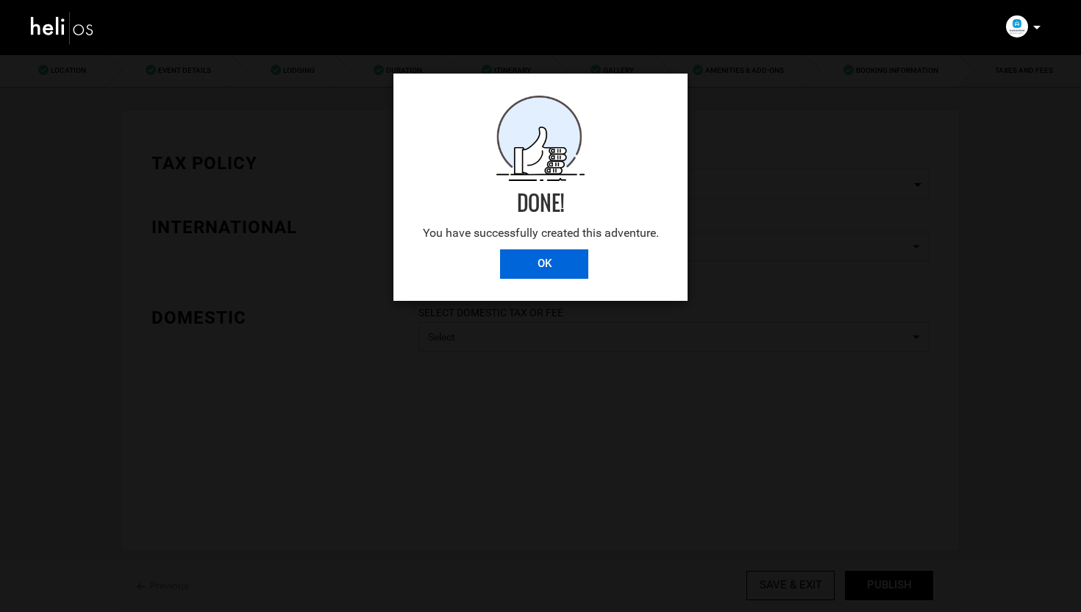
click at [545, 261] on input "OK" at bounding box center [544, 263] width 88 height 29
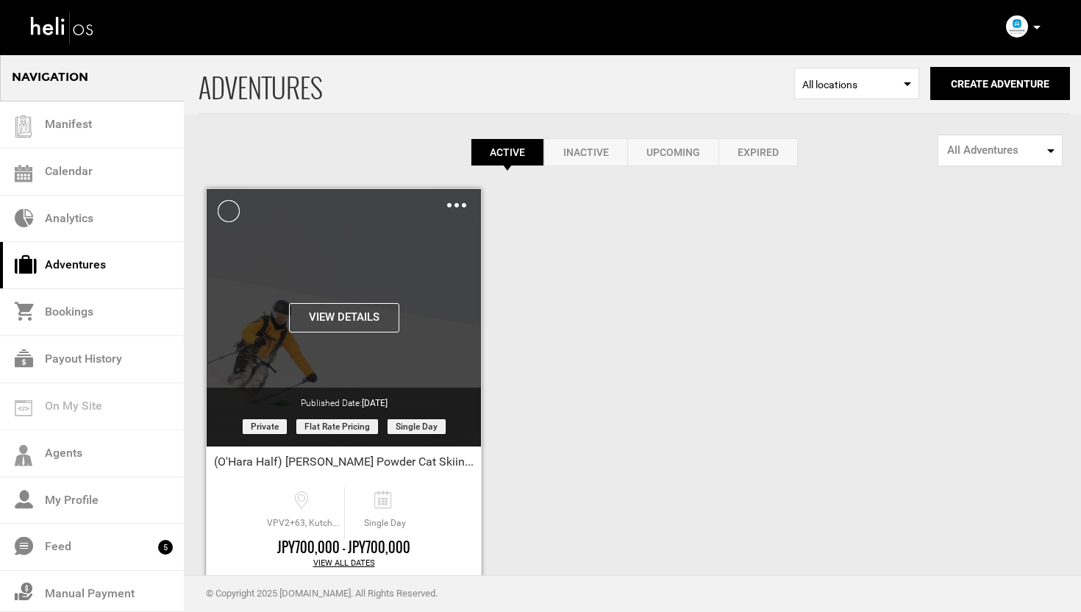
click at [452, 203] on img at bounding box center [456, 205] width 19 height 4
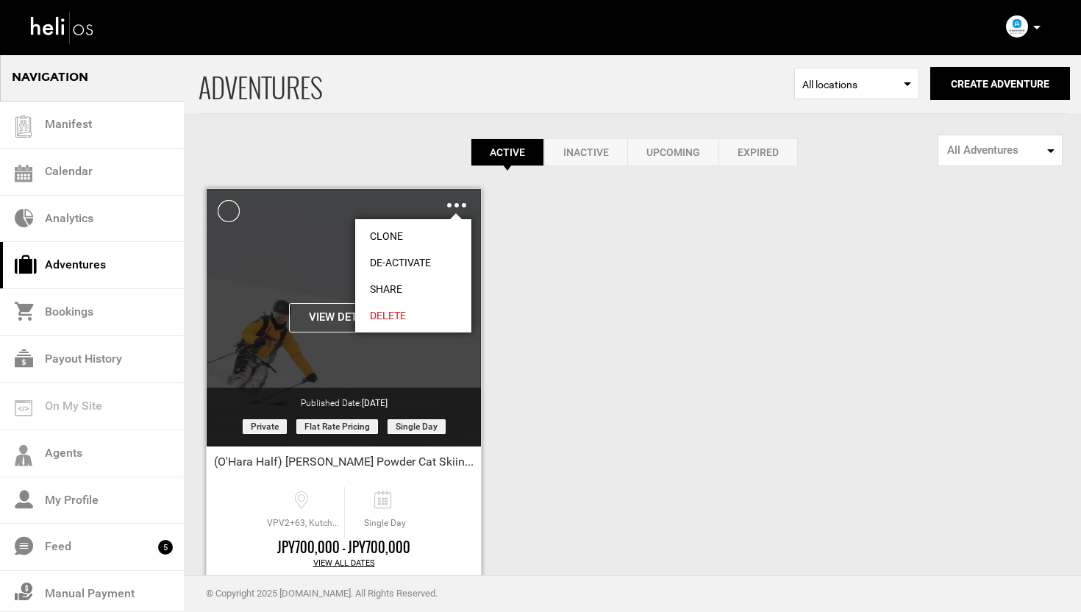
click at [399, 235] on link "Clone" at bounding box center [413, 236] width 116 height 26
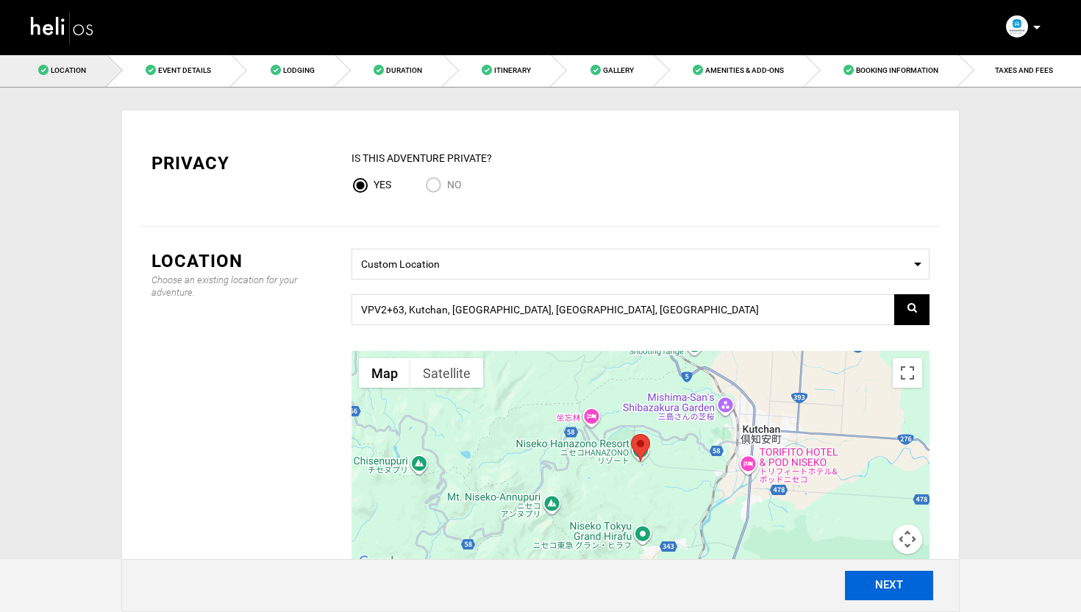
click at [927, 594] on button "NEXT" at bounding box center [889, 585] width 88 height 29
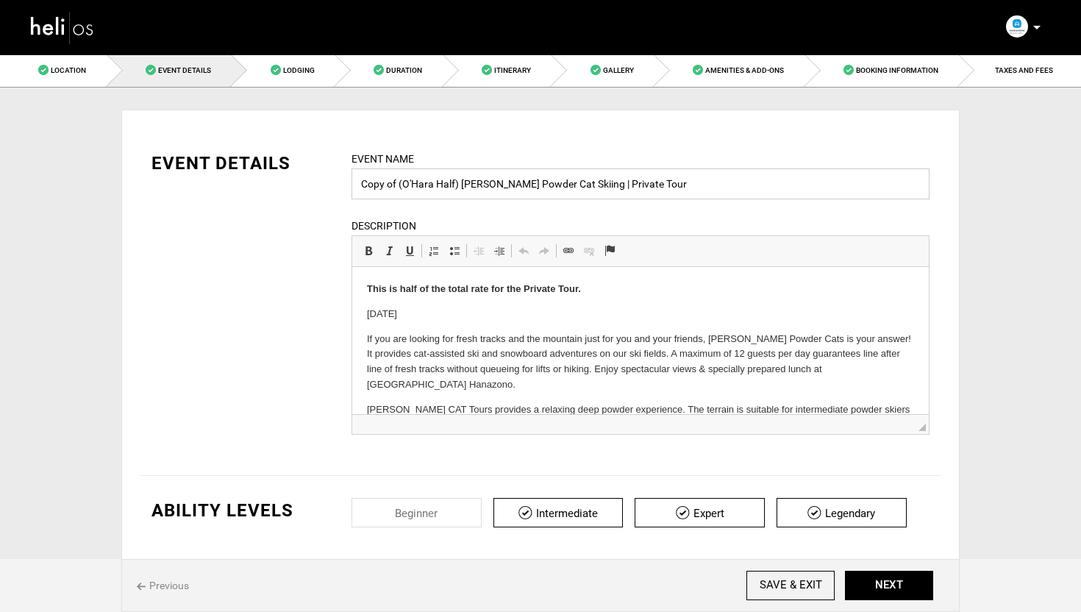
drag, startPoint x: 398, startPoint y: 184, endPoint x: 343, endPoint y: 184, distance: 55.2
click at [343, 184] on div "Event Name Copy of (O'Hara Half) Weiss Powder Cat Skiing | Private Tour Event n…" at bounding box center [641, 302] width 600 height 302
click at [398, 187] on input "(O'Hara Half) [PERSON_NAME] Powder Cat Skiing | Private Tour" at bounding box center [641, 183] width 578 height 31
type input "([PERSON_NAME] Half) [PERSON_NAME] Powder Cat Skiing | Private Tour"
click at [309, 239] on div "EVENT DETAILS Event Name (Emery Half) Weiss Powder Cat Skiing | Private Tour Ev…" at bounding box center [540, 302] width 800 height 302
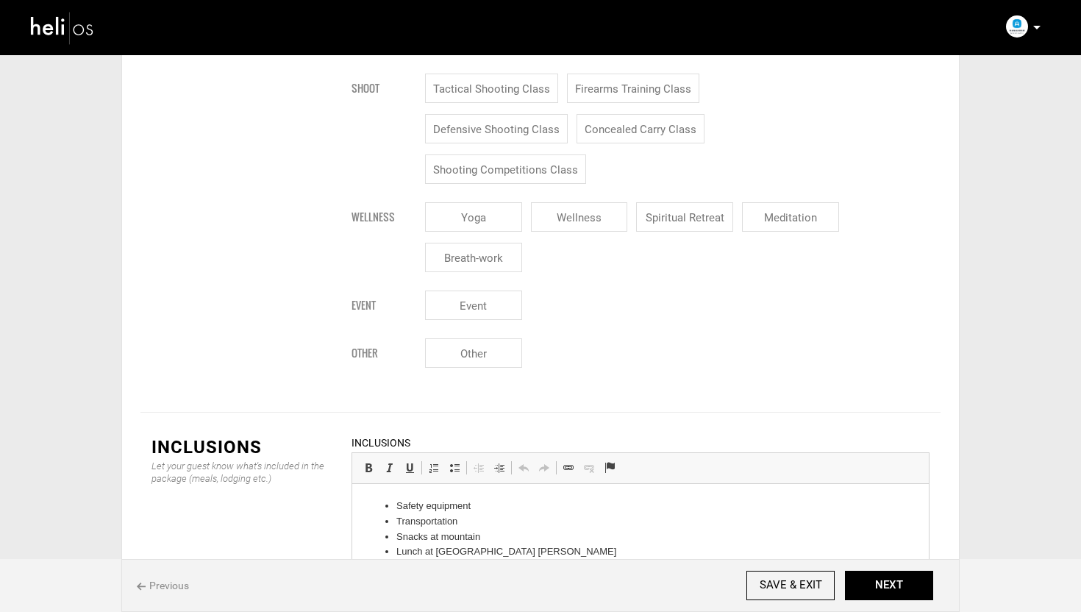
scroll to position [1851, 0]
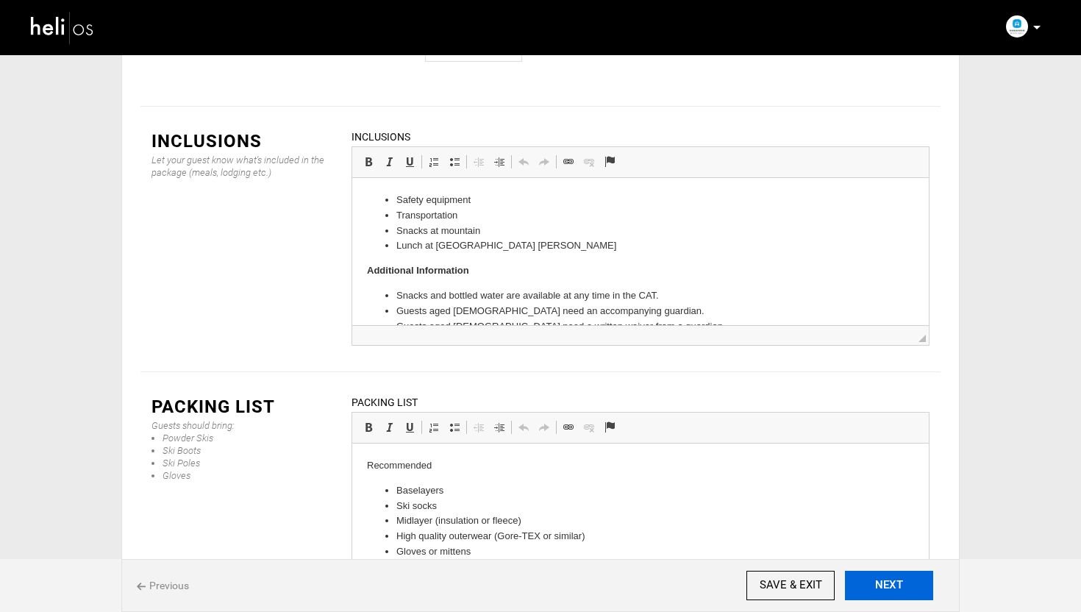
click at [883, 578] on button "NEXT" at bounding box center [889, 585] width 88 height 29
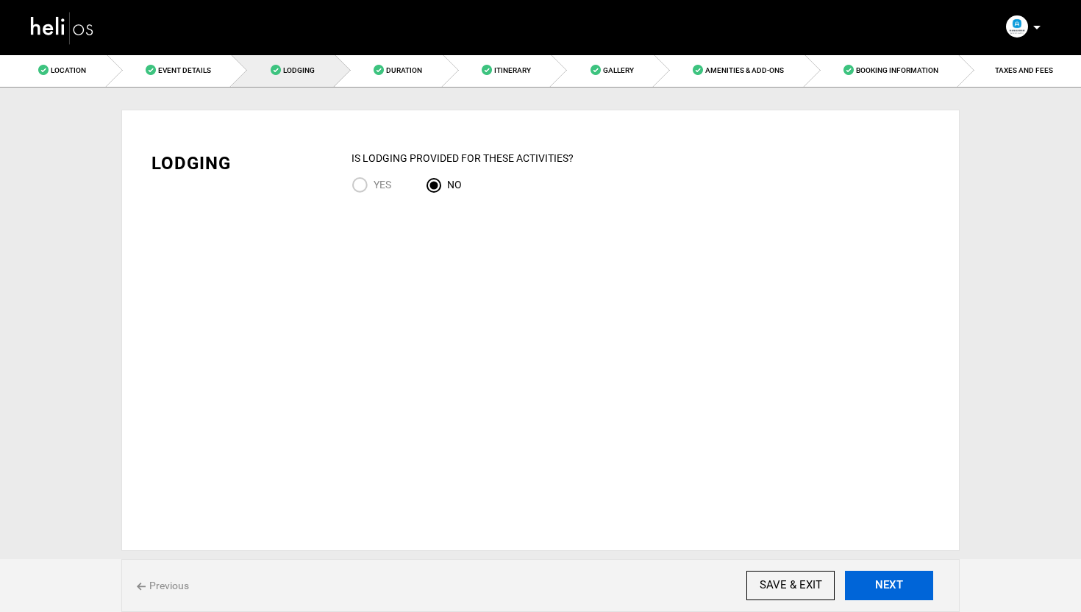
click at [914, 591] on button "NEXT" at bounding box center [889, 585] width 88 height 29
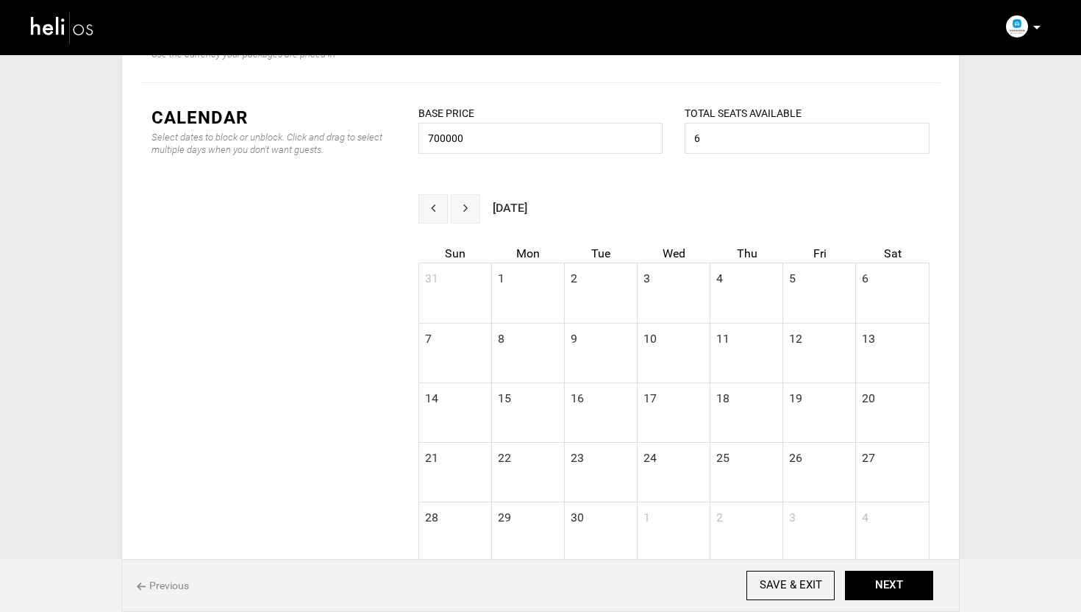
scroll to position [516, 0]
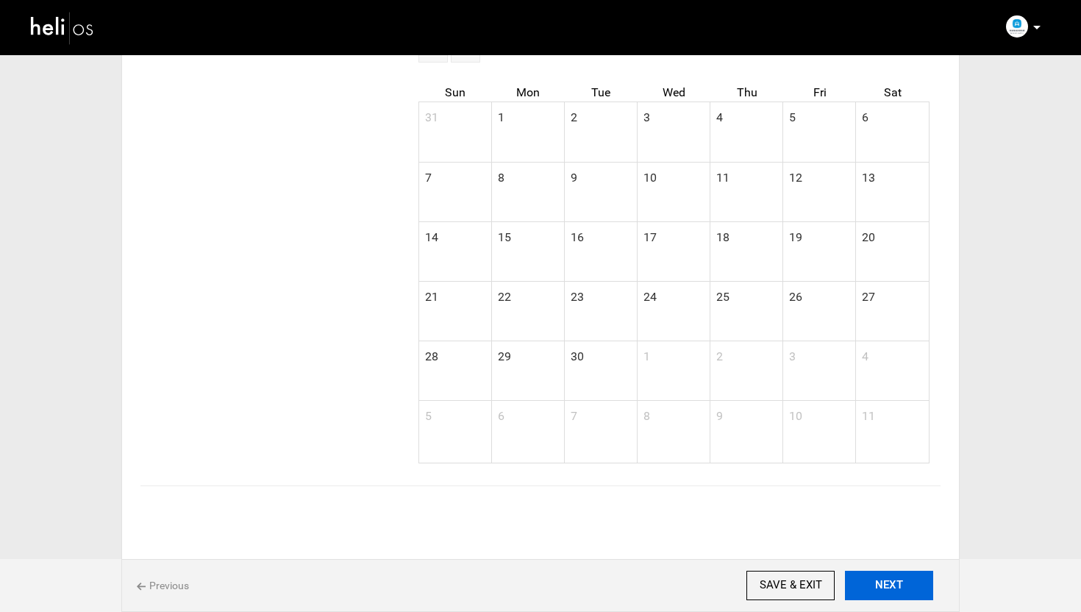
click at [897, 578] on button "NEXT" at bounding box center [889, 585] width 88 height 29
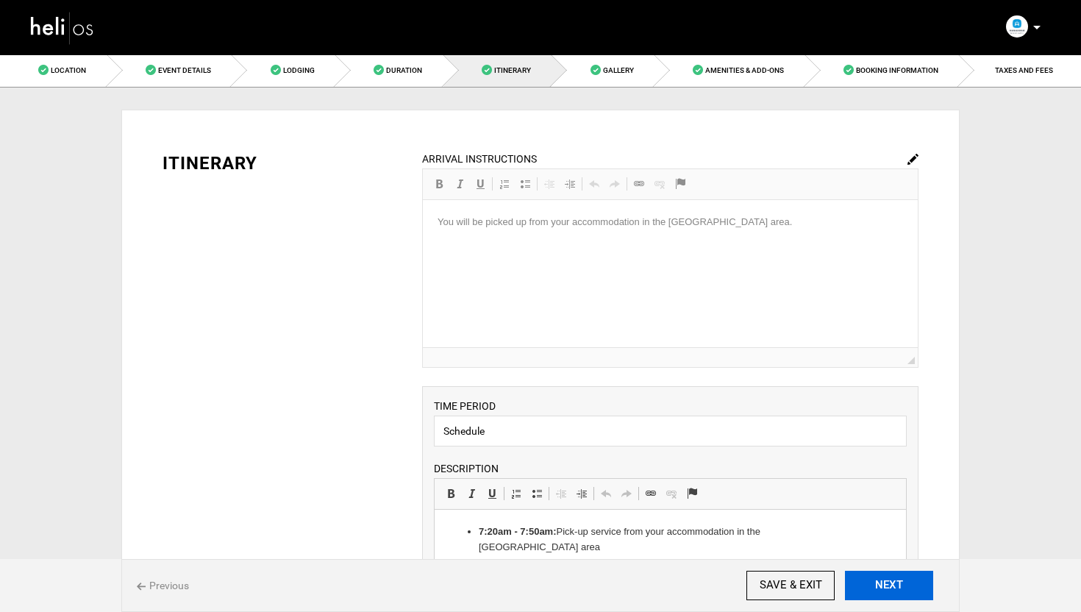
click at [897, 578] on button "NEXT" at bounding box center [889, 585] width 88 height 29
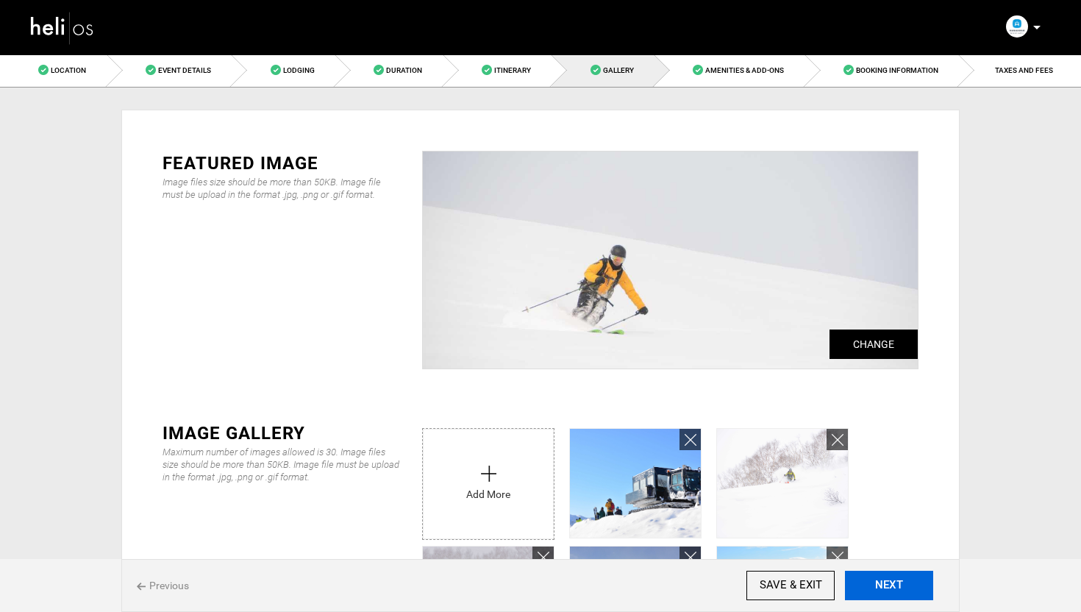
click at [897, 578] on button "NEXT" at bounding box center [889, 585] width 88 height 29
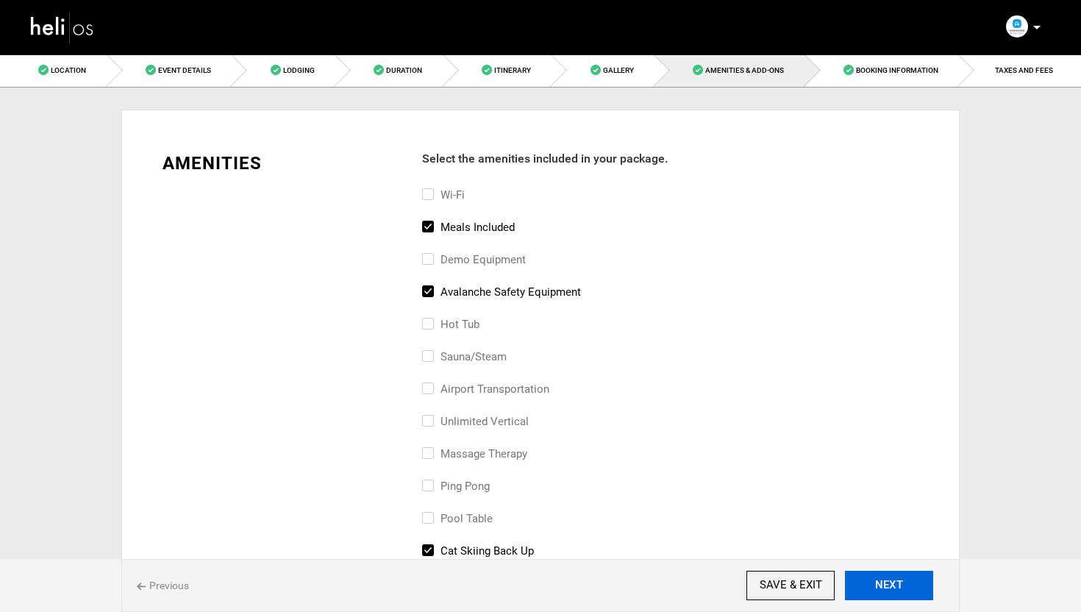
click at [897, 578] on button "NEXT" at bounding box center [889, 585] width 88 height 29
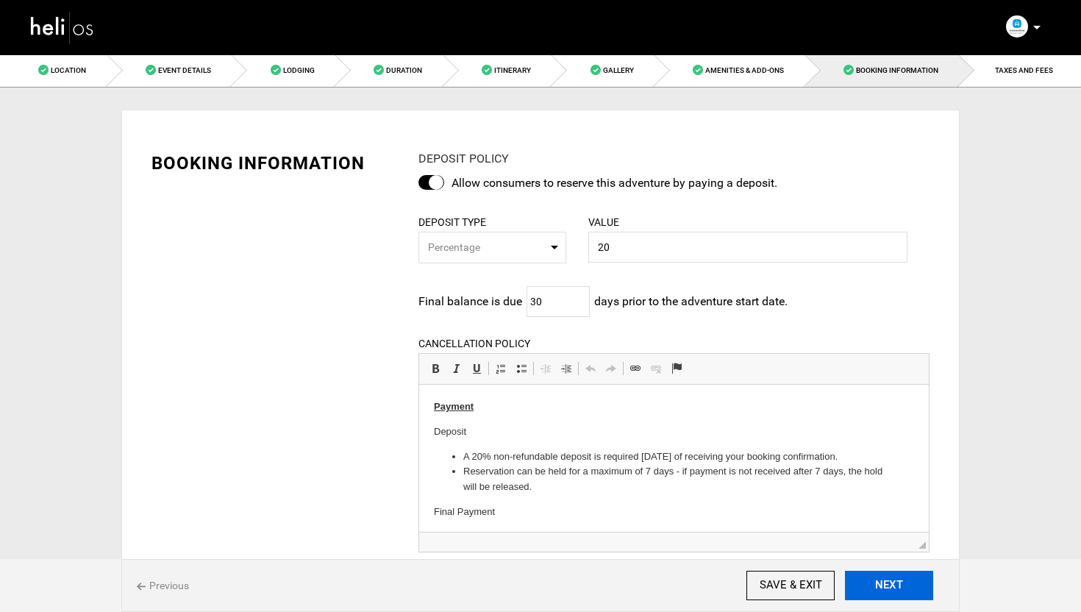
click at [897, 578] on button "NEXT" at bounding box center [889, 585] width 88 height 29
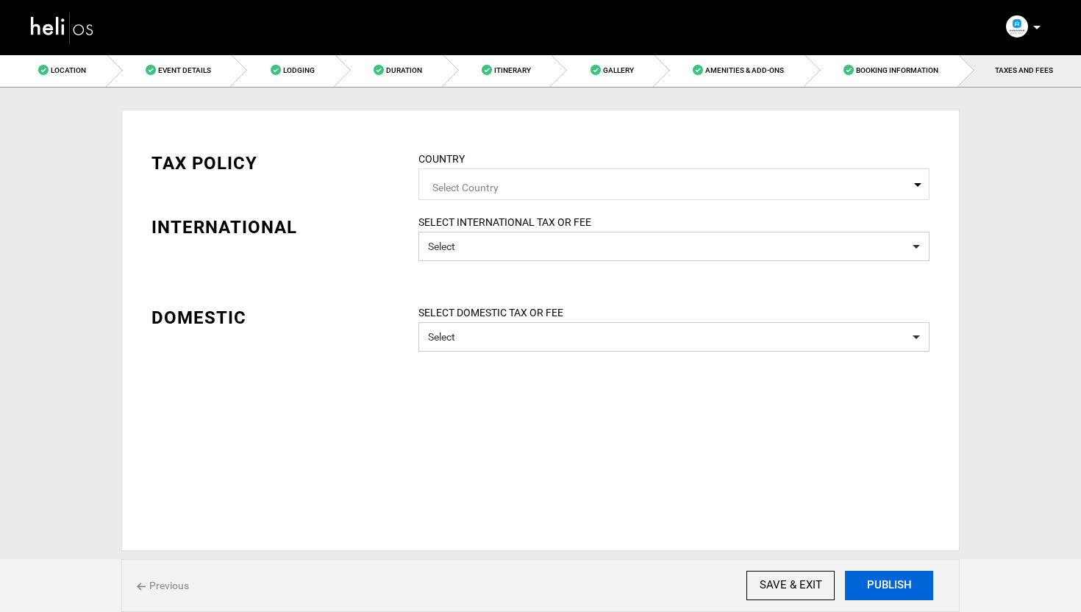
click at [896, 588] on button "PUBLISH" at bounding box center [889, 585] width 88 height 29
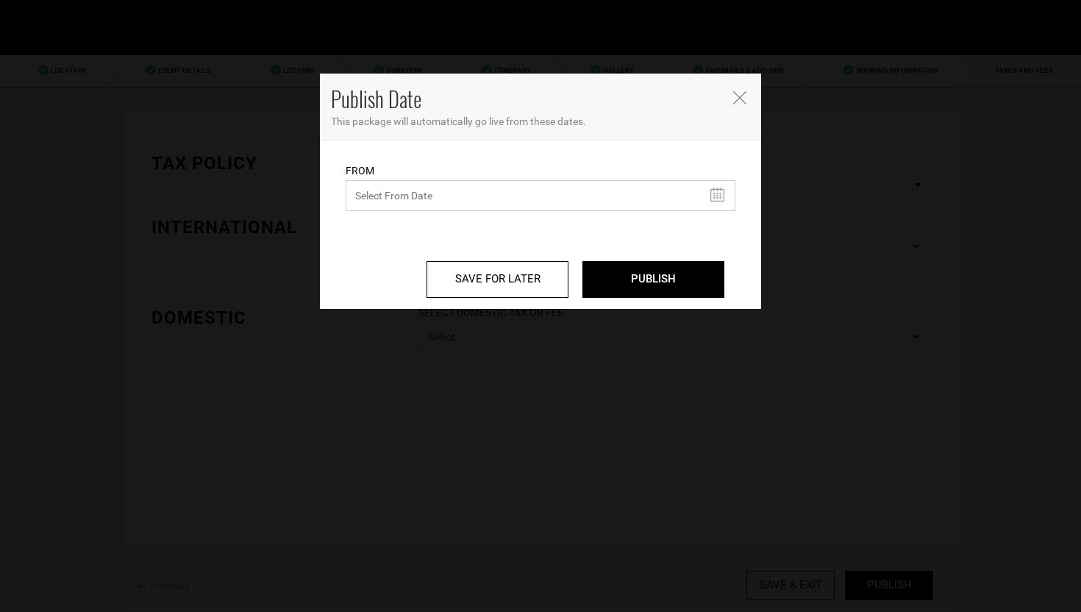
click at [562, 195] on input "text" at bounding box center [541, 195] width 390 height 31
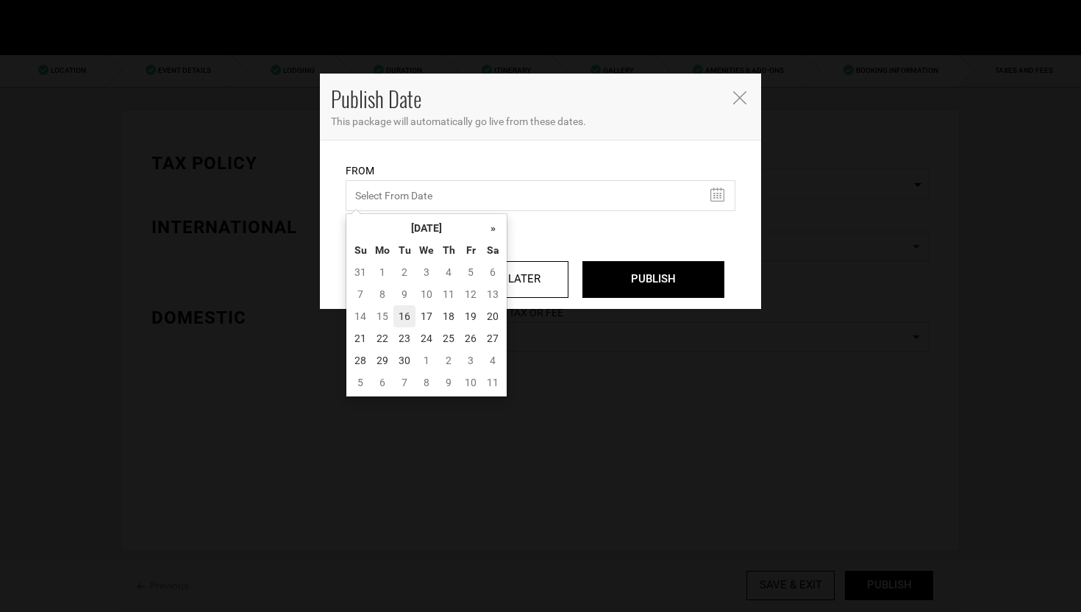
click at [396, 313] on td "16" at bounding box center [404, 316] width 22 height 22
type input "[DATE]"
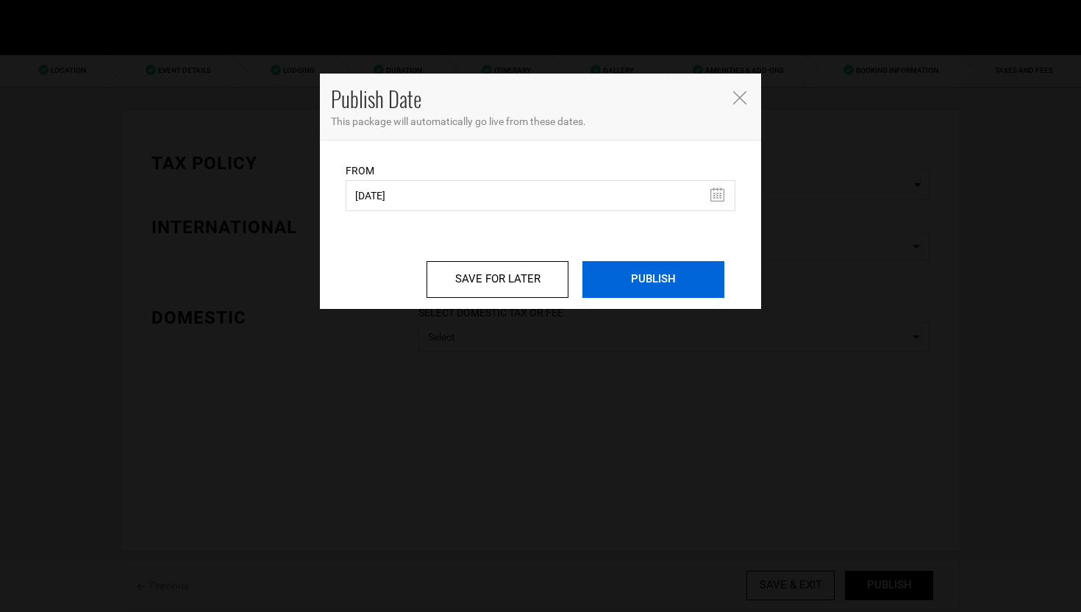
click at [698, 275] on input "PUBLISH" at bounding box center [654, 279] width 142 height 37
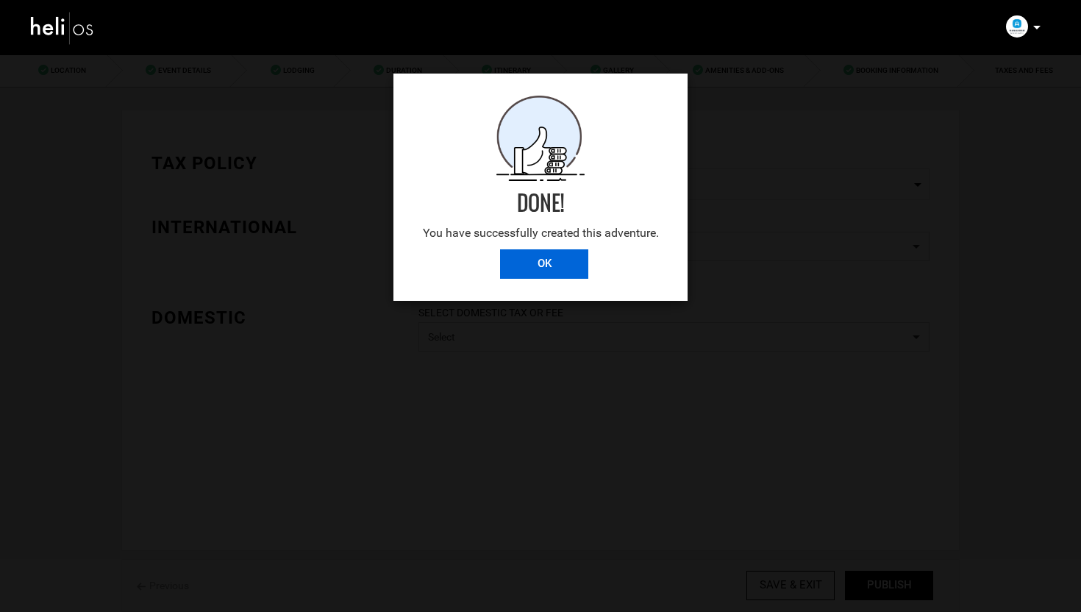
click at [558, 263] on input "OK" at bounding box center [544, 263] width 88 height 29
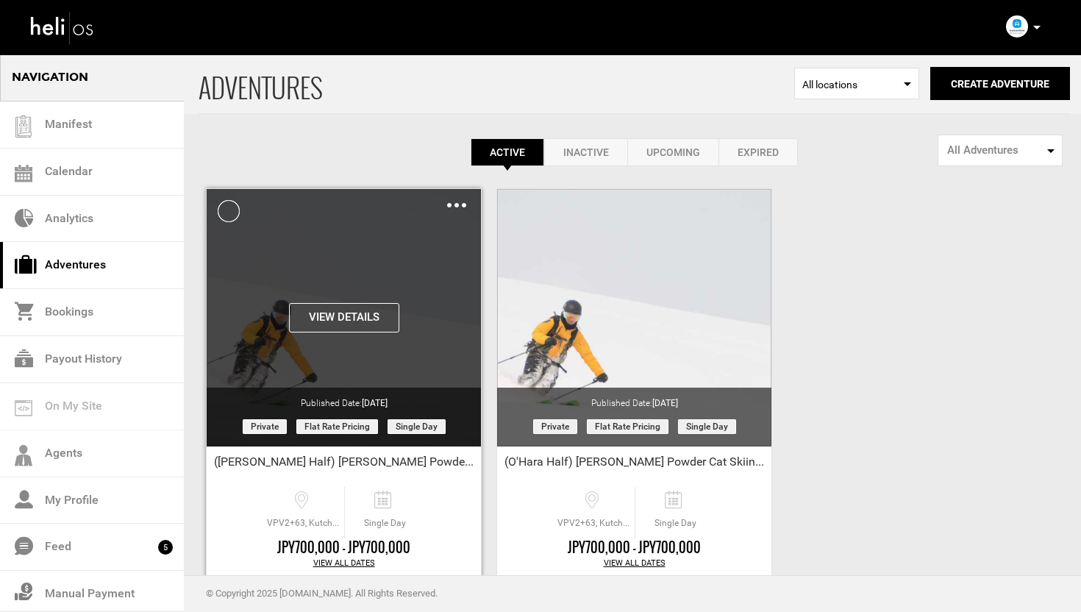
click at [452, 206] on img at bounding box center [456, 205] width 19 height 4
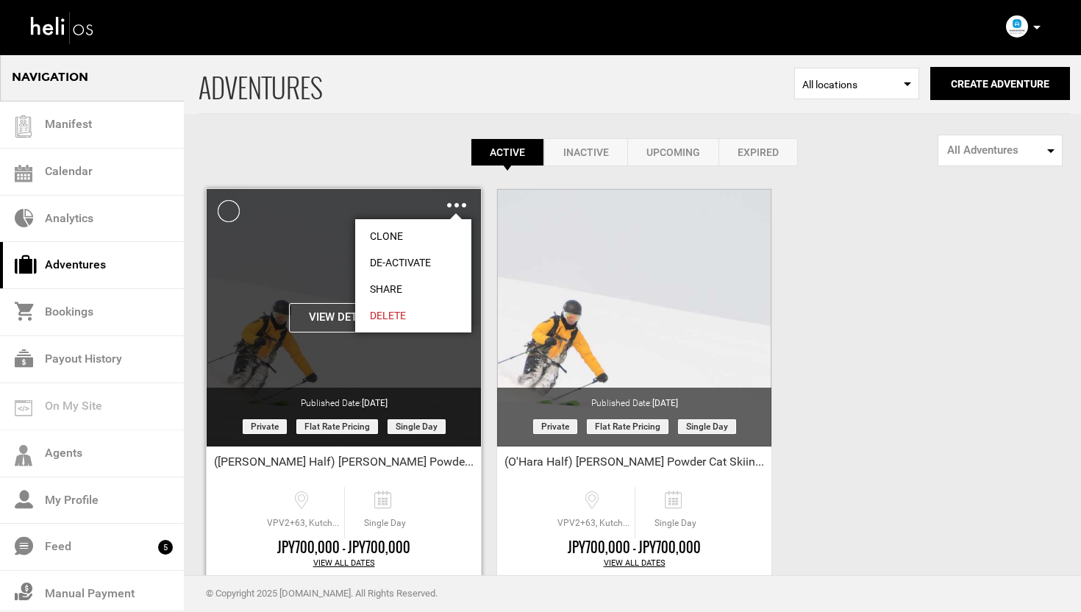
click at [399, 287] on link "Share" at bounding box center [413, 289] width 116 height 26
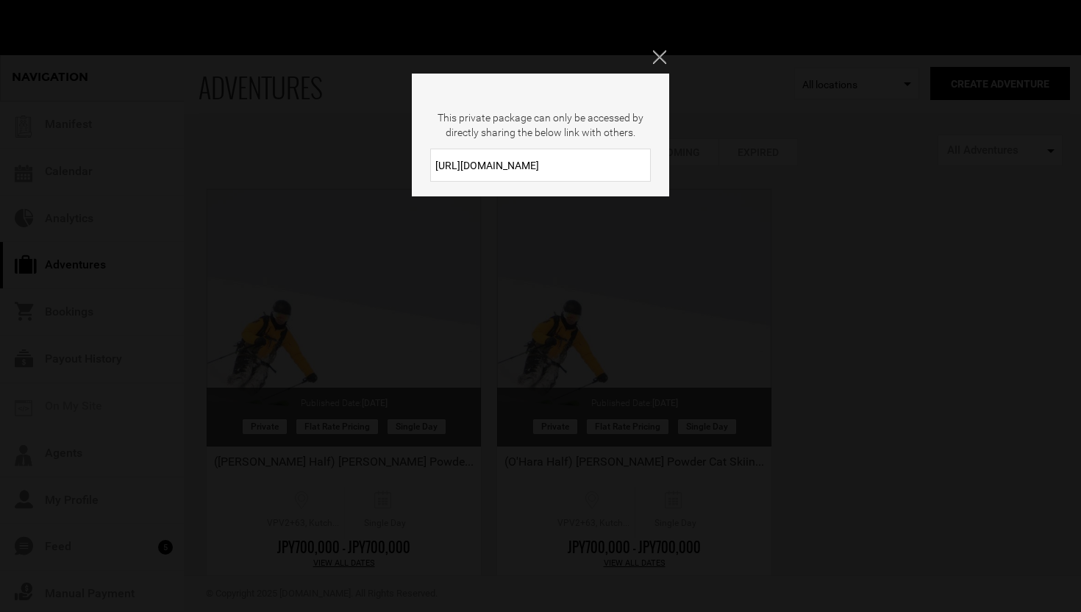
click at [586, 170] on input "https://heli.life/DGb6oQ" at bounding box center [540, 165] width 221 height 33
click at [660, 51] on icon "Close" at bounding box center [659, 56] width 13 height 13
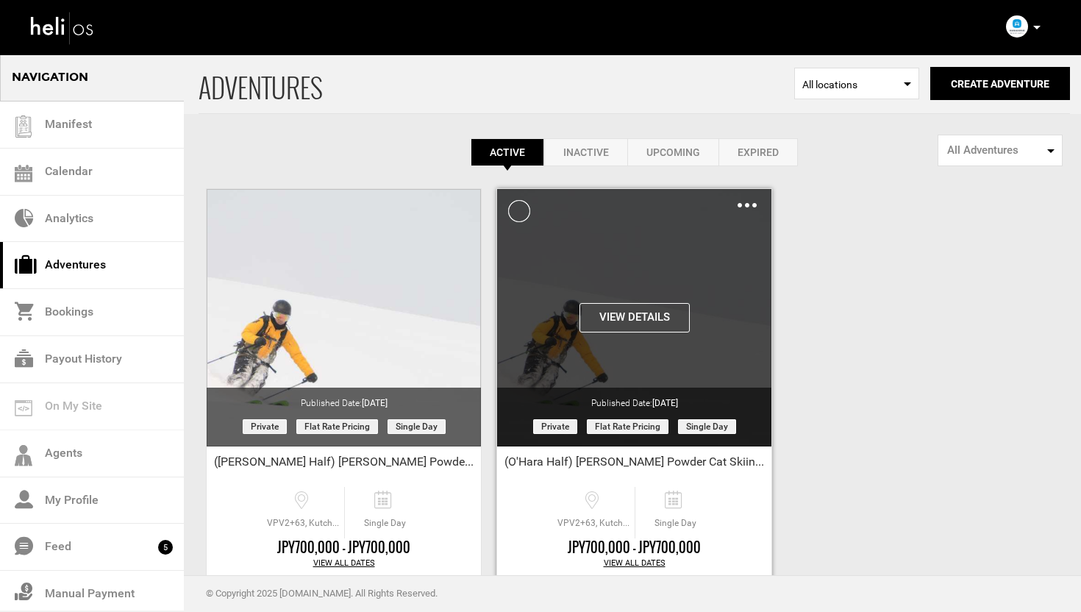
click at [745, 209] on div "Clone De-Activate Share Delete" at bounding box center [747, 204] width 19 height 17
click at [747, 205] on img at bounding box center [747, 205] width 19 height 4
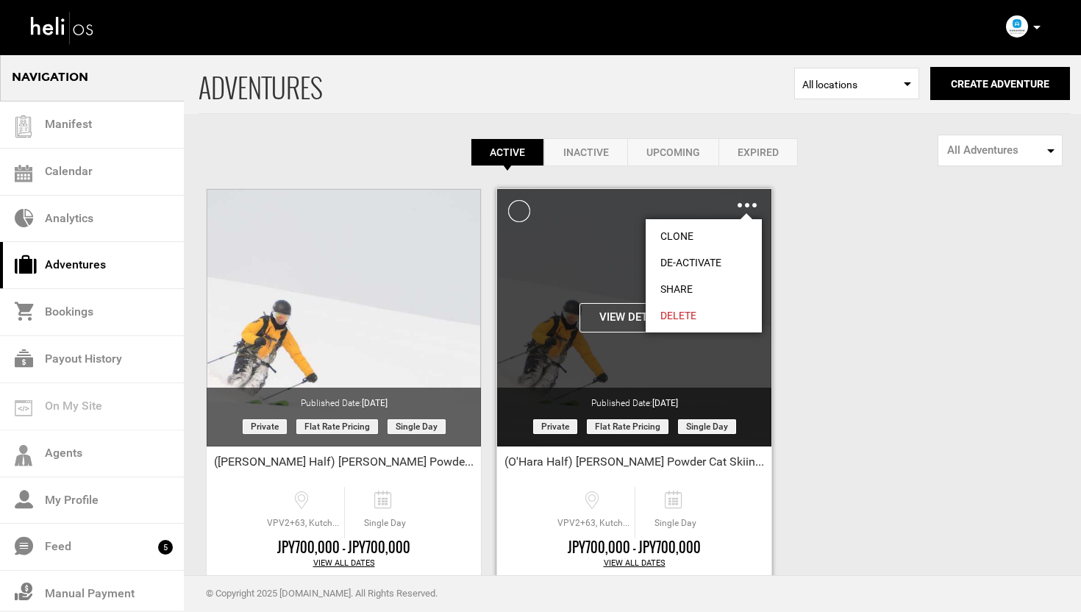
click at [685, 286] on link "Share" at bounding box center [704, 289] width 116 height 26
type input "https://heli.life/1kjXr5"
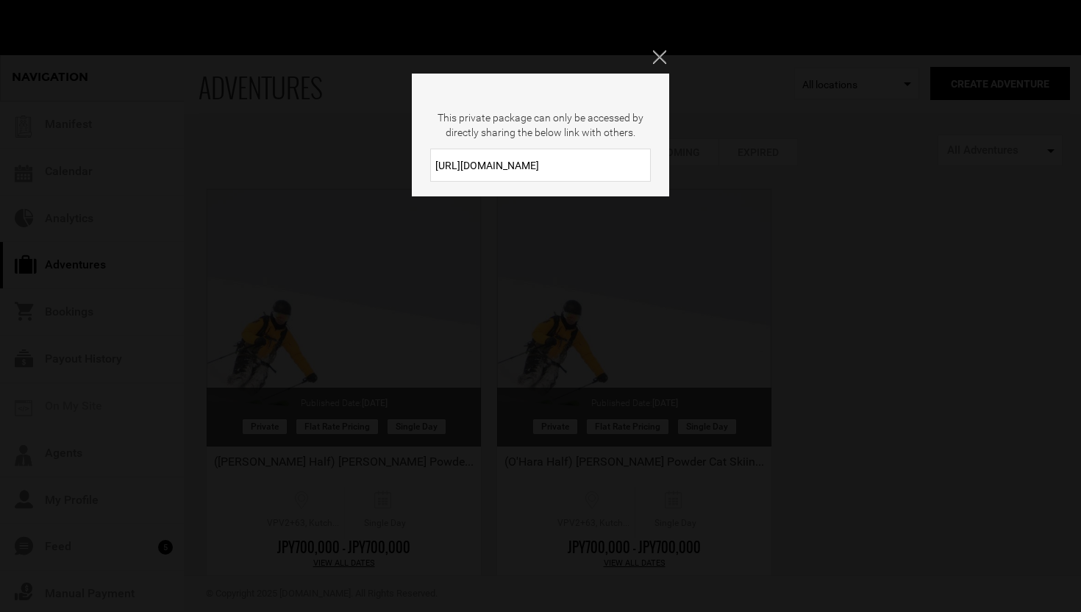
click at [589, 165] on input "https://heli.life/1kjXr5" at bounding box center [540, 165] width 221 height 33
click at [661, 60] on icon "Close" at bounding box center [659, 56] width 13 height 13
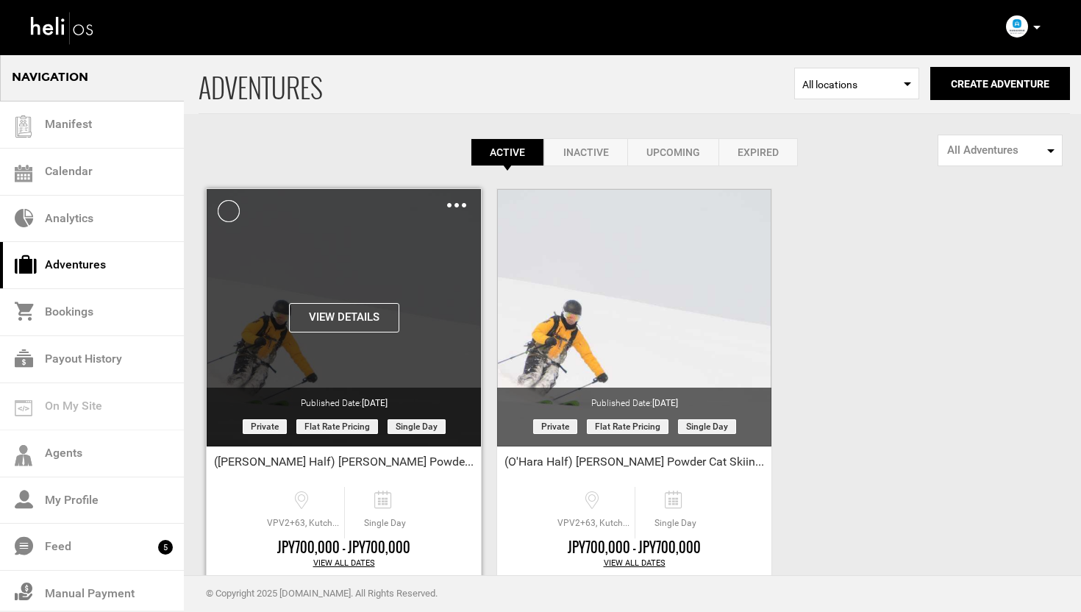
scroll to position [82, 0]
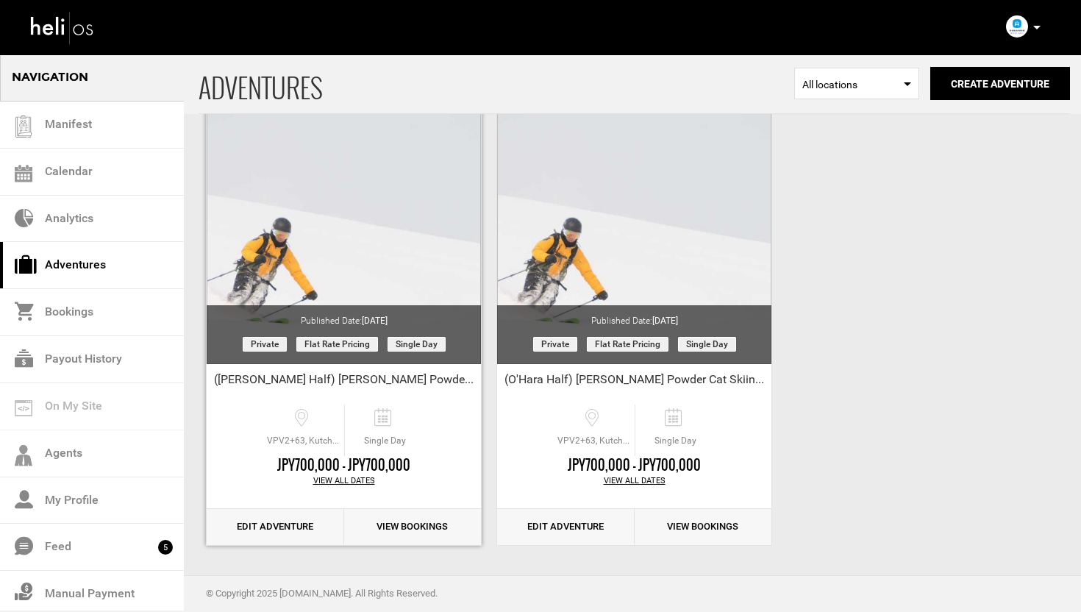
click at [250, 518] on link "Edit Adventure" at bounding box center [276, 527] width 138 height 36
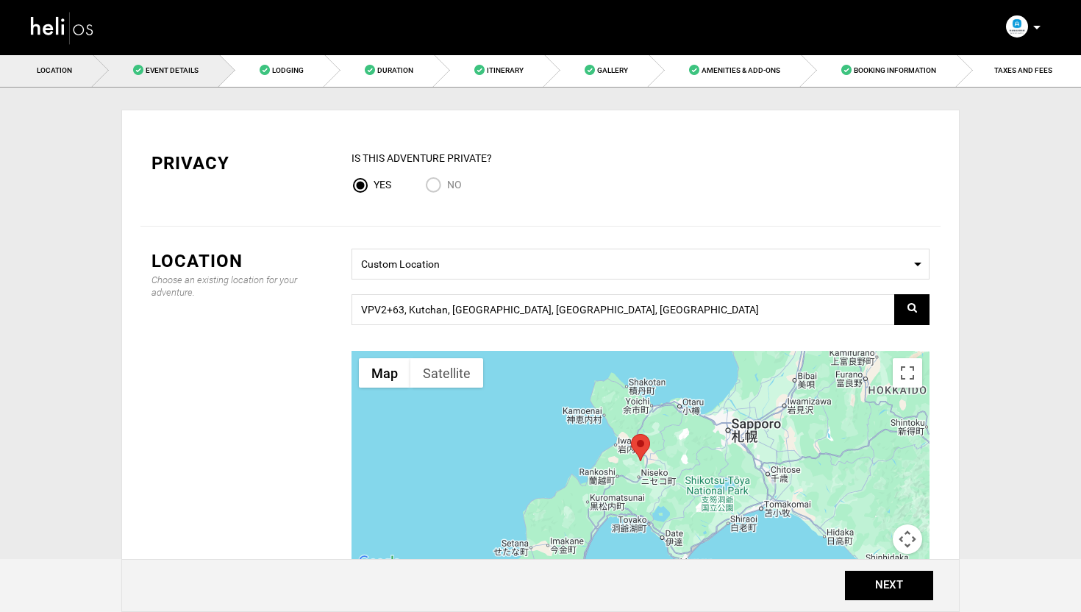
click at [183, 63] on link "Event Details" at bounding box center [156, 70] width 127 height 33
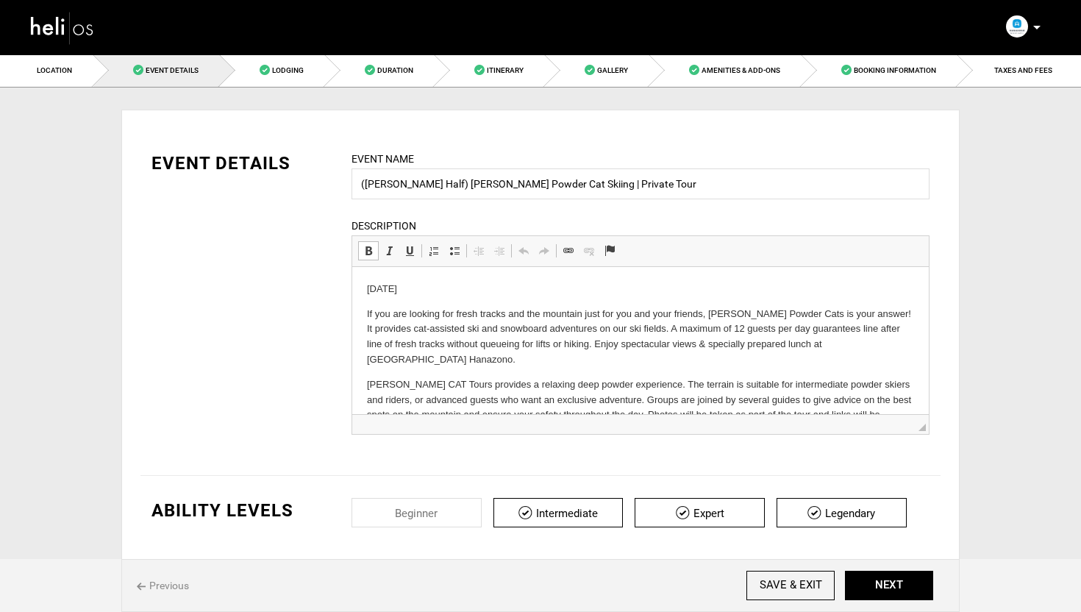
scroll to position [16, 0]
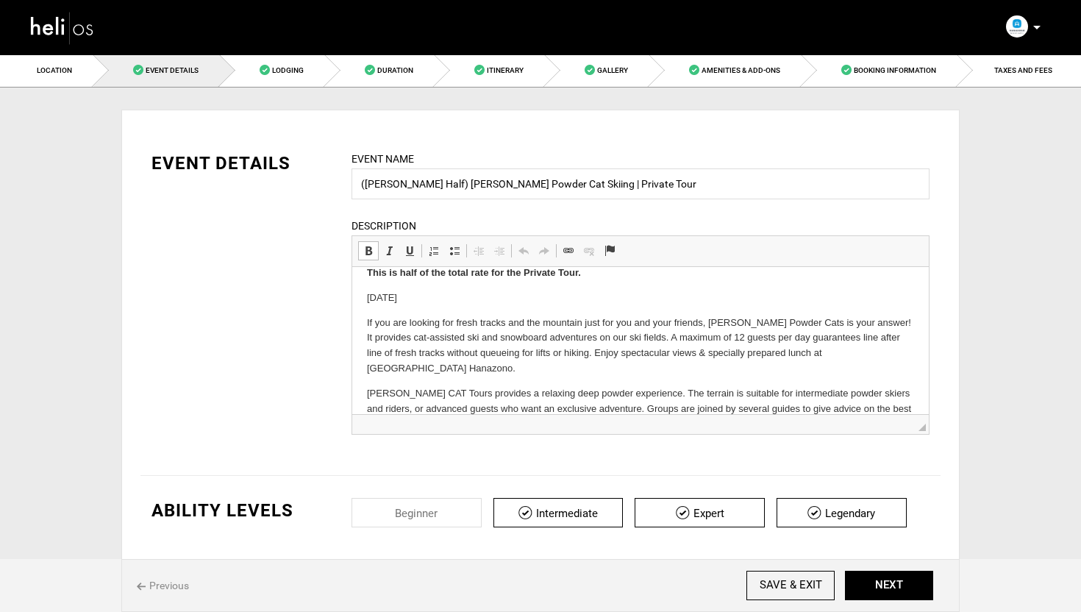
drag, startPoint x: 438, startPoint y: 286, endPoint x: 404, endPoint y: 286, distance: 33.8
click at [394, 301] on p "[DATE]" at bounding box center [640, 298] width 547 height 15
click at [371, 253] on span at bounding box center [369, 251] width 12 height 12
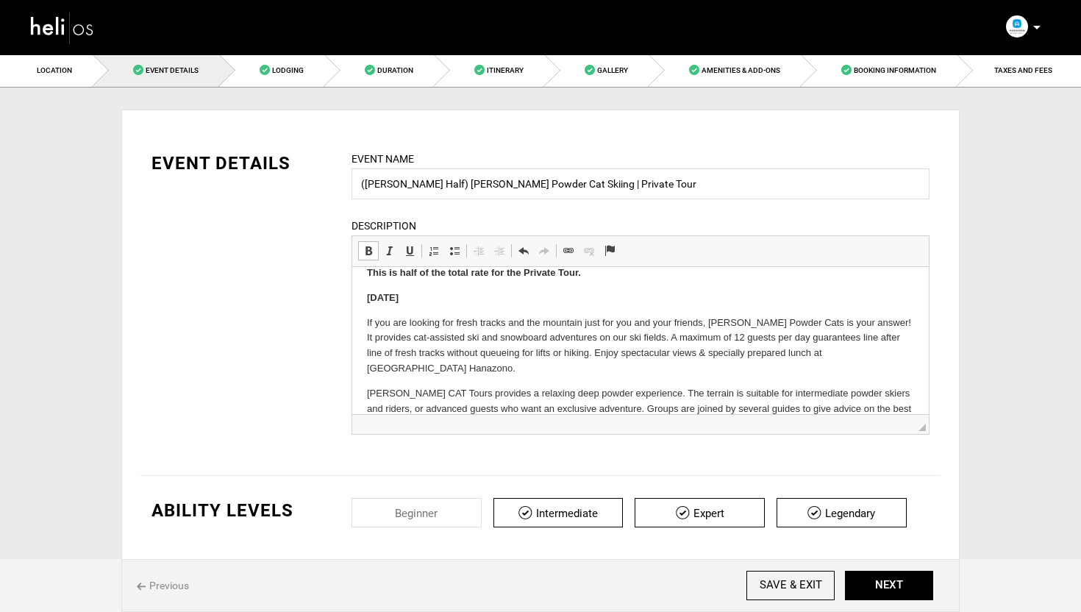
click at [464, 299] on p "[DATE]" at bounding box center [640, 298] width 547 height 15
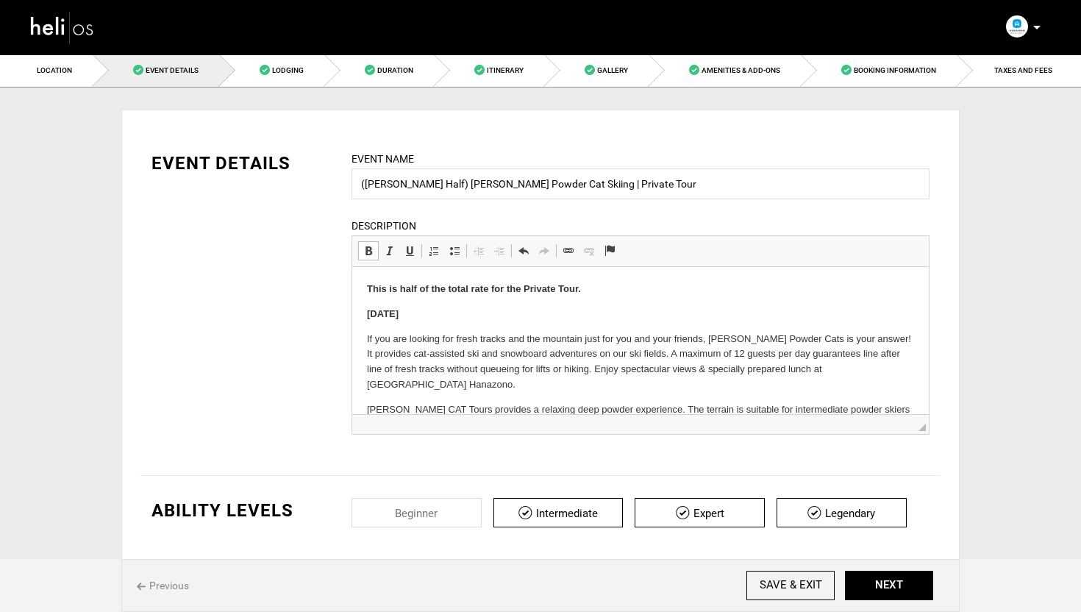
click at [368, 315] on strong "[DATE]" at bounding box center [383, 313] width 32 height 11
click at [1021, 76] on link "TAXES AND FEES" at bounding box center [1020, 70] width 124 height 33
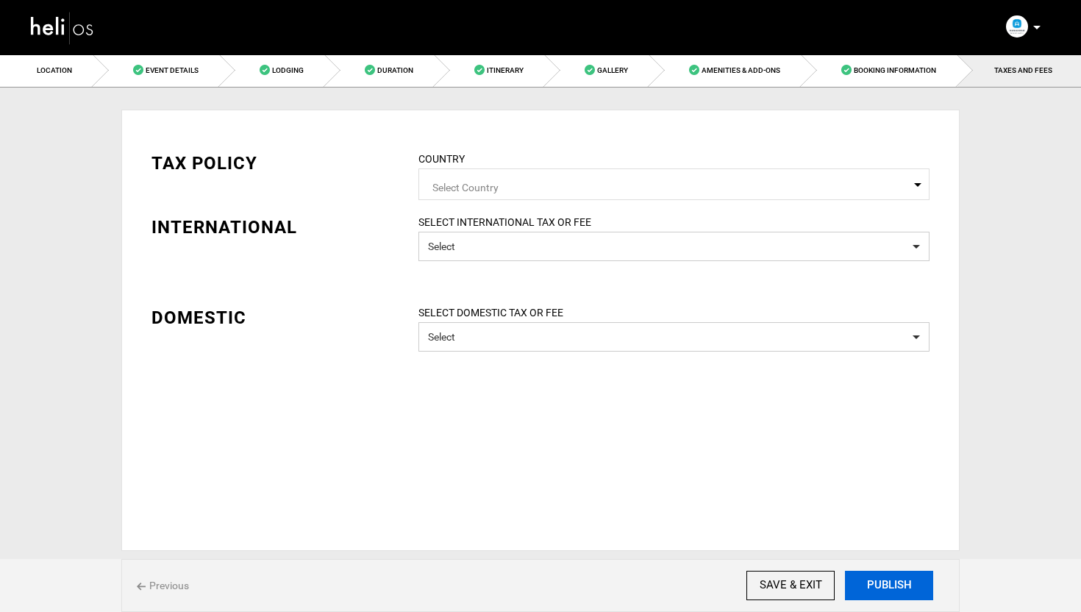
click at [909, 583] on button "PUBLISH" at bounding box center [889, 585] width 88 height 29
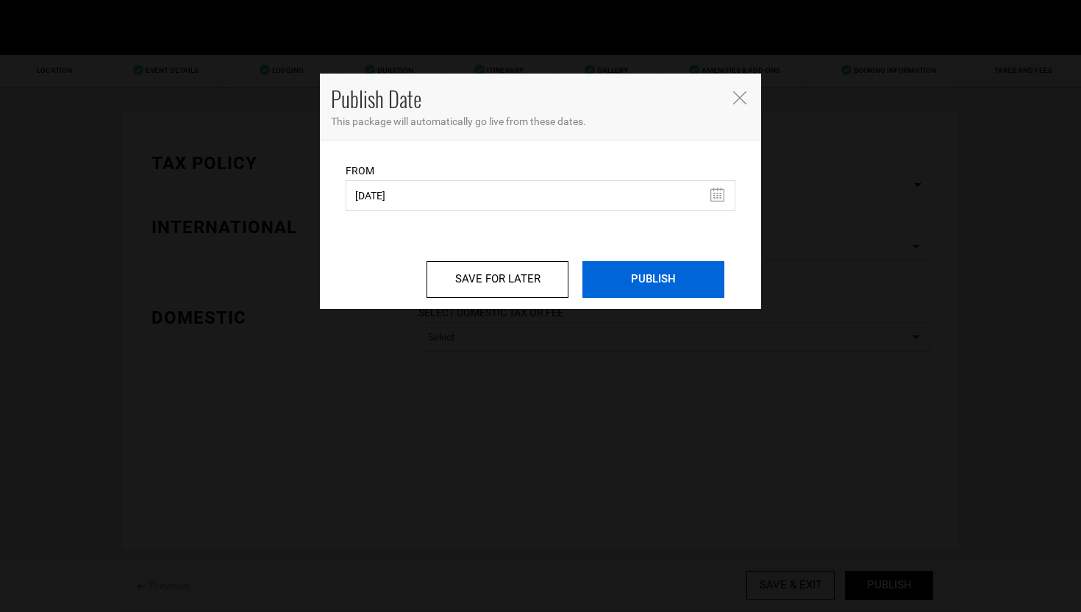
click at [692, 278] on input "PUBLISH" at bounding box center [654, 279] width 142 height 37
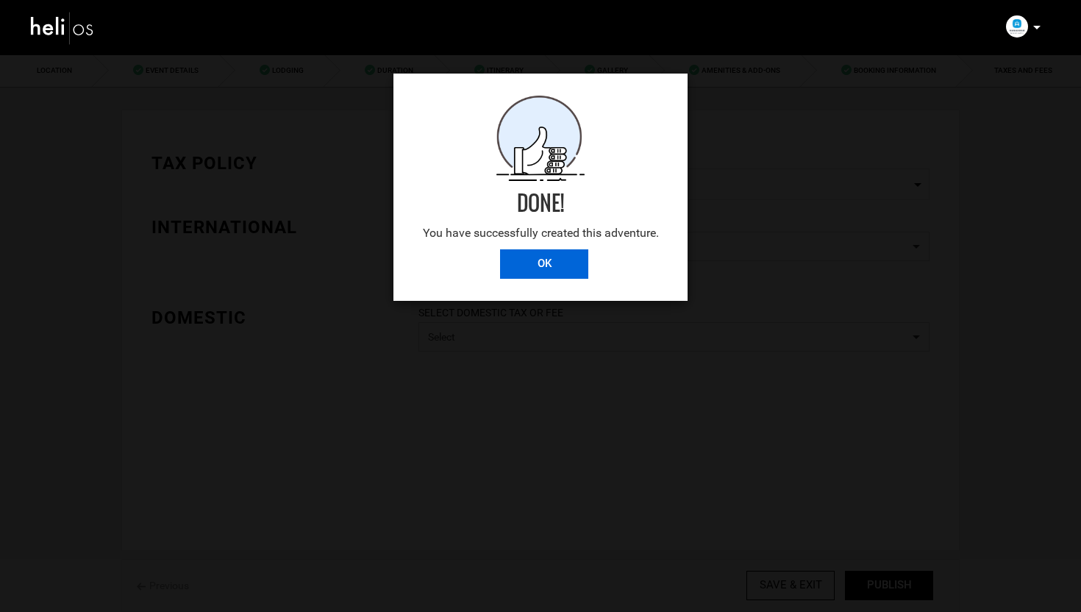
click at [564, 272] on input "OK" at bounding box center [544, 263] width 88 height 29
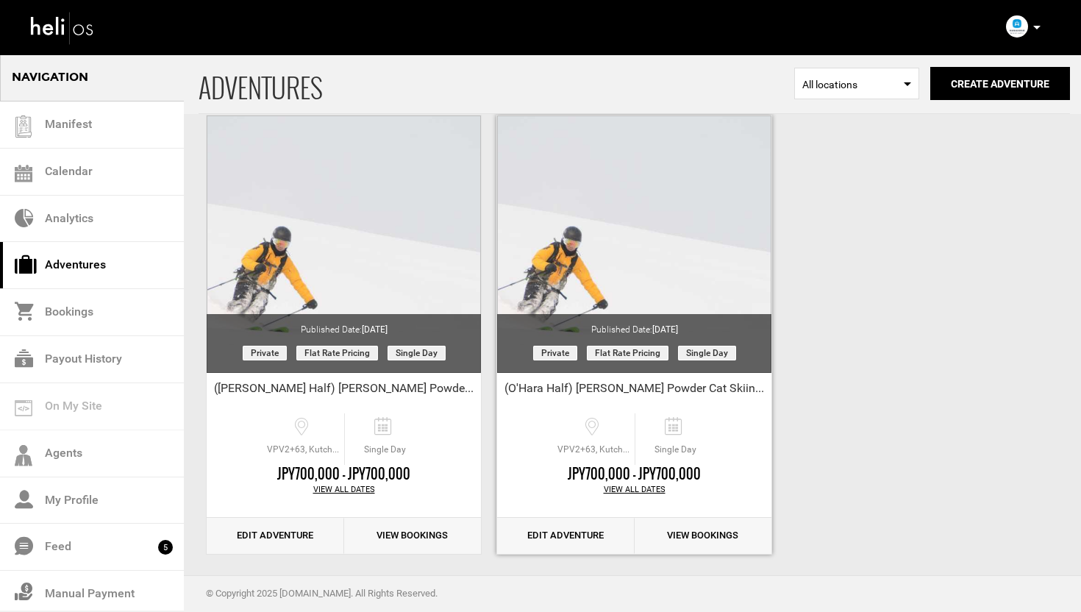
scroll to position [79, 0]
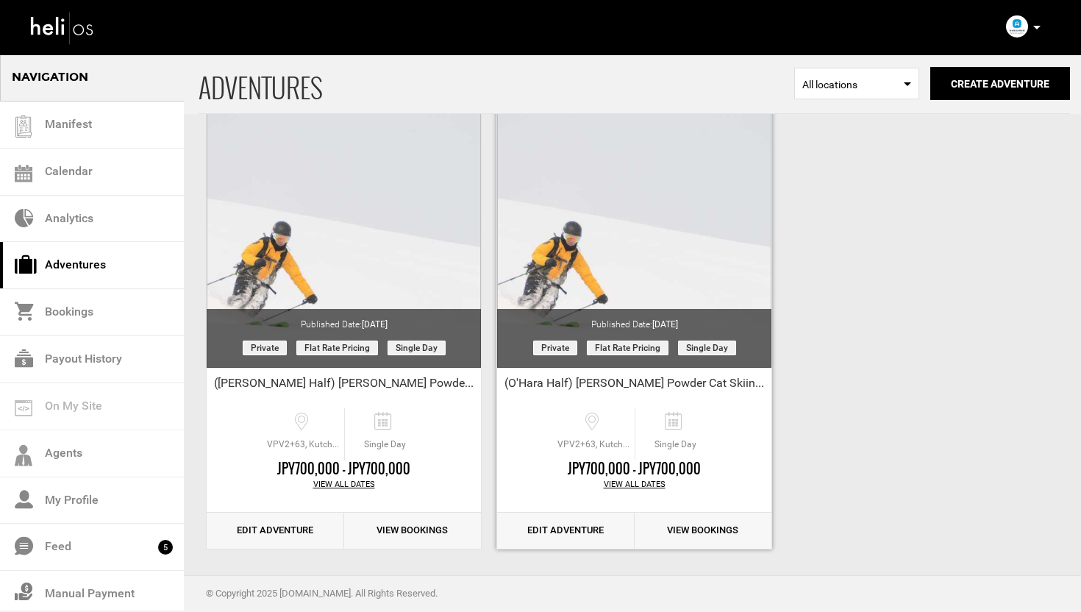
click at [544, 529] on link "Edit Adventure" at bounding box center [566, 531] width 138 height 36
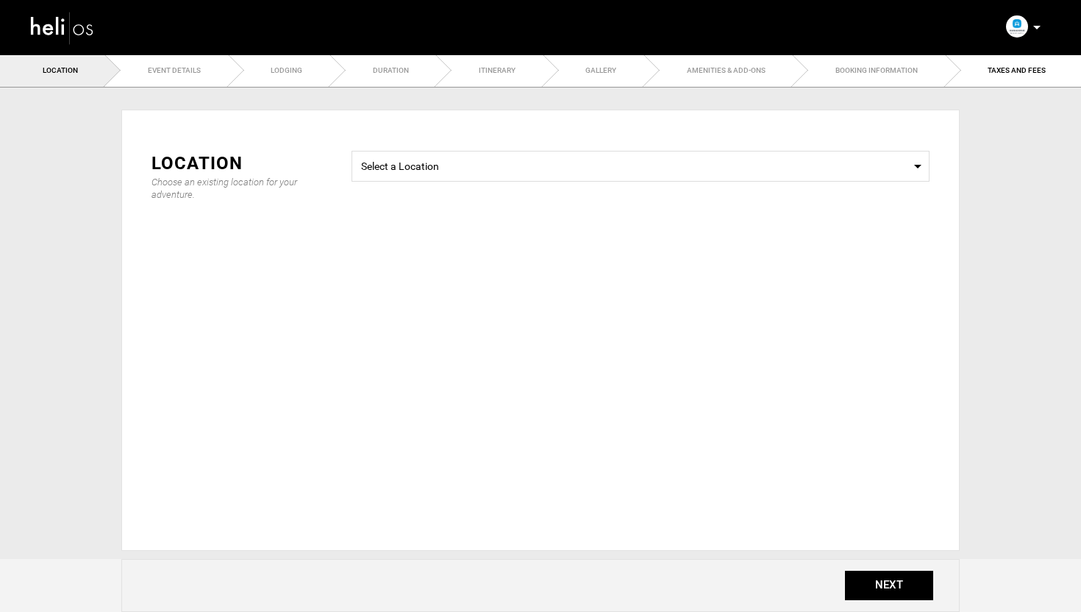
type input "(O'Hara Half) [PERSON_NAME] Powder Cat Skiing | Private Tour"
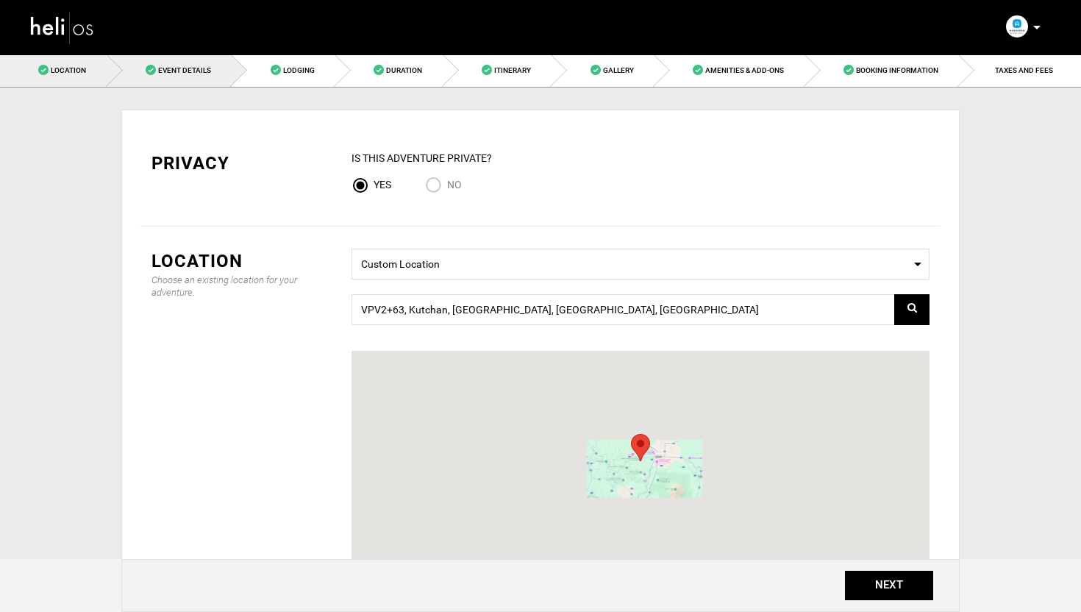
click at [182, 76] on link "Event Details" at bounding box center [169, 70] width 125 height 33
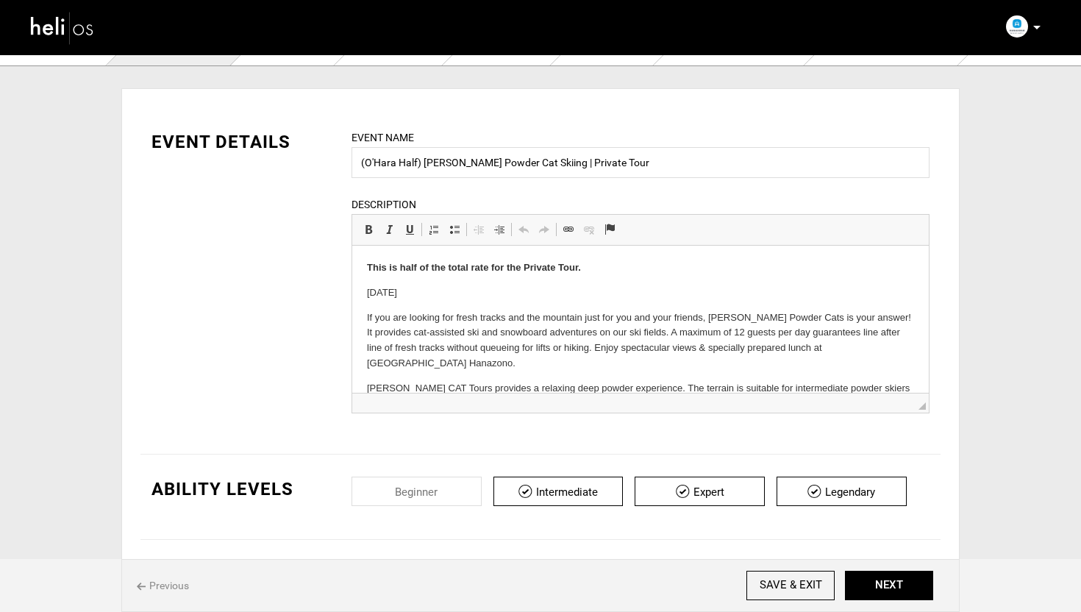
scroll to position [24, 0]
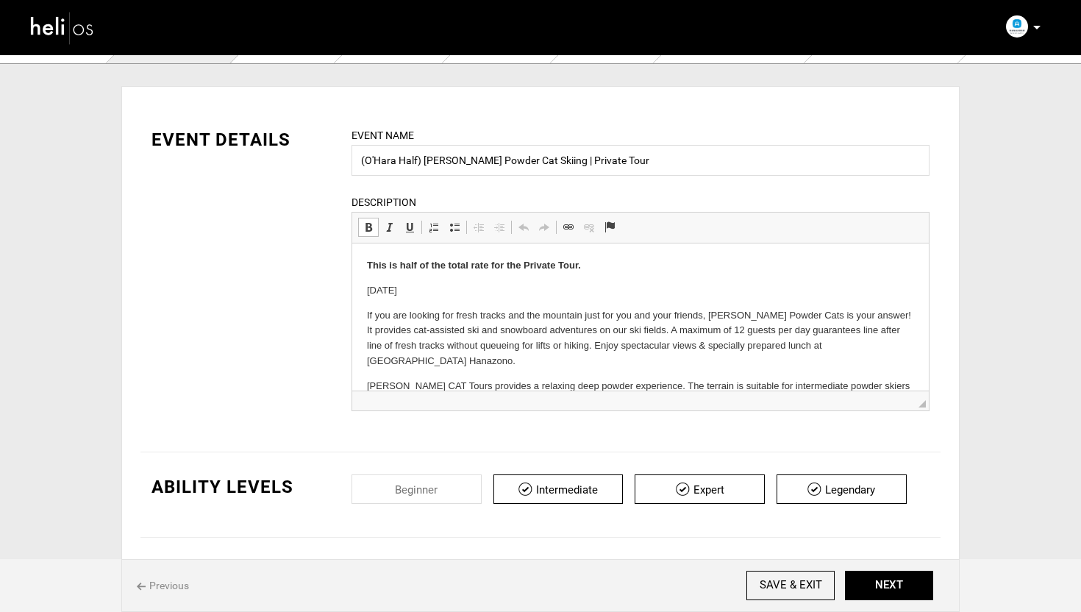
click at [398, 286] on p "[DATE]" at bounding box center [640, 290] width 547 height 15
click at [371, 233] on span at bounding box center [369, 227] width 12 height 12
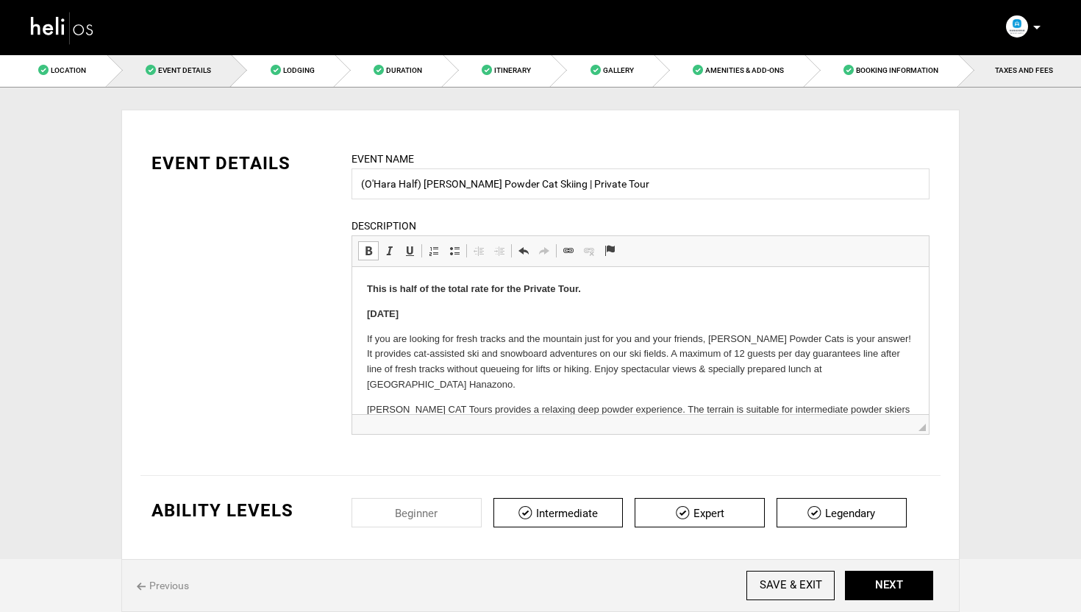
click at [1027, 81] on link "TAXES AND FEES" at bounding box center [1020, 70] width 122 height 33
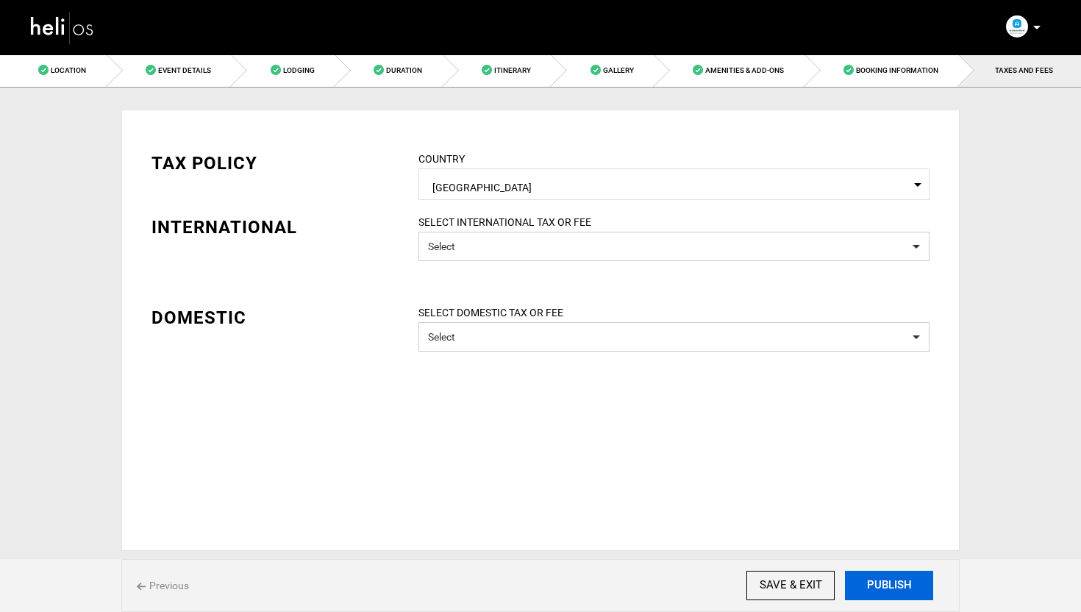
click at [894, 580] on button "PUBLISH" at bounding box center [889, 585] width 88 height 29
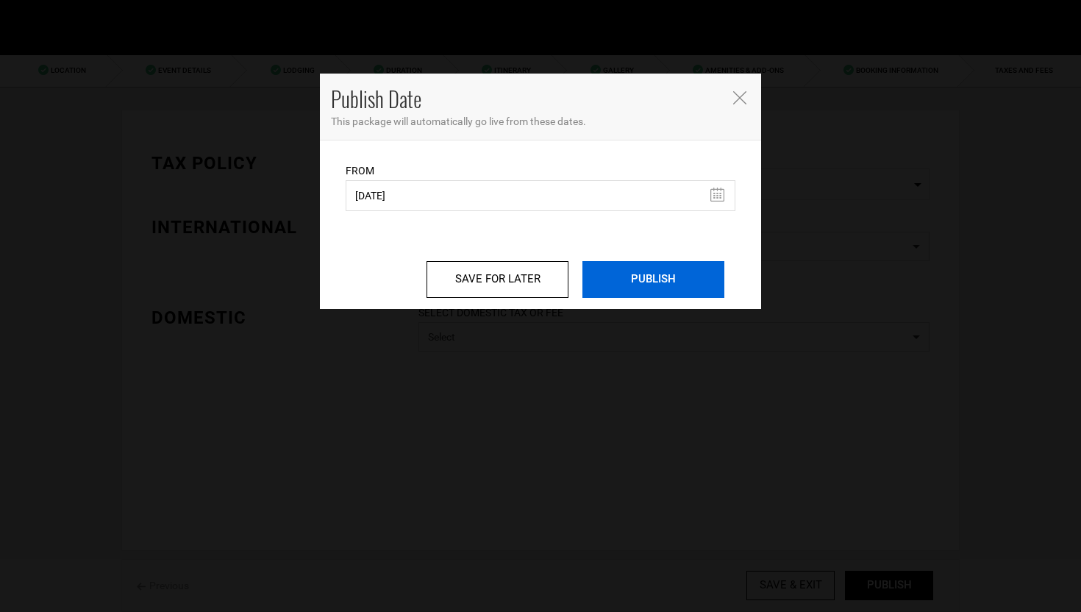
click at [694, 296] on input "PUBLISH" at bounding box center [654, 279] width 142 height 37
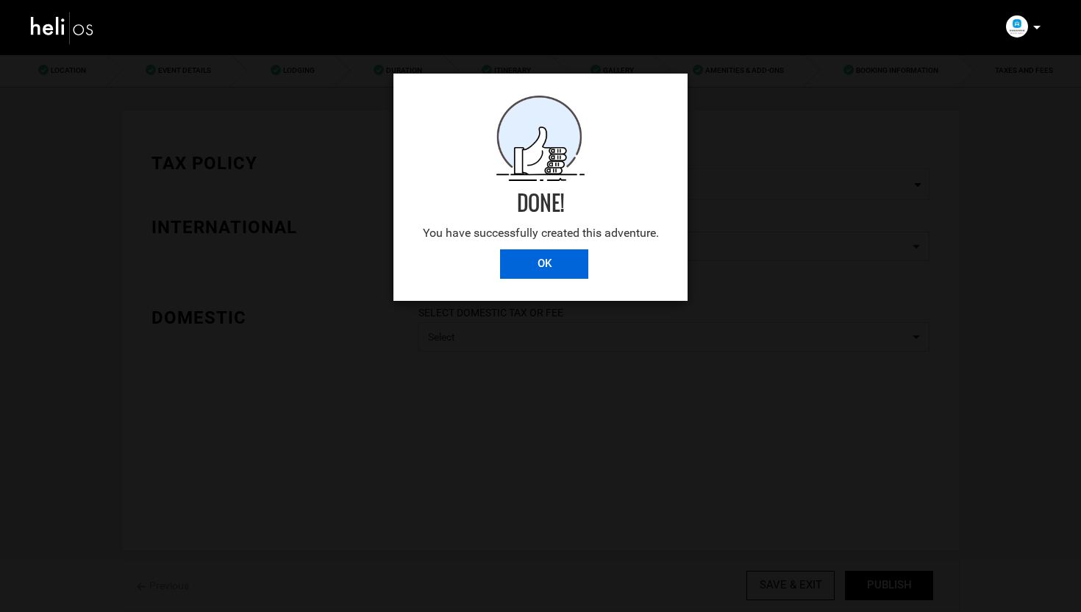
click at [557, 263] on input "OK" at bounding box center [544, 263] width 88 height 29
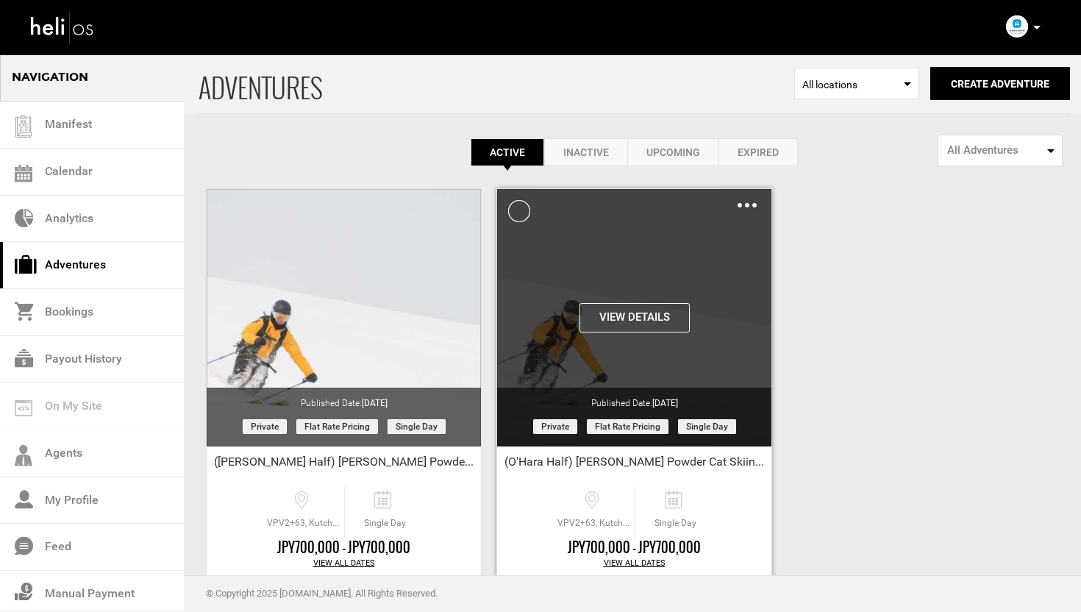
click at [745, 202] on div "Clone De-Activate Share Delete" at bounding box center [747, 204] width 19 height 17
click at [749, 205] on img at bounding box center [747, 205] width 19 height 4
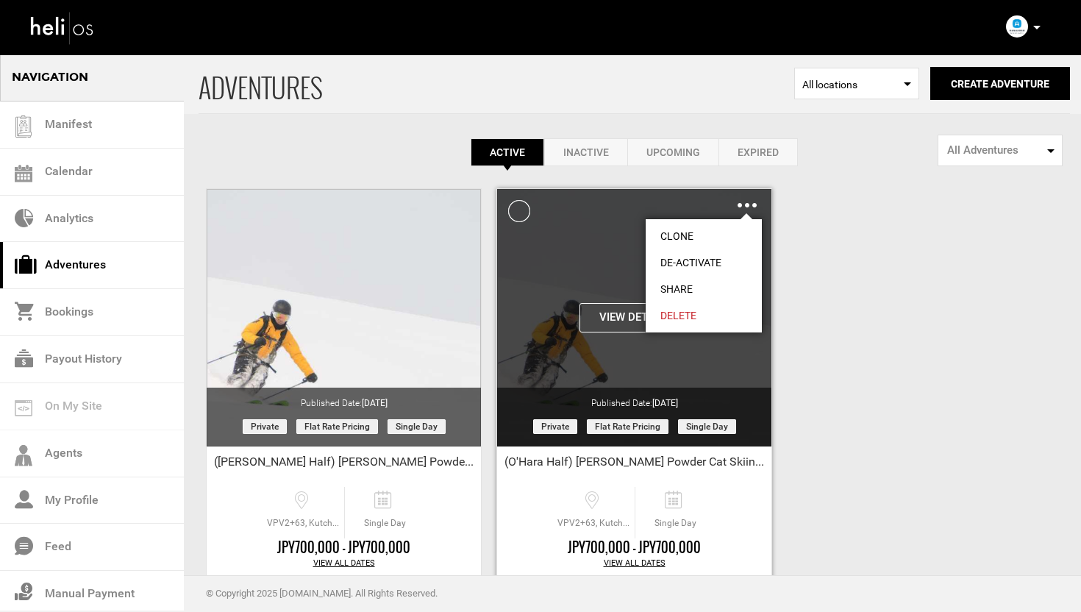
click at [672, 283] on link "Share" at bounding box center [704, 289] width 116 height 26
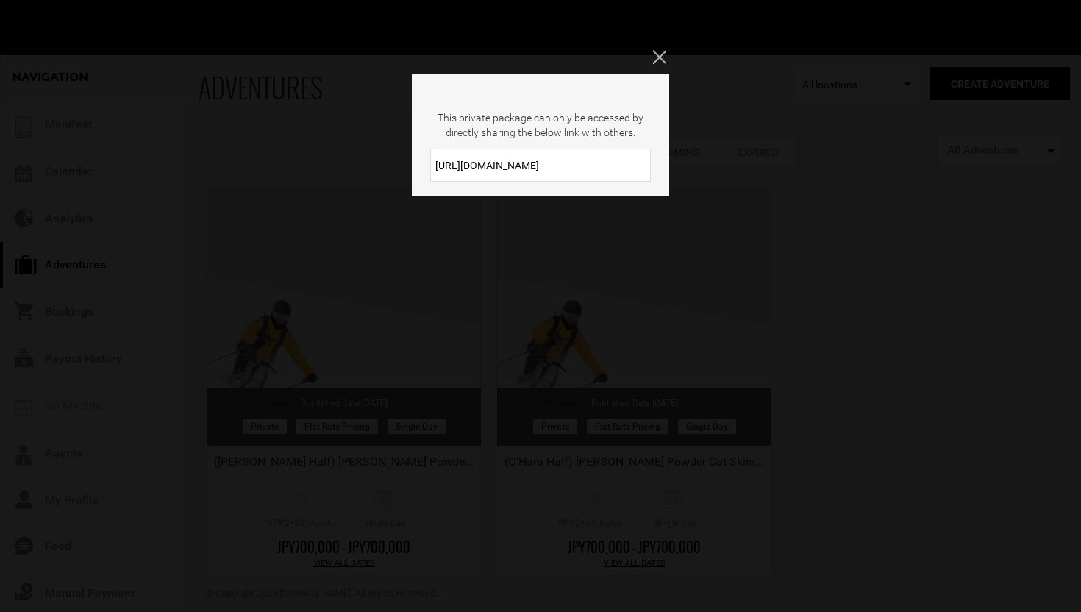
click at [542, 161] on input "[URL][DOMAIN_NAME]" at bounding box center [540, 165] width 221 height 33
click at [659, 58] on icon "Close" at bounding box center [659, 56] width 13 height 13
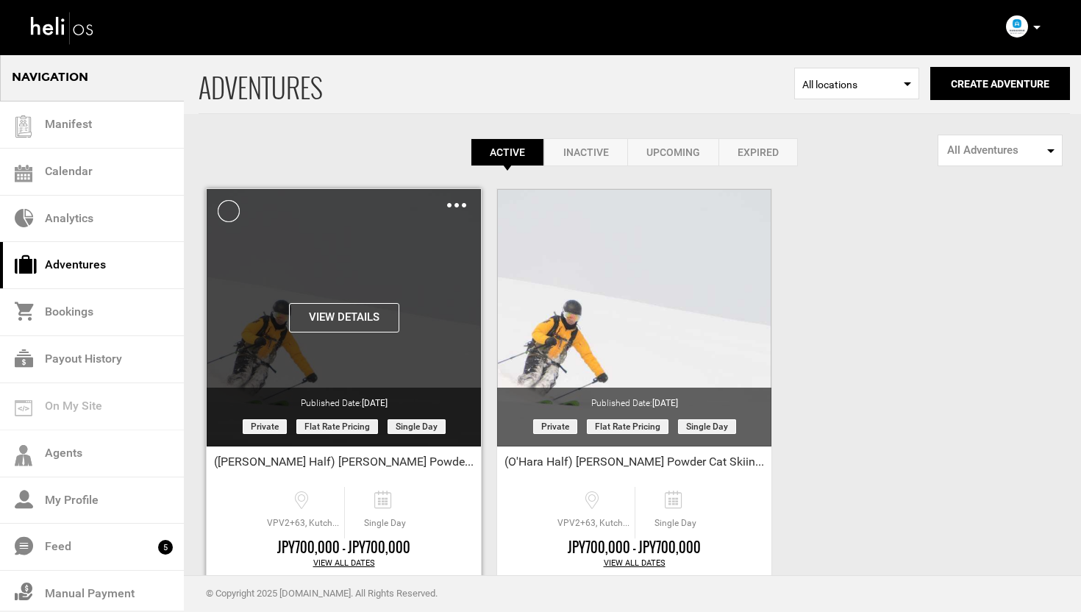
click at [459, 204] on img at bounding box center [456, 205] width 19 height 4
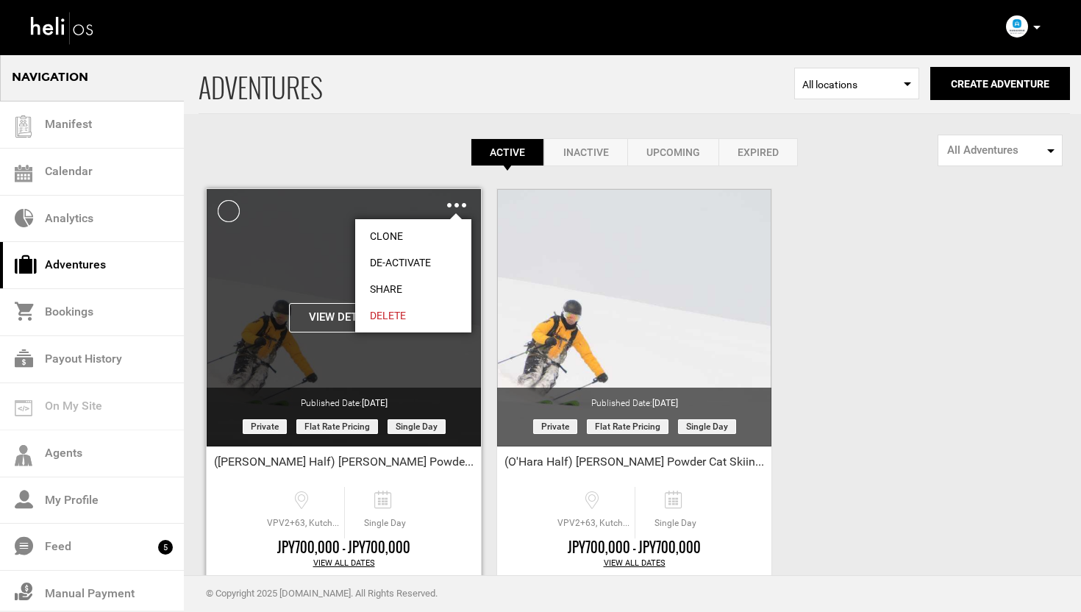
click at [399, 287] on link "Share" at bounding box center [413, 289] width 116 height 26
type input "[URL][DOMAIN_NAME]"
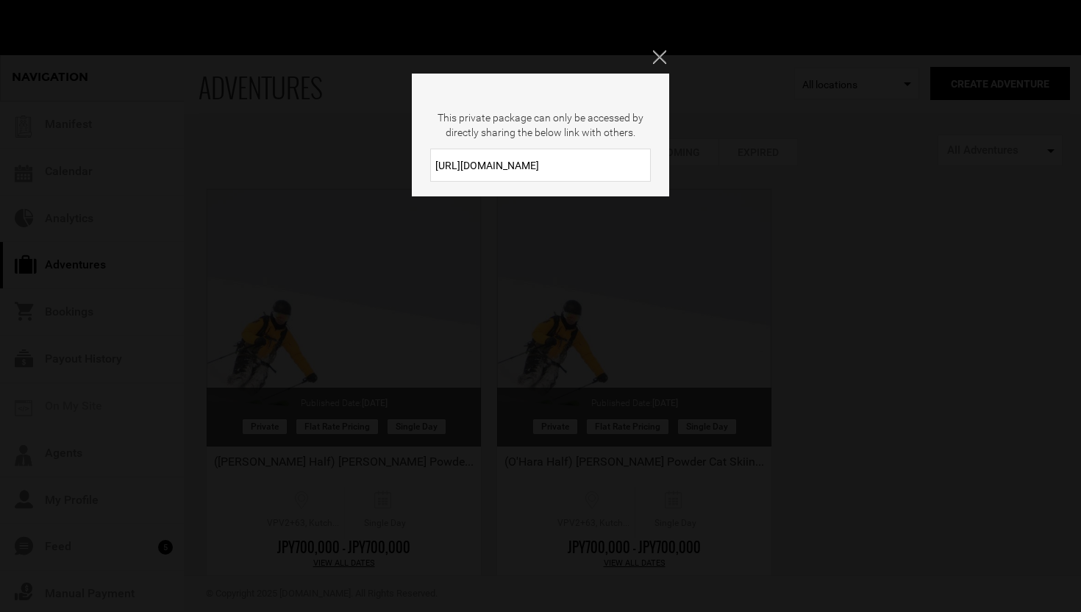
click at [580, 171] on input "[URL][DOMAIN_NAME]" at bounding box center [540, 165] width 221 height 33
click at [660, 62] on icon "Close" at bounding box center [659, 56] width 13 height 13
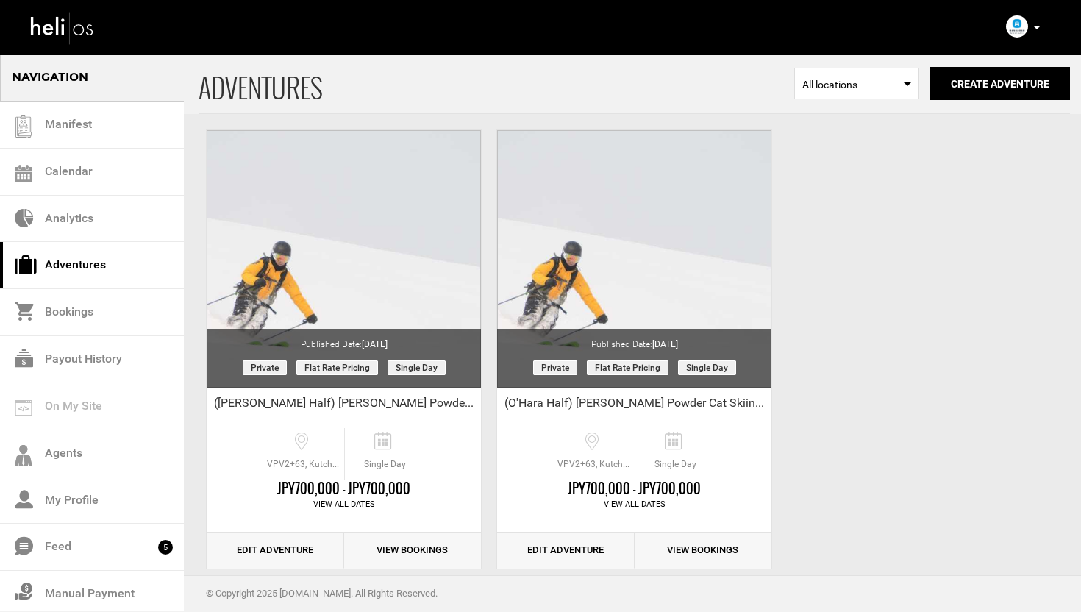
scroll to position [70, 0]
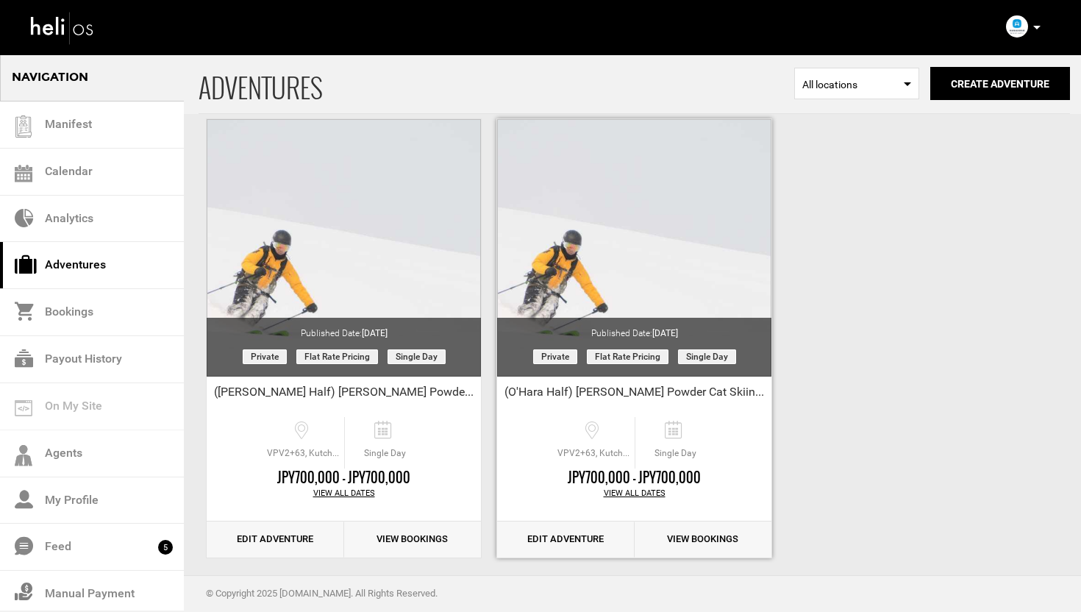
click at [558, 529] on link "Edit Adventure" at bounding box center [566, 539] width 138 height 36
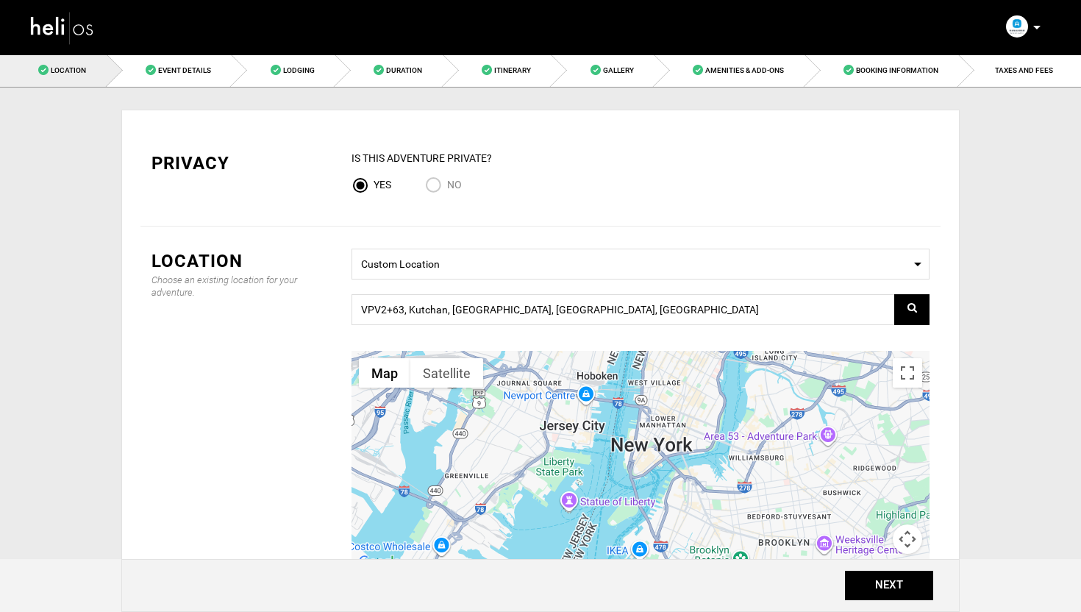
click at [405, 54] on nav "Manifest Calendar Analytics Adventures Bookings Payout History Agents My Profil…" at bounding box center [540, 27] width 1081 height 55
click at [410, 68] on span "Duration" at bounding box center [404, 70] width 36 height 8
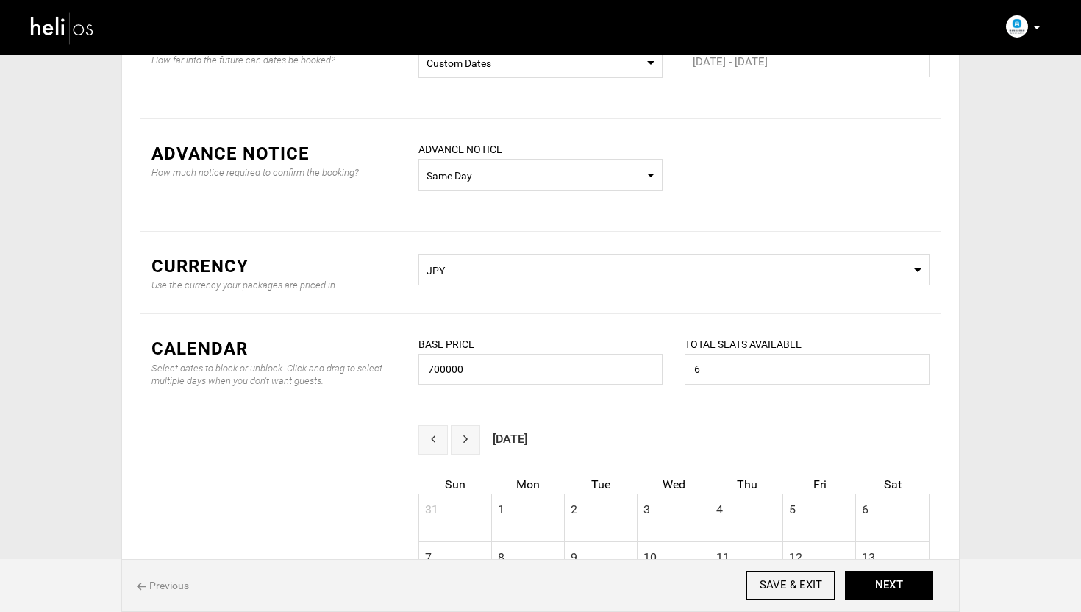
scroll to position [137, 0]
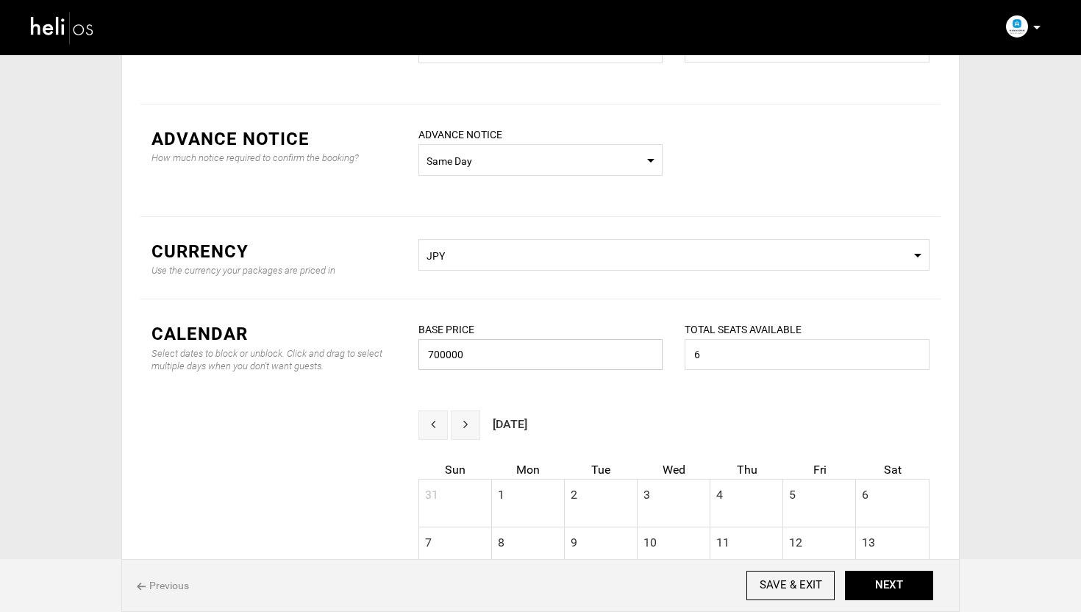
click at [526, 363] on input "700000" at bounding box center [540, 354] width 245 height 31
type input "840000"
click at [400, 321] on div "CALENDAR Select dates to block or unblock. Click and drag to select multiple da…" at bounding box center [540, 354] width 800 height 111
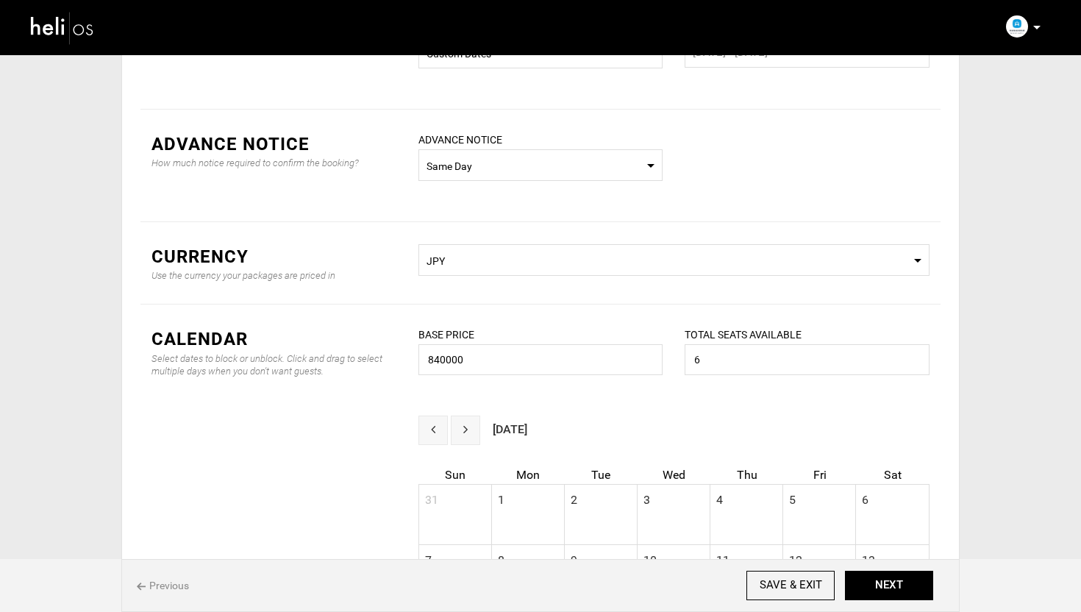
scroll to position [0, 0]
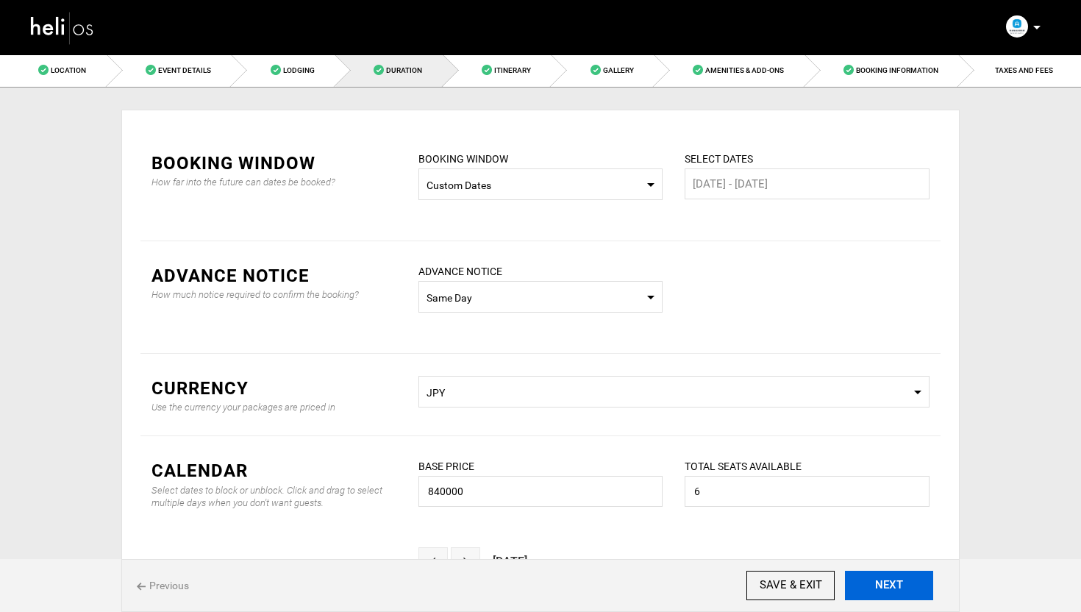
click at [891, 583] on button "NEXT" at bounding box center [889, 585] width 88 height 29
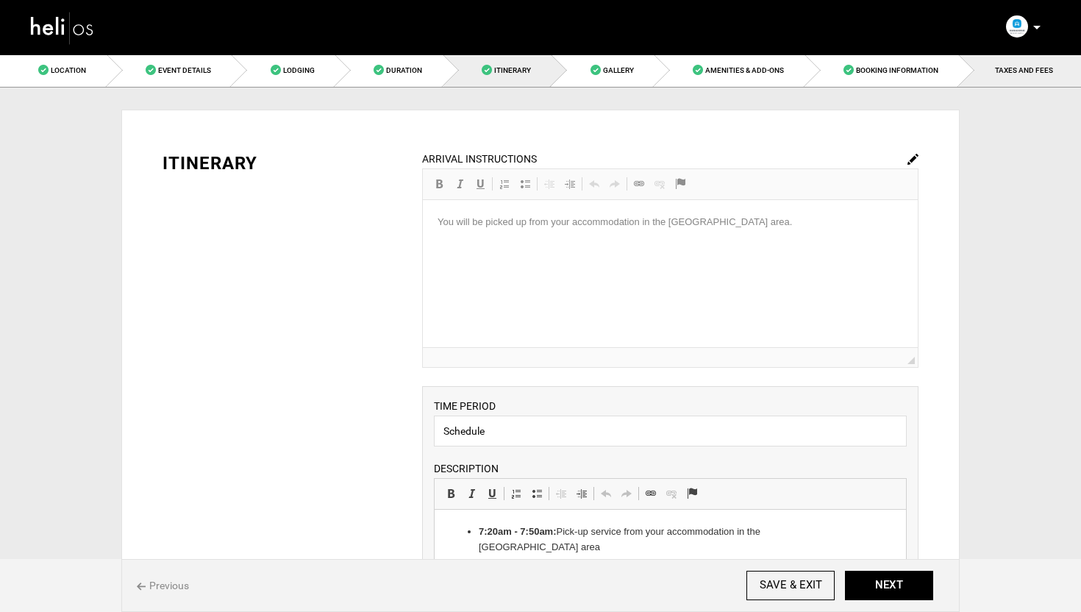
click at [1038, 68] on span "TAXES AND FEES" at bounding box center [1024, 70] width 58 height 8
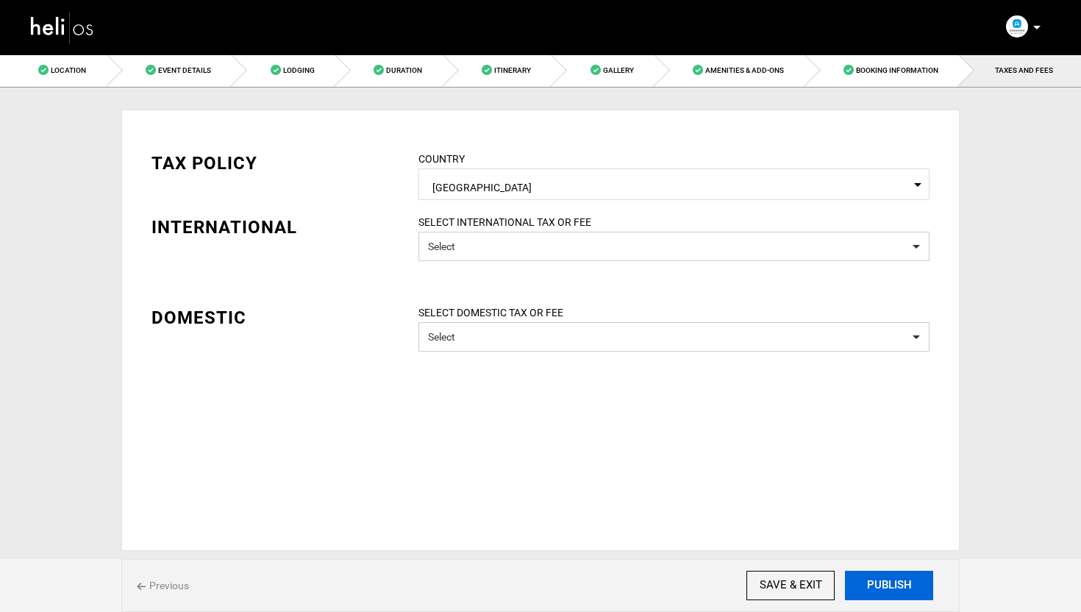
click at [888, 584] on button "PUBLISH" at bounding box center [889, 585] width 88 height 29
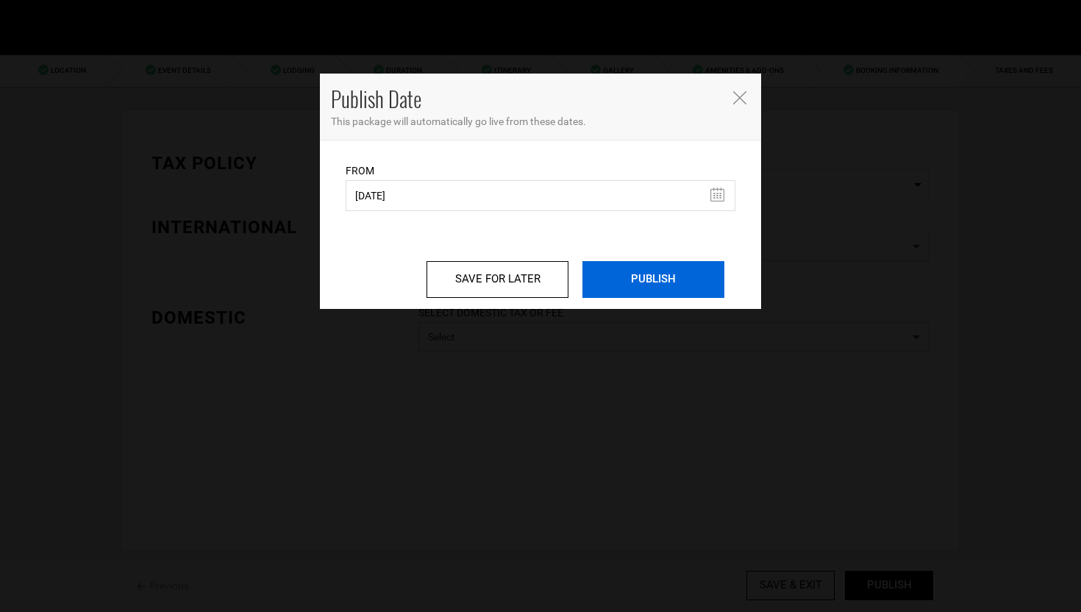
click at [684, 291] on input "PUBLISH" at bounding box center [654, 279] width 142 height 37
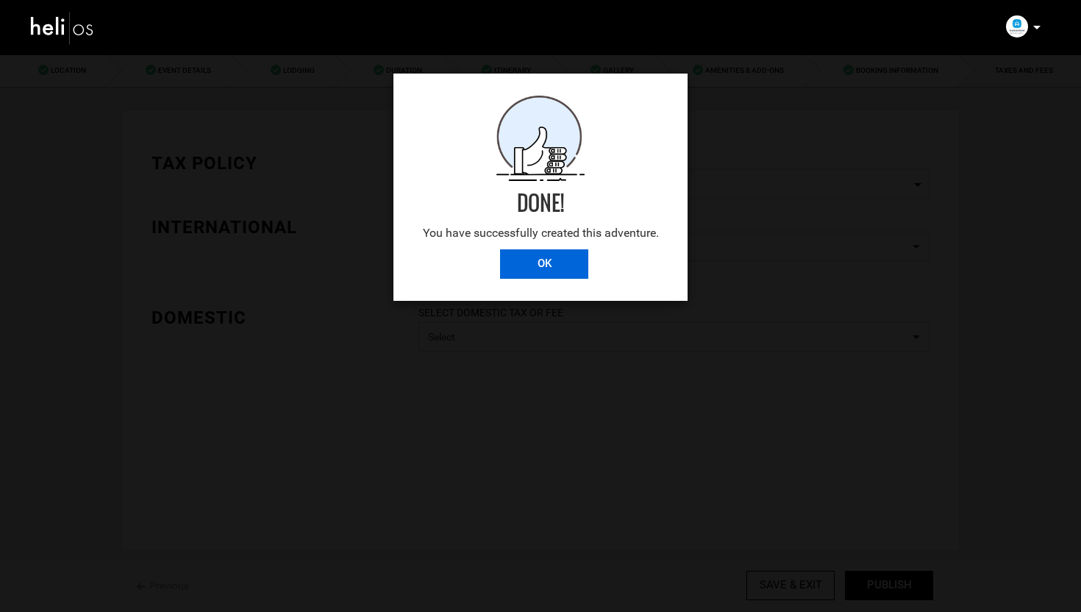
click at [543, 263] on input "OK" at bounding box center [544, 263] width 88 height 29
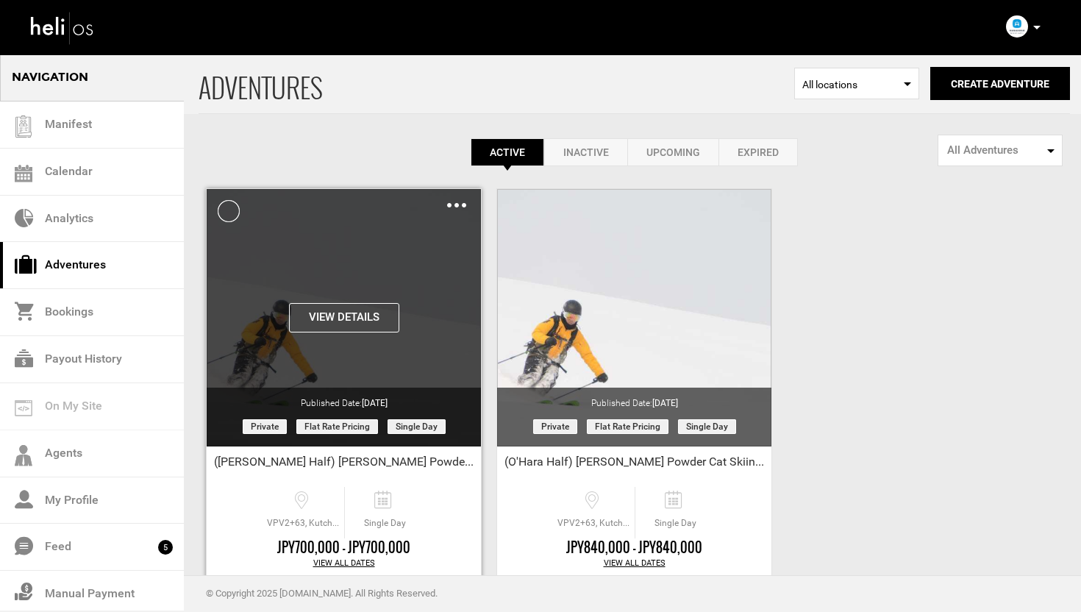
scroll to position [82, 0]
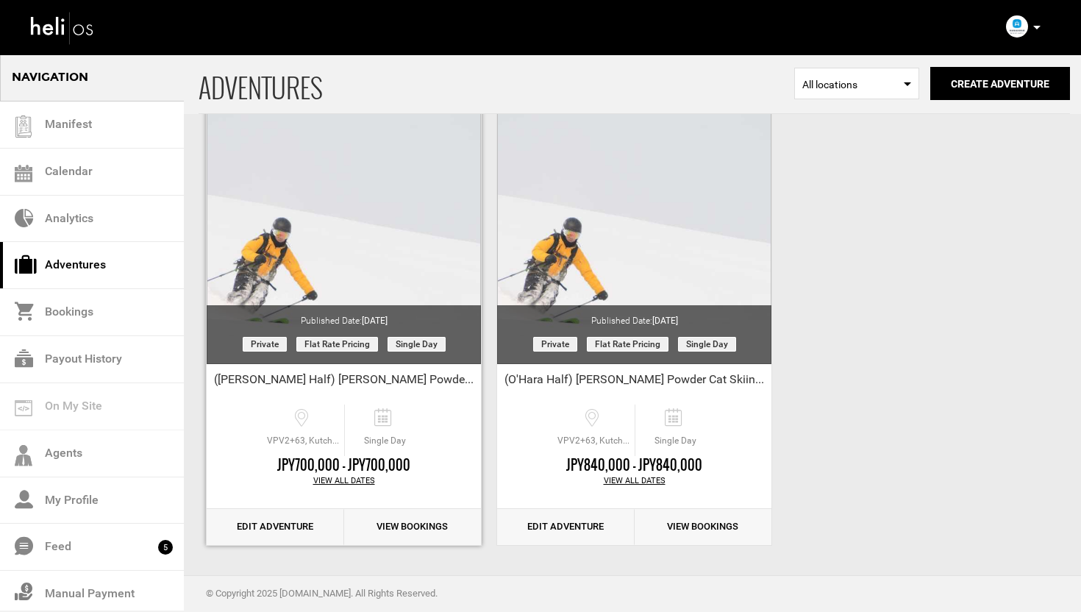
click at [268, 527] on link "Edit Adventure" at bounding box center [276, 527] width 138 height 36
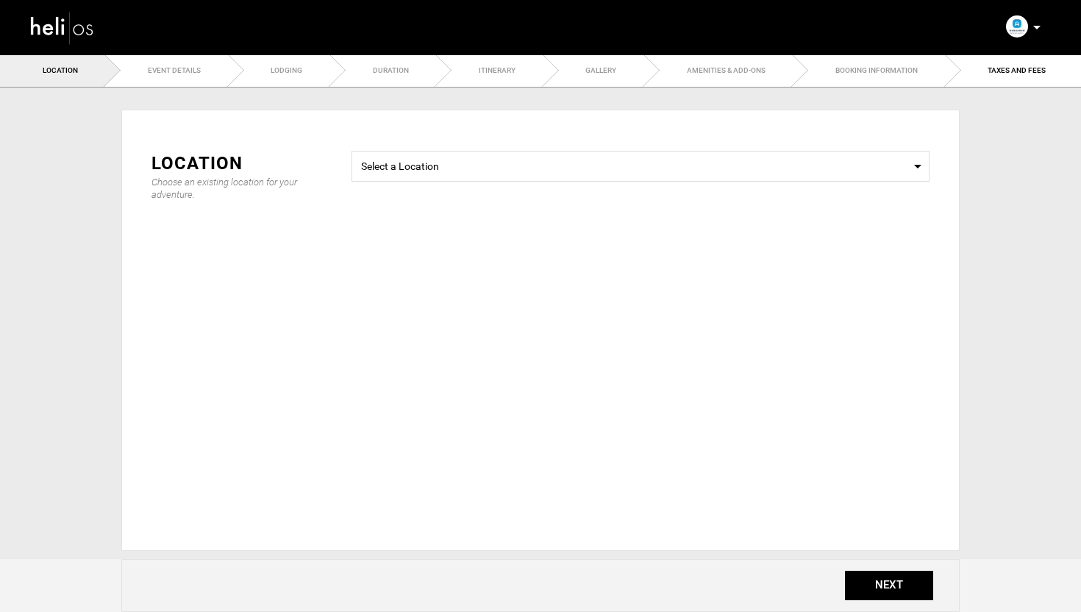
type input "700000"
type input "6"
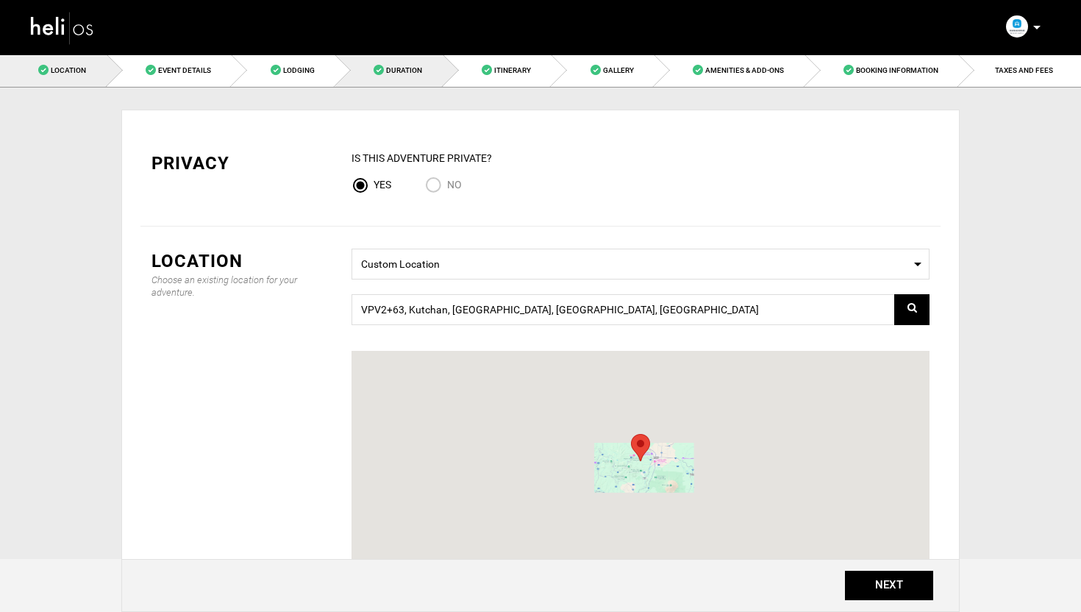
click at [418, 74] on span "Duration" at bounding box center [404, 70] width 36 height 8
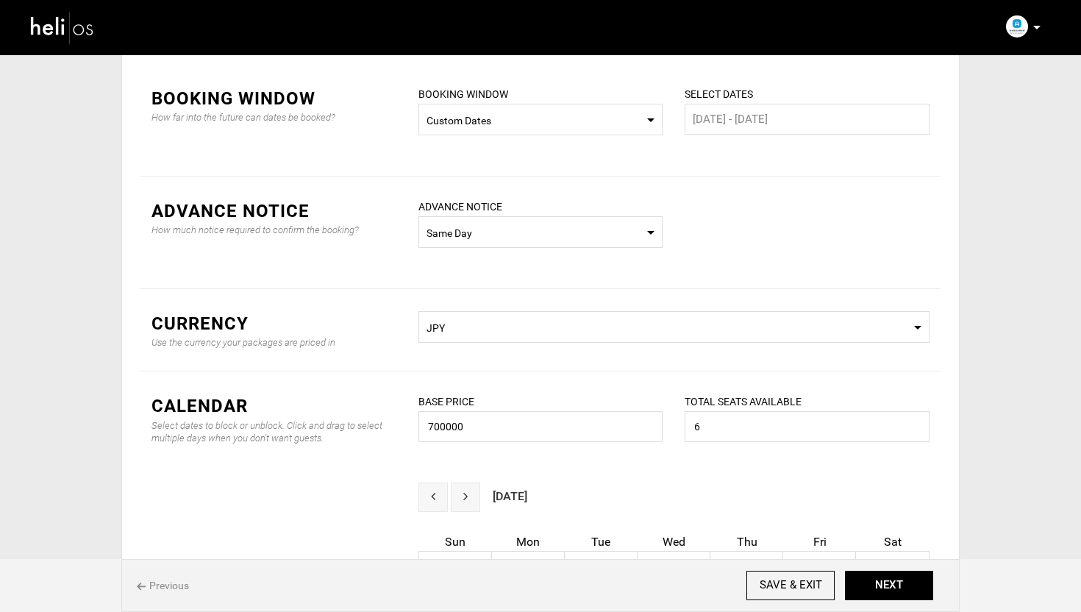
scroll to position [73, 0]
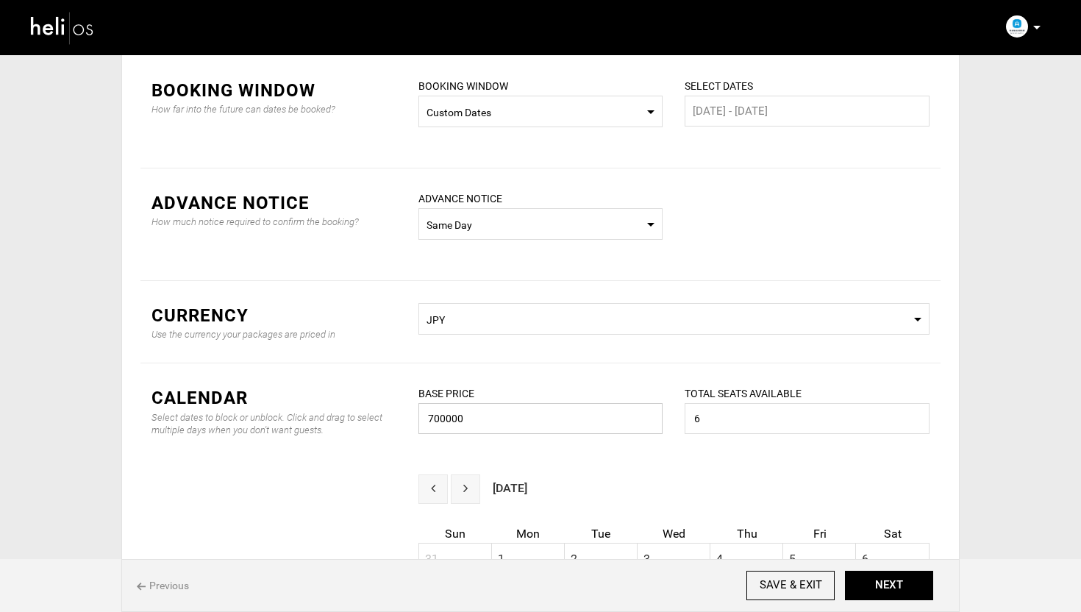
click at [528, 418] on input "700000" at bounding box center [540, 418] width 245 height 31
type input "560000"
click at [718, 425] on input "6" at bounding box center [807, 418] width 245 height 31
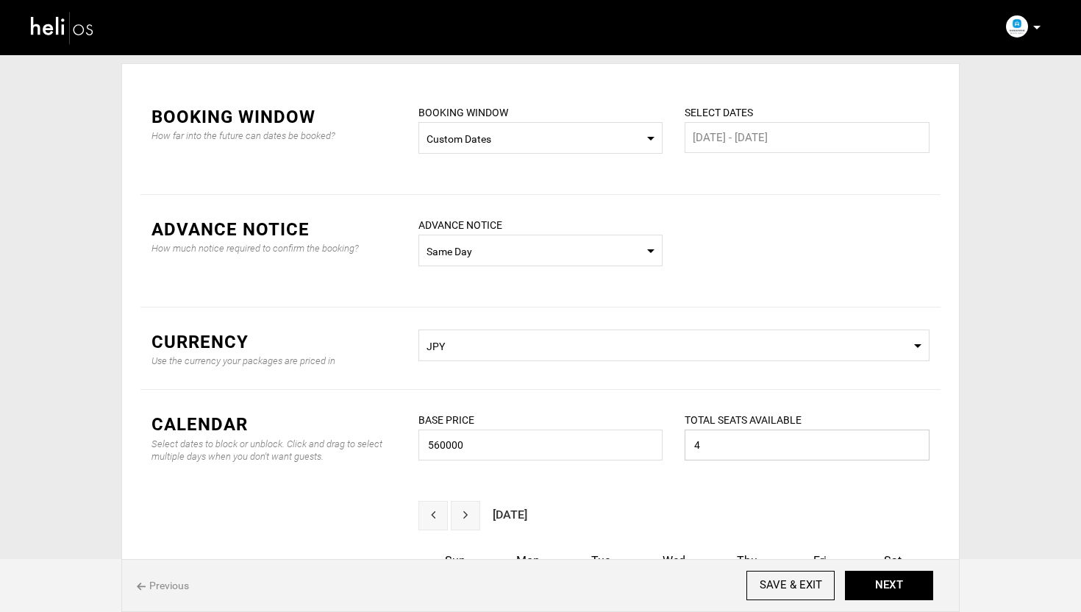
scroll to position [0, 0]
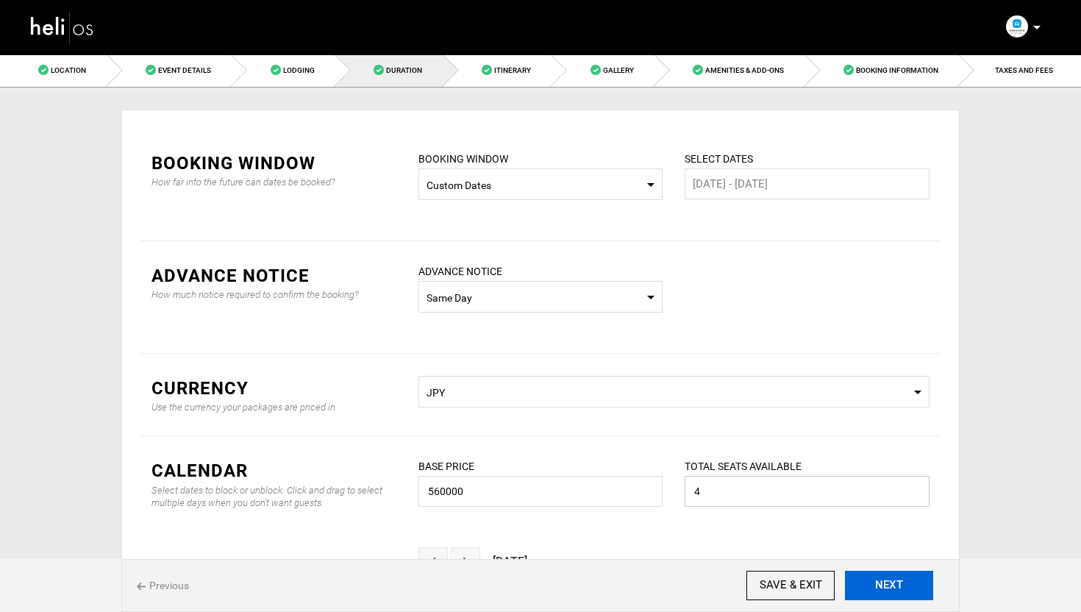
type input "4"
click at [903, 588] on button "NEXT" at bounding box center [889, 585] width 88 height 29
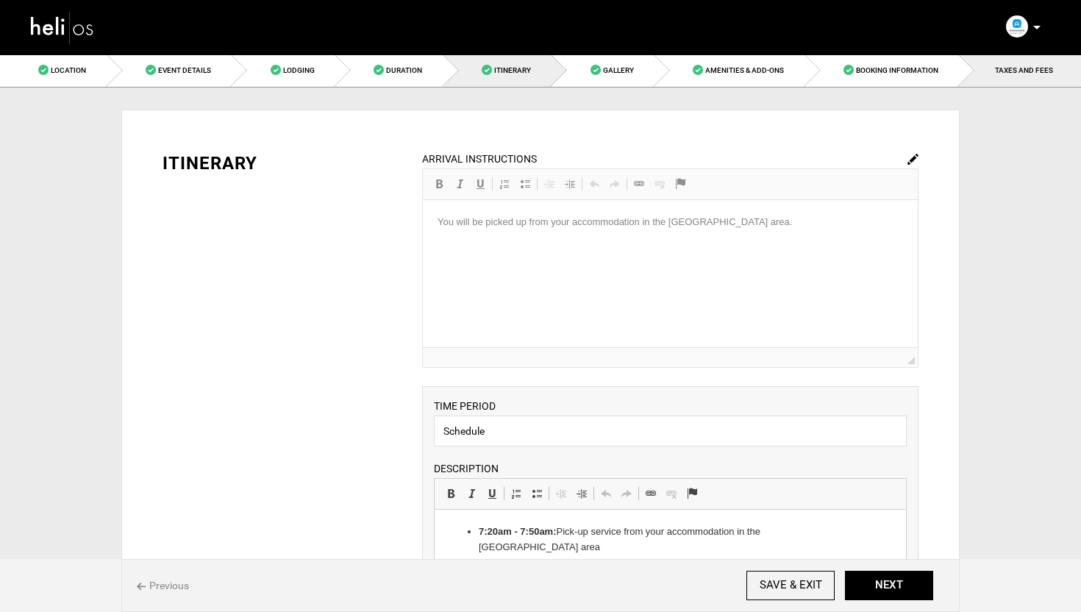
click at [1043, 70] on span "TAXES AND FEES" at bounding box center [1024, 70] width 58 height 8
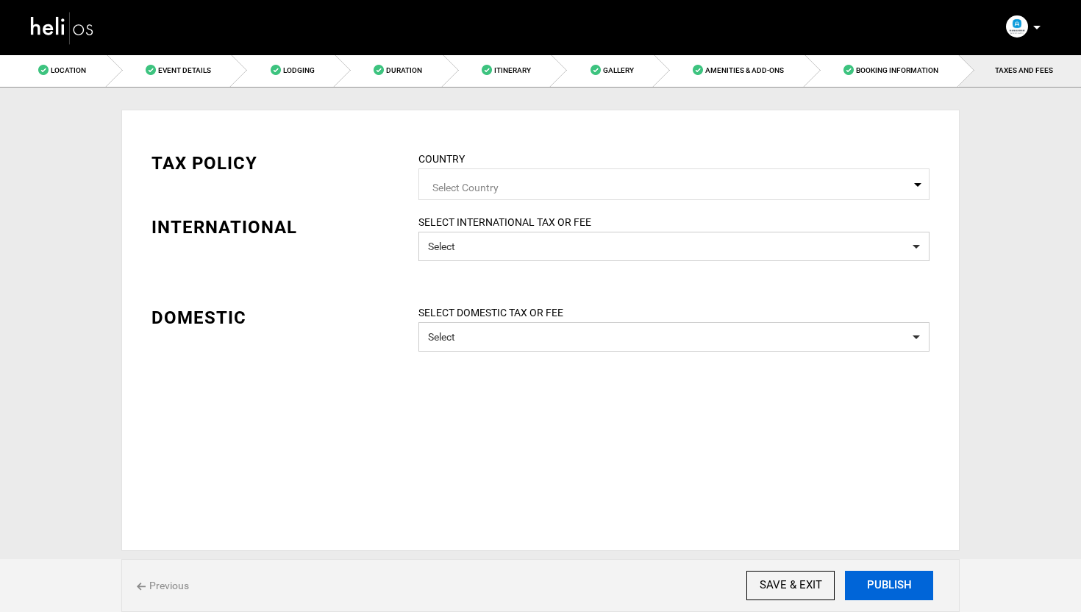
click at [897, 587] on button "PUBLISH" at bounding box center [889, 585] width 88 height 29
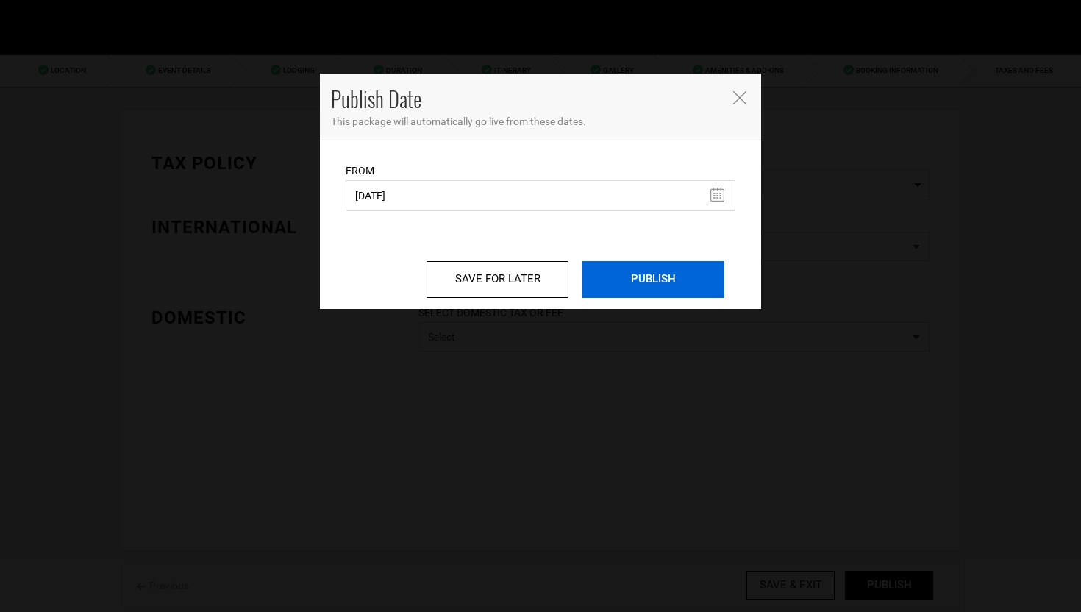
click at [660, 273] on input "PUBLISH" at bounding box center [654, 279] width 142 height 37
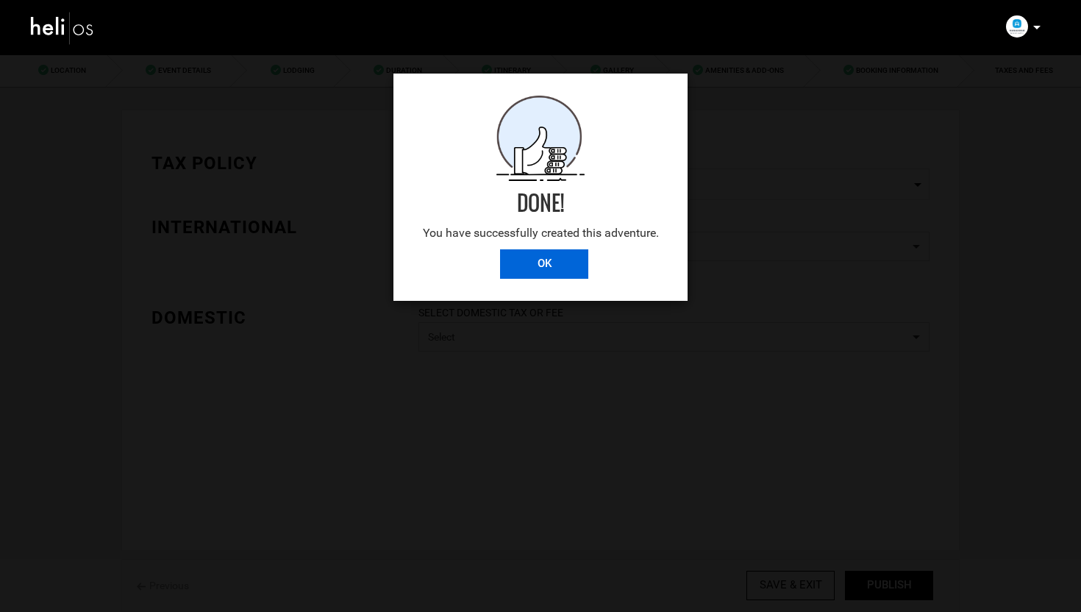
click at [549, 263] on input "OK" at bounding box center [544, 263] width 88 height 29
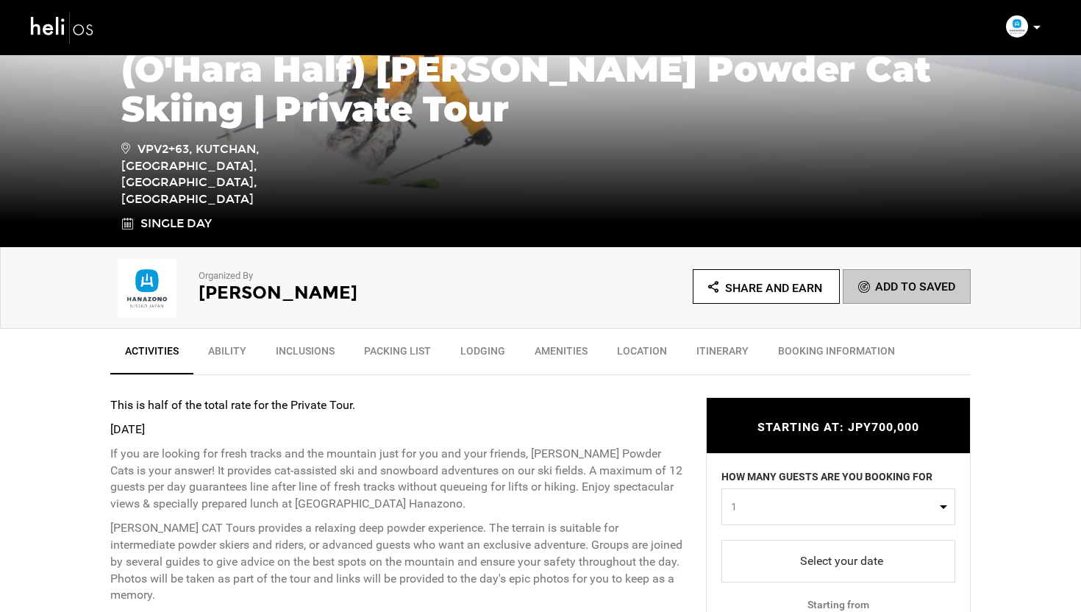
scroll to position [736, 0]
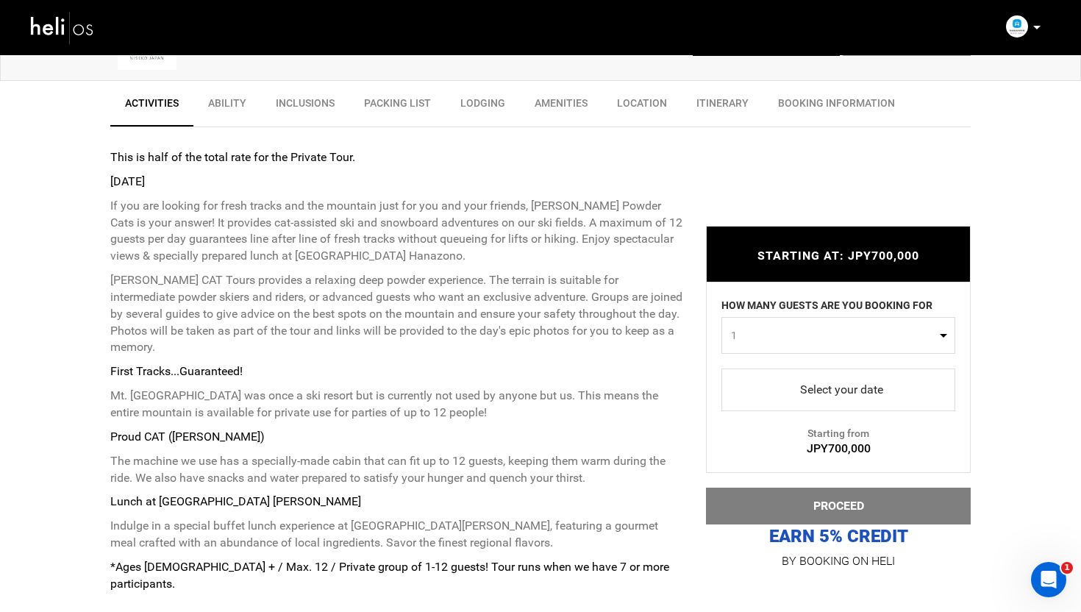
scroll to position [504, 0]
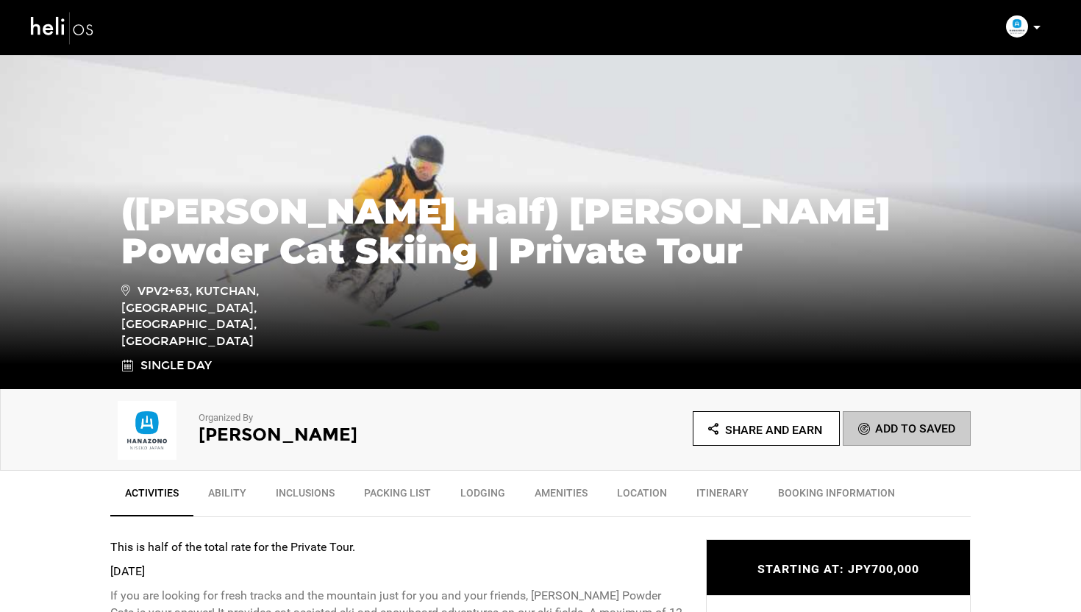
scroll to position [285, 0]
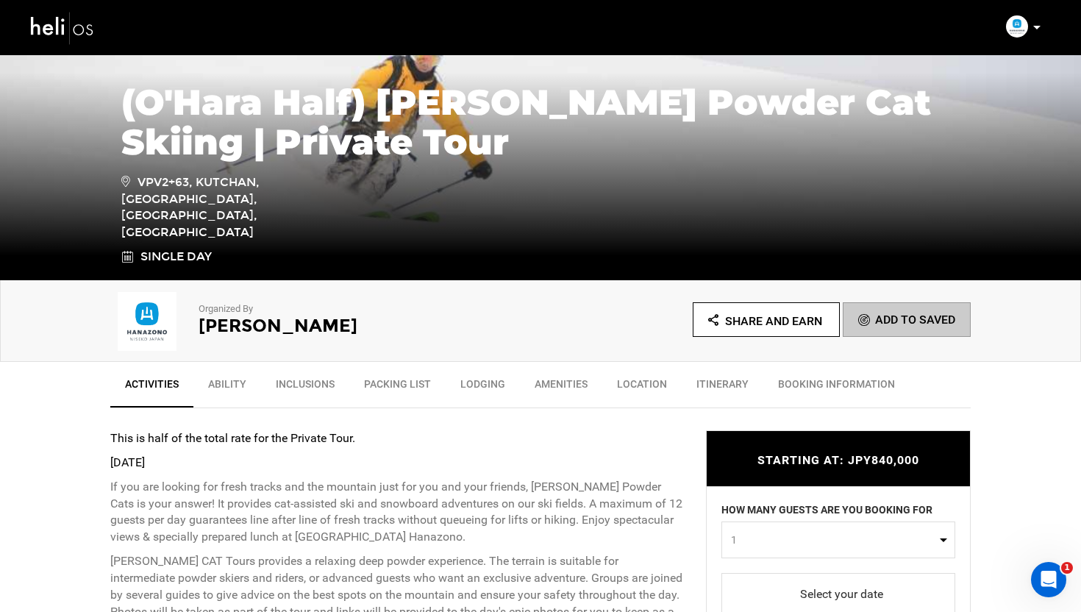
scroll to position [417, 0]
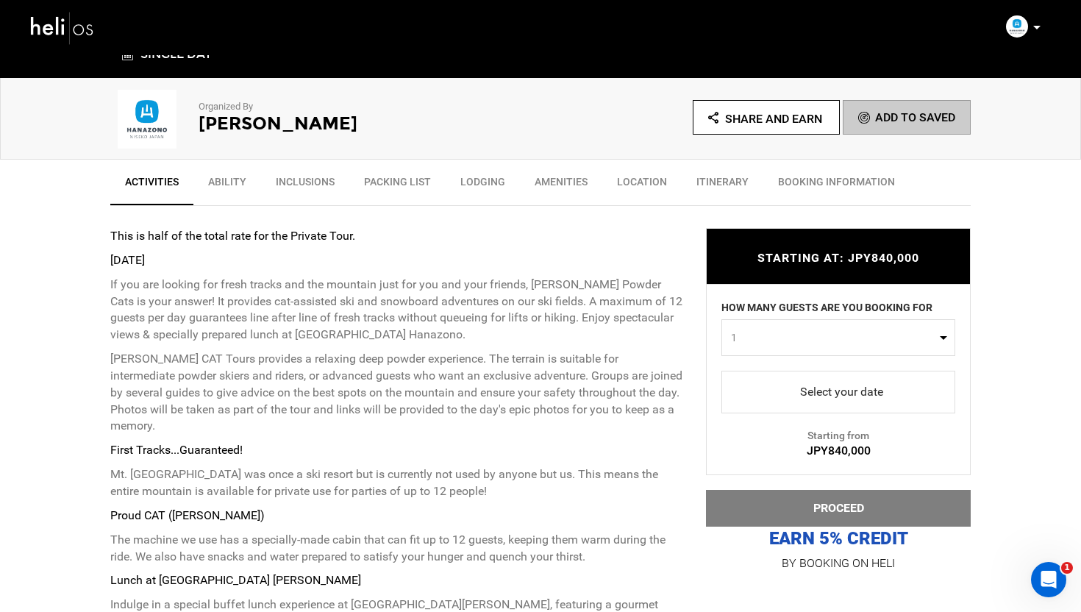
click at [766, 338] on span "1" at bounding box center [833, 337] width 205 height 15
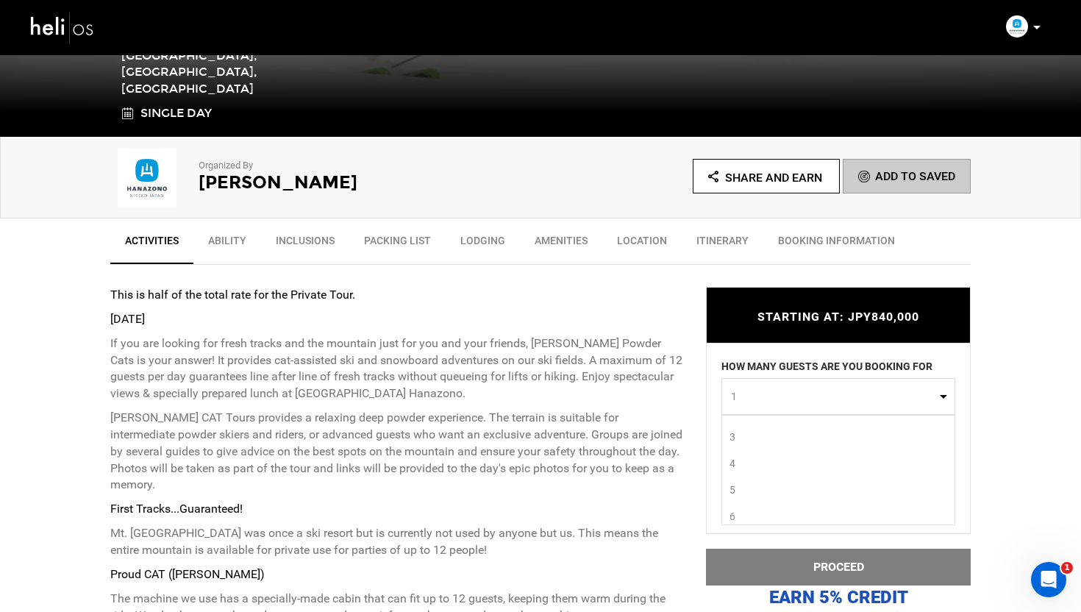
scroll to position [381, 0]
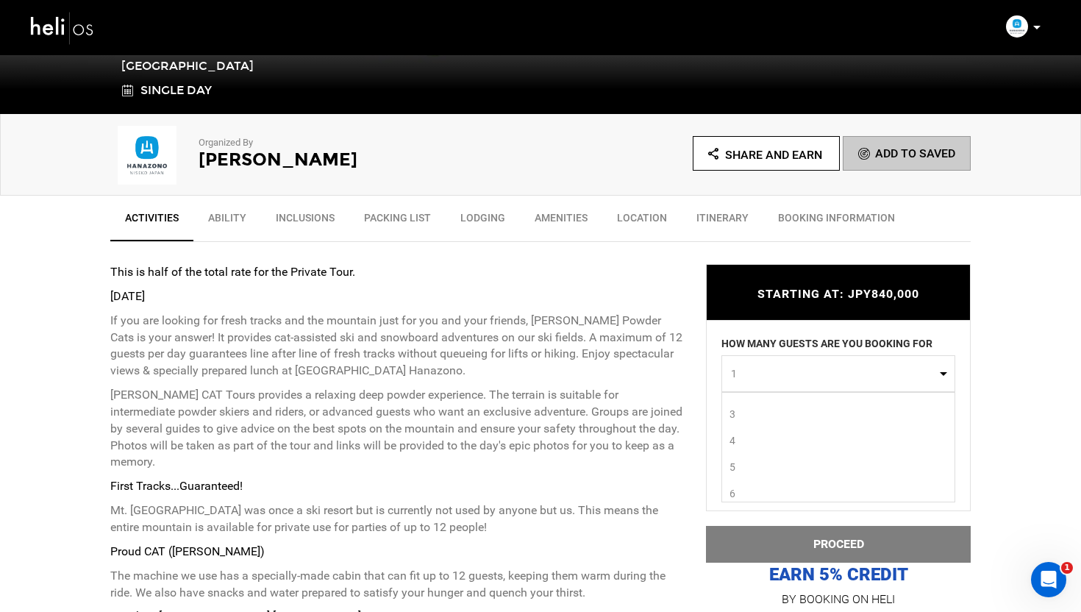
click at [739, 496] on link "6" at bounding box center [838, 493] width 232 height 26
click at [804, 385] on button "6" at bounding box center [839, 373] width 234 height 37
click at [750, 430] on link "4" at bounding box center [838, 434] width 232 height 26
click at [799, 366] on button "4" at bounding box center [839, 373] width 234 height 37
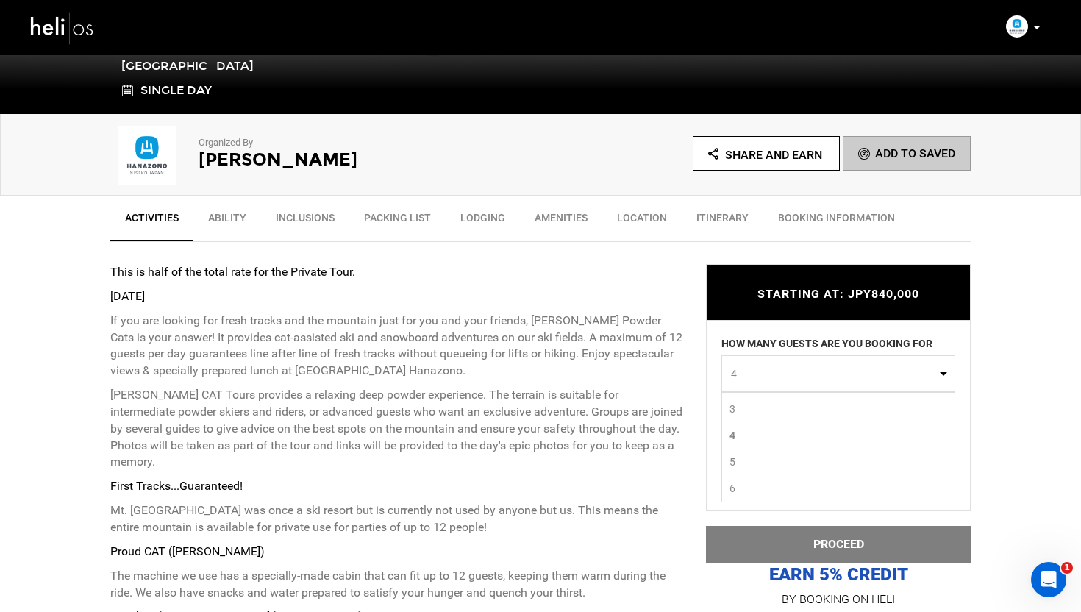
click at [738, 488] on link "6" at bounding box center [838, 487] width 232 height 26
select select "6"
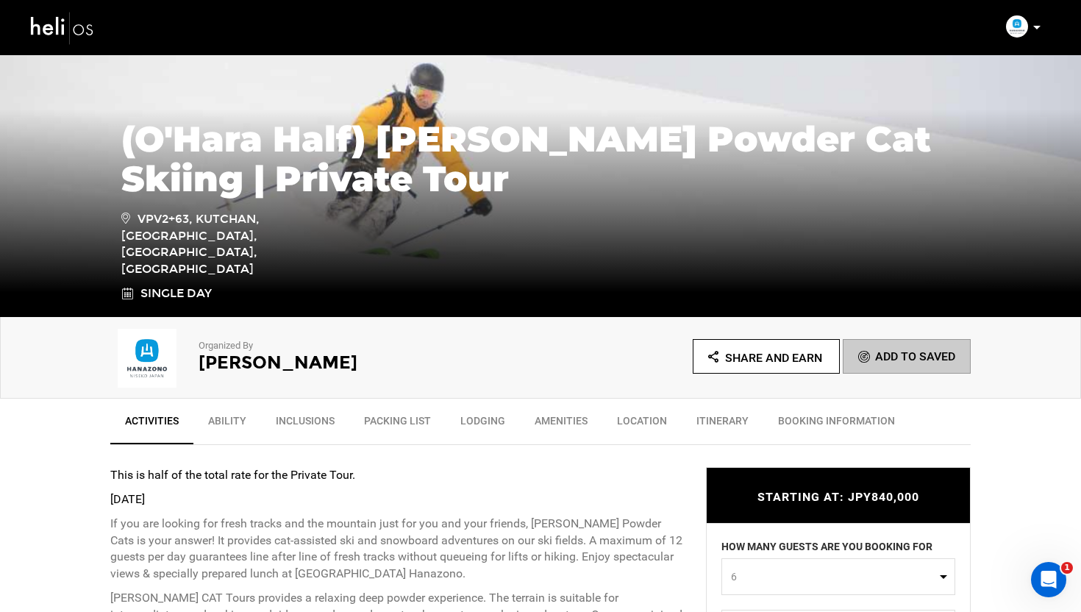
scroll to position [493, 0]
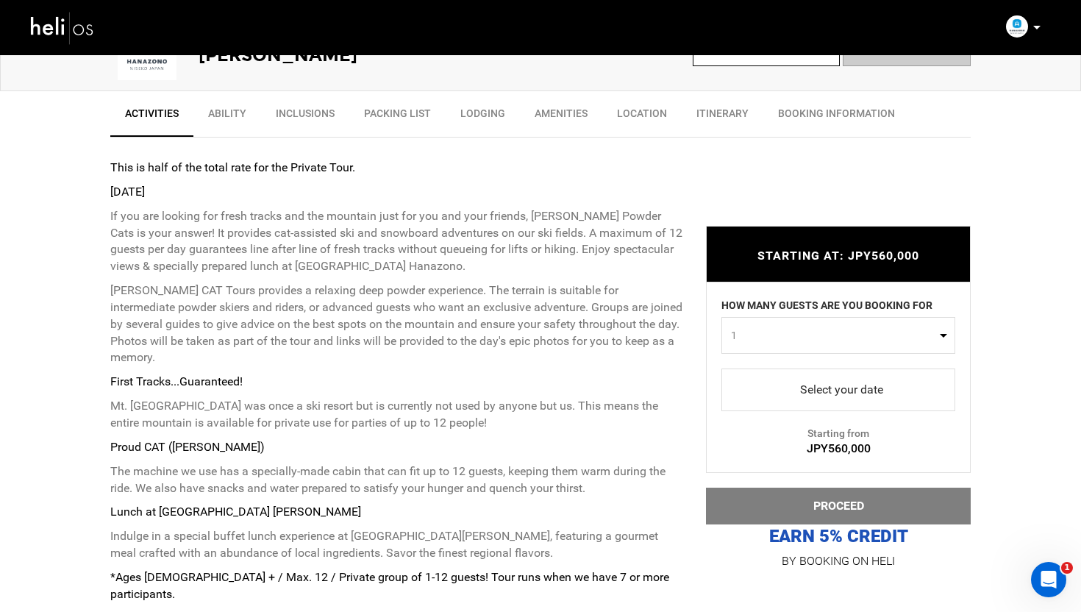
scroll to position [516, 0]
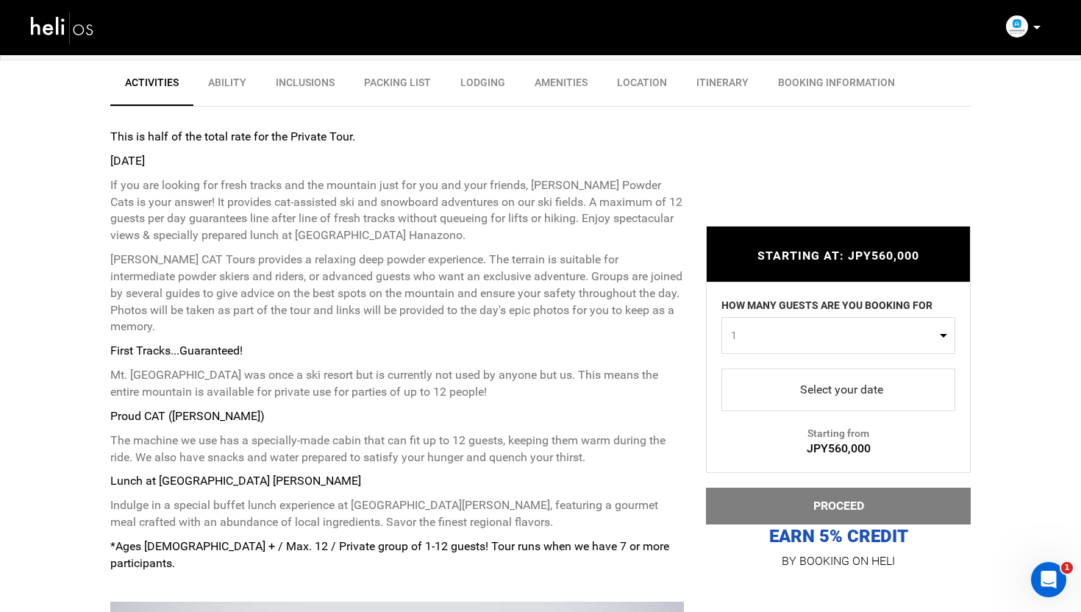
click at [849, 340] on span "1" at bounding box center [833, 335] width 205 height 15
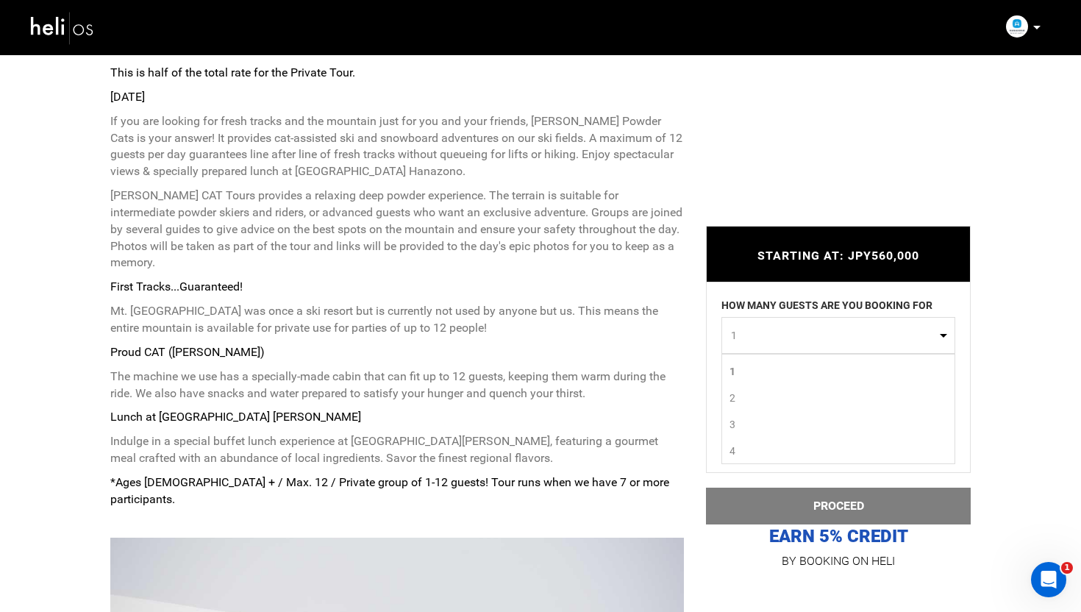
click at [743, 449] on link "4" at bounding box center [838, 451] width 232 height 26
select select "4"
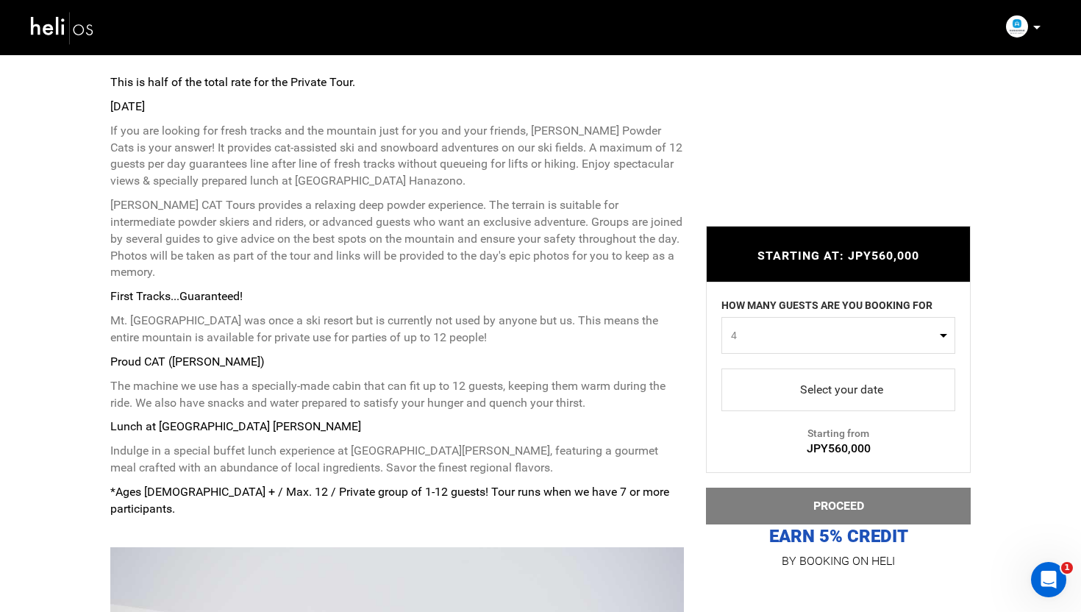
scroll to position [569, 0]
click at [788, 333] on span "4" at bounding box center [833, 335] width 205 height 15
click at [675, 355] on div "This is half of the total rate for the Private Tour. [DATE] If you are looking …" at bounding box center [397, 298] width 574 height 444
click at [825, 382] on span "select" at bounding box center [838, 390] width 210 height 24
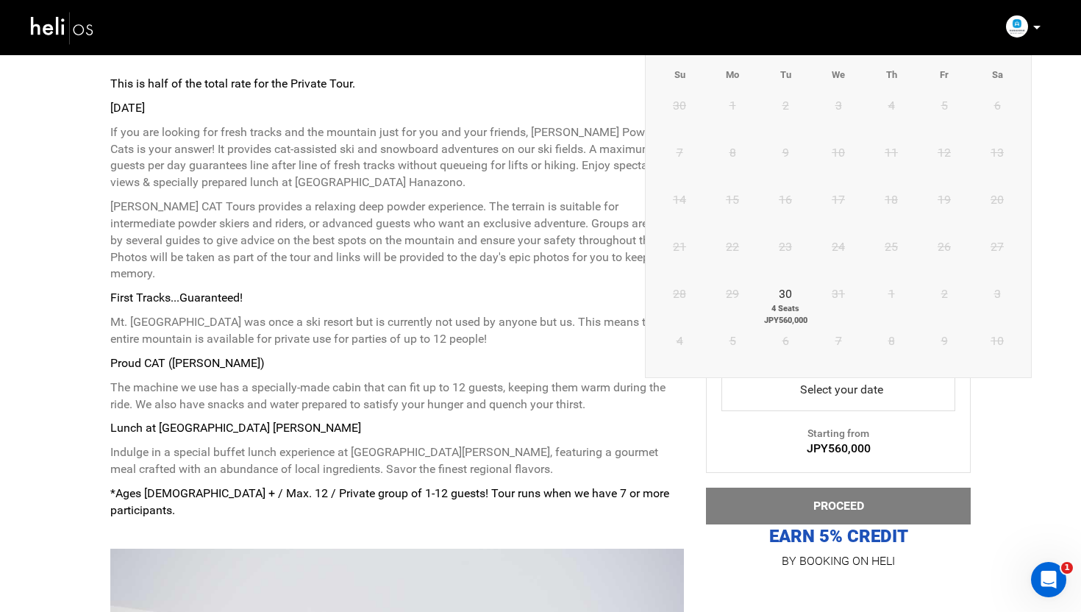
scroll to position [527, 0]
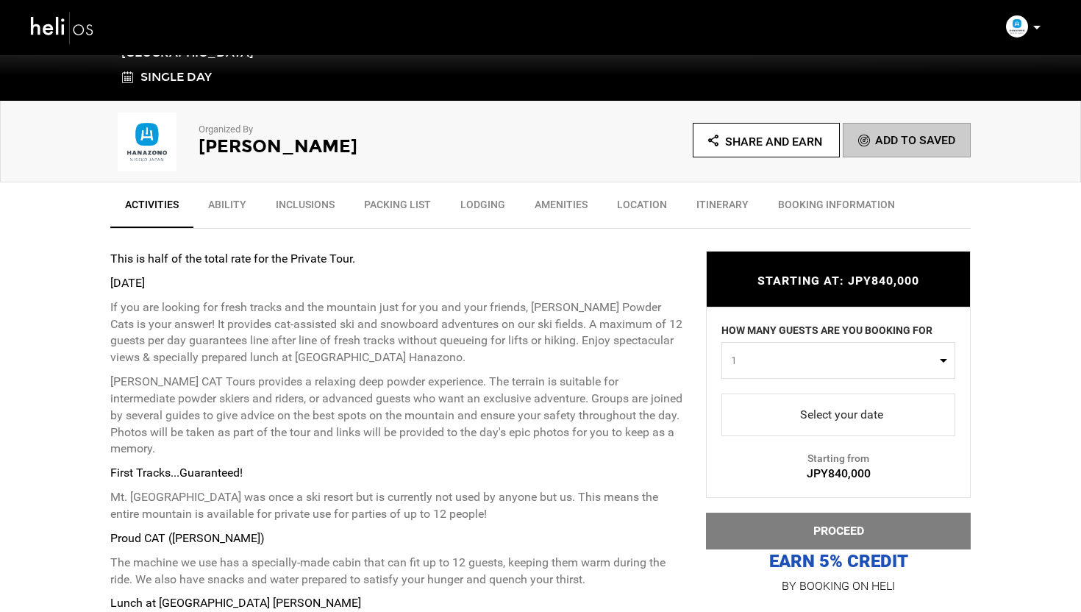
scroll to position [424, 0]
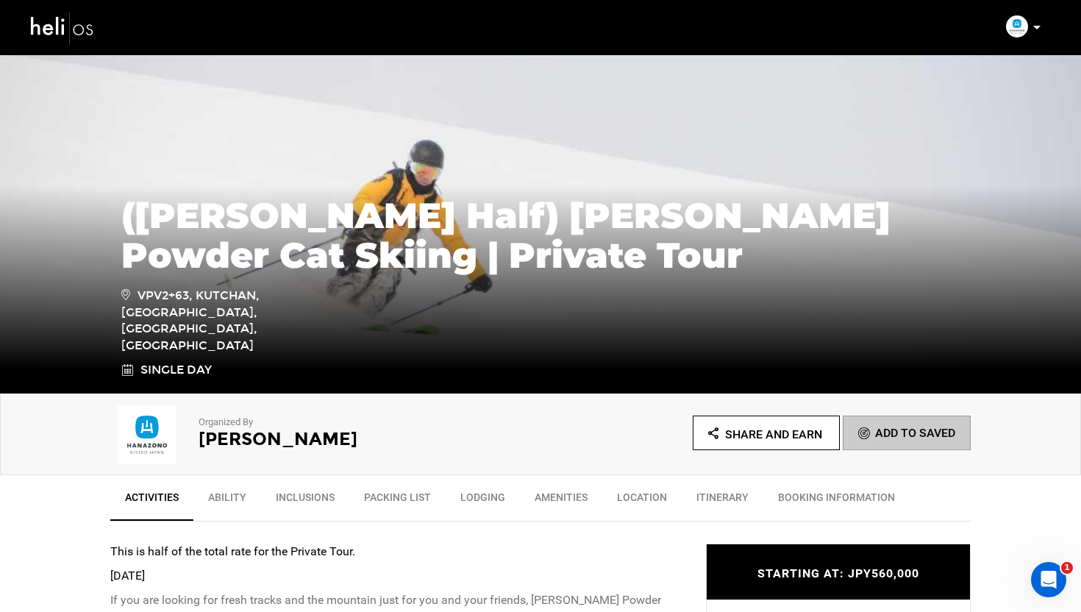
scroll to position [272, 0]
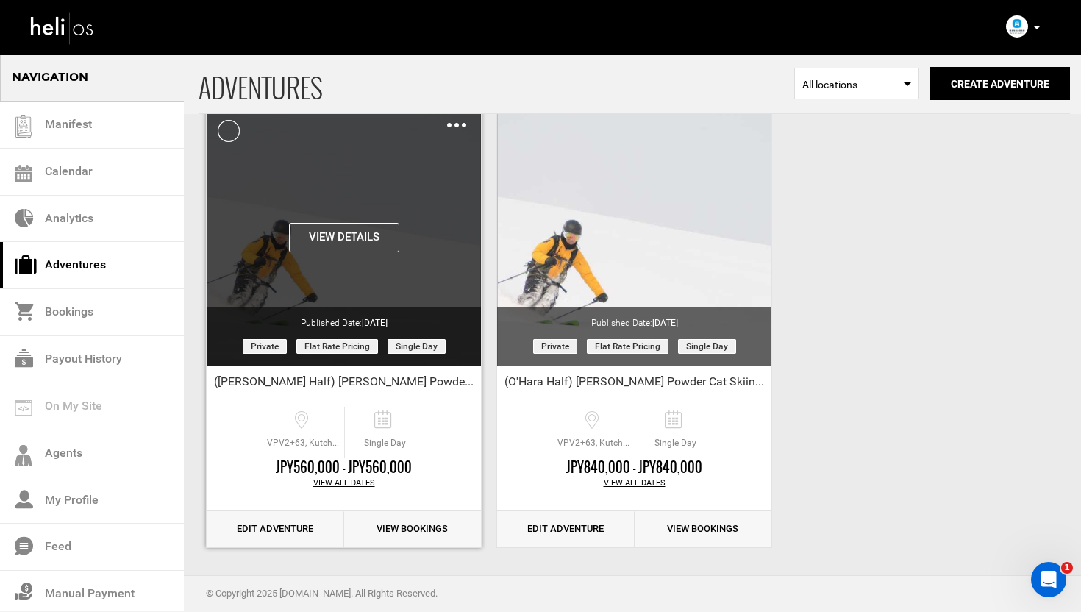
scroll to position [82, 0]
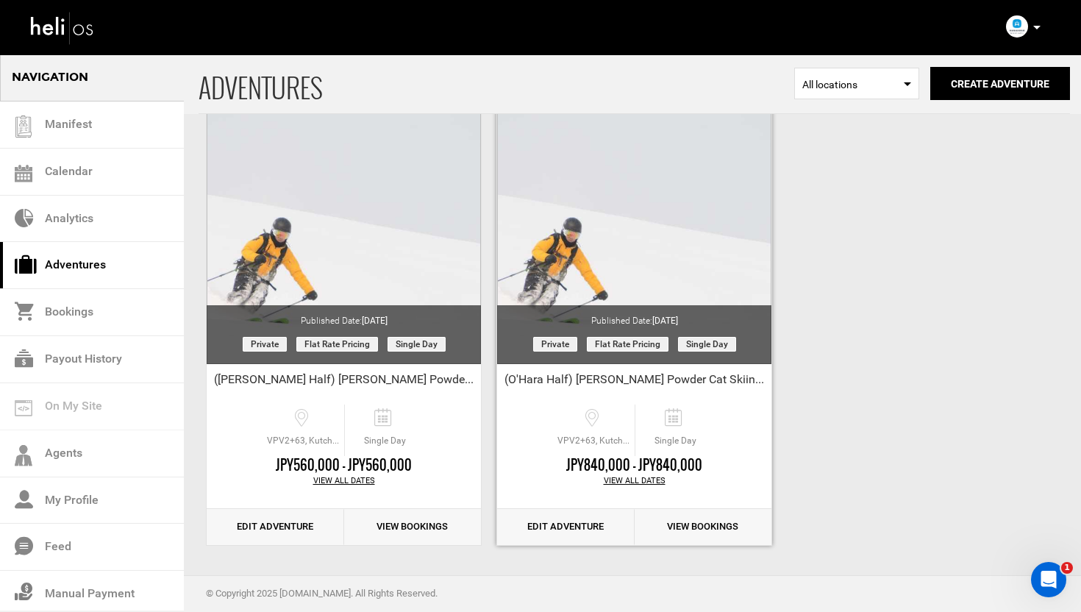
click at [558, 519] on link "Edit Adventure" at bounding box center [566, 527] width 138 height 36
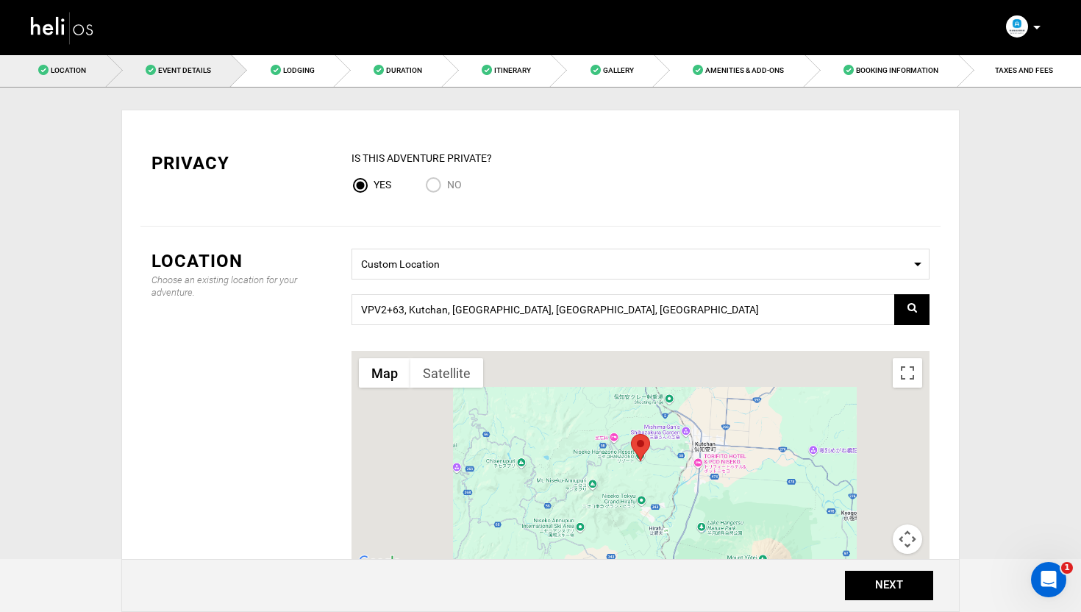
click at [217, 63] on link "Event Details" at bounding box center [169, 70] width 125 height 33
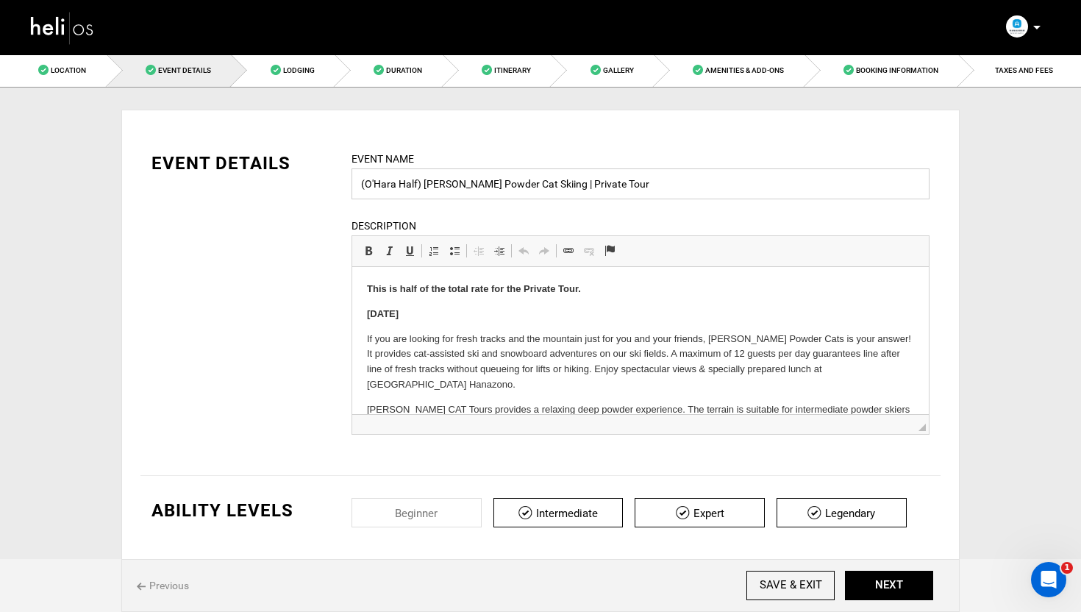
click at [416, 185] on input "(O'Hara Half) Weiss Powder Cat Skiing | Private Tour" at bounding box center [641, 183] width 578 height 31
type input "(O'Hara) Weiss Powder Cat Skiing | Private Tour"
drag, startPoint x: 594, startPoint y: 289, endPoint x: 366, endPoint y: 288, distance: 227.3
click at [367, 288] on p "This is half of the total rate for the Private Tour." at bounding box center [640, 289] width 547 height 15
drag, startPoint x: 441, startPoint y: 287, endPoint x: 360, endPoint y: 287, distance: 81.6
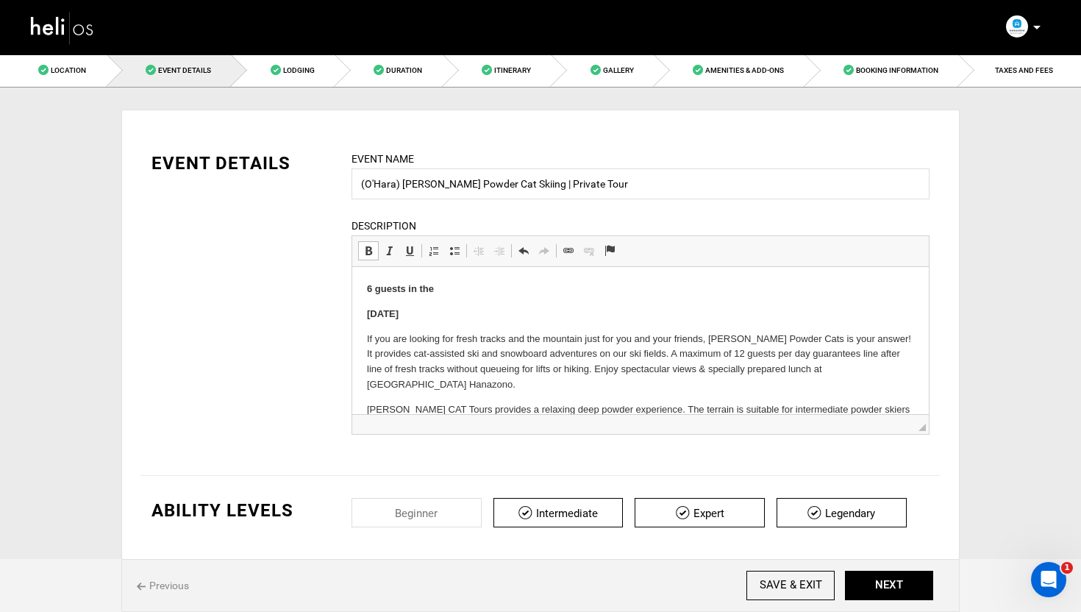
click at [360, 287] on html "6 guests in the December 30th If you are looking for fresh tracks and the mount…" at bounding box center [640, 490] width 577 height 446
drag, startPoint x: 502, startPoint y: 289, endPoint x: 494, endPoint y: 291, distance: 8.4
click at [494, 291] on p "This price reflects 6 guests" at bounding box center [640, 289] width 547 height 15
click at [452, 291] on strong "This price reflects 6 guests" at bounding box center [429, 288] width 124 height 11
click at [580, 292] on p "This price reflects the flat rate for 6 guests" at bounding box center [640, 289] width 547 height 15
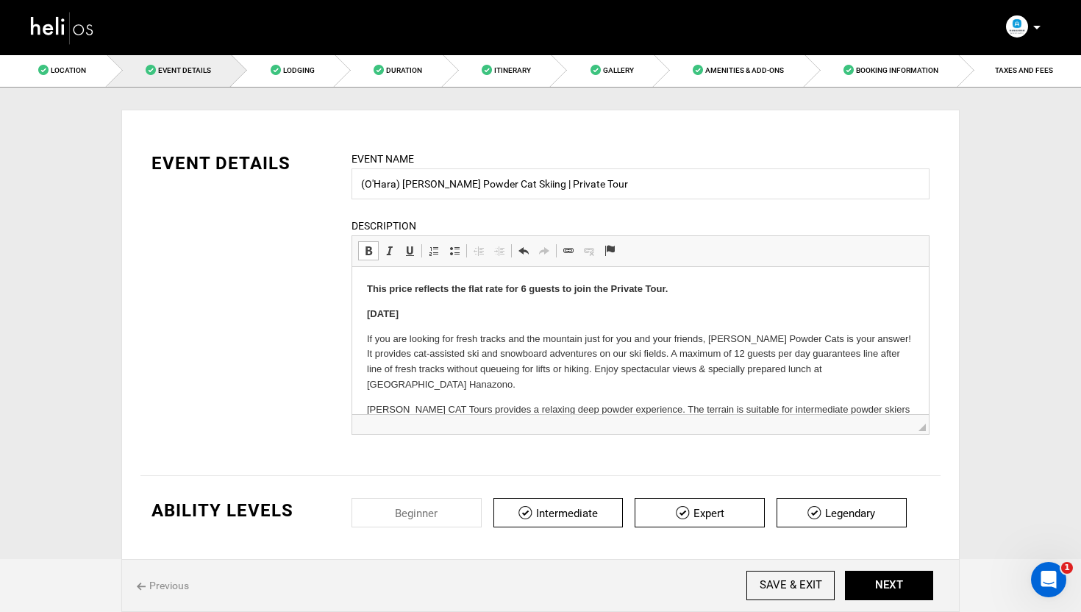
click at [456, 291] on strong "This price reflects the flat rate for 6 guests to join the Private Tour." at bounding box center [517, 288] width 301 height 11
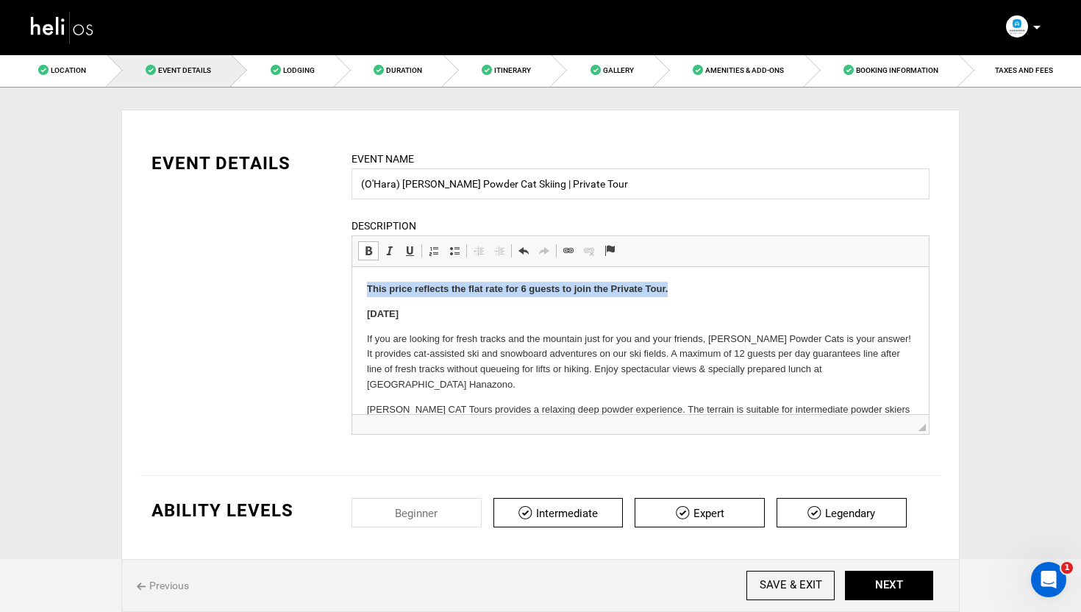
click at [456, 291] on strong "This price reflects the flat rate for 6 guests to join the Private Tour." at bounding box center [517, 288] width 301 height 11
copy strong "This price reflects the flat rate for 6 guests to join the Private Tour."
click at [491, 306] on body "This price reflects the flat rate for 6 guests to join the Private Tour. Decemb…" at bounding box center [640, 490] width 547 height 417
drag, startPoint x: 464, startPoint y: 290, endPoint x: 393, endPoint y: 291, distance: 71.3
click at [393, 291] on strong "This price reflects the flat rate for 6 guests to join the Private Tour." at bounding box center [517, 288] width 301 height 11
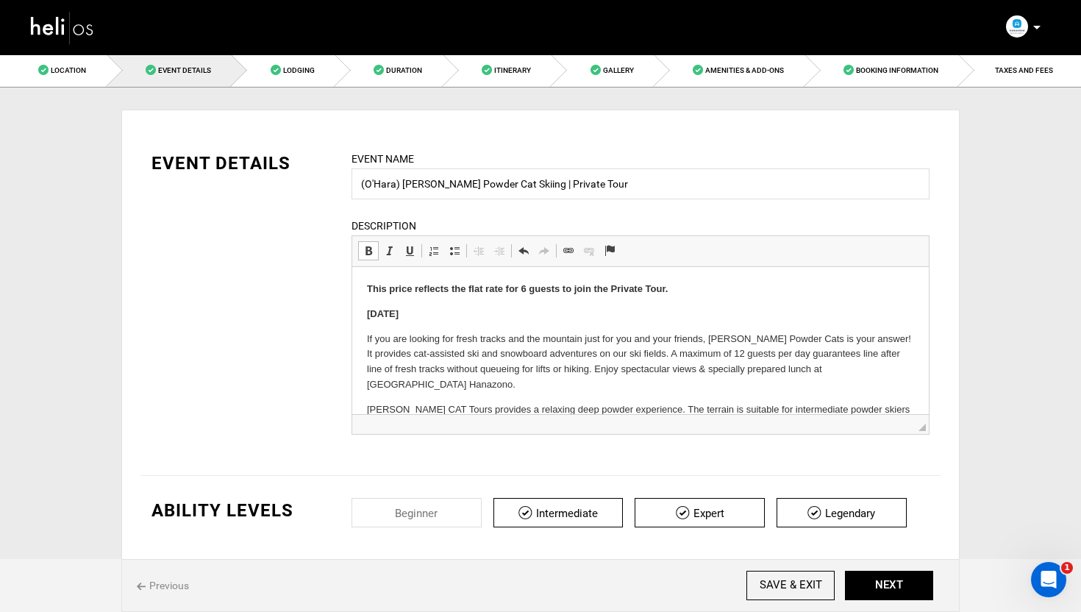
click at [549, 307] on p "[DATE]" at bounding box center [640, 314] width 547 height 15
drag, startPoint x: 482, startPoint y: 290, endPoint x: 468, endPoint y: 290, distance: 14.7
click at [468, 290] on strong "This price reflects the flat rate for 6 guests to join the Private Tour." at bounding box center [517, 288] width 301 height 11
click at [521, 312] on p "[DATE]" at bounding box center [640, 314] width 547 height 15
drag, startPoint x: 484, startPoint y: 292, endPoint x: 474, endPoint y: 292, distance: 10.3
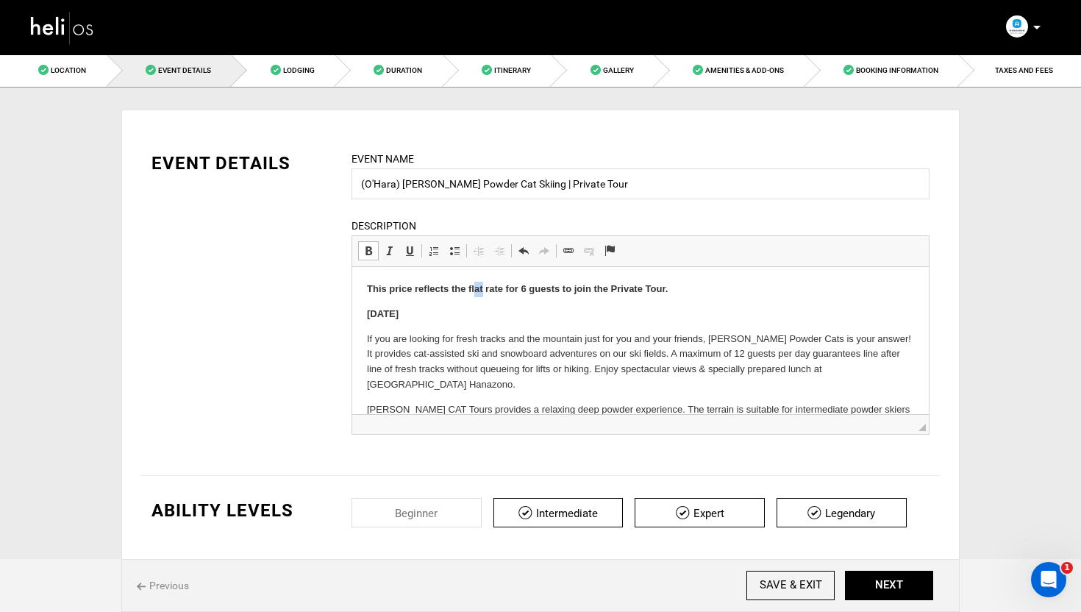
click at [474, 292] on strong "This price reflects the flat rate for 6 guests to join the Private Tour." at bounding box center [517, 288] width 301 height 11
click at [513, 304] on body "This price reflects the rate for 6 guests to join the Private Tour. December 30…" at bounding box center [640, 490] width 547 height 417
click at [469, 291] on strong "This price reflects the rate for 6 guests to join the Private Tour." at bounding box center [508, 288] width 282 height 11
click at [536, 304] on body "This price reflects the flat rate for 6 guests to join the Private Tour. Decemb…" at bounding box center [640, 490] width 547 height 417
click at [699, 288] on p "This price reflects the flat rate for 6 guests to join the Private Tour." at bounding box center [640, 289] width 547 height 15
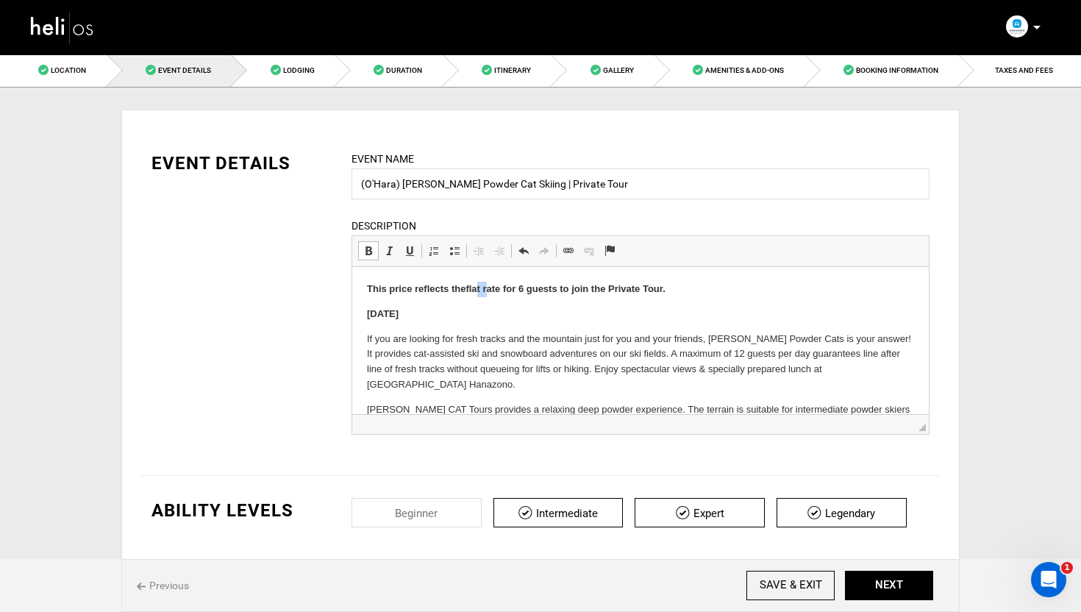
drag, startPoint x: 485, startPoint y: 291, endPoint x: 477, endPoint y: 291, distance: 8.1
click at [477, 291] on strong "This price reflects the flat rate for 6 guests to join the Private Tour." at bounding box center [516, 288] width 299 height 11
click at [684, 285] on p "This price reflects the rate for 6 guests to join the Private Tour." at bounding box center [640, 289] width 547 height 15
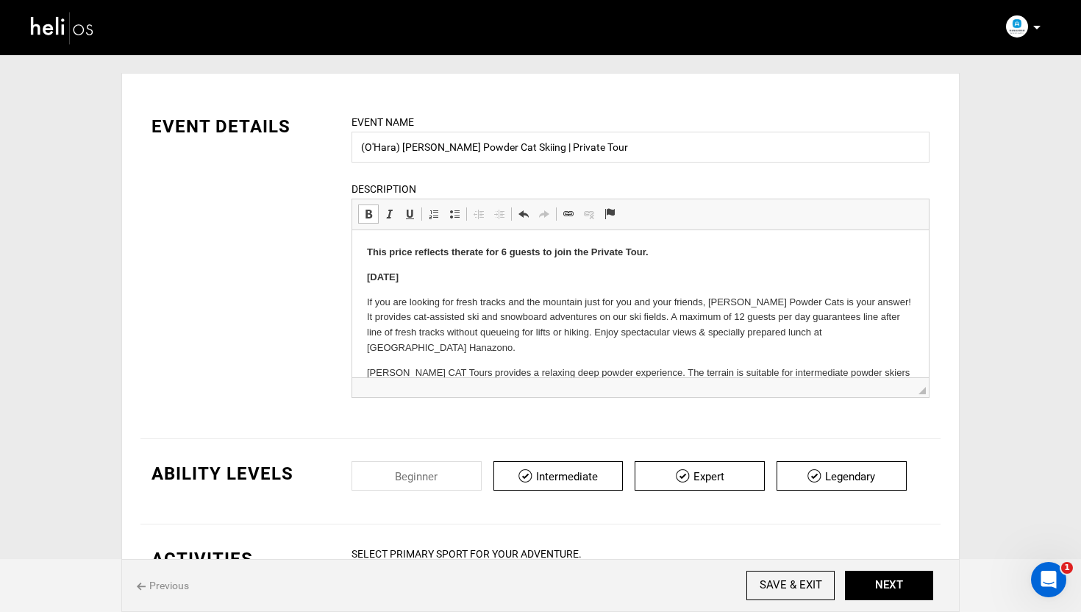
scroll to position [106, 0]
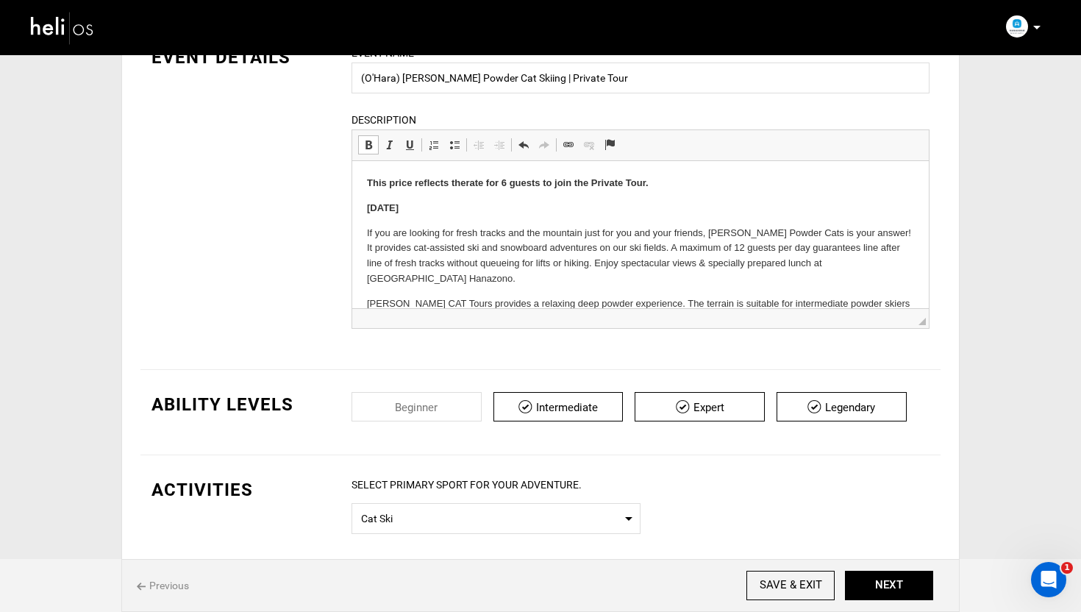
click at [477, 188] on strong "This price reflects the rate for 6 guests to join the Private Tour." at bounding box center [508, 182] width 282 height 11
copy strong "This price reflects the rate for 6 guests to join the Private Tour."
click at [506, 196] on body "This price reflects the rate for 6 guests to join the Private Tour. December 30…" at bounding box center [640, 384] width 547 height 417
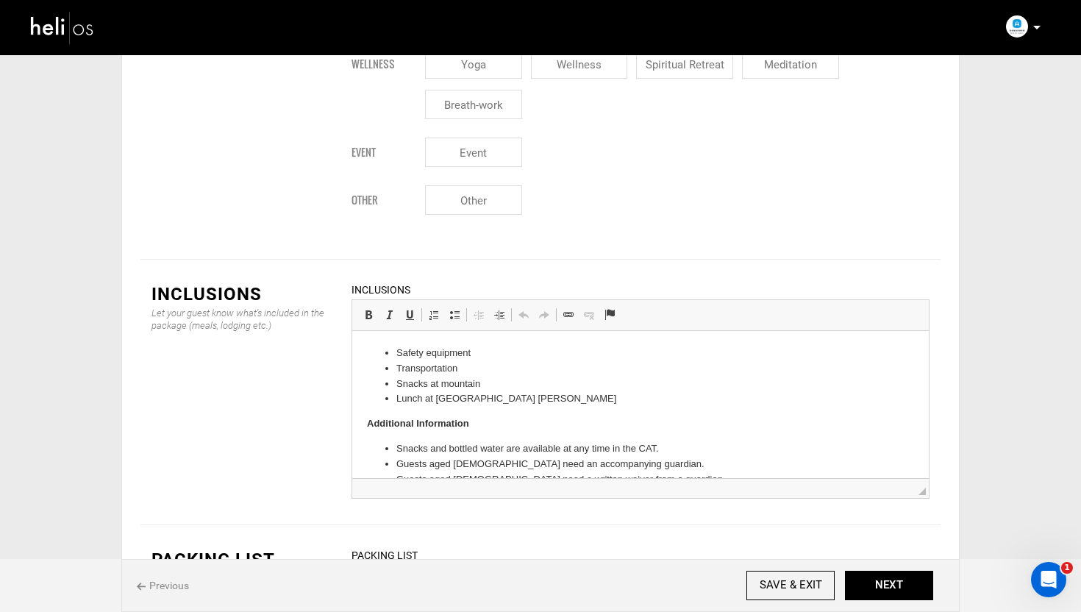
scroll to position [1851, 0]
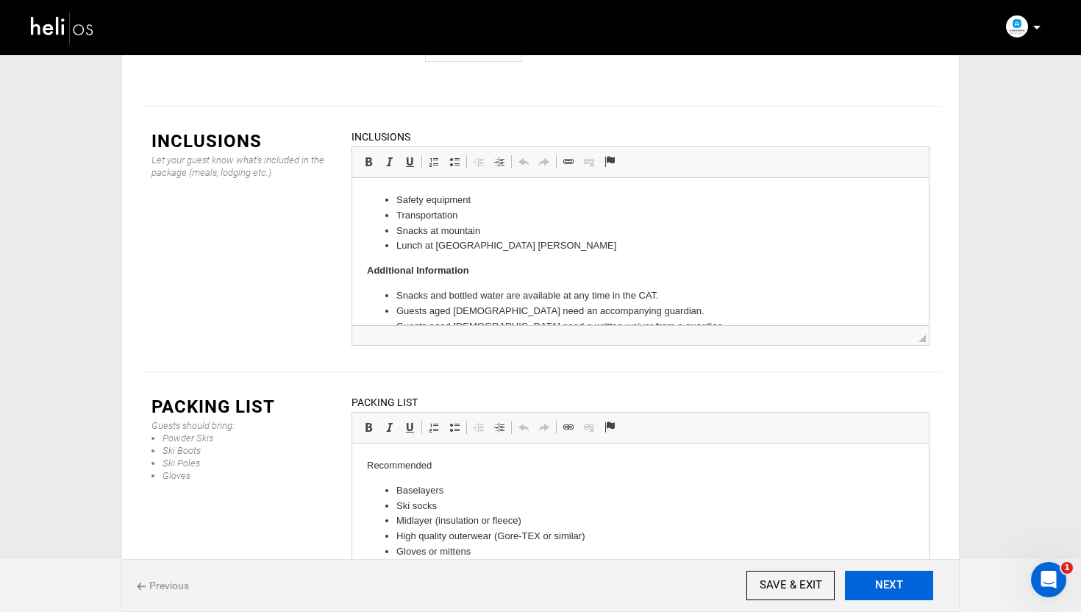
click at [901, 577] on button "NEXT" at bounding box center [889, 585] width 88 height 29
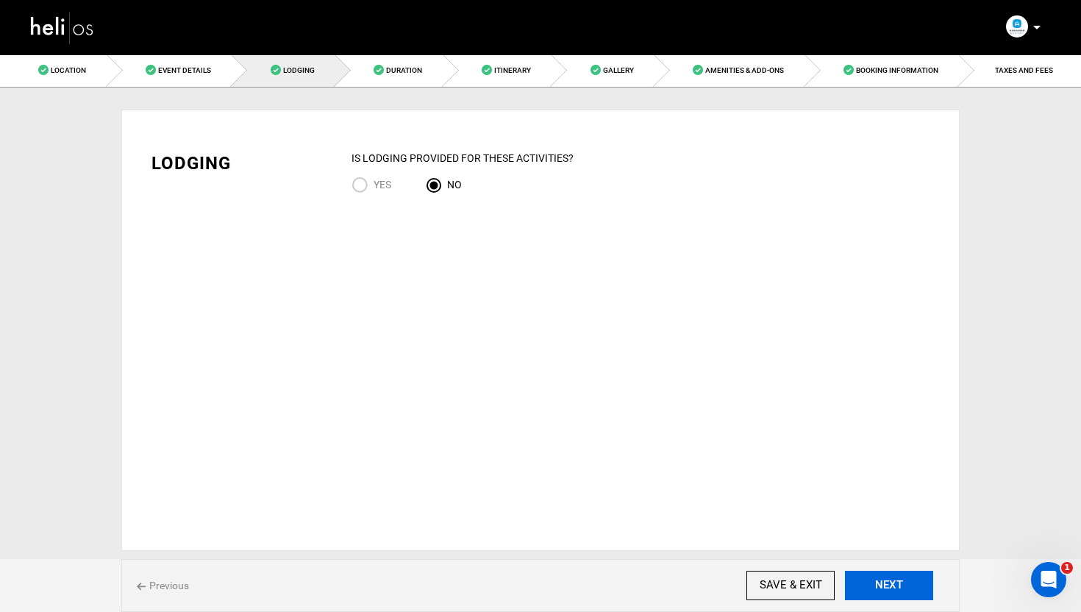
click at [915, 599] on button "NEXT" at bounding box center [889, 585] width 88 height 29
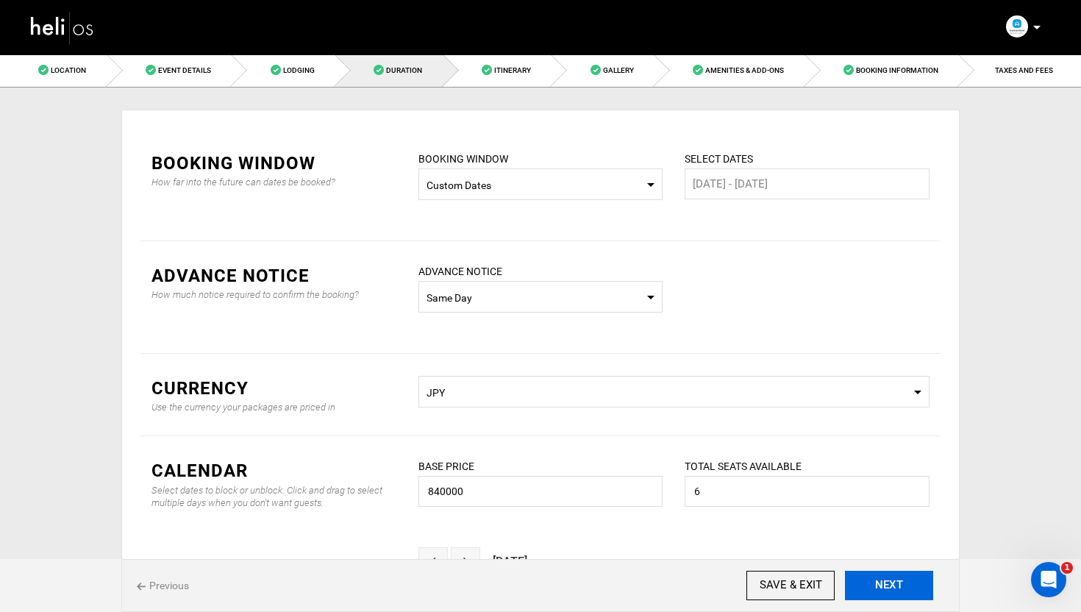
click at [893, 582] on button "NEXT" at bounding box center [889, 585] width 88 height 29
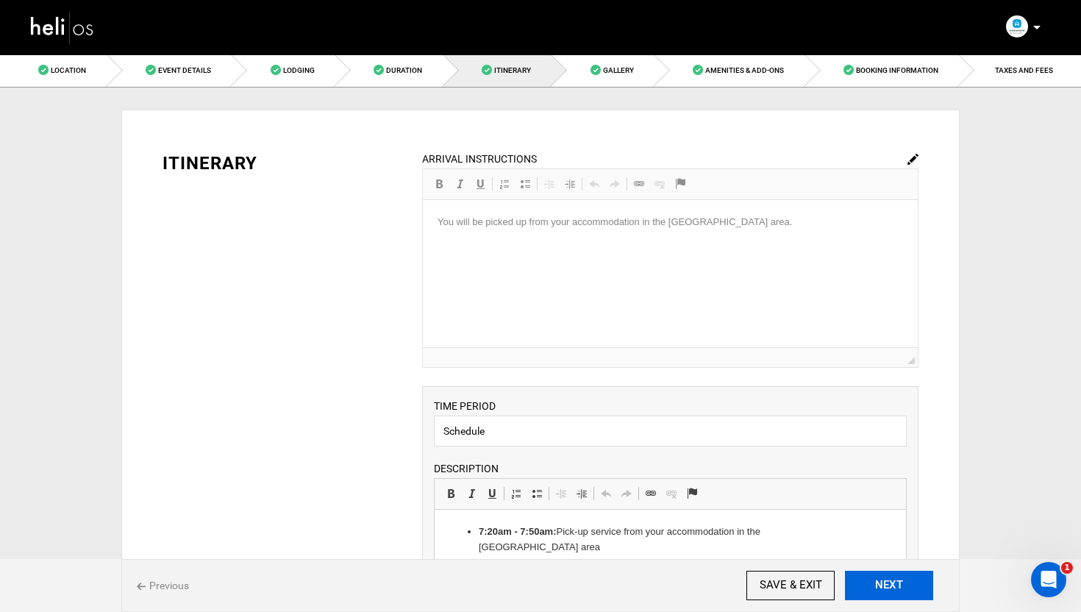
click at [913, 587] on button "NEXT" at bounding box center [889, 585] width 88 height 29
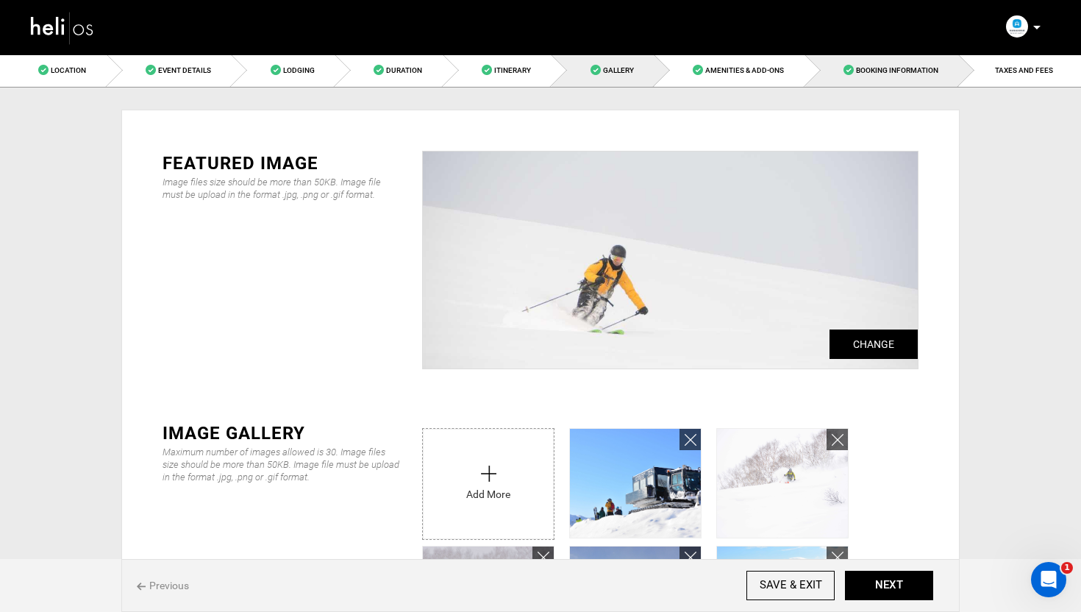
click at [915, 67] on span "Booking Information" at bounding box center [897, 70] width 82 height 8
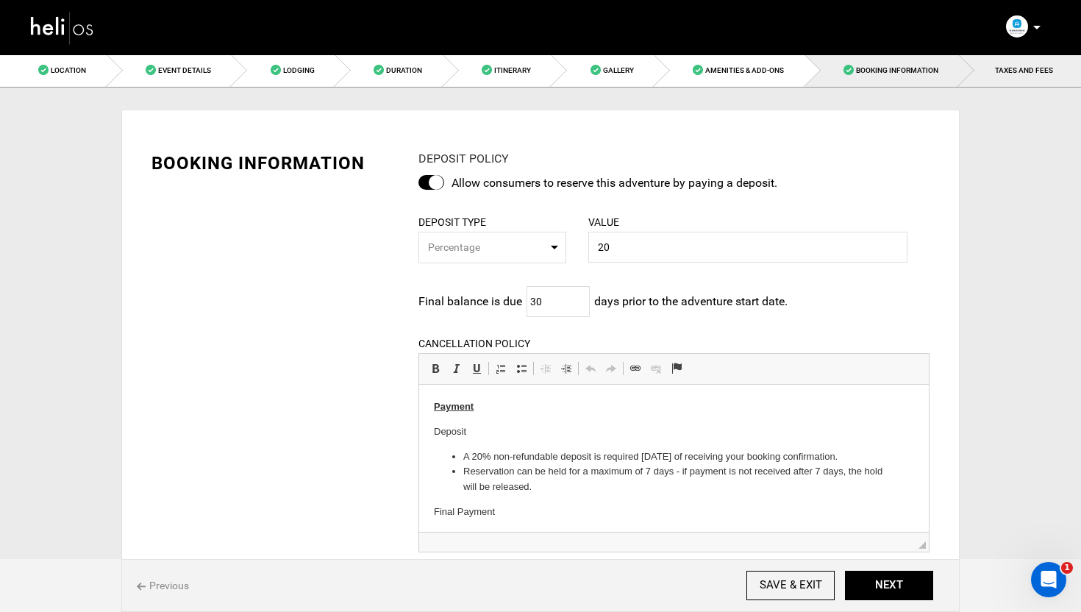
click at [1025, 68] on span "TAXES AND FEES" at bounding box center [1024, 70] width 58 height 8
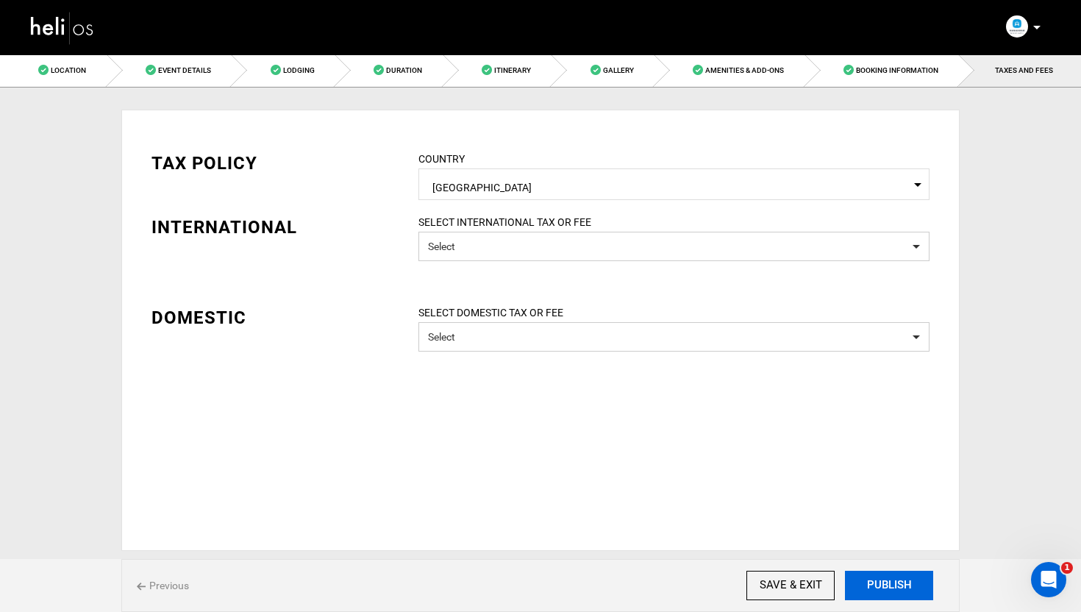
click at [883, 585] on button "PUBLISH" at bounding box center [889, 585] width 88 height 29
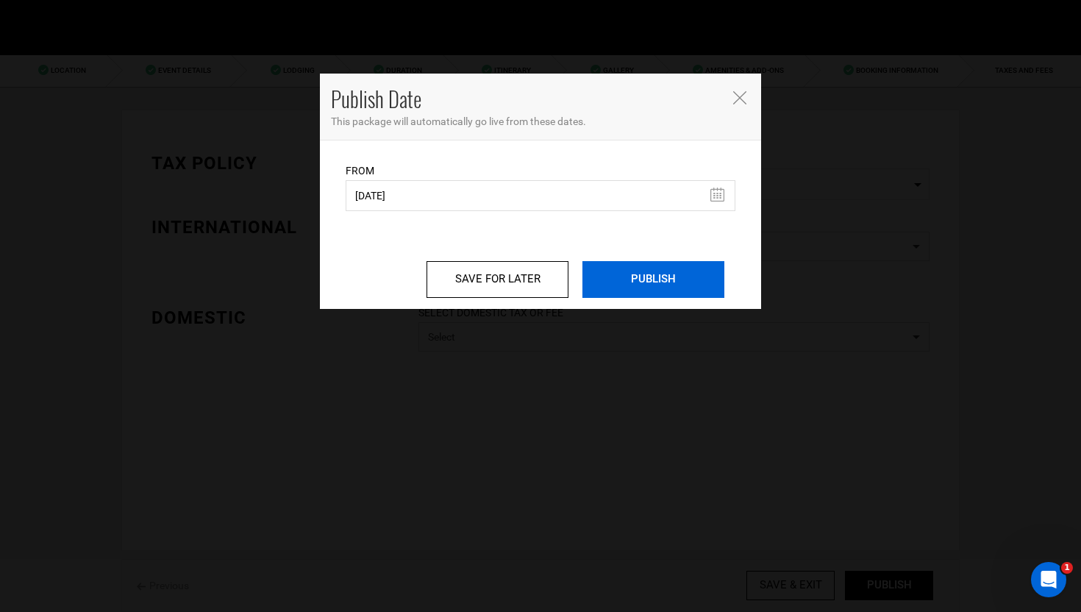
click at [667, 279] on input "PUBLISH" at bounding box center [654, 279] width 142 height 37
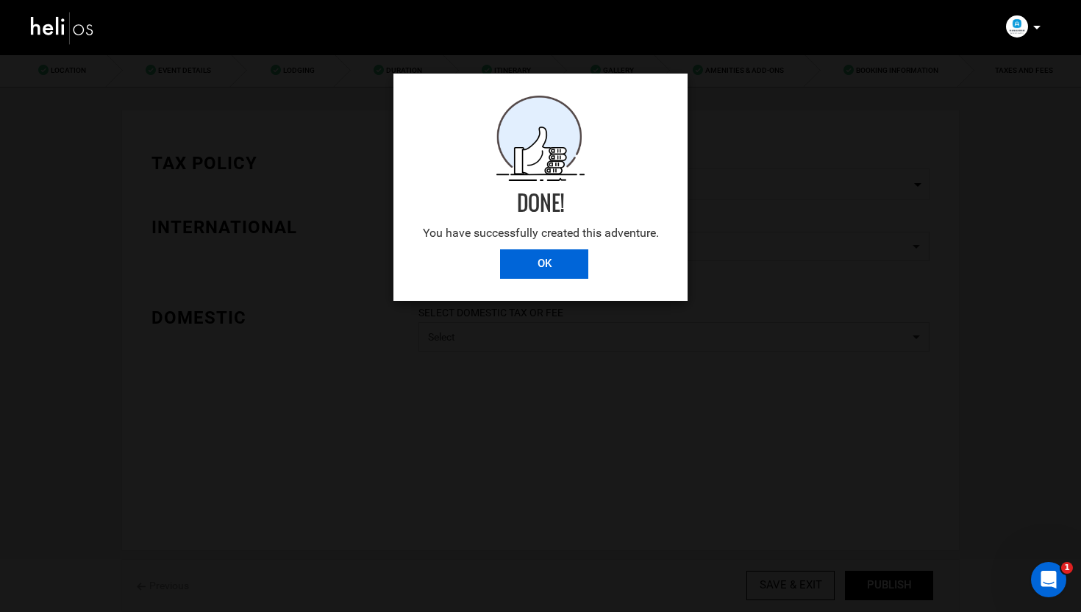
click at [555, 259] on input "OK" at bounding box center [544, 263] width 88 height 29
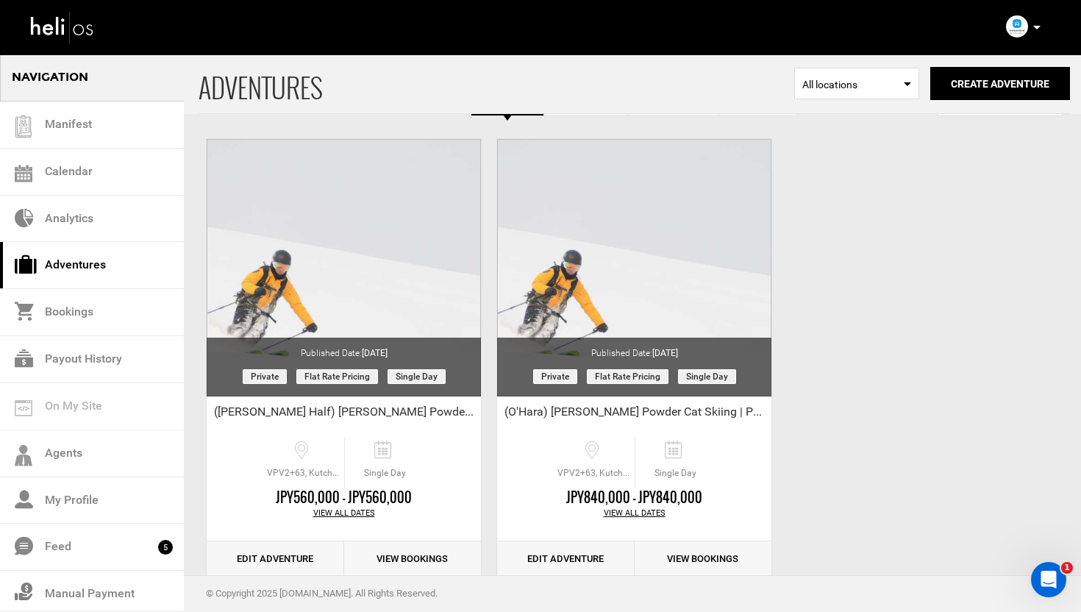
scroll to position [62, 0]
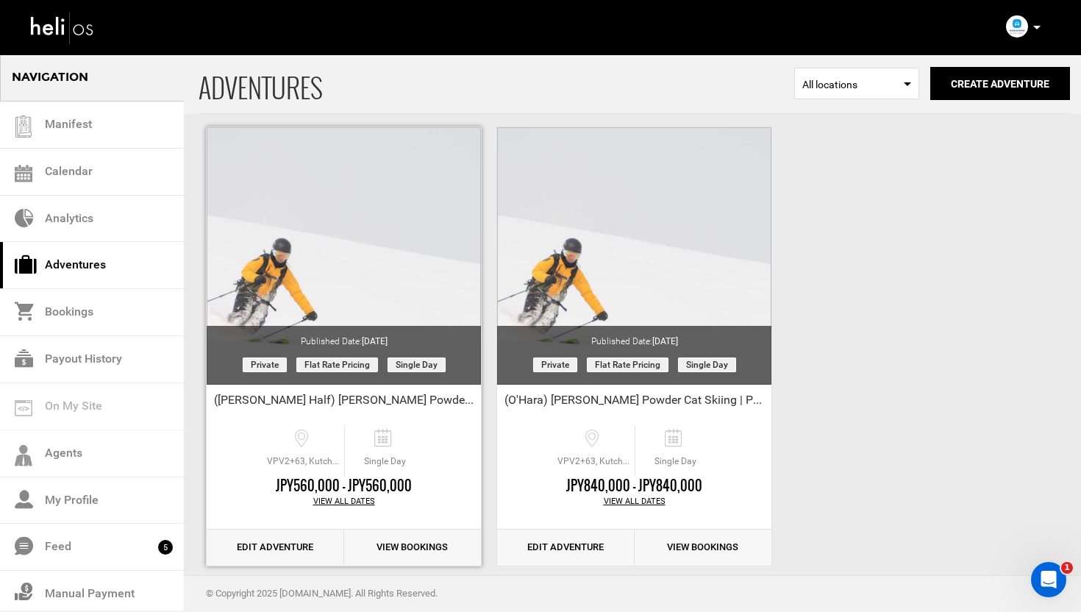
click at [254, 542] on link "Edit Adventure" at bounding box center [276, 548] width 138 height 36
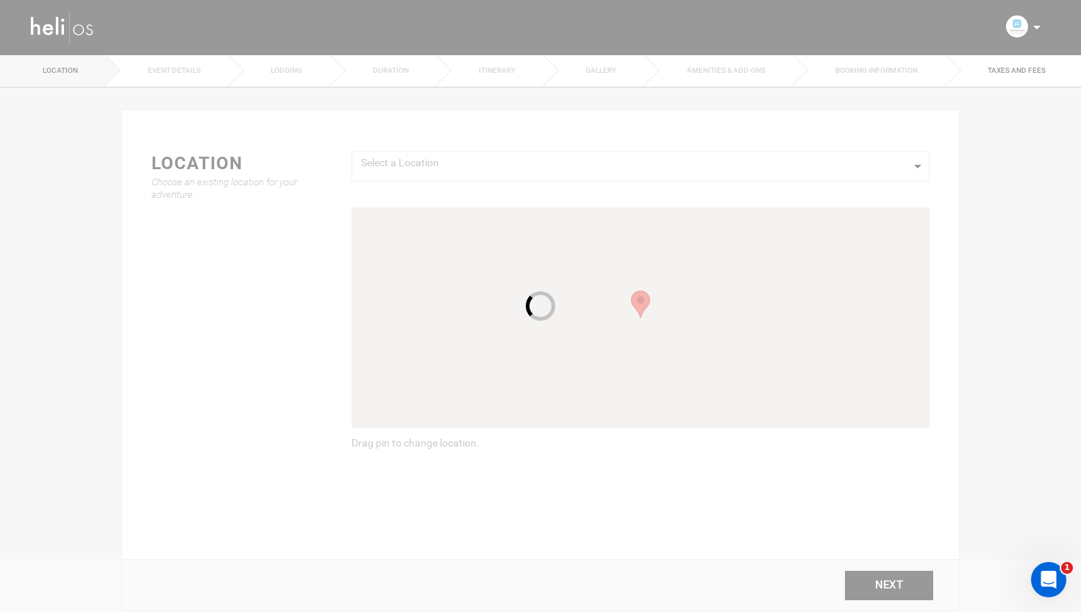
type input "(Emery Half) Weiss Powder Cat Skiing | Private Tour"
checkbox input "true"
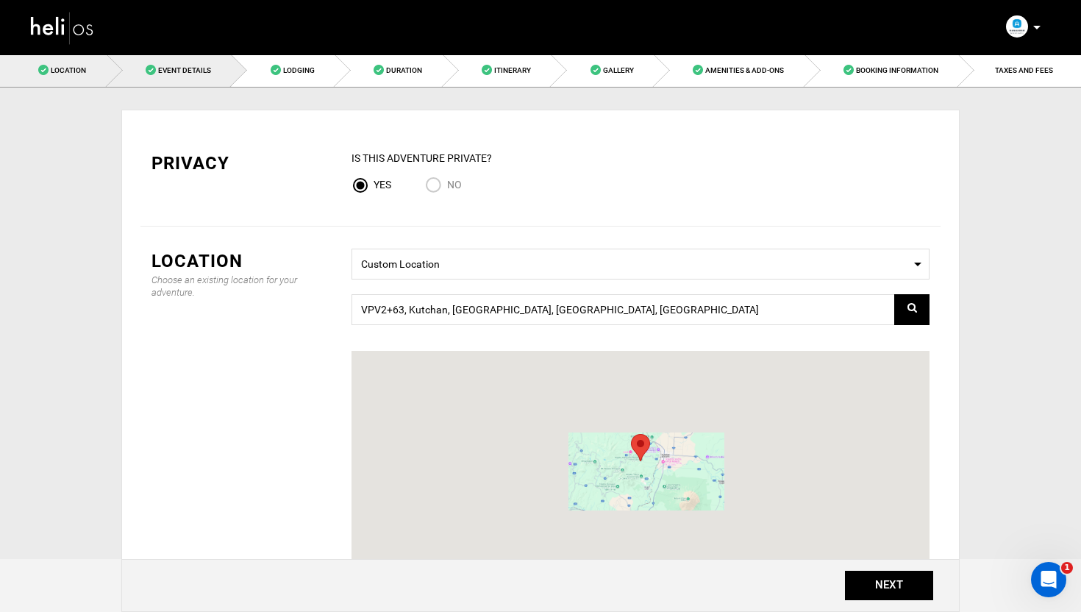
click at [182, 66] on span "Event Details" at bounding box center [184, 70] width 53 height 8
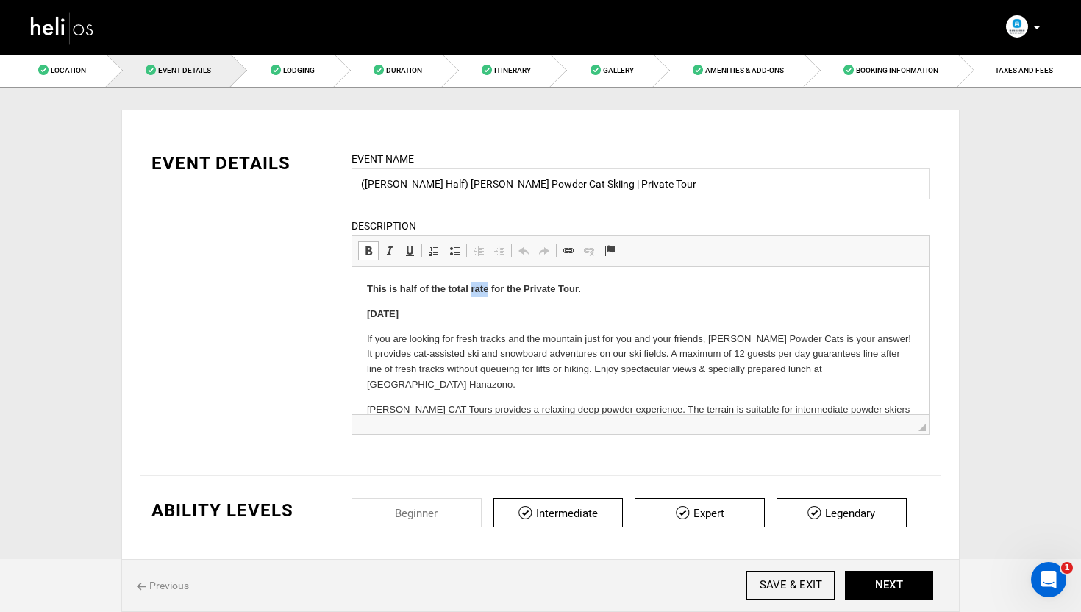
click at [482, 283] on strong "This is half of the total rate for the Private Tour." at bounding box center [474, 288] width 214 height 11
click at [507, 290] on strong "This price reflects the rate for 6 guests to join the Private Tour." at bounding box center [509, 288] width 284 height 11
click at [538, 290] on strong "This price reflects the rate for 4 guests to join the Private Tour." at bounding box center [508, 288] width 282 height 11
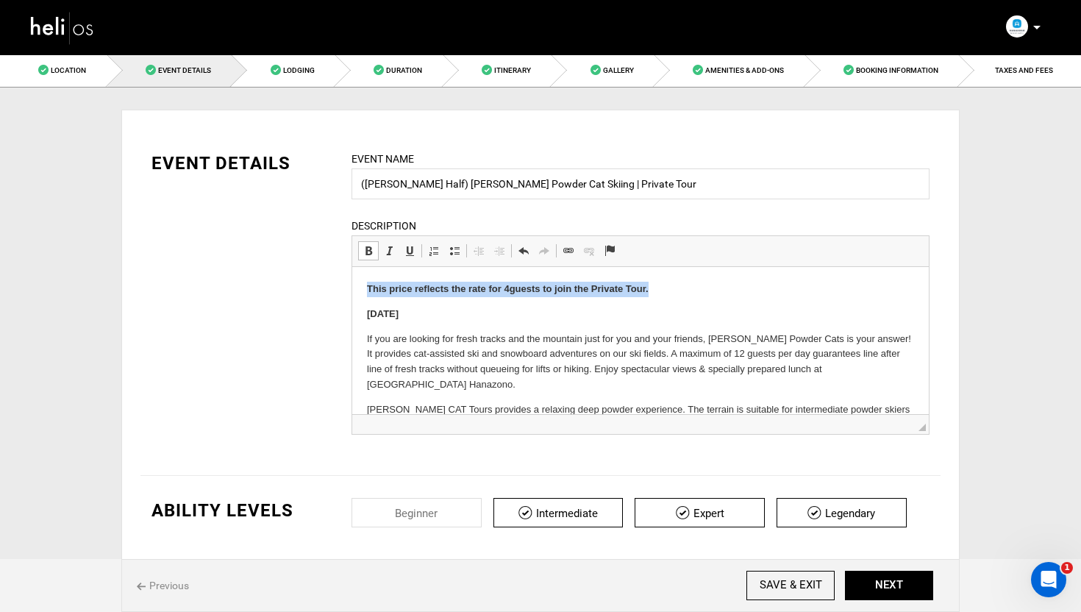
click at [538, 290] on strong "This price reflects the rate for 4 guests to join the Private Tour." at bounding box center [508, 288] width 282 height 11
click at [370, 254] on span at bounding box center [369, 251] width 12 height 12
click at [672, 293] on p "This price reflects the rate for 4 guests to join the Private Tour." at bounding box center [640, 289] width 547 height 15
click at [415, 184] on input "(Emery Half) Weiss Powder Cat Skiing | Private Tour" at bounding box center [641, 183] width 578 height 31
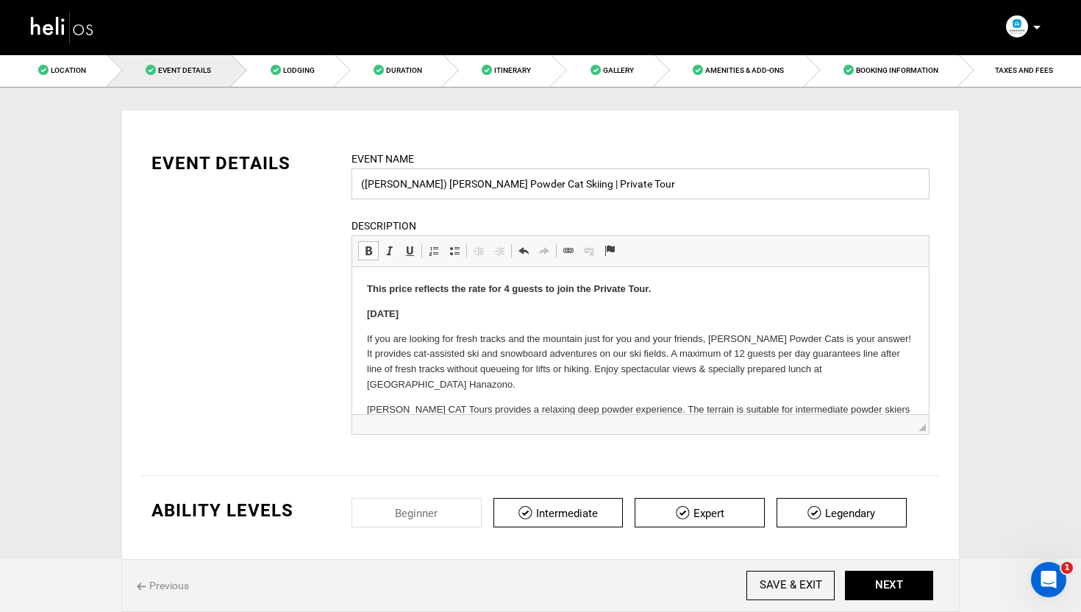
type input "(Emery) Weiss Powder Cat Skiing | Private Tour"
click at [300, 268] on div "EVENT DETAILS Event Name (Emery) Weiss Powder Cat Skiing | Private Tour Event n…" at bounding box center [540, 302] width 800 height 302
click at [902, 583] on button "NEXT" at bounding box center [889, 585] width 88 height 29
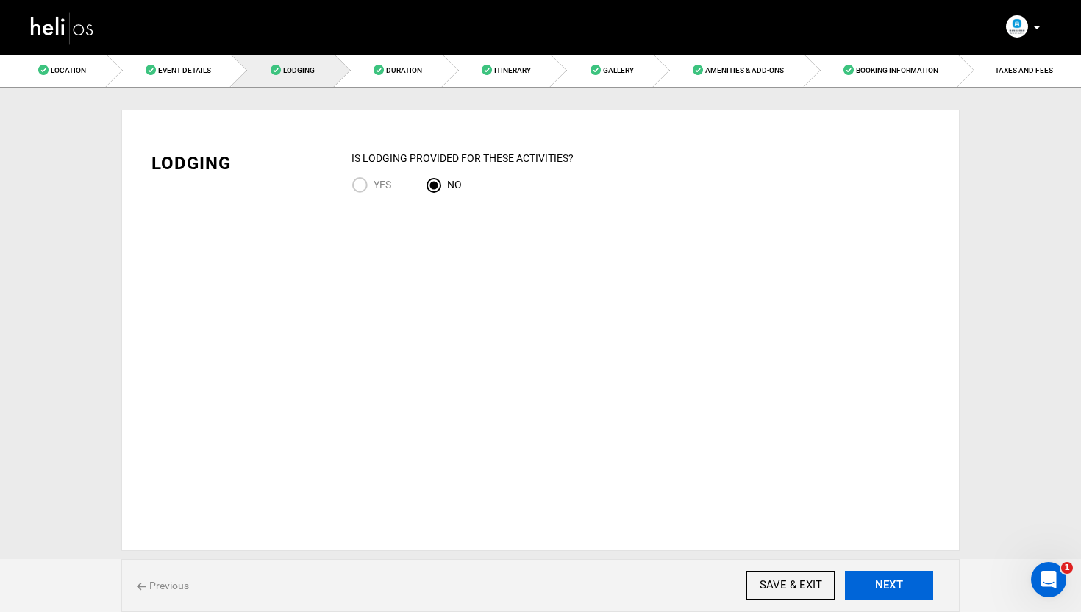
click at [880, 581] on button "NEXT" at bounding box center [889, 585] width 88 height 29
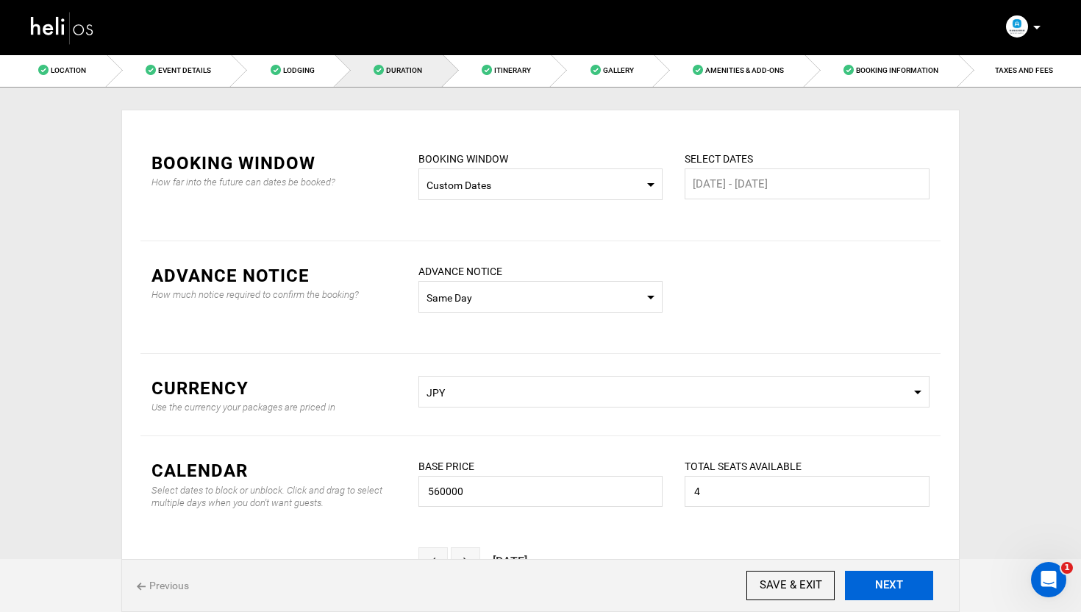
click at [893, 587] on button "NEXT" at bounding box center [889, 585] width 88 height 29
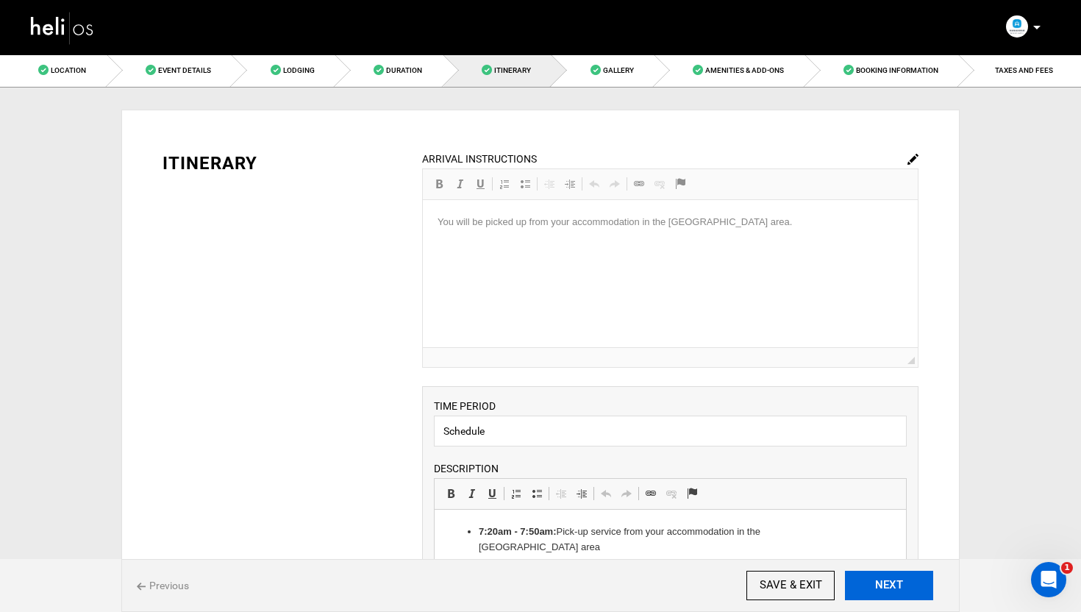
click at [893, 587] on button "NEXT" at bounding box center [889, 585] width 88 height 29
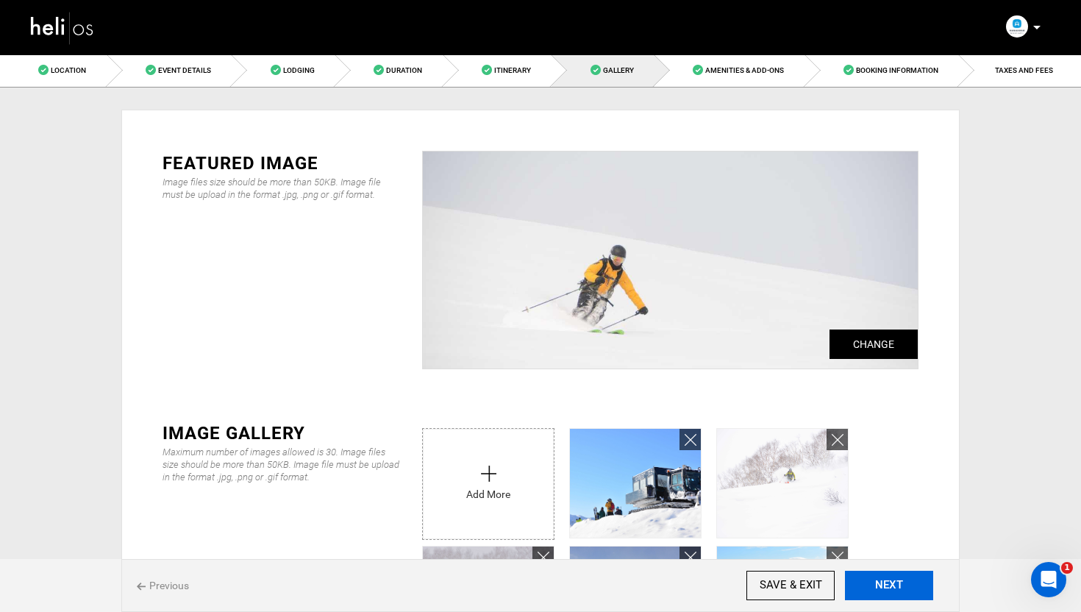
click at [893, 587] on button "NEXT" at bounding box center [889, 585] width 88 height 29
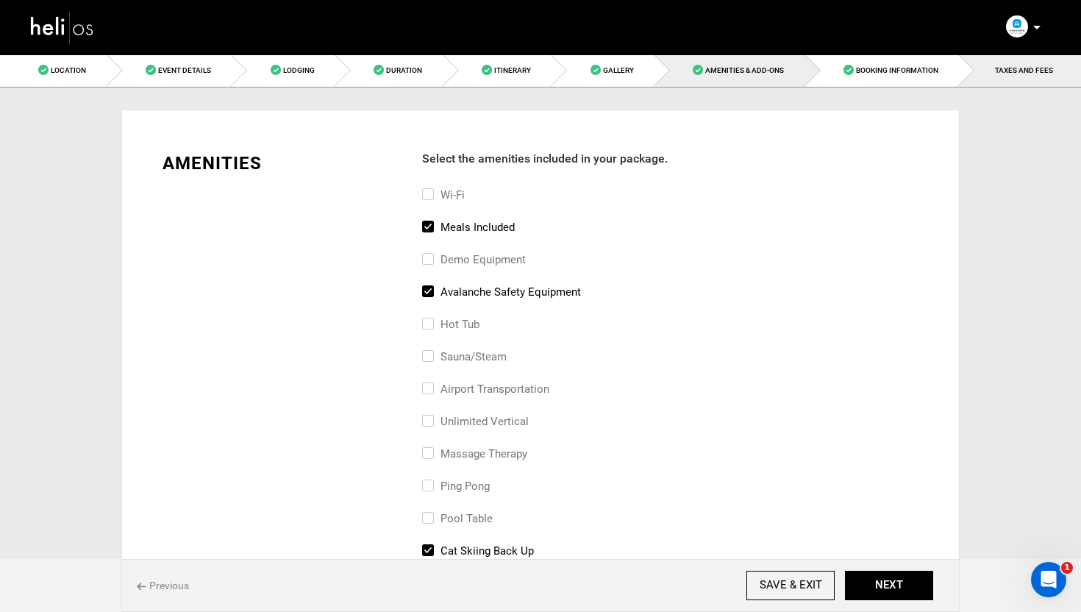
click at [1034, 61] on link "TAXES AND FEES" at bounding box center [1020, 70] width 122 height 33
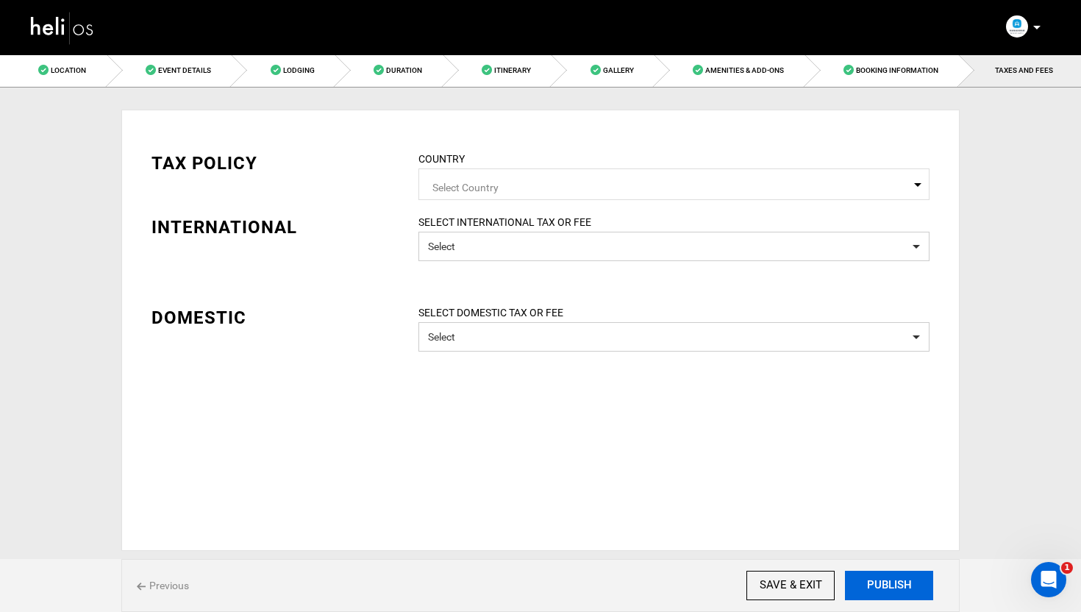
click at [874, 587] on button "PUBLISH" at bounding box center [889, 585] width 88 height 29
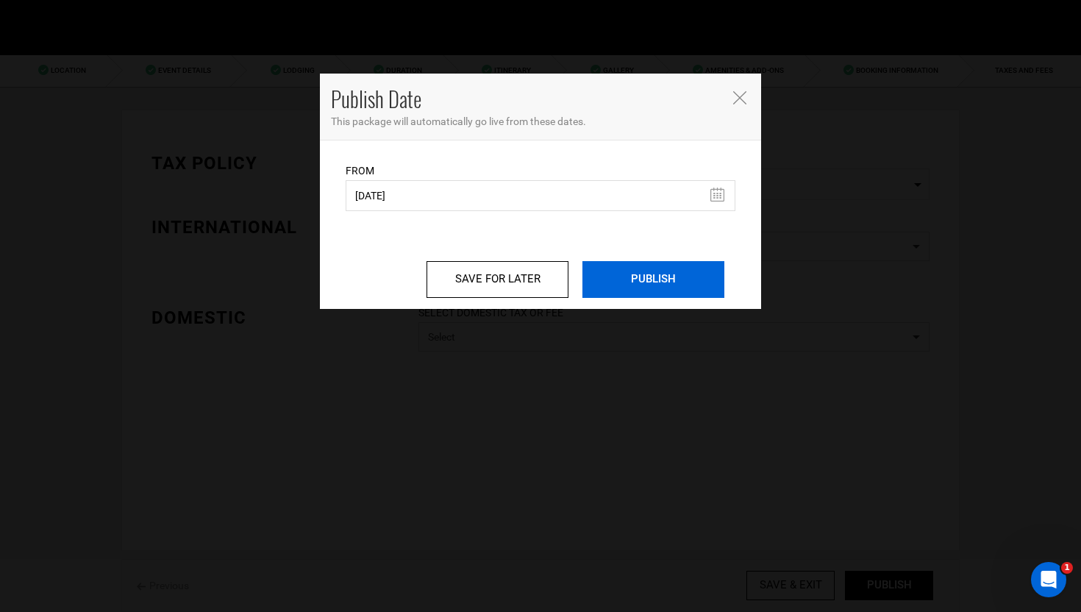
click at [669, 285] on input "PUBLISH" at bounding box center [654, 279] width 142 height 37
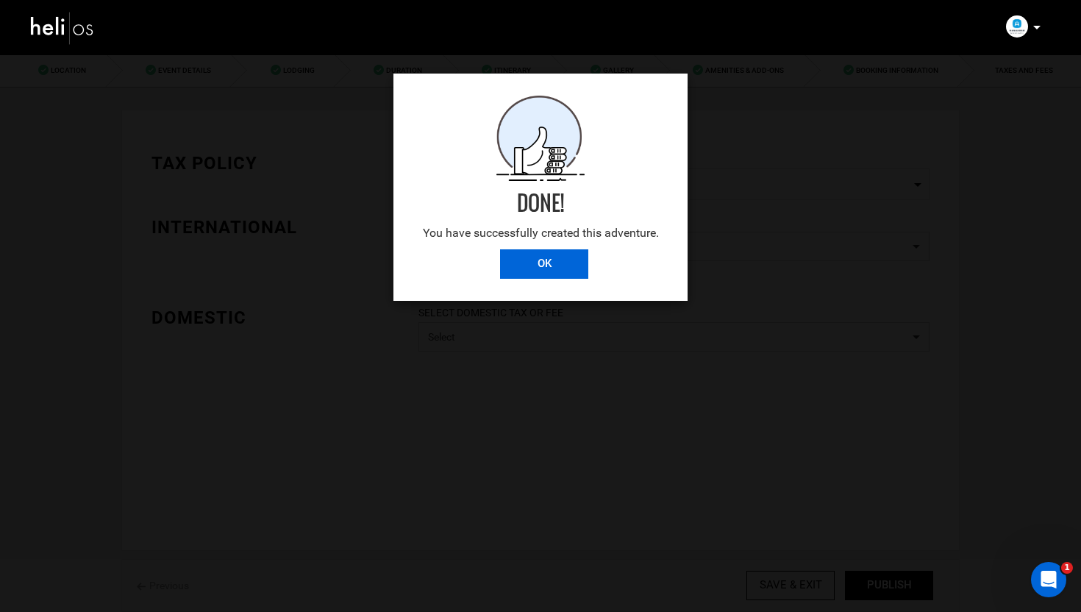
click at [524, 260] on input "OK" at bounding box center [544, 263] width 88 height 29
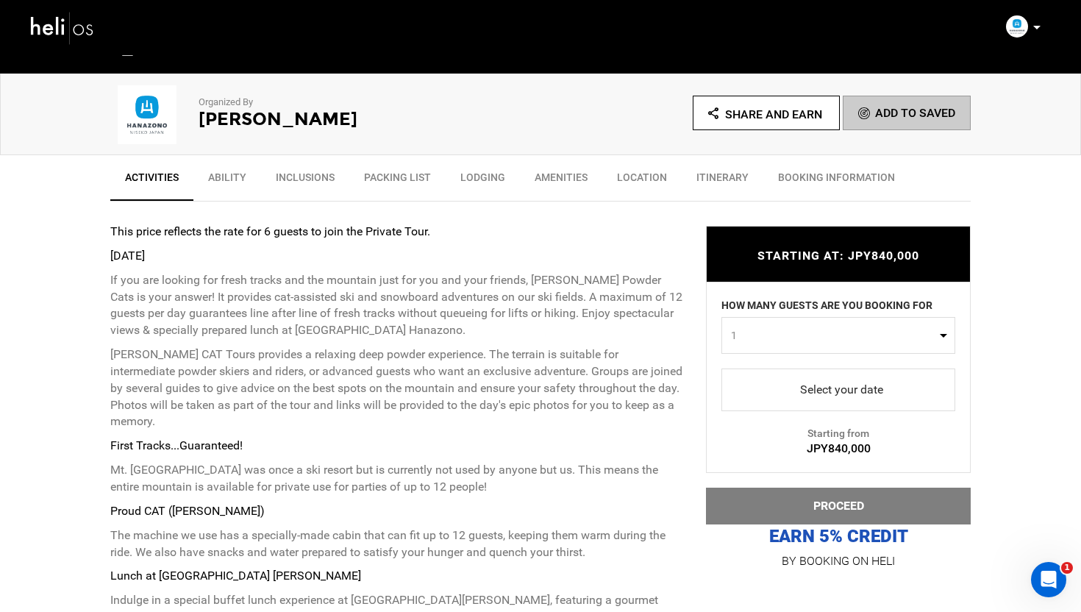
scroll to position [424, 0]
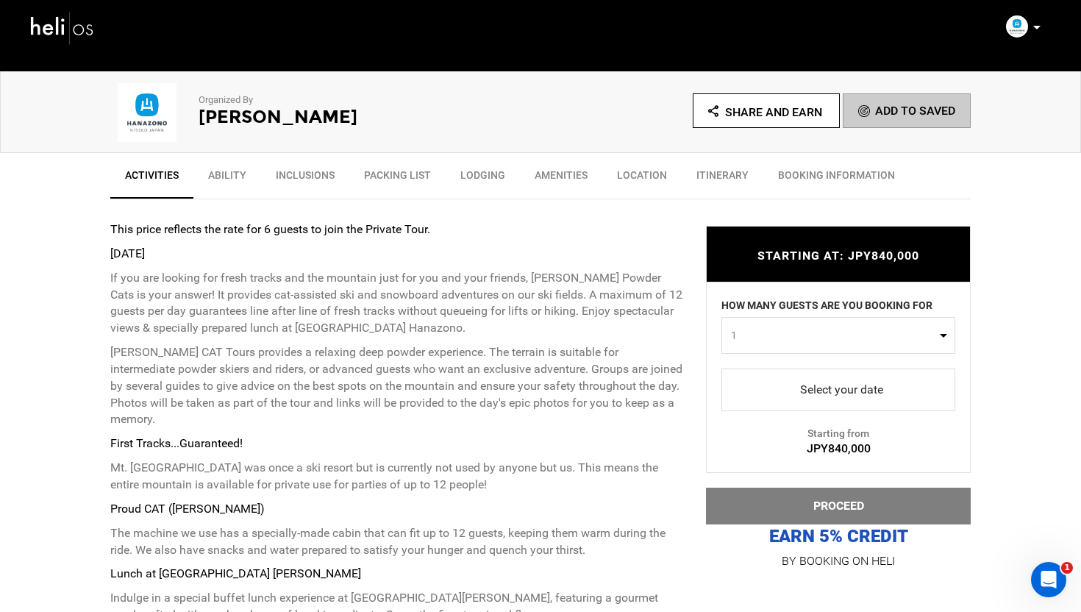
click at [827, 335] on span "1" at bounding box center [833, 335] width 205 height 15
click at [747, 452] on link "4" at bounding box center [838, 451] width 232 height 26
click at [800, 348] on button "4" at bounding box center [839, 335] width 234 height 37
click at [752, 371] on link "1" at bounding box center [838, 370] width 232 height 26
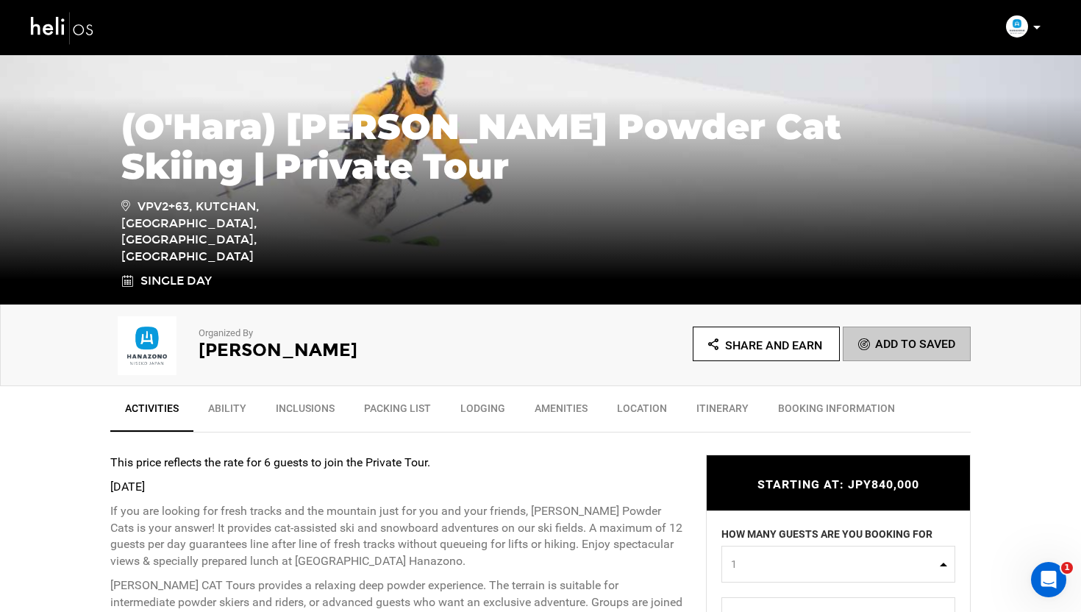
scroll to position [531, 0]
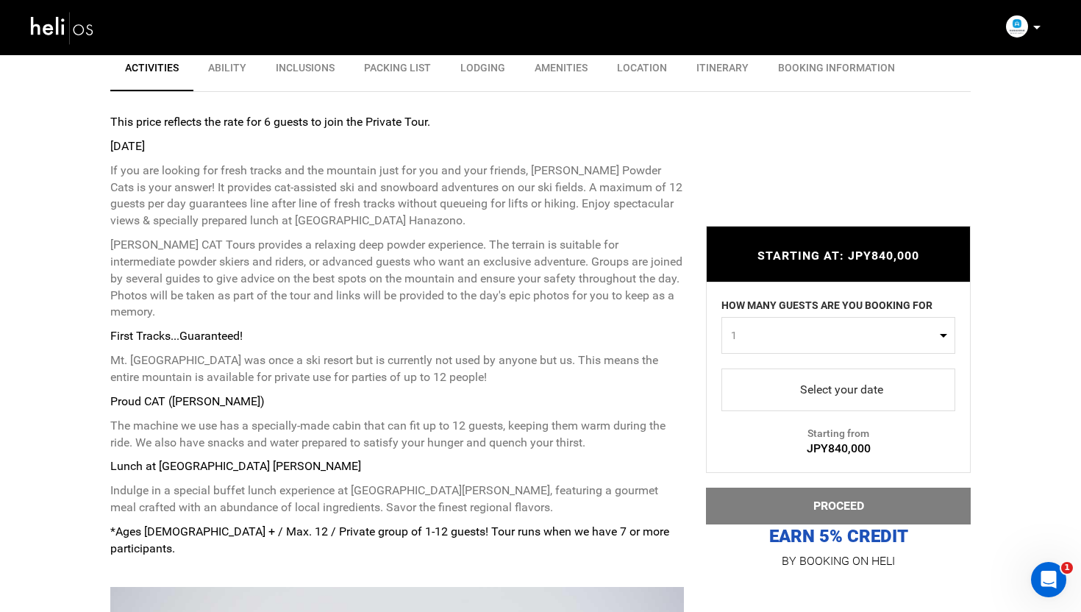
click at [808, 344] on button "1" at bounding box center [839, 335] width 234 height 37
click at [739, 457] on link "6" at bounding box center [838, 462] width 232 height 26
click at [693, 368] on div "STARTING AT: JPY840,000 STARTING AT: JPY840,000 HOW MANY GUESTS ARE YOU BOOKING…" at bounding box center [827, 387] width 287 height 367
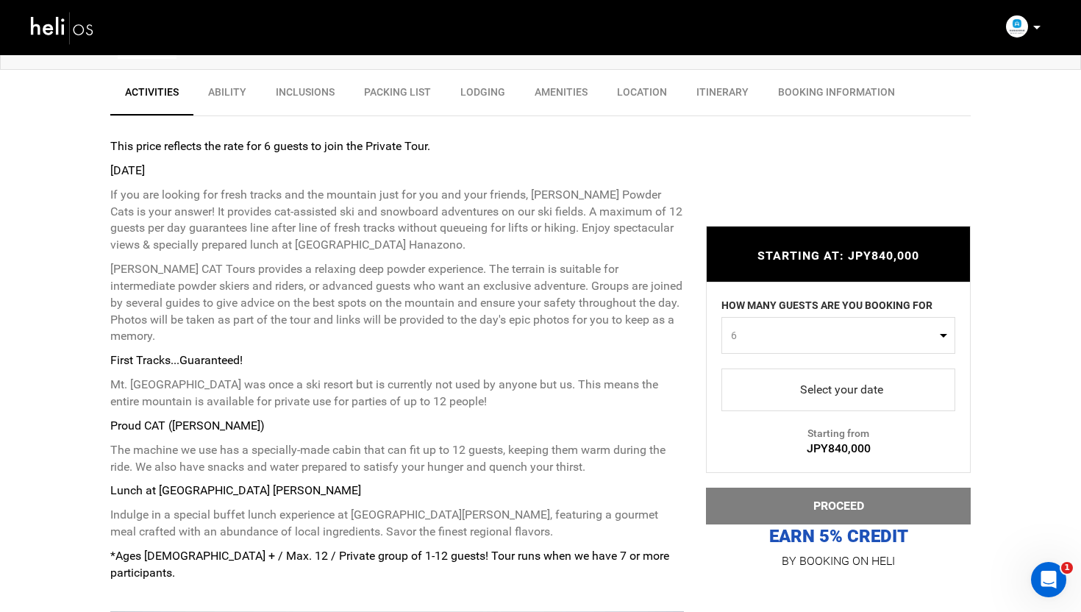
click at [776, 341] on span "6" at bounding box center [833, 335] width 205 height 15
click at [745, 397] on link "4" at bounding box center [838, 397] width 232 height 26
click at [770, 332] on span "4" at bounding box center [833, 335] width 205 height 15
click at [741, 445] on link "6" at bounding box center [838, 450] width 232 height 26
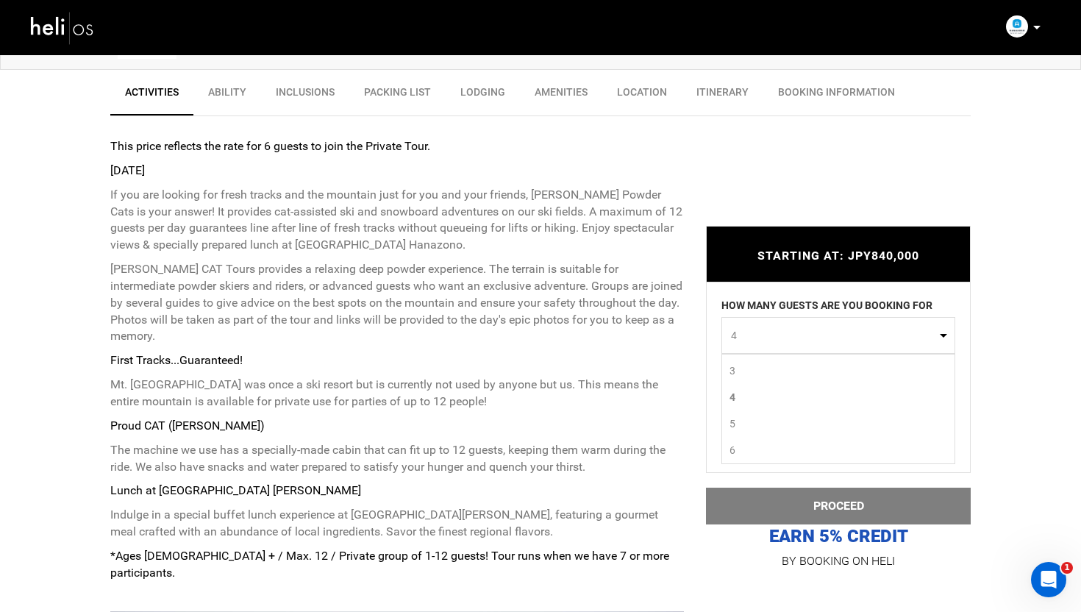
select select "6"
click at [692, 368] on div "STARTING AT: JPY840,000 STARTING AT: JPY840,000 HOW MANY GUESTS ARE YOU BOOKING…" at bounding box center [827, 387] width 287 height 367
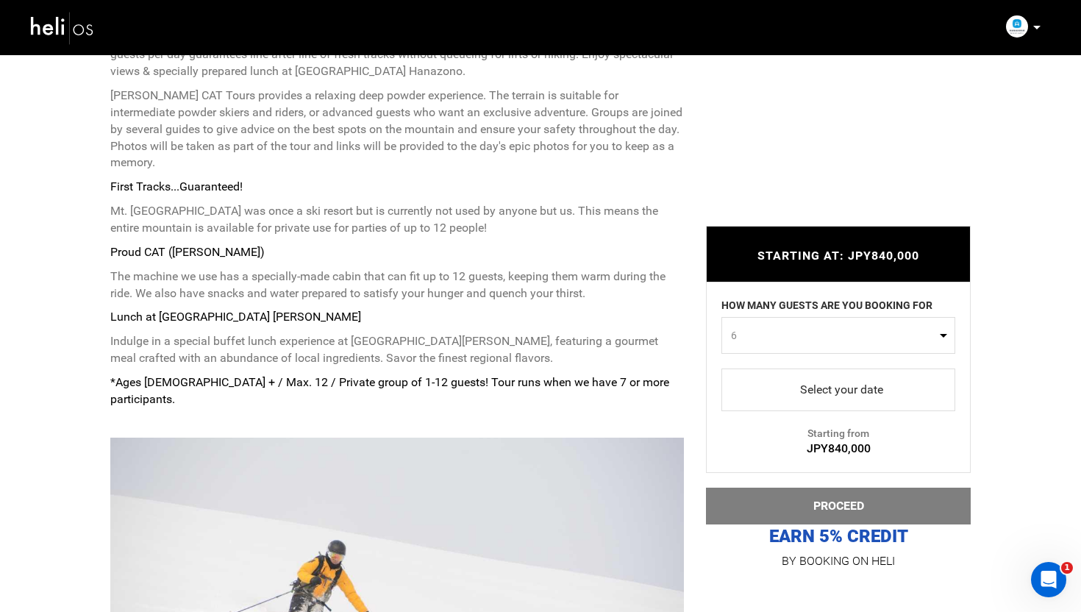
scroll to position [896, 0]
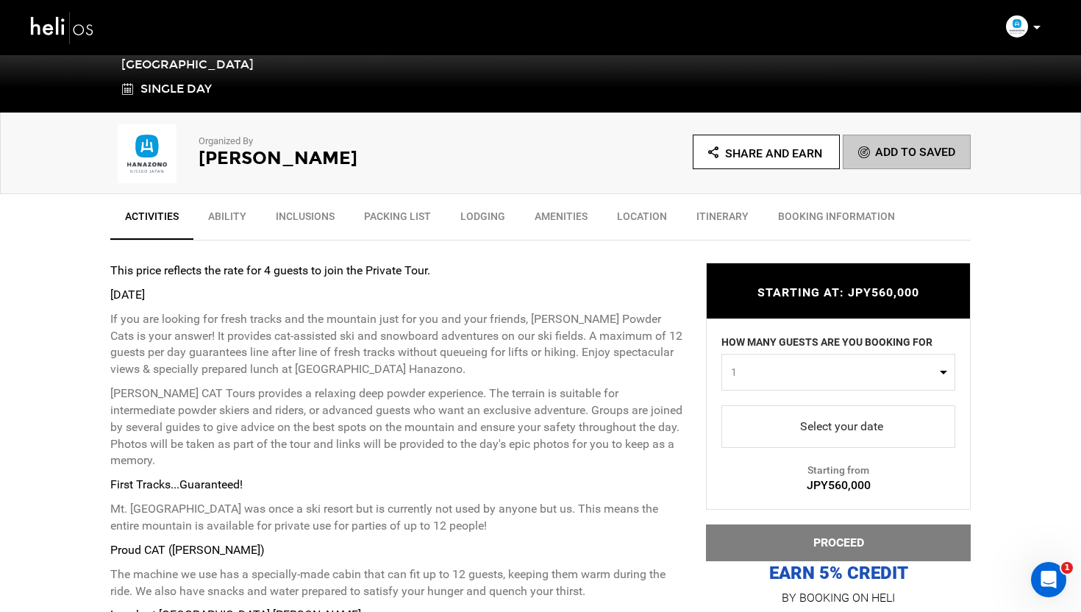
scroll to position [424, 0]
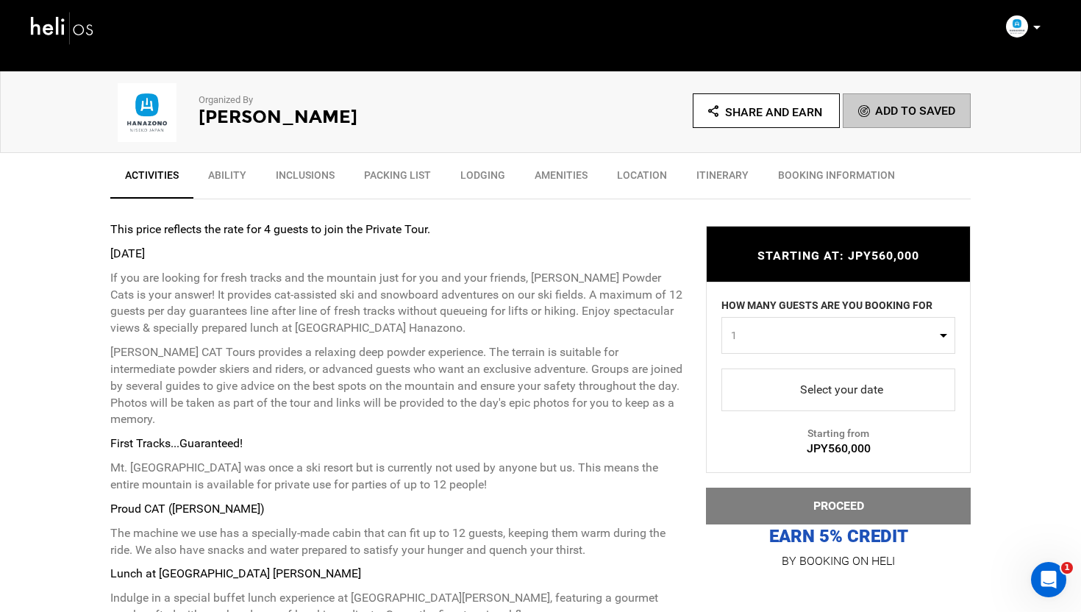
click at [885, 338] on span "1" at bounding box center [833, 335] width 205 height 15
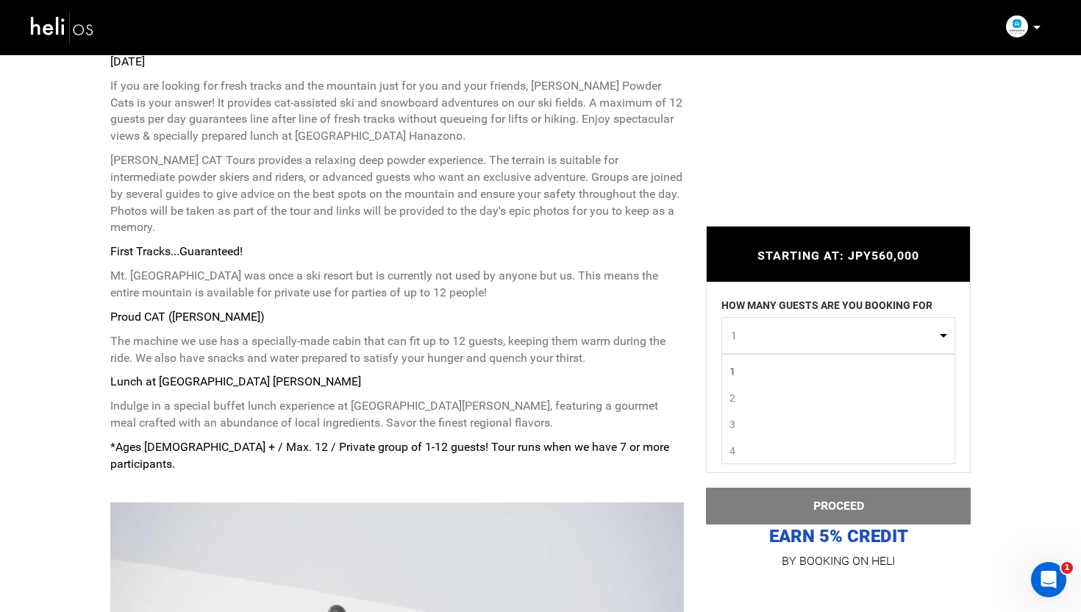
scroll to position [624, 0]
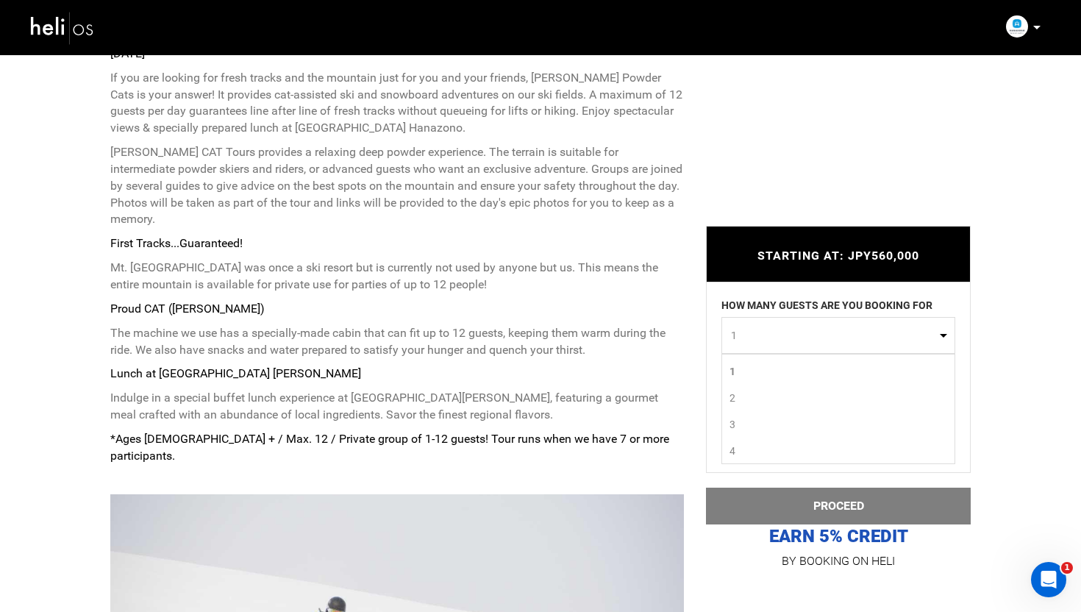
click at [698, 355] on div "STARTING AT: JPY560,000 STARTING AT: JPY560,000 HOW MANY GUESTS ARE YOU BOOKING…" at bounding box center [827, 387] width 287 height 367
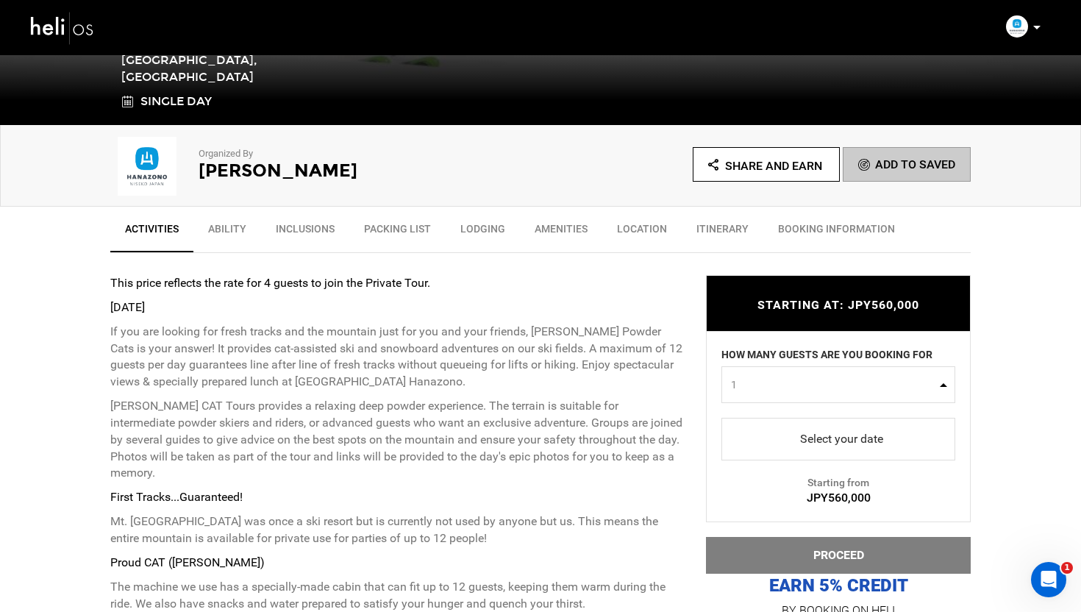
scroll to position [20, 0]
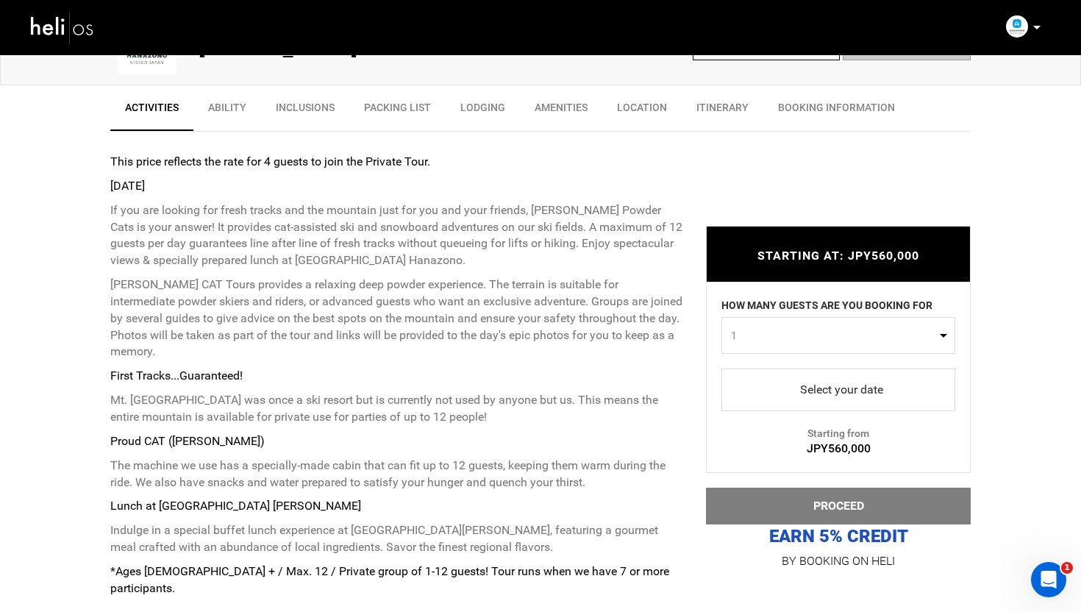
scroll to position [505, 0]
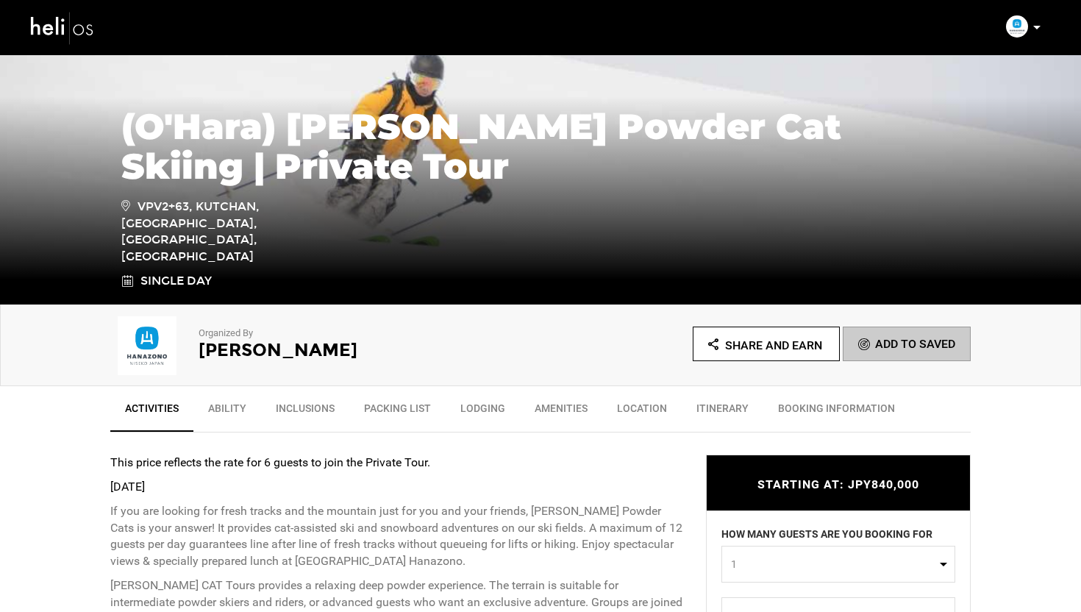
scroll to position [585, 0]
